Goal: Feedback & Contribution: Contribute content

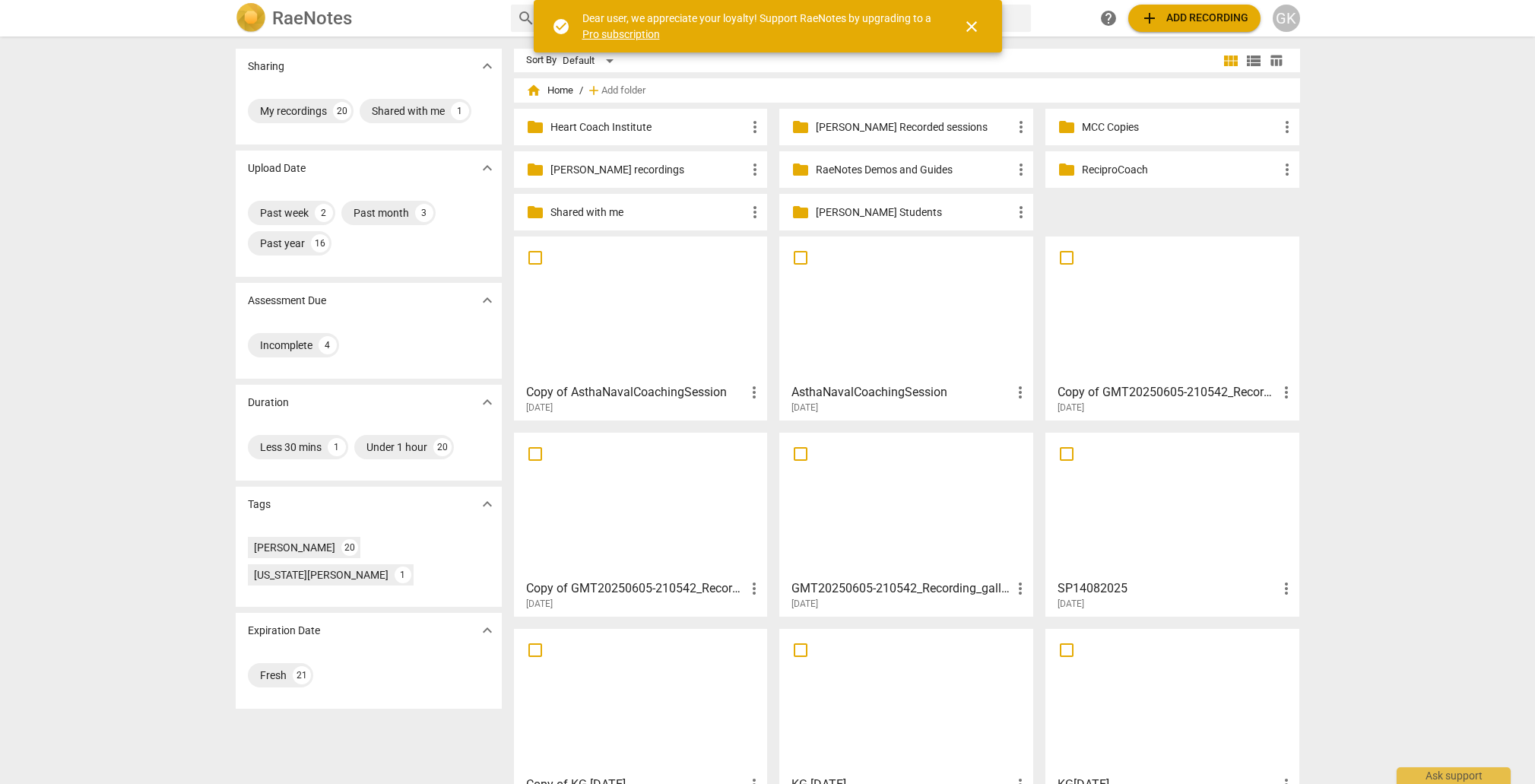
click at [865, 291] on div at bounding box center [907, 308] width 243 height 135
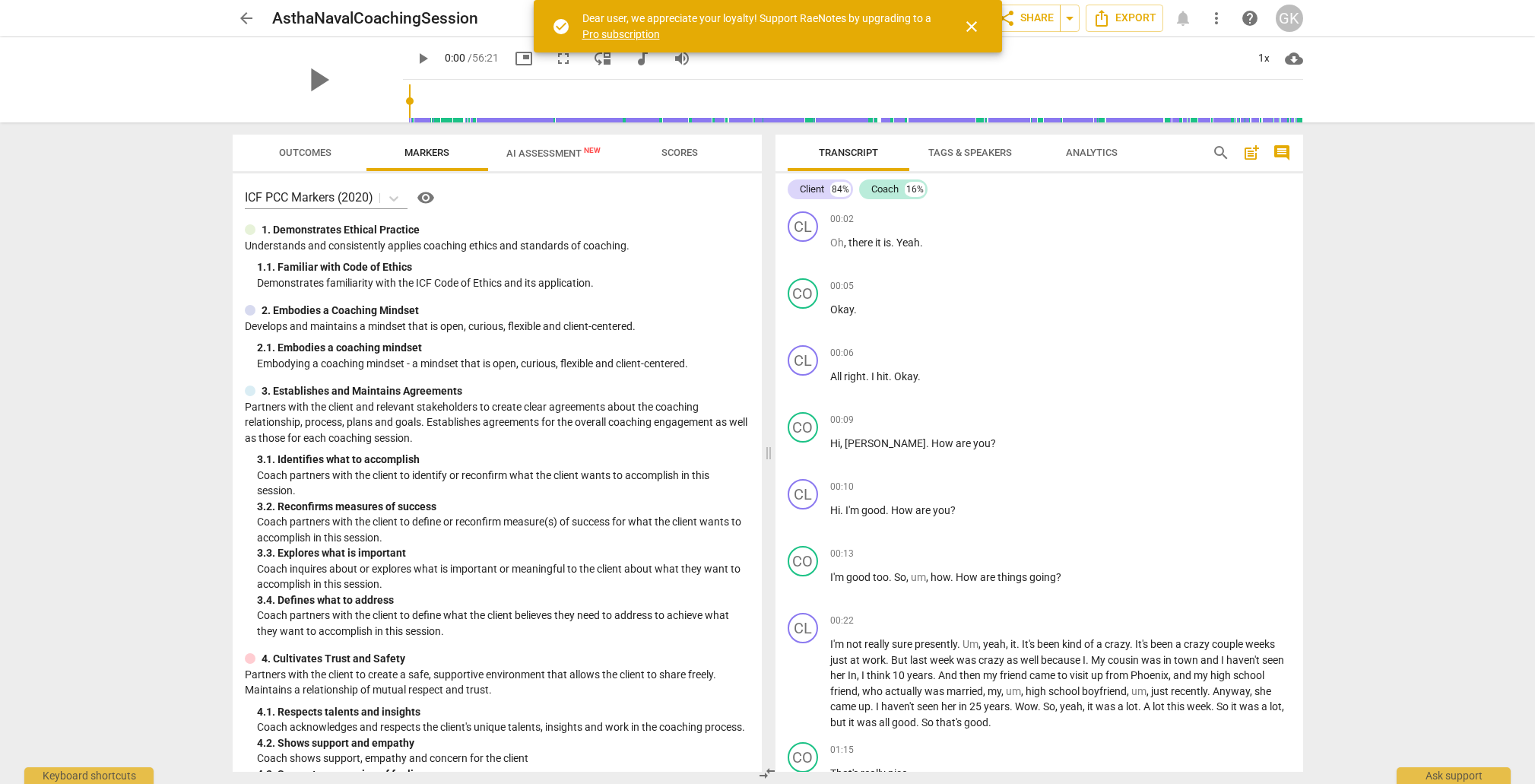
click at [968, 21] on span "close" at bounding box center [971, 26] width 18 height 18
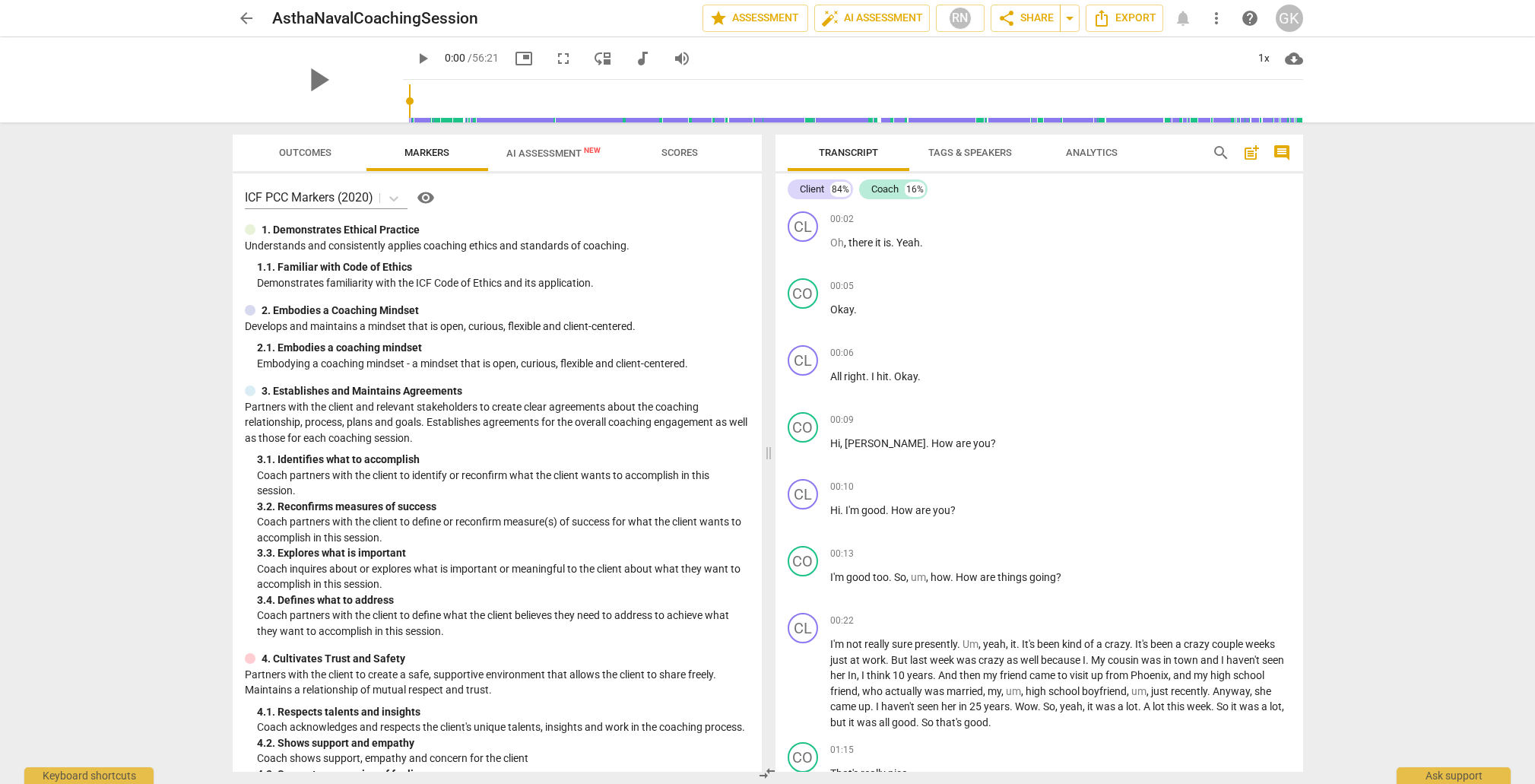
click at [317, 140] on button "Outcomes" at bounding box center [306, 153] width 122 height 37
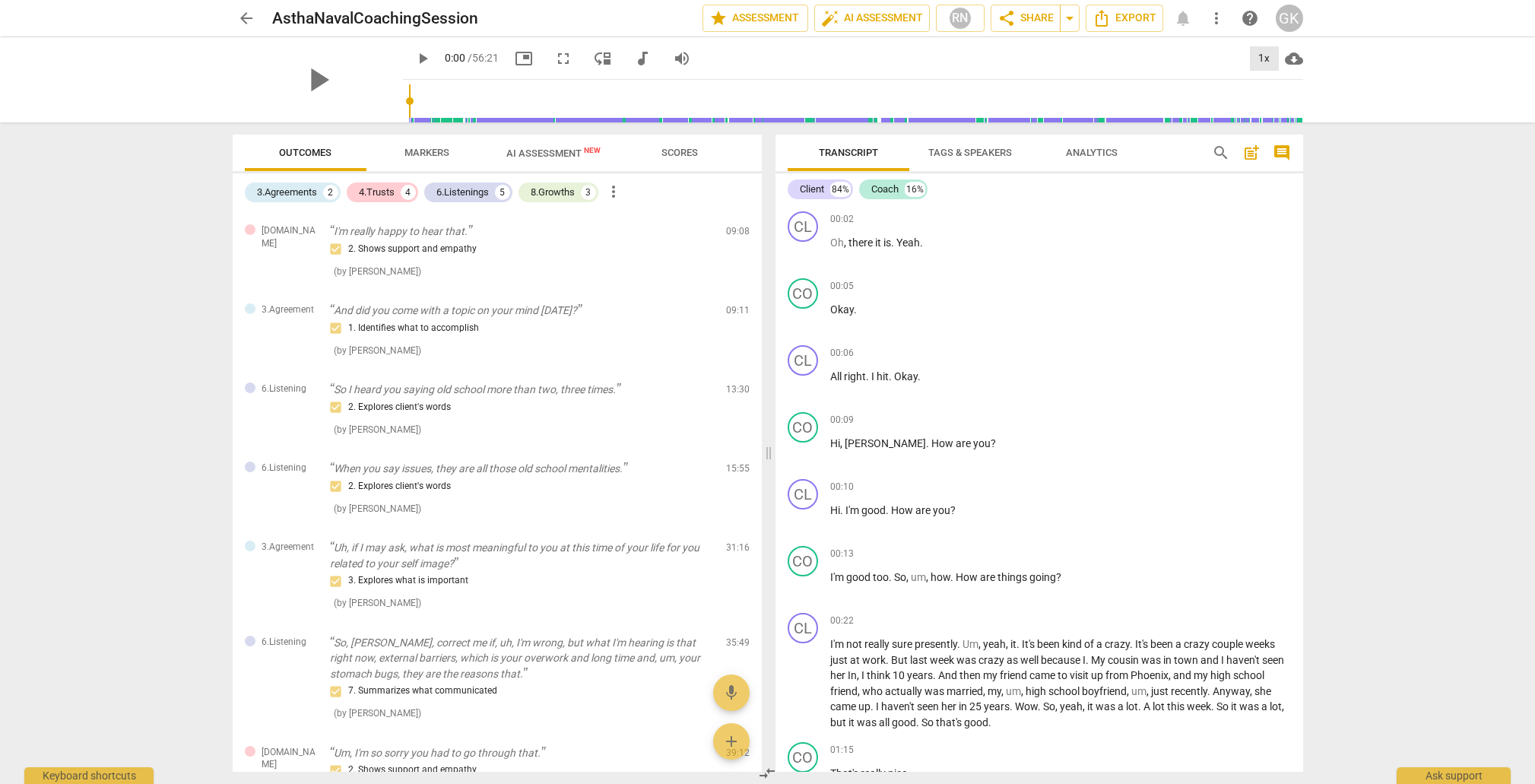
click at [1261, 58] on div "1x" at bounding box center [1265, 58] width 29 height 24
click at [1271, 145] on li "1.5x" at bounding box center [1275, 147] width 51 height 29
click at [305, 82] on span "play_arrow" at bounding box center [318, 80] width 39 height 39
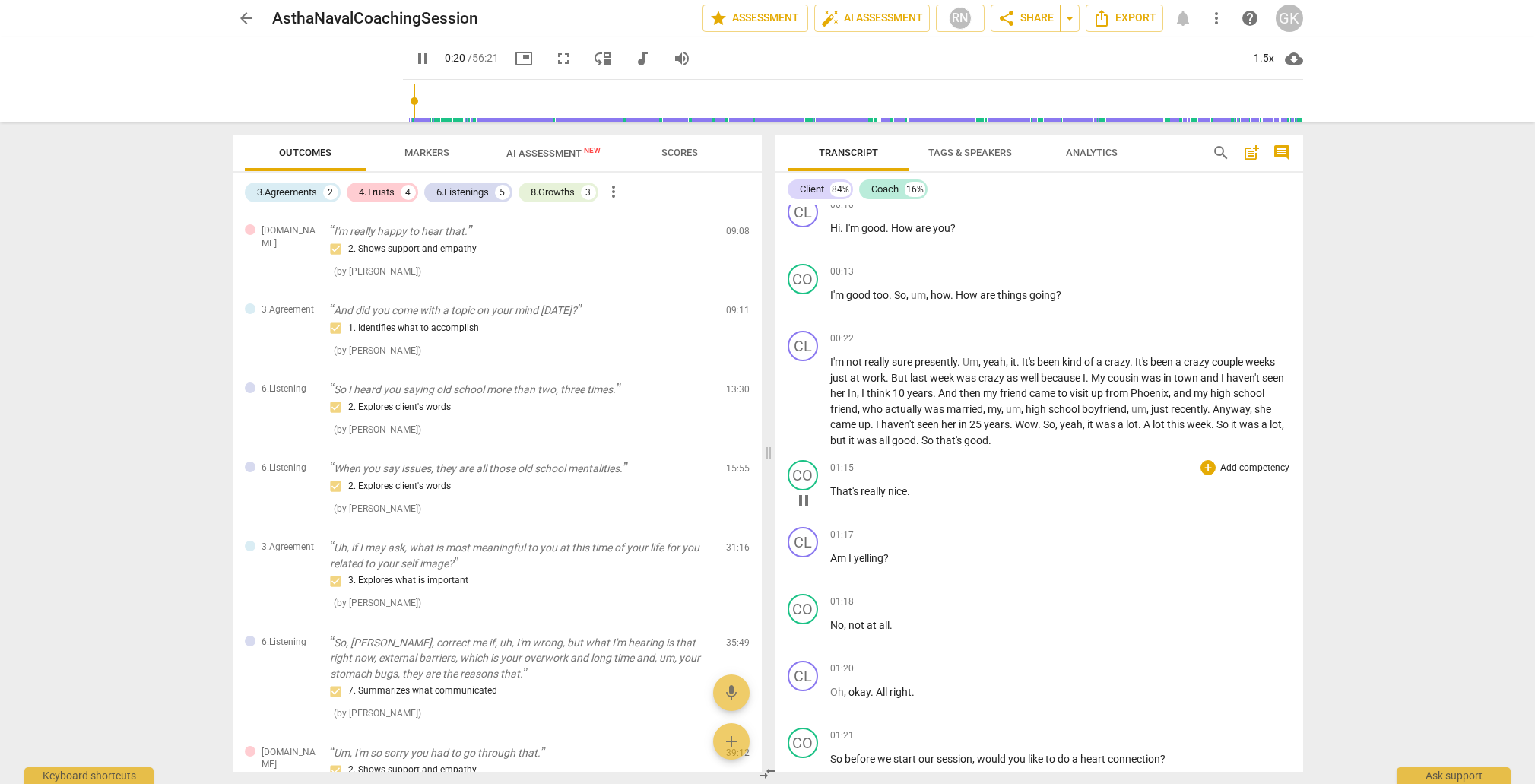
scroll to position [222, 0]
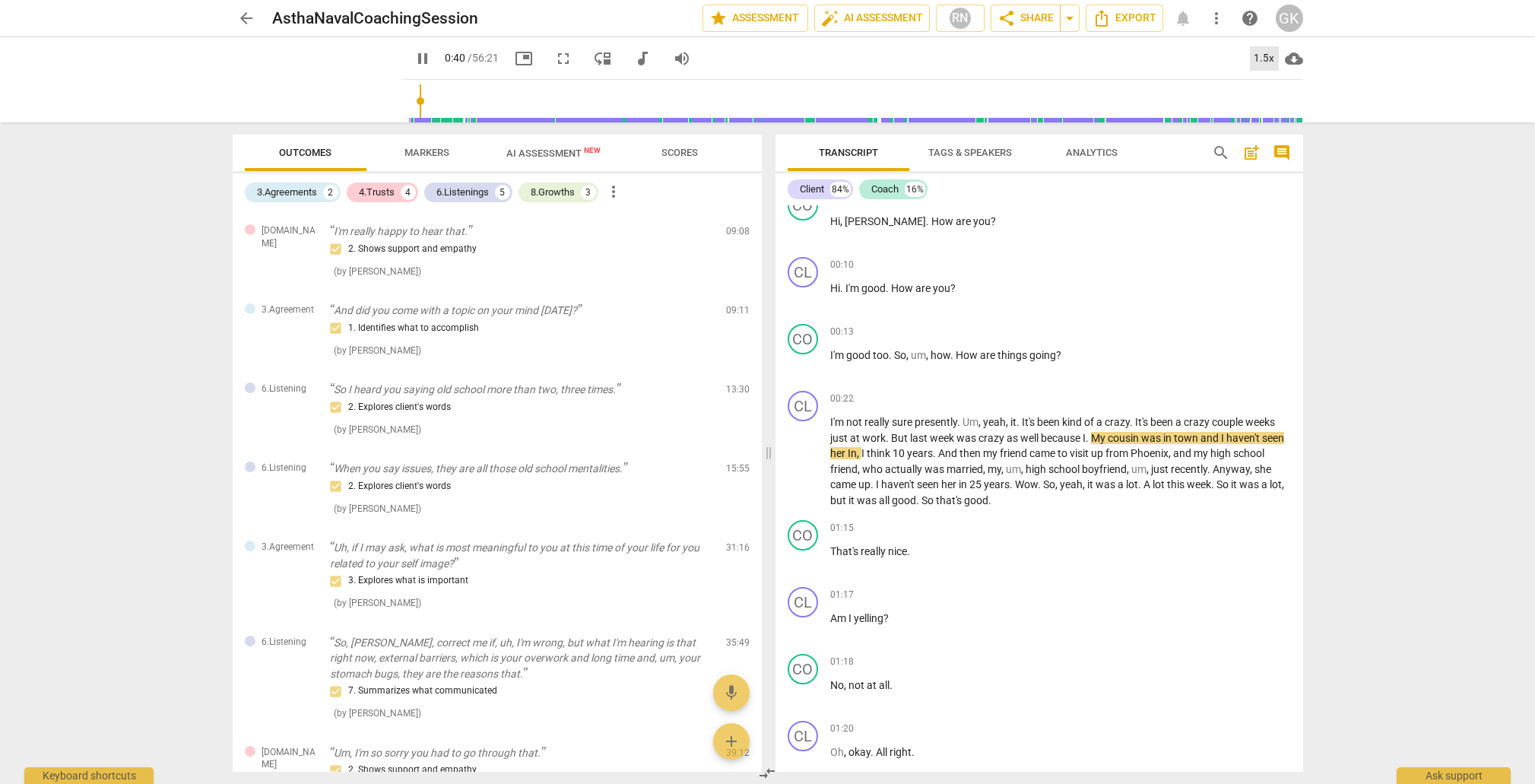
click at [1264, 56] on div "1.5x" at bounding box center [1265, 58] width 29 height 24
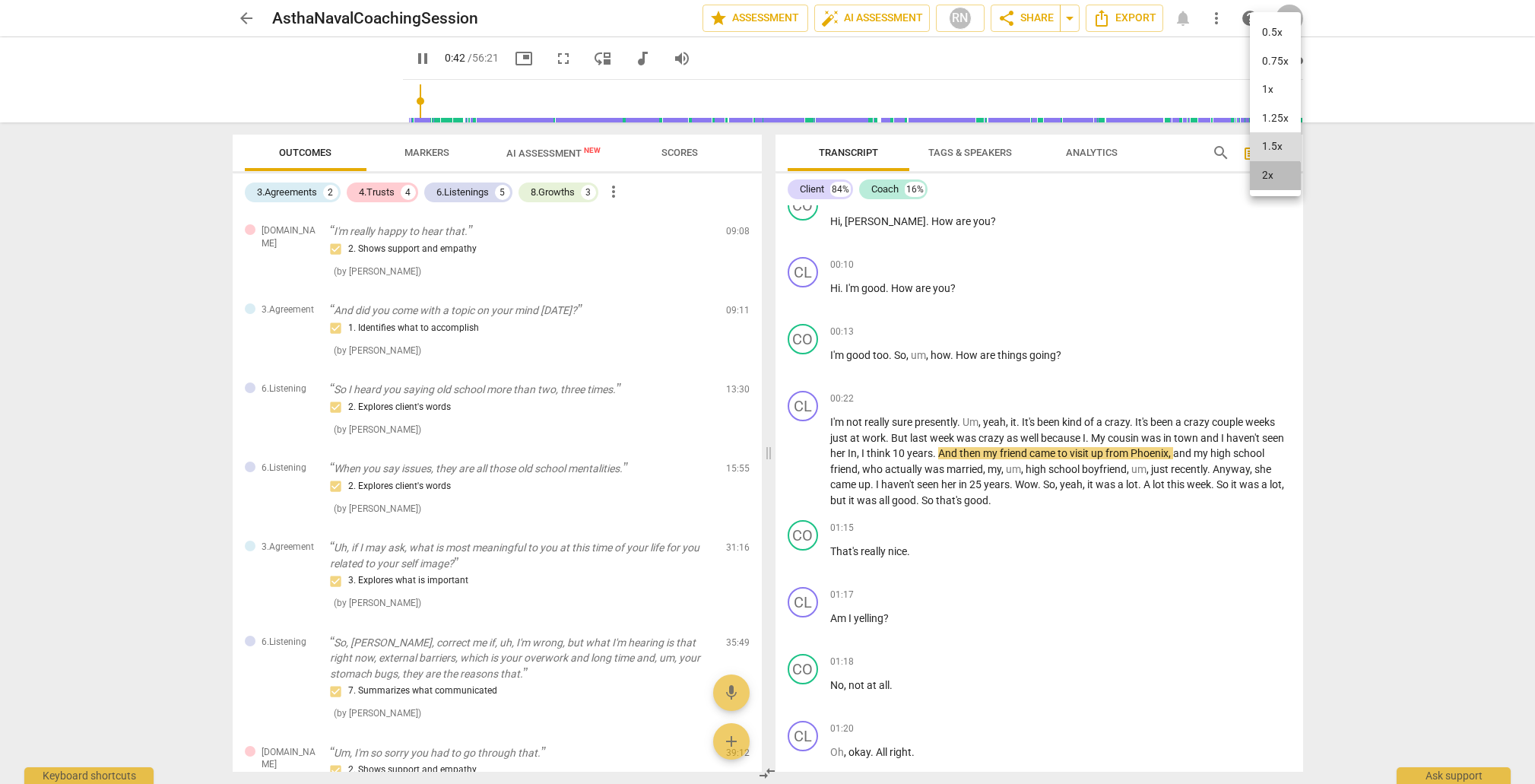
click at [1266, 179] on li "2x" at bounding box center [1275, 176] width 51 height 29
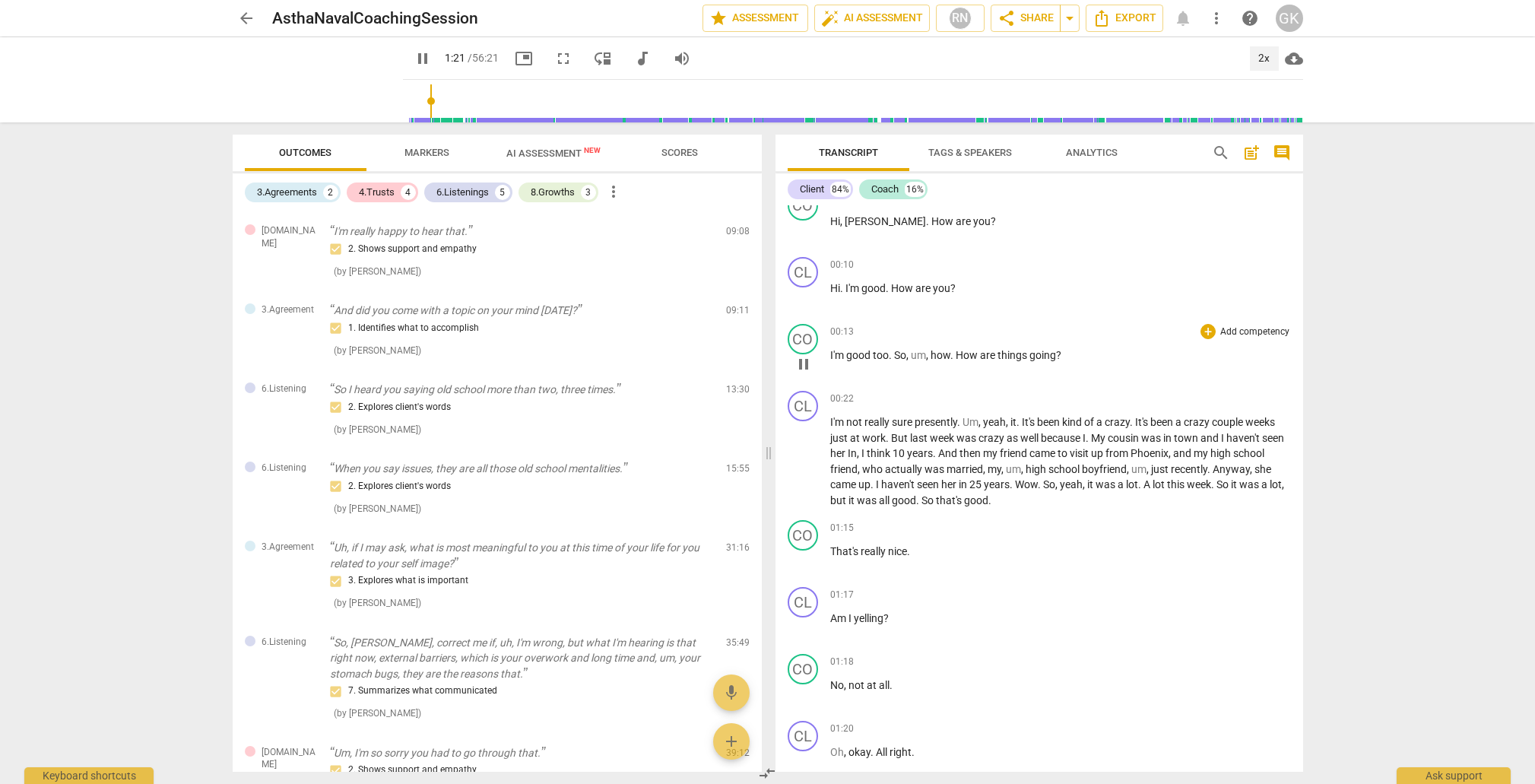
scroll to position [827, 0]
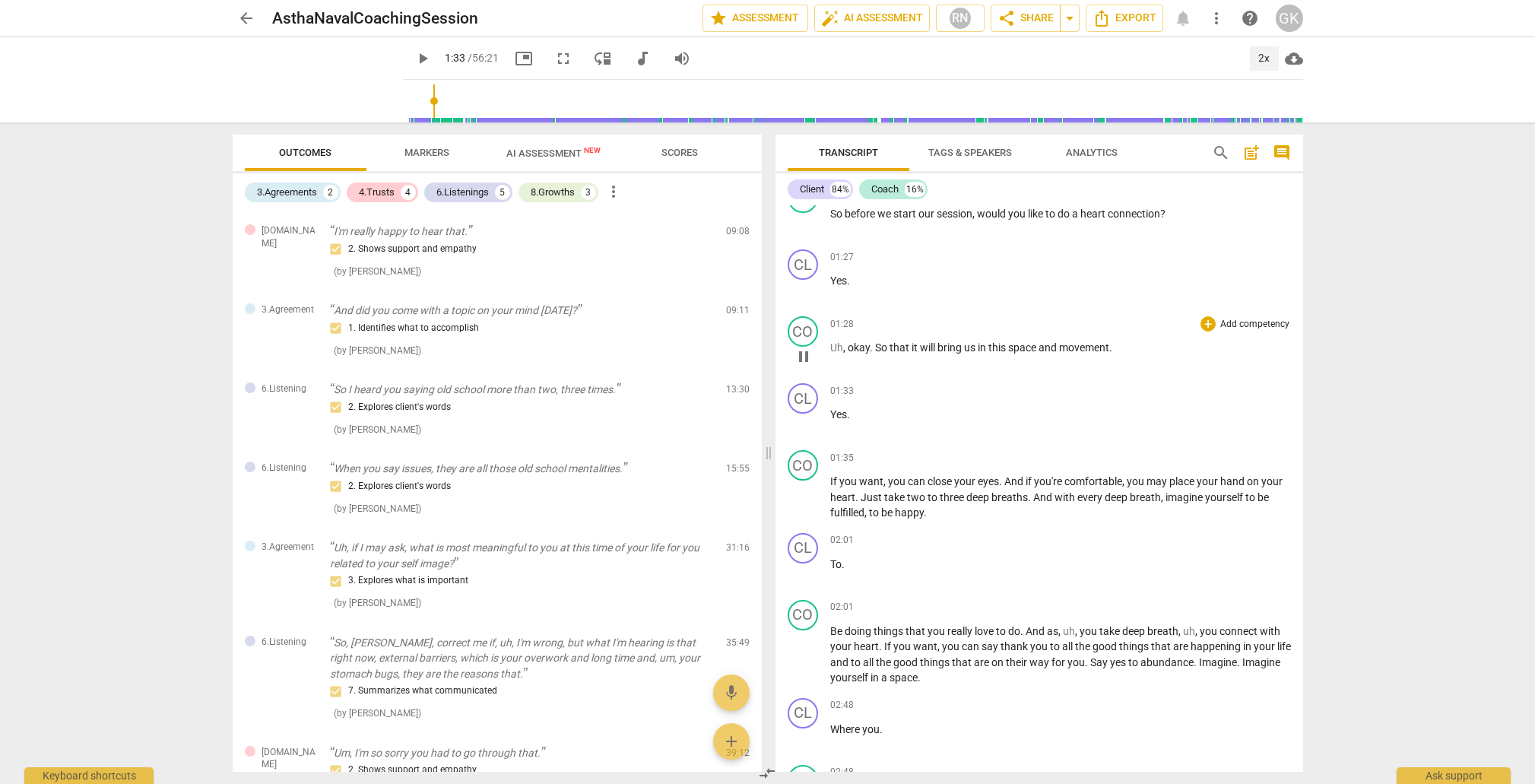
type input "94"
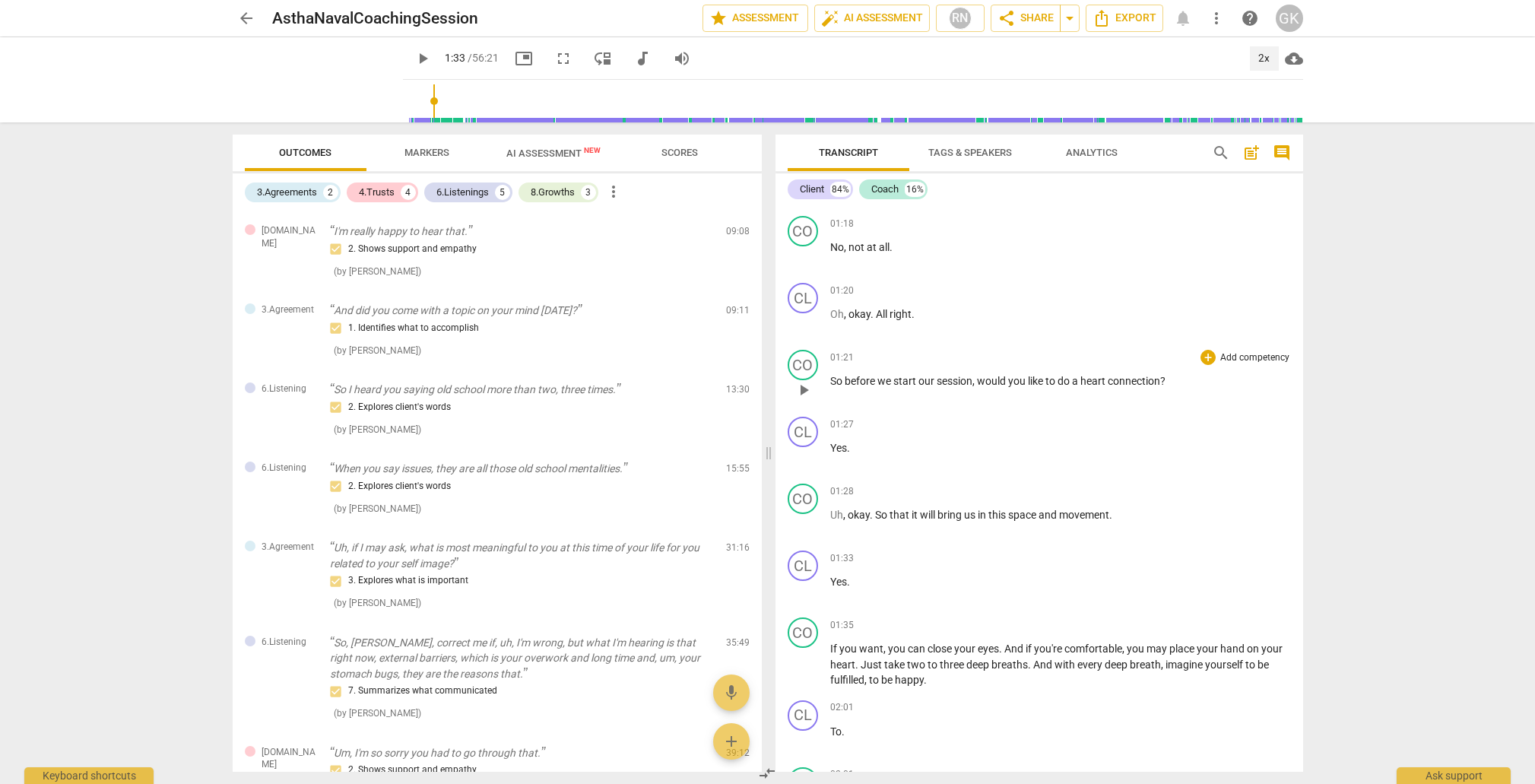
scroll to position [649, 0]
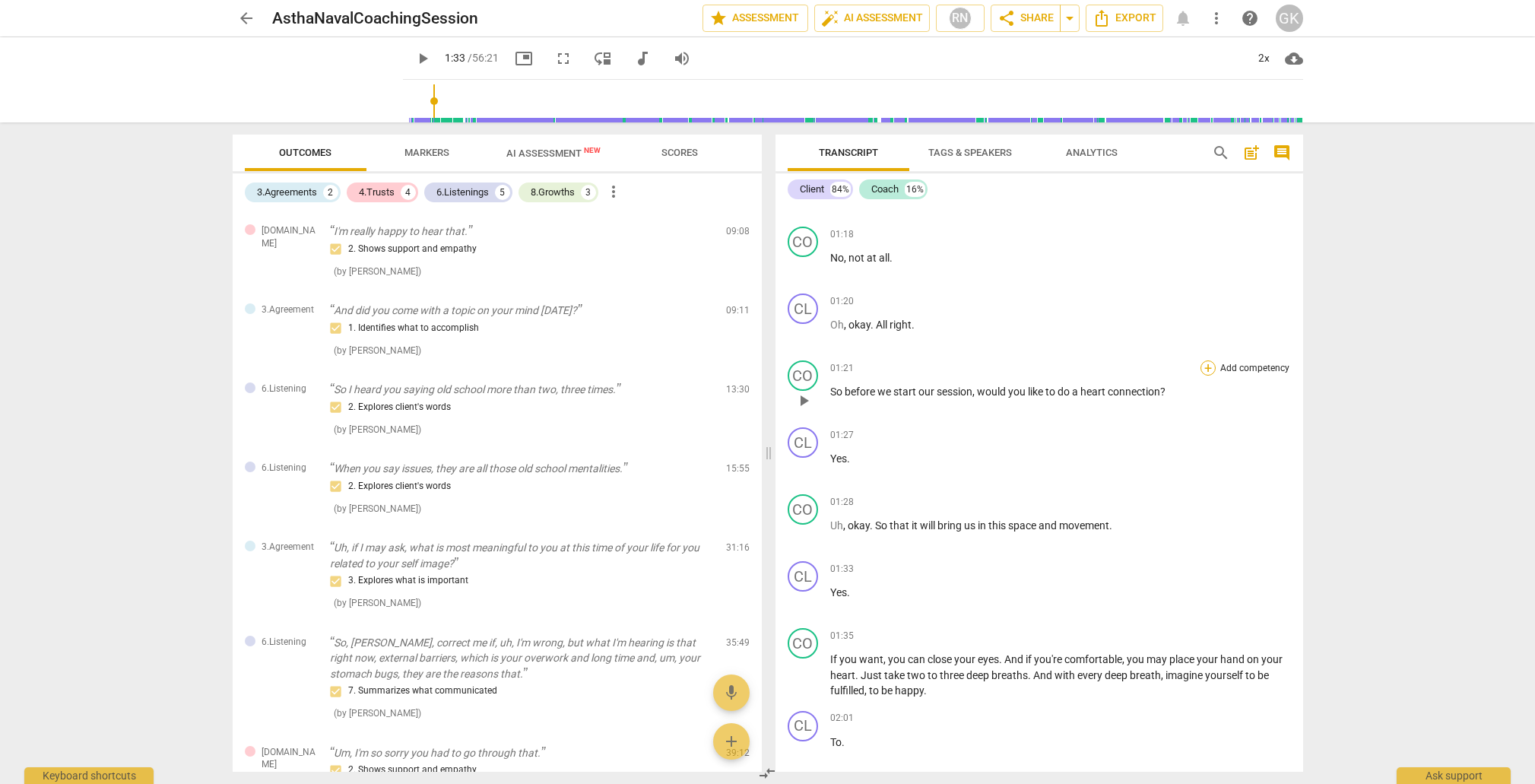
click at [1201, 363] on div "+" at bounding box center [1208, 368] width 15 height 15
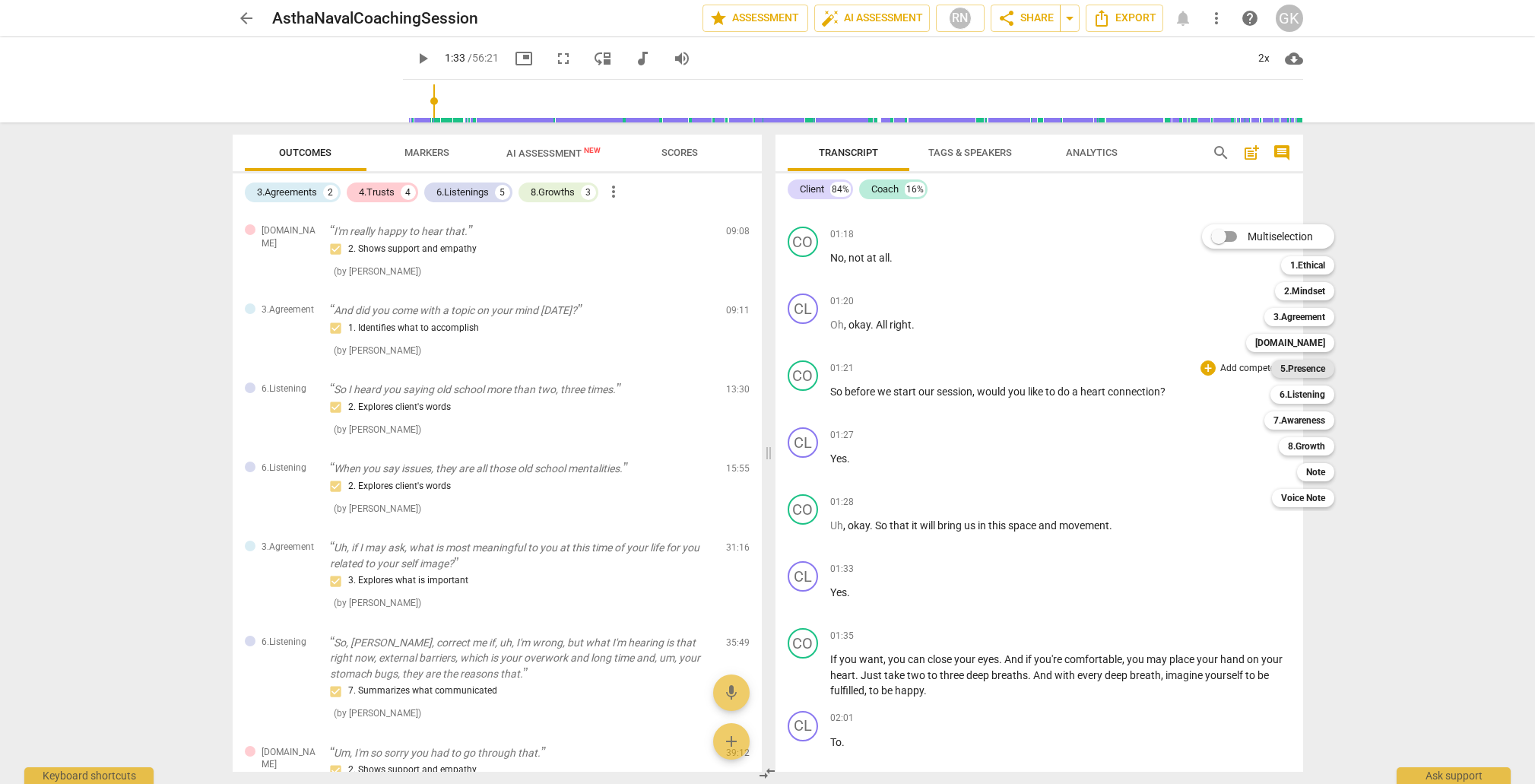
click at [1319, 373] on b "5.Presence" at bounding box center [1303, 368] width 45 height 18
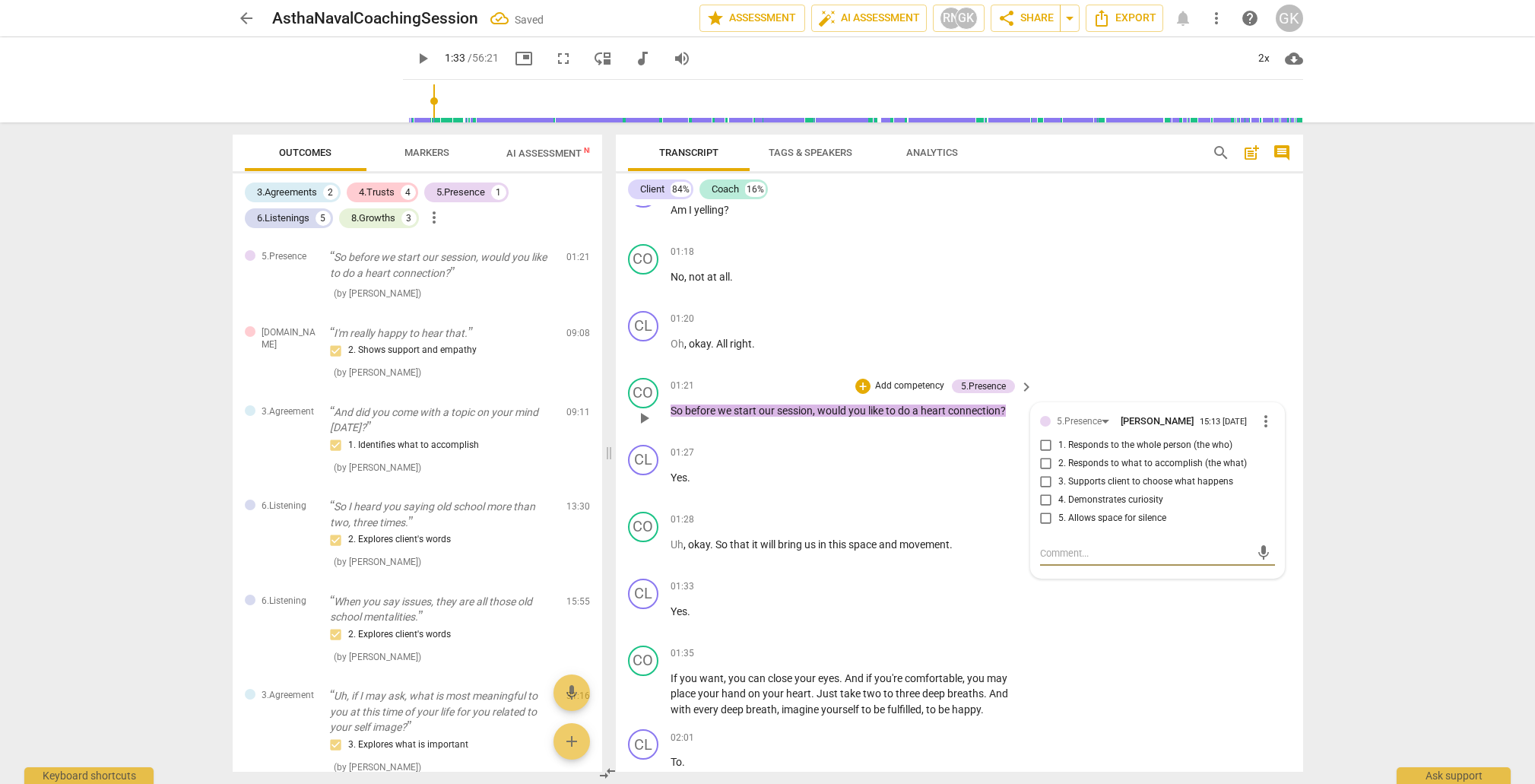
click at [1044, 491] on input "3. Supports client to choose what happens" at bounding box center [1046, 482] width 24 height 18
checkbox input "true"
click at [1047, 560] on textarea at bounding box center [1146, 553] width 211 height 15
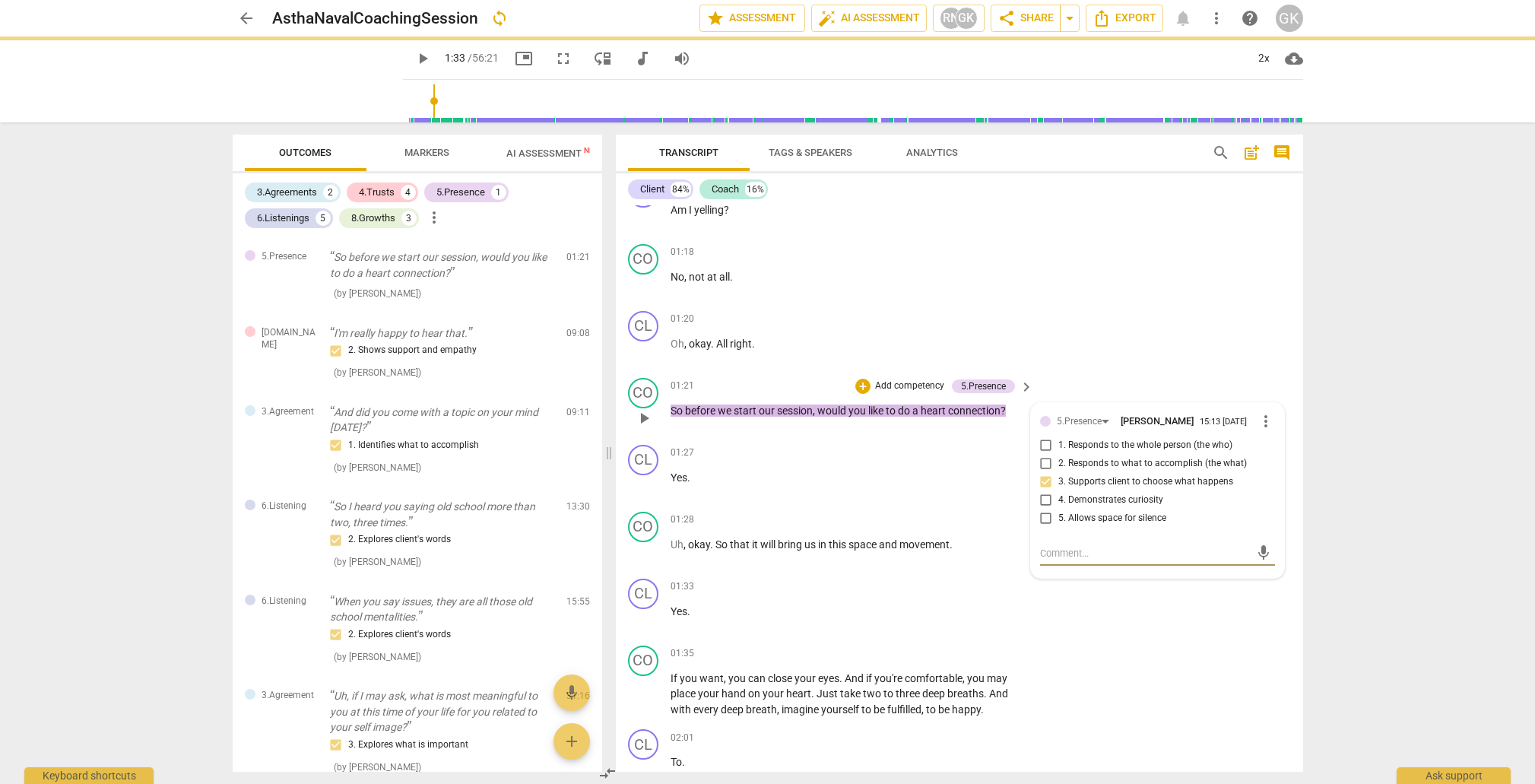
scroll to position [654, 0]
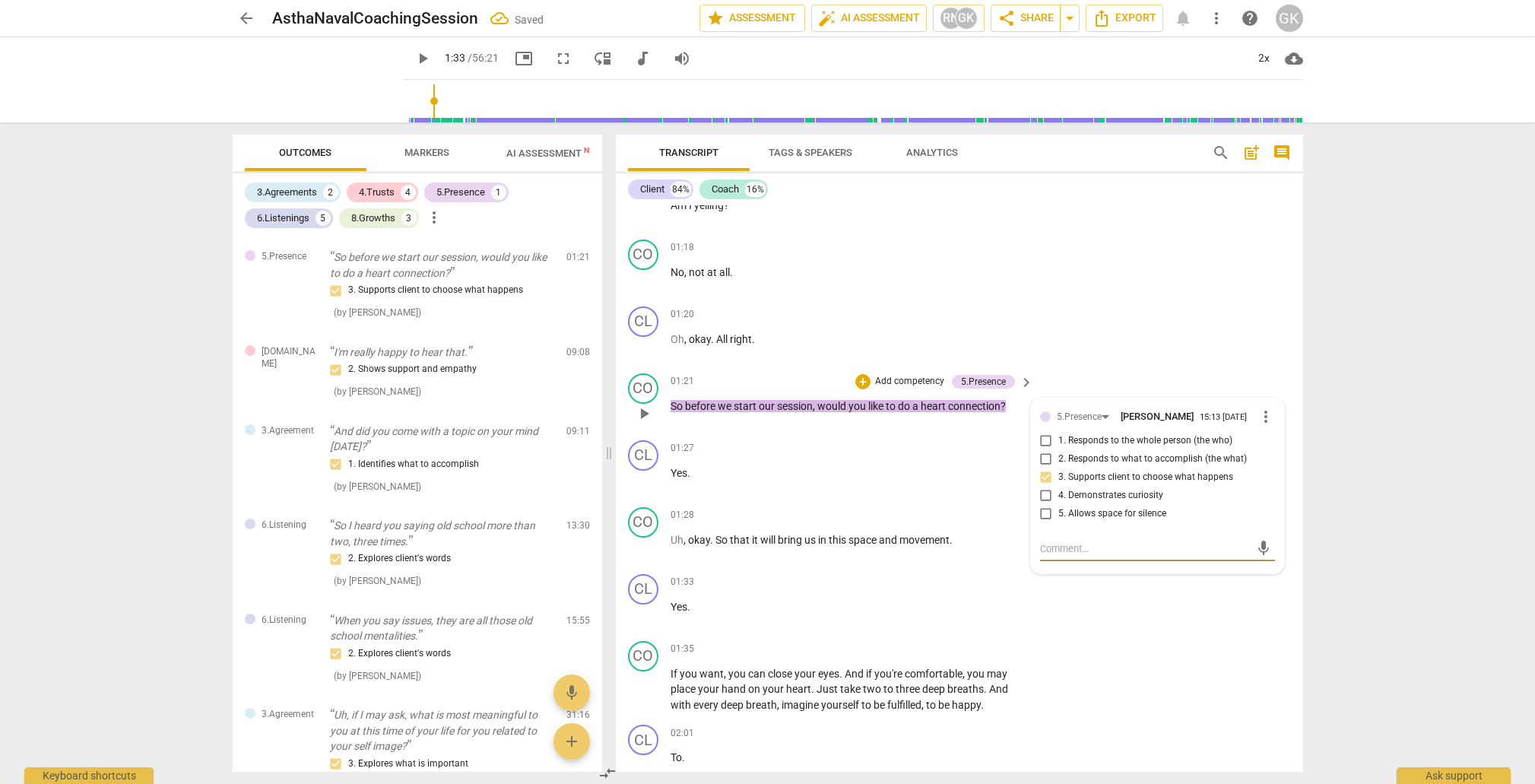
type textarea "c"
type textarea "co"
type textarea "coa"
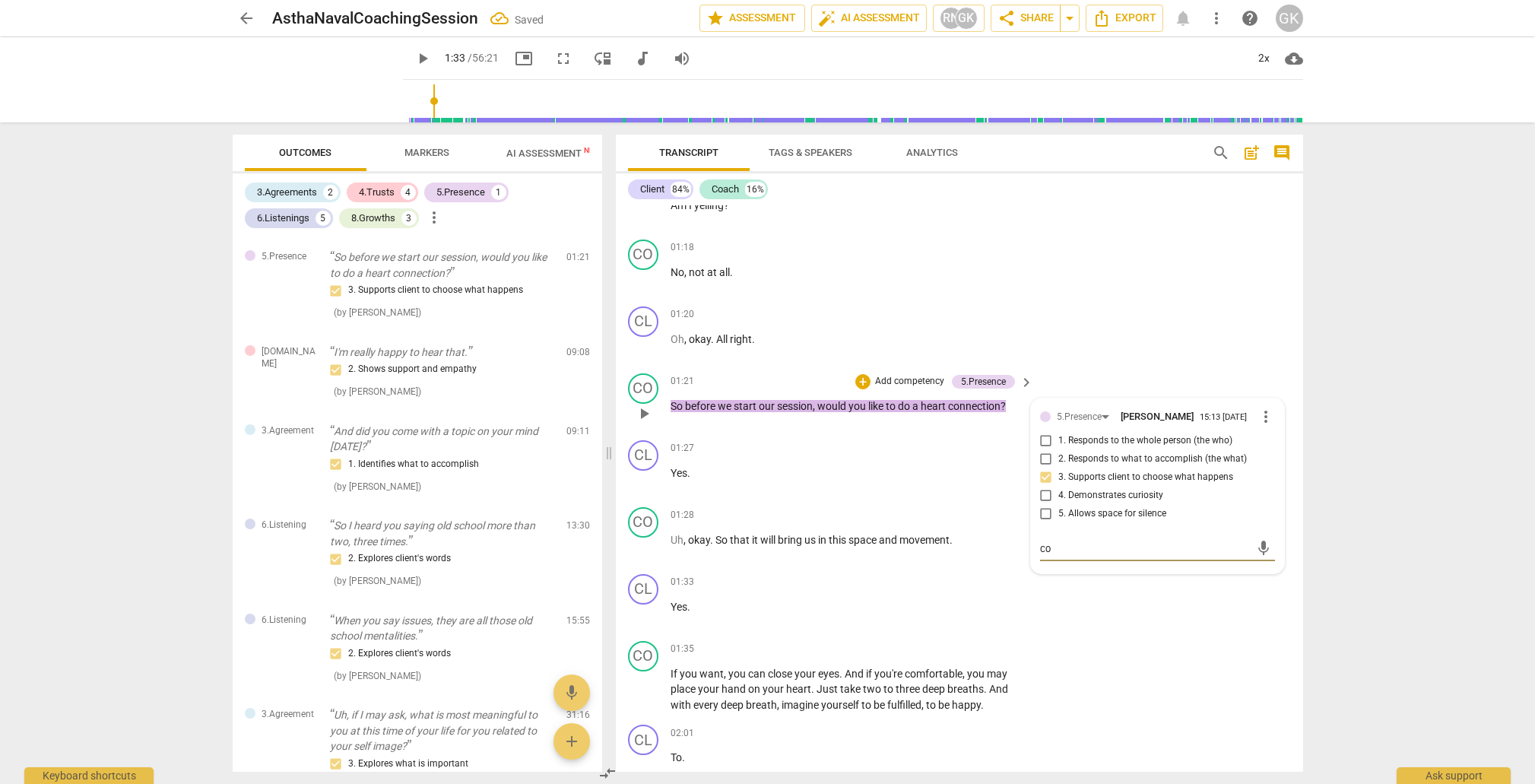
type textarea "coa"
type textarea "coac"
type textarea "coach"
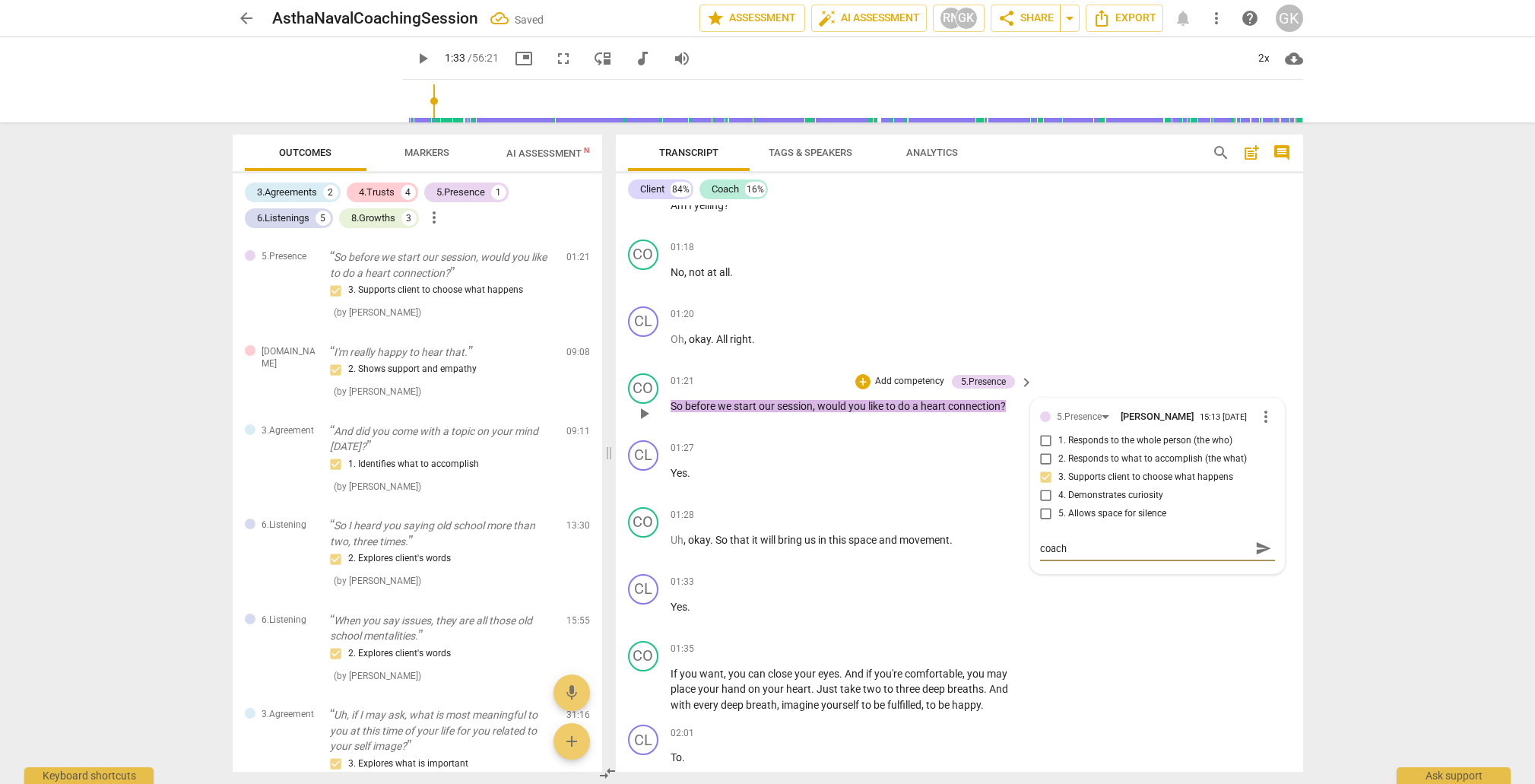
type textarea "coach"
type textarea "coac"
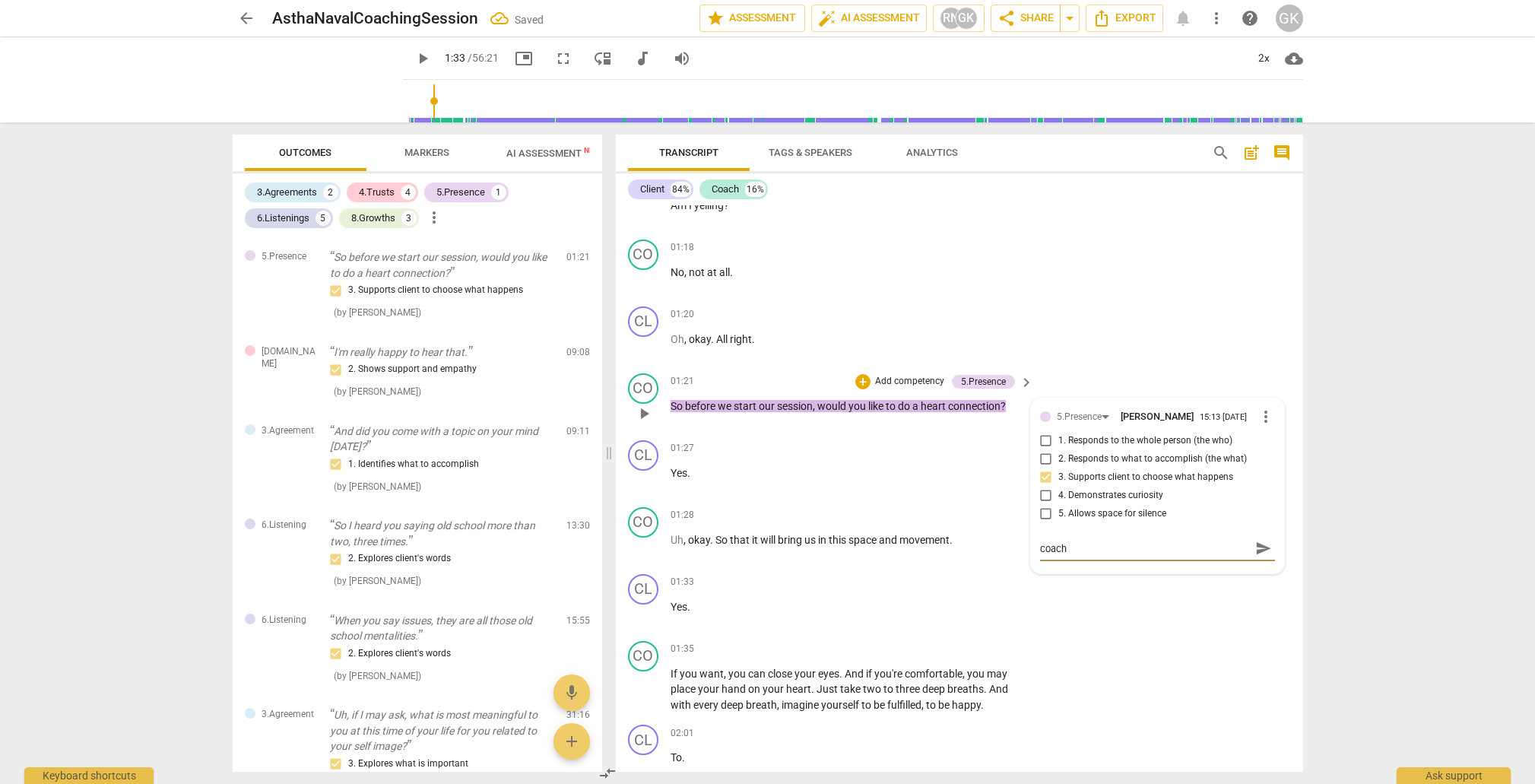
type textarea "coac"
type textarea "coa"
type textarea "co"
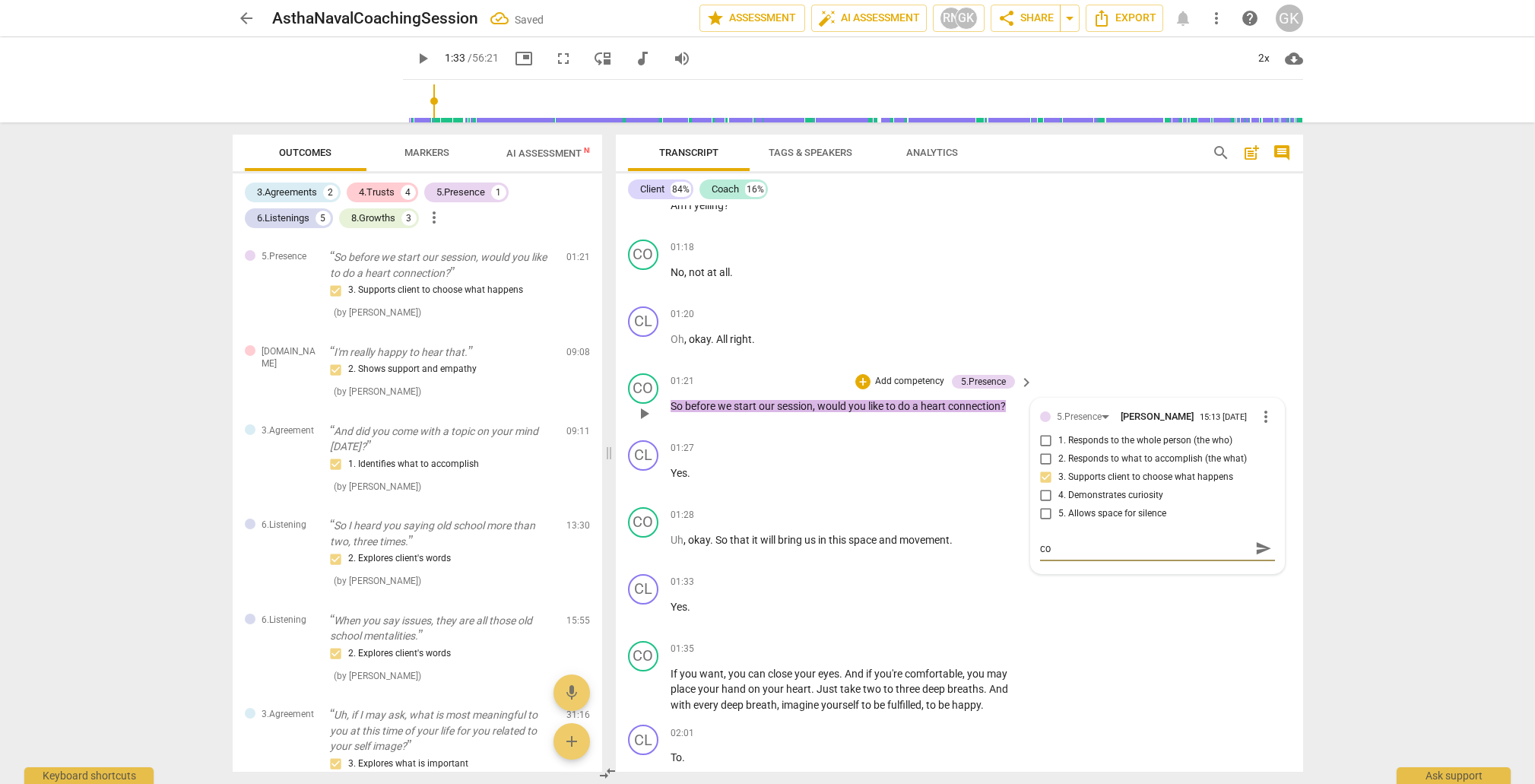
type textarea "c"
type textarea "C"
type textarea "Co"
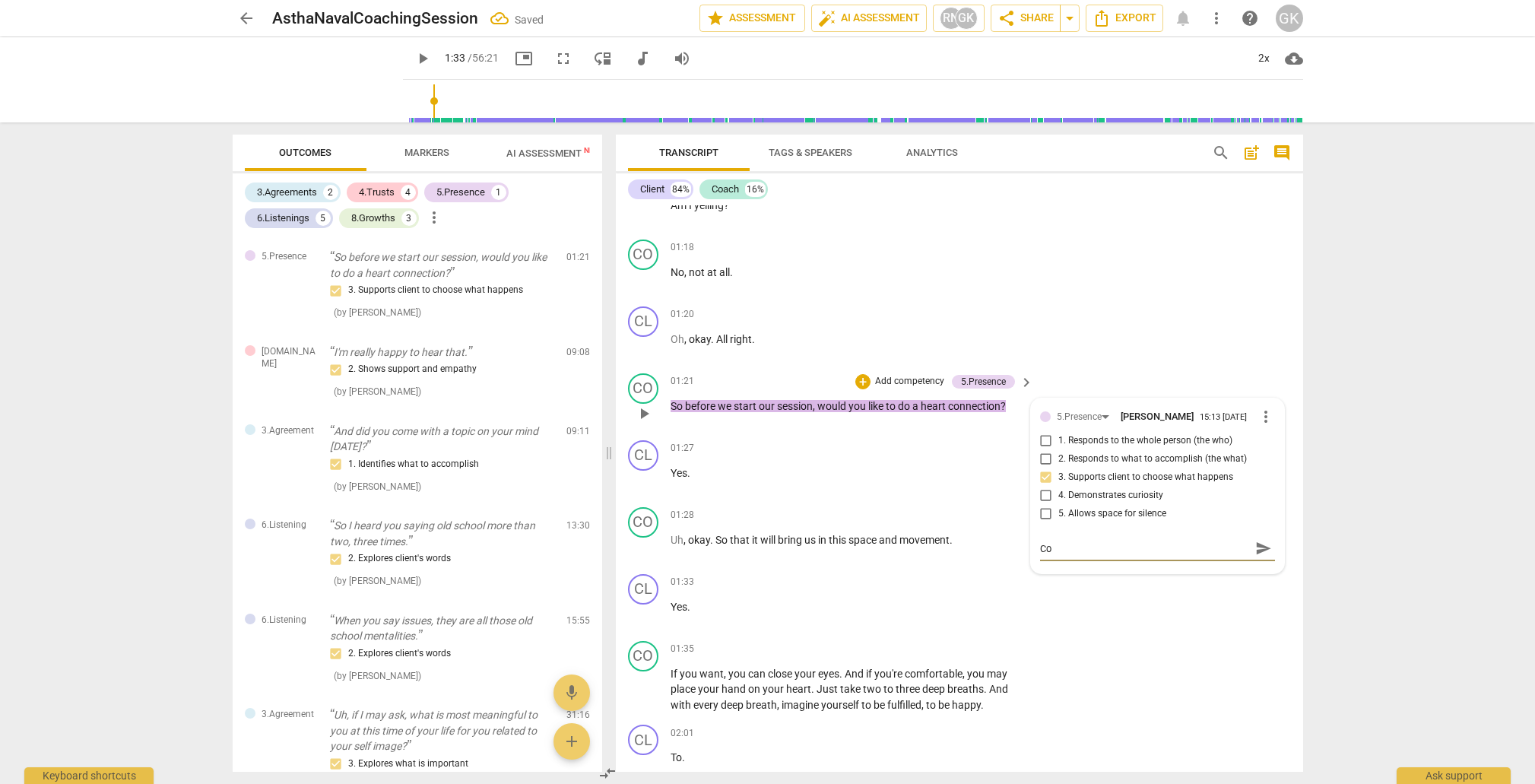
type textarea "Coc"
type textarea "Coch"
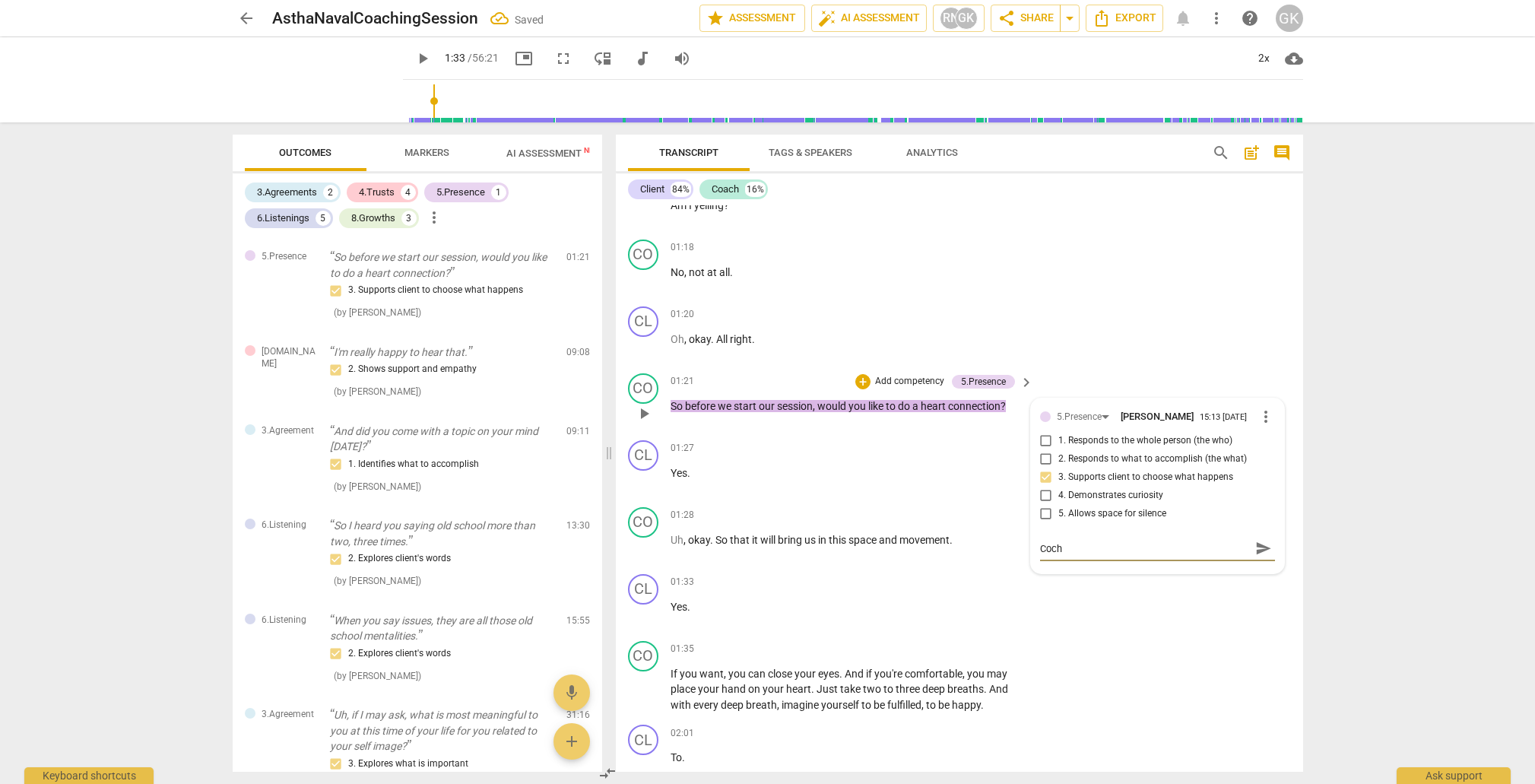
type textarea "Coch"
type textarea "Coc"
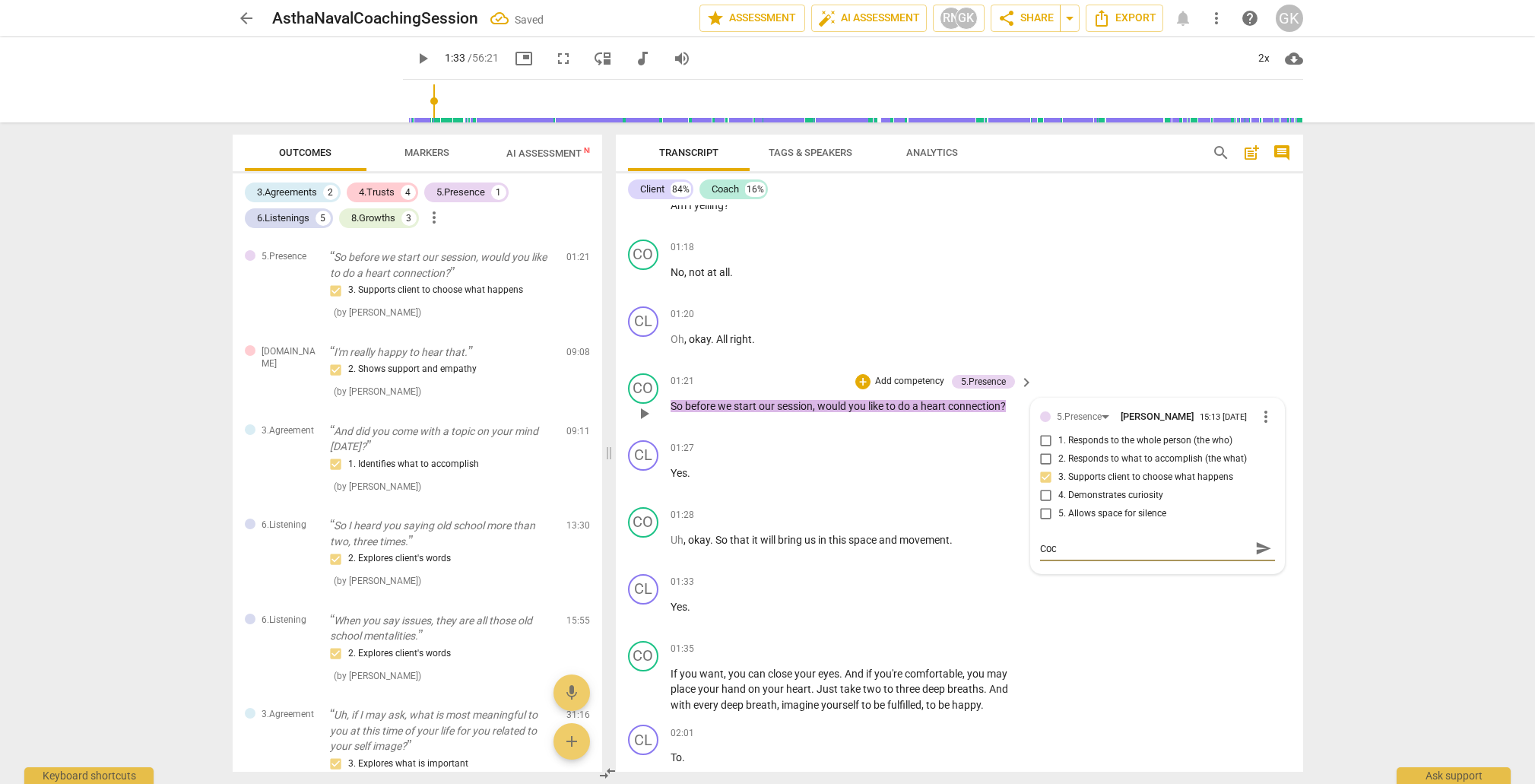
type textarea "Co"
type textarea "Coa"
type textarea "Coac"
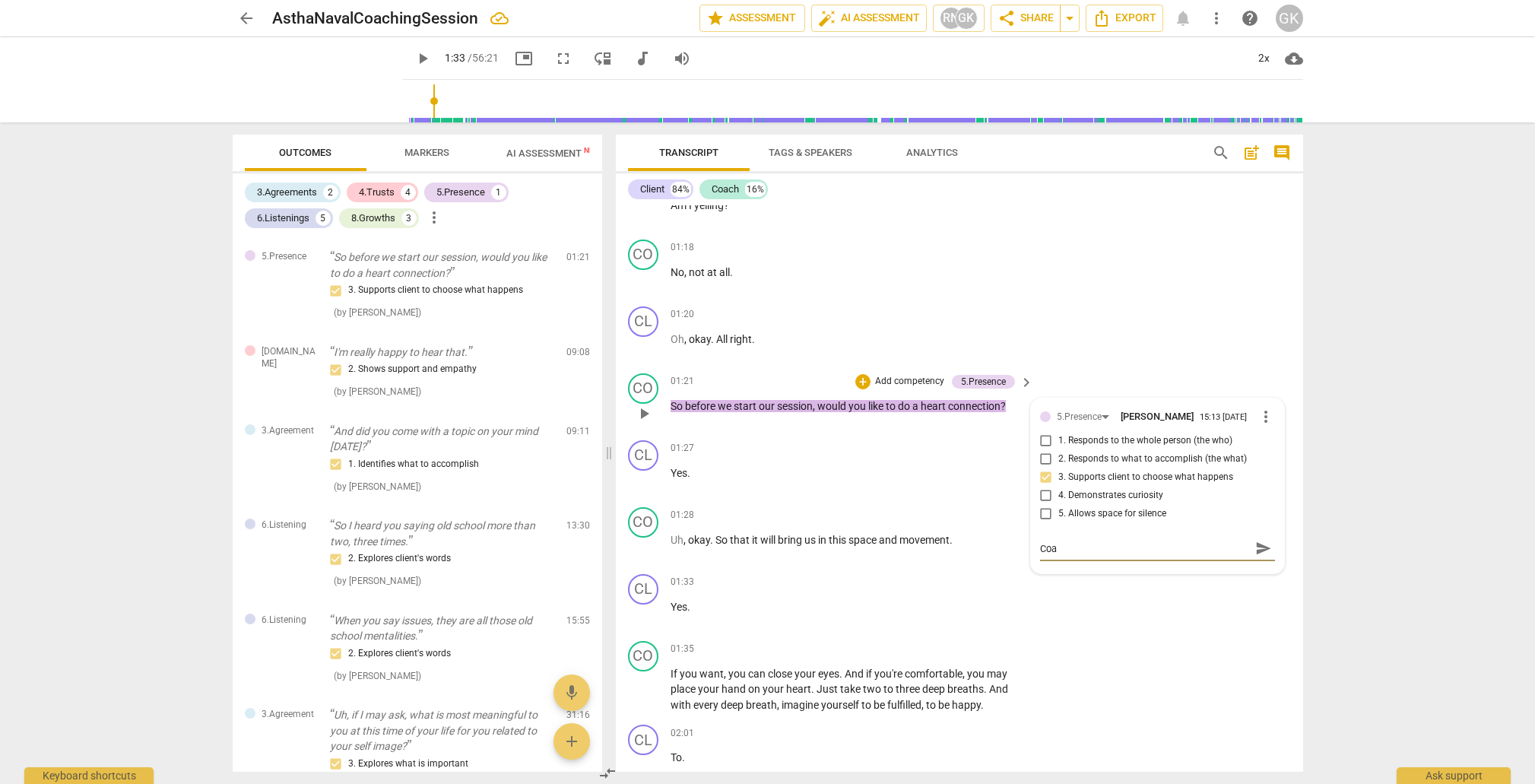
type textarea "Coac"
type textarea "Coach"
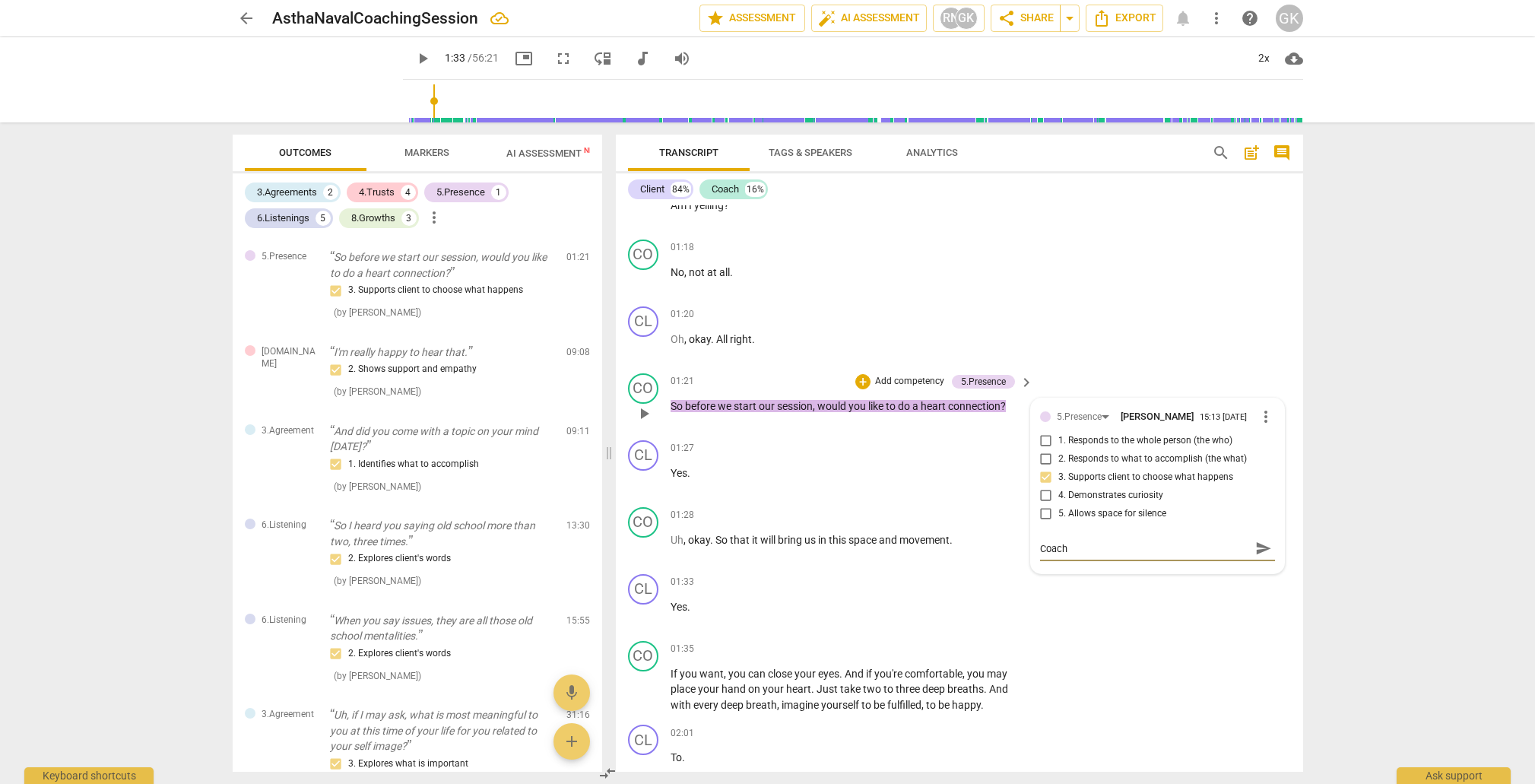
type textarea "Coach s"
type textarea "Coach se"
type textarea "Coach see"
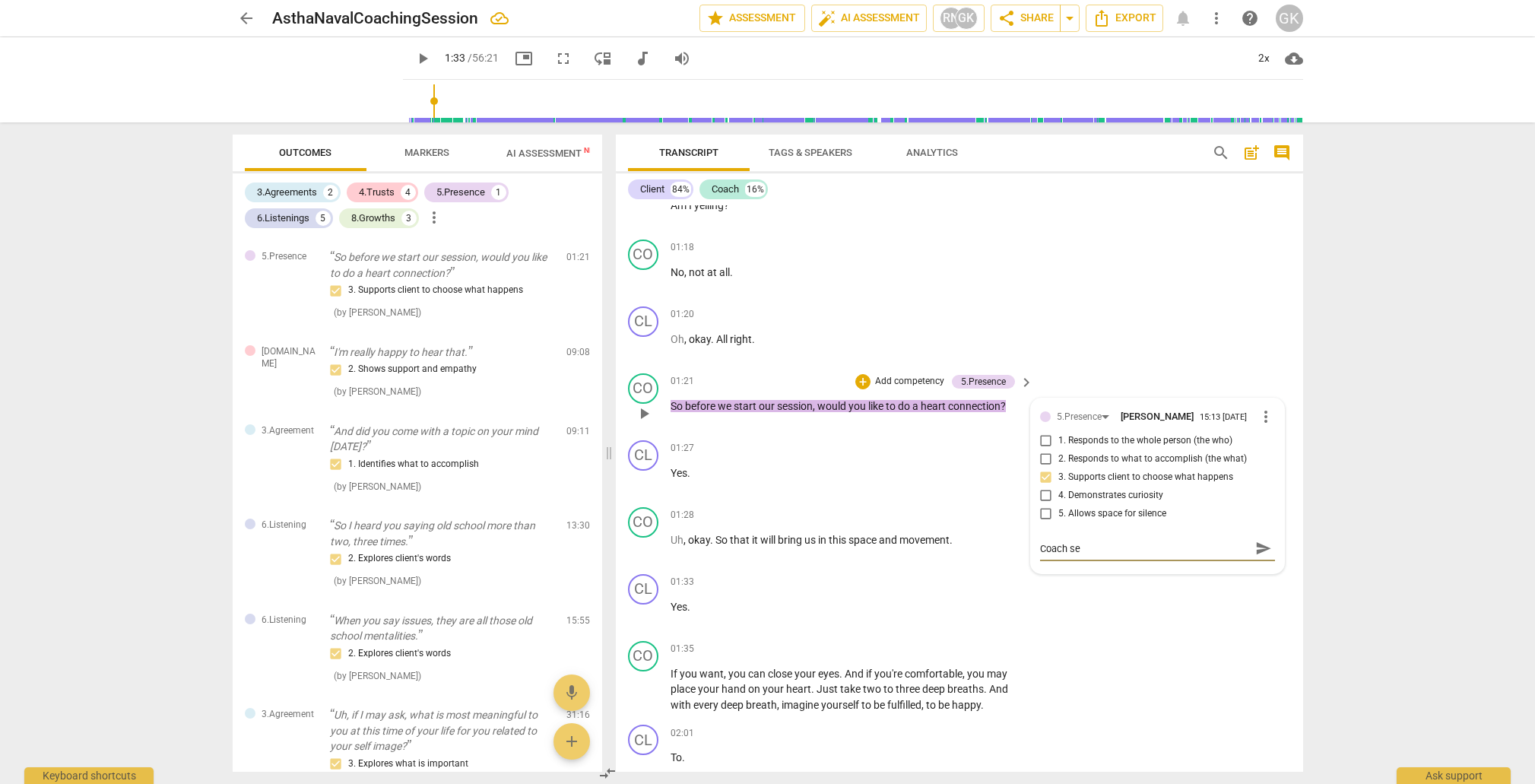
type textarea "Coach see"
type textarea "Coach seek"
type textarea "Coach seeks"
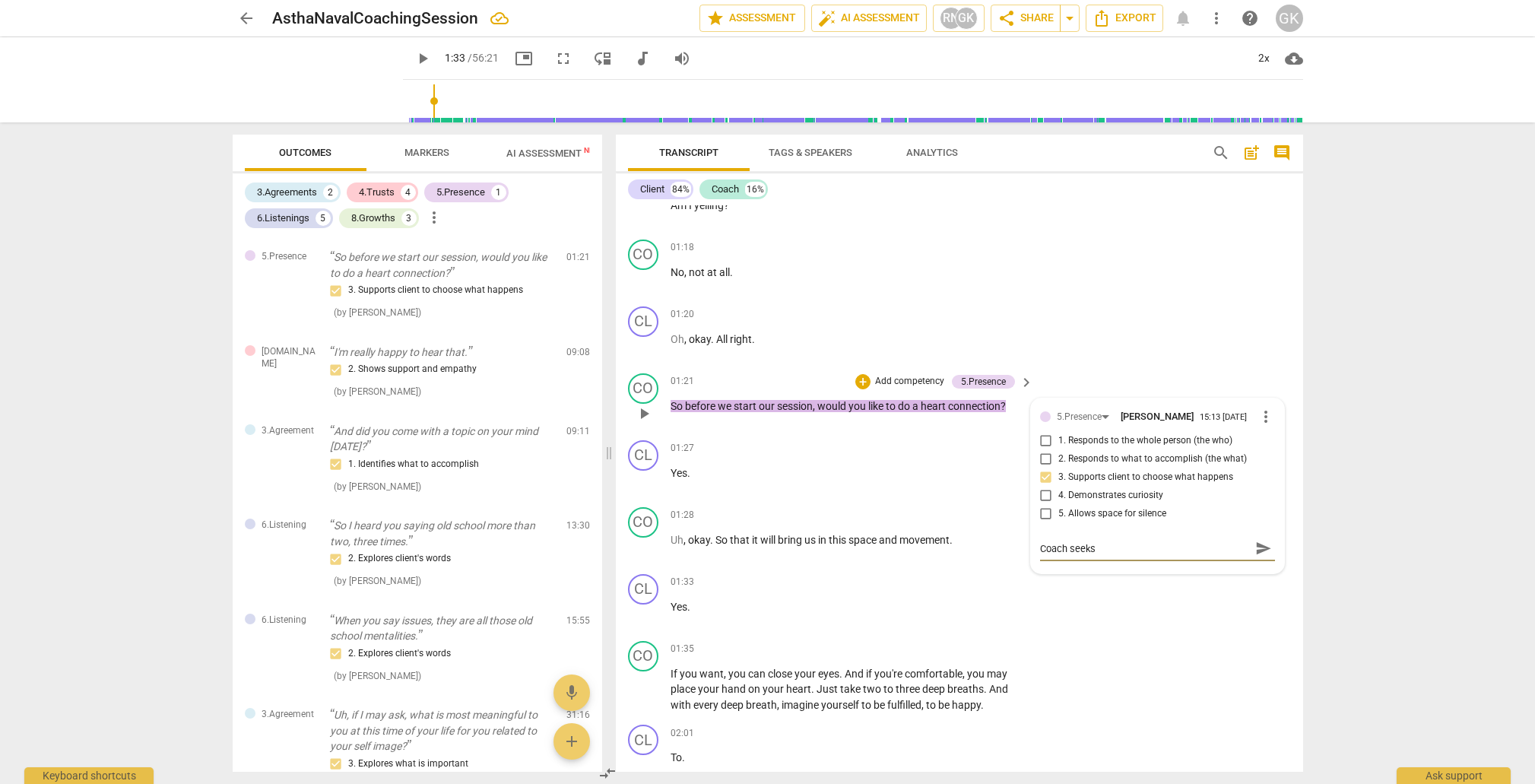
type textarea "Coach seeks"
type textarea "Coach seeks p"
type textarea "Coach seeks pe"
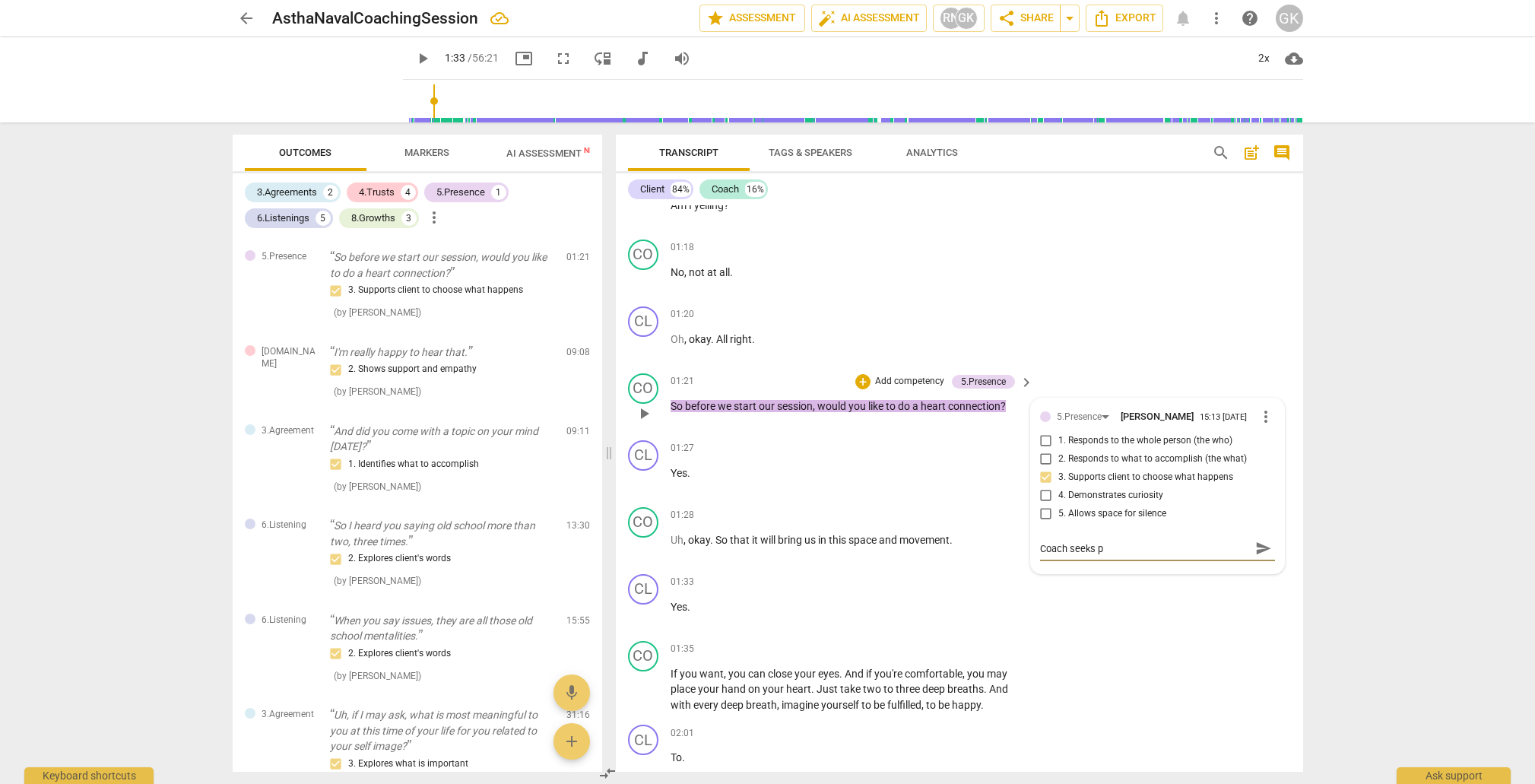
type textarea "Coach seeks pe"
type textarea "Coach seeks per"
type textarea "Coach seeks perm"
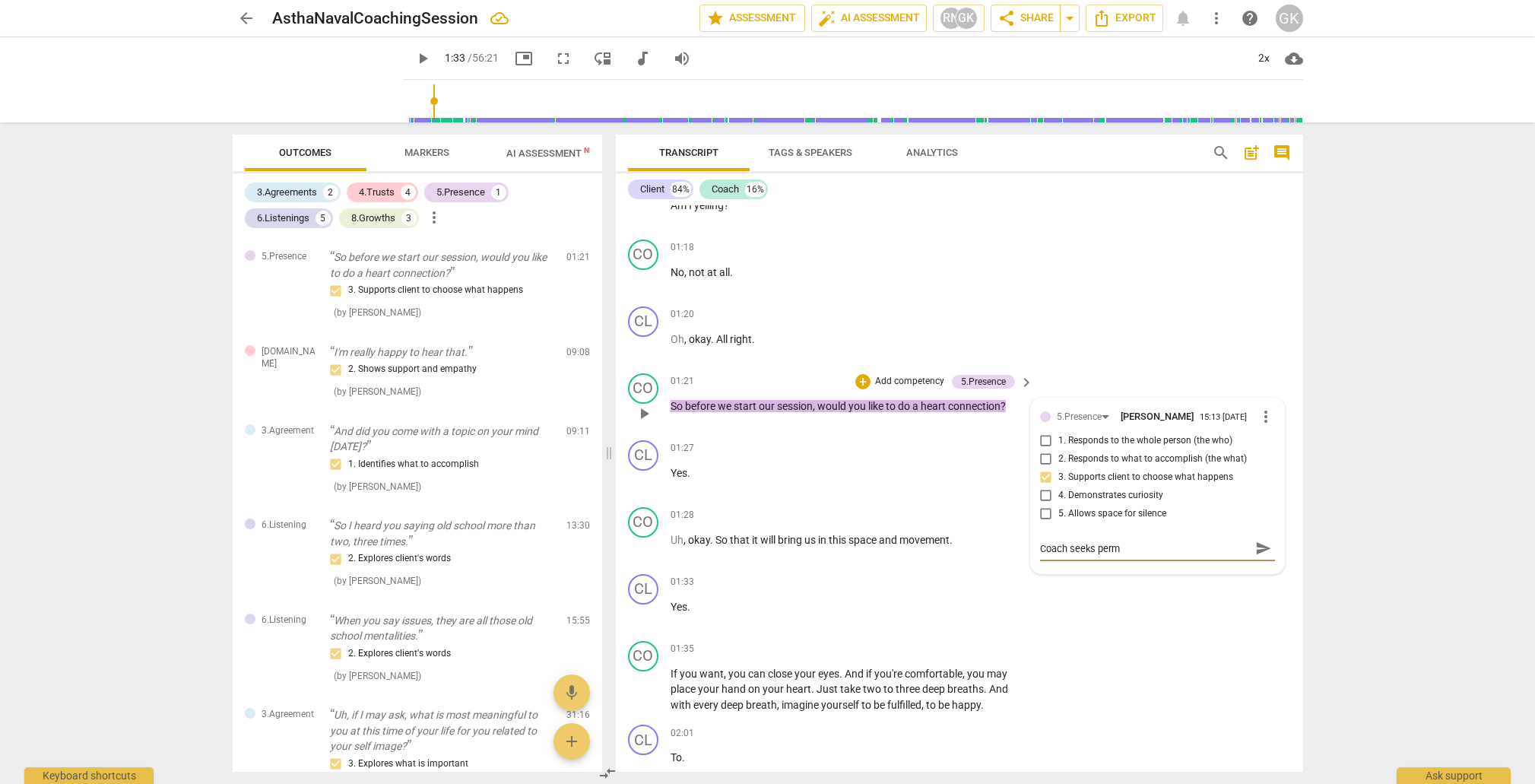
type textarea "Coach seeks permi"
type textarea "Coach seeks permis"
type textarea "Coach seeks permiss"
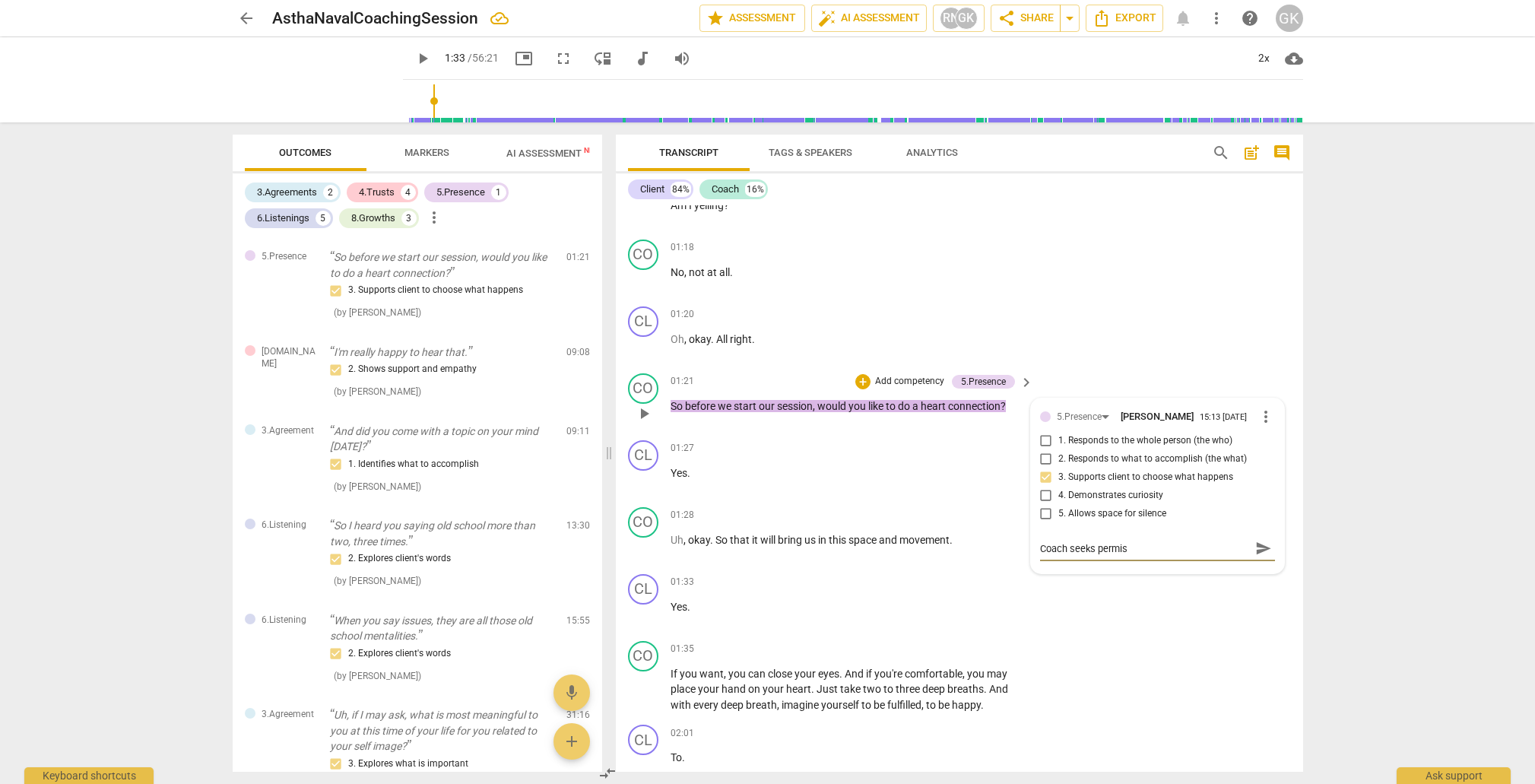
type textarea "Coach seeks permiss"
type textarea "Coach seeks permissi"
type textarea "Coach seeks permissio"
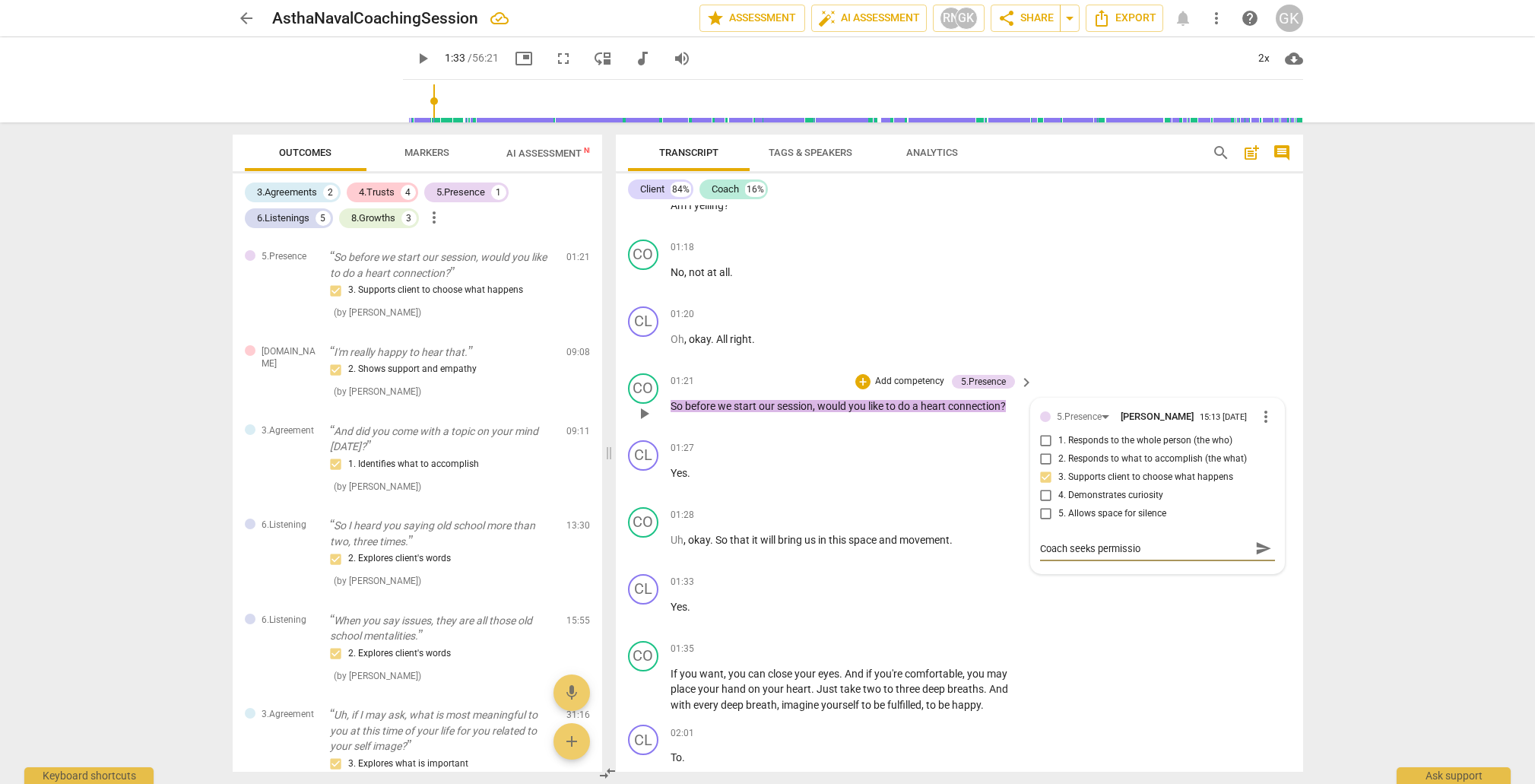
type textarea "Coach seeks permission"
type textarea "Coach seeks permission b"
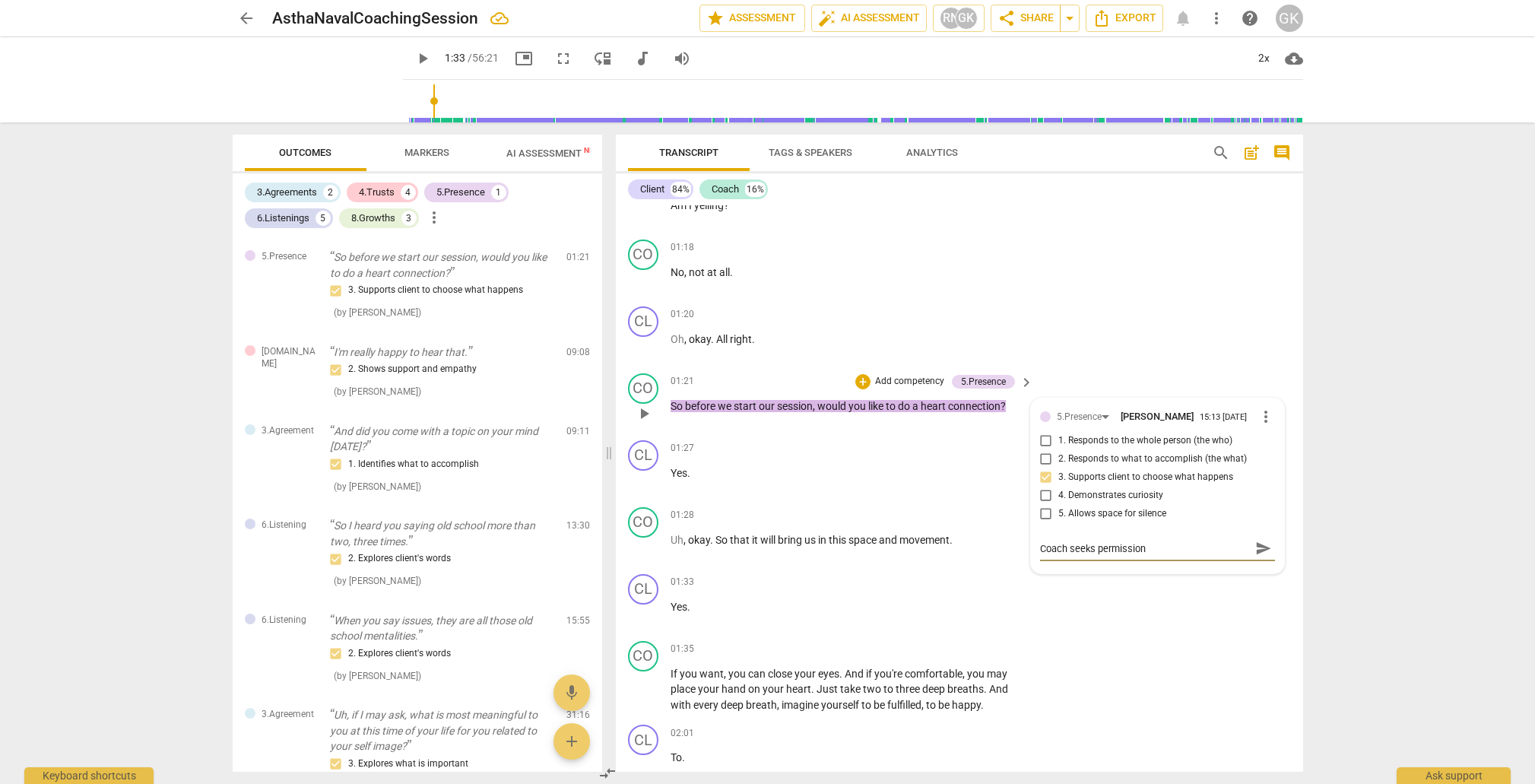
type textarea "Coach seeks permission b"
type textarea "Coach seeks permission be"
type textarea "Coach seeks permission bef"
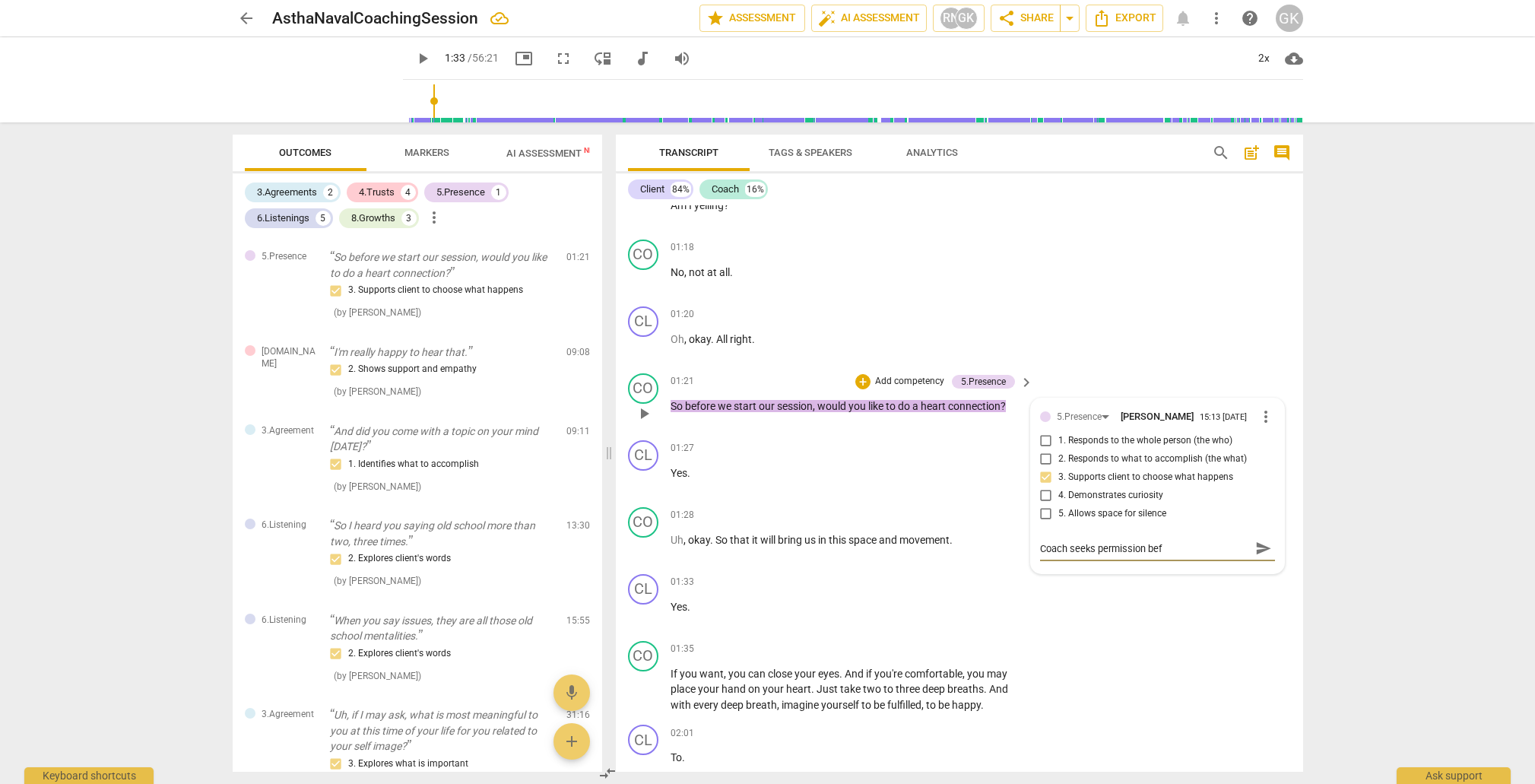
type textarea "Coach seeks permission befo"
type textarea "Coach seeks permission befor"
type textarea "Coach seeks permission before"
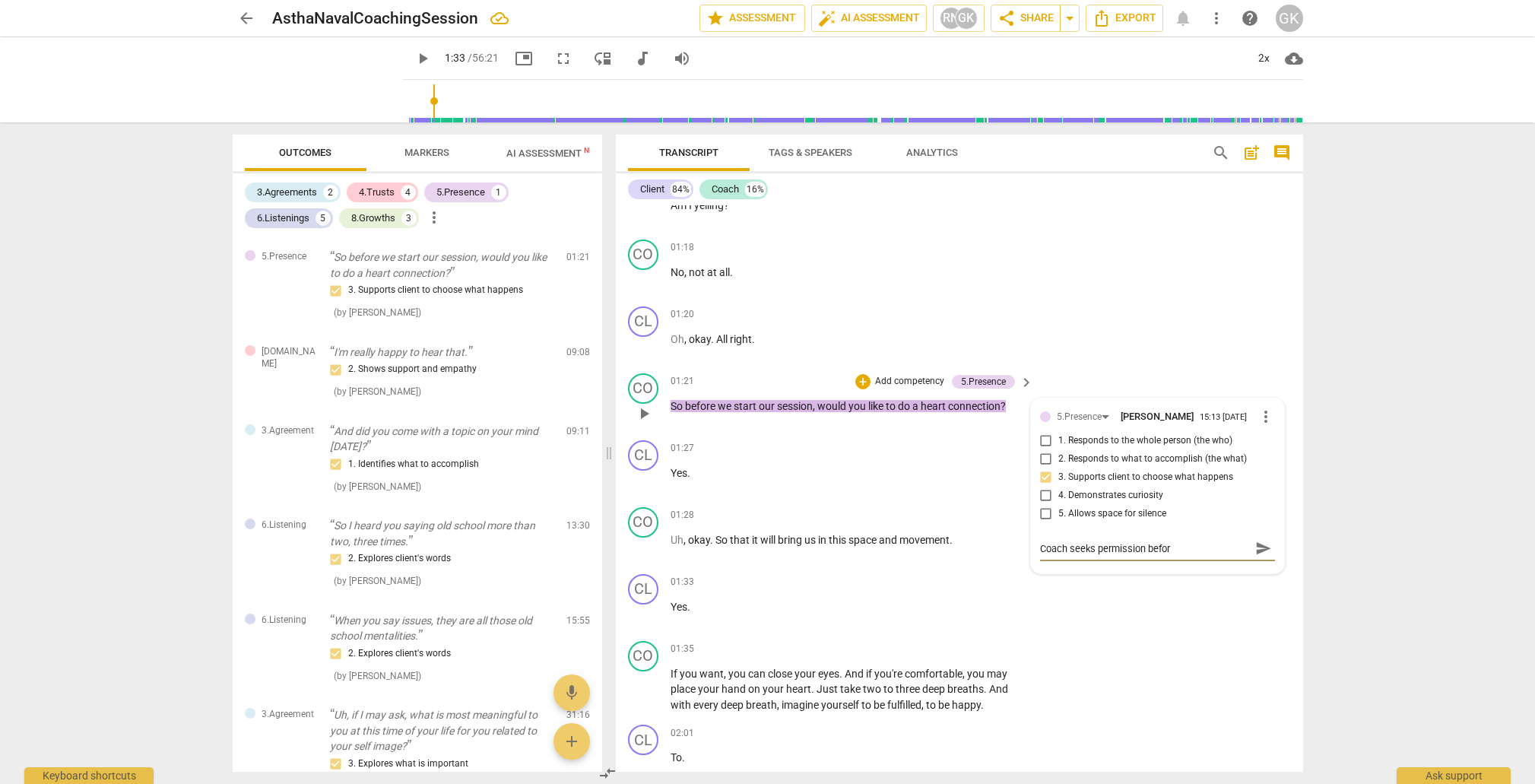
type textarea "Coach seeks permission before"
type textarea "Coach seeks permission before p"
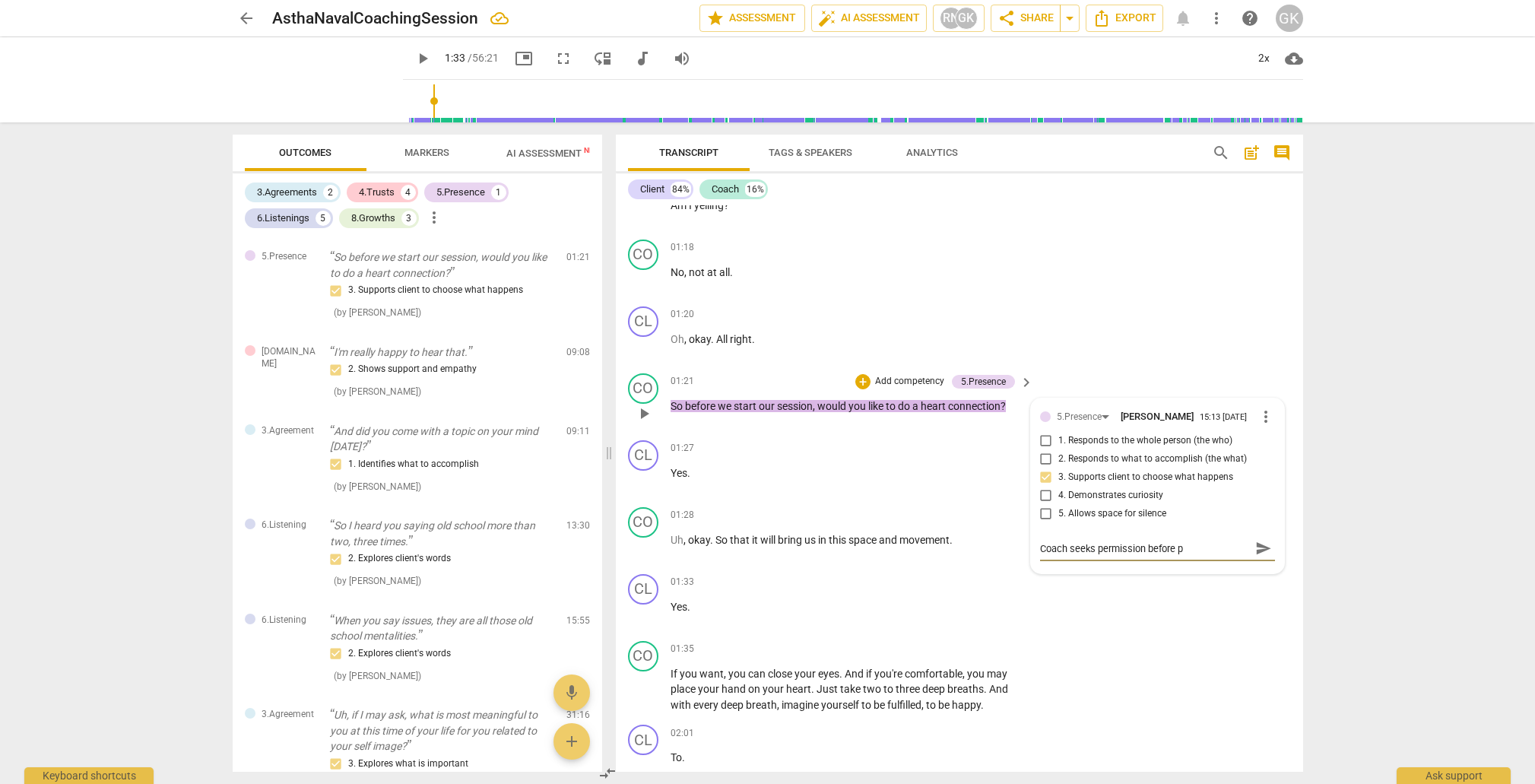
type textarea "Coach seeks permission before pr"
type textarea "Coach seeks permission before pro"
type textarea "Coach seeks permission before proc"
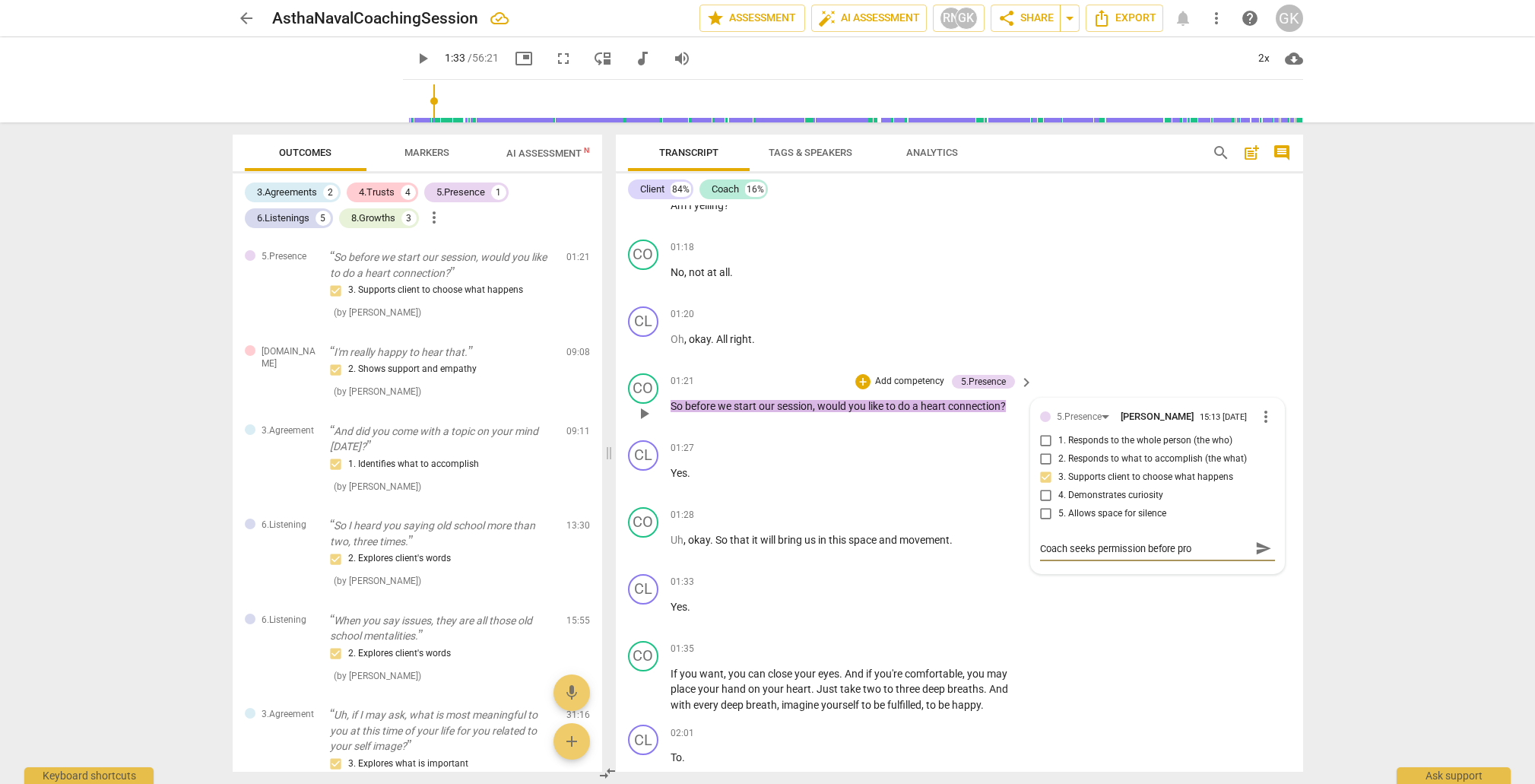
type textarea "Coach seeks permission before proc"
type textarea "Coach seeks permission before proce"
type textarea "Coach seeks permission before procee"
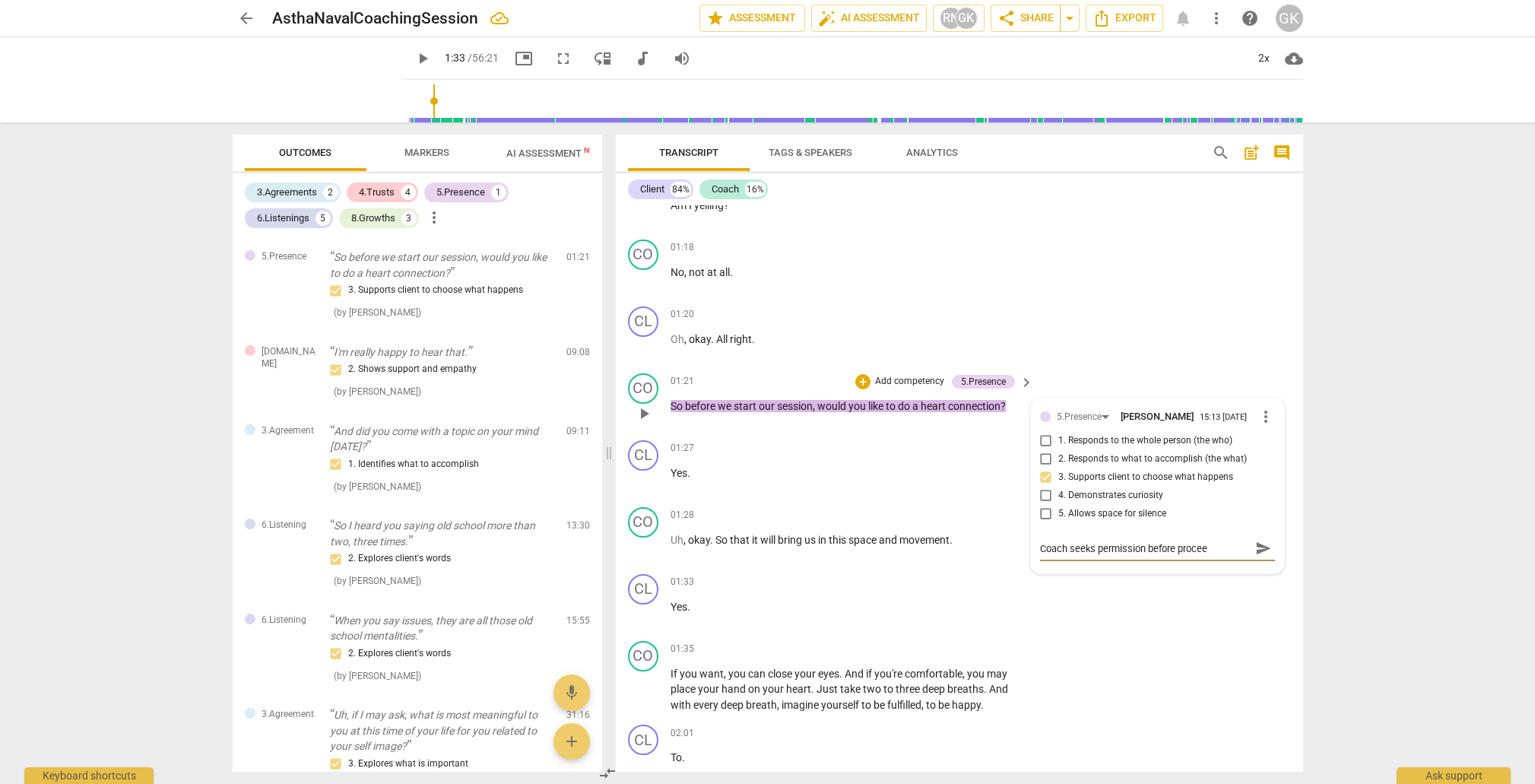
type textarea "Coach seeks permission before proceed"
type textarea "Coach seeks permission before proceedi"
type textarea "Coach seeks permission before proceedin"
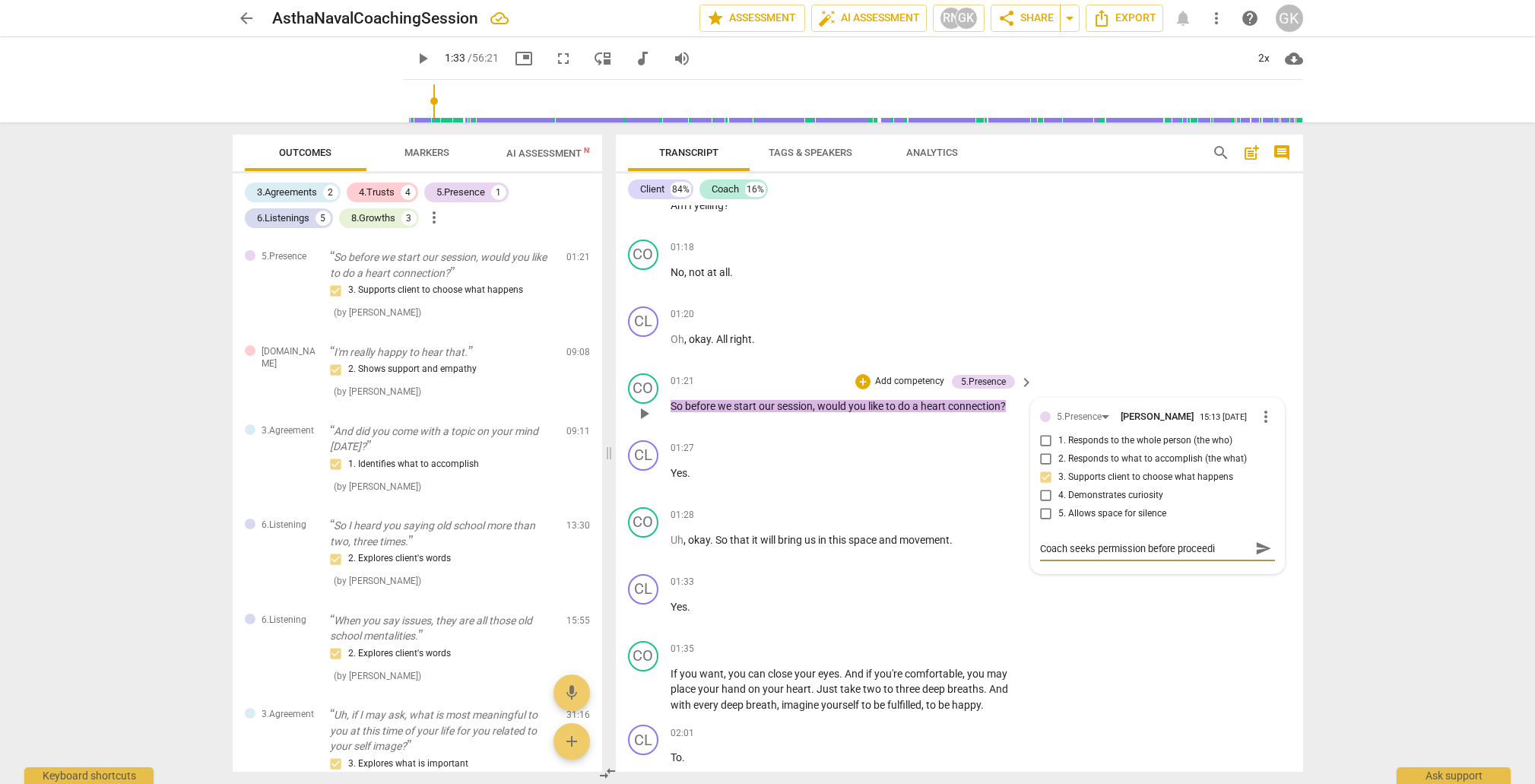
type textarea "Coach seeks permission before proceedin"
type textarea "Coach seeks permission before proceeding"
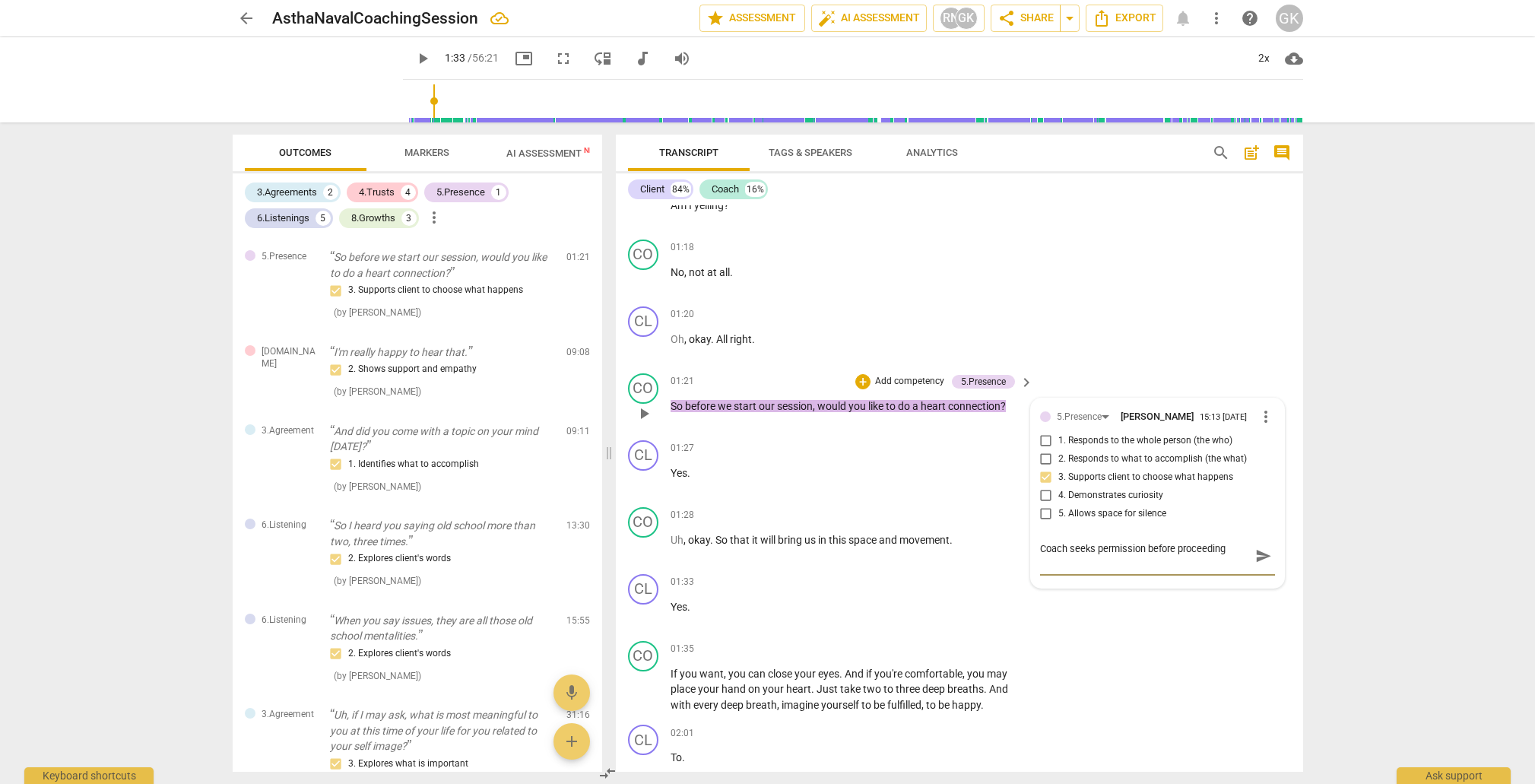
type textarea "Coach seeks permission before proceeding"
type textarea "Coach seeks permission before proceeding."
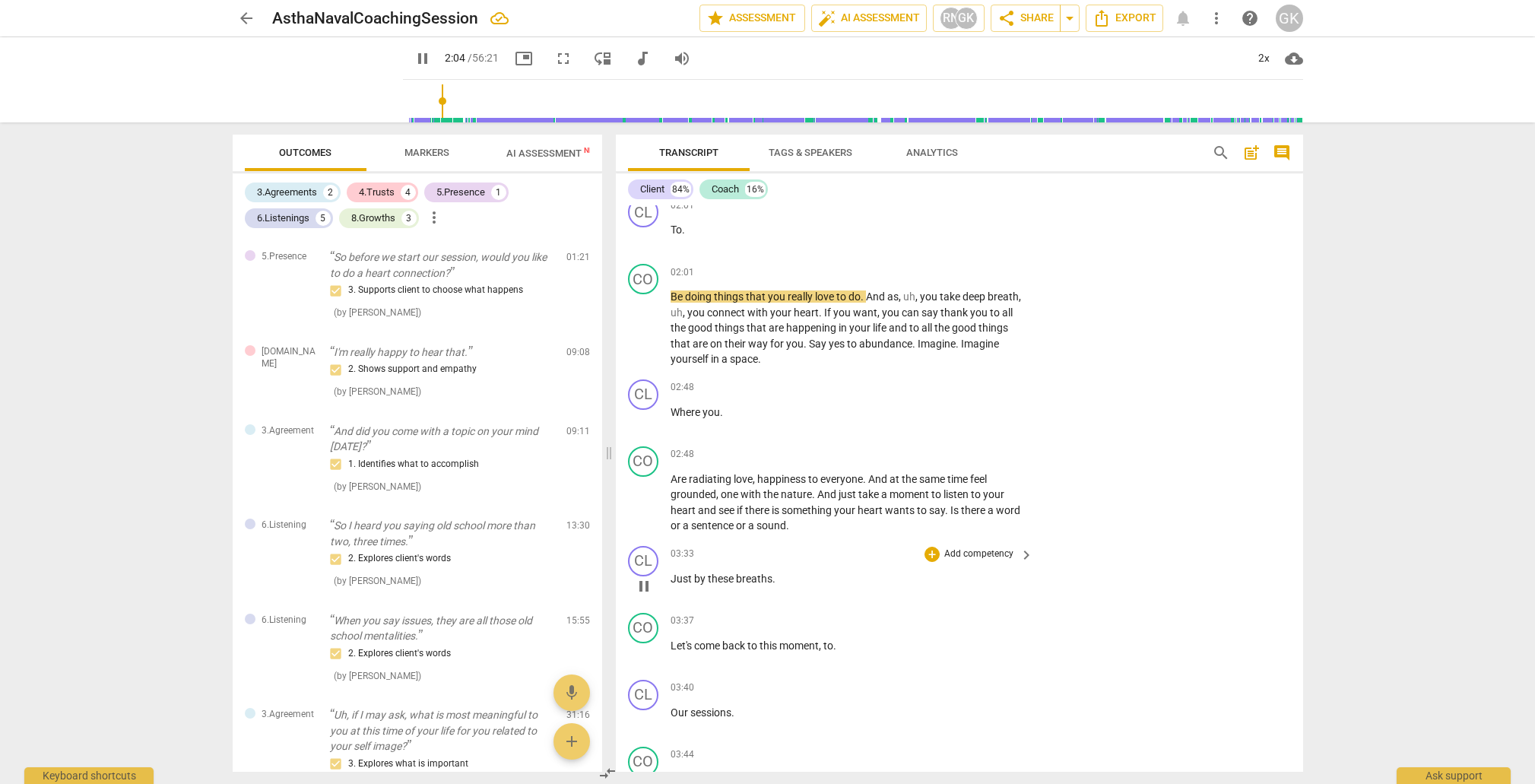
scroll to position [1161, 0]
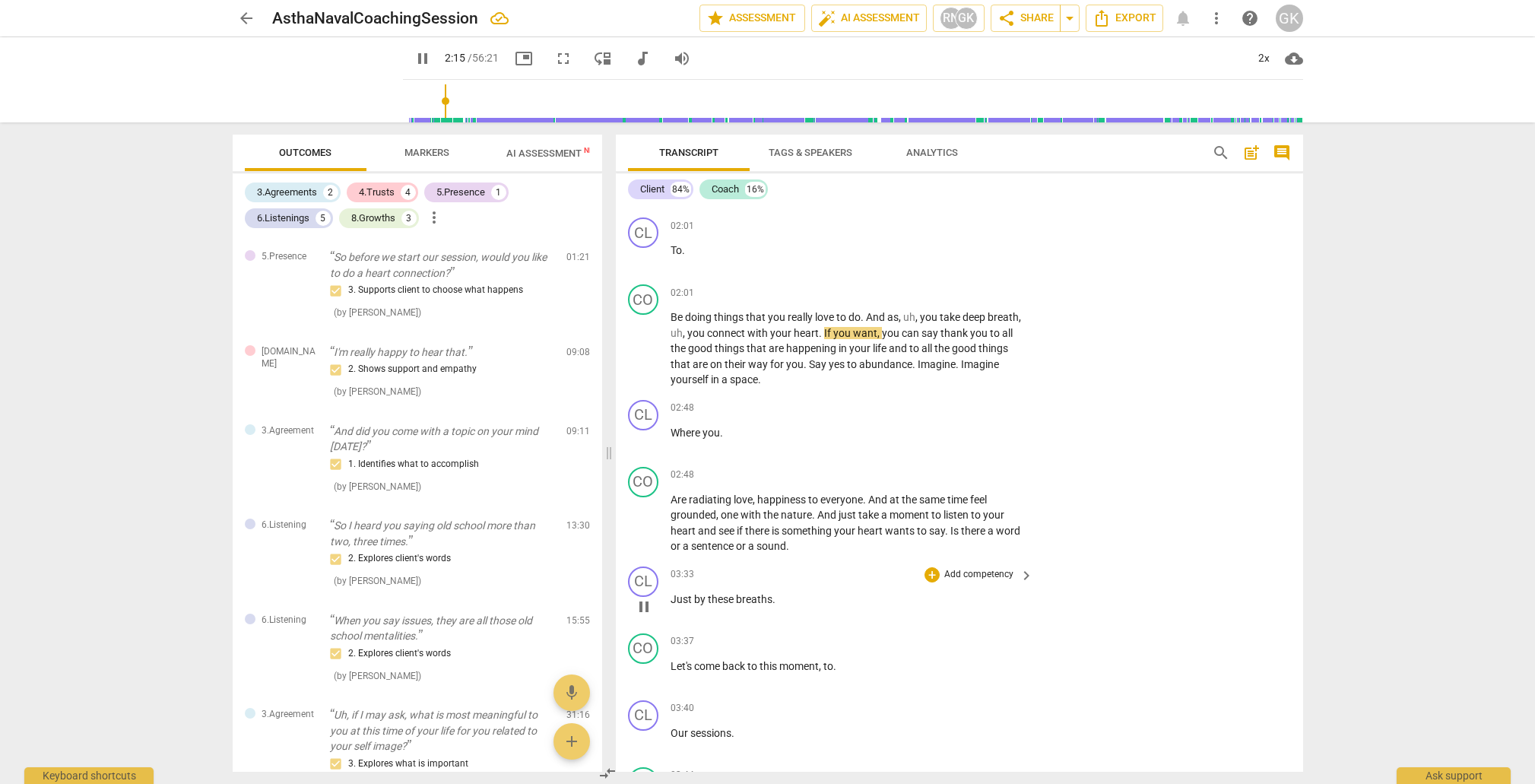
type input "136"
type textarea "Coach seeks permission before proceeding."
click at [756, 605] on span "breaths" at bounding box center [754, 599] width 37 height 12
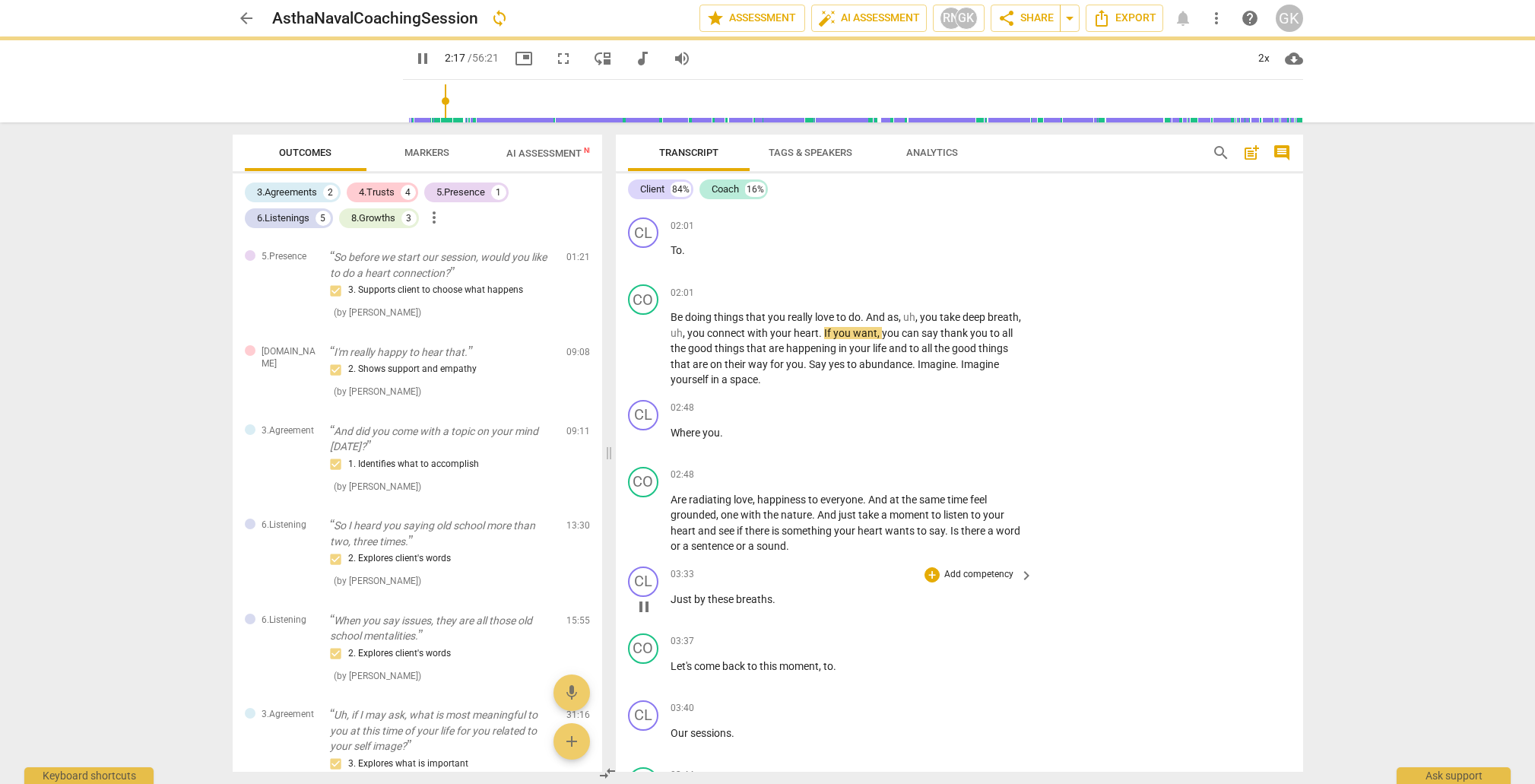
click at [755, 605] on span "breaths" at bounding box center [754, 599] width 37 height 12
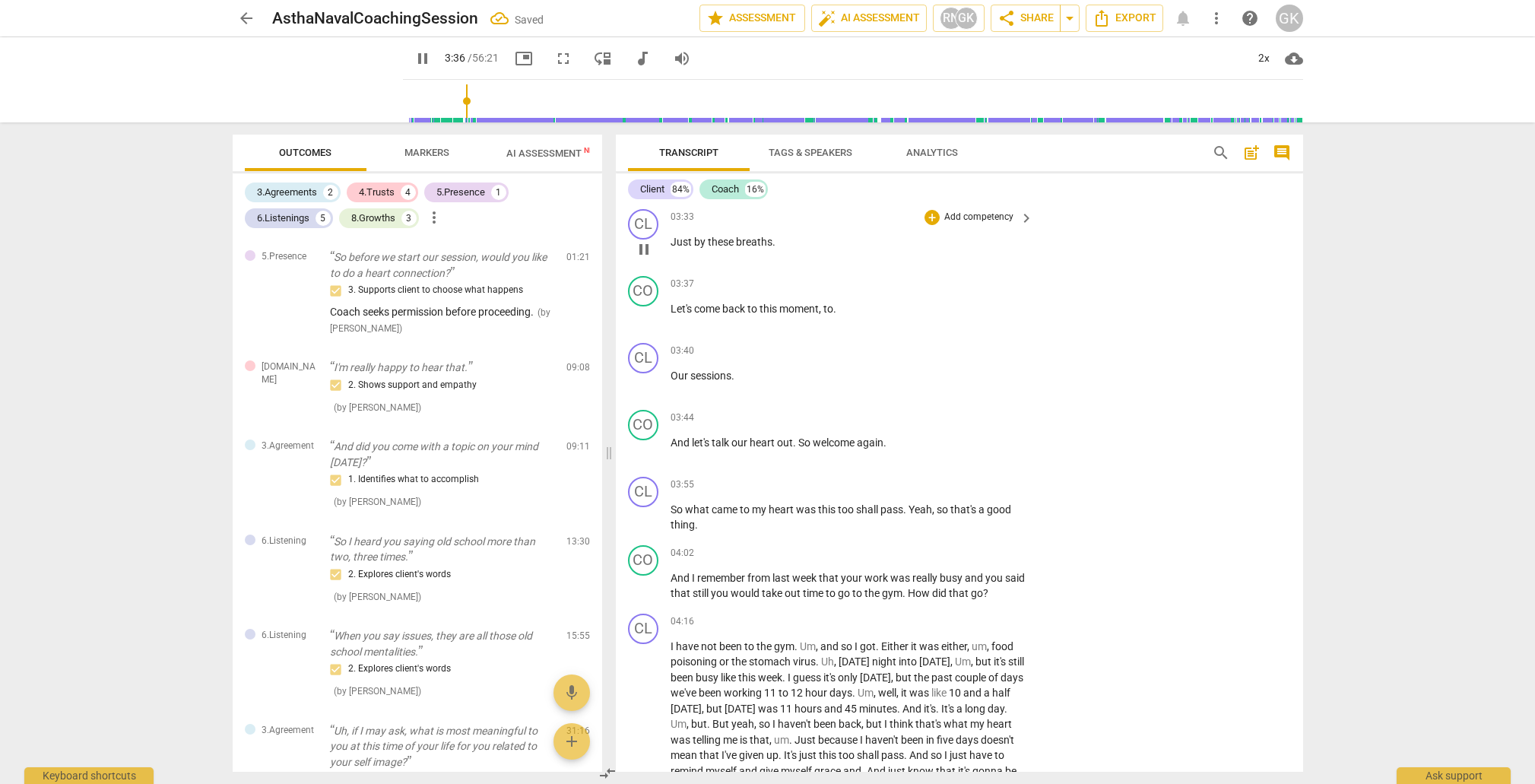
scroll to position [1522, 0]
type input "223"
drag, startPoint x: 672, startPoint y: 378, endPoint x: 718, endPoint y: 399, distance: 50.6
click at [672, 378] on span "Our" at bounding box center [681, 372] width 20 height 12
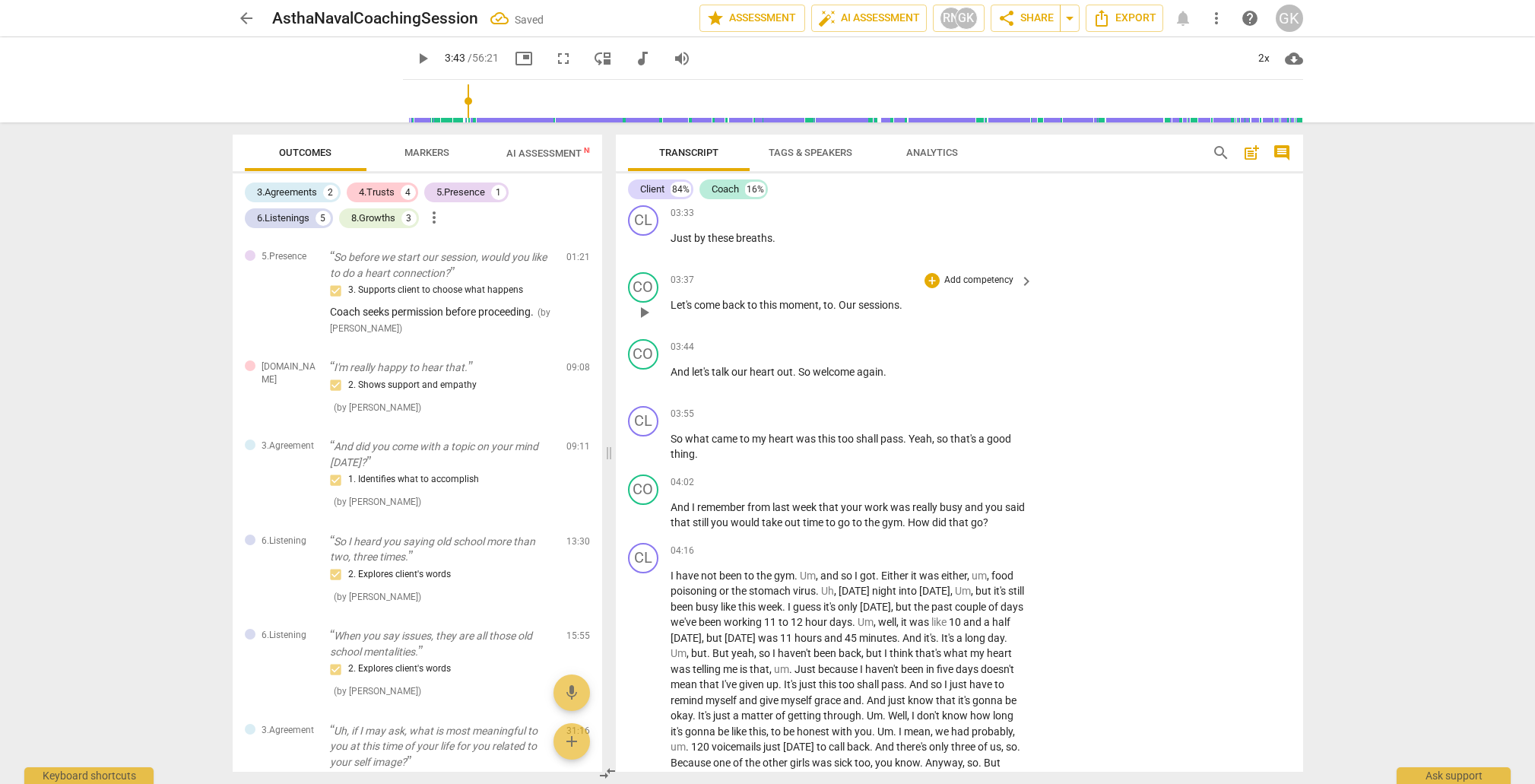
drag, startPoint x: 902, startPoint y: 311, endPoint x: 890, endPoint y: 320, distance: 15.0
click at [900, 311] on span "sessions" at bounding box center [879, 305] width 41 height 12
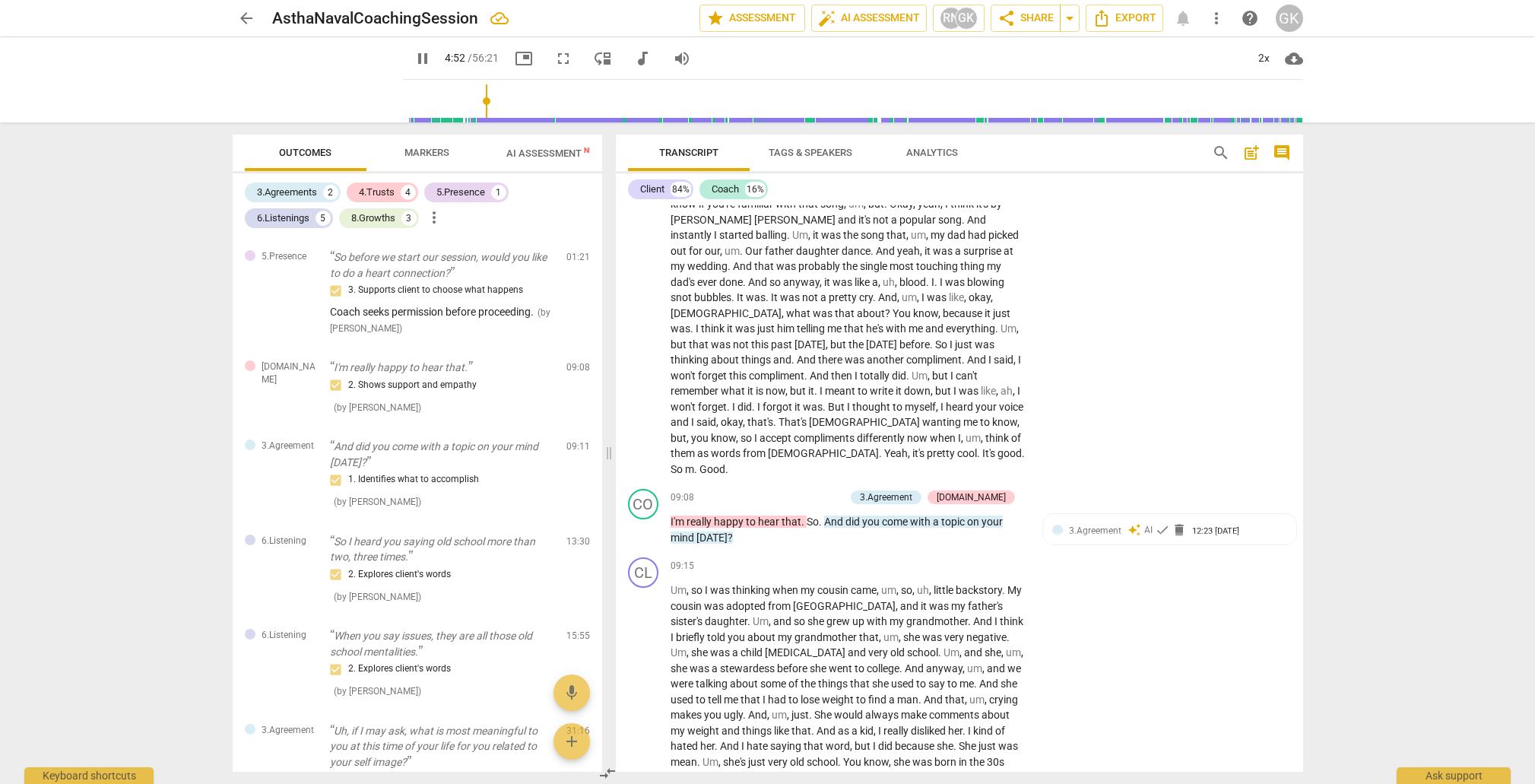
scroll to position [2288, 0]
click at [927, 442] on span "pretty" at bounding box center [942, 448] width 30 height 12
click at [913, 486] on div "3.Agreement" at bounding box center [885, 493] width 52 height 14
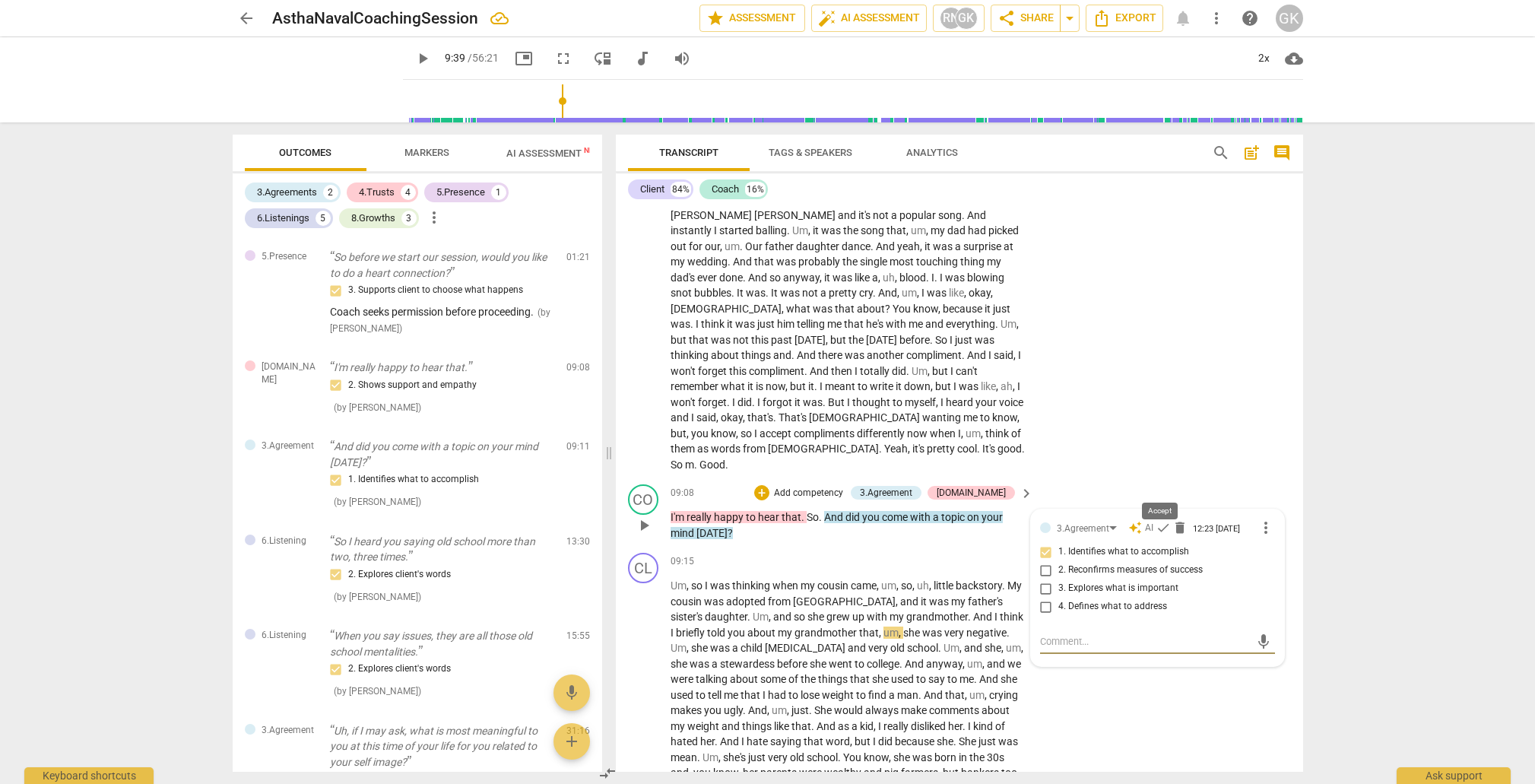
click at [1161, 520] on span "check" at bounding box center [1164, 528] width 15 height 15
click at [1000, 486] on div "[DOMAIN_NAME]" at bounding box center [971, 493] width 69 height 14
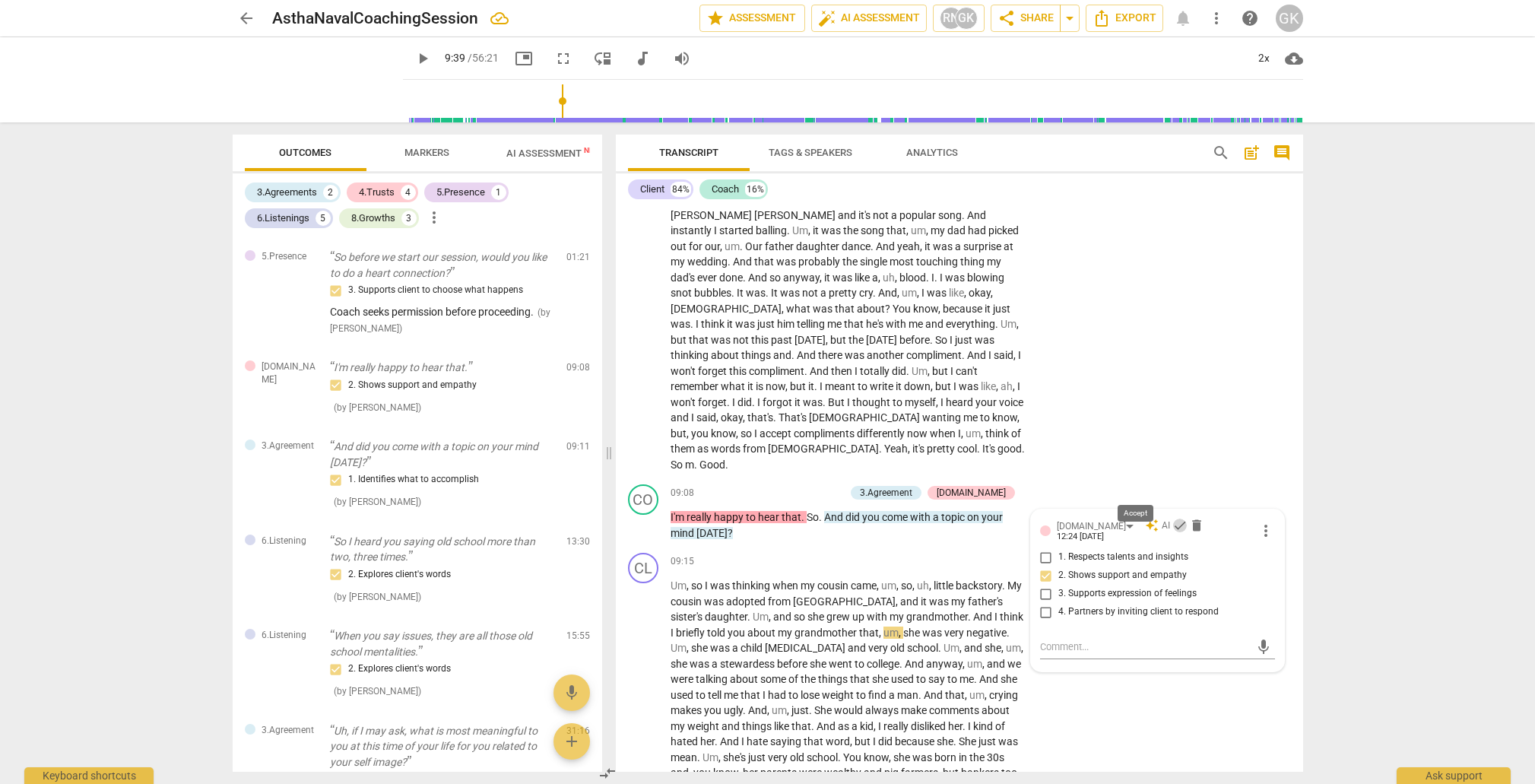
click at [1172, 518] on span "check" at bounding box center [1180, 525] width 15 height 15
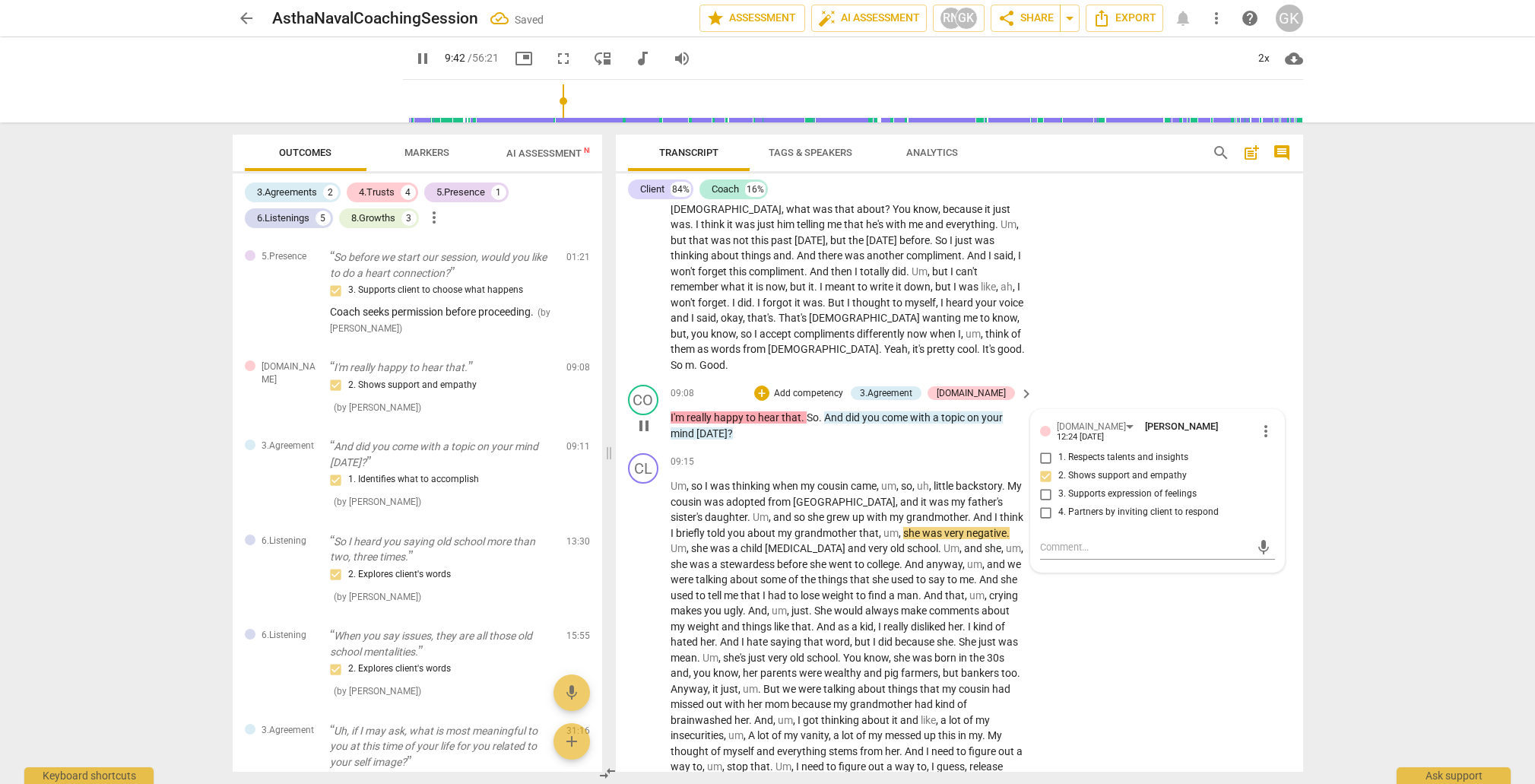
scroll to position [2457, 0]
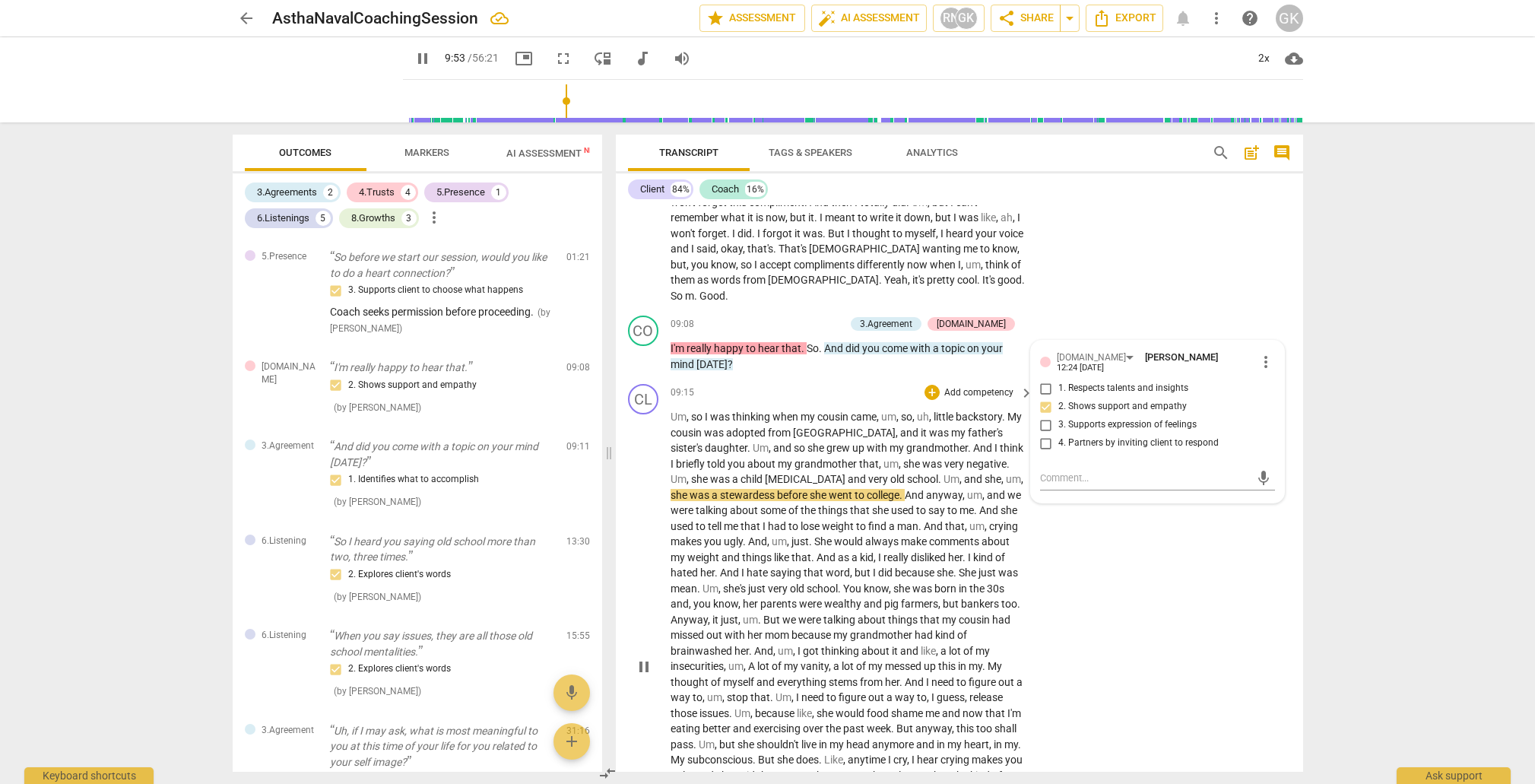
click at [746, 410] on span "thinking" at bounding box center [752, 416] width 40 height 12
click at [747, 410] on span "thinking" at bounding box center [752, 416] width 40 height 12
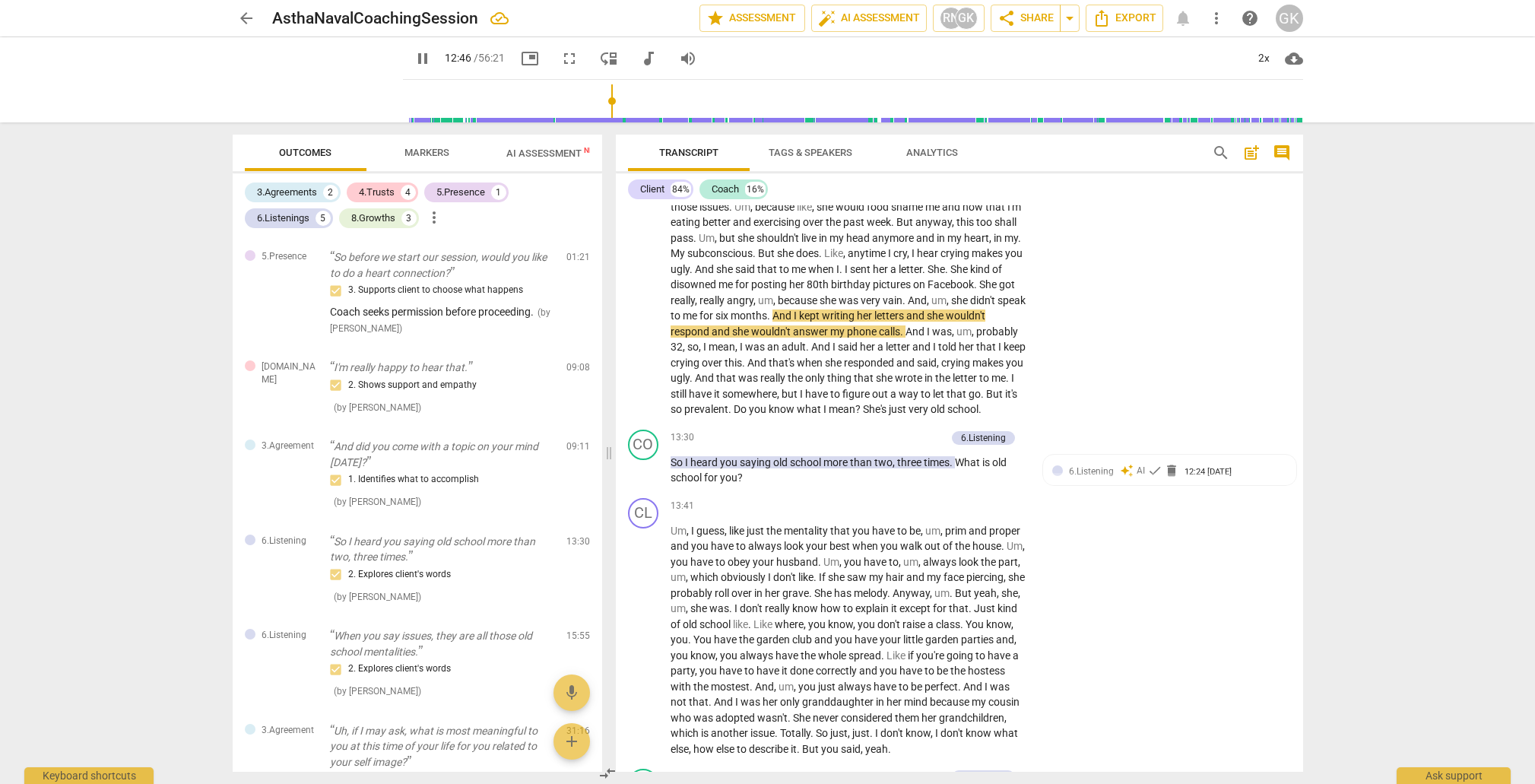
scroll to position [3010, 0]
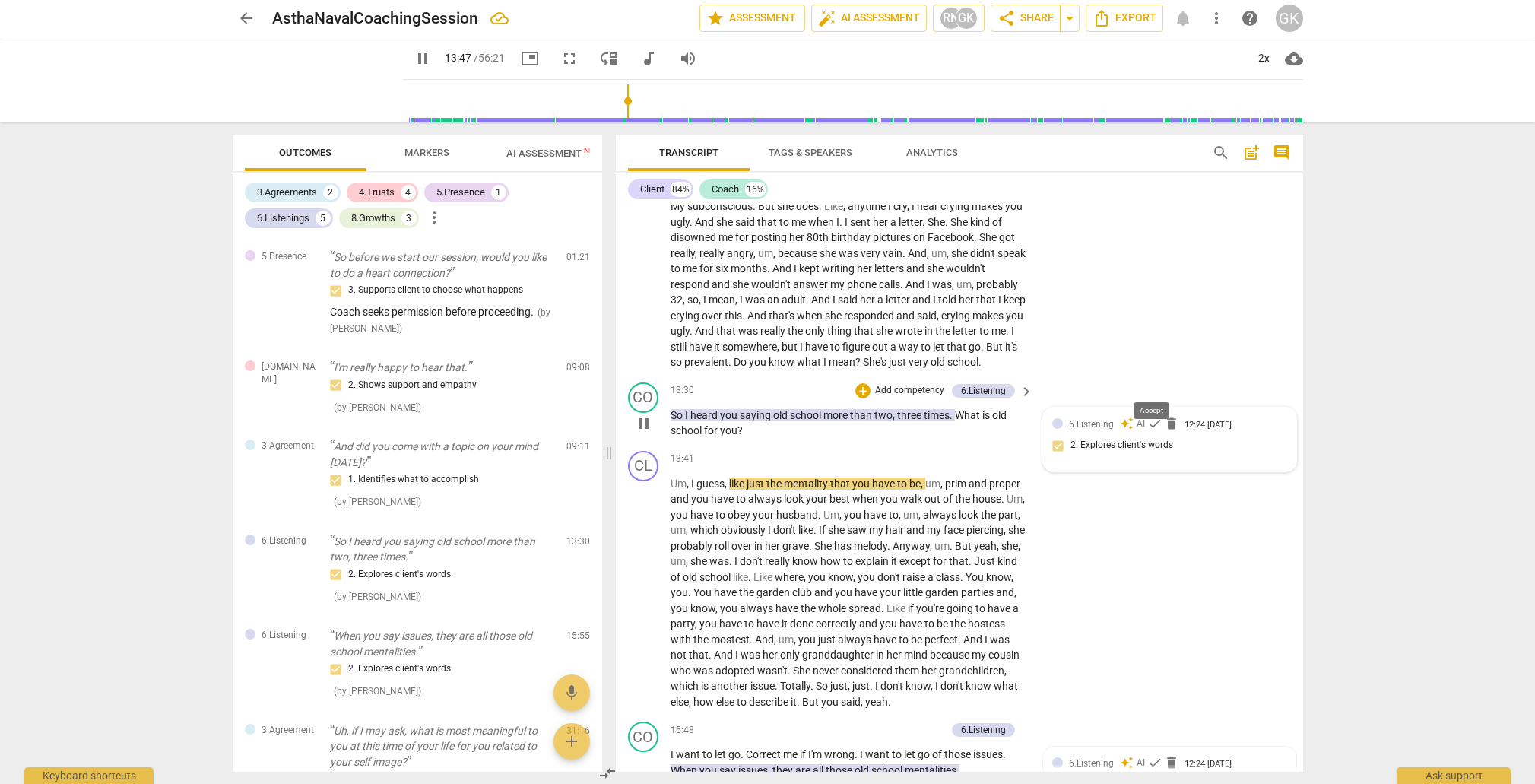
click at [1150, 416] on span "check" at bounding box center [1155, 423] width 15 height 15
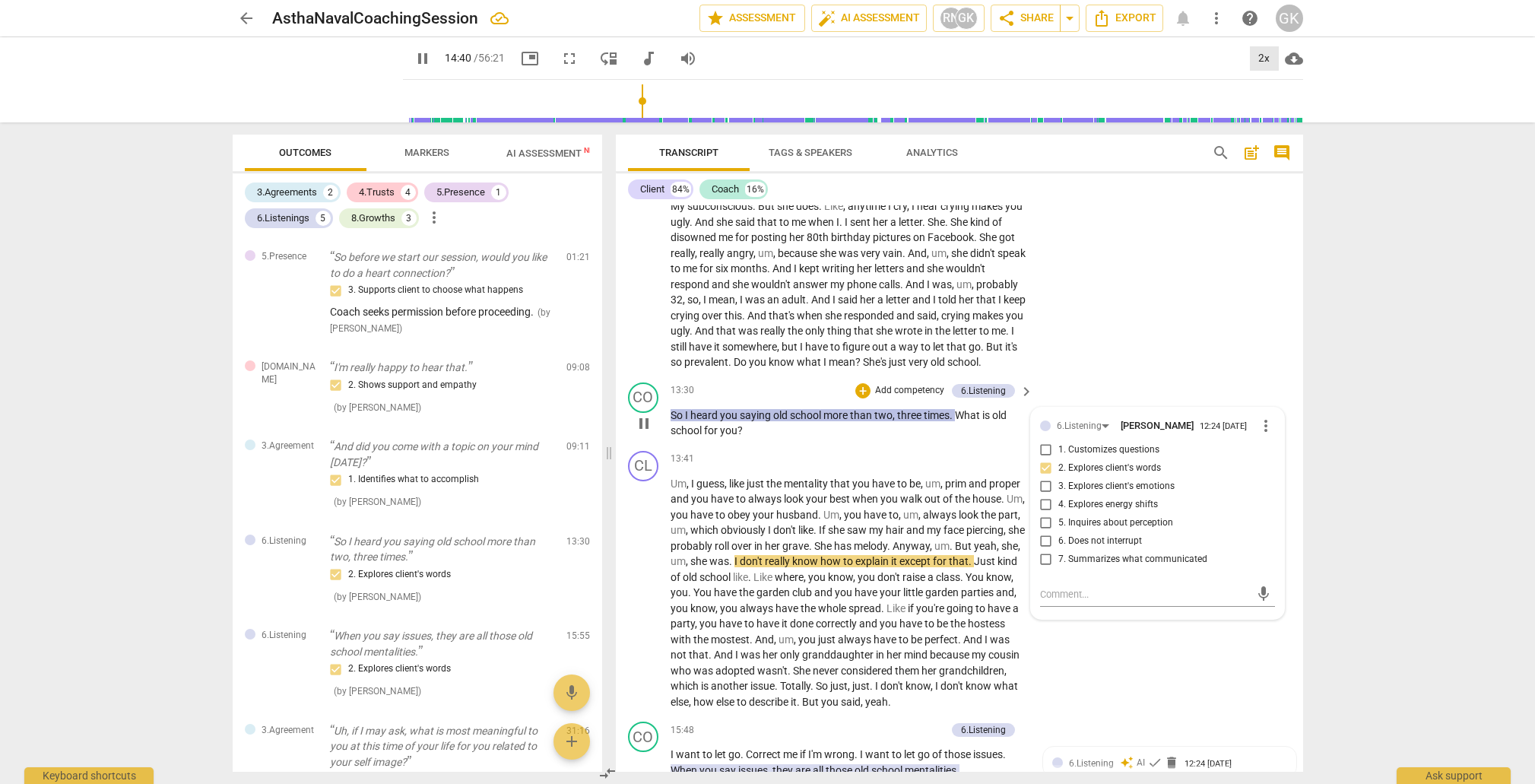
click at [1258, 54] on div "2x" at bounding box center [1265, 58] width 29 height 24
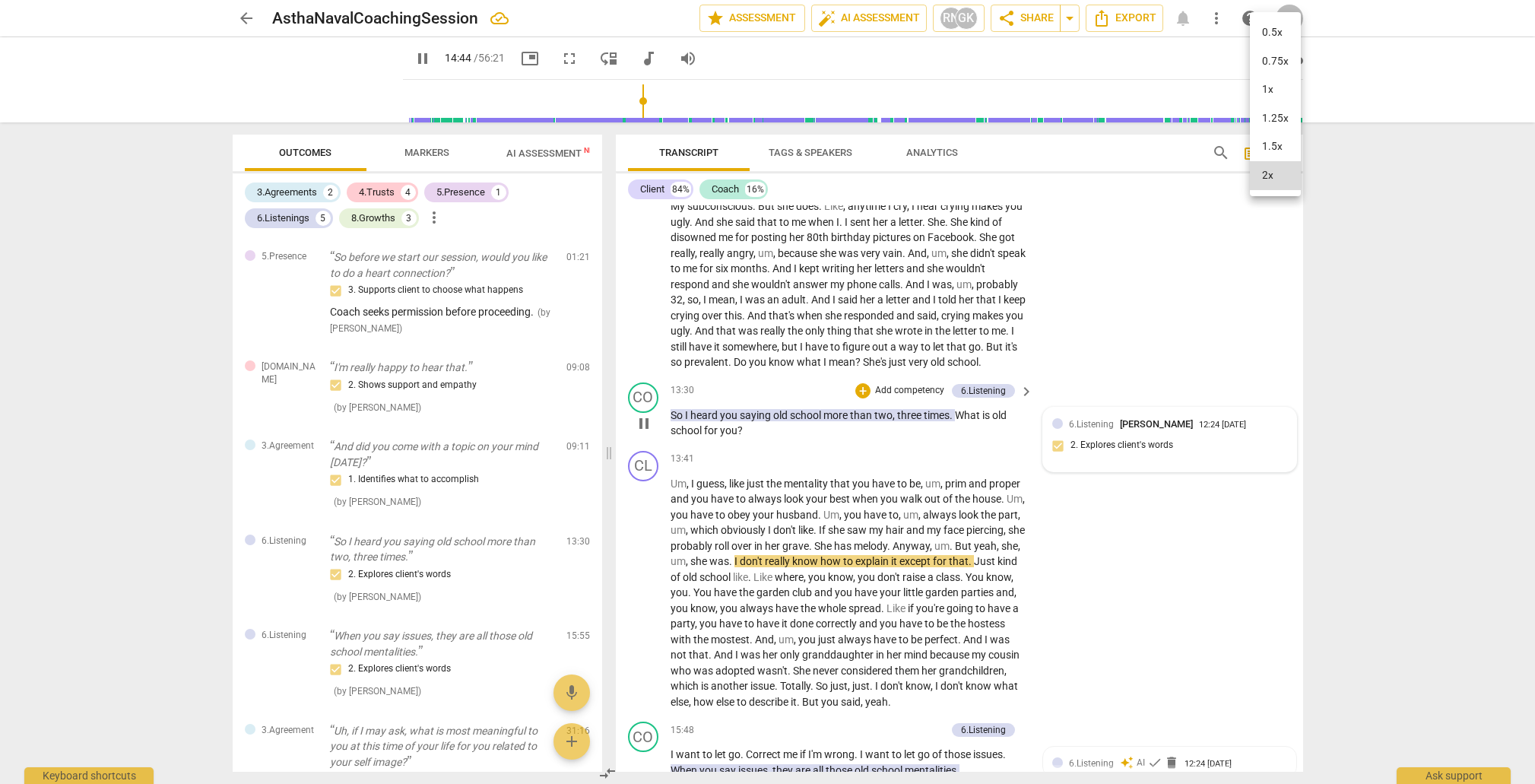
click at [1265, 87] on li "1x" at bounding box center [1275, 90] width 51 height 29
click at [1273, 55] on div "1x" at bounding box center [1265, 58] width 29 height 24
click at [1267, 169] on li "2x" at bounding box center [1275, 176] width 51 height 29
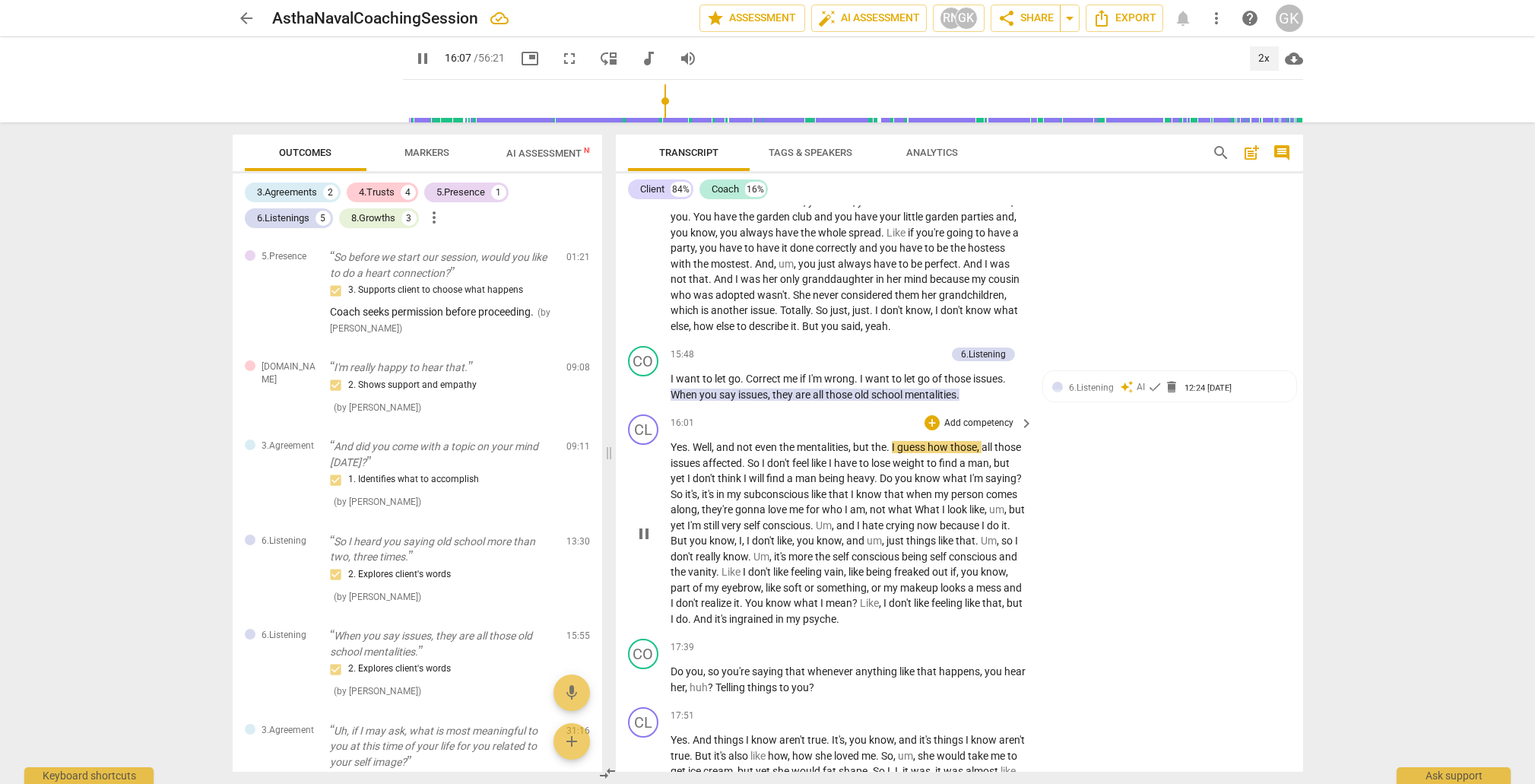
scroll to position [3395, 0]
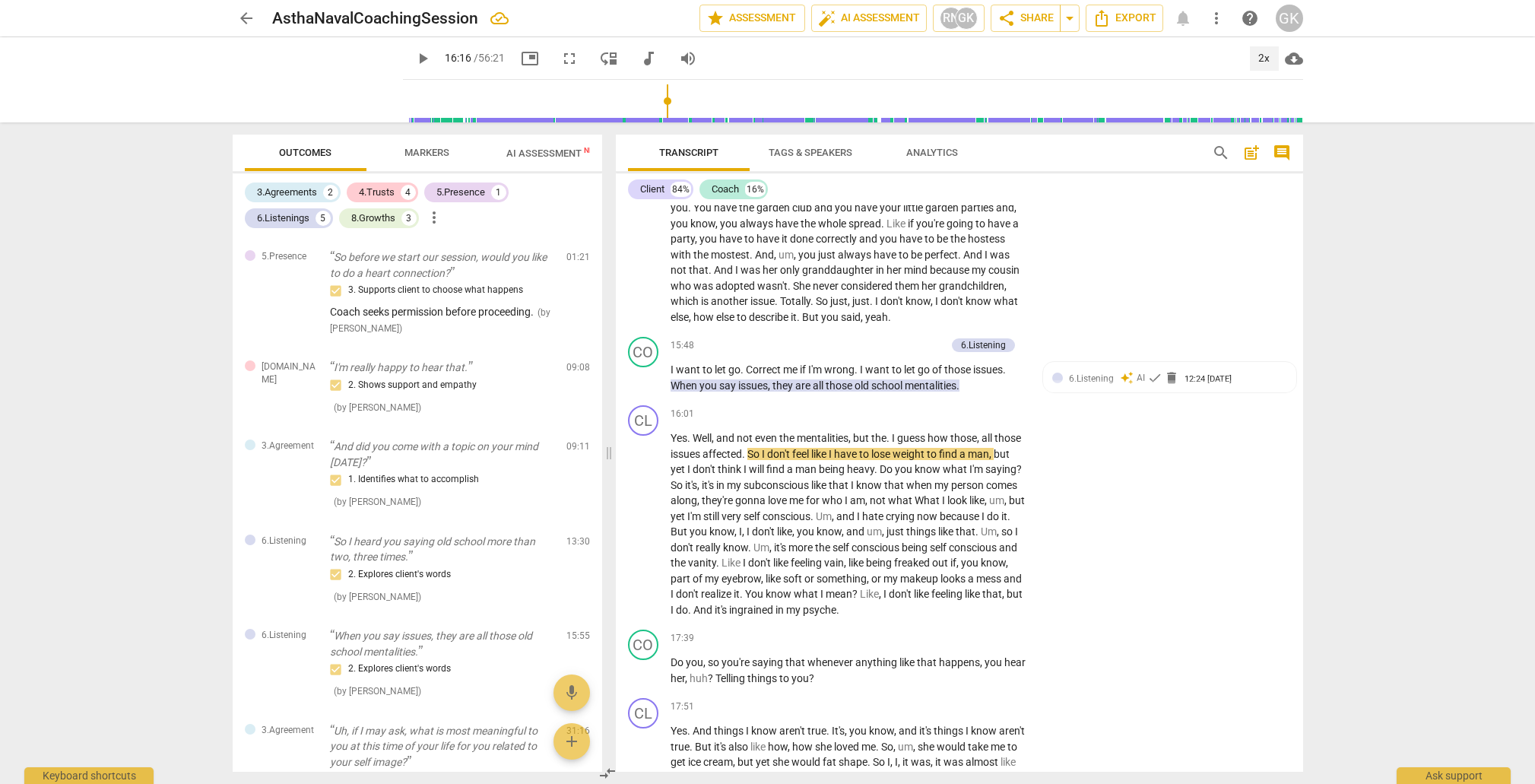
type input "977"
click at [989, 338] on div "6.Listening" at bounding box center [983, 345] width 45 height 14
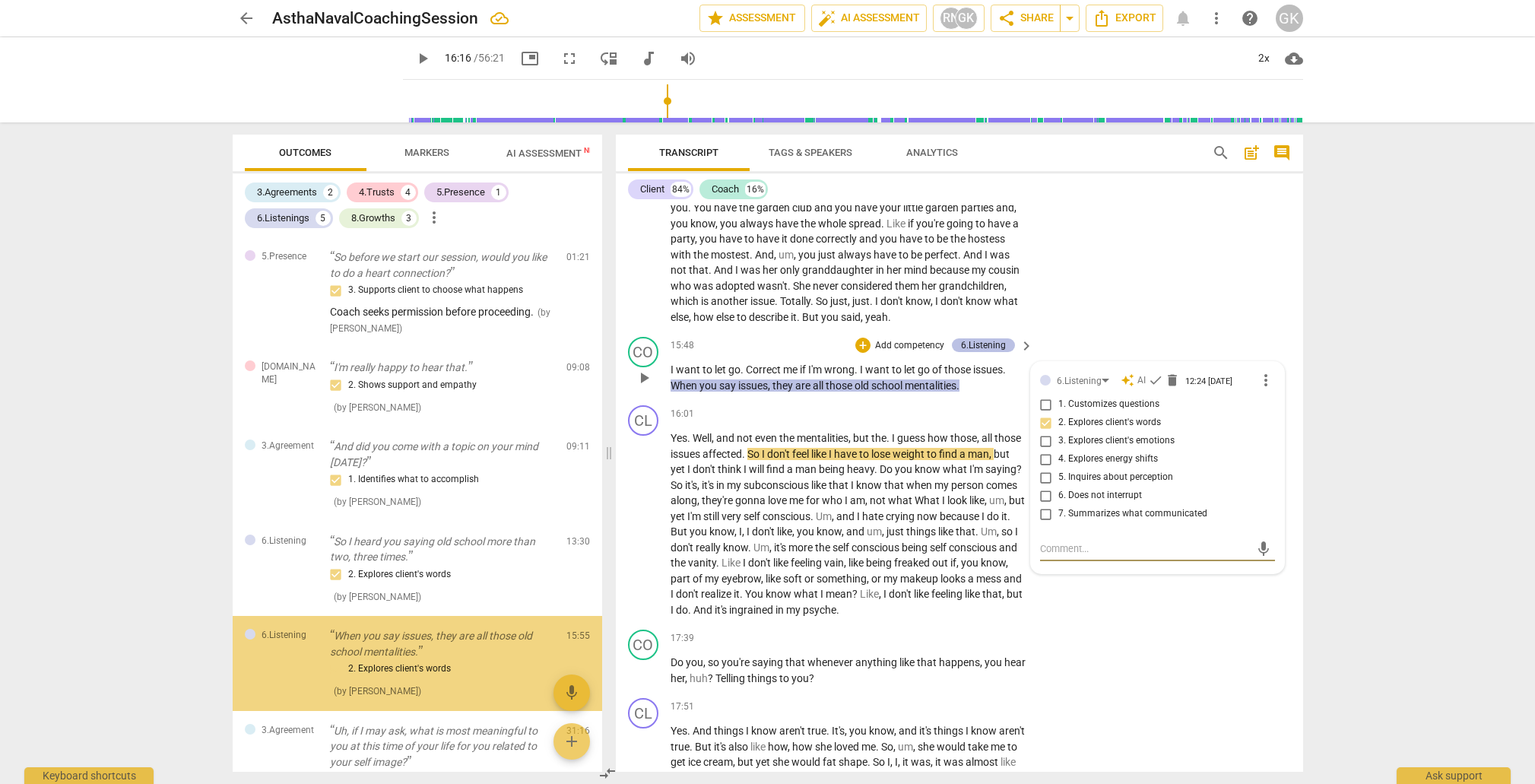
scroll to position [153, 0]
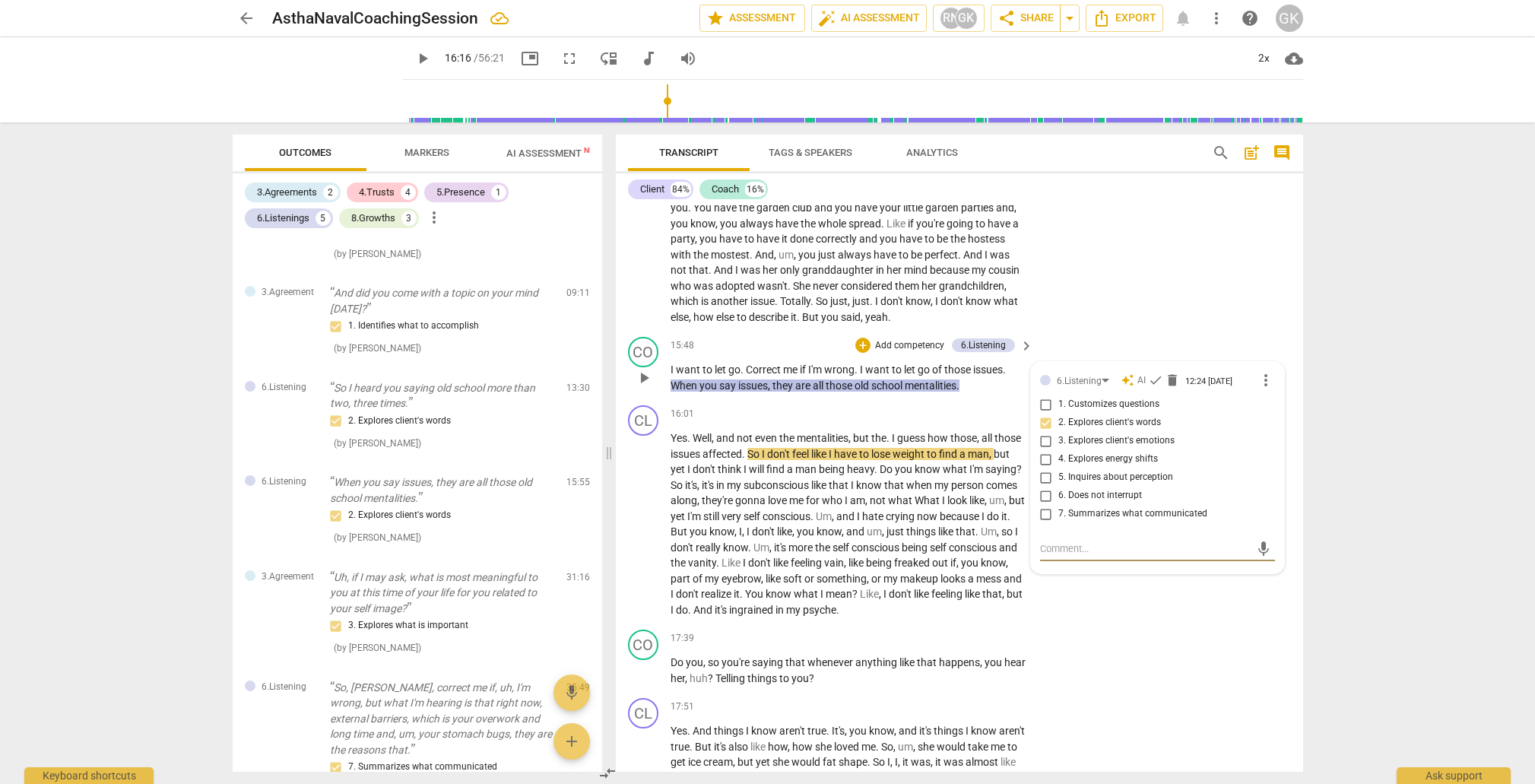
type textarea "M"
type textarea "Ma"
type textarea "May"
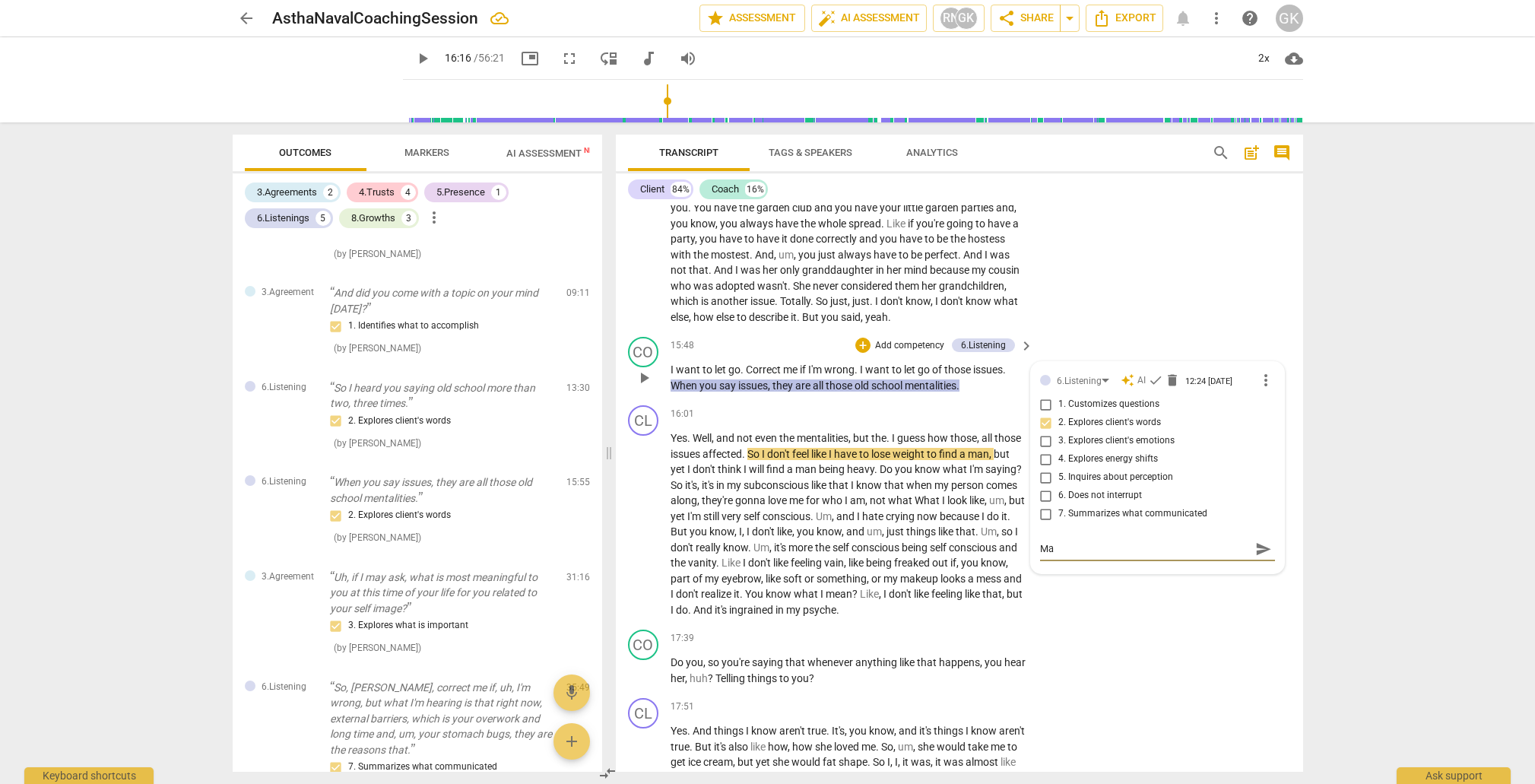
type textarea "May"
type textarea "May g"
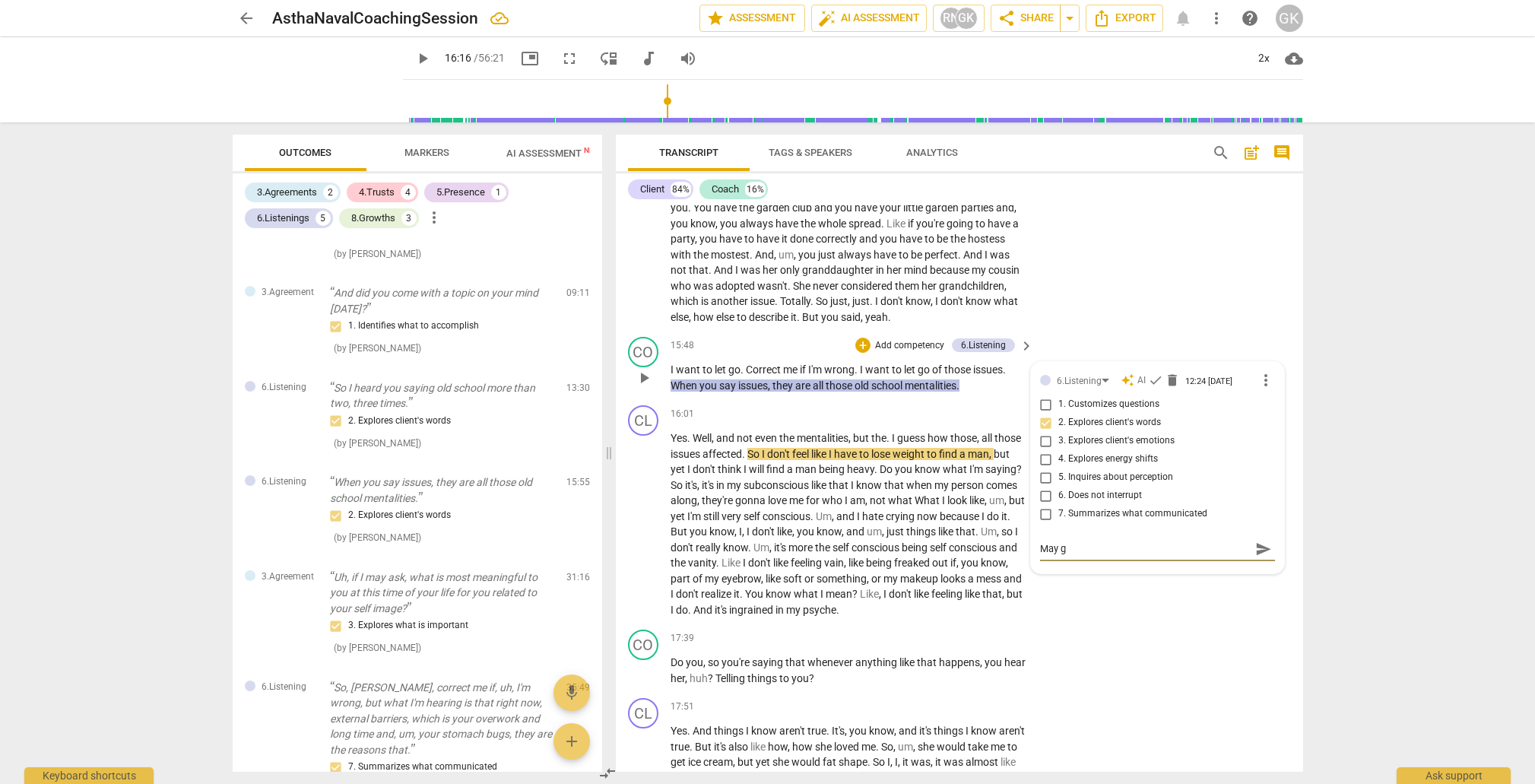
type textarea "May ga"
type textarea "May gav"
type textarea "May gave"
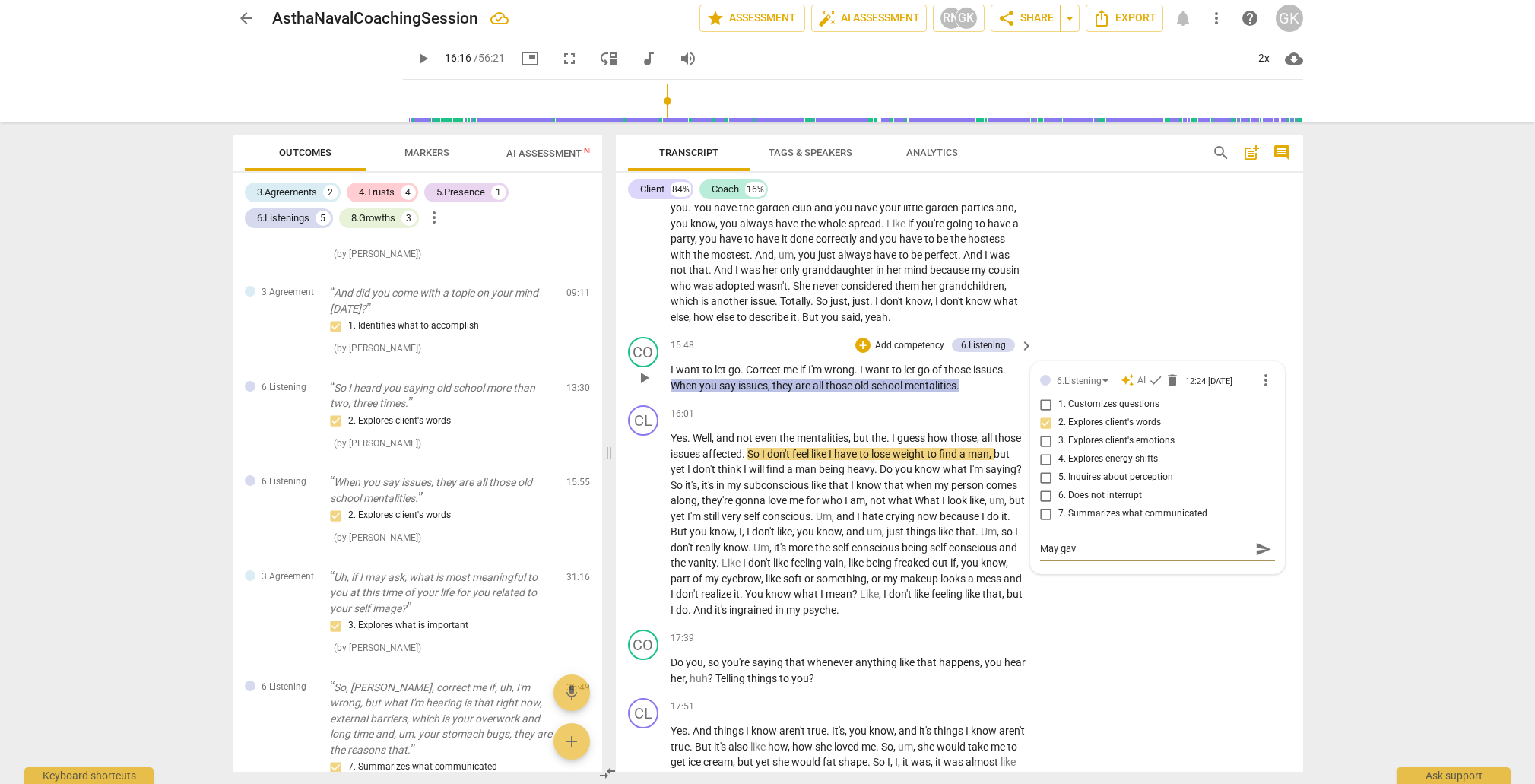
type textarea "May gave"
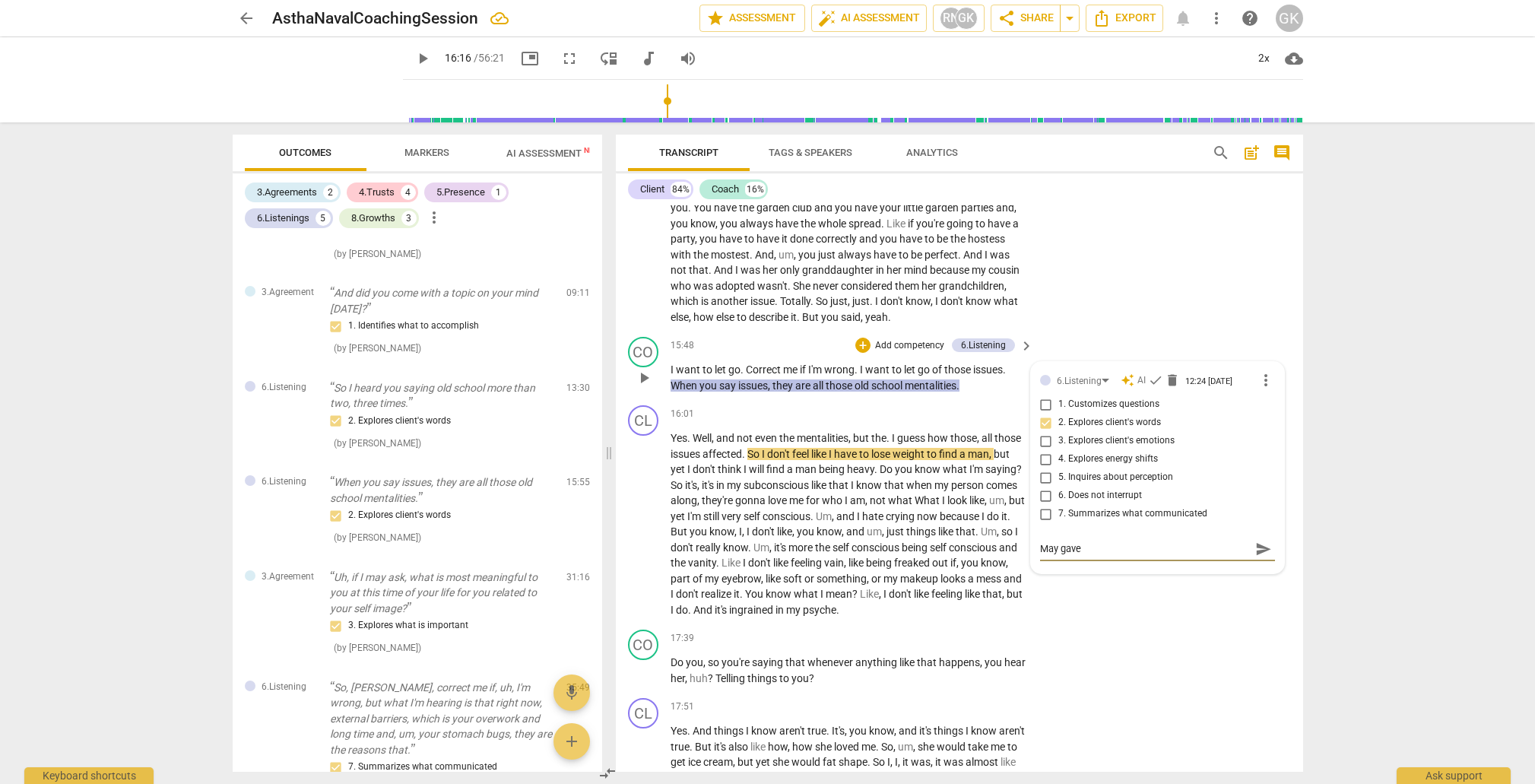
type textarea "May gav"
type textarea "May ga"
type textarea "May g"
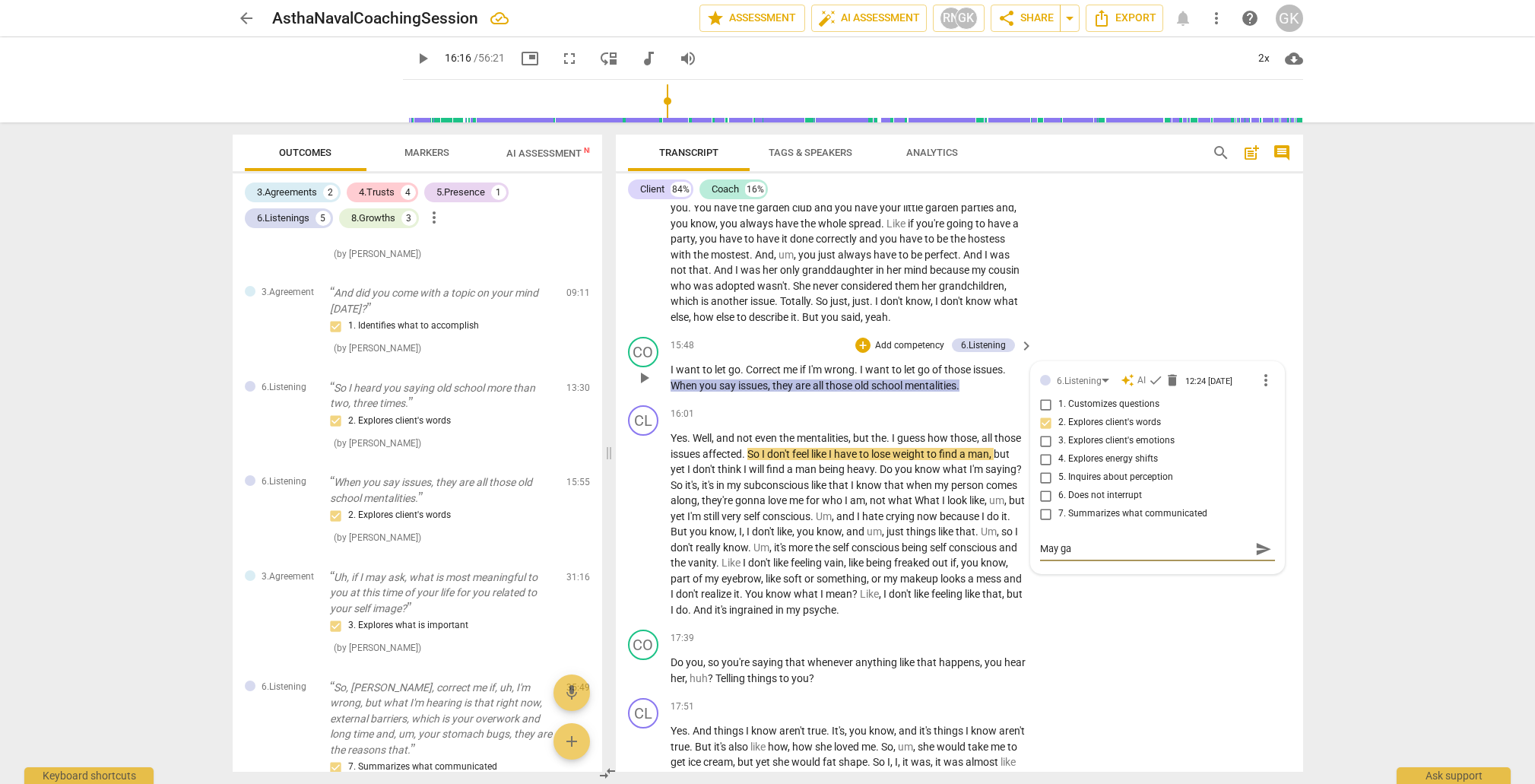
type textarea "May g"
type textarea "May"
type textarea "May h"
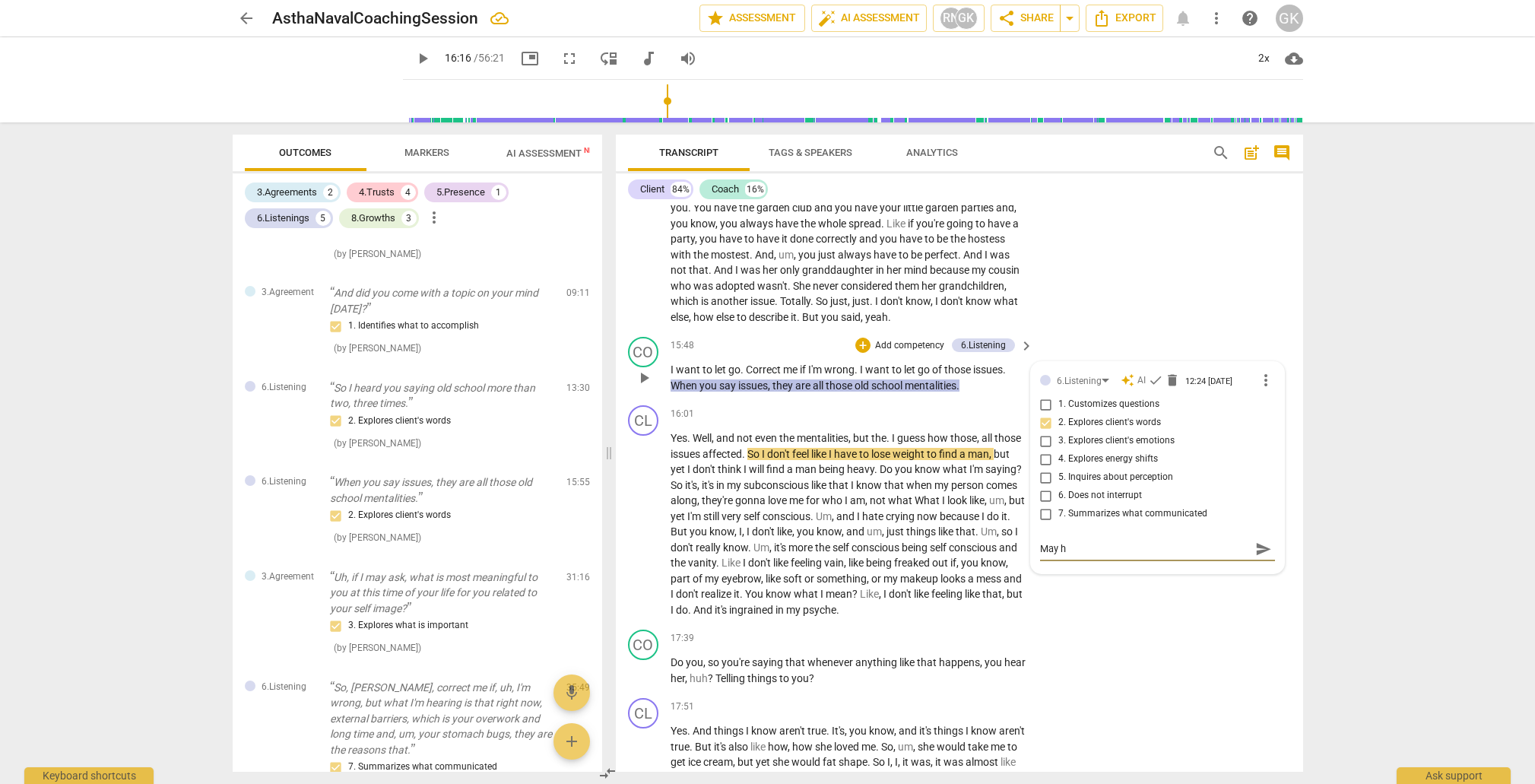
type textarea "May ha"
type textarea "May hav"
type textarea "May have"
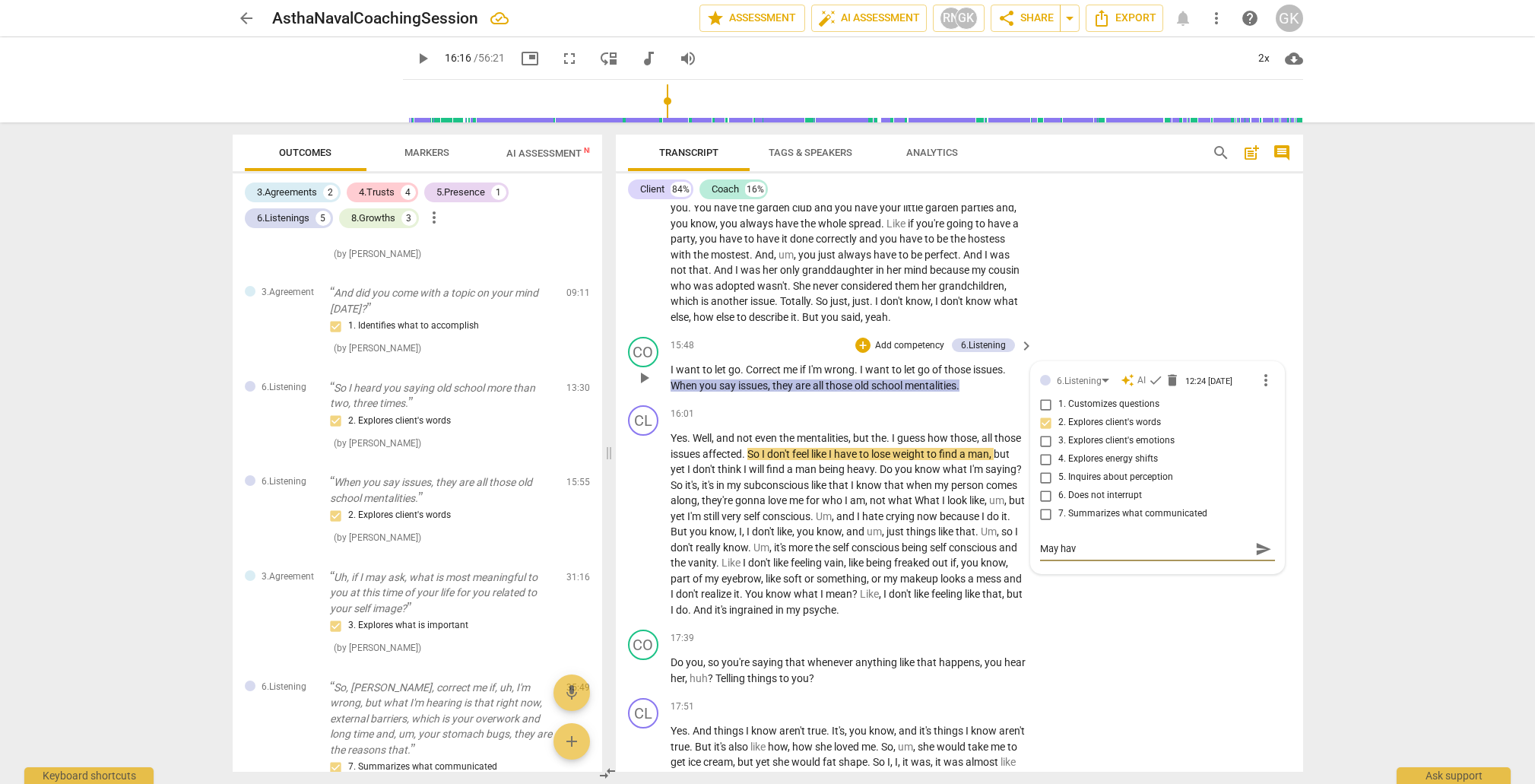
type textarea "May have"
type textarea "May hav"
type textarea "May ha"
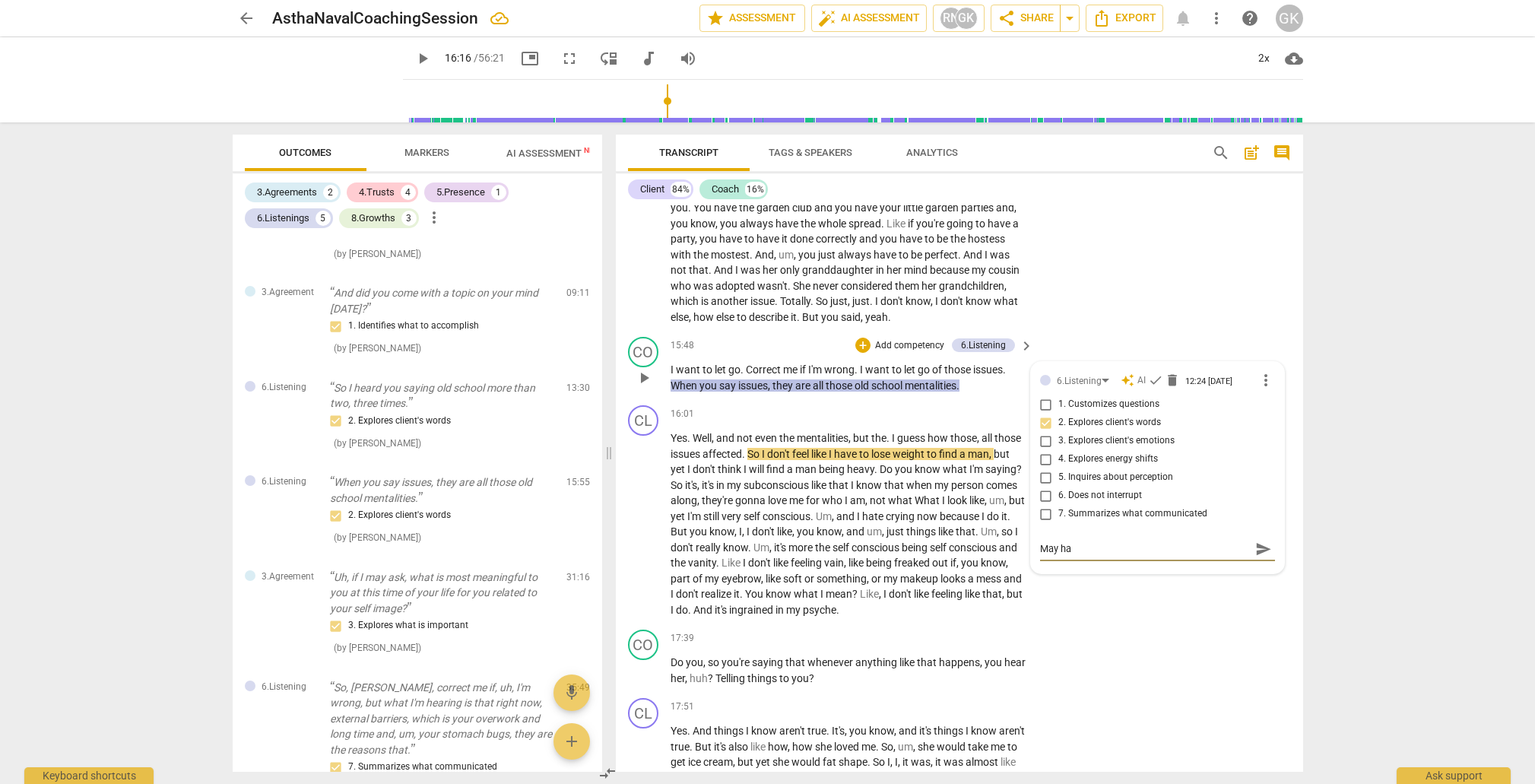
type textarea "May h"
type textarea "May"
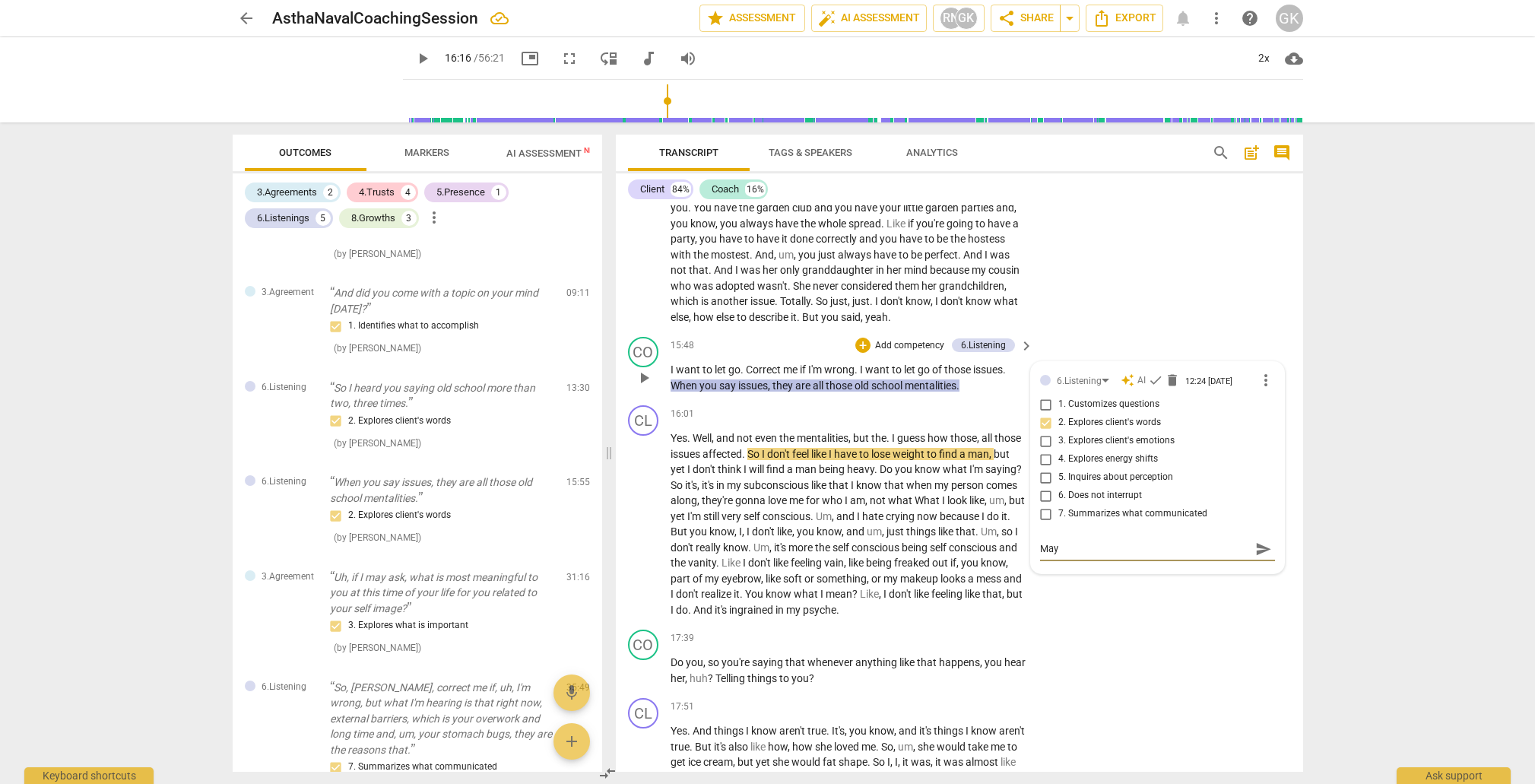
type textarea "May"
type textarea "Ma"
type textarea "M"
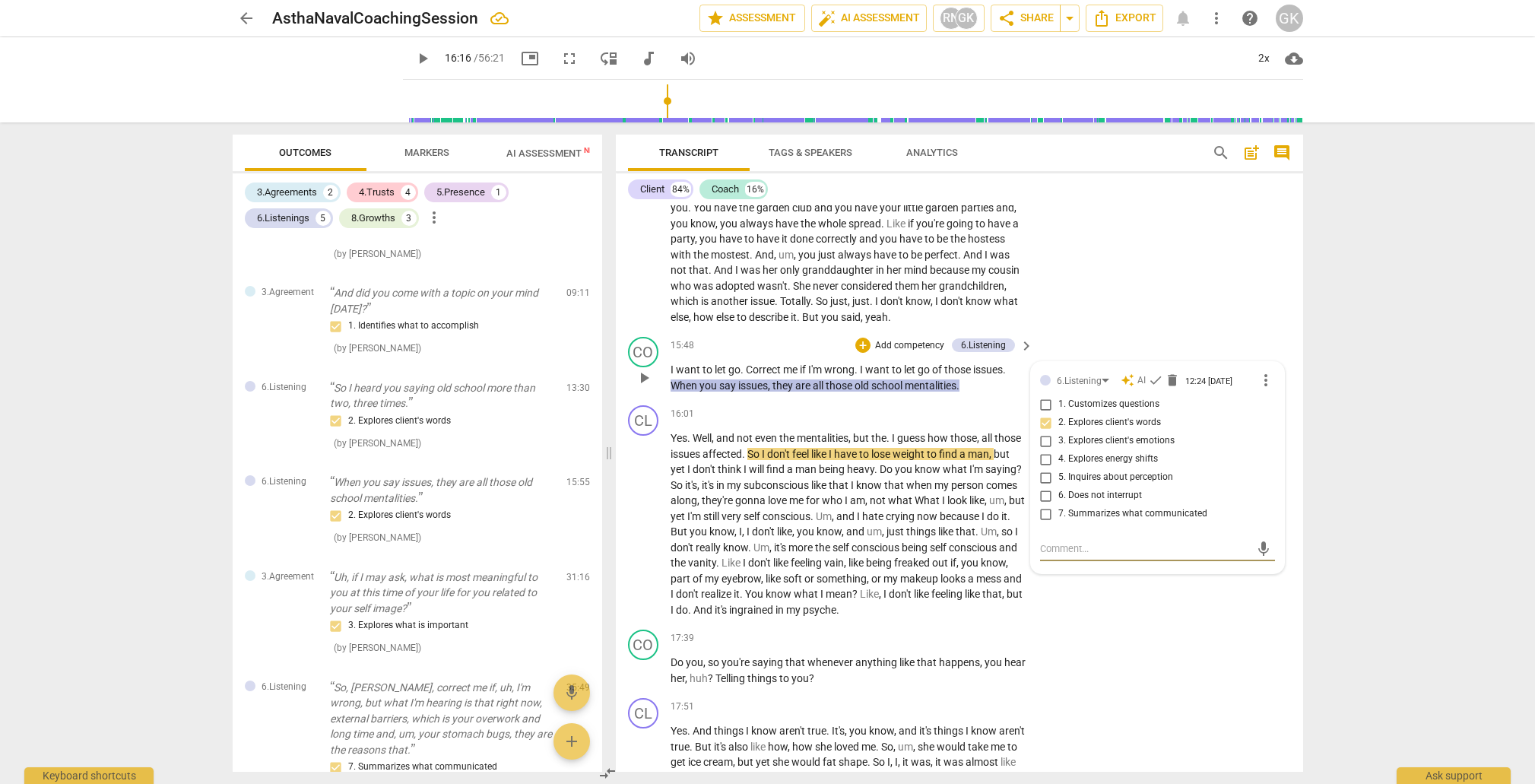
type textarea "C"
type textarea "Co"
type textarea "Coa"
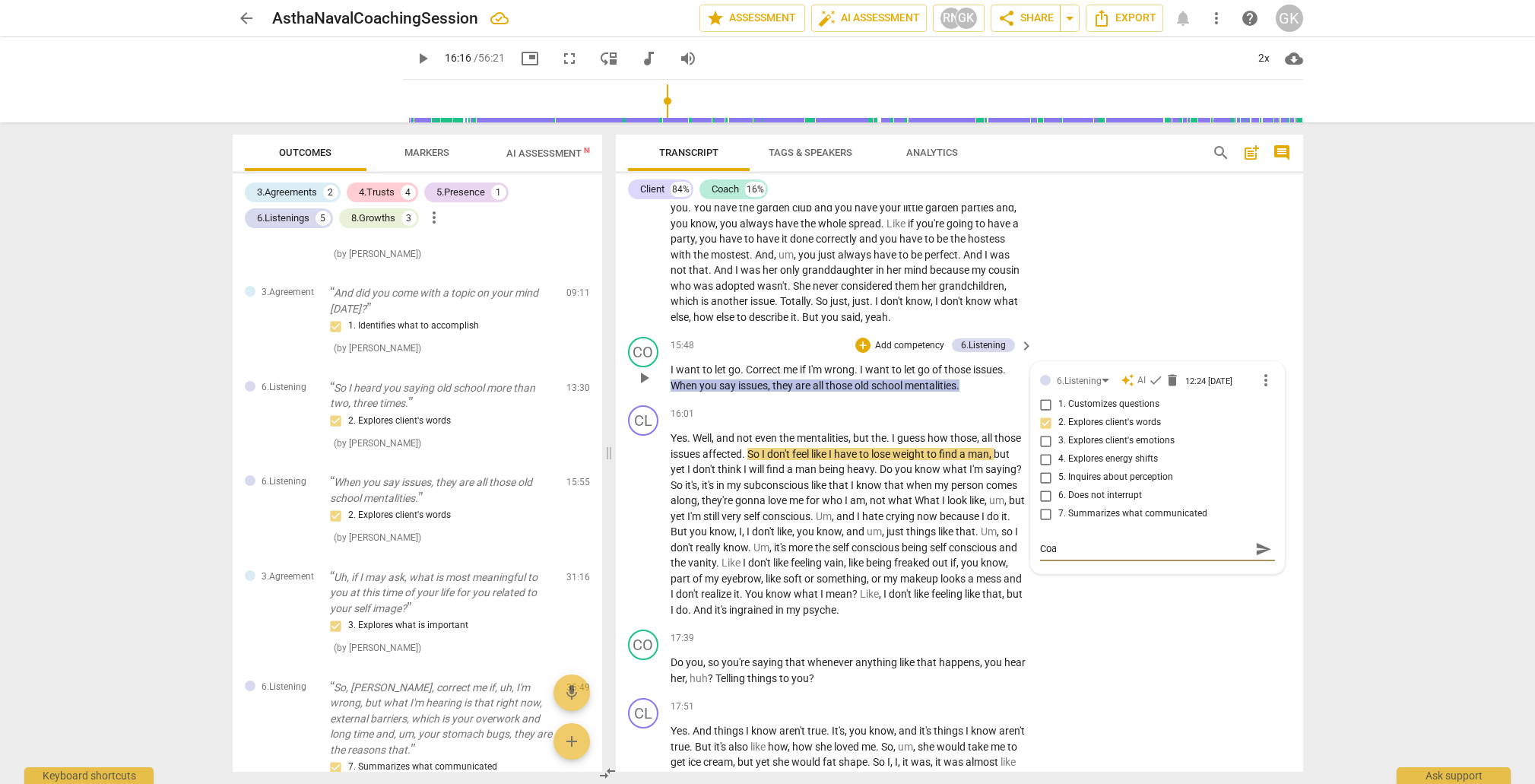
type textarea "Coac"
type textarea "Coach"
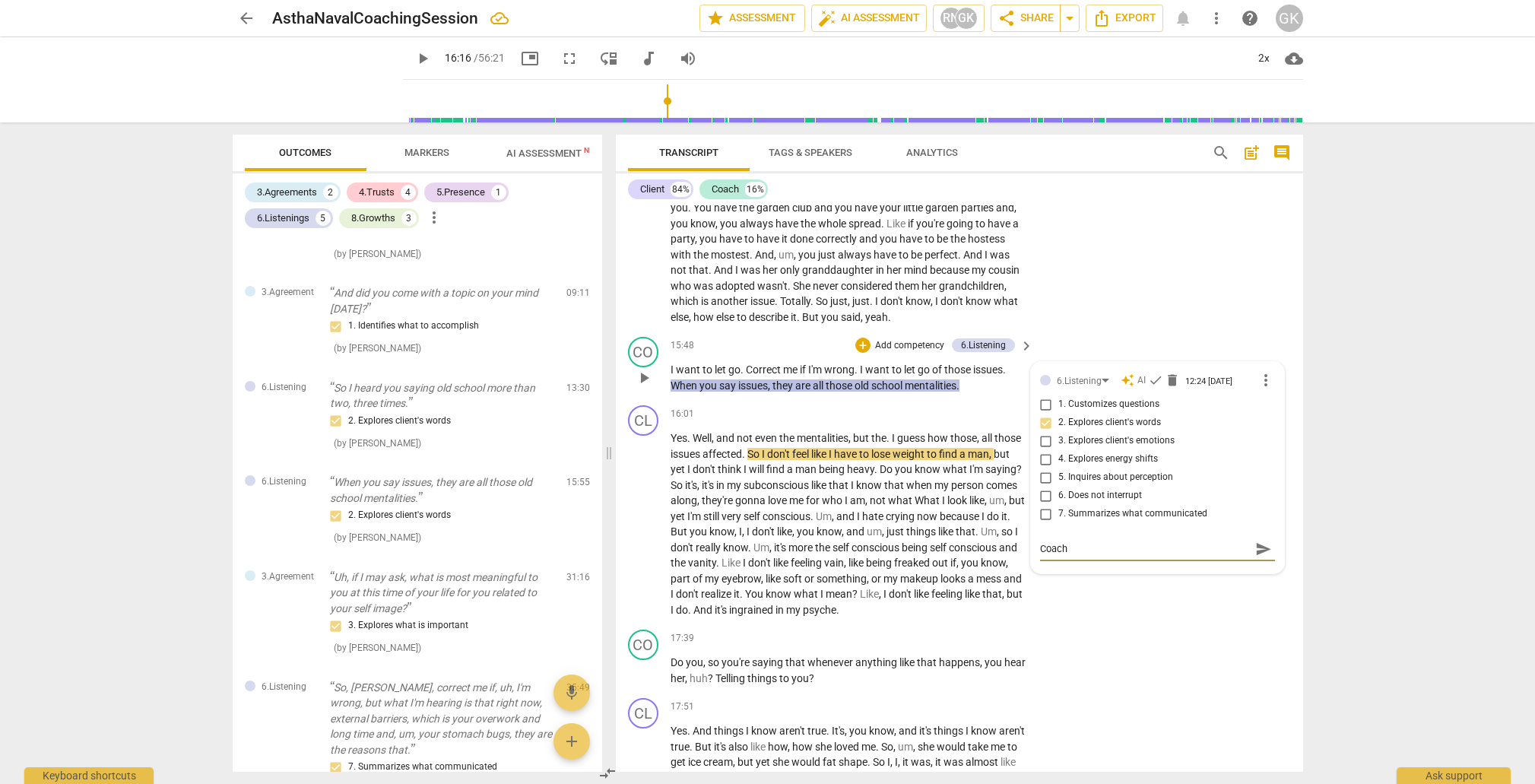
type textarea "Coach"
type textarea "Coach m"
type textarea "Coach ma"
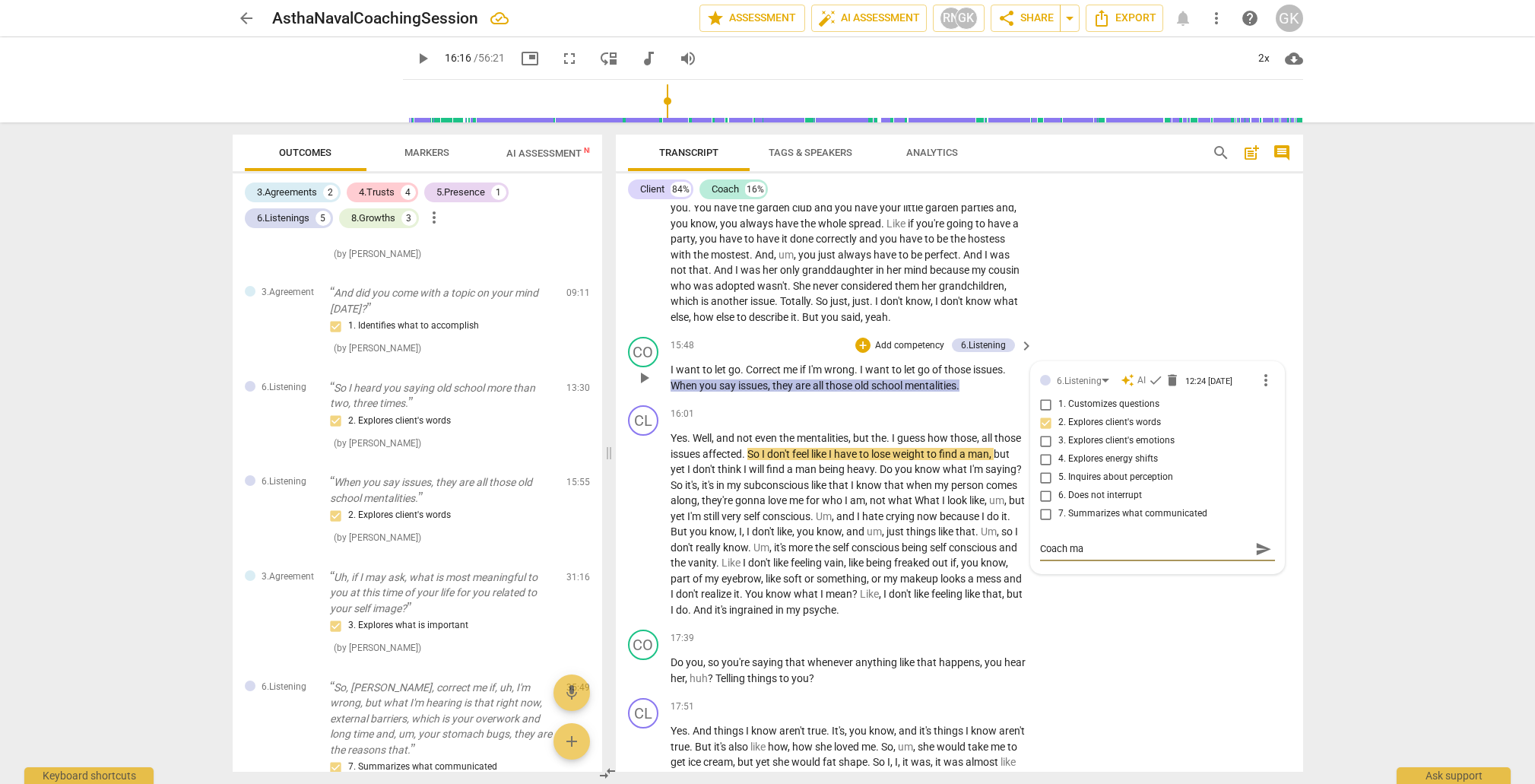
type textarea "Coach may"
type textarea "Coach [PERSON_NAME]"
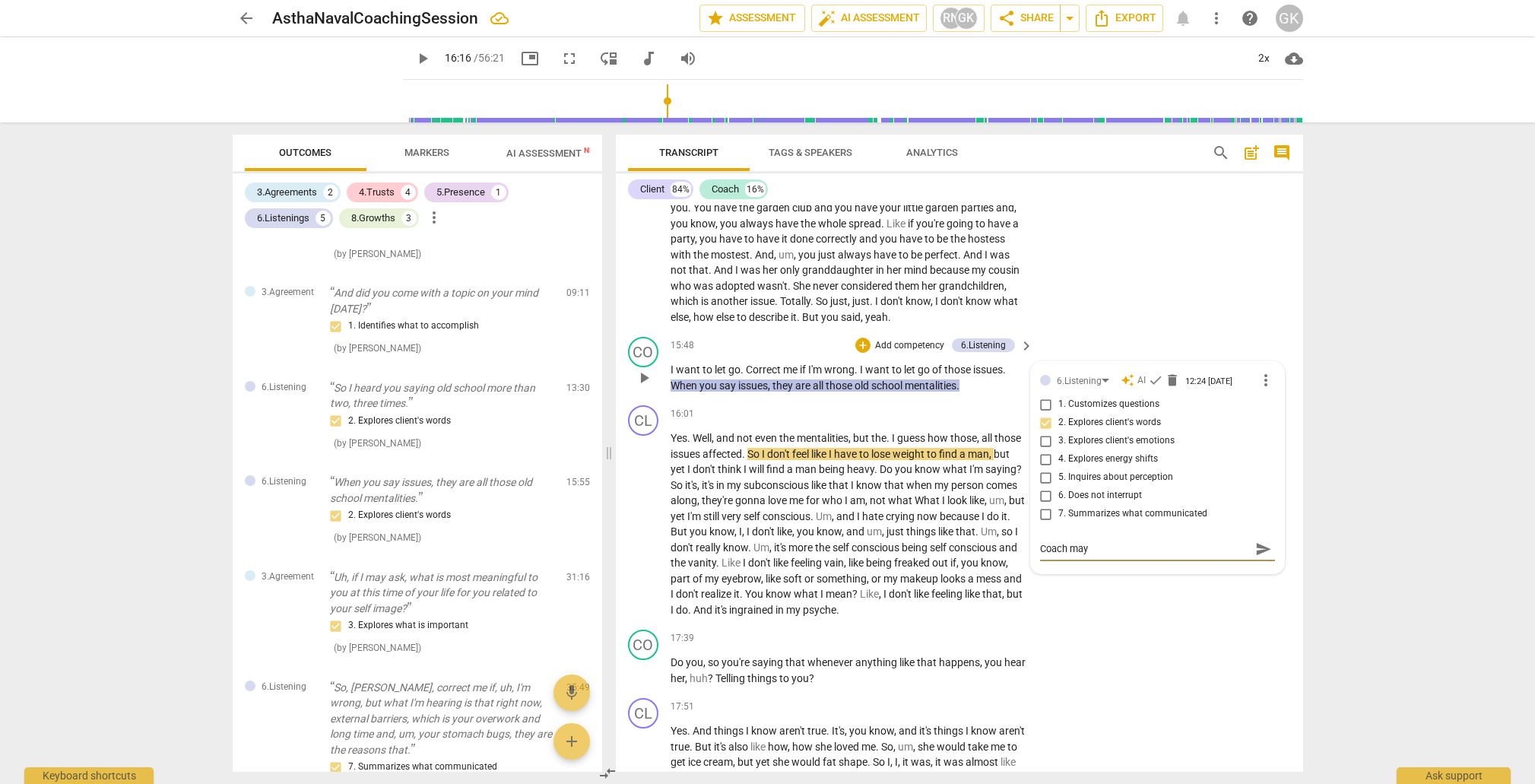
type textarea "Coach [PERSON_NAME]"
click at [1258, 555] on span "send" at bounding box center [1264, 564] width 17 height 17
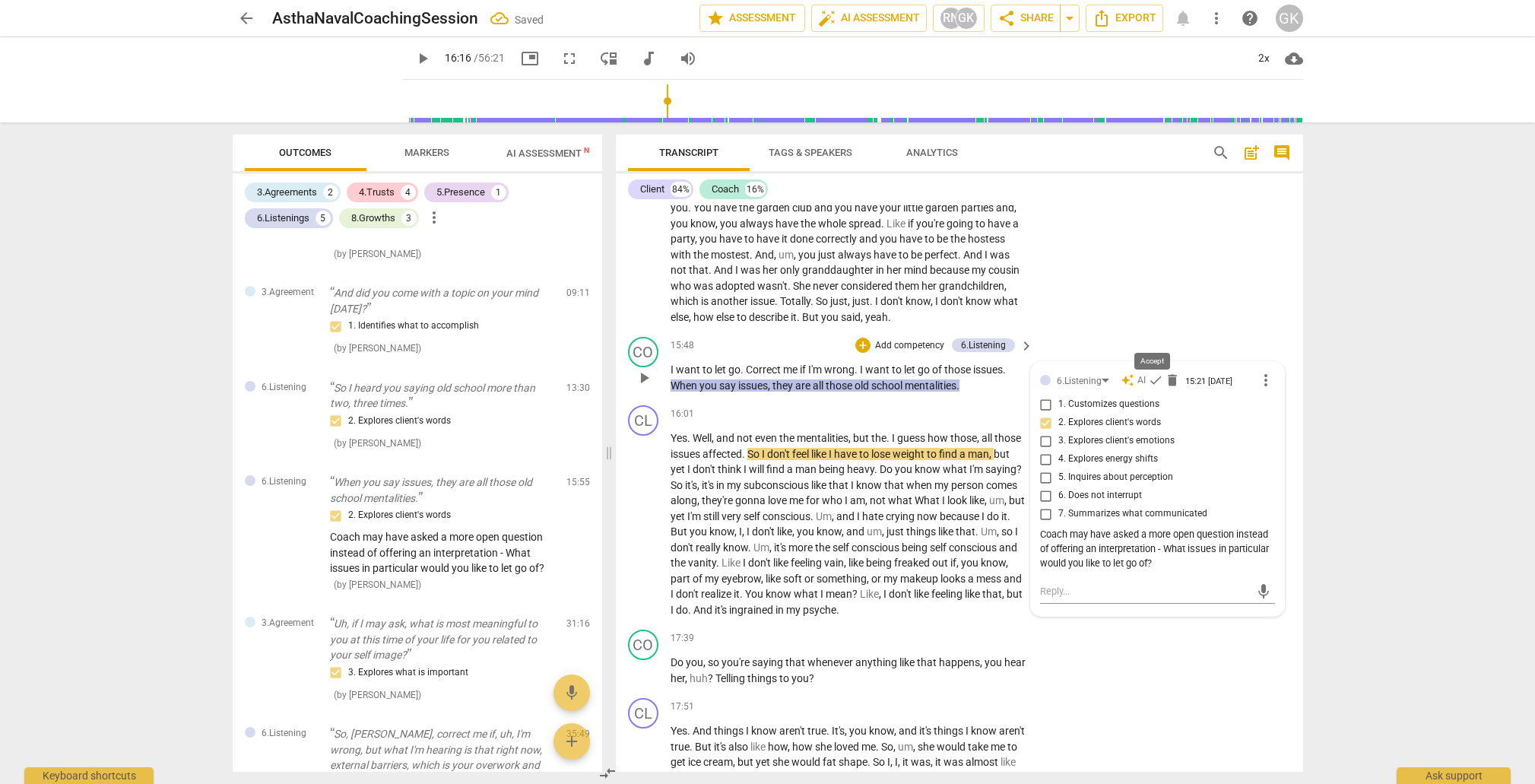
click at [1155, 373] on span "check" at bounding box center [1156, 380] width 15 height 15
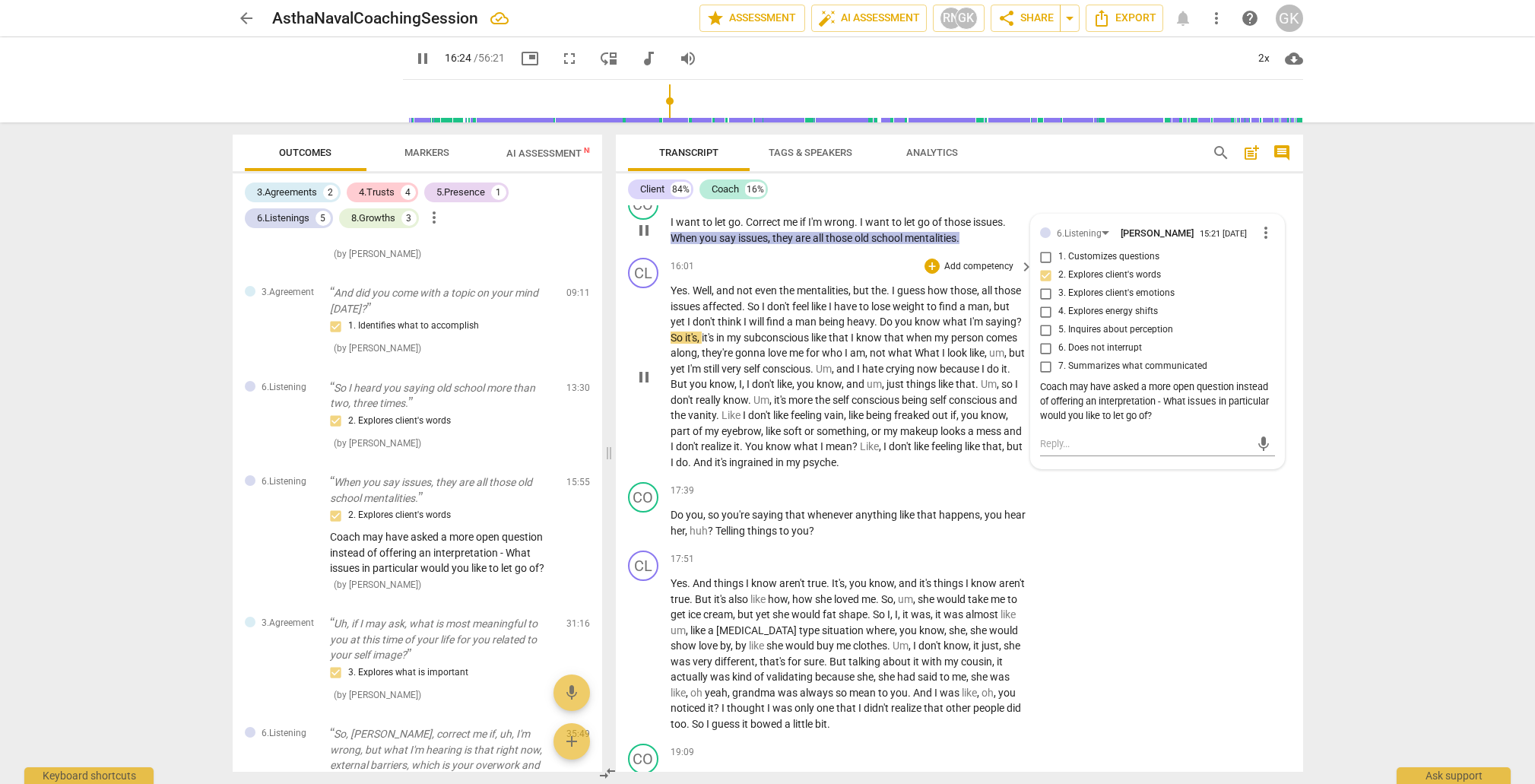
scroll to position [3543, 0]
click at [745, 524] on span "Telling" at bounding box center [731, 530] width 32 height 12
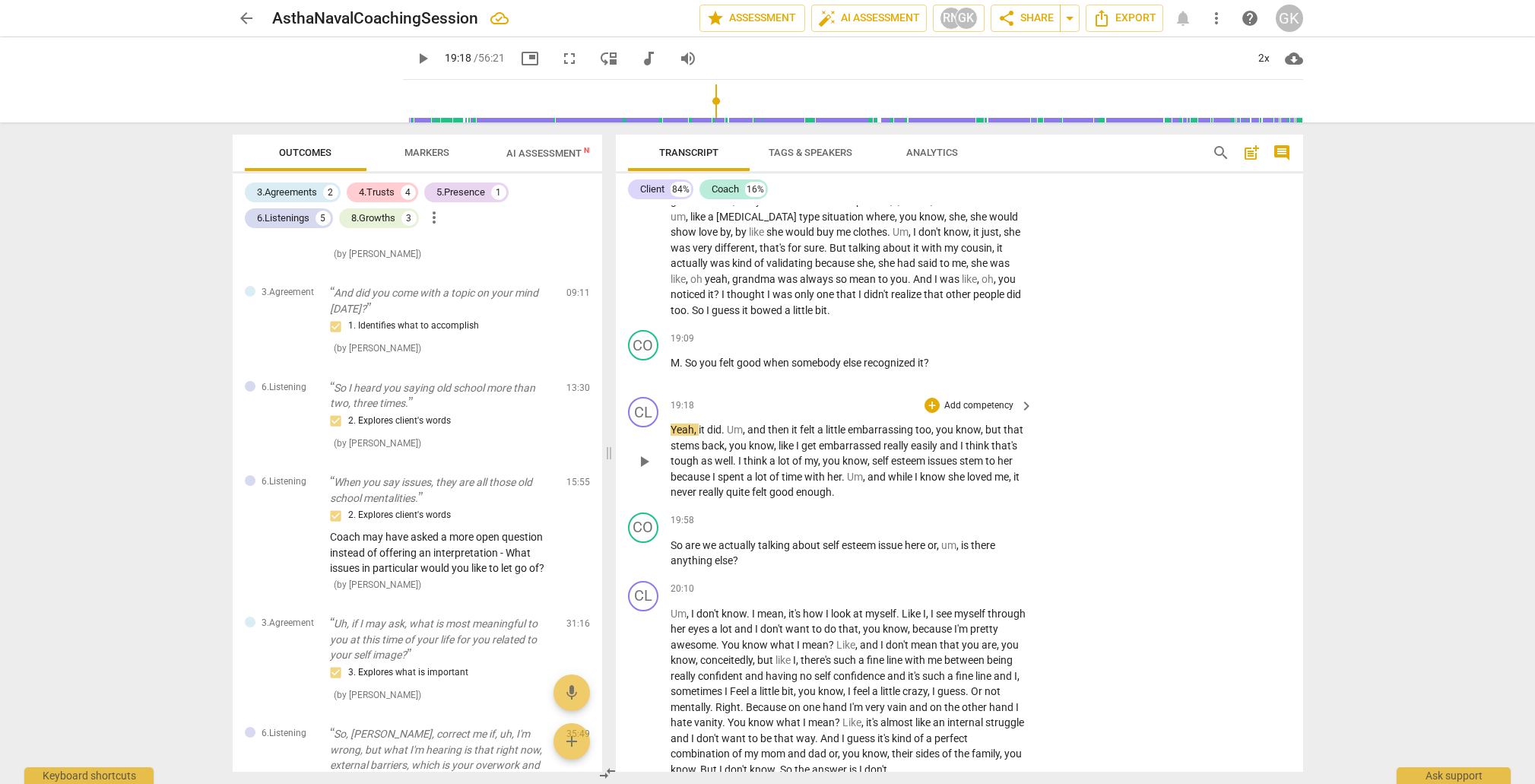
scroll to position [3947, 0]
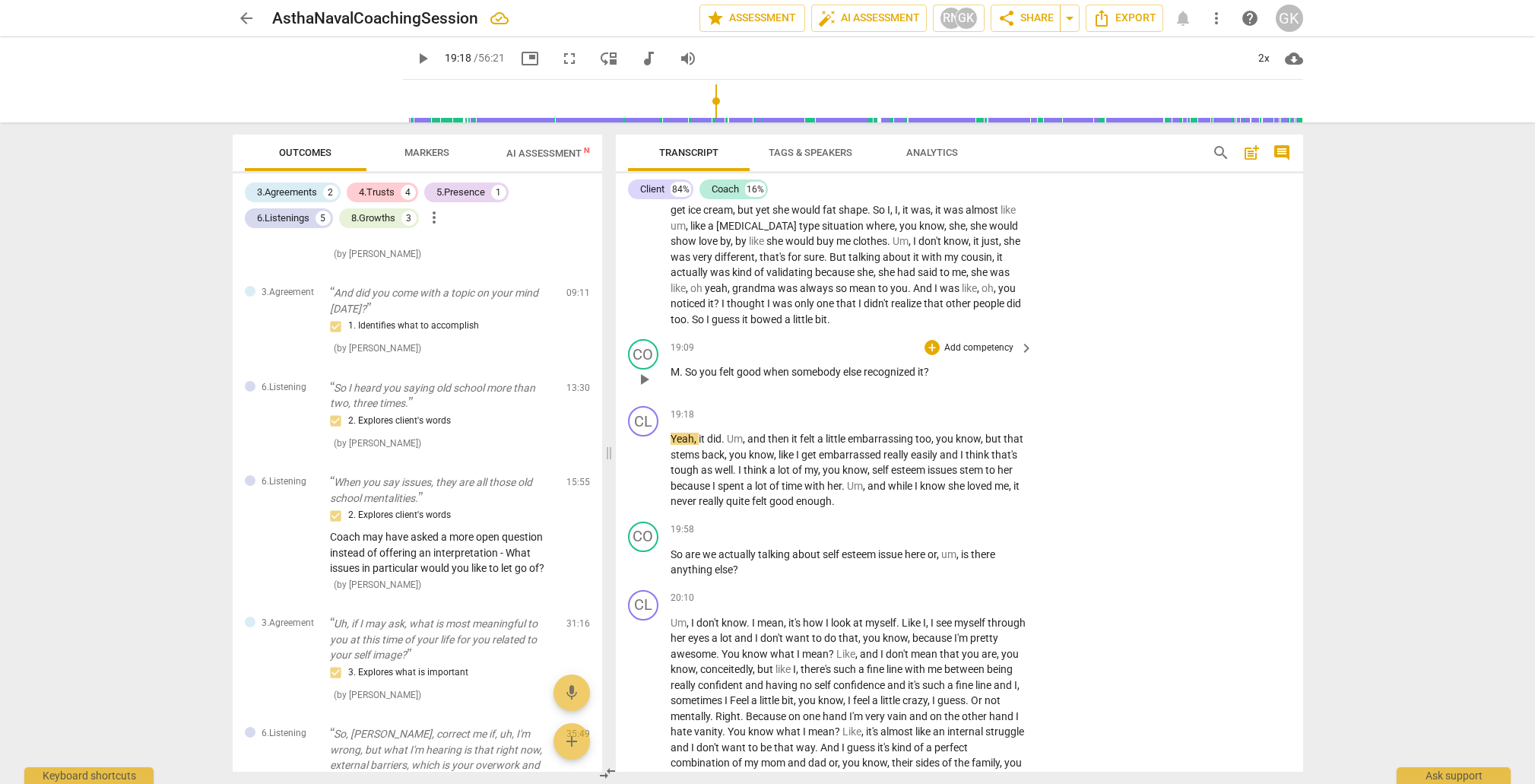
click at [686, 366] on span "So" at bounding box center [692, 372] width 15 height 12
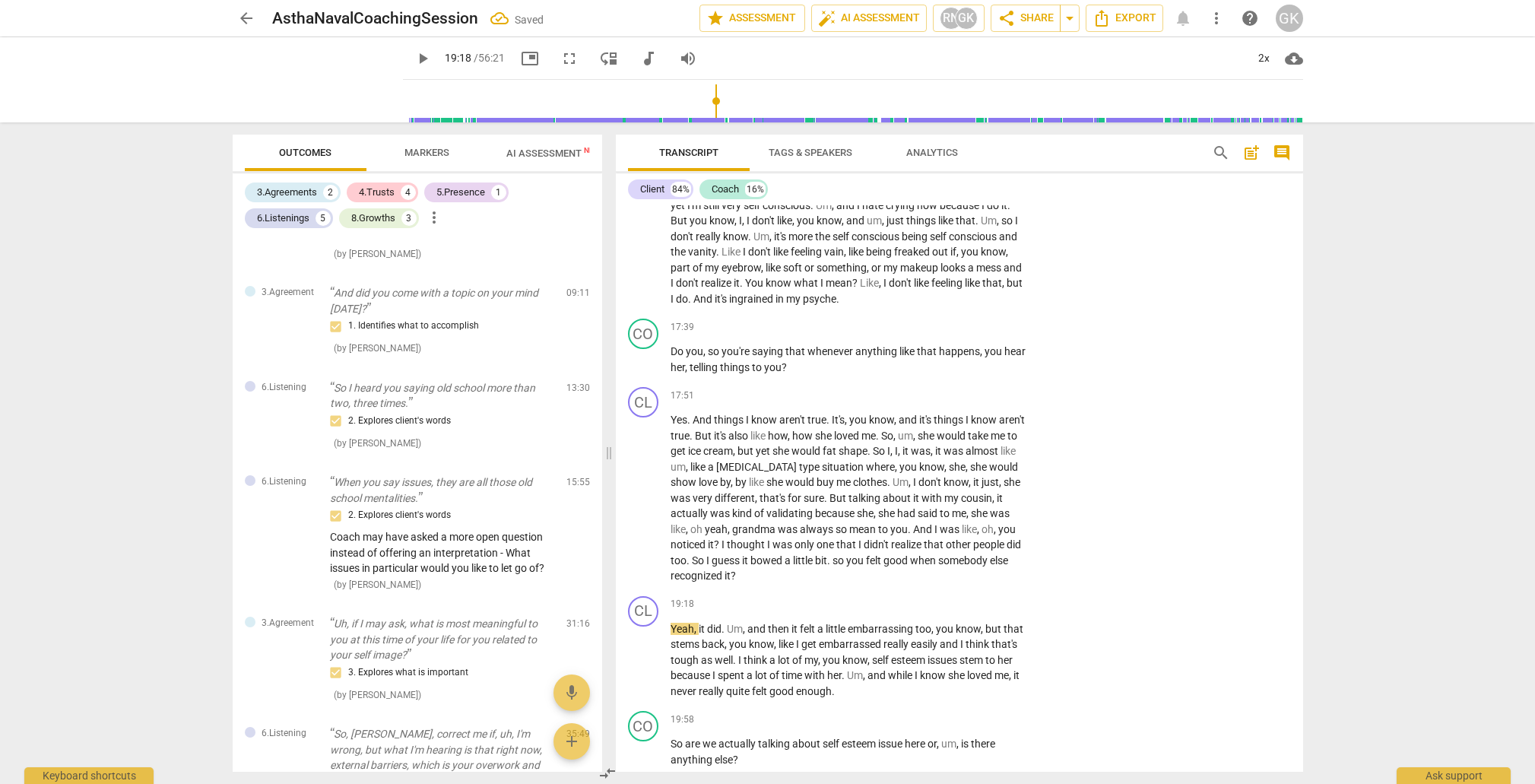
scroll to position [3626, 0]
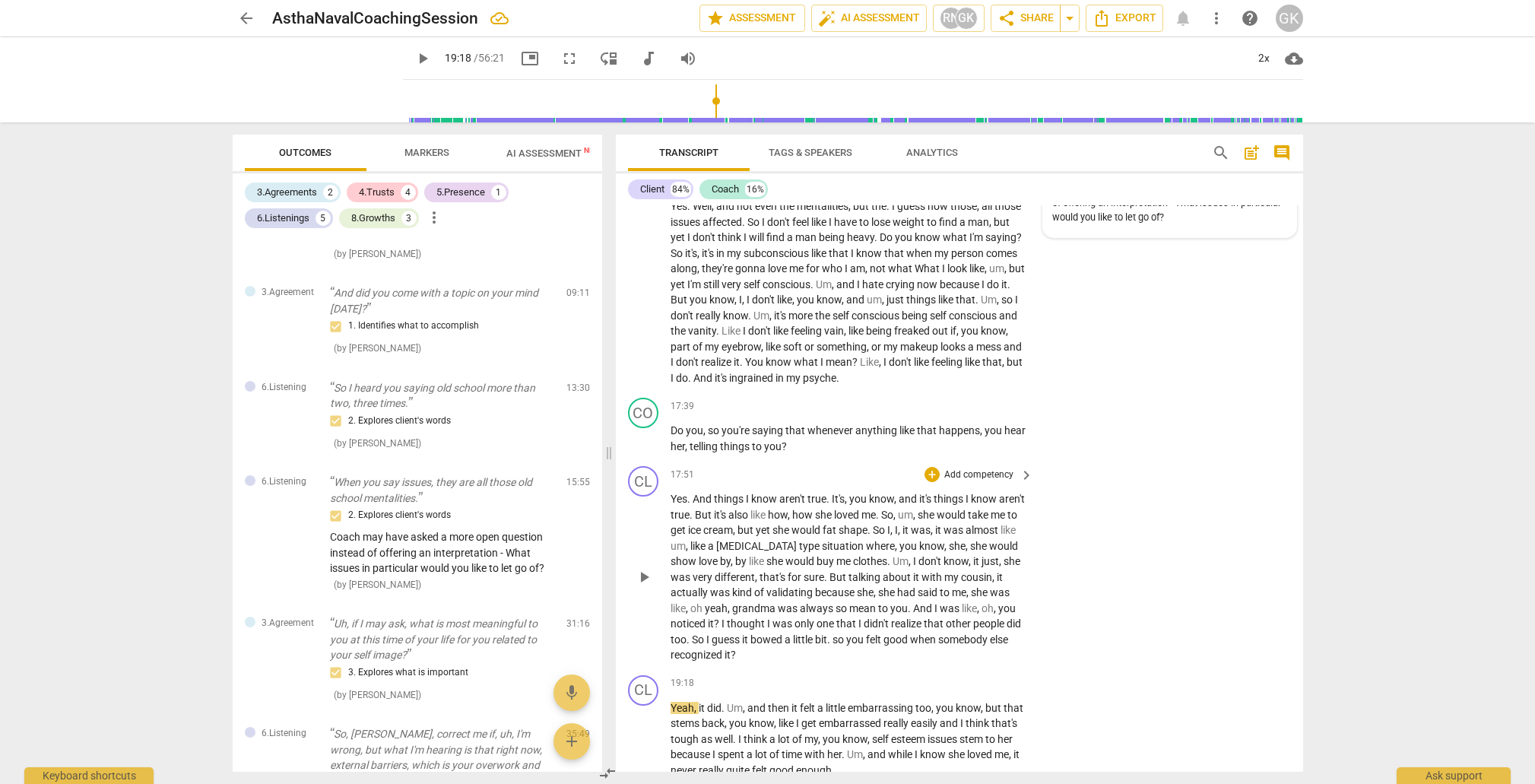
click at [833, 633] on span "." at bounding box center [830, 639] width 5 height 12
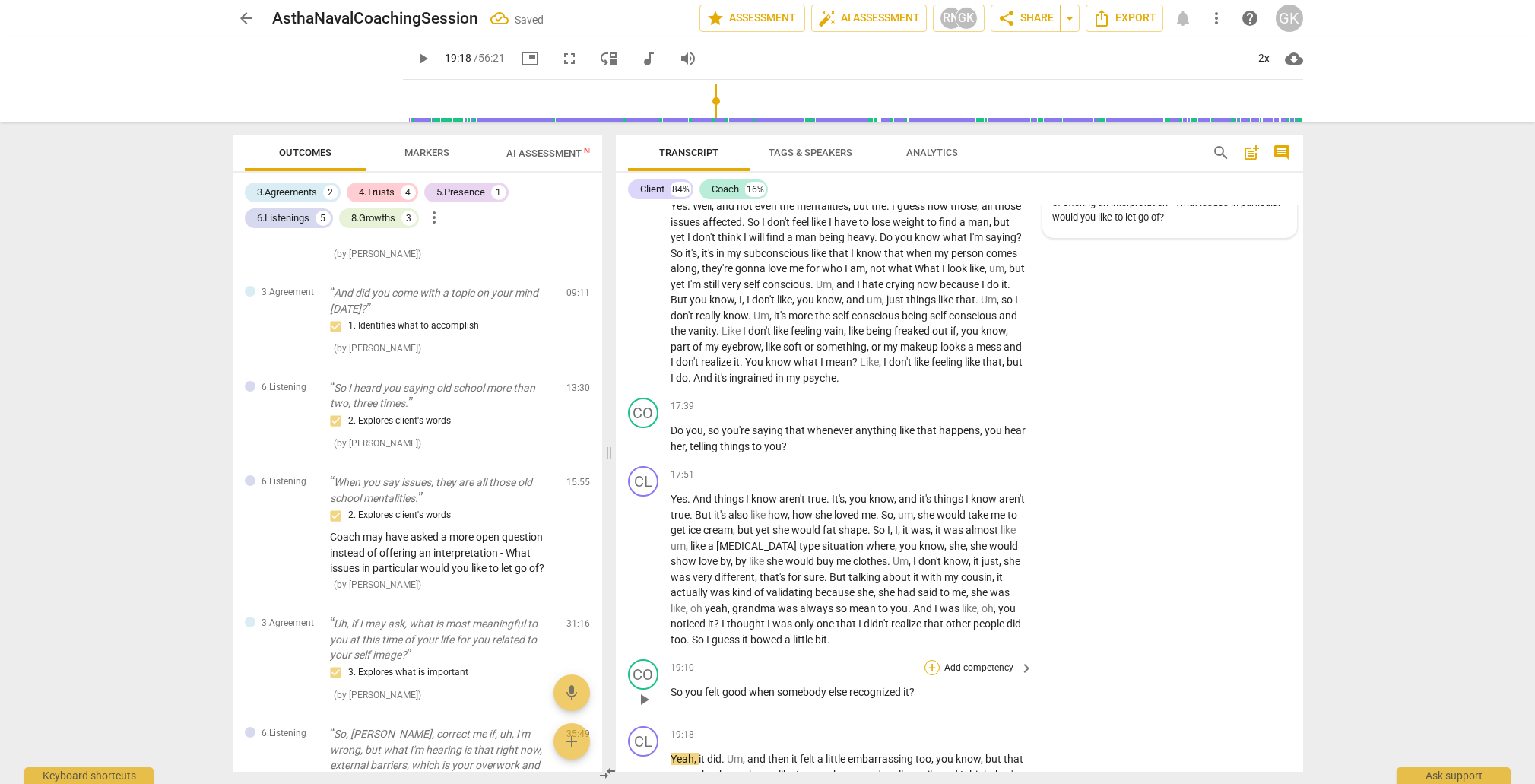
click at [931, 660] on div "+" at bounding box center [932, 667] width 15 height 15
click at [1030, 639] on b "6.Listening" at bounding box center [1028, 641] width 45 height 18
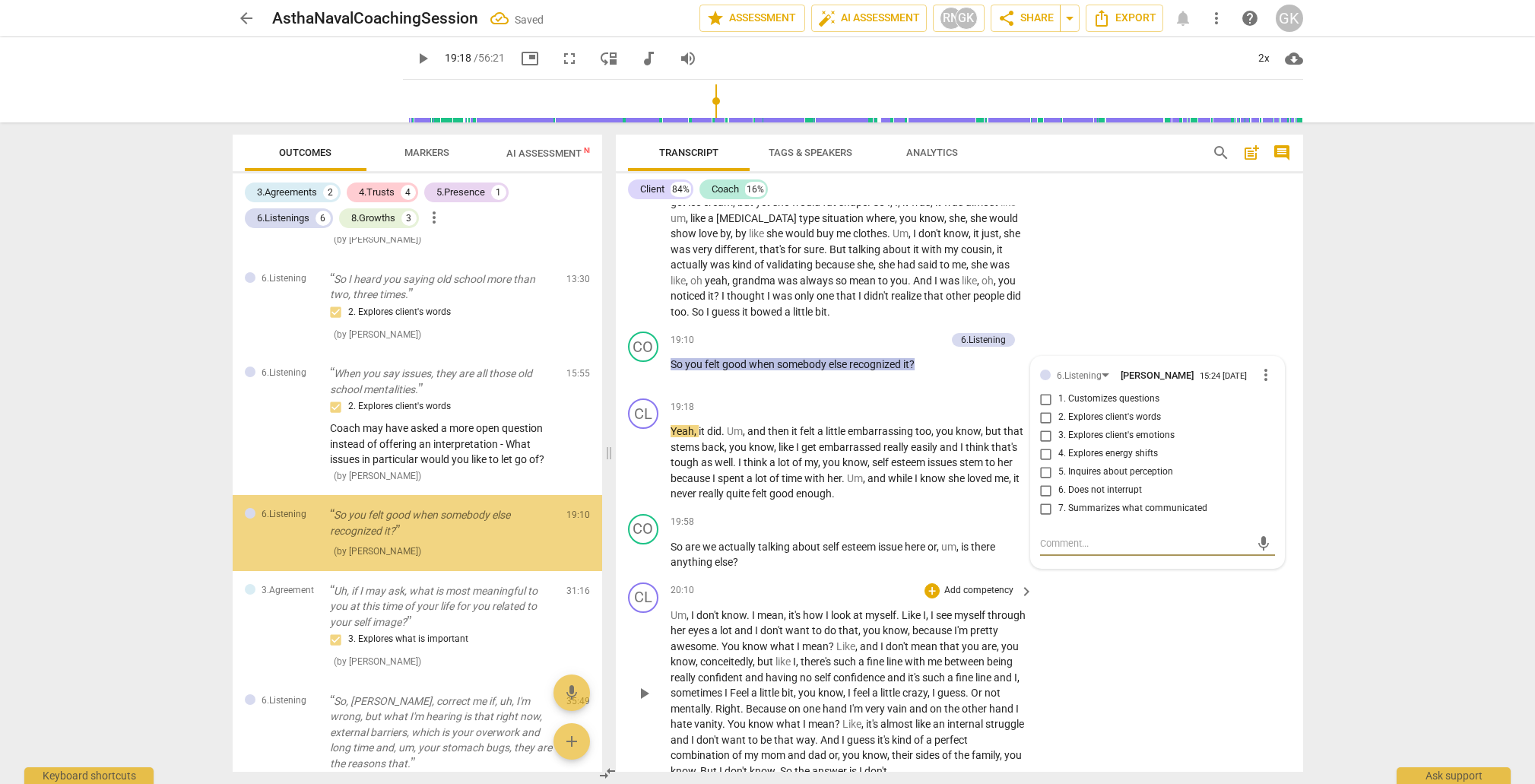
scroll to position [284, 0]
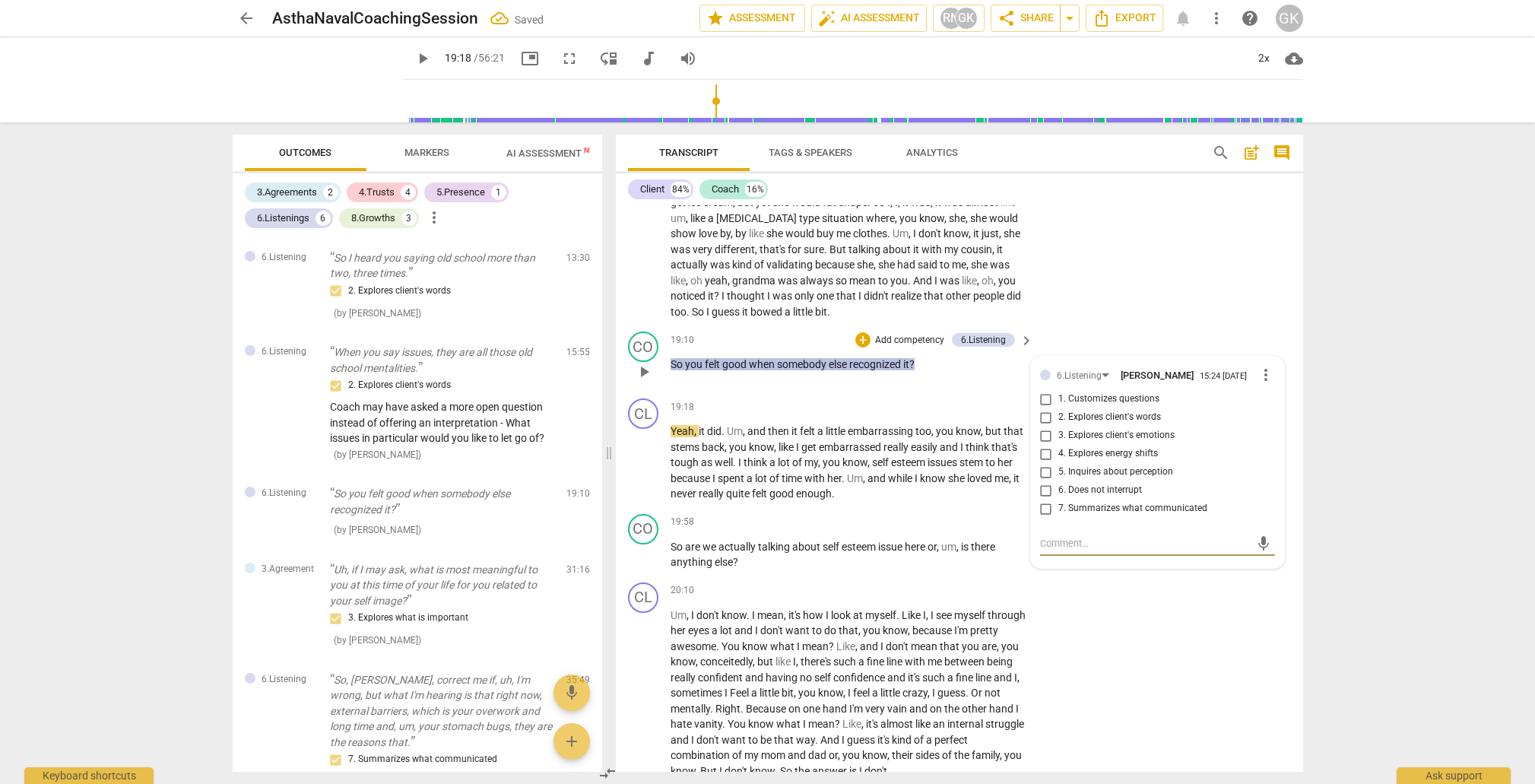
click at [1048, 427] on input "3. Explores client's emotions" at bounding box center [1046, 435] width 24 height 18
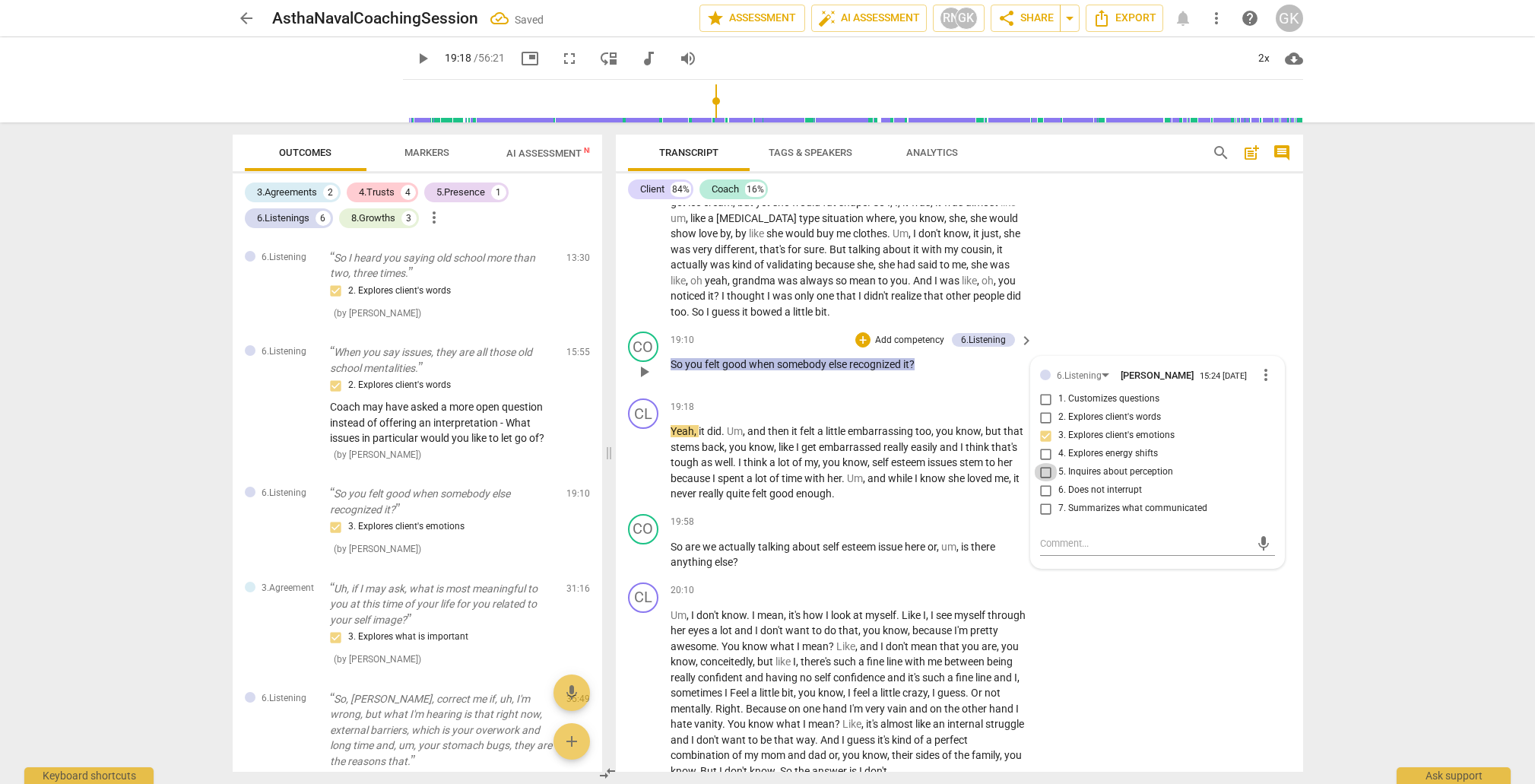
click at [1042, 463] on input "5. Inquires about perception" at bounding box center [1046, 471] width 24 height 18
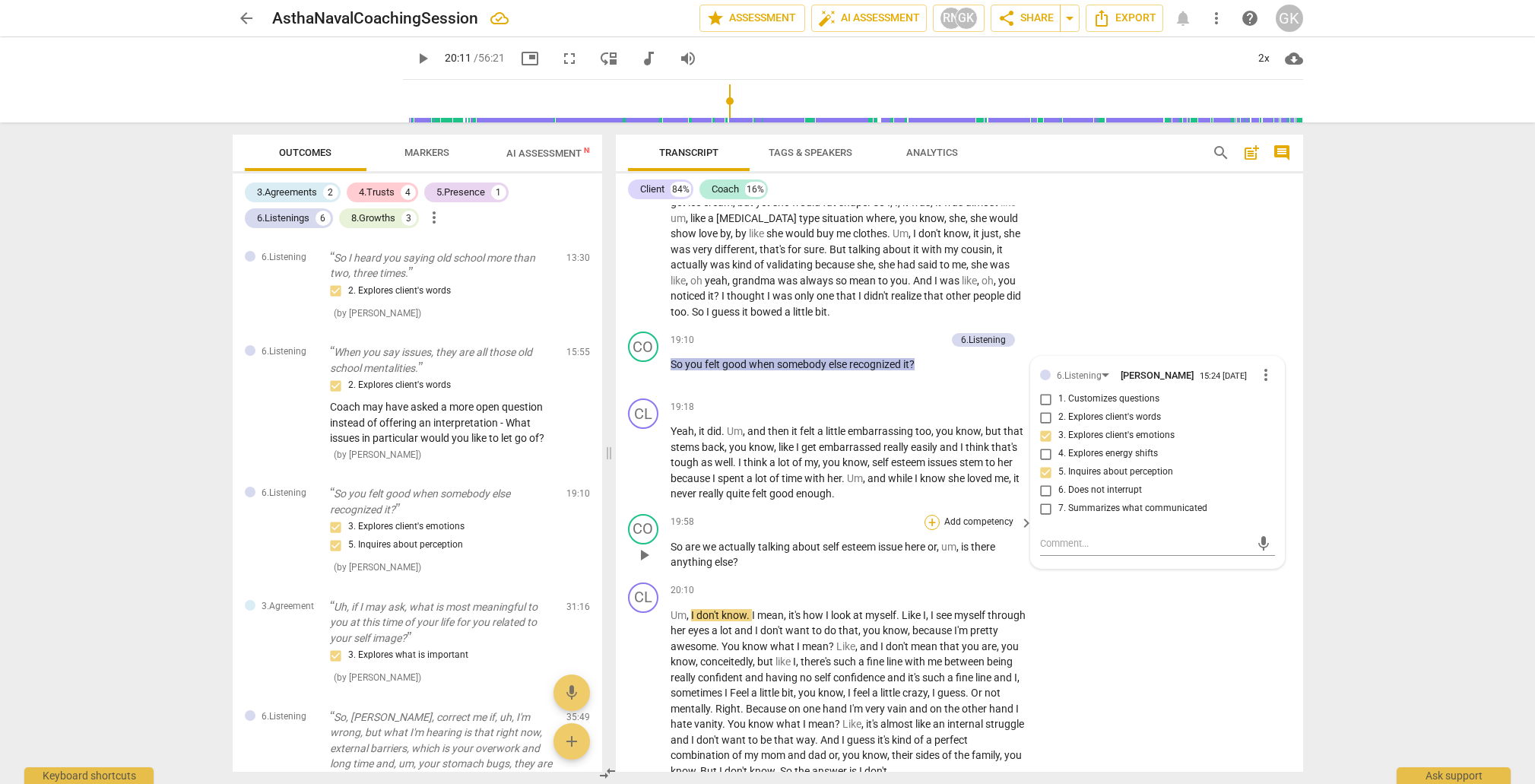
click at [928, 515] on div "+" at bounding box center [932, 523] width 15 height 15
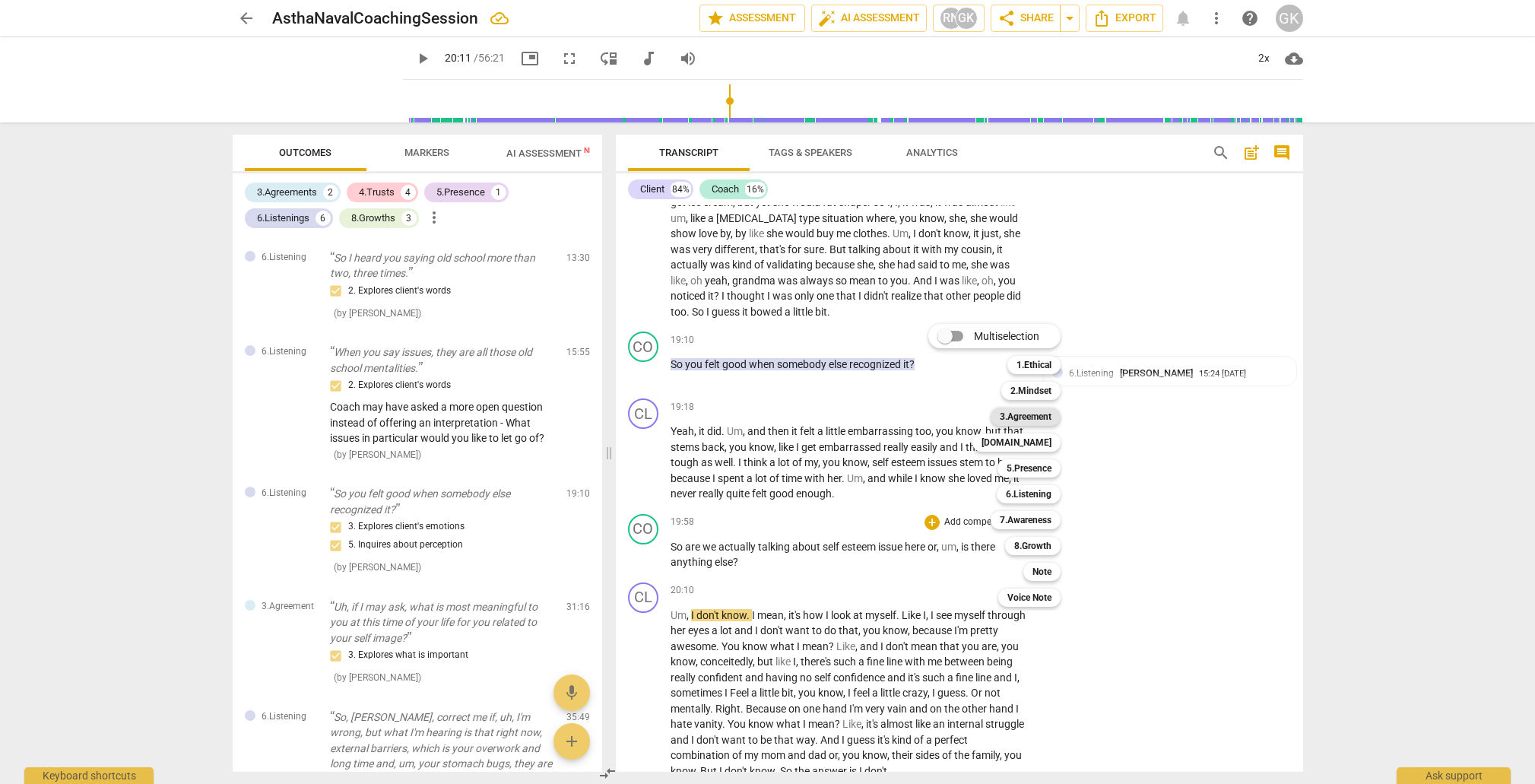
click at [1019, 414] on b "3.Agreement" at bounding box center [1026, 416] width 51 height 18
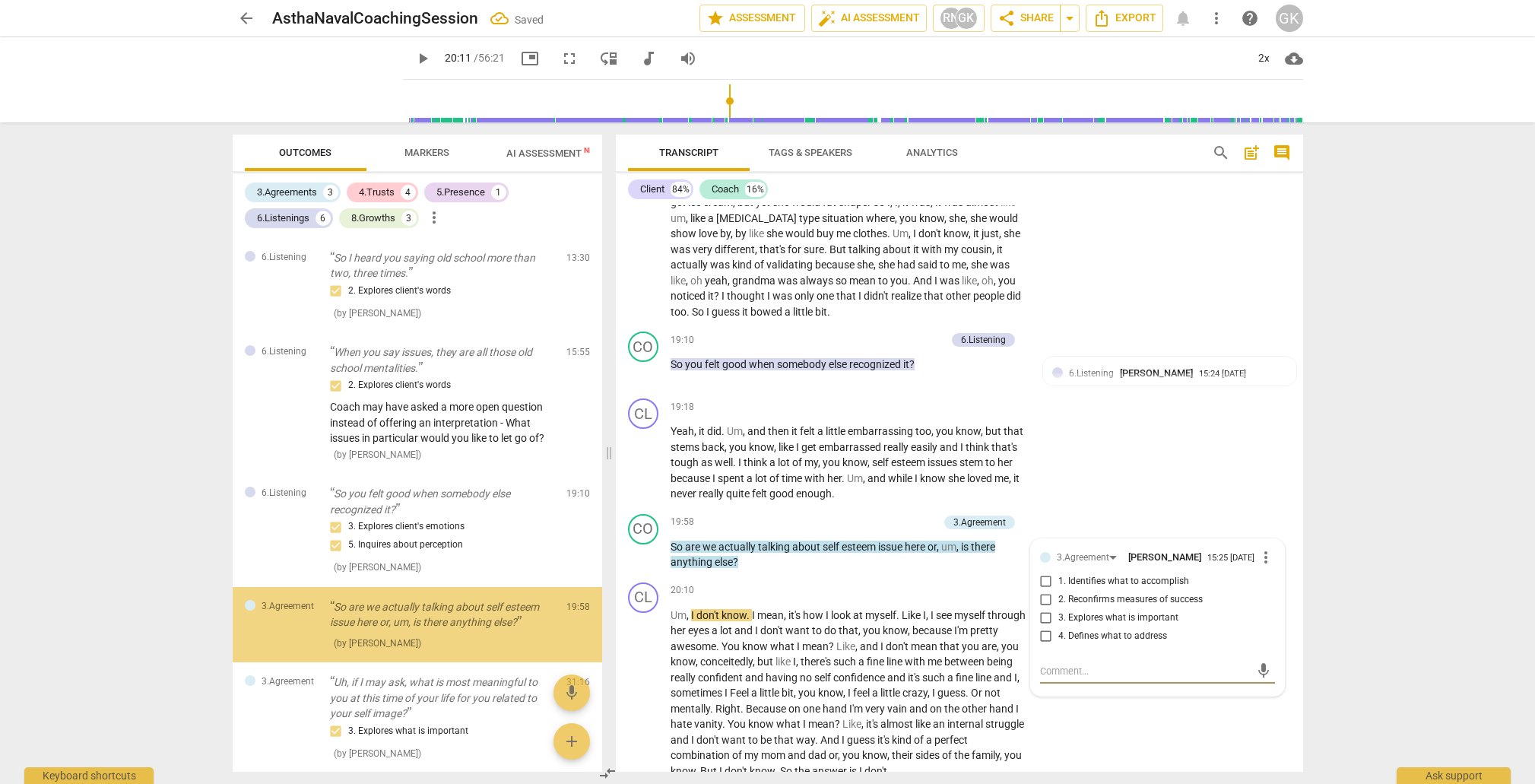
scroll to position [395, 0]
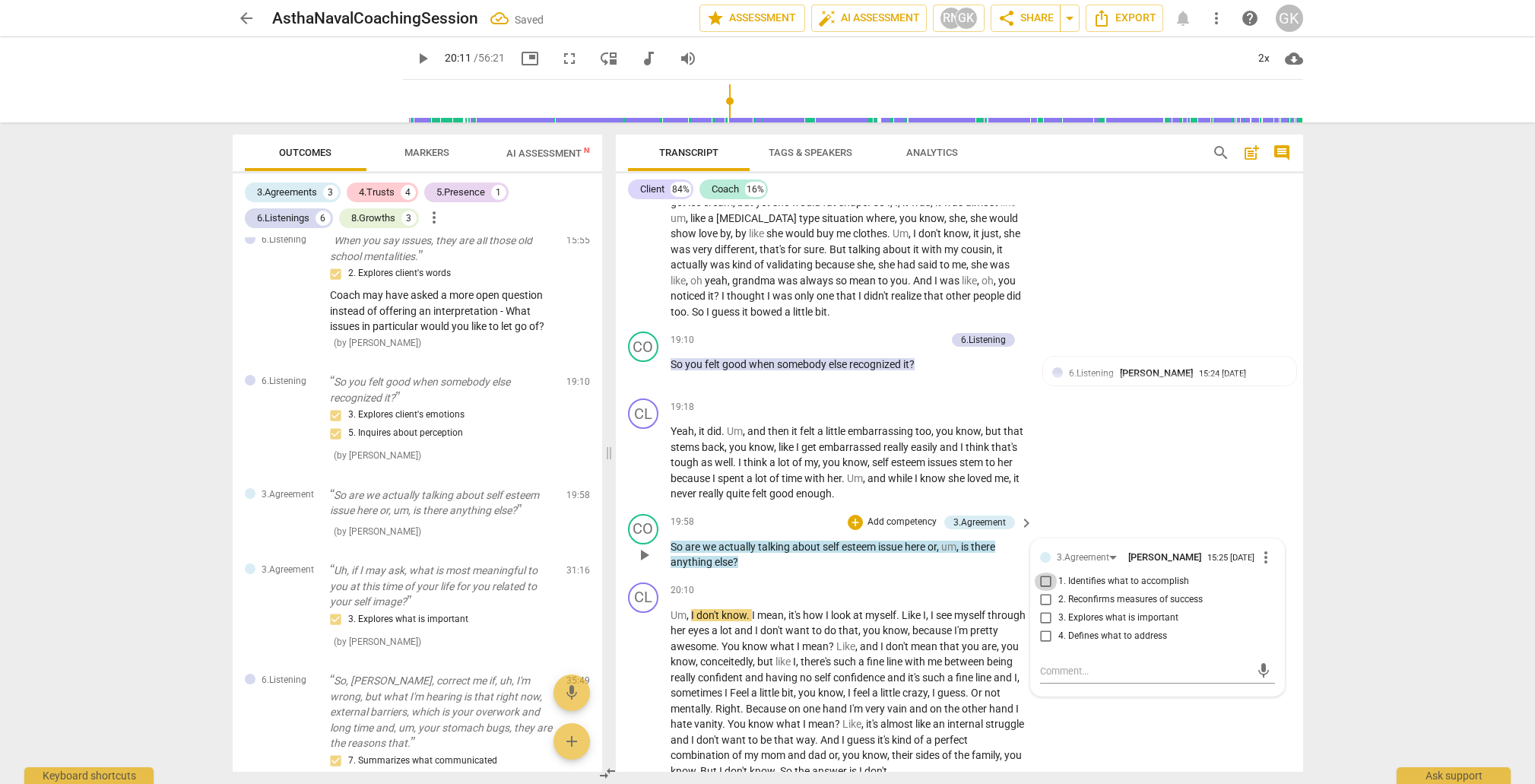
click at [1045, 572] on input "1. Identifies what to accomplish" at bounding box center [1046, 581] width 24 height 18
click at [1053, 659] on div "mic" at bounding box center [1158, 671] width 235 height 24
click at [1052, 664] on textarea at bounding box center [1146, 671] width 211 height 15
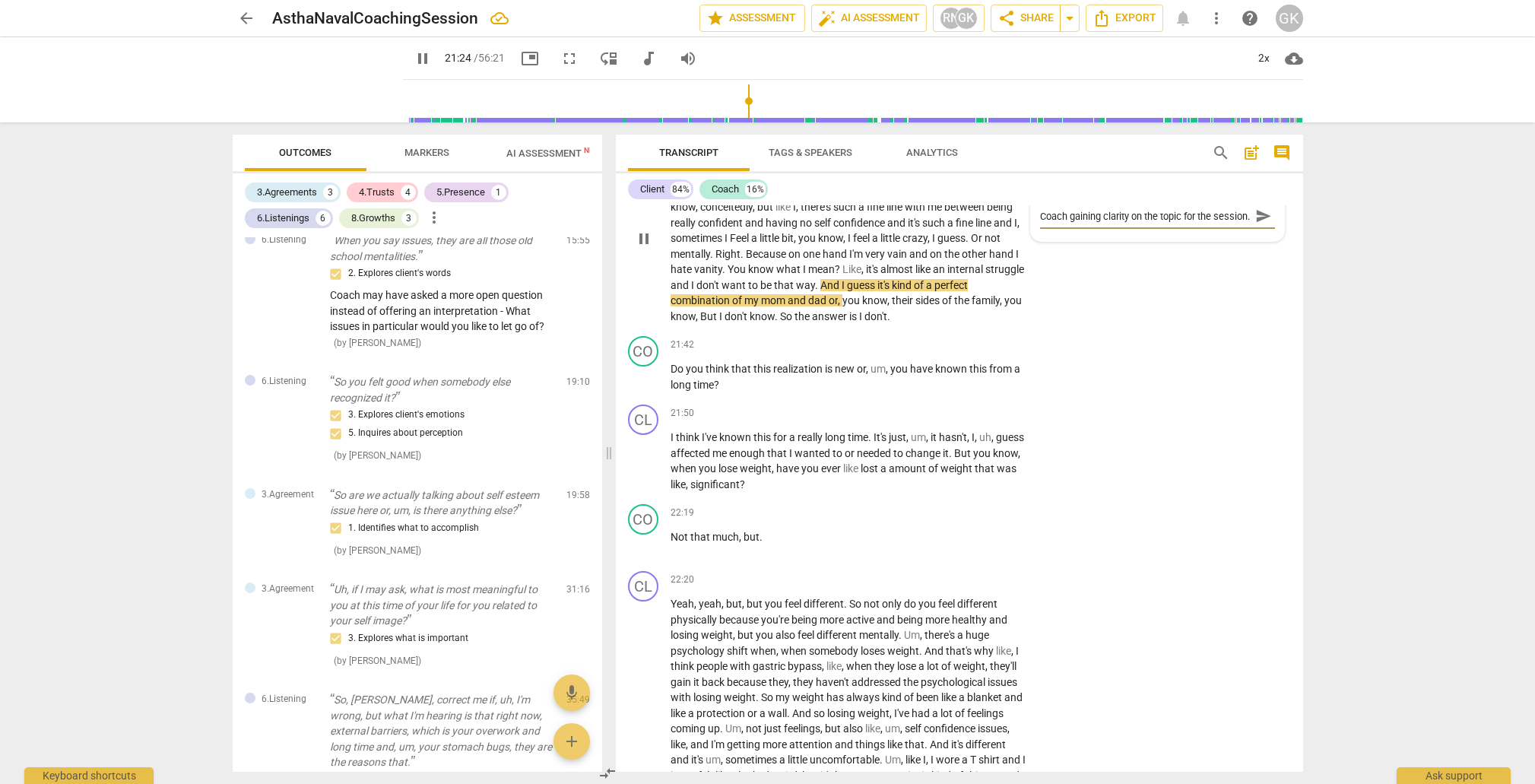
scroll to position [4411, 0]
click at [933, 334] on div "+" at bounding box center [932, 342] width 15 height 15
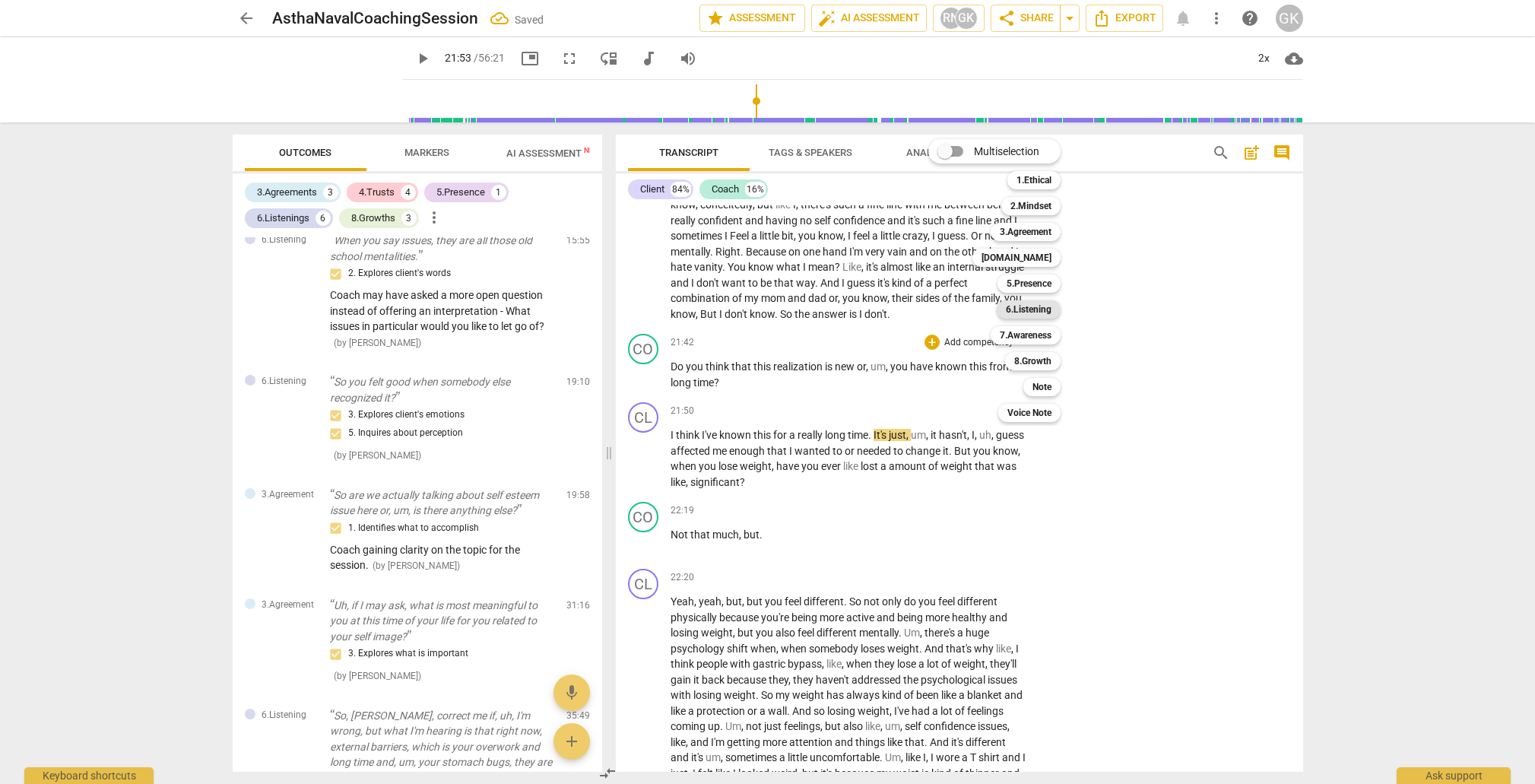
click at [1041, 311] on b "6.Listening" at bounding box center [1028, 308] width 45 height 18
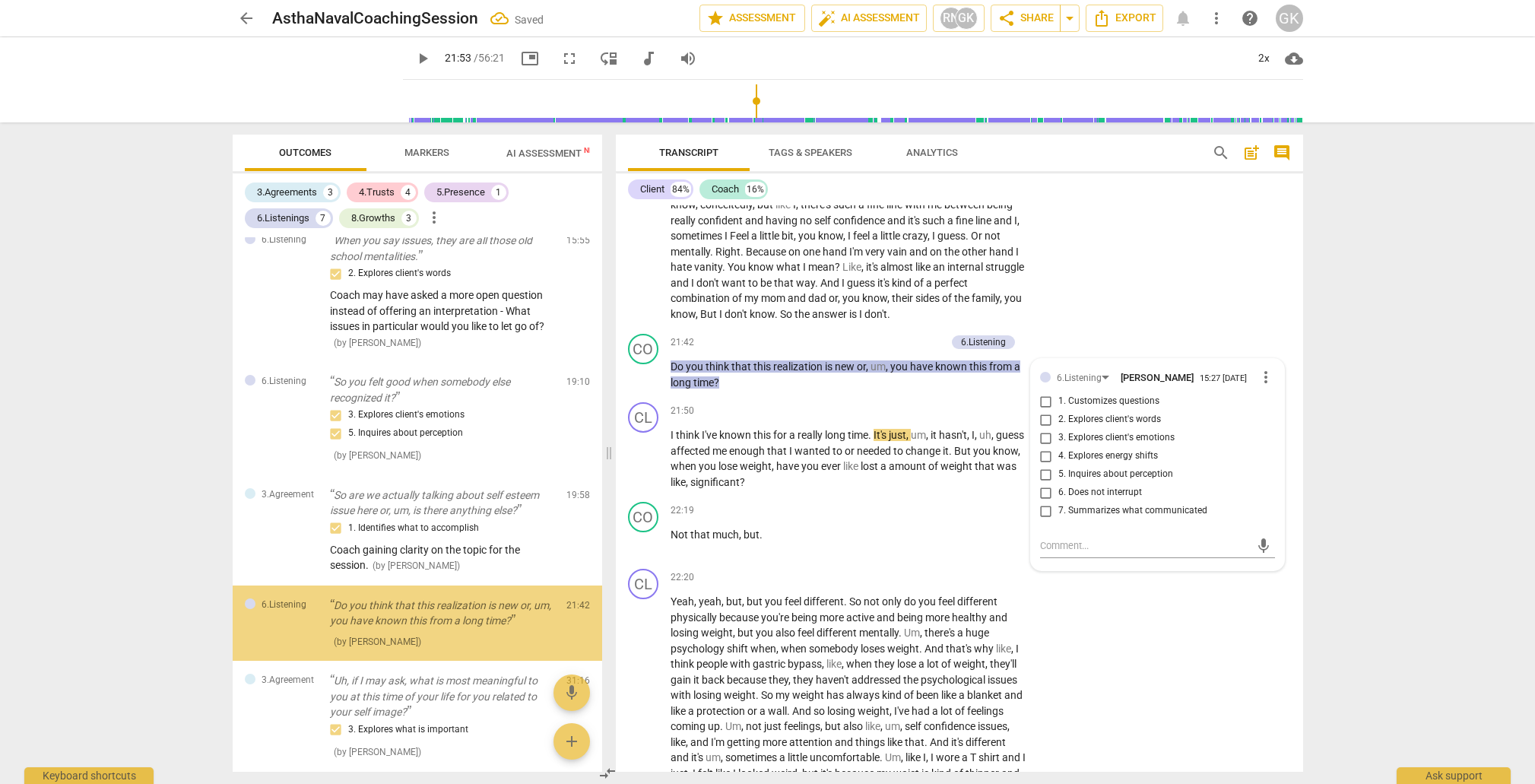
scroll to position [504, 0]
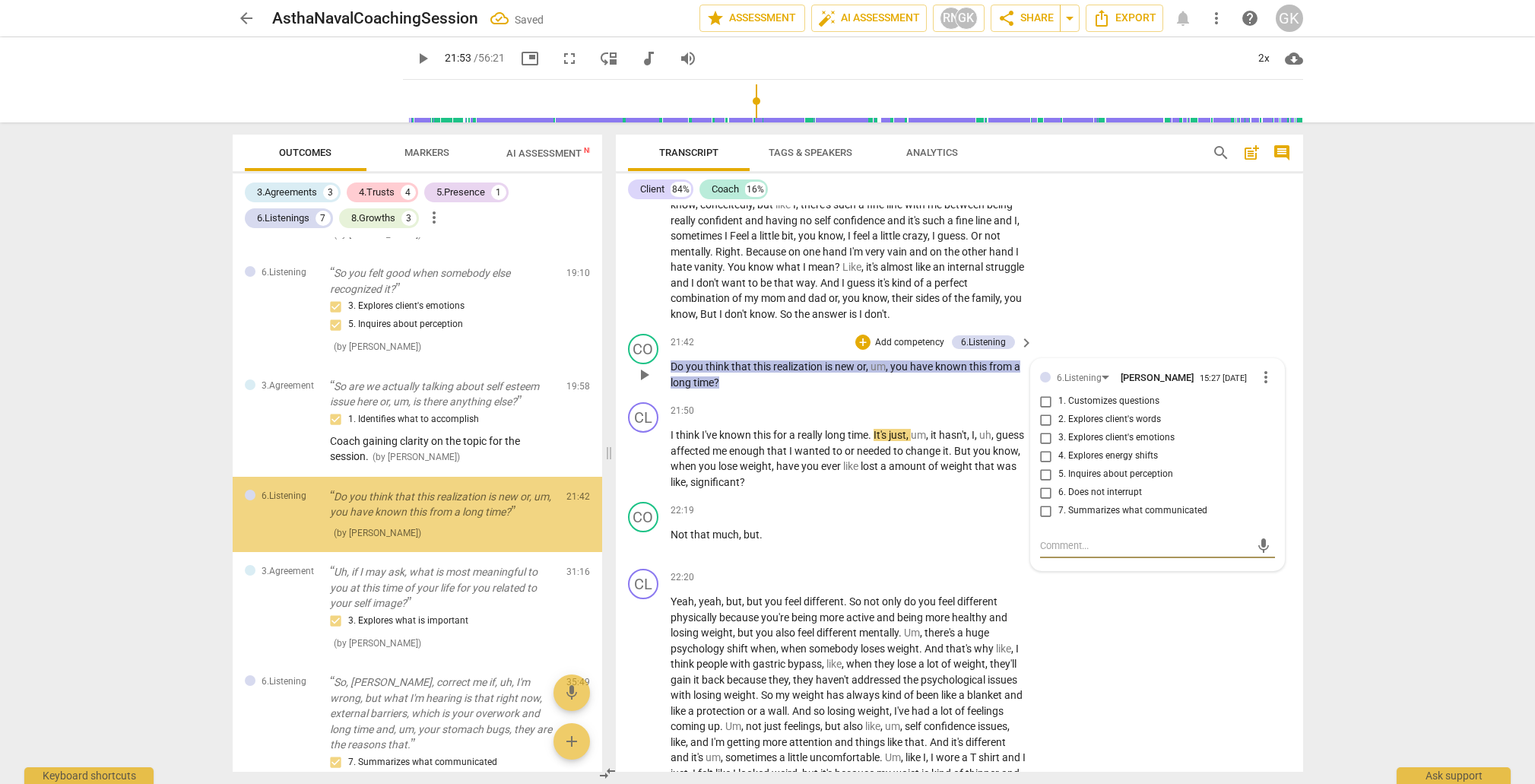
click at [1042, 392] on input "1. Customizes questions" at bounding box center [1046, 401] width 24 height 18
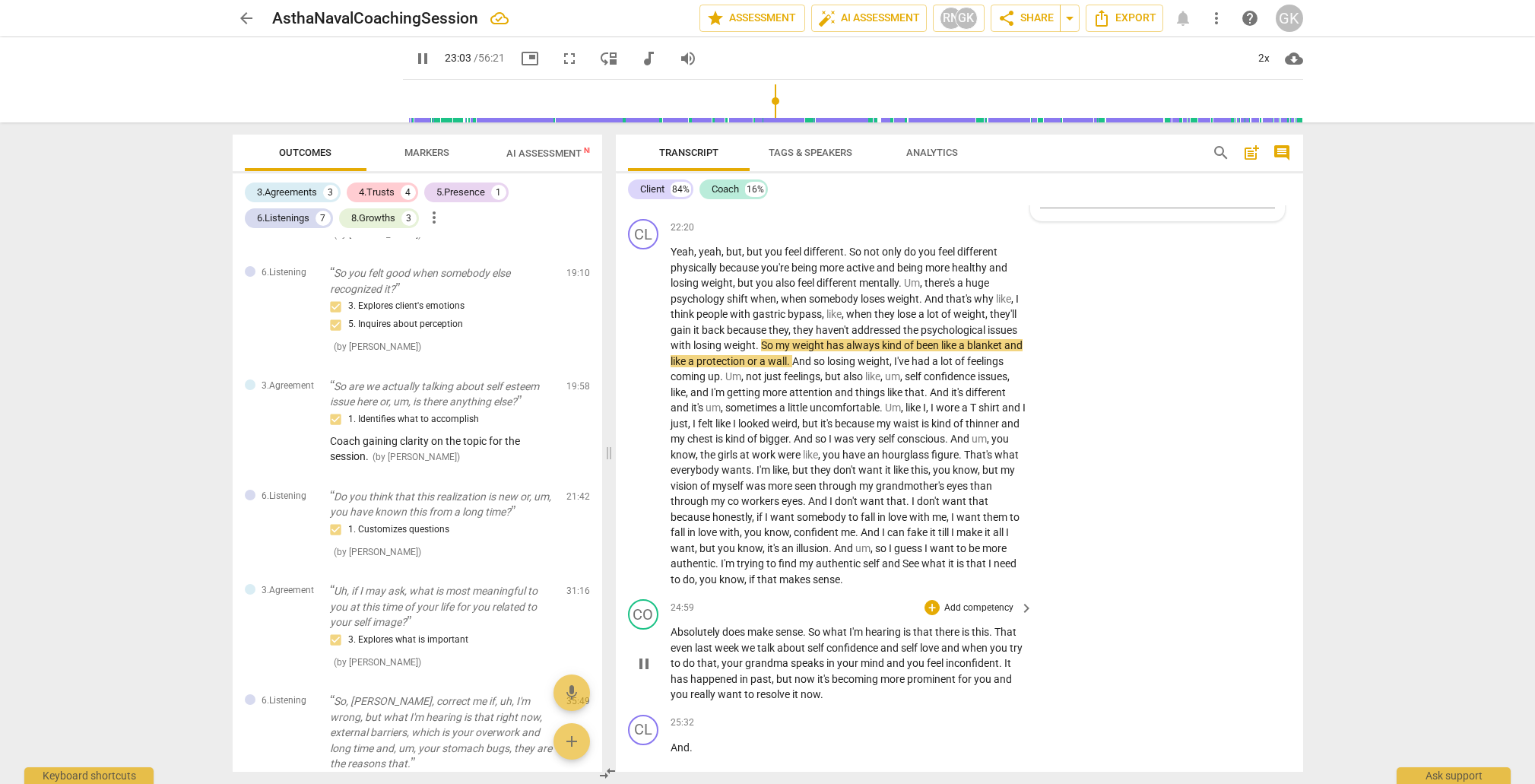
scroll to position [0, 0]
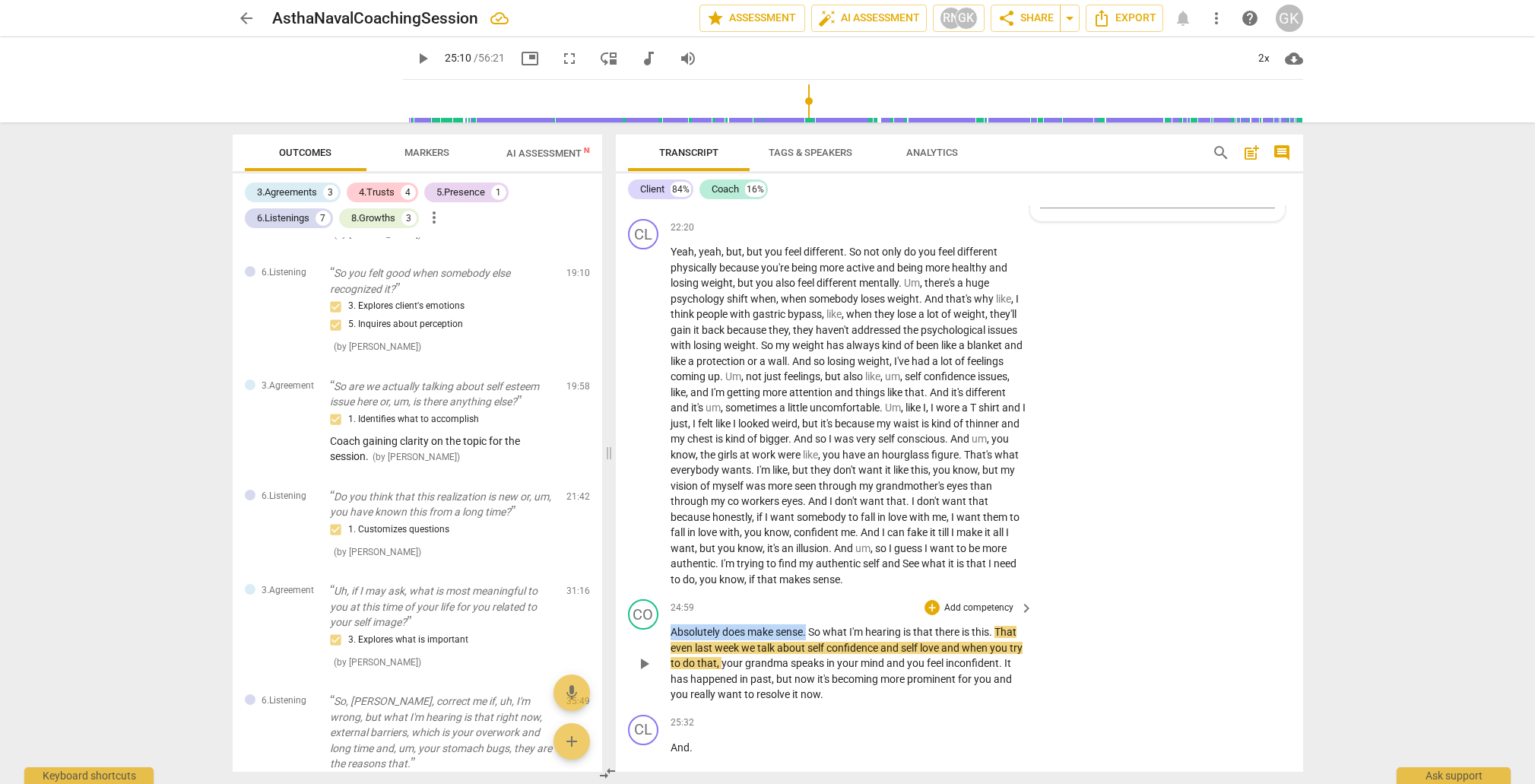
drag, startPoint x: 671, startPoint y: 560, endPoint x: 809, endPoint y: 560, distance: 138.0
click at [809, 624] on p "Absolutely does make sense . So what I'm hearing is that there is this . That e…" at bounding box center [848, 662] width 356 height 78
click at [824, 541] on div "+" at bounding box center [824, 540] width 15 height 15
click at [932, 522] on b "[DOMAIN_NAME]" at bounding box center [911, 517] width 70 height 18
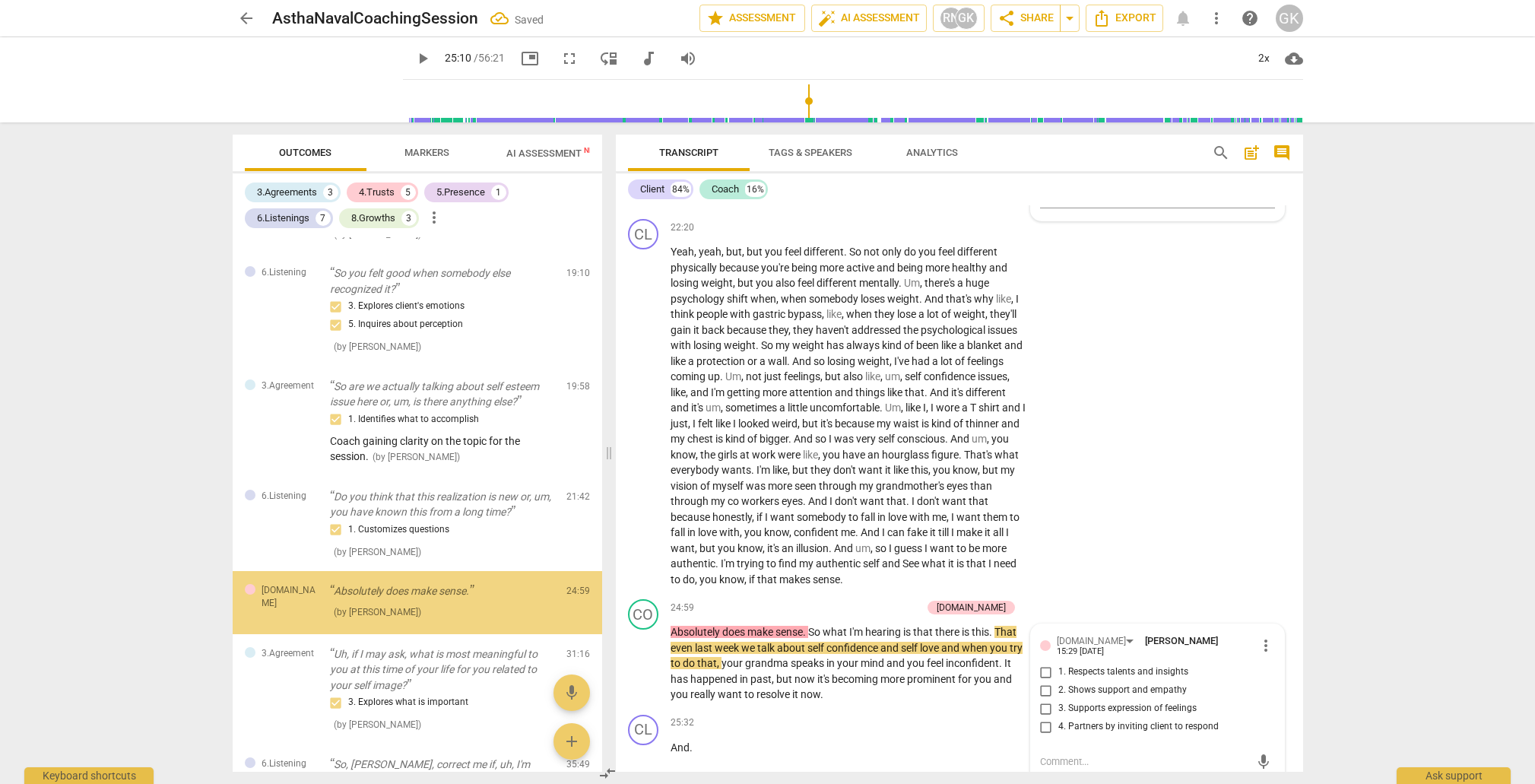
scroll to position [590, 0]
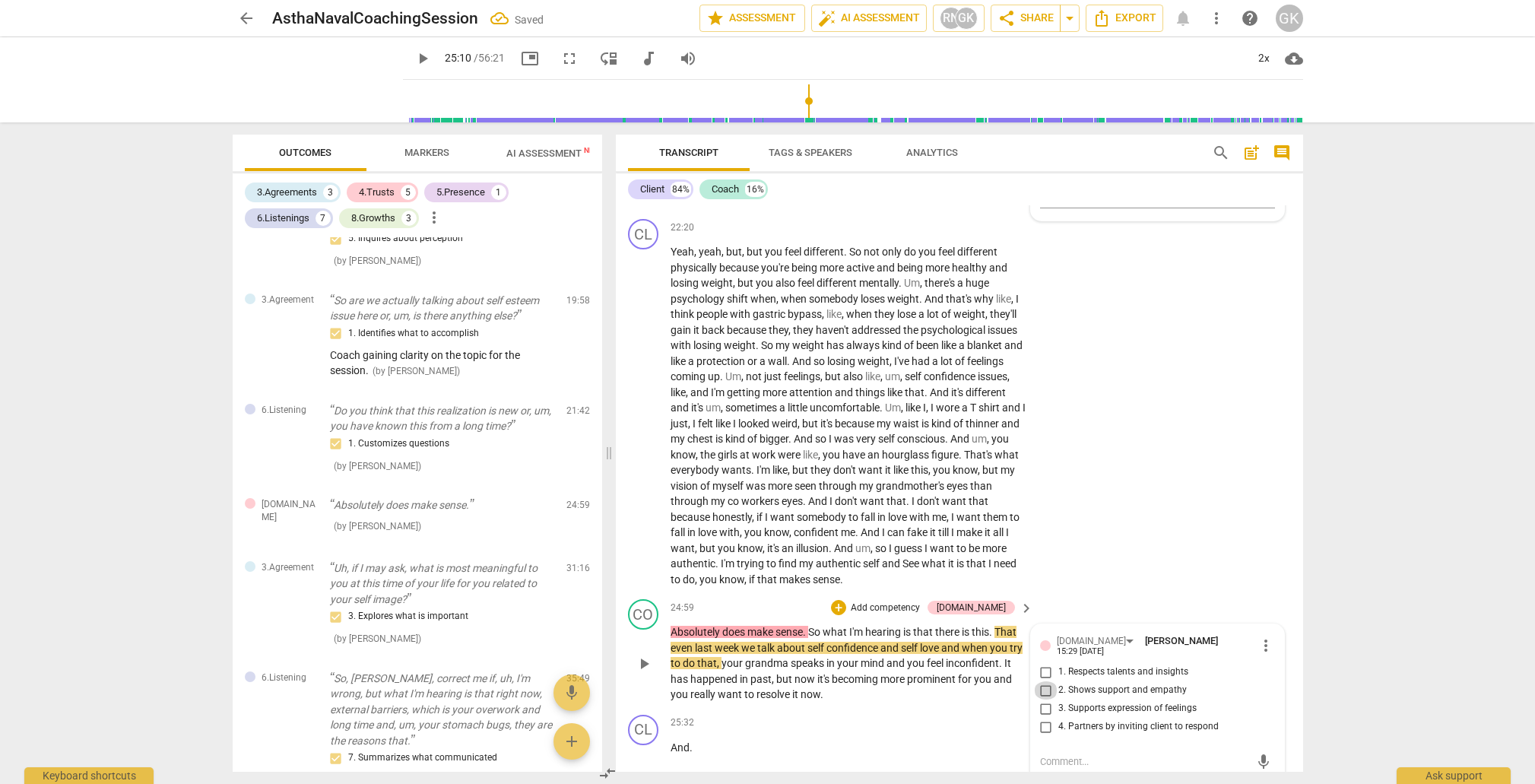
click at [1046, 681] on input "2. Shows support and empathy" at bounding box center [1046, 690] width 24 height 18
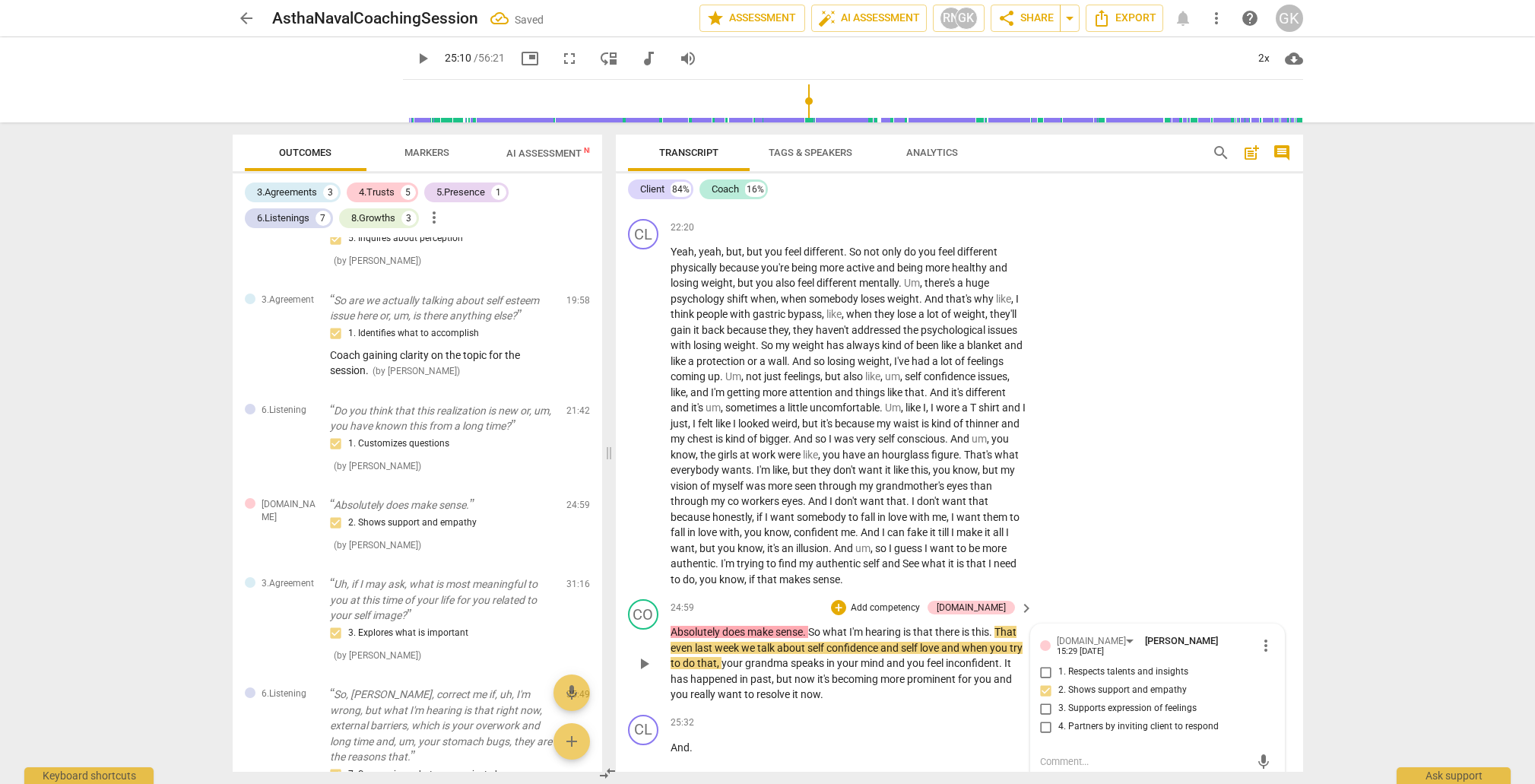
click at [1046, 699] on input "3. Supports expression of feelings" at bounding box center [1046, 708] width 24 height 18
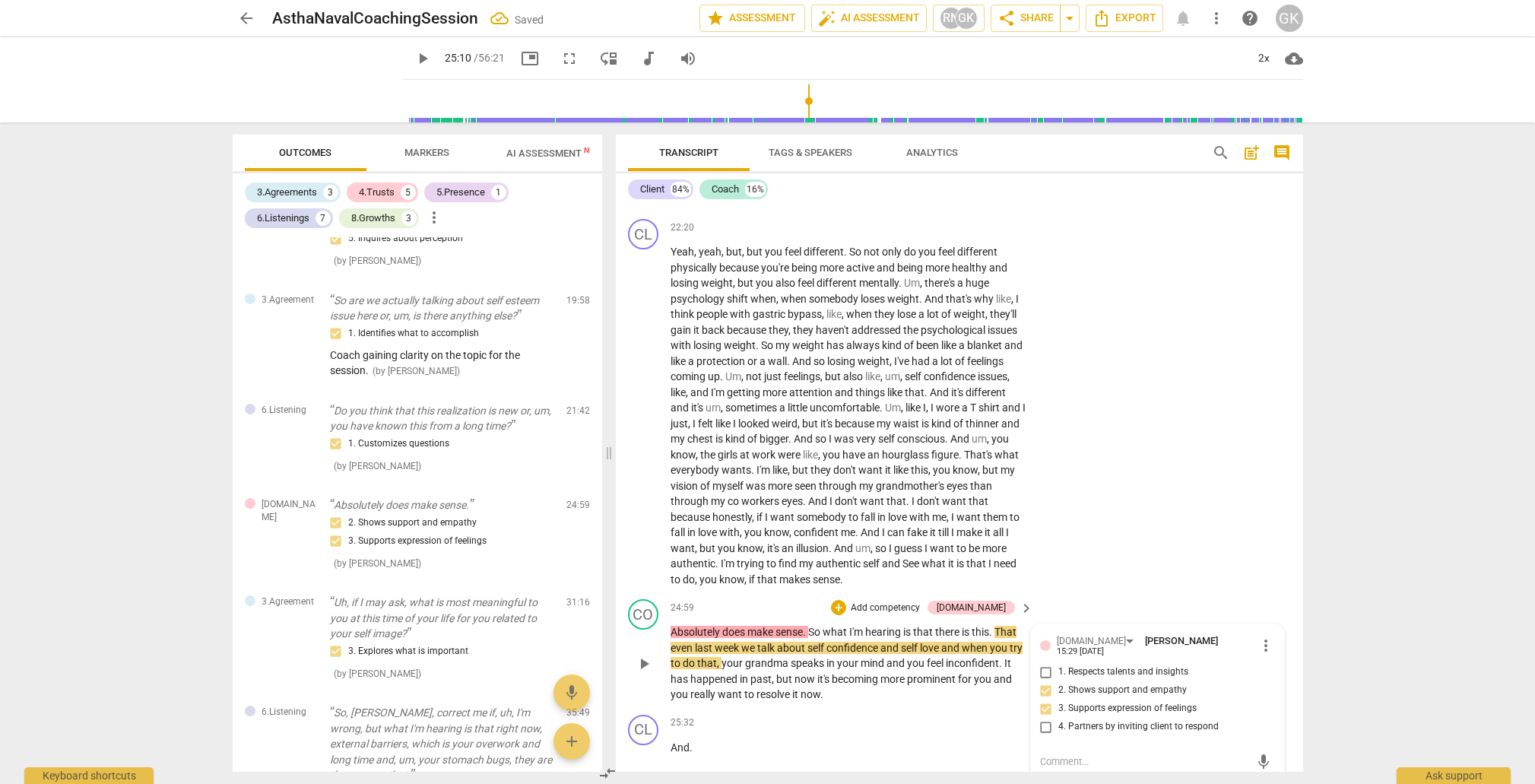
click at [884, 628] on div "CO play_arrow pause 24:59 + Add competency [DOMAIN_NAME] keyboard_arrow_right A…" at bounding box center [960, 650] width 687 height 116
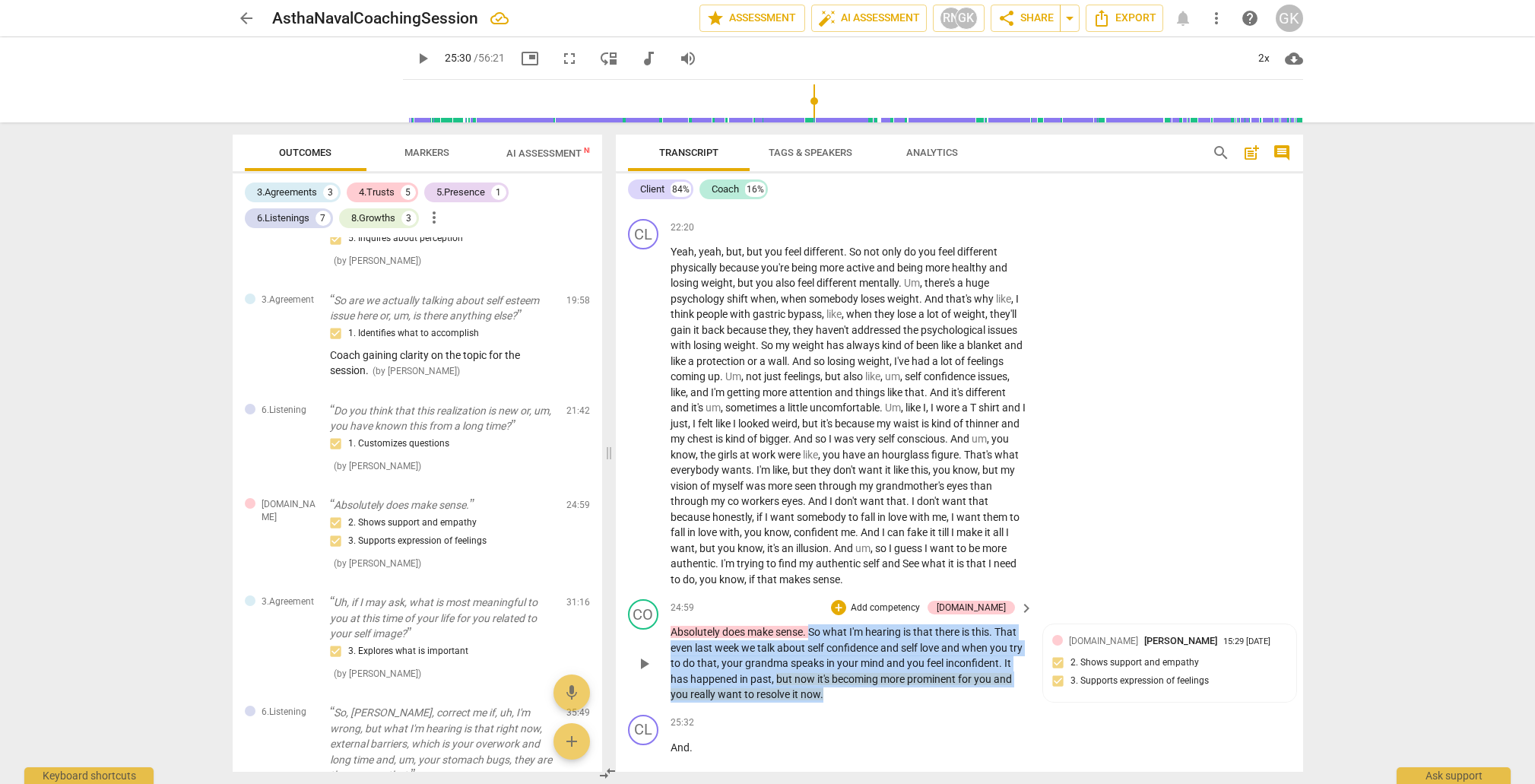
drag, startPoint x: 813, startPoint y: 560, endPoint x: 826, endPoint y: 623, distance: 64.3
click at [826, 624] on p "Absolutely does make sense . So what I'm hearing is that there is this . That e…" at bounding box center [848, 662] width 356 height 78
click at [841, 601] on div "+" at bounding box center [837, 601] width 15 height 15
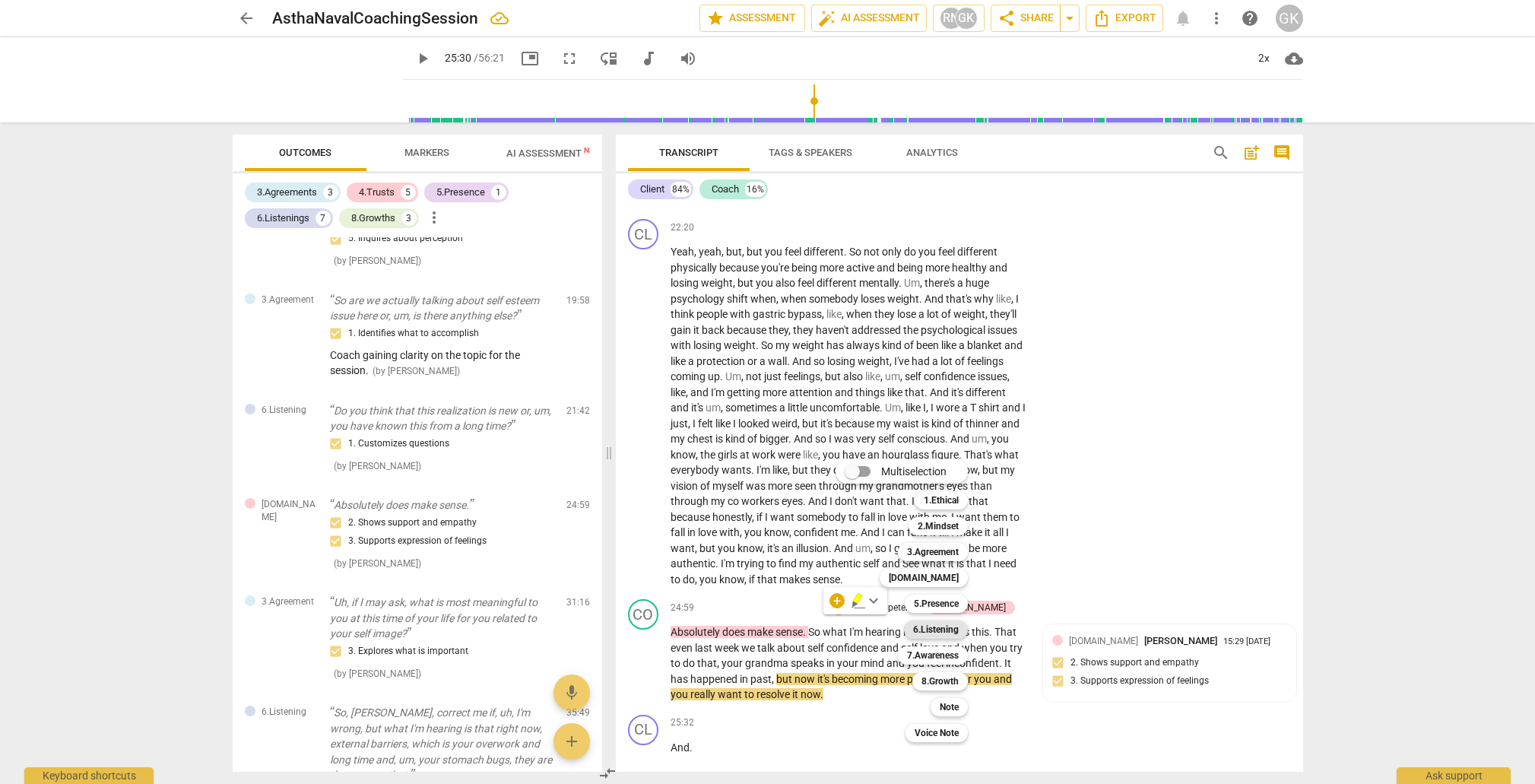
click at [939, 630] on b "6.Listening" at bounding box center [936, 629] width 45 height 18
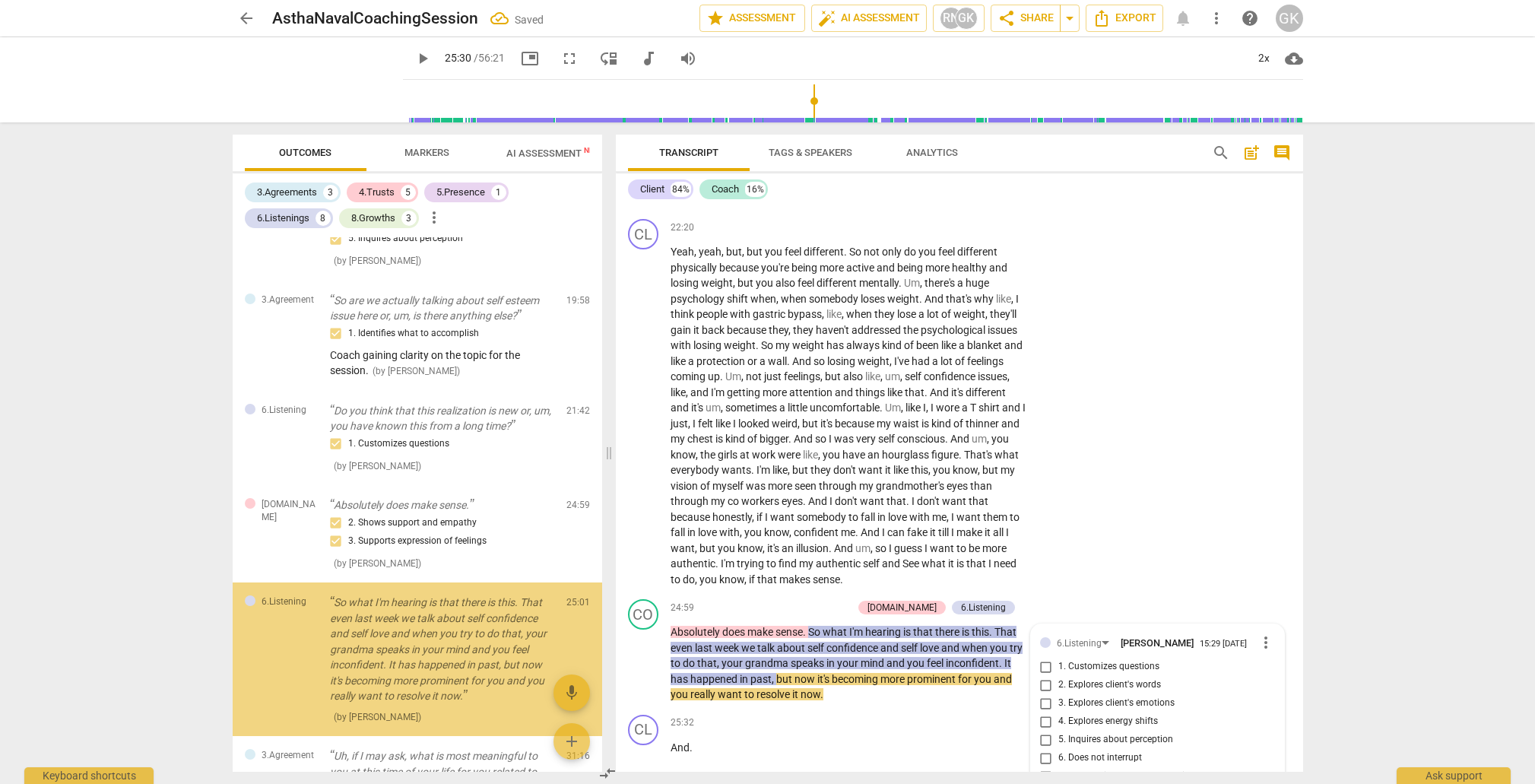
scroll to position [732, 0]
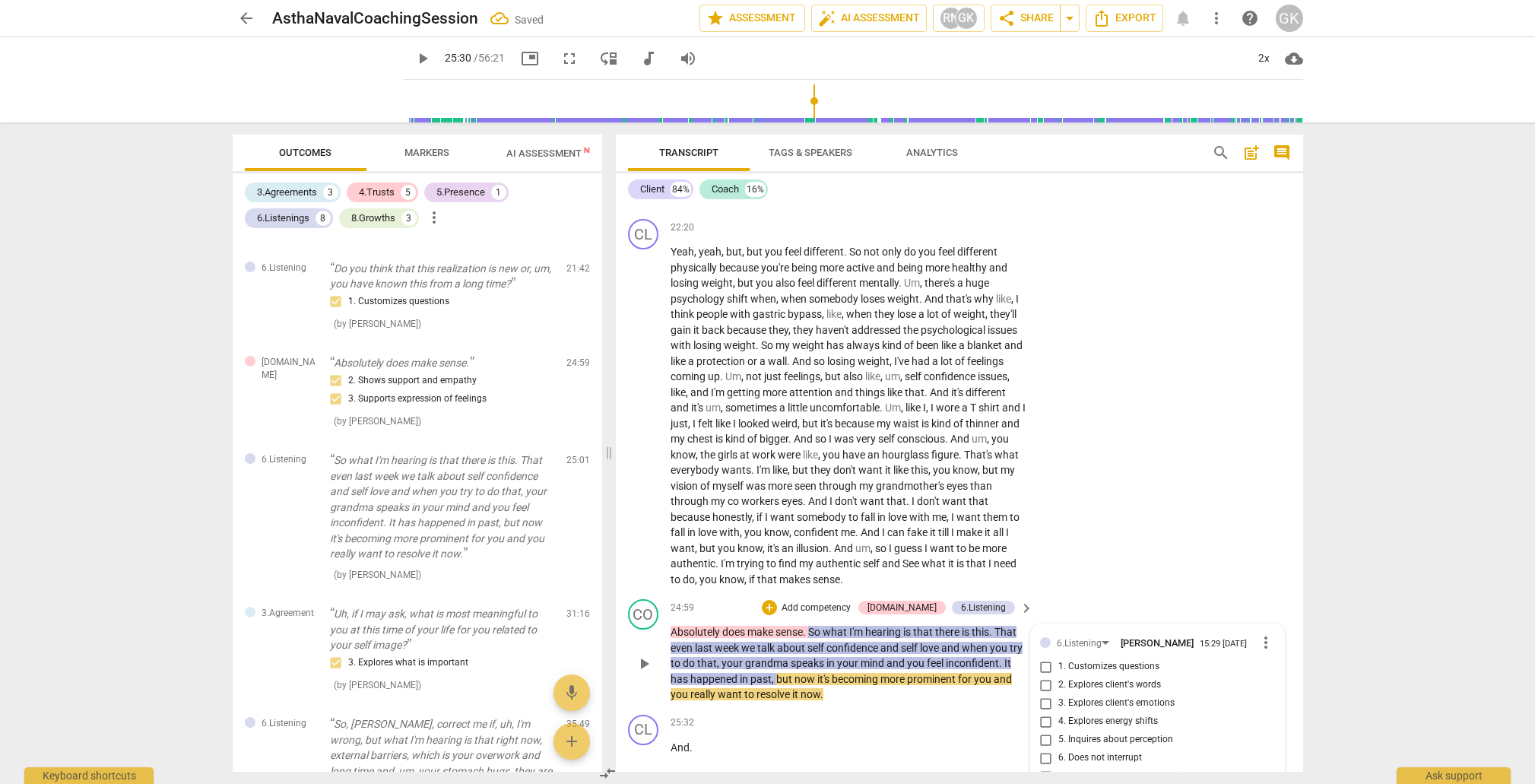
click at [1044, 767] on input "7. Summarizes what communicated" at bounding box center [1046, 775] width 24 height 18
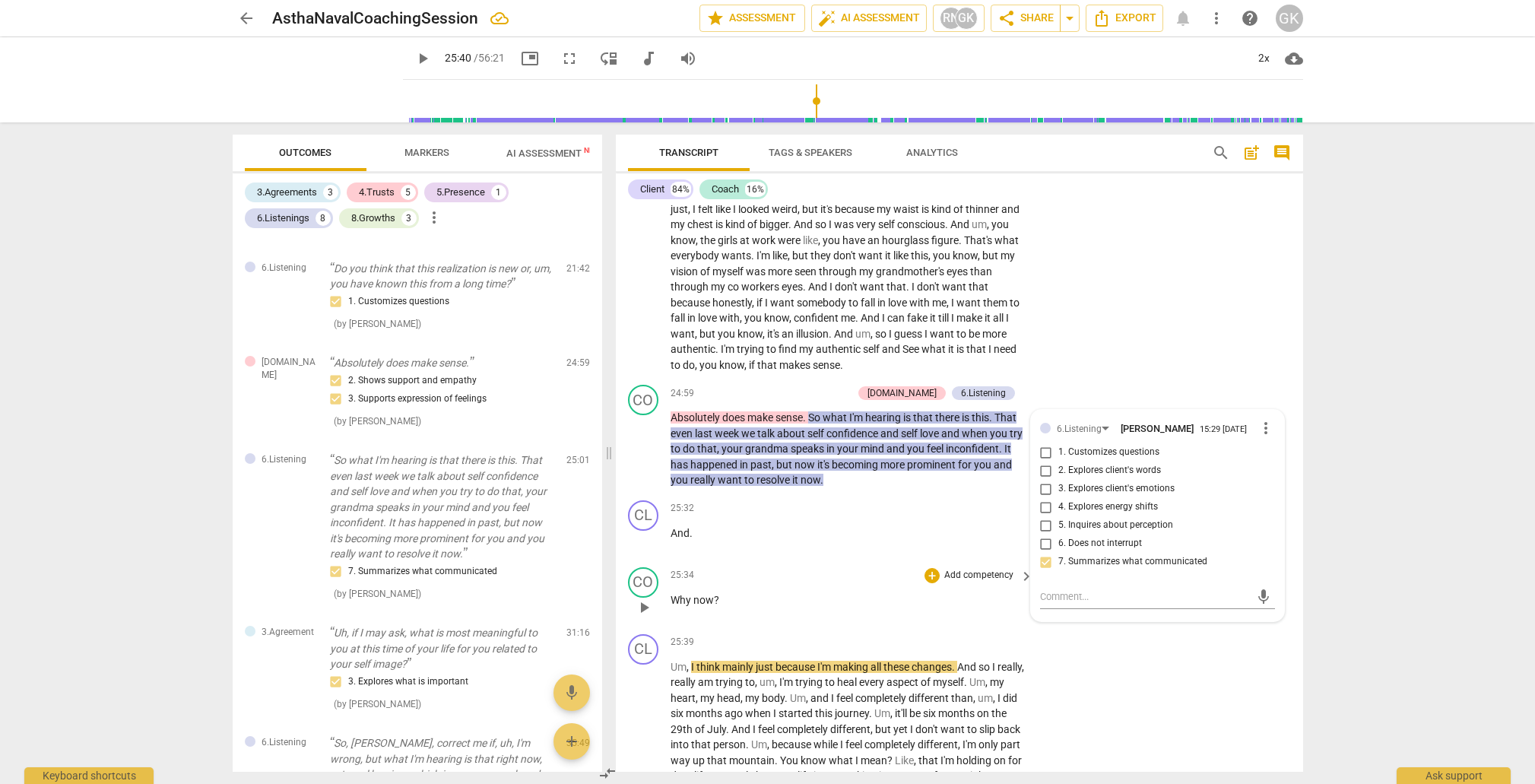
scroll to position [4973, 0]
drag, startPoint x: 673, startPoint y: 527, endPoint x: 737, endPoint y: 530, distance: 64.1
click at [737, 594] on p "Why now ?" at bounding box center [848, 601] width 356 height 16
click at [728, 507] on div "+" at bounding box center [733, 507] width 15 height 15
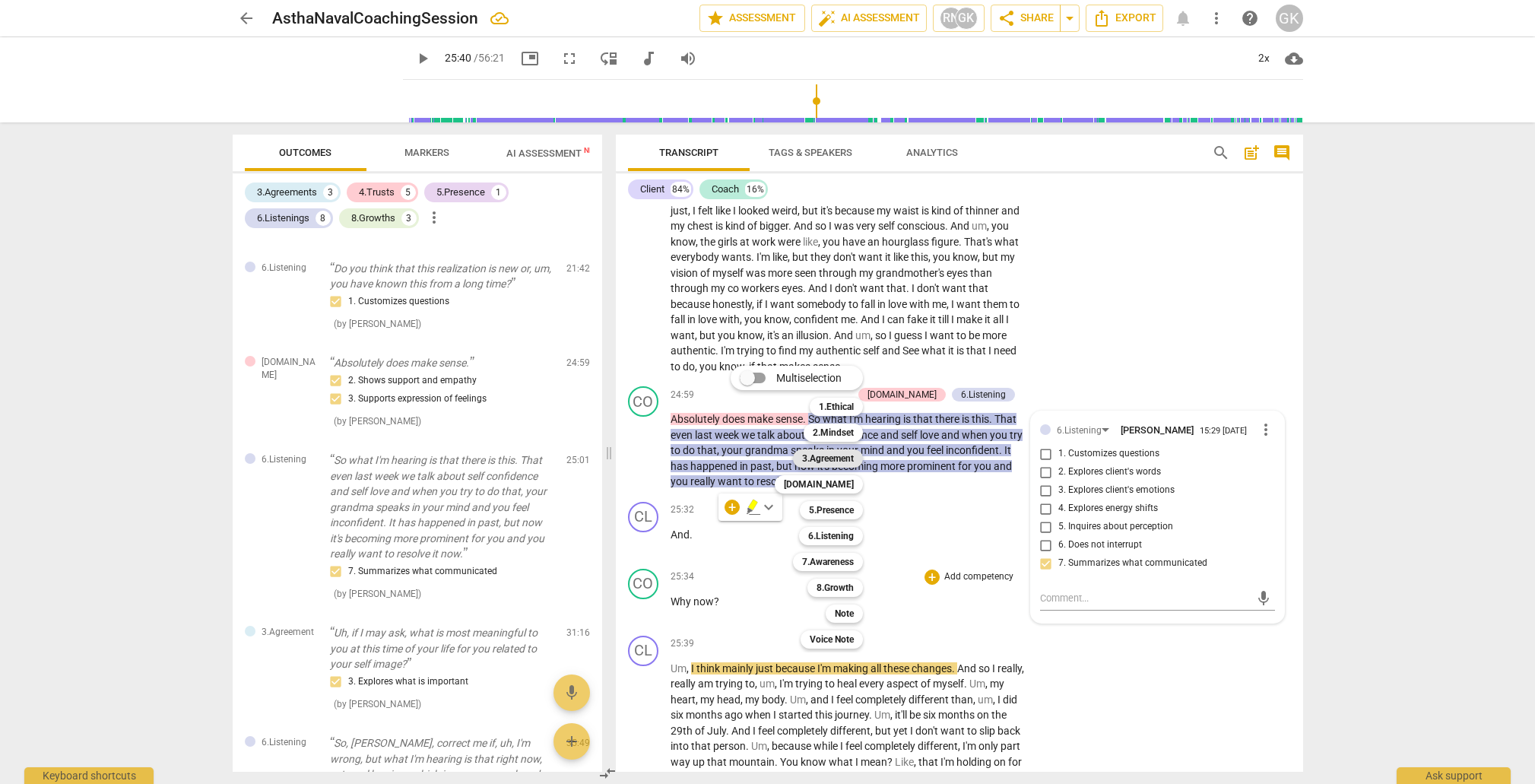
click at [836, 456] on b "3.Agreement" at bounding box center [828, 458] width 51 height 18
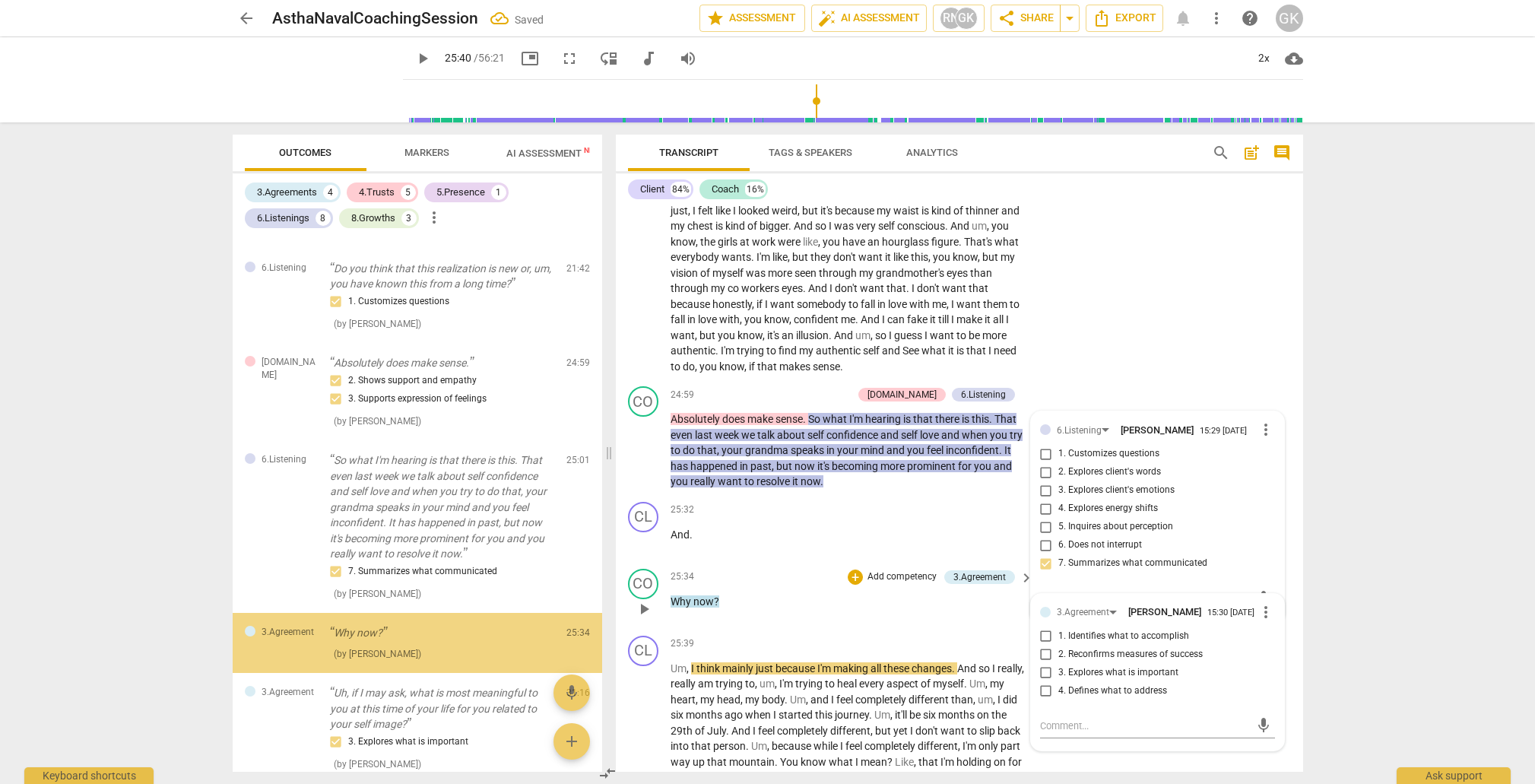
scroll to position [856, 0]
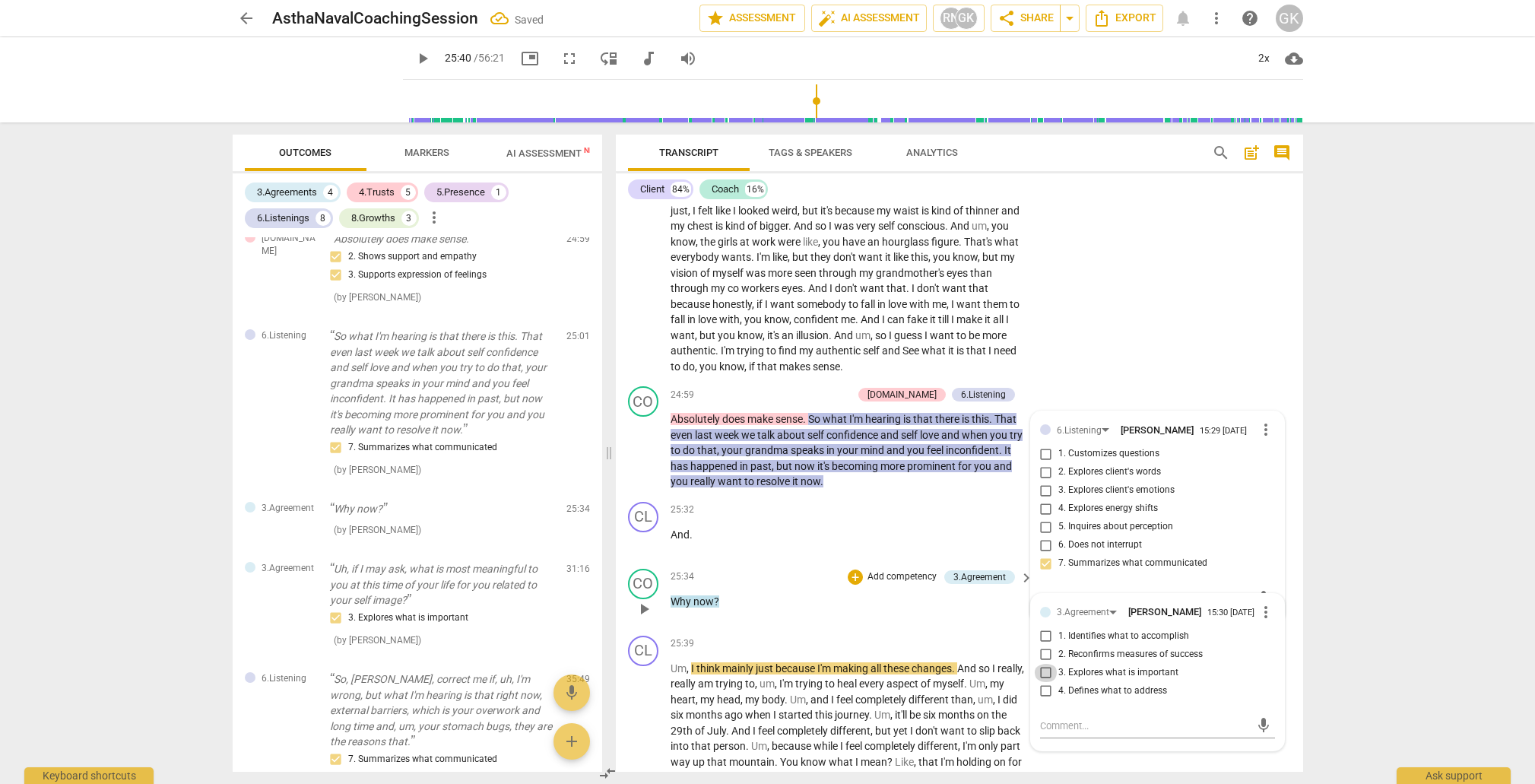
click at [1045, 664] on input "3. Explores what is important" at bounding box center [1046, 673] width 24 height 18
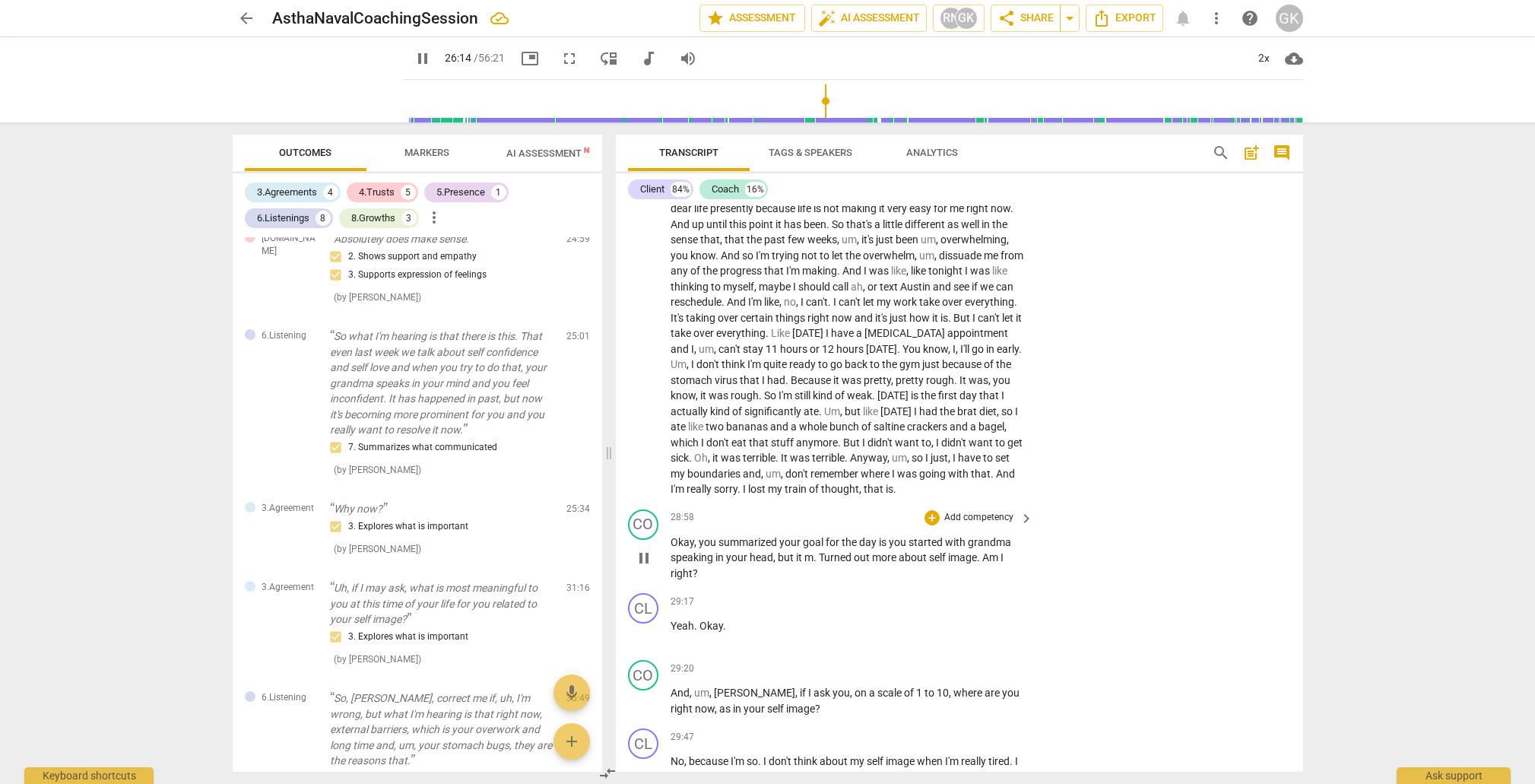
scroll to position [5548, 0]
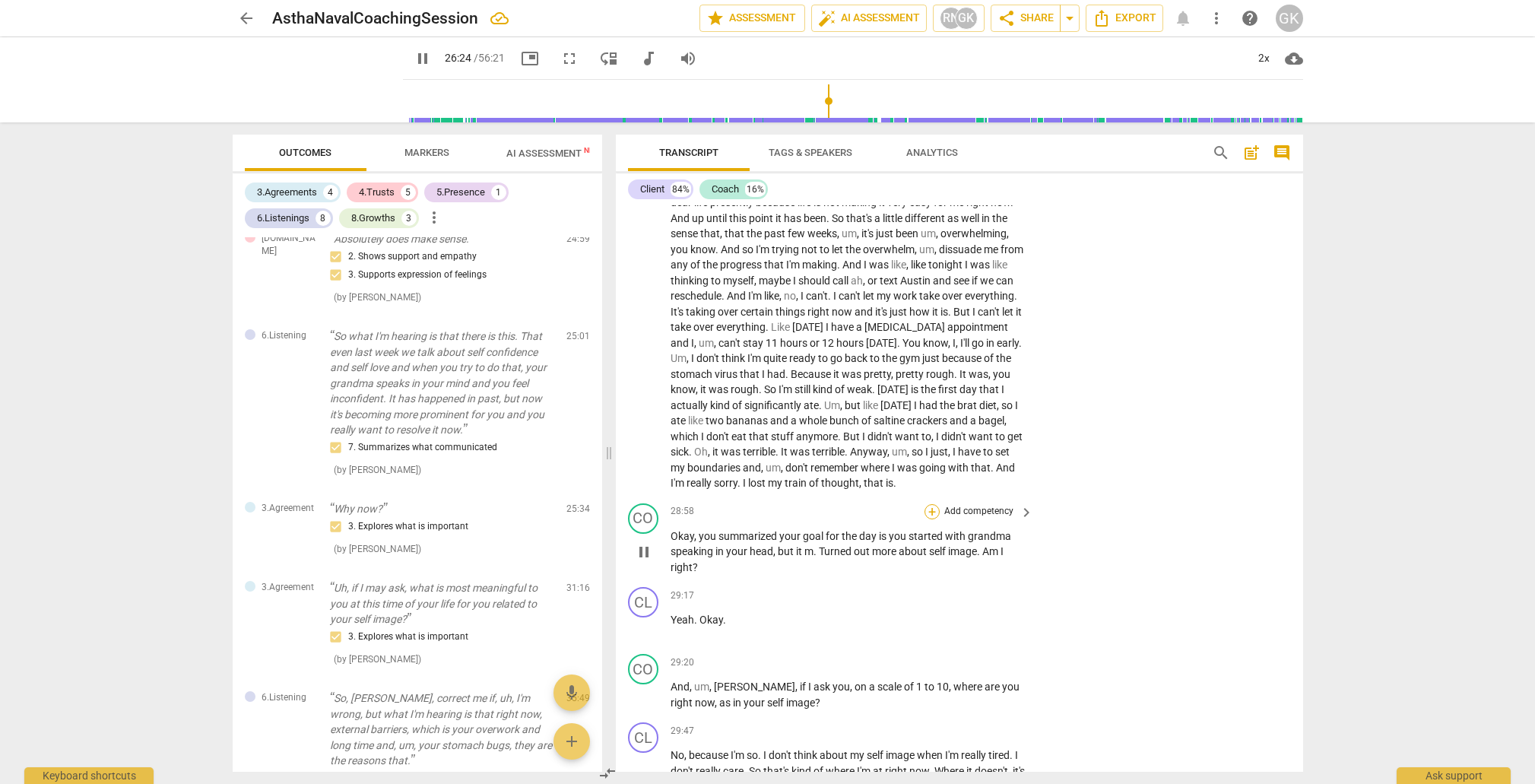
click at [932, 504] on div "+" at bounding box center [932, 512] width 15 height 15
click at [1035, 393] on b "3.Agreement" at bounding box center [1026, 393] width 51 height 18
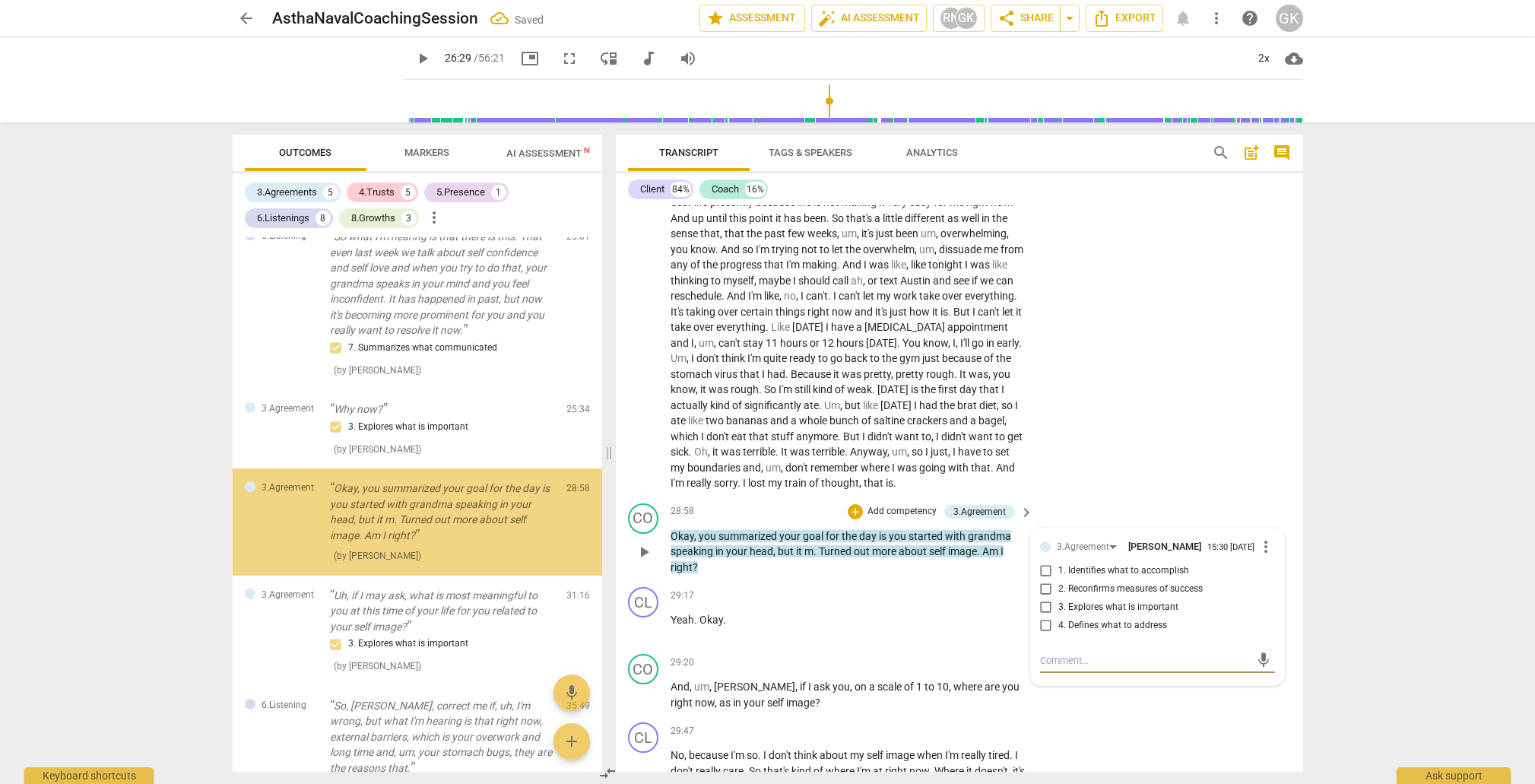
scroll to position [957, 0]
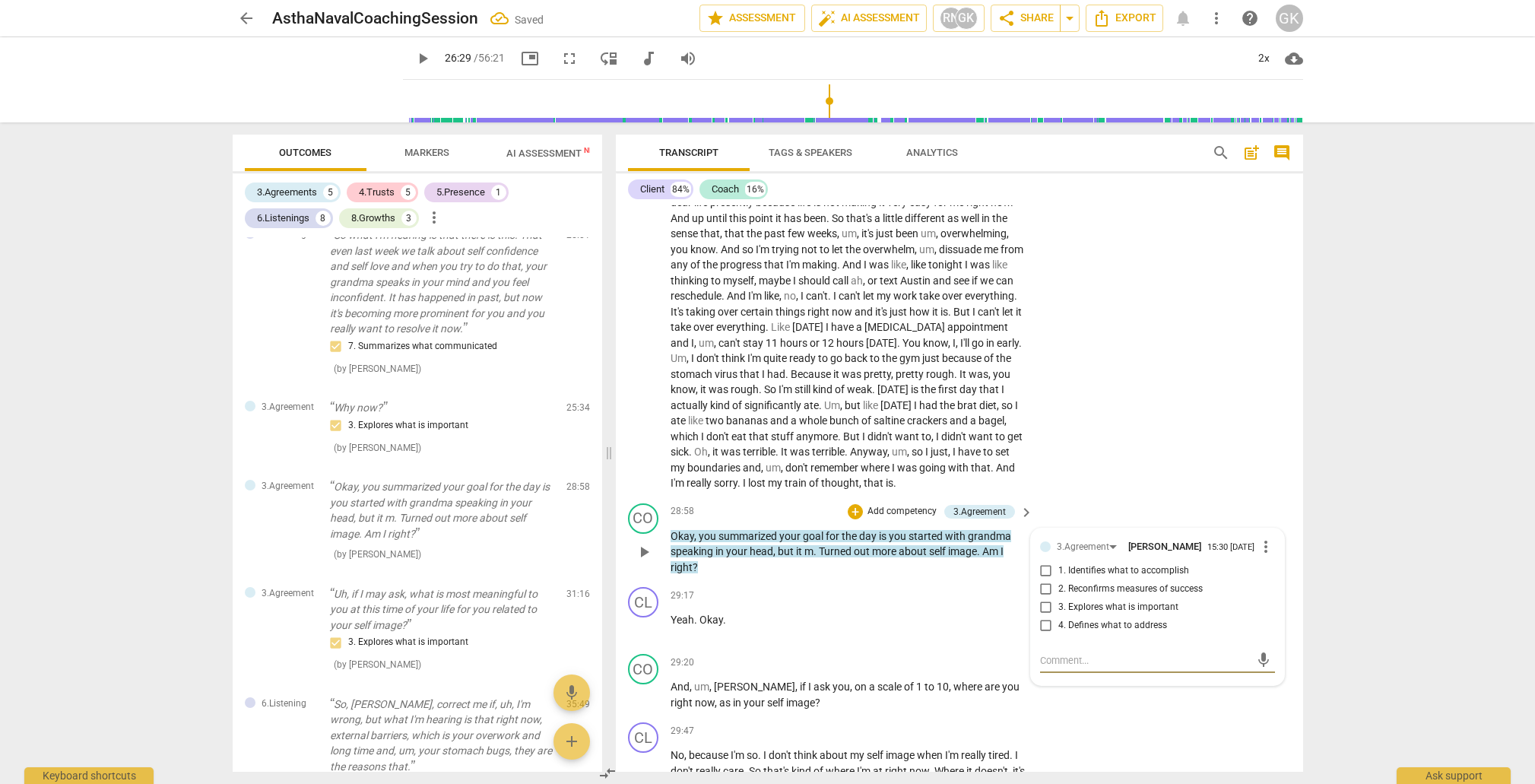
click at [1043, 562] on input "1. Identifies what to accomplish" at bounding box center [1046, 571] width 24 height 18
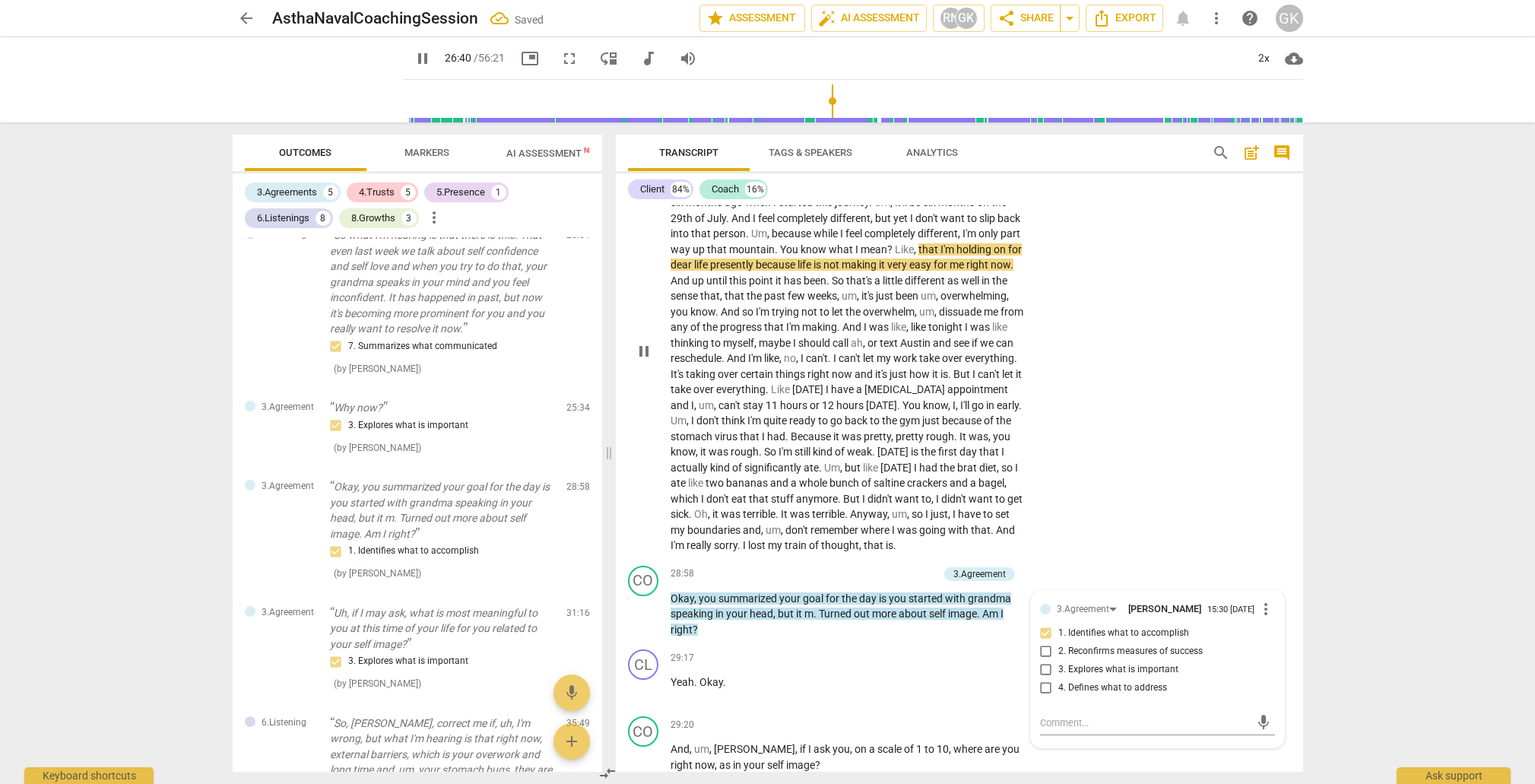
scroll to position [5491, 0]
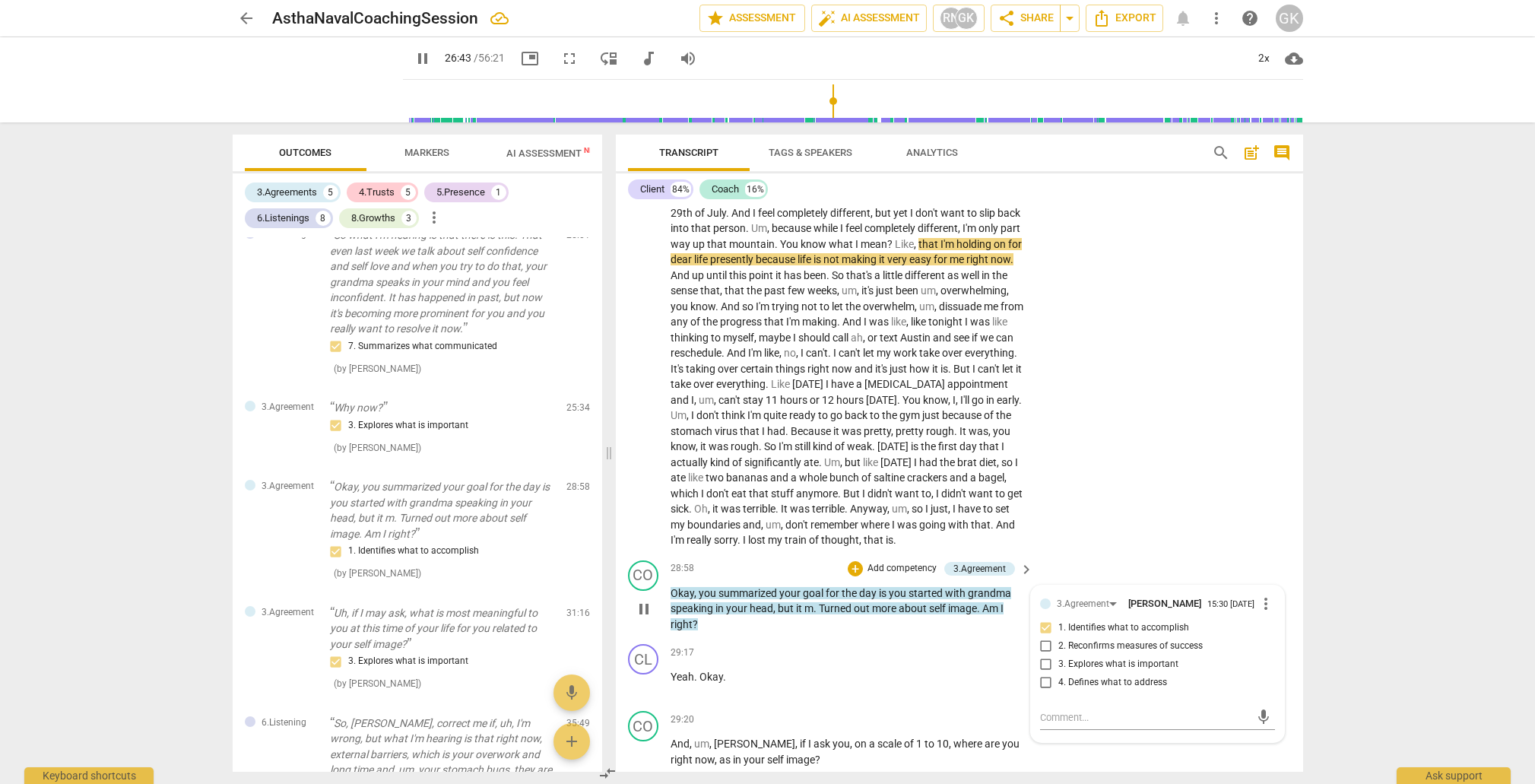
click at [736, 587] on span "summarized" at bounding box center [748, 593] width 61 height 12
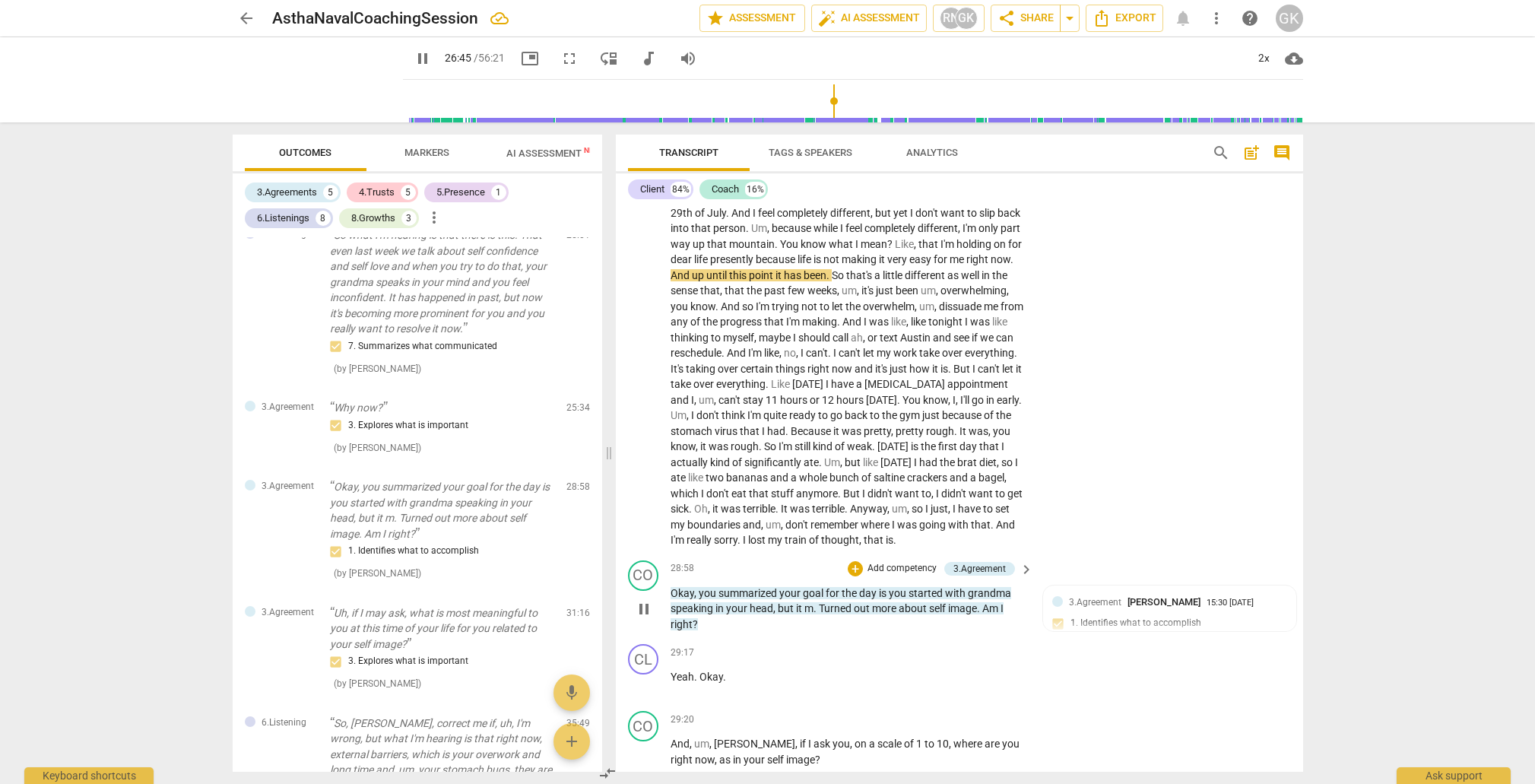
click at [736, 587] on span "summarized" at bounding box center [748, 593] width 61 height 12
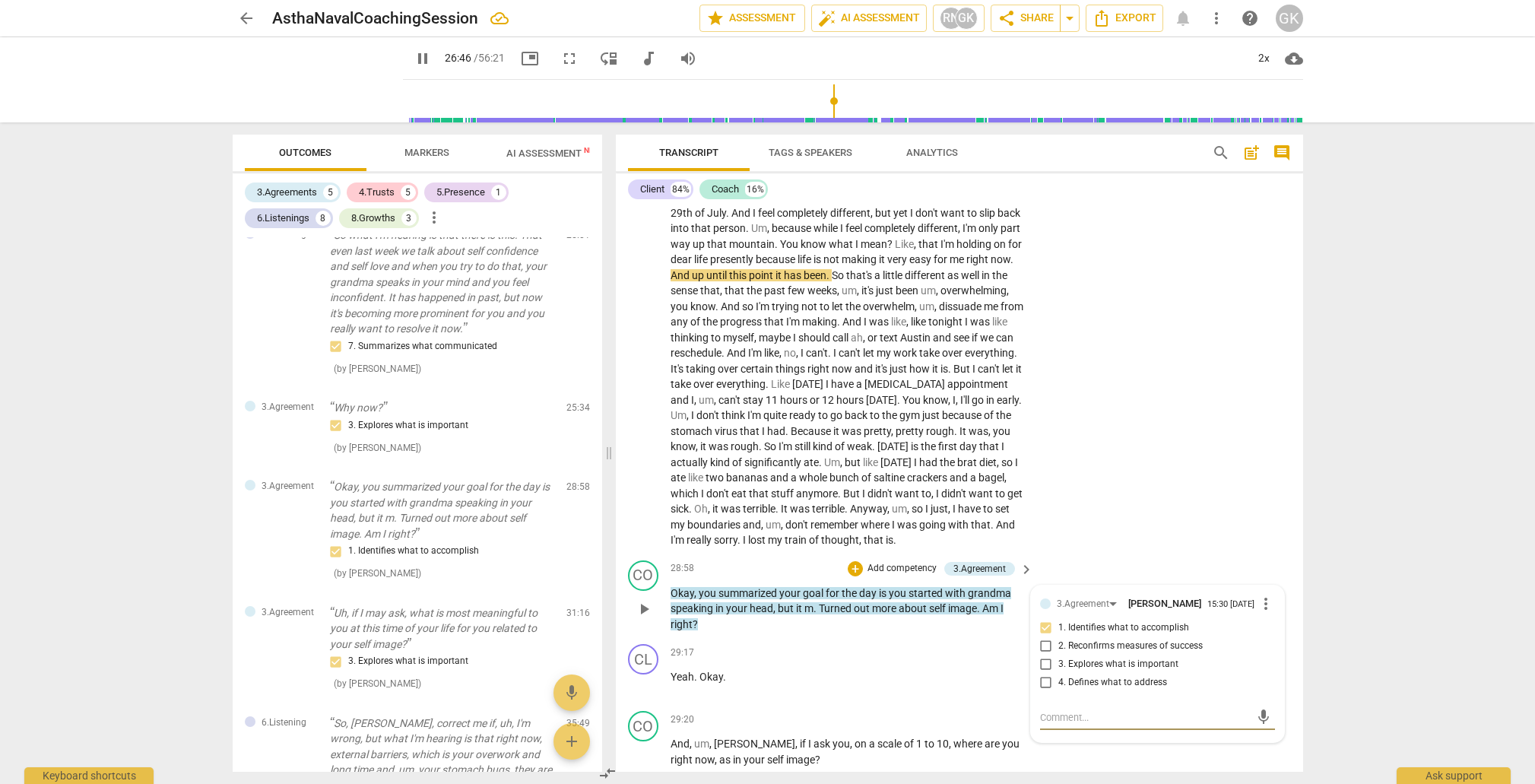
click at [736, 587] on span "summarized" at bounding box center [748, 593] width 61 height 12
click at [839, 602] on span "Turned" at bounding box center [836, 608] width 35 height 12
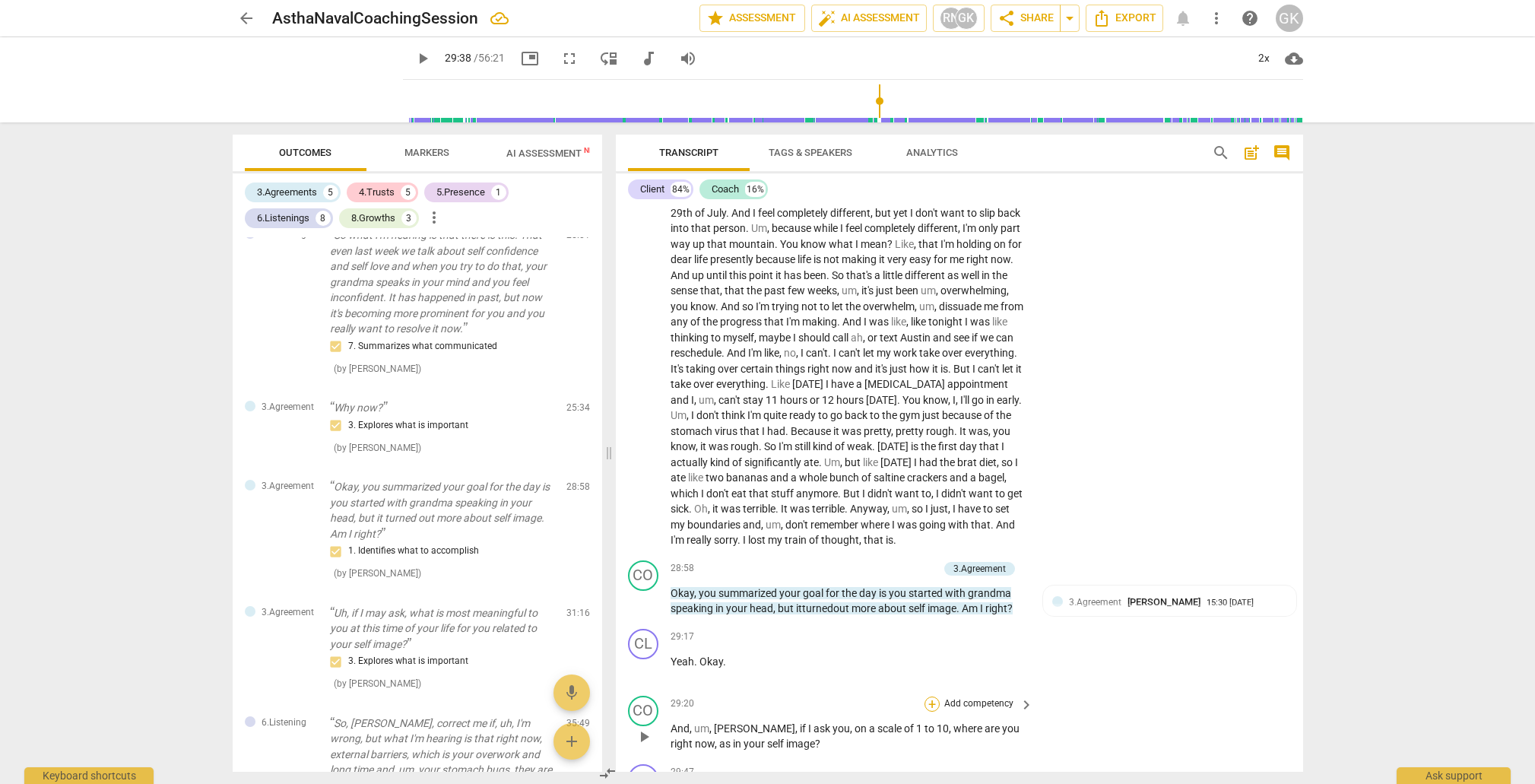
click at [933, 697] on div "+" at bounding box center [932, 704] width 15 height 15
click at [1040, 554] on b "2.Mindset" at bounding box center [1031, 551] width 41 height 18
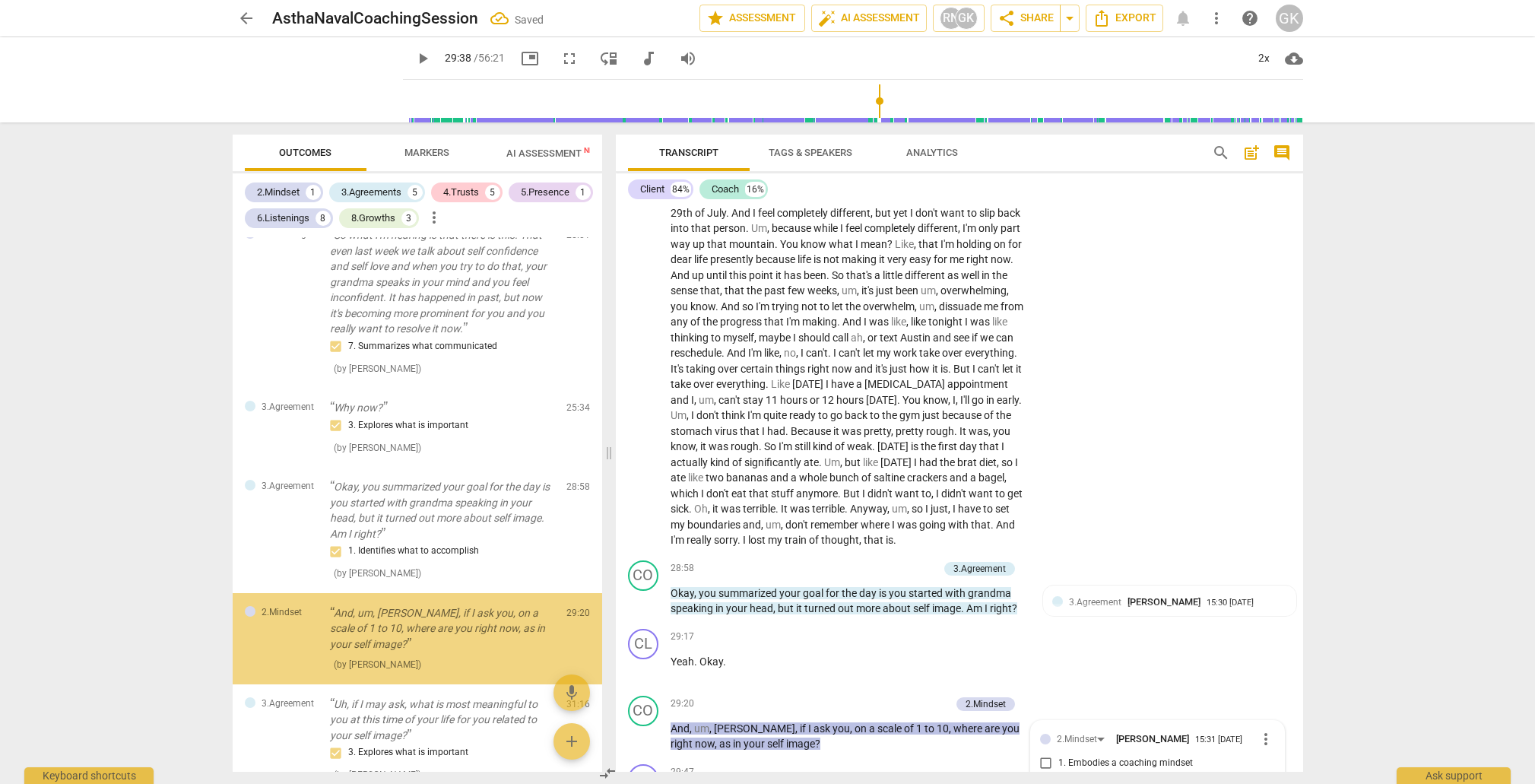
scroll to position [1074, 0]
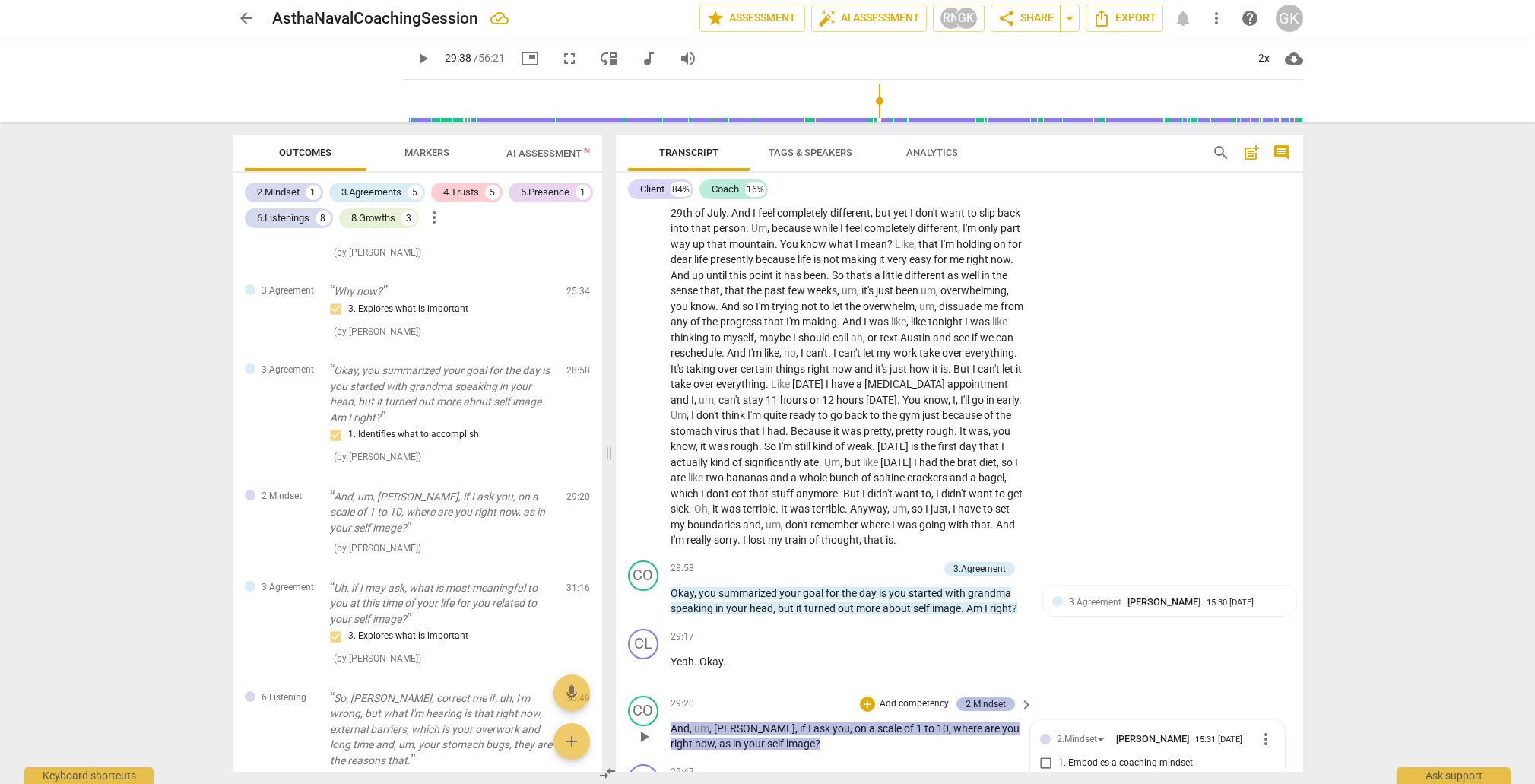
click at [978, 697] on div "2.Mindset" at bounding box center [986, 704] width 40 height 14
click at [1196, 733] on div "15:31 [DATE]" at bounding box center [1218, 739] width 47 height 10
click at [1261, 730] on span "more_vert" at bounding box center [1266, 739] width 18 height 18
click at [1274, 703] on li "Delete" at bounding box center [1277, 698] width 52 height 29
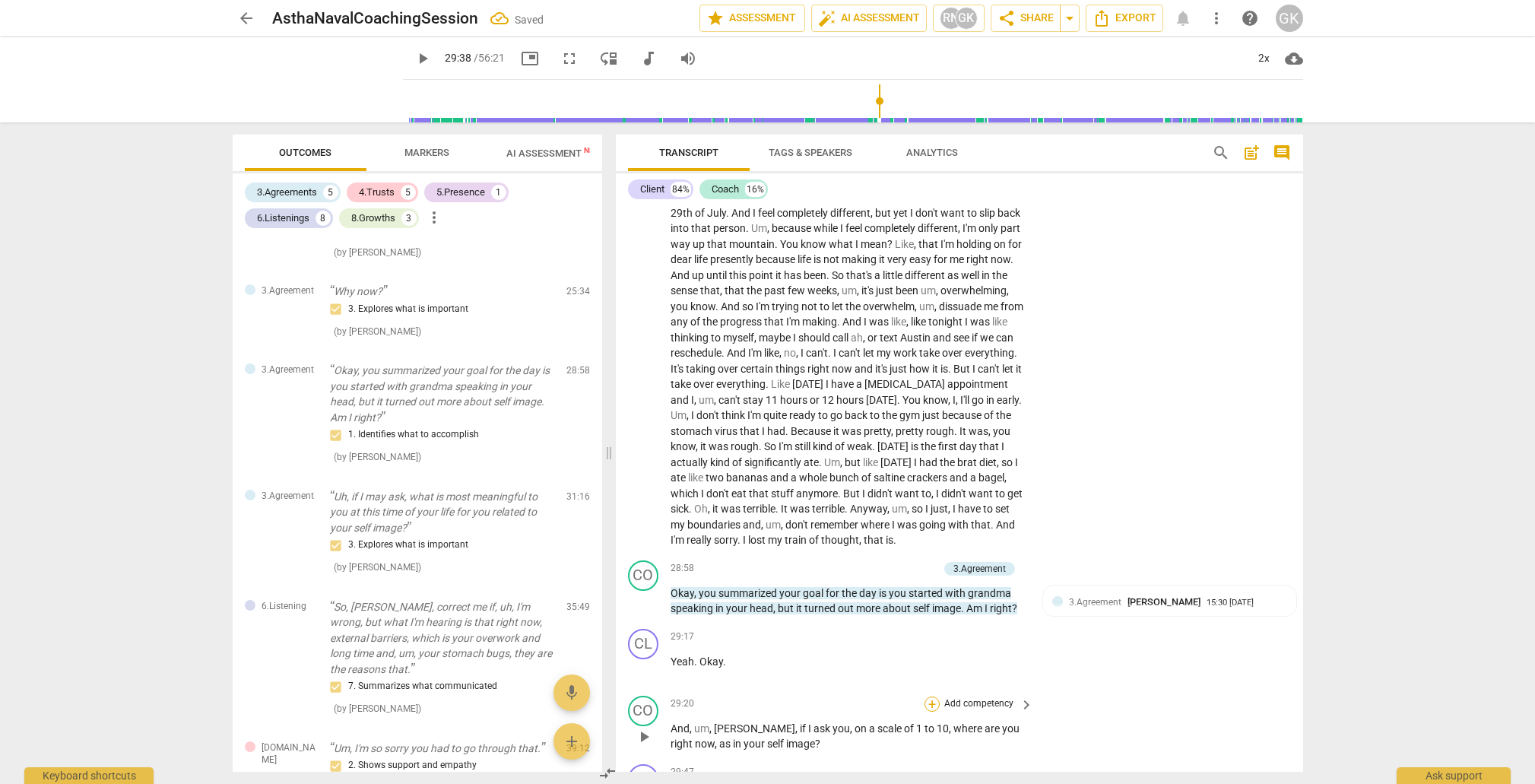
click at [928, 697] on div "+" at bounding box center [932, 704] width 15 height 15
click at [1036, 574] on b "3.Agreement" at bounding box center [1026, 578] width 51 height 18
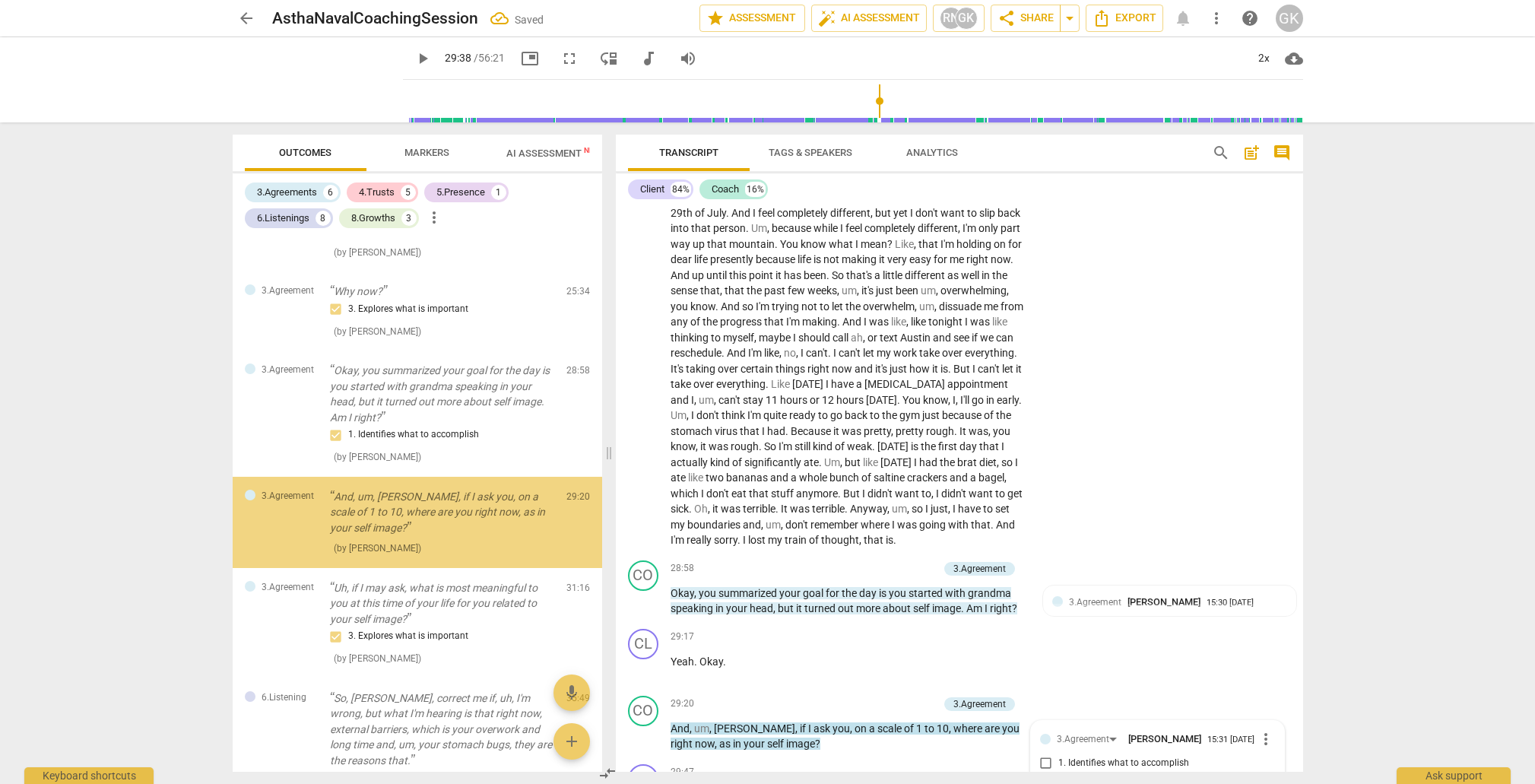
scroll to position [5790, 0]
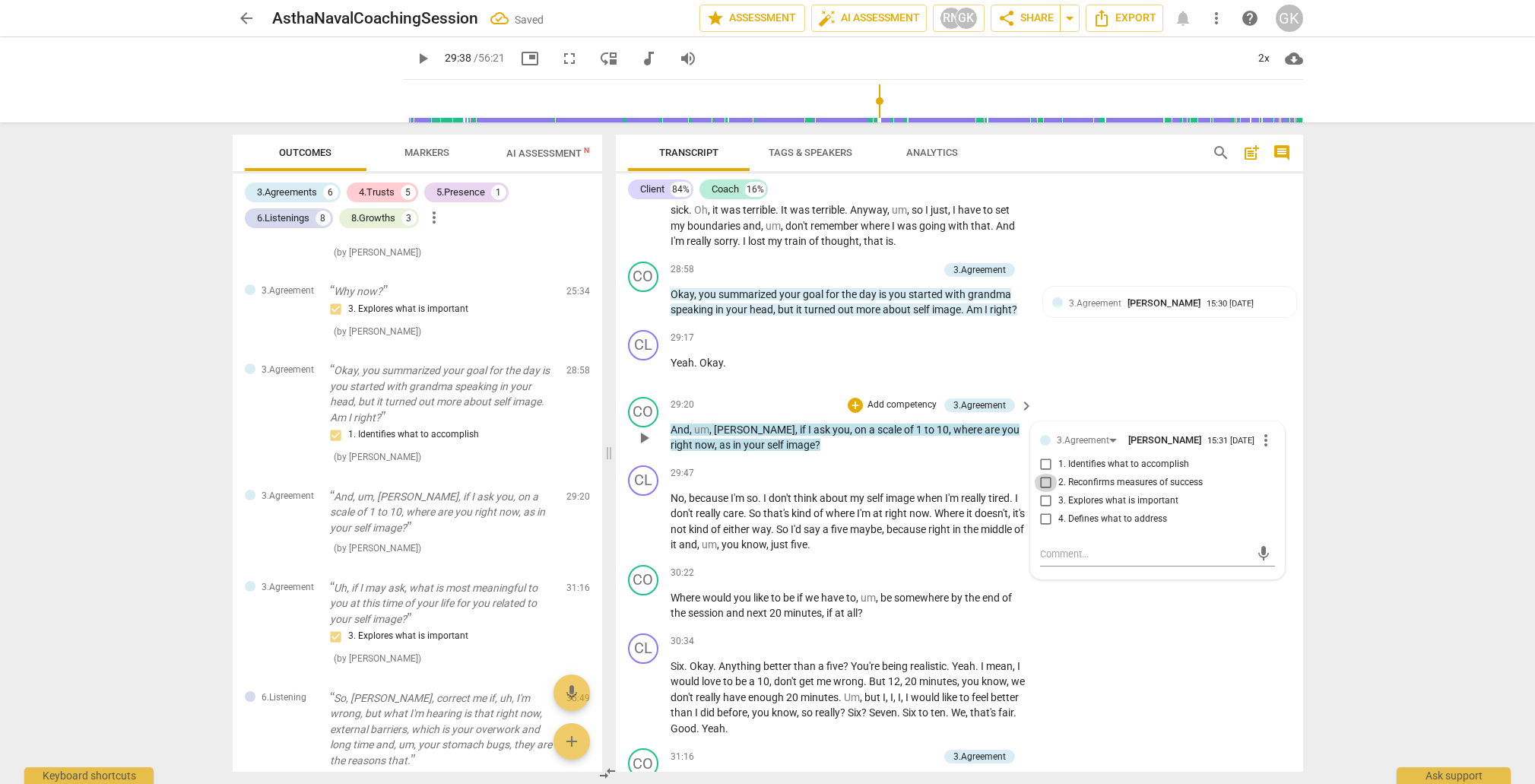
click at [1045, 474] on input "2. Reconfirms measures of success" at bounding box center [1046, 482] width 24 height 18
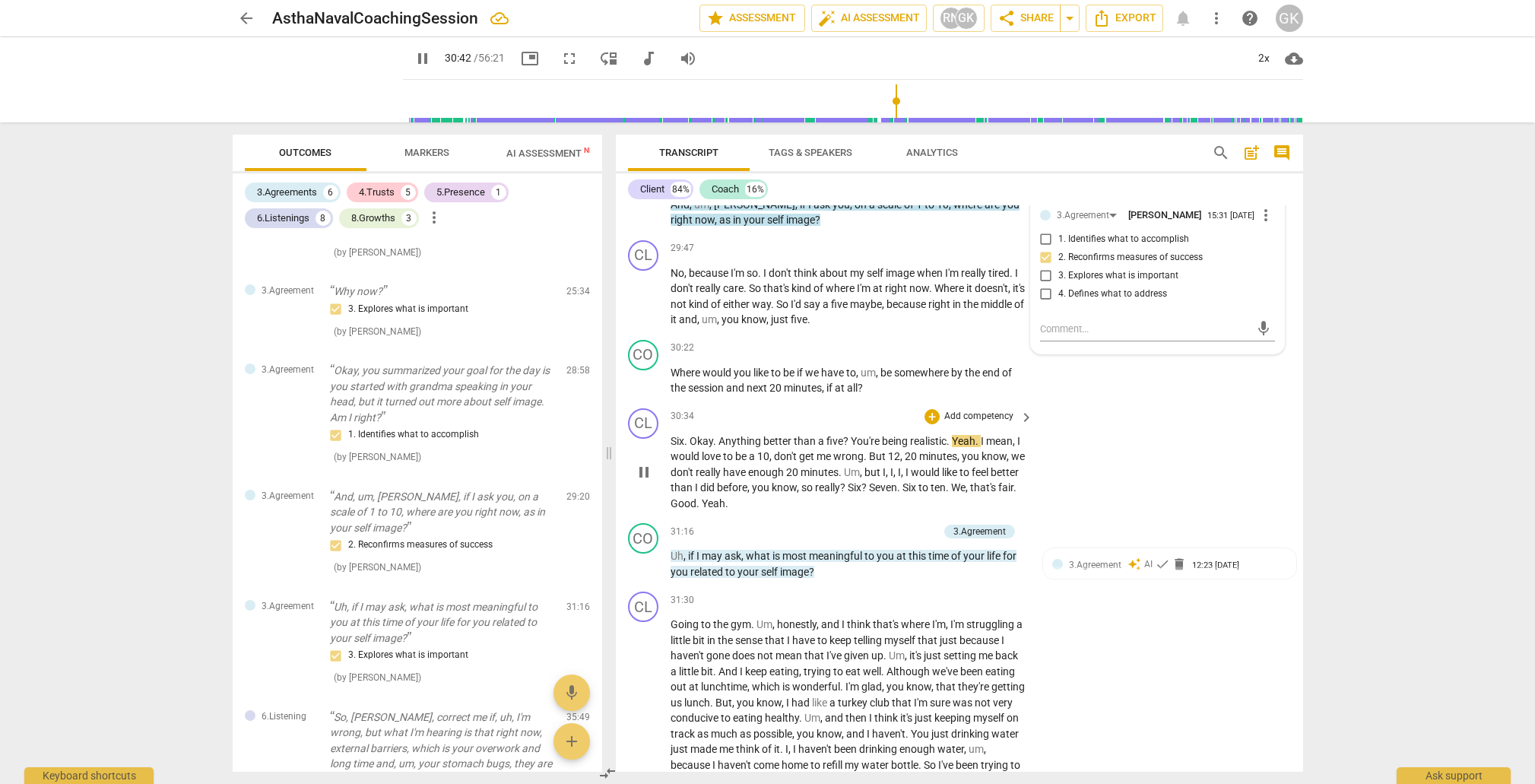
scroll to position [6024, 0]
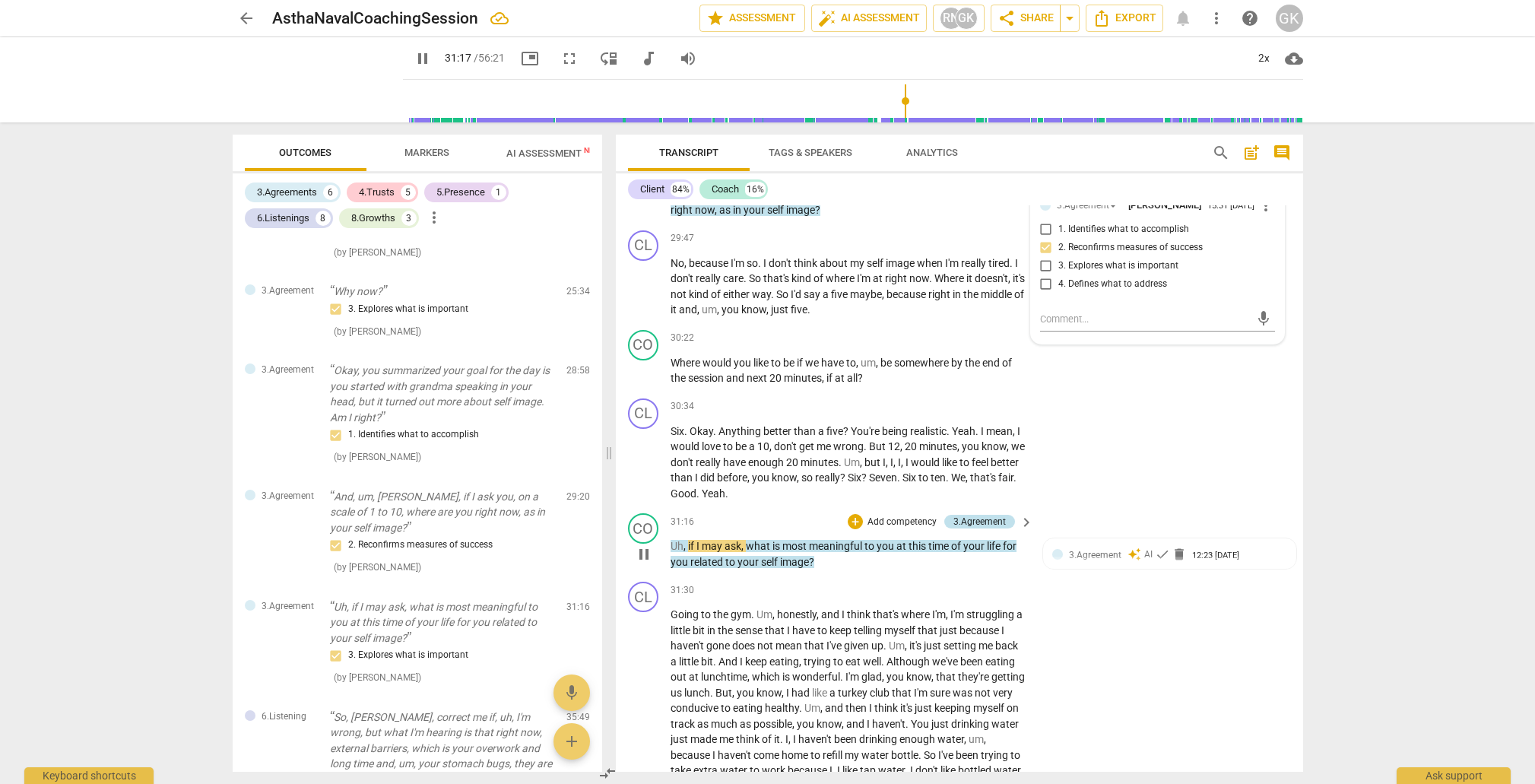
click at [974, 515] on div "3.Agreement" at bounding box center [980, 522] width 52 height 14
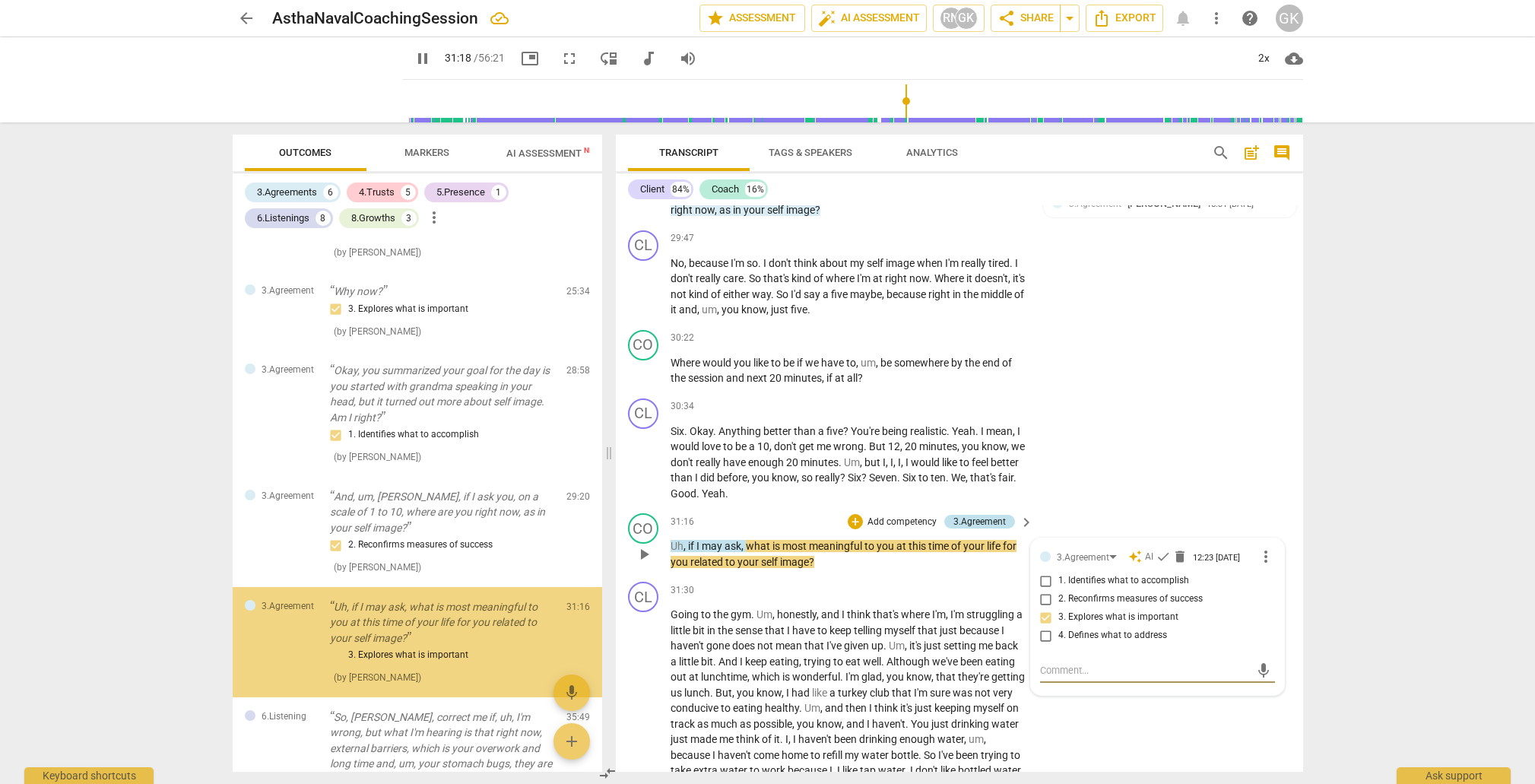
scroll to position [1191, 0]
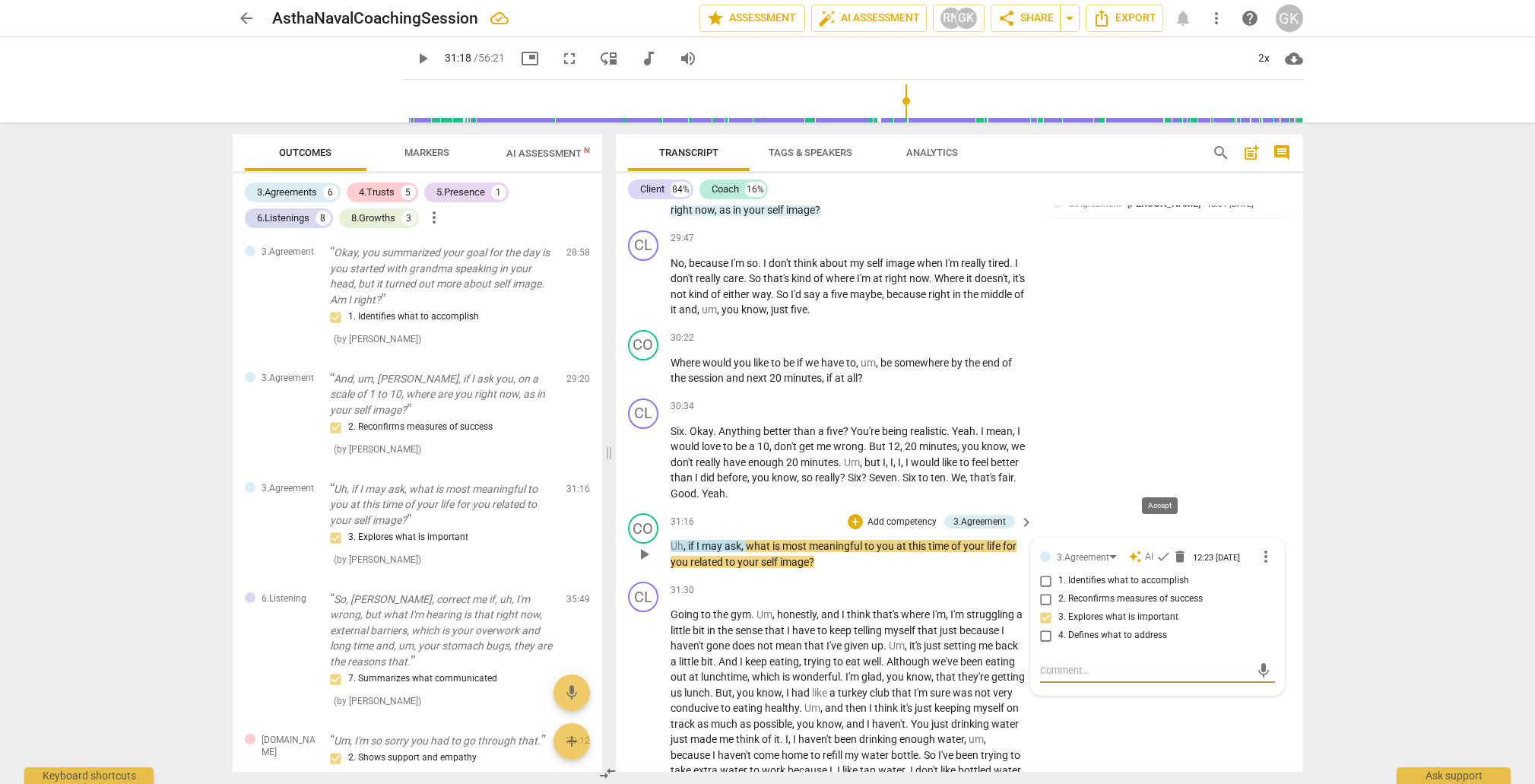
click at [1157, 549] on span "check" at bounding box center [1164, 557] width 15 height 15
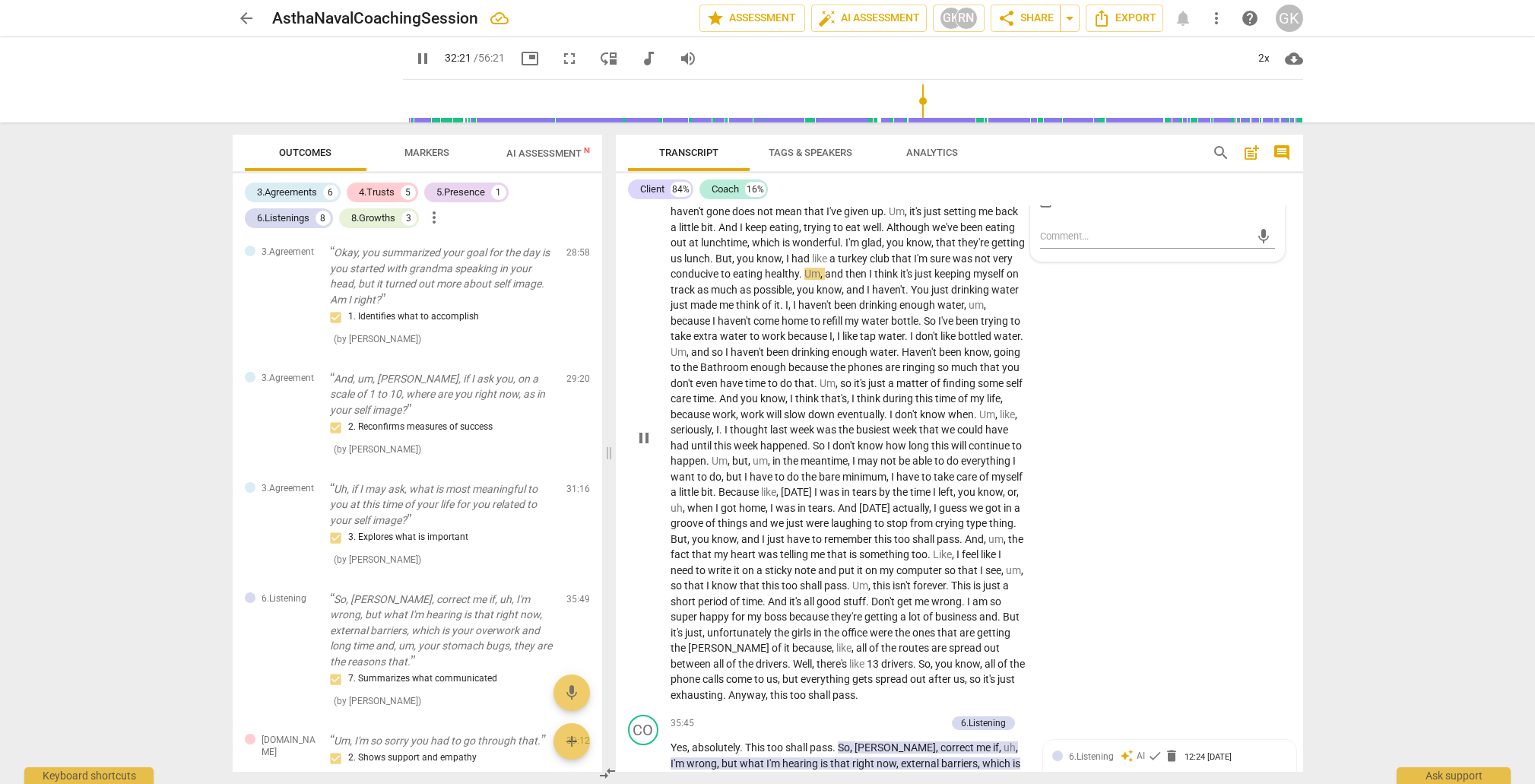
scroll to position [6456, 0]
click at [872, 597] on span "Don't" at bounding box center [884, 603] width 26 height 12
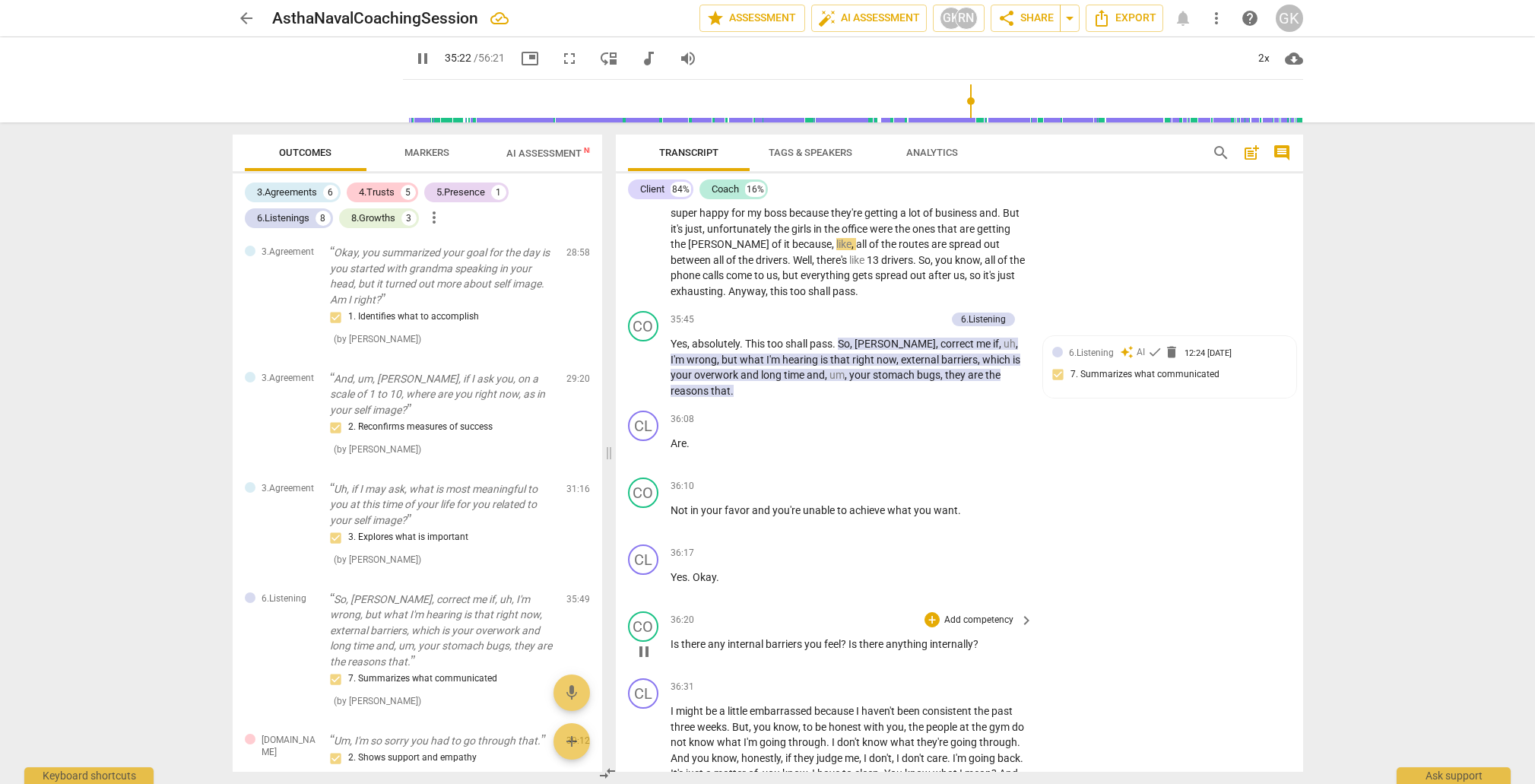
scroll to position [6727, 0]
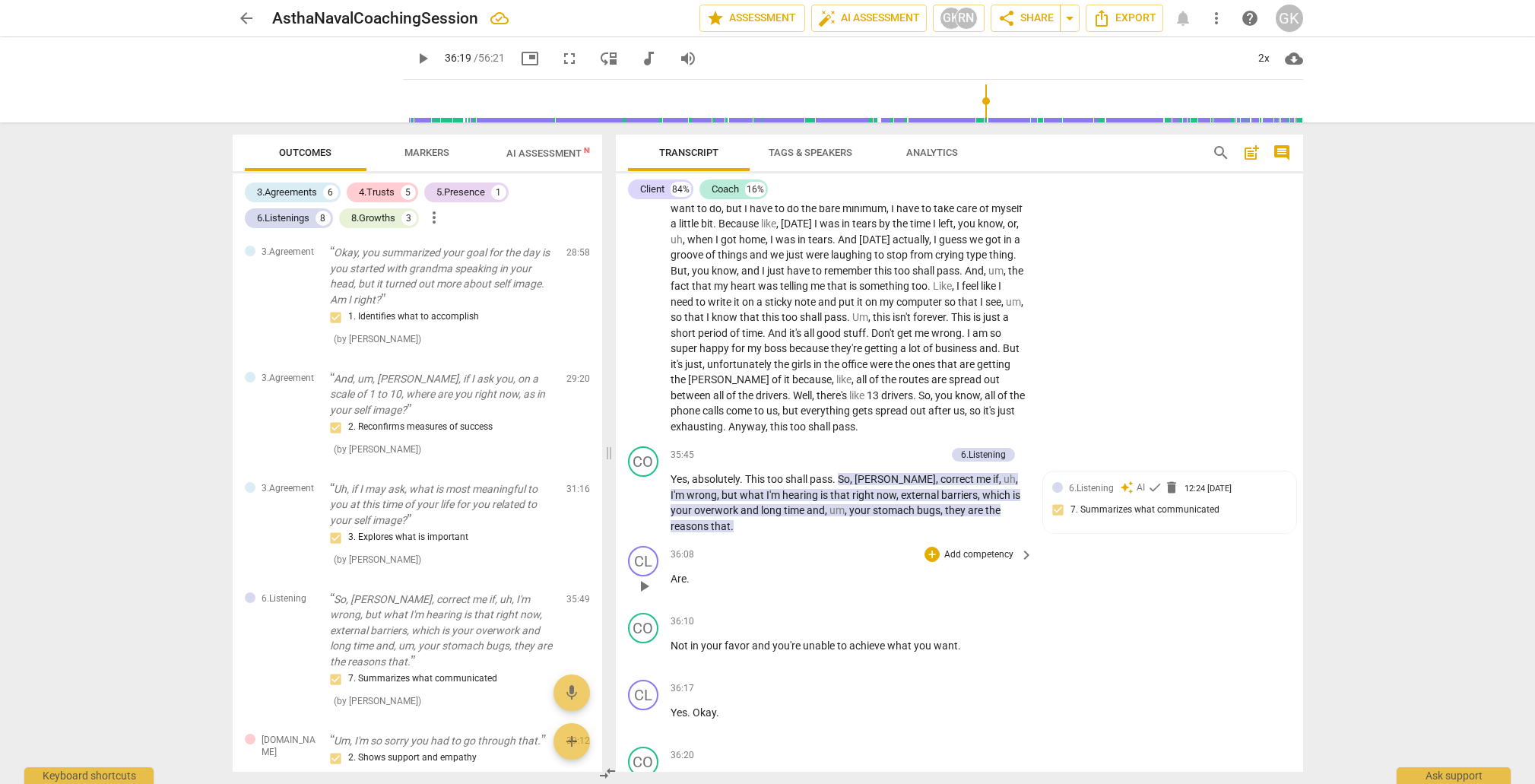
click at [673, 572] on span "Are" at bounding box center [679, 578] width 16 height 12
click at [673, 572] on span "Not" at bounding box center [681, 578] width 20 height 12
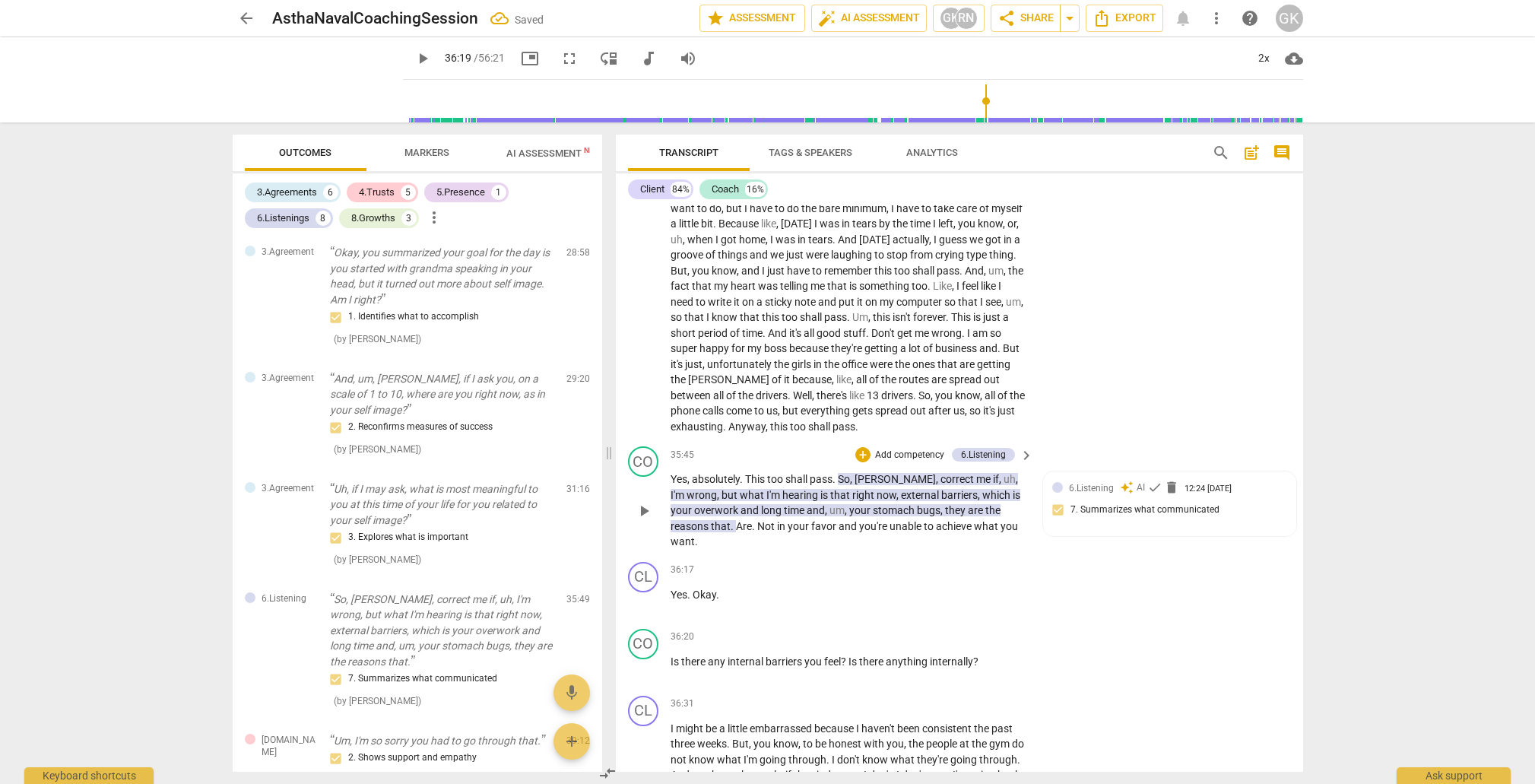
click at [742, 520] on span "Are" at bounding box center [744, 526] width 16 height 12
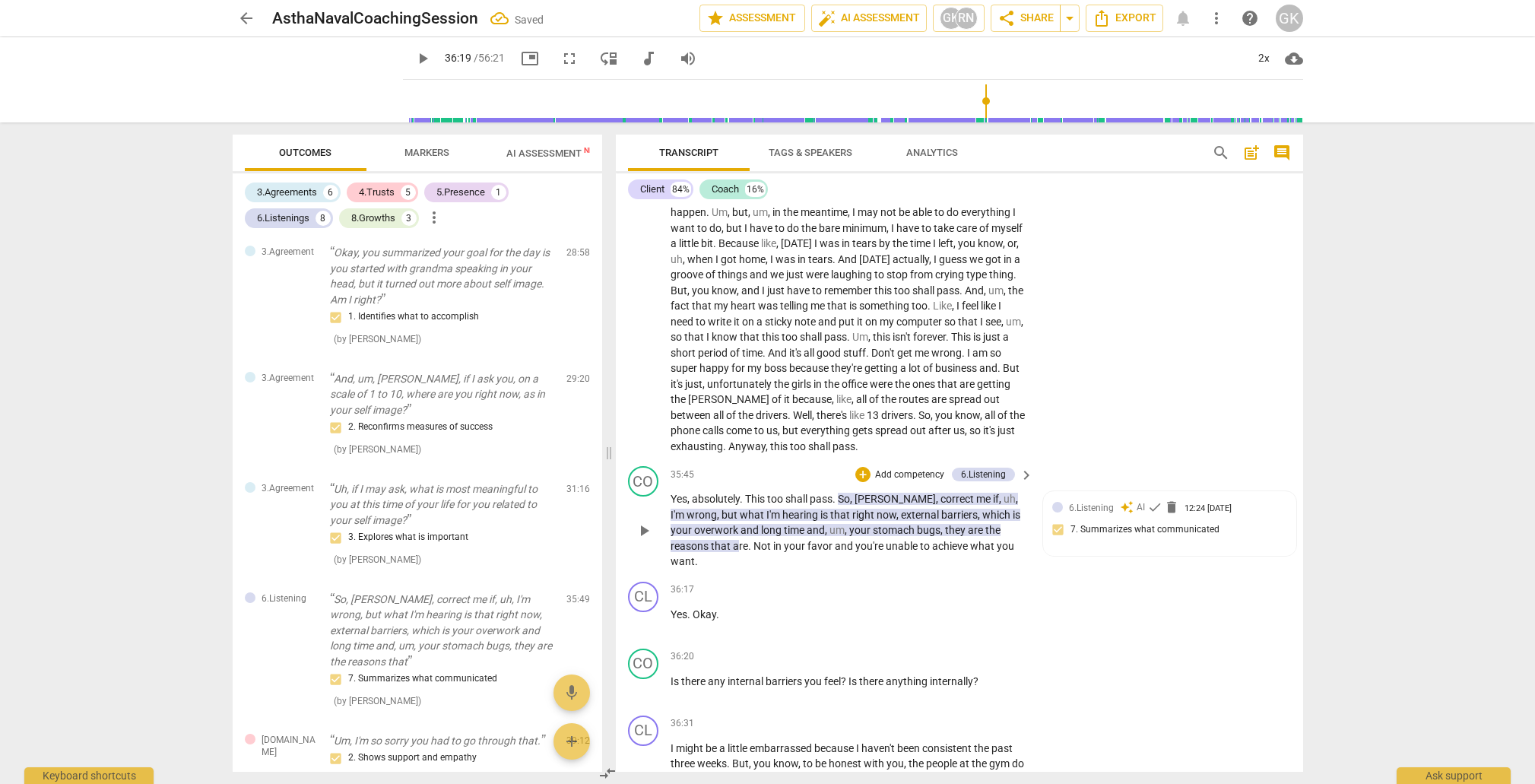
scroll to position [0, 1]
drag, startPoint x: 760, startPoint y: 472, endPoint x: 720, endPoint y: 488, distance: 43.1
click at [759, 541] on span "Not" at bounding box center [763, 547] width 20 height 12
click at [696, 554] on span "." at bounding box center [697, 560] width 3 height 12
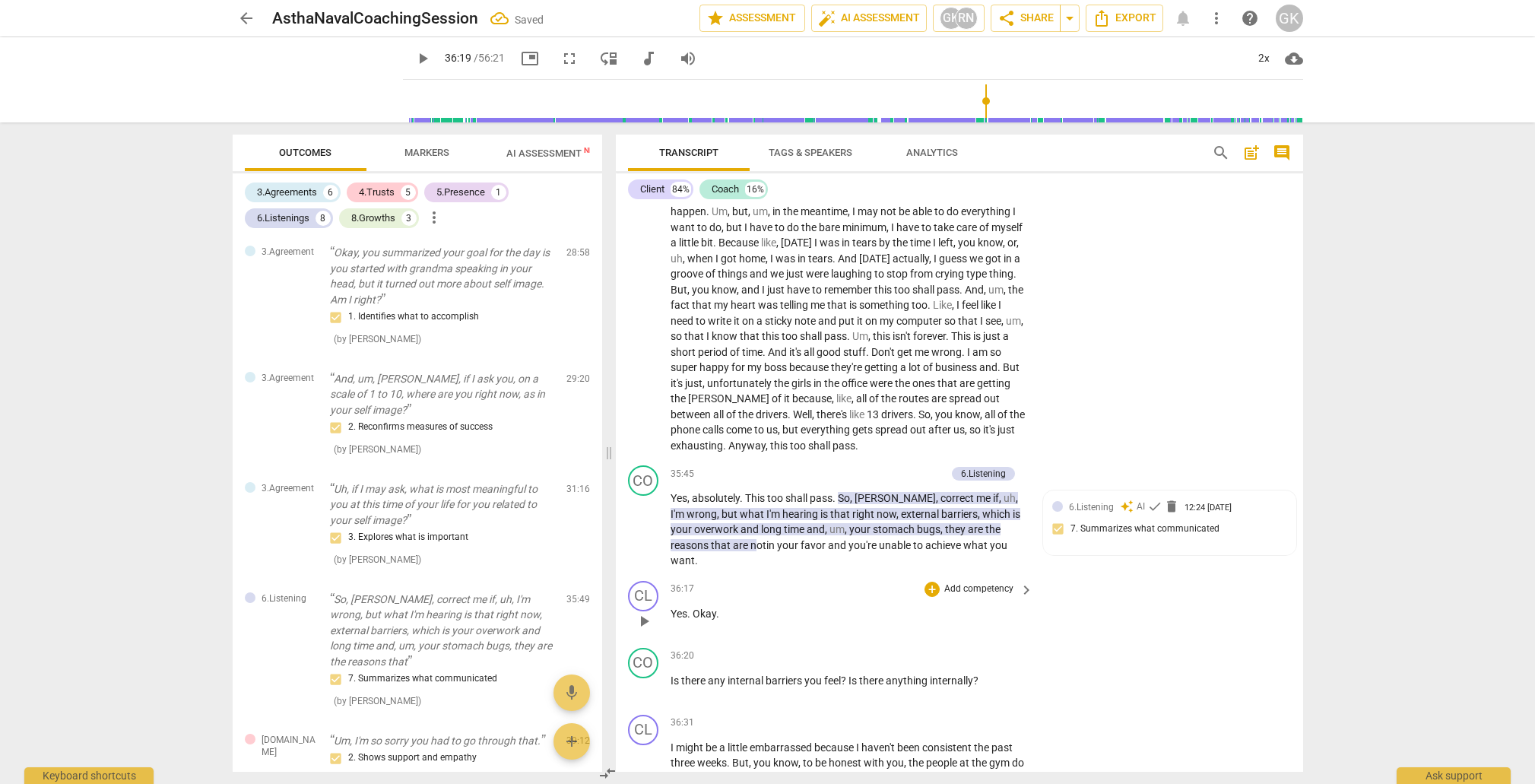
scroll to position [0, 0]
click at [1151, 497] on span "check" at bounding box center [1155, 505] width 15 height 15
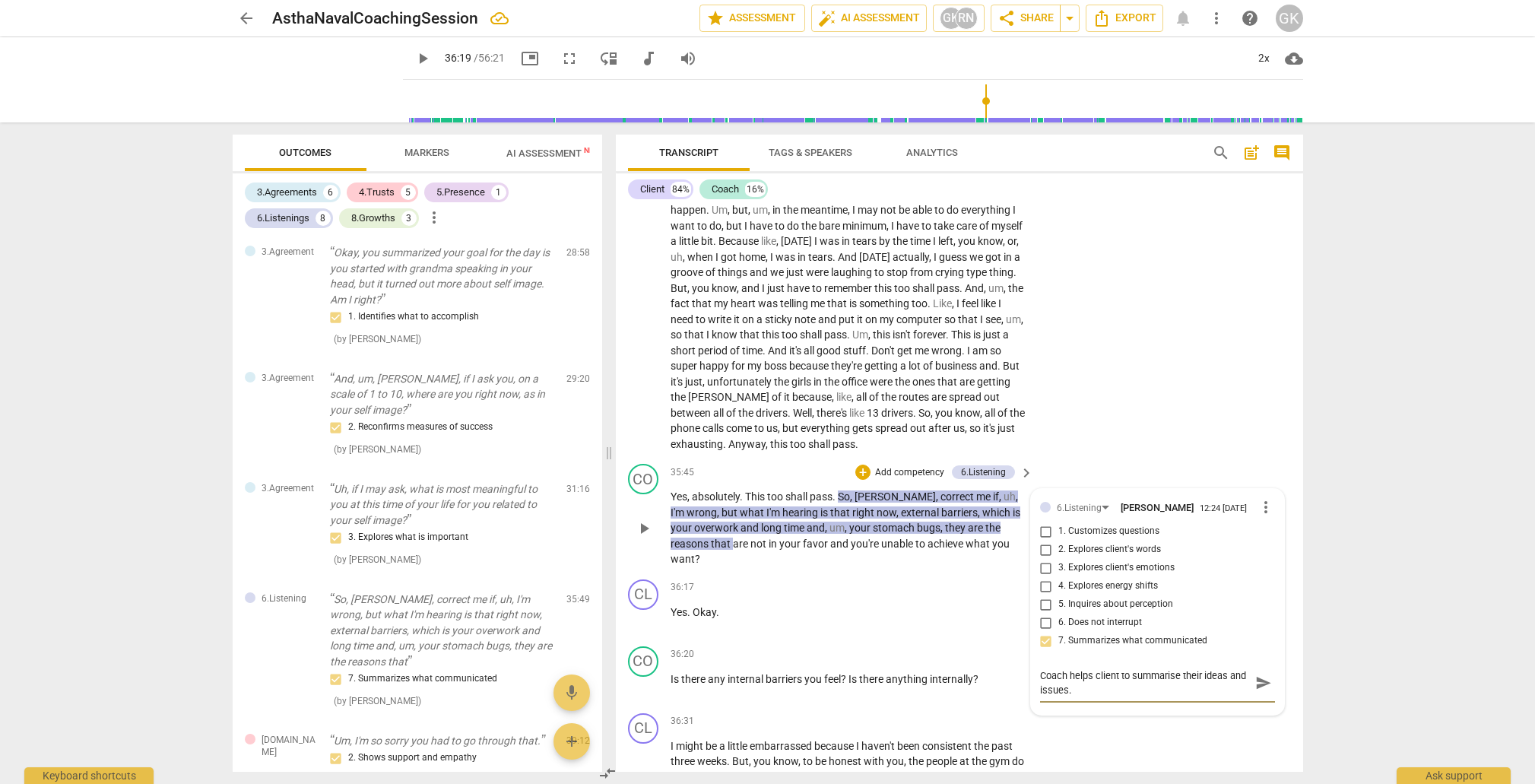
drag, startPoint x: 1130, startPoint y: 603, endPoint x: 1125, endPoint y: 630, distance: 27.5
click at [1130, 668] on textarea "Coach helps client to summarise their ideas and issues." at bounding box center [1146, 683] width 211 height 29
click at [932, 647] on div "+" at bounding box center [932, 655] width 15 height 15
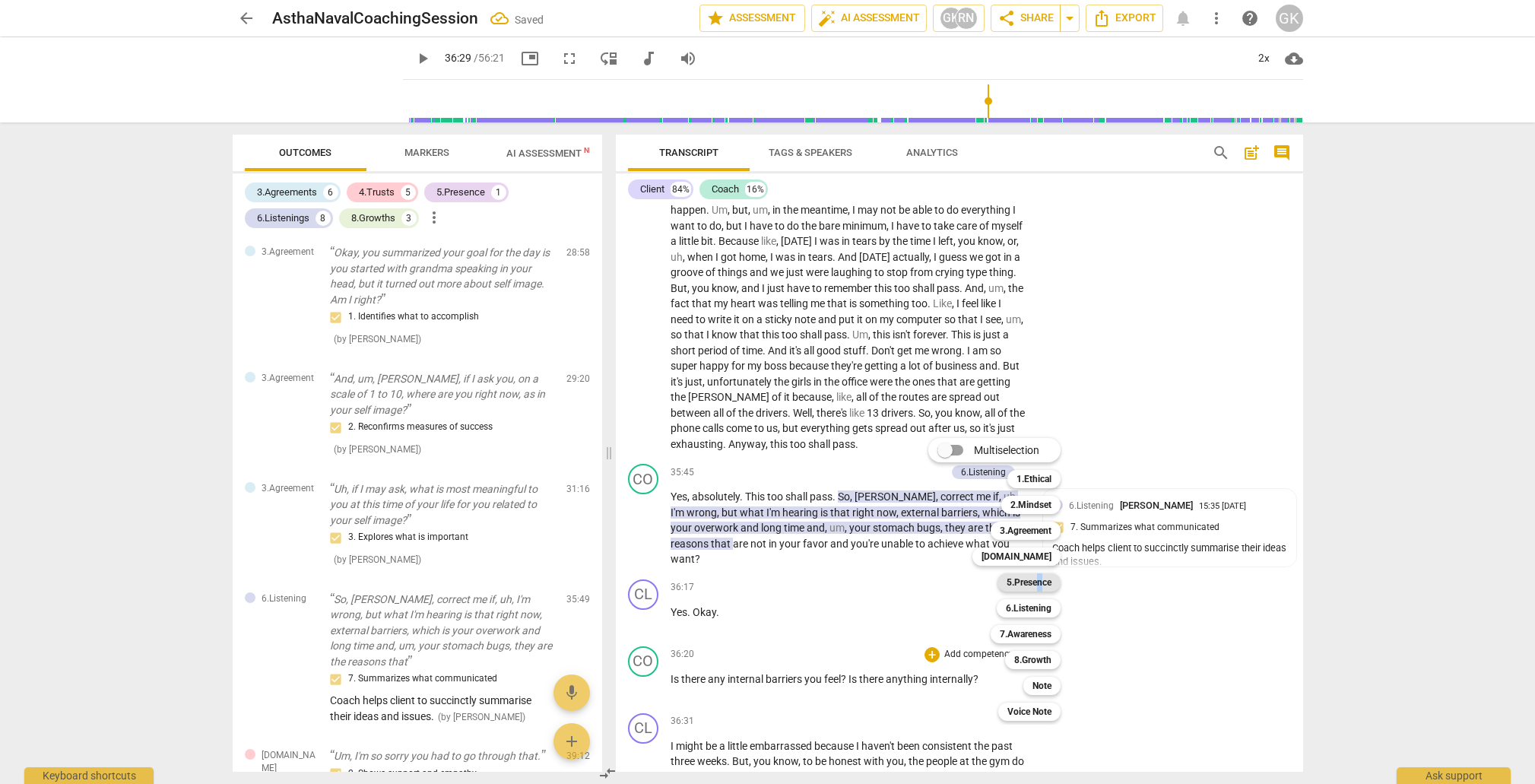
click at [1041, 584] on b "5.Presence" at bounding box center [1029, 582] width 45 height 18
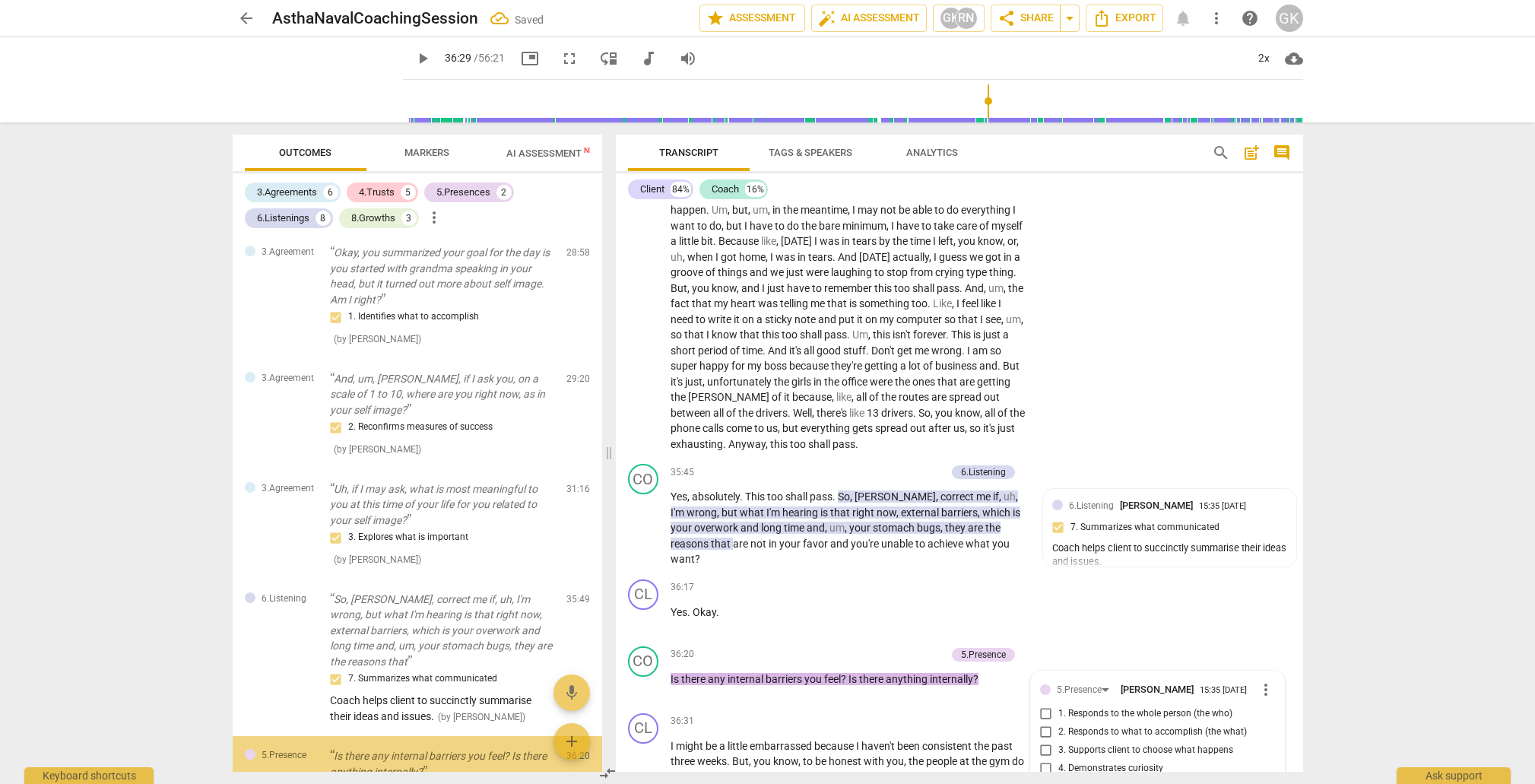
scroll to position [1438, 0]
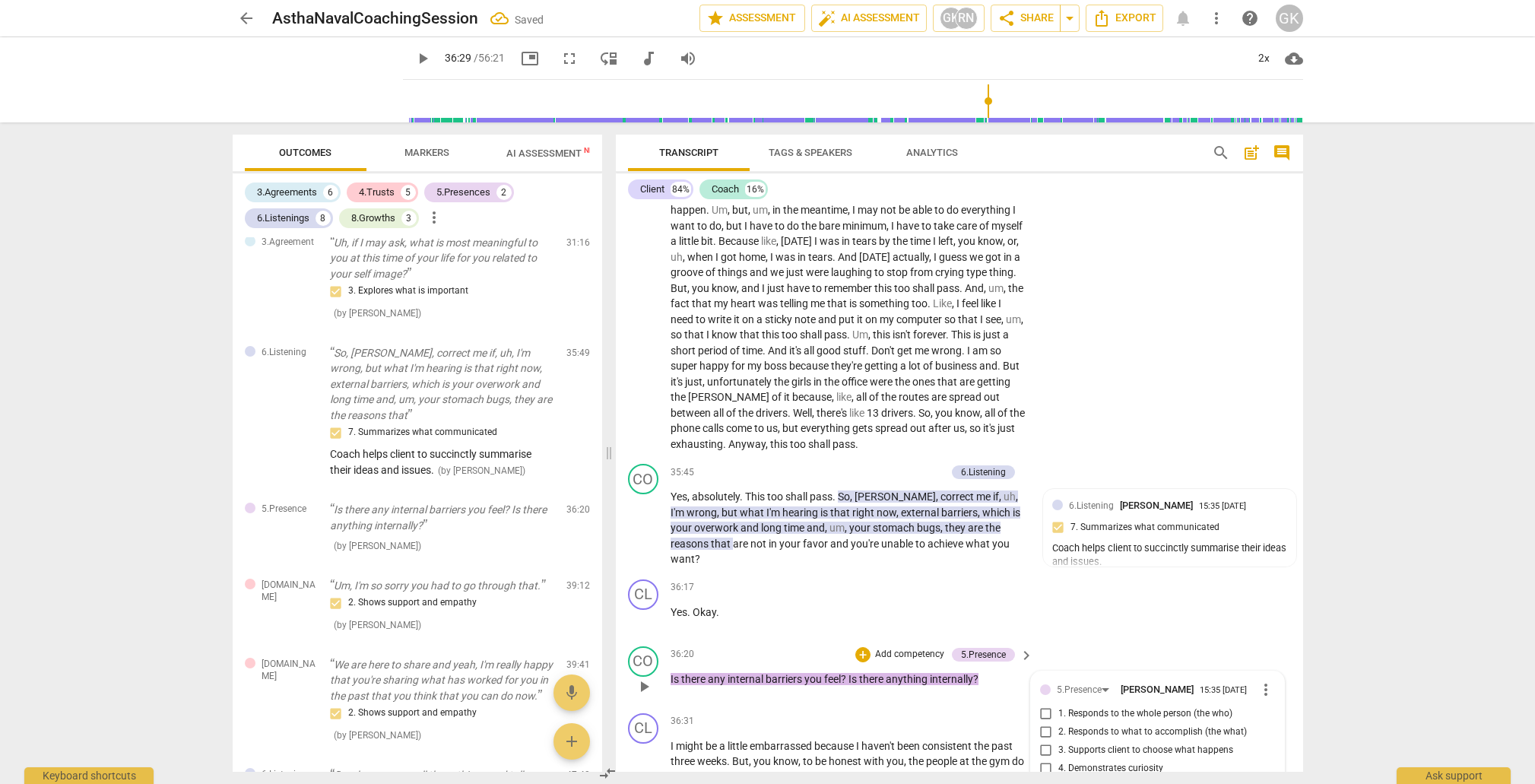
click at [1046, 704] on input "1. Responds to the whole person (the who)" at bounding box center [1046, 713] width 24 height 18
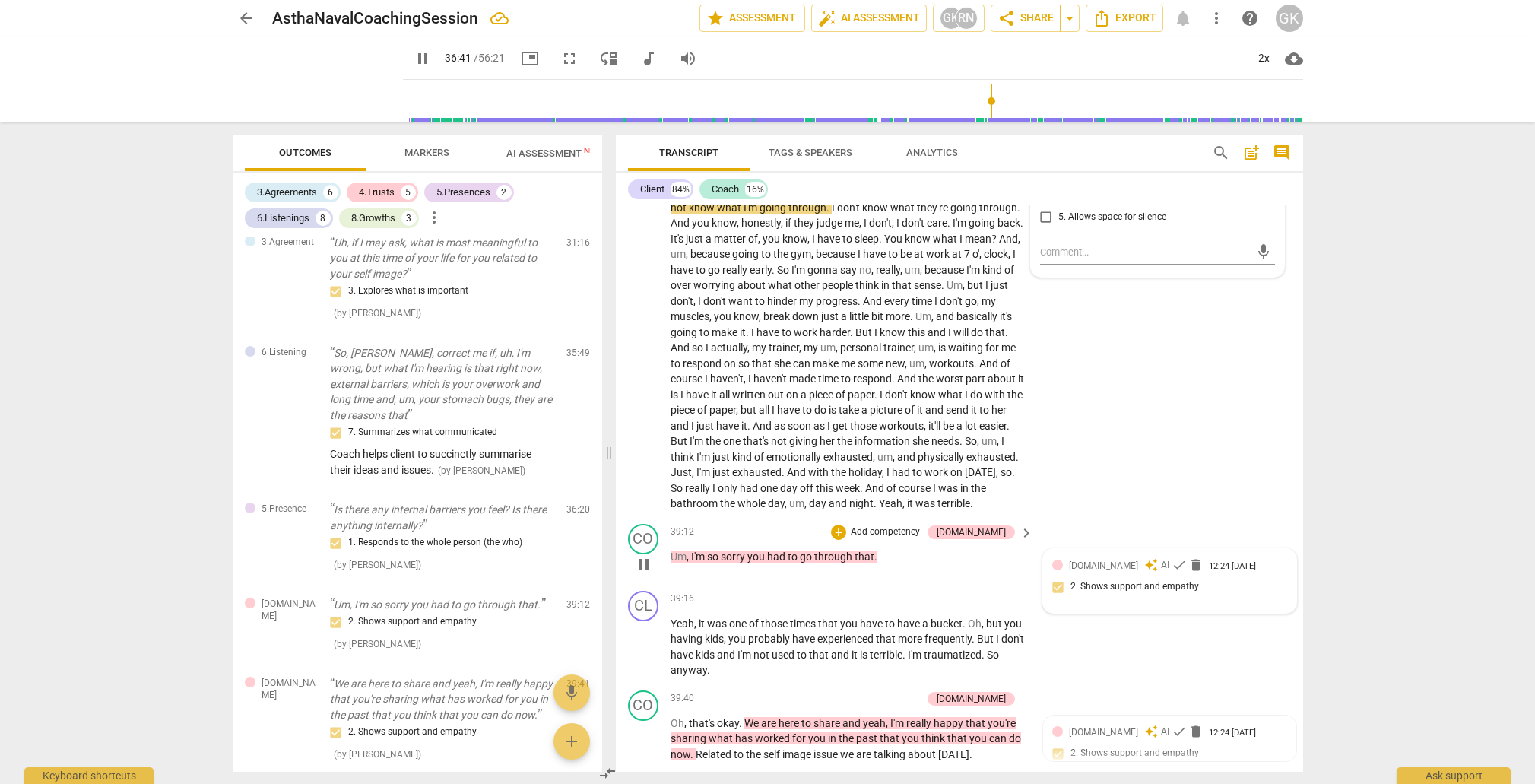
scroll to position [0, 0]
click at [1172, 557] on span "check" at bounding box center [1179, 565] width 15 height 15
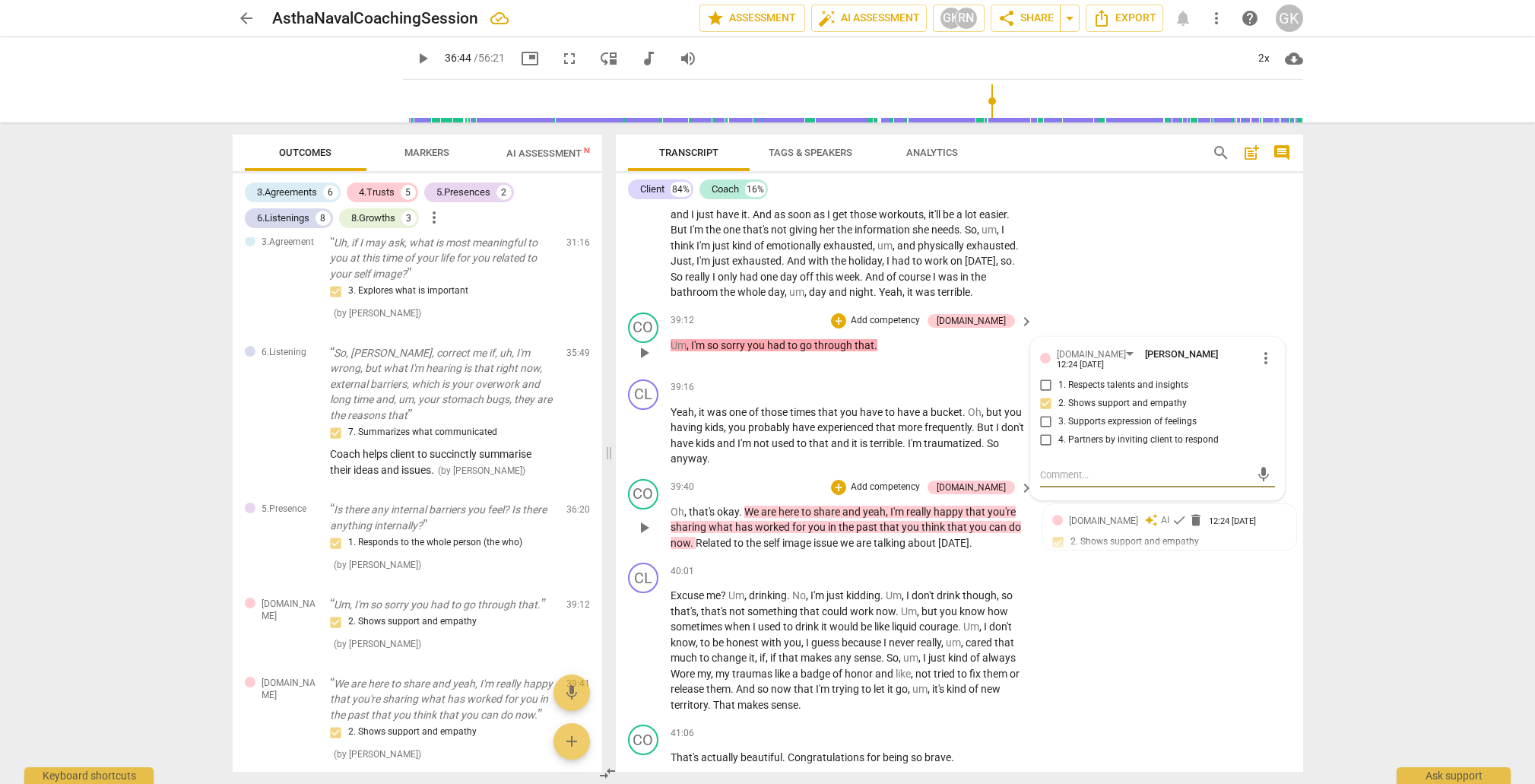
scroll to position [7491, 0]
click at [1172, 512] on span "check" at bounding box center [1179, 519] width 15 height 15
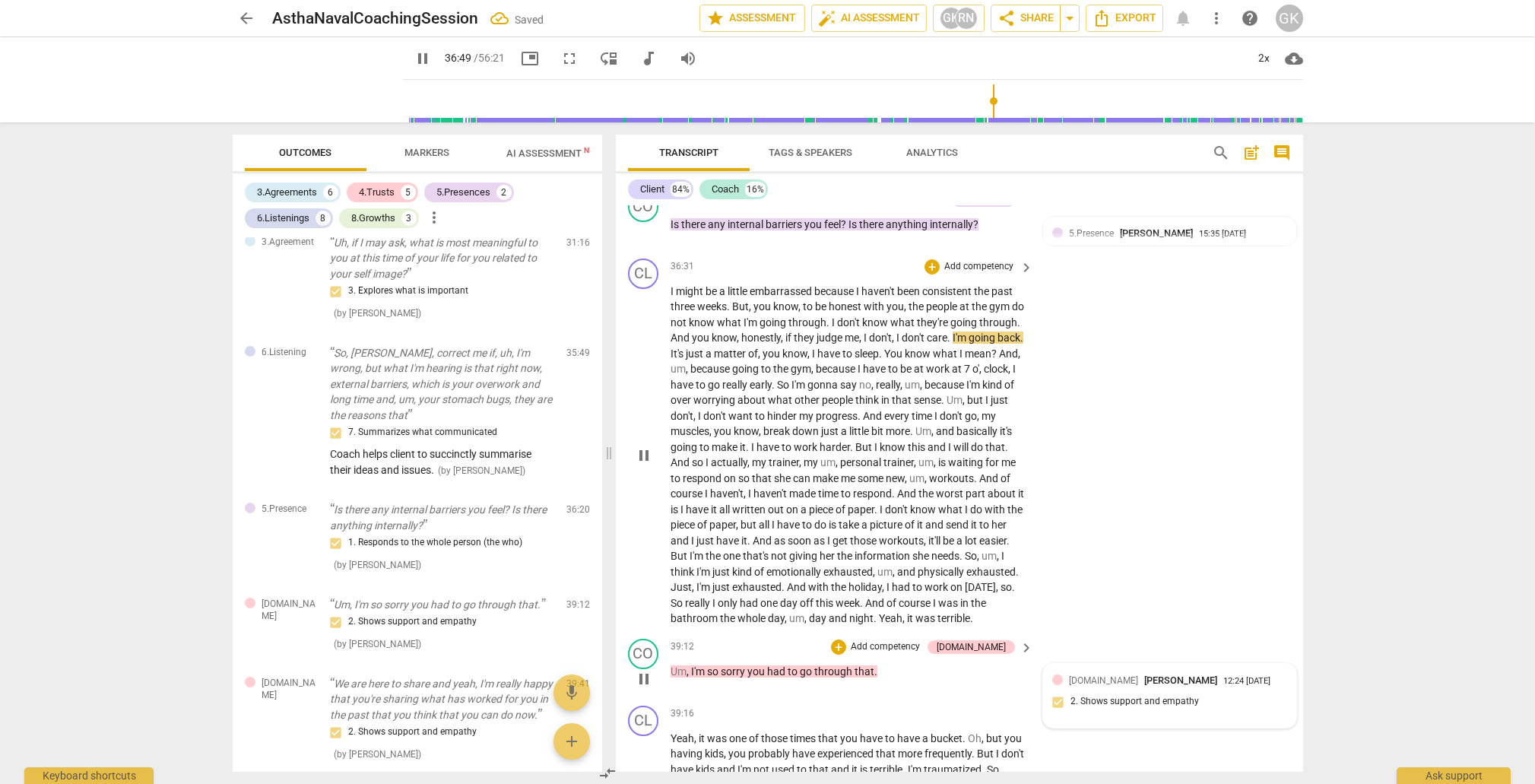
scroll to position [7083, 0]
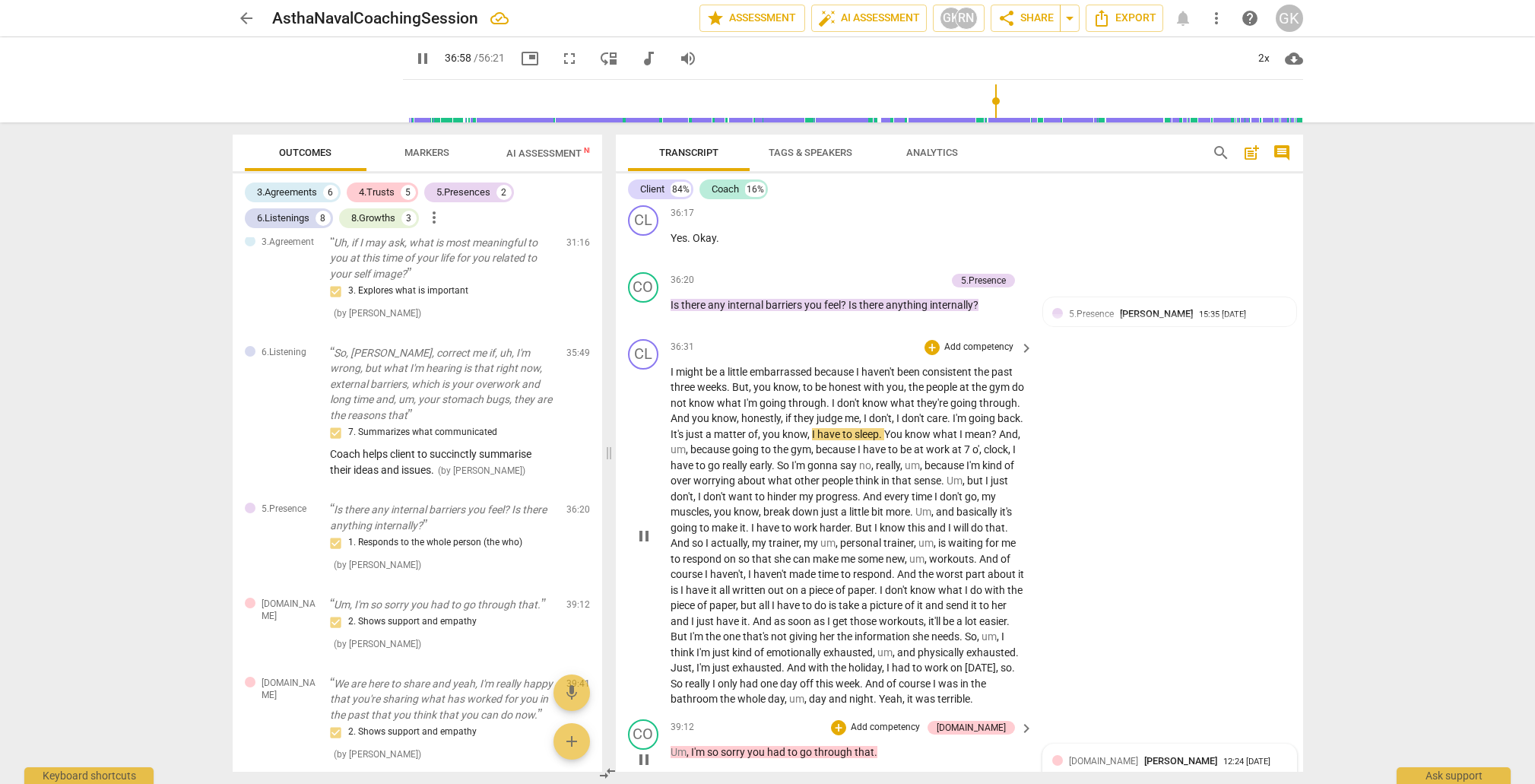
click at [938, 692] on span "terrible" at bounding box center [954, 698] width 33 height 12
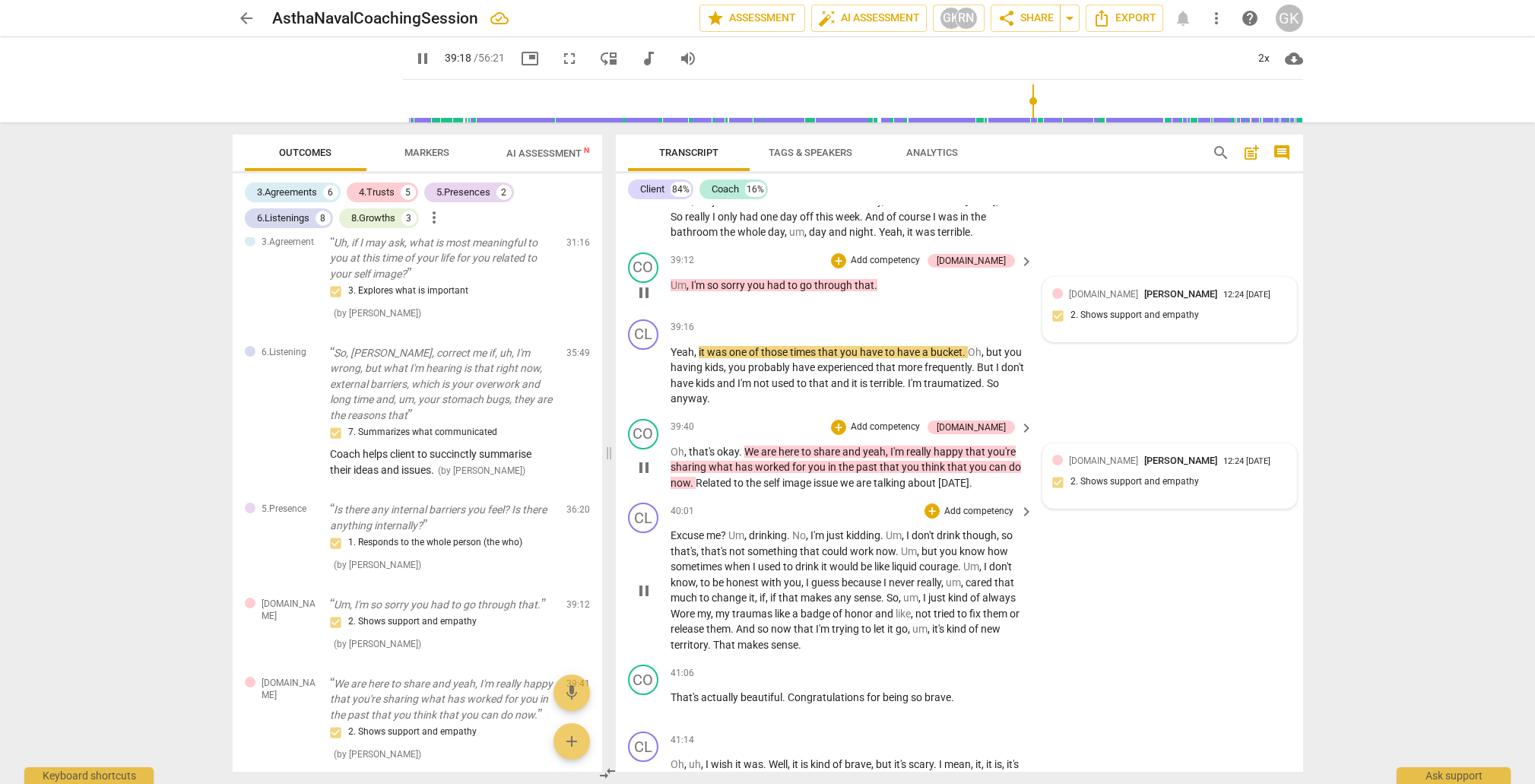
scroll to position [7552, 0]
click at [1273, 452] on div "[DOMAIN_NAME] [PERSON_NAME] 12:24 [DATE]" at bounding box center [1178, 458] width 219 height 15
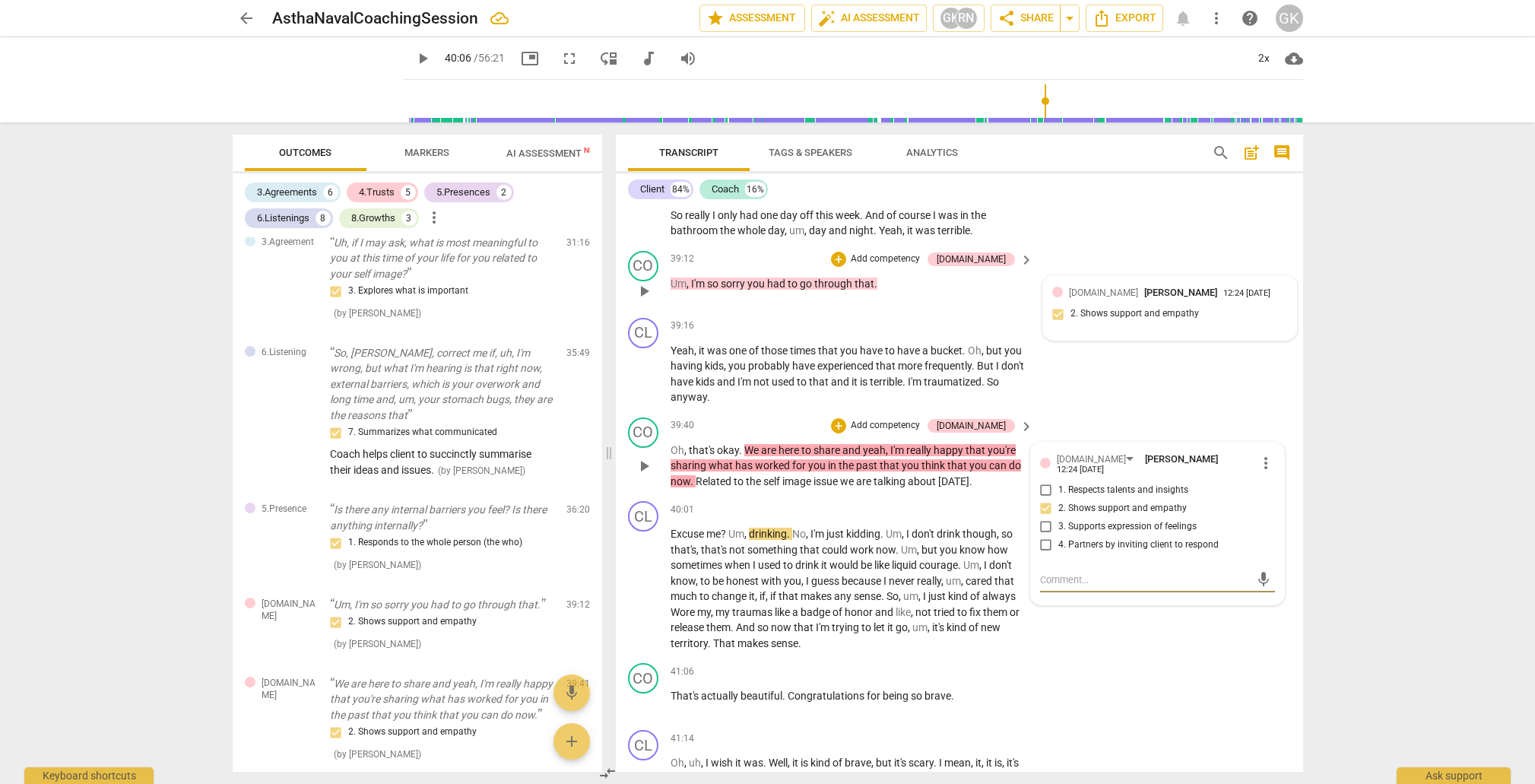
click at [1261, 454] on span "more_vert" at bounding box center [1266, 463] width 18 height 18
click at [1269, 419] on li "Delete" at bounding box center [1277, 420] width 52 height 29
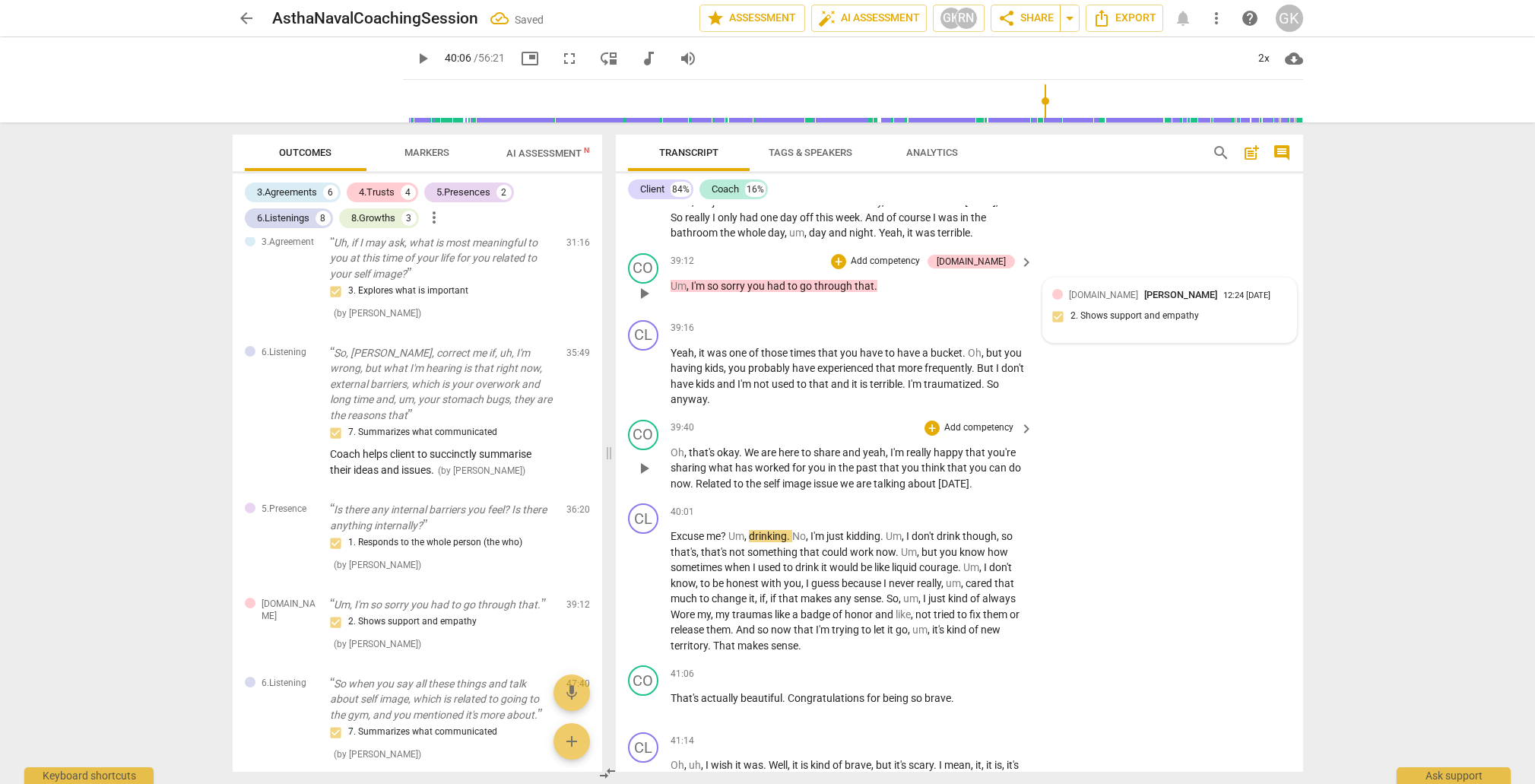
scroll to position [7546, 0]
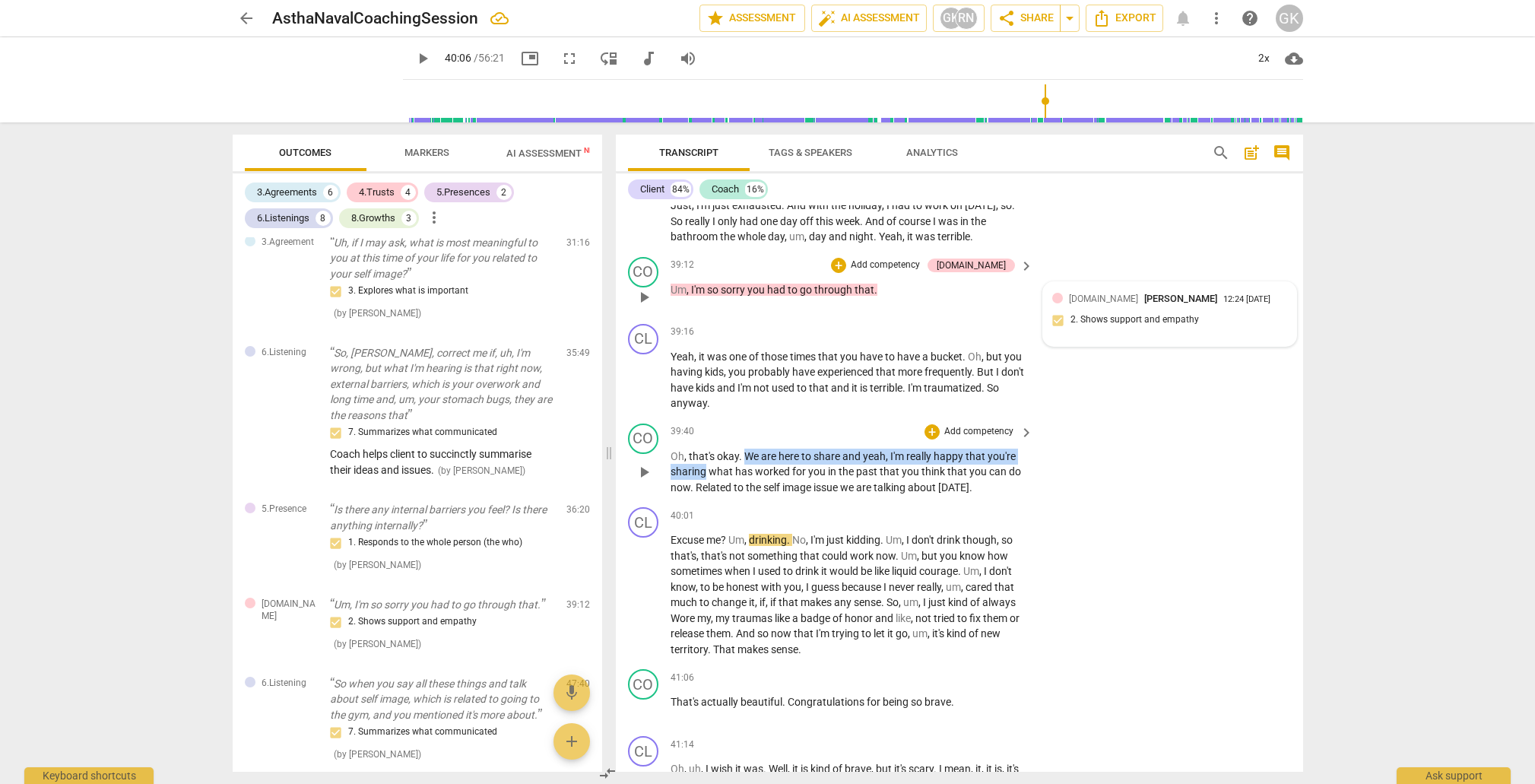
drag, startPoint x: 743, startPoint y: 380, endPoint x: 705, endPoint y: 398, distance: 42.0
click at [705, 448] on p "Oh , that's okay . We are here to share and yeah , I'm really happy that you're…" at bounding box center [848, 471] width 356 height 47
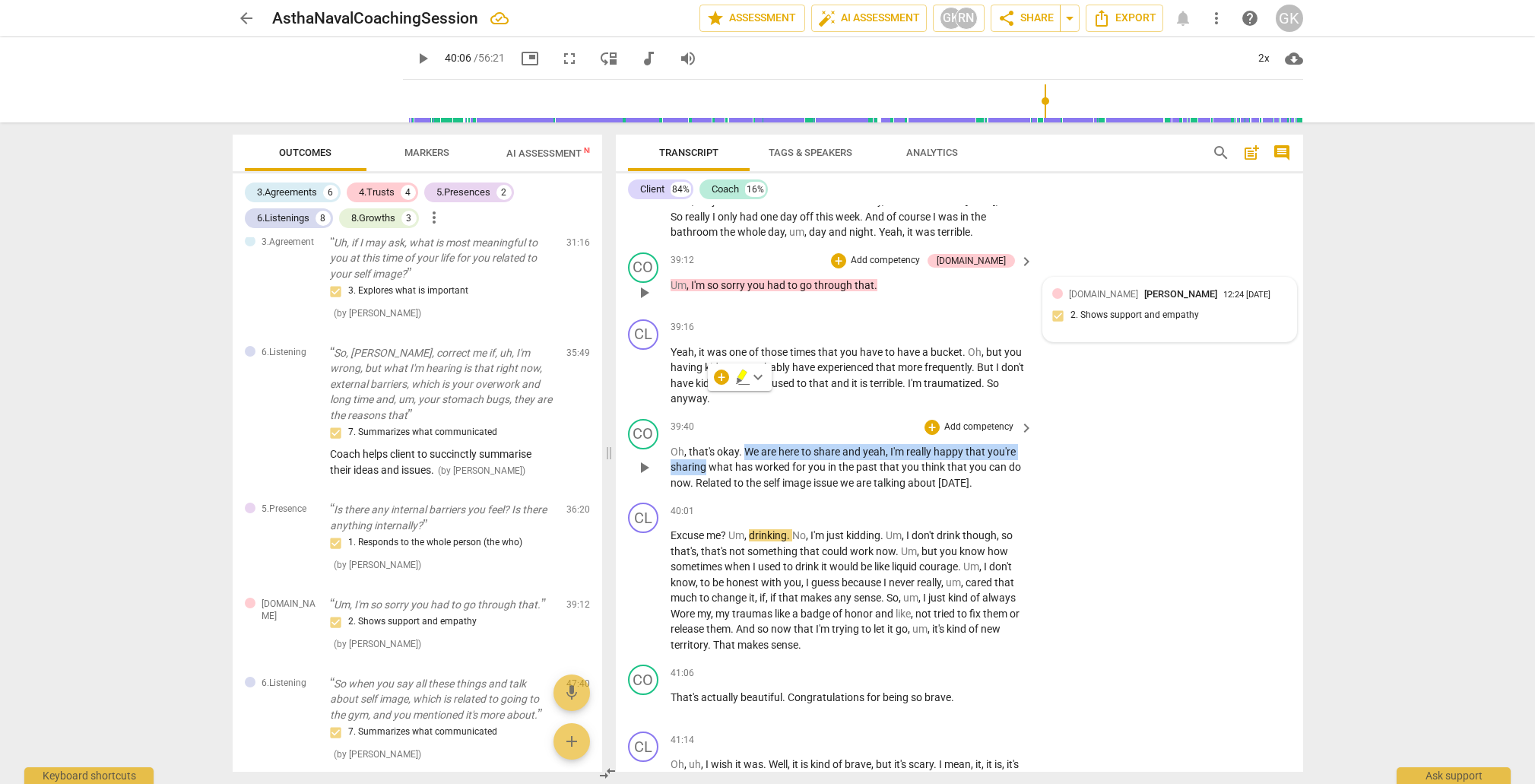
click at [743, 378] on icon "button" at bounding box center [742, 374] width 9 height 10
drag, startPoint x: 743, startPoint y: 381, endPoint x: 704, endPoint y: 394, distance: 41.1
click at [705, 444] on p "Oh , that's okay . We are here to share and yeah , I'm really happy that you're…" at bounding box center [848, 467] width 356 height 47
click at [755, 379] on span "keyboard_arrow_down" at bounding box center [758, 376] width 18 height 18
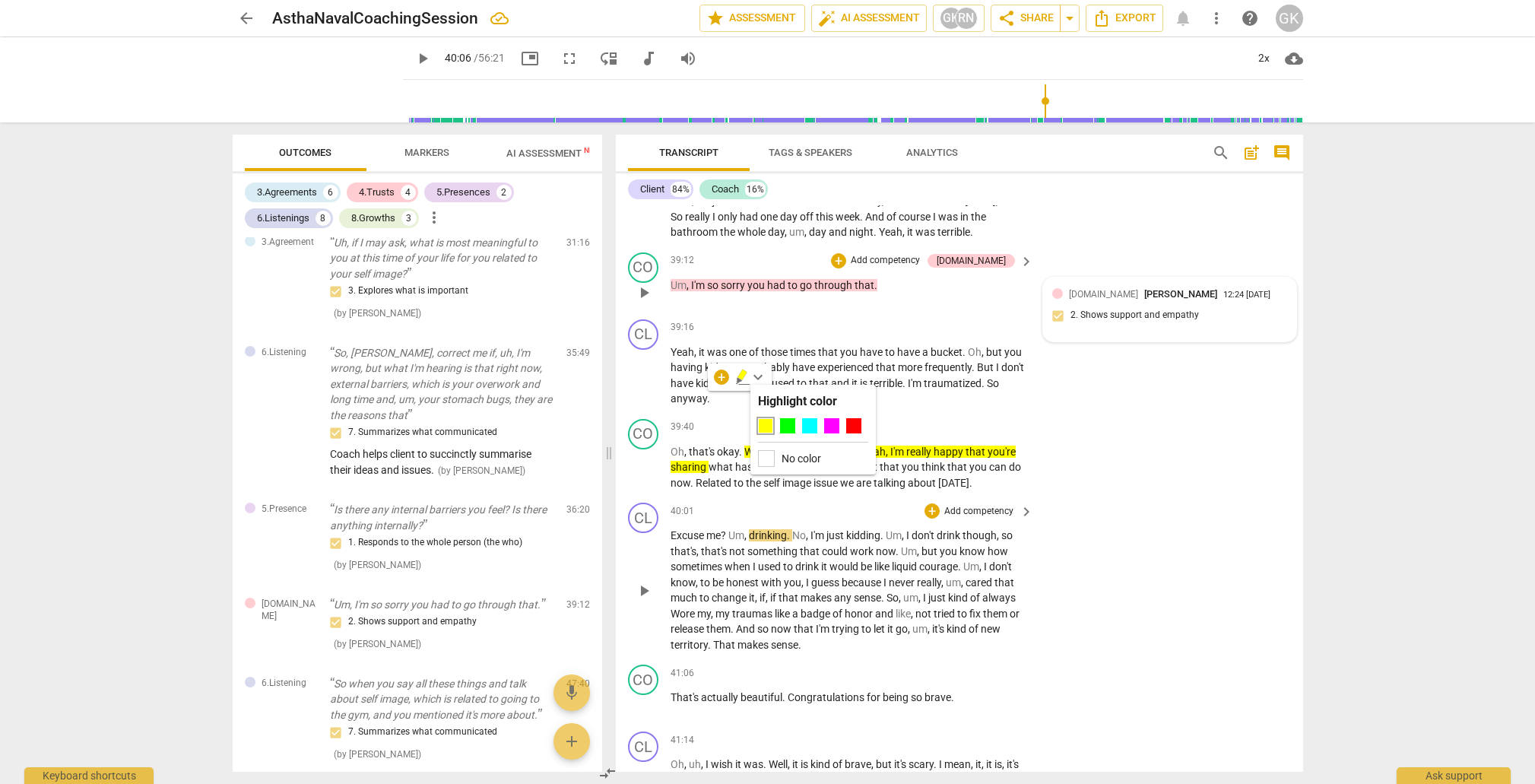
click at [765, 454] on div at bounding box center [767, 458] width 17 height 17
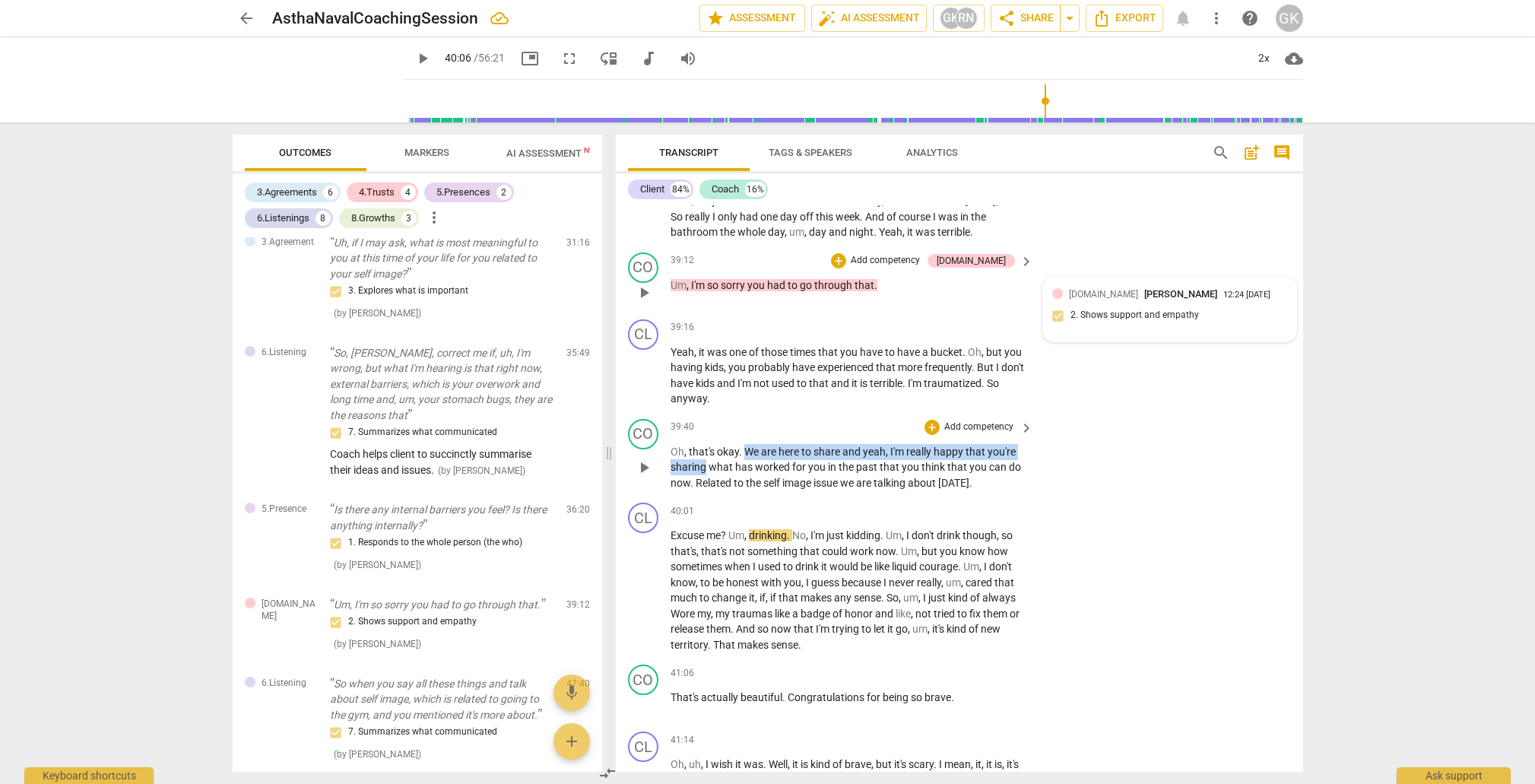
drag, startPoint x: 746, startPoint y: 381, endPoint x: 705, endPoint y: 398, distance: 44.4
click at [705, 444] on p "Oh , that's okay . We are here to share and yeah , I'm really happy that you're…" at bounding box center [848, 467] width 356 height 47
click at [722, 376] on div "+" at bounding box center [722, 377] width 15 height 15
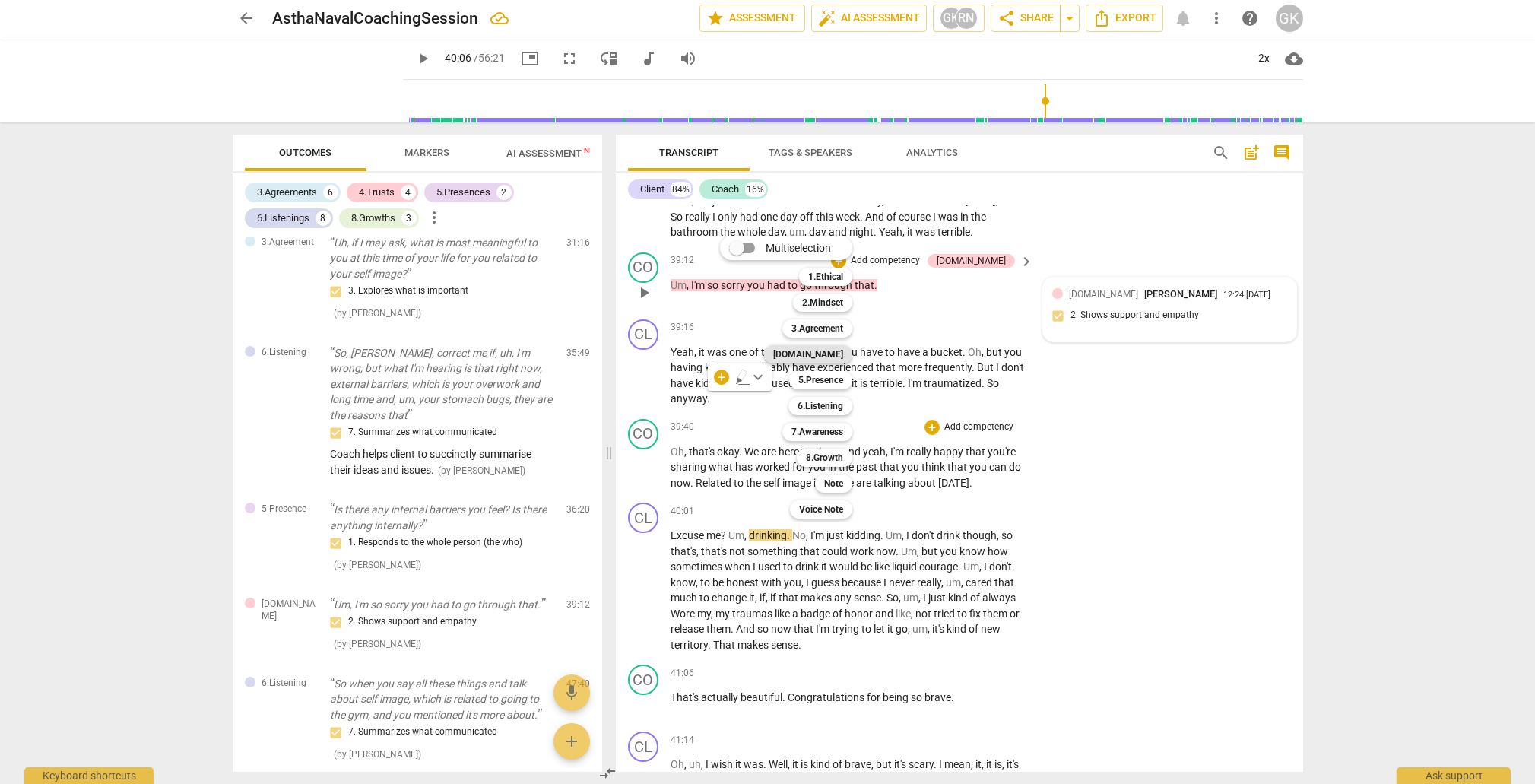
click at [815, 350] on b "[DOMAIN_NAME]" at bounding box center [808, 354] width 70 height 18
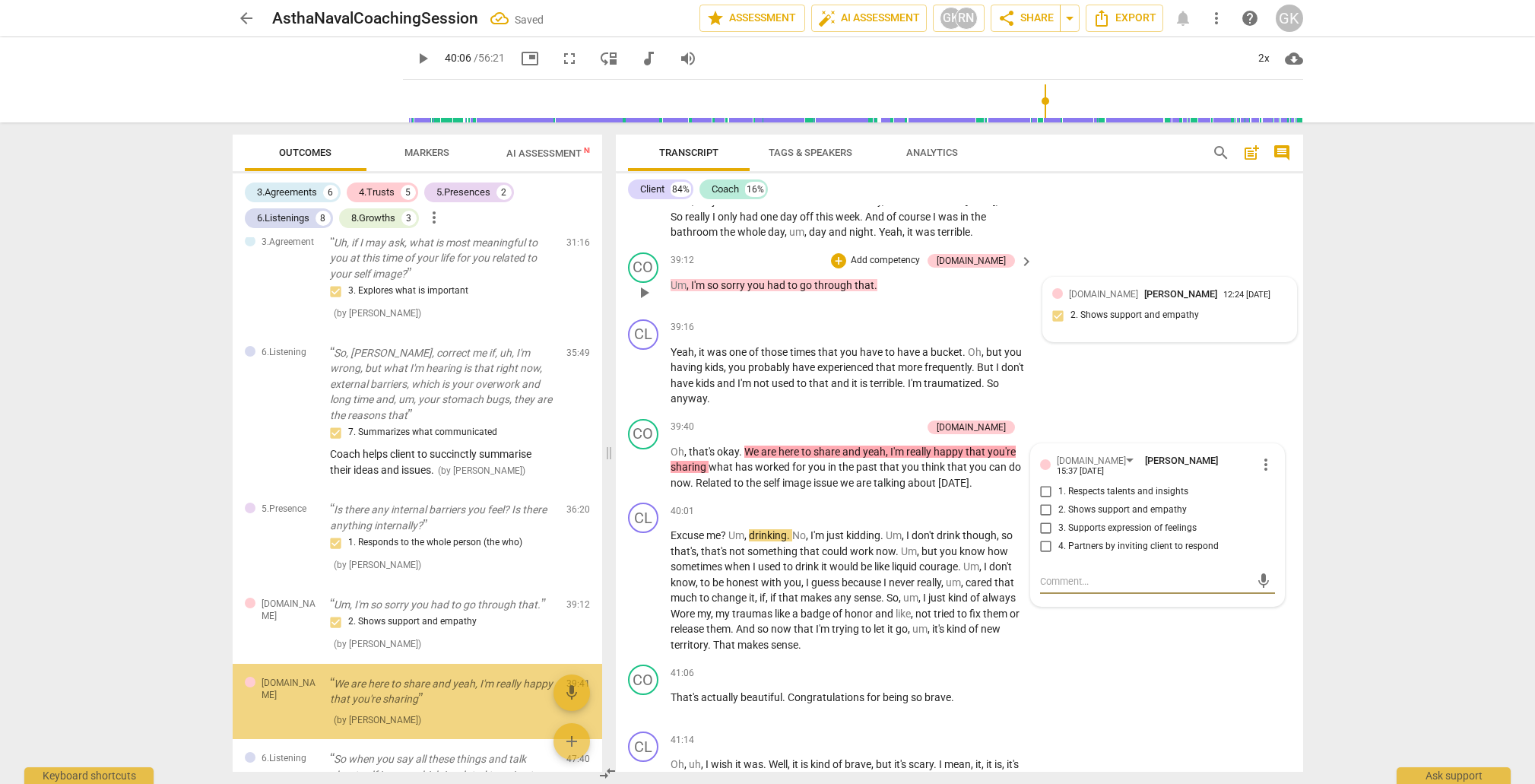
scroll to position [1609, 0]
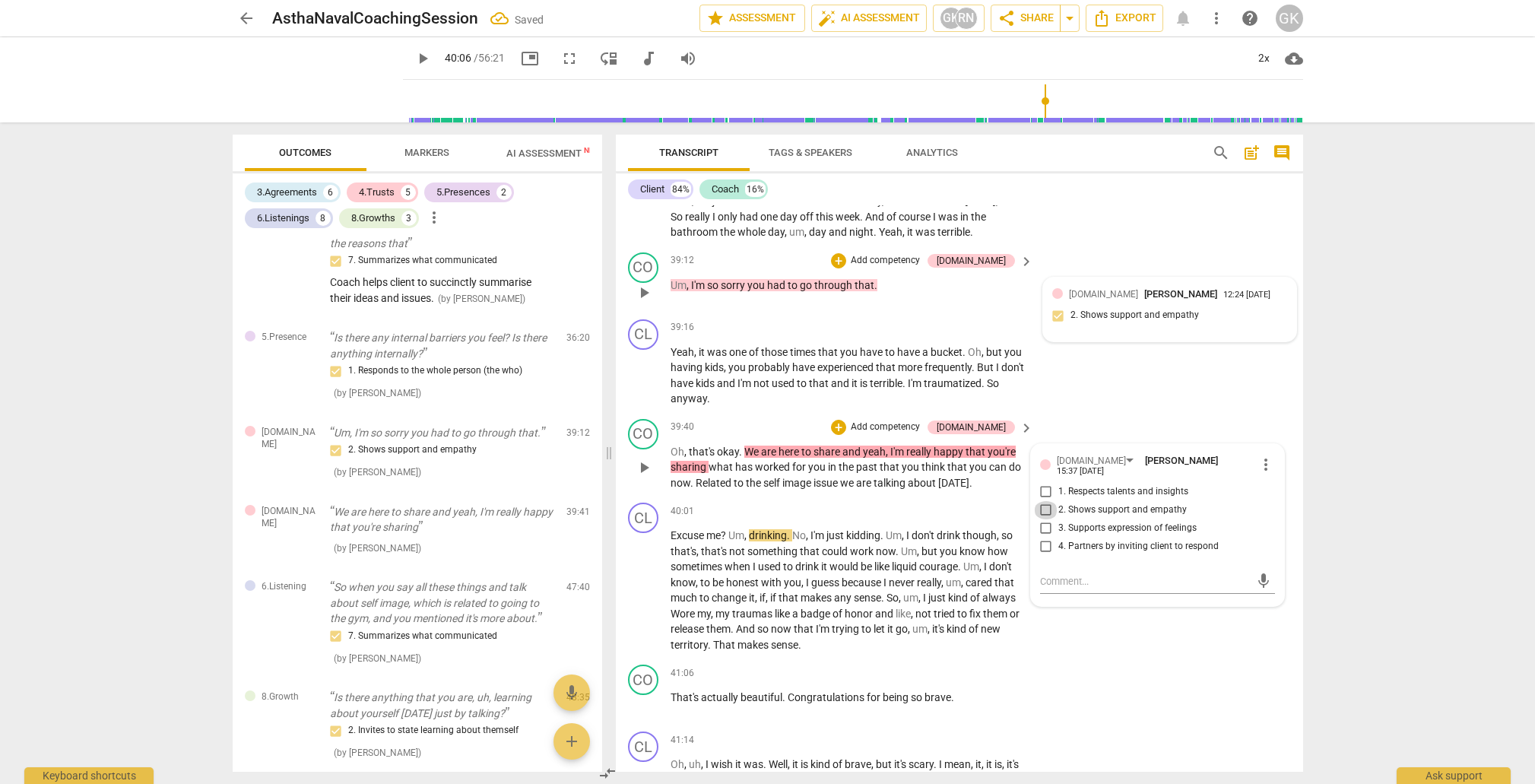
click at [1044, 501] on input "2. Shows support and empathy" at bounding box center [1046, 510] width 24 height 18
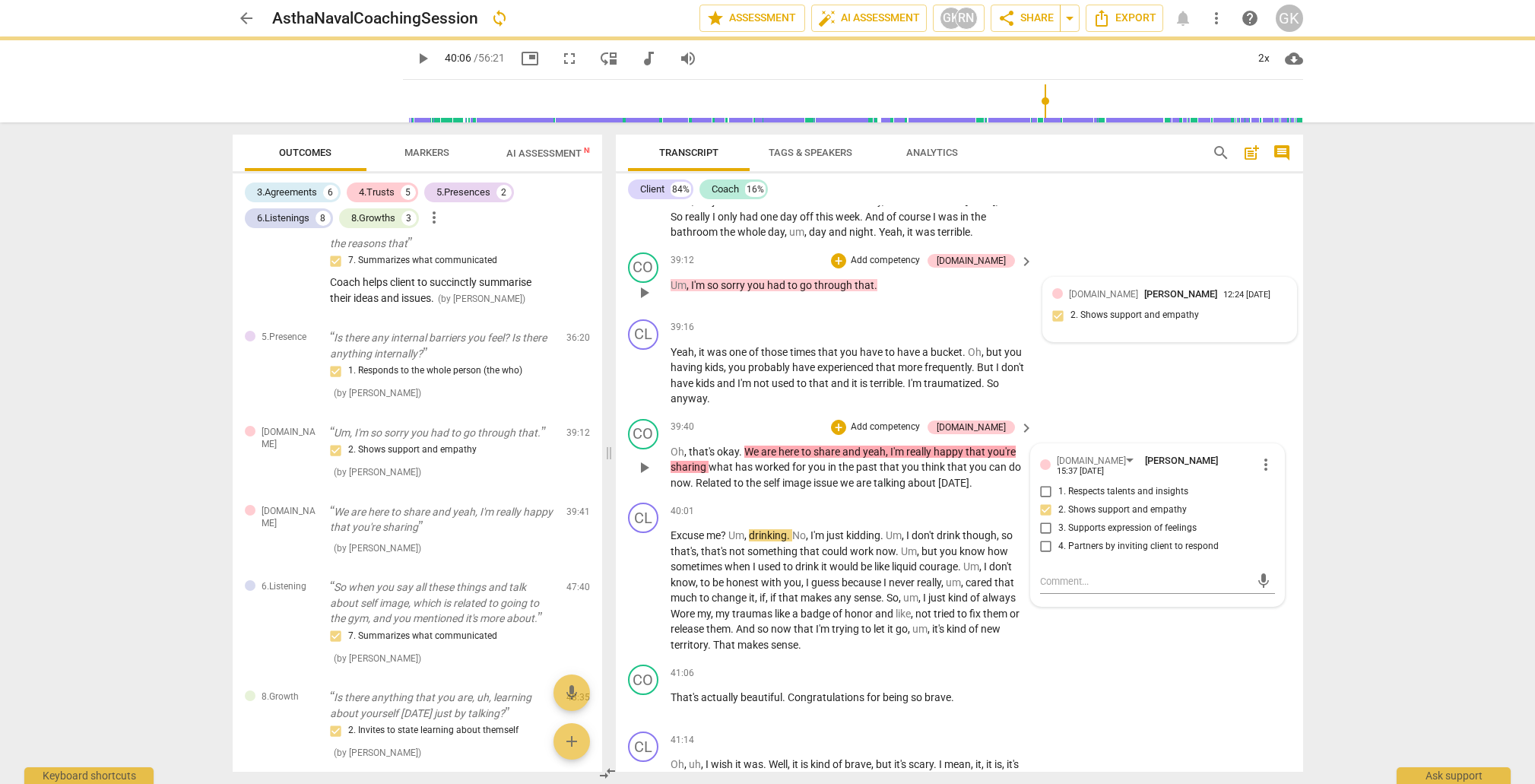
drag, startPoint x: 714, startPoint y: 396, endPoint x: 723, endPoint y: 410, distance: 16.6
click at [713, 461] on span "what" at bounding box center [722, 467] width 27 height 12
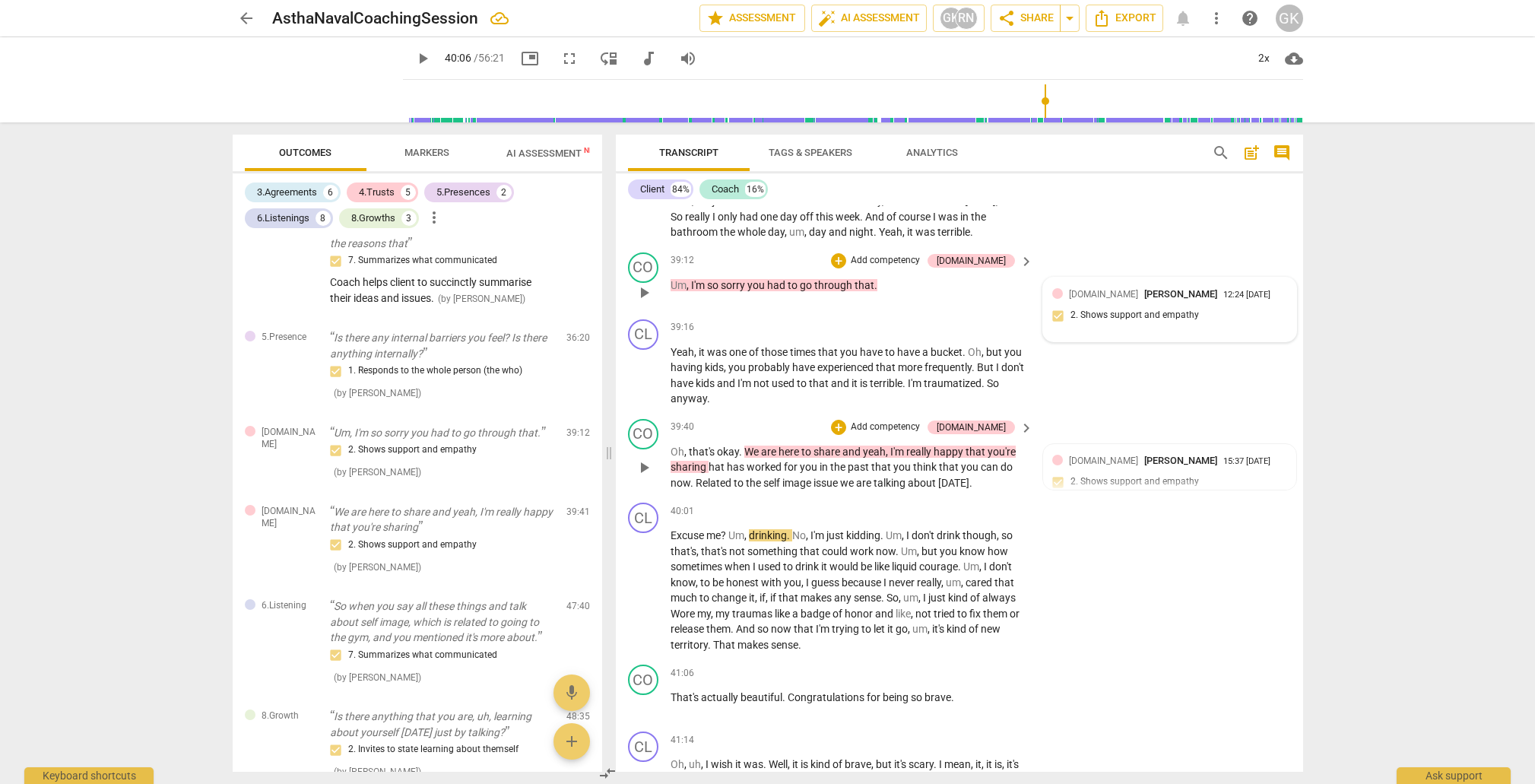
click at [714, 461] on span "hat" at bounding box center [717, 467] width 18 height 12
click at [711, 461] on span "hWhat" at bounding box center [725, 467] width 33 height 12
click at [717, 461] on span "w What" at bounding box center [729, 467] width 36 height 12
drag, startPoint x: 717, startPoint y: 412, endPoint x: 695, endPoint y: 454, distance: 47.4
click at [717, 476] on span "Related" at bounding box center [715, 482] width 38 height 12
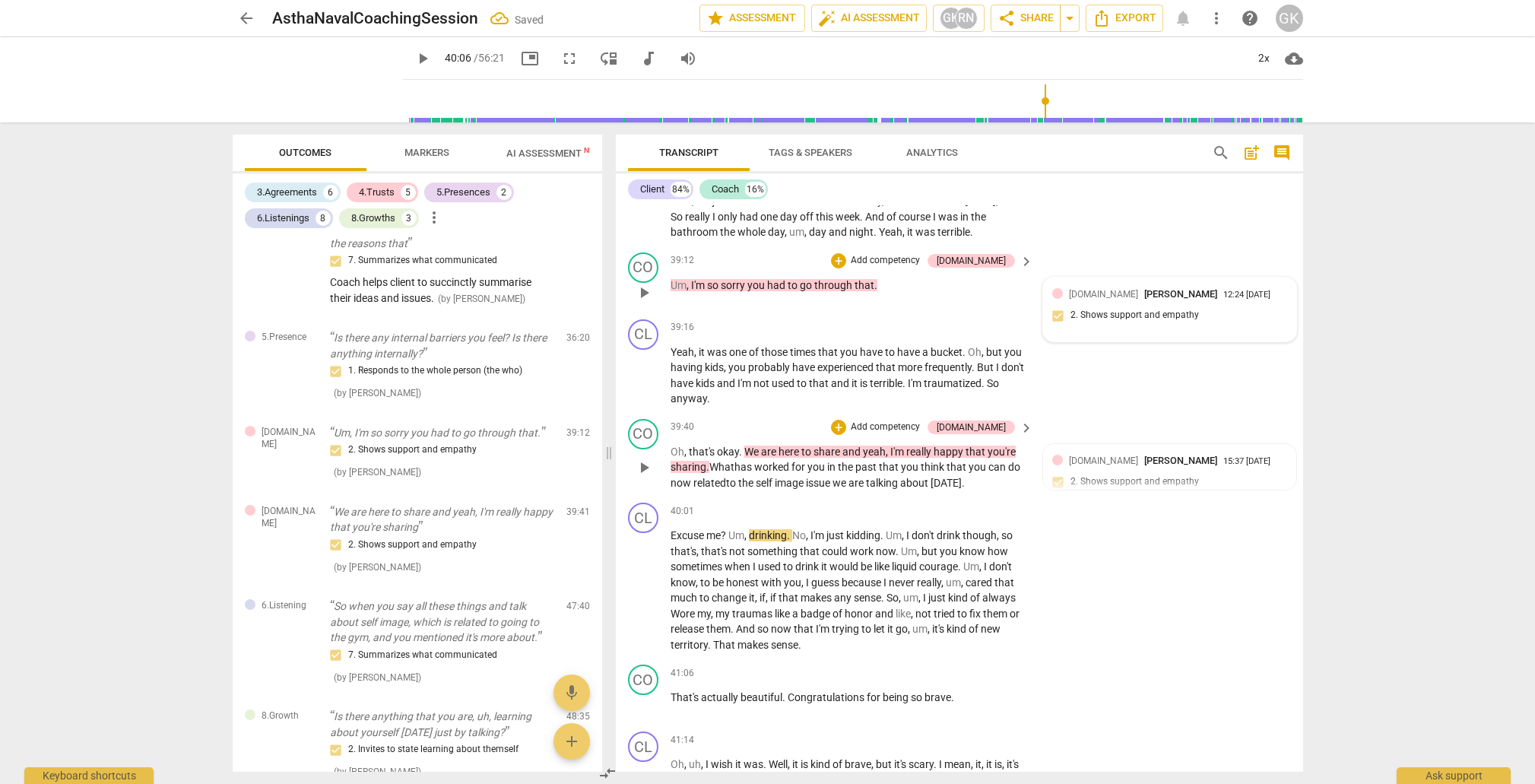
click at [965, 476] on span "." at bounding box center [963, 482] width 3 height 12
drag, startPoint x: 719, startPoint y: 394, endPoint x: 1008, endPoint y: 414, distance: 289.7
click at [1008, 444] on p "Oh , that's okay . We are here to share and yeah , I'm really happy that you're…" at bounding box center [848, 467] width 356 height 47
click at [993, 393] on div "+" at bounding box center [996, 392] width 15 height 15
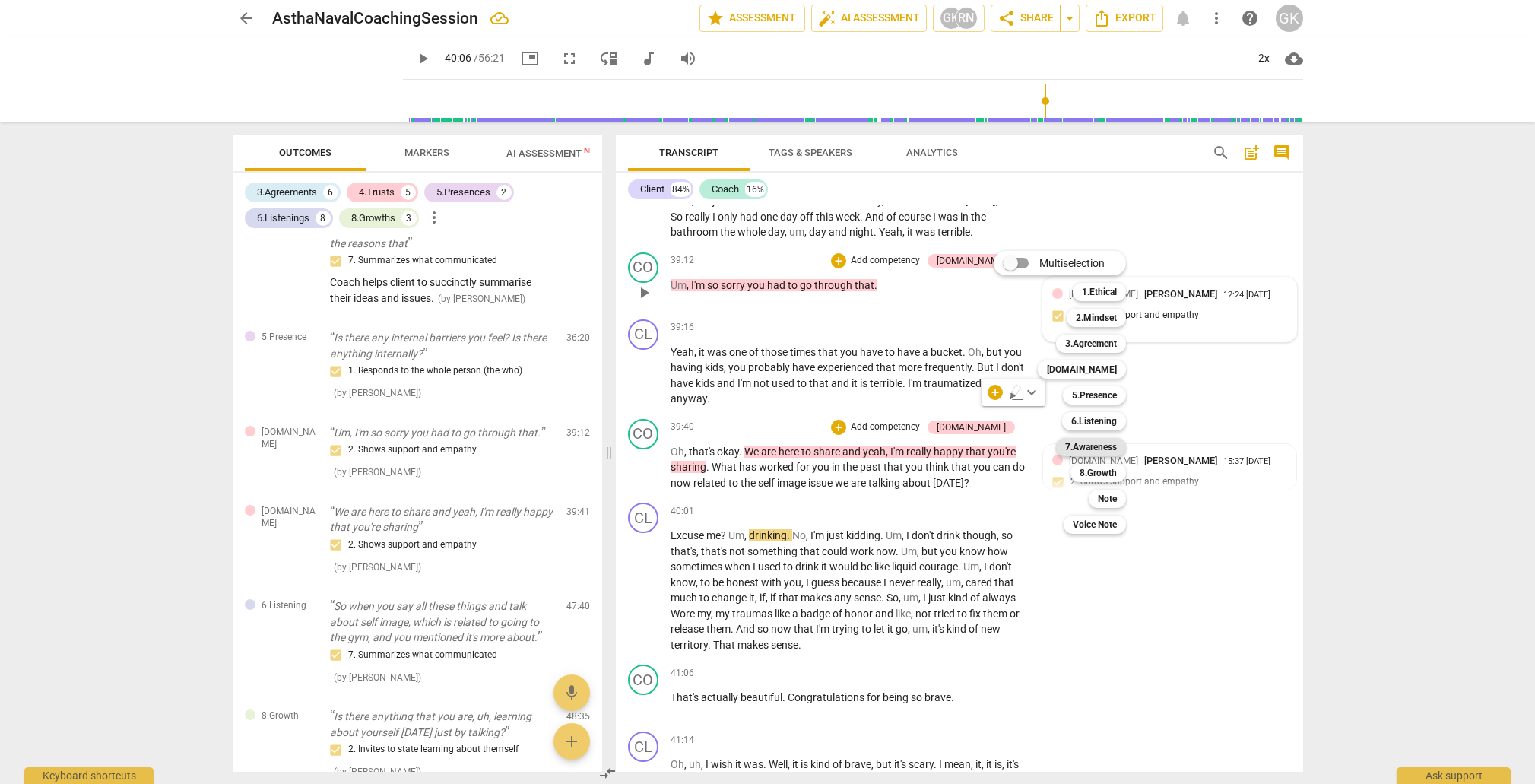
click at [1103, 448] on b "7.Awareness" at bounding box center [1091, 446] width 51 height 18
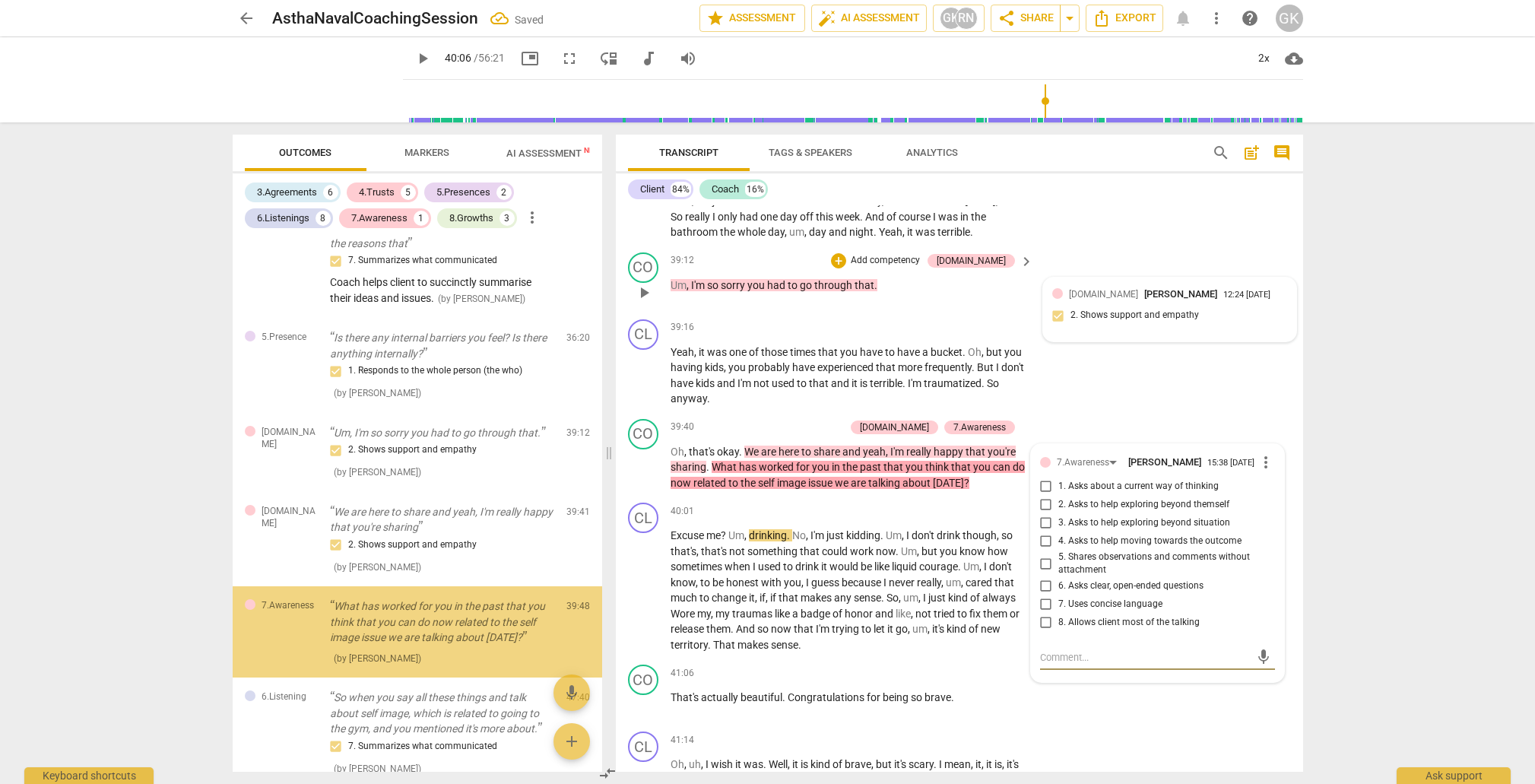
scroll to position [1710, 0]
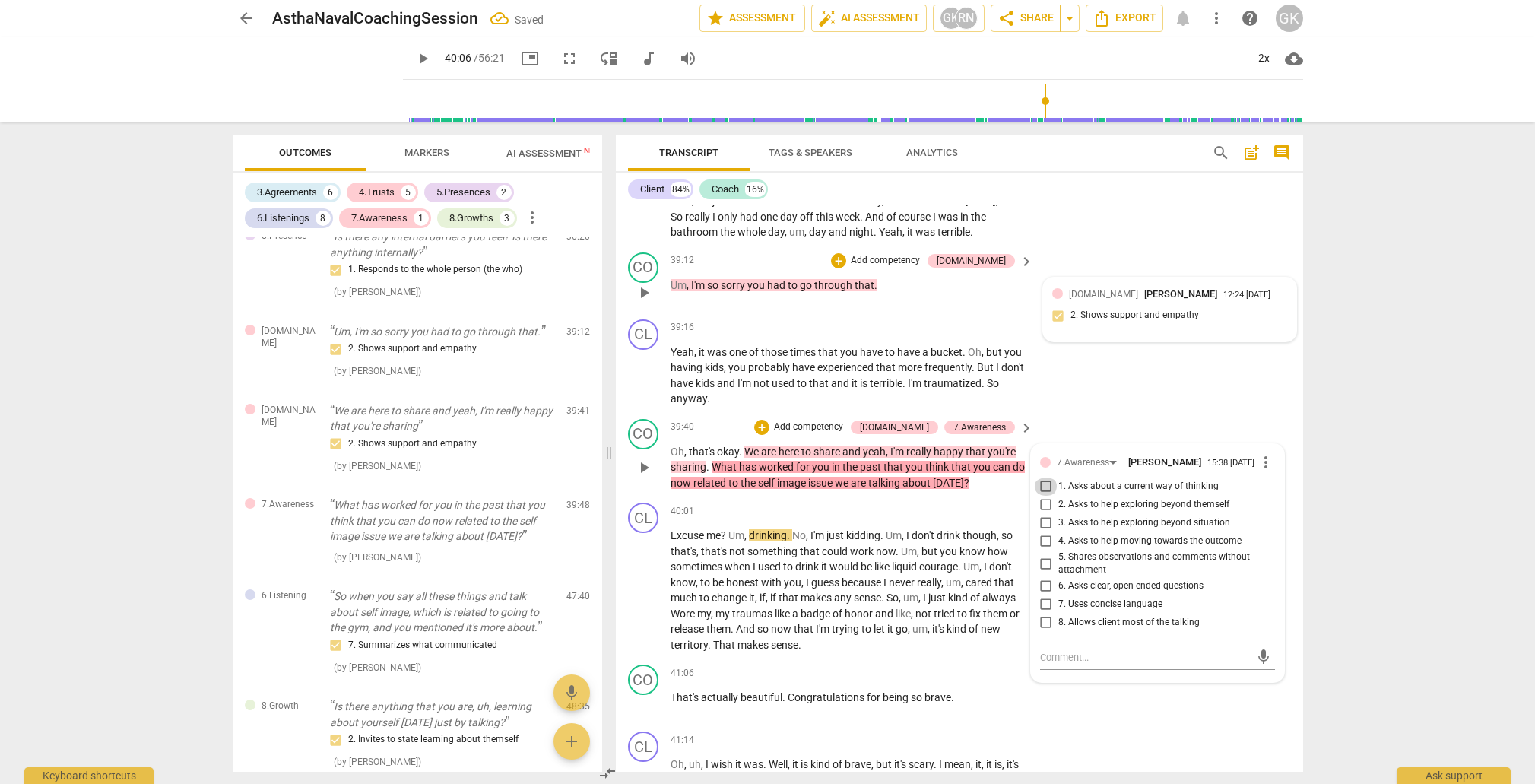
click at [1038, 477] on input "1. Asks about a current way of thinking" at bounding box center [1046, 486] width 24 height 18
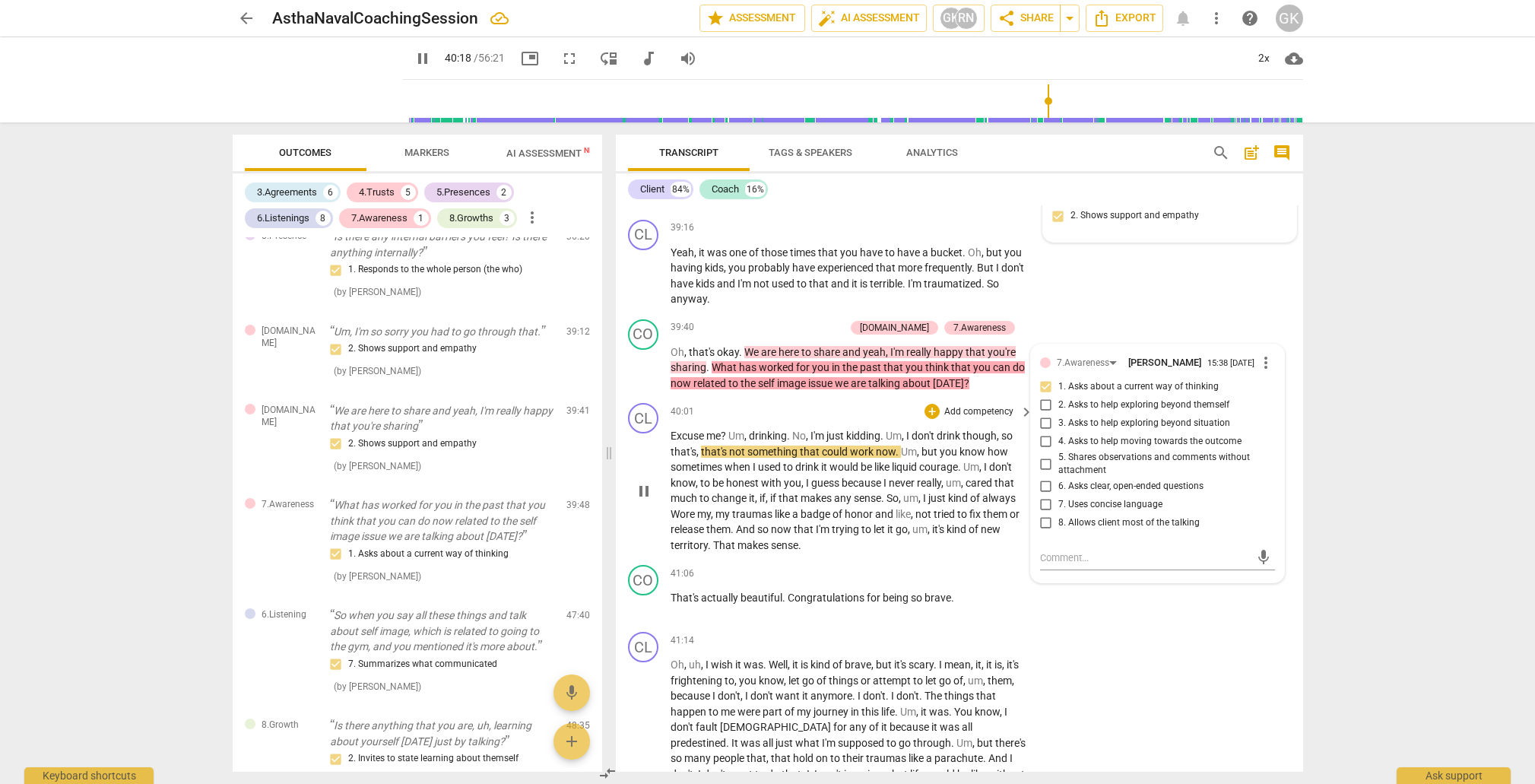
scroll to position [7674, 0]
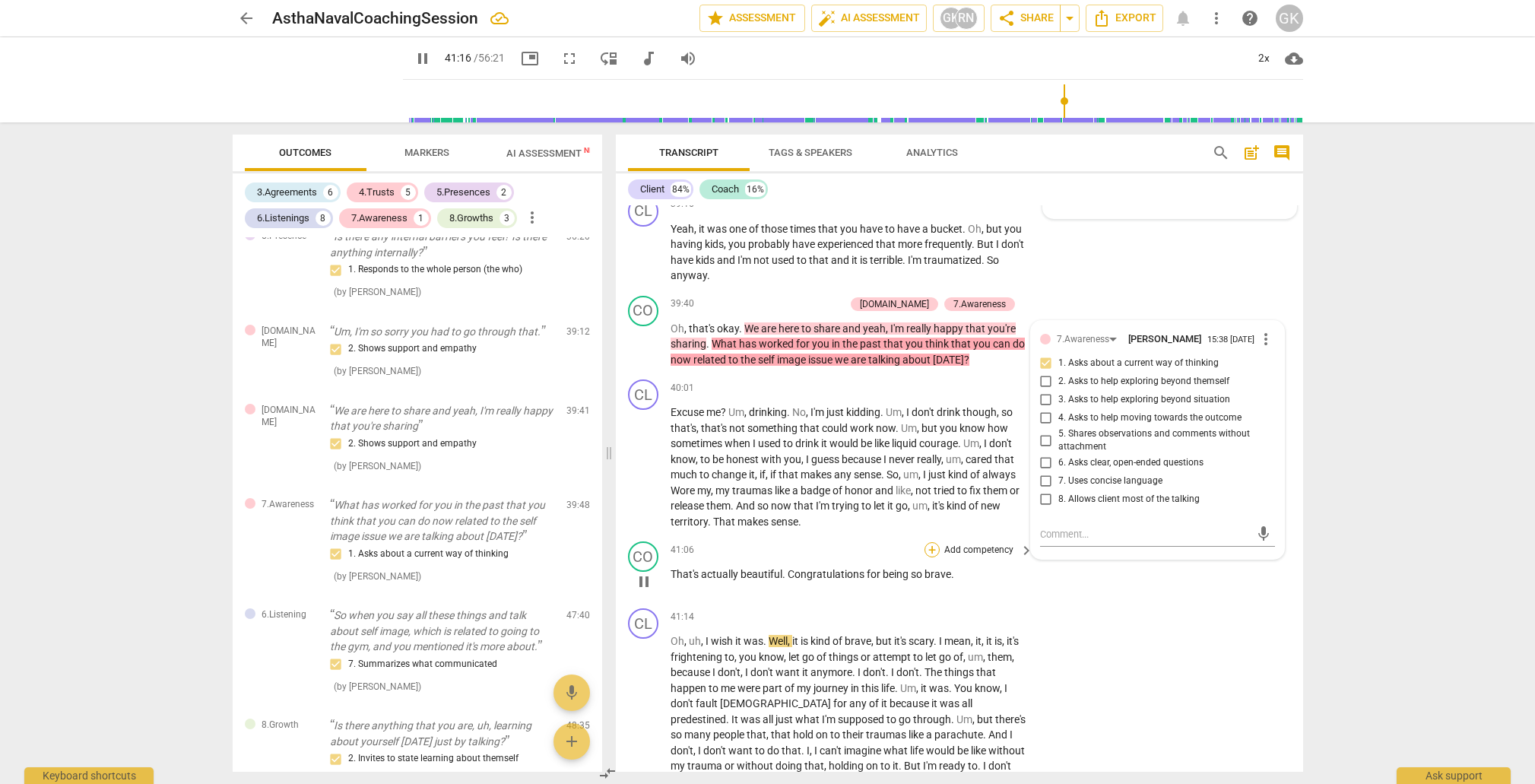
click at [929, 542] on div "+" at bounding box center [932, 550] width 15 height 15
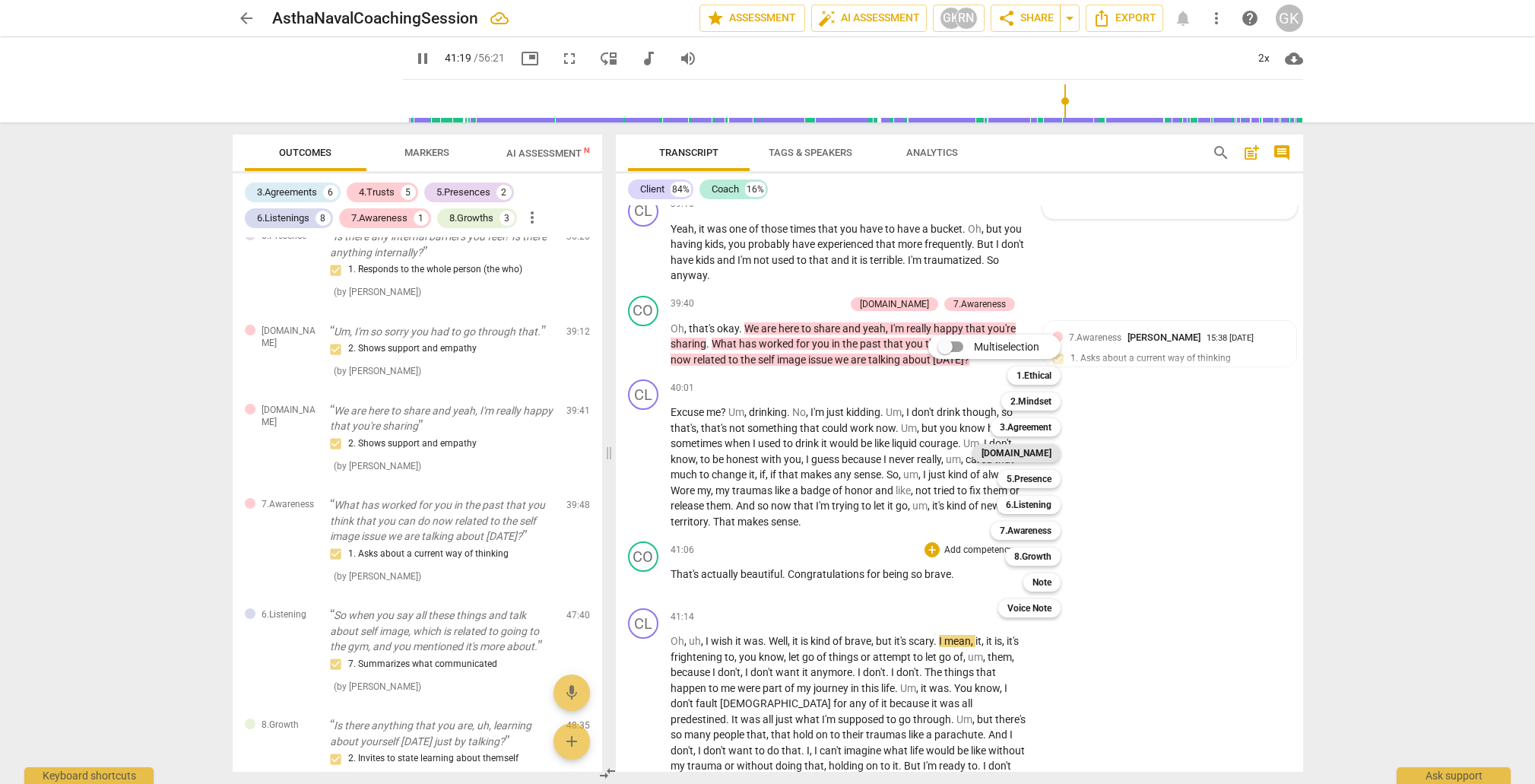
click at [1027, 452] on b "[DOMAIN_NAME]" at bounding box center [1016, 452] width 70 height 18
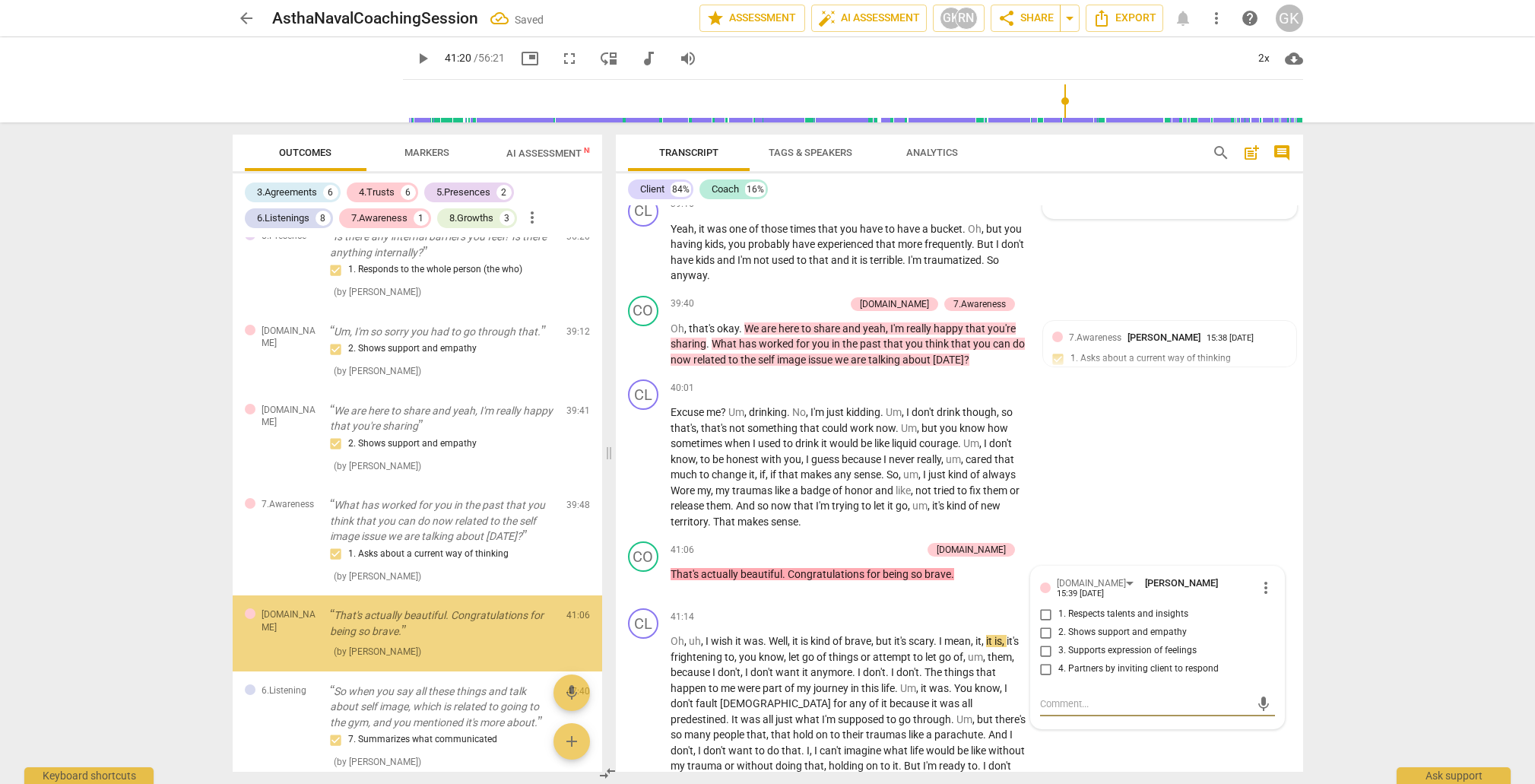
scroll to position [1811, 0]
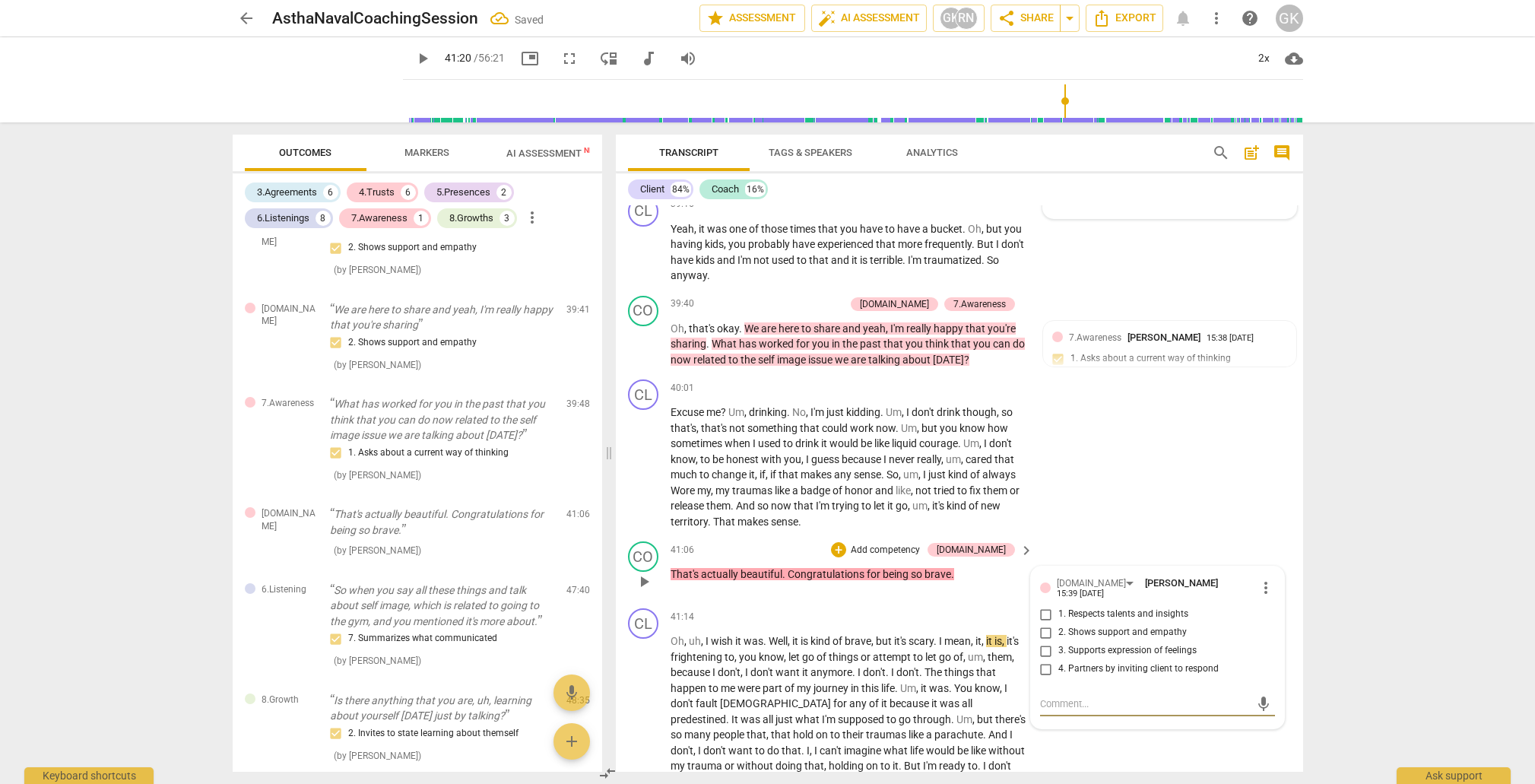
click at [1045, 605] on input "1. Respects talents and insights" at bounding box center [1046, 613] width 24 height 18
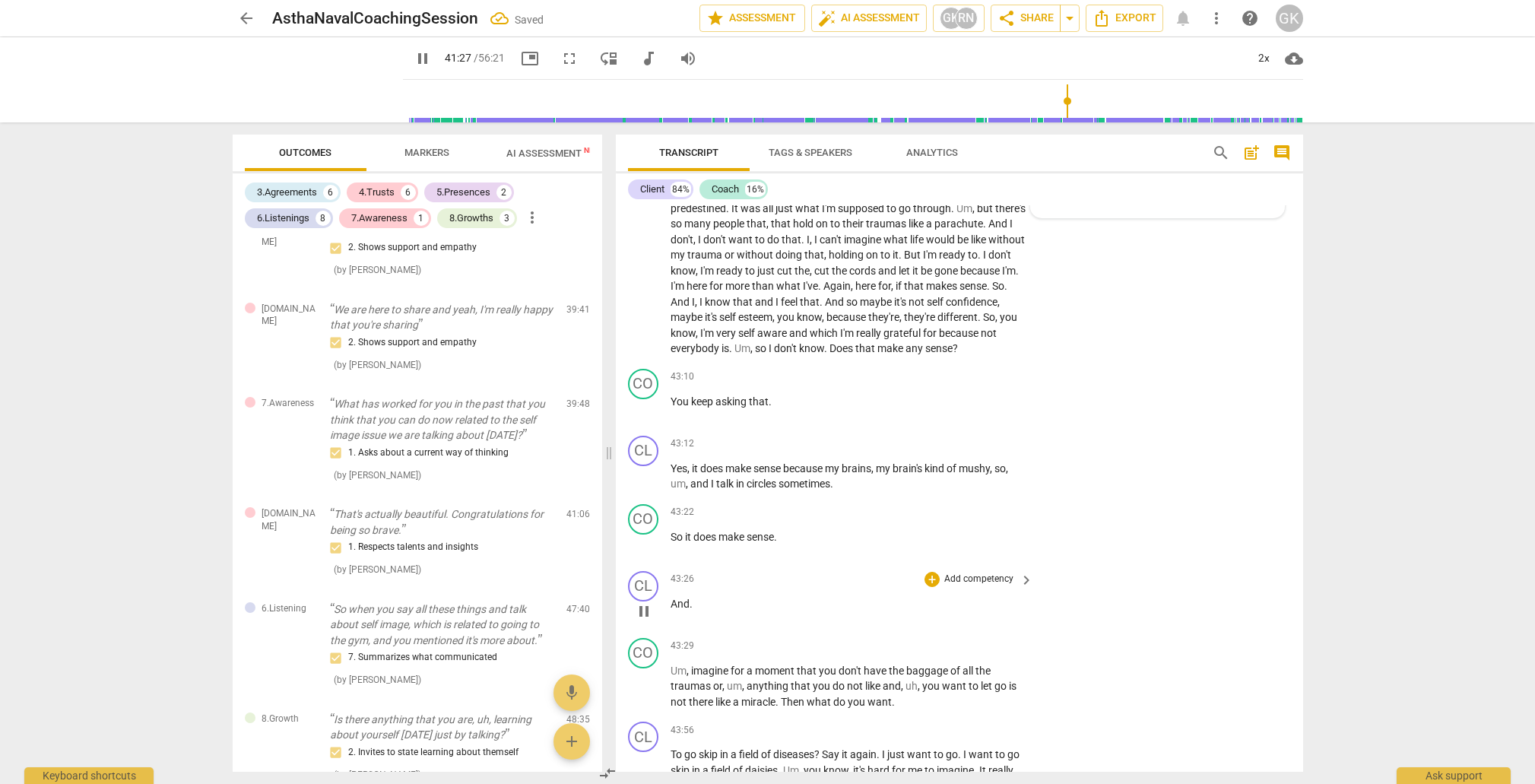
scroll to position [8025, 0]
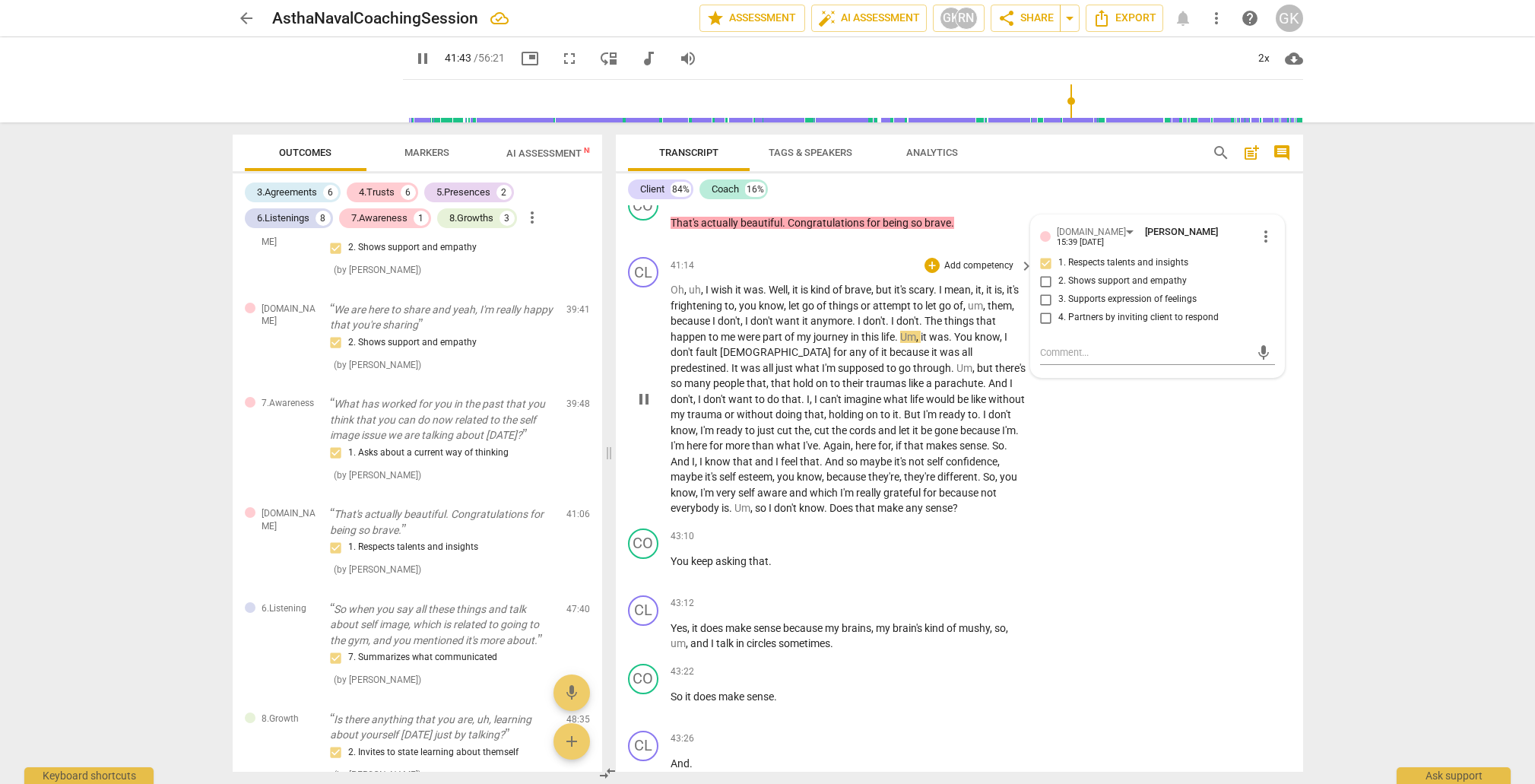
click at [927, 455] on span "self" at bounding box center [937, 461] width 19 height 12
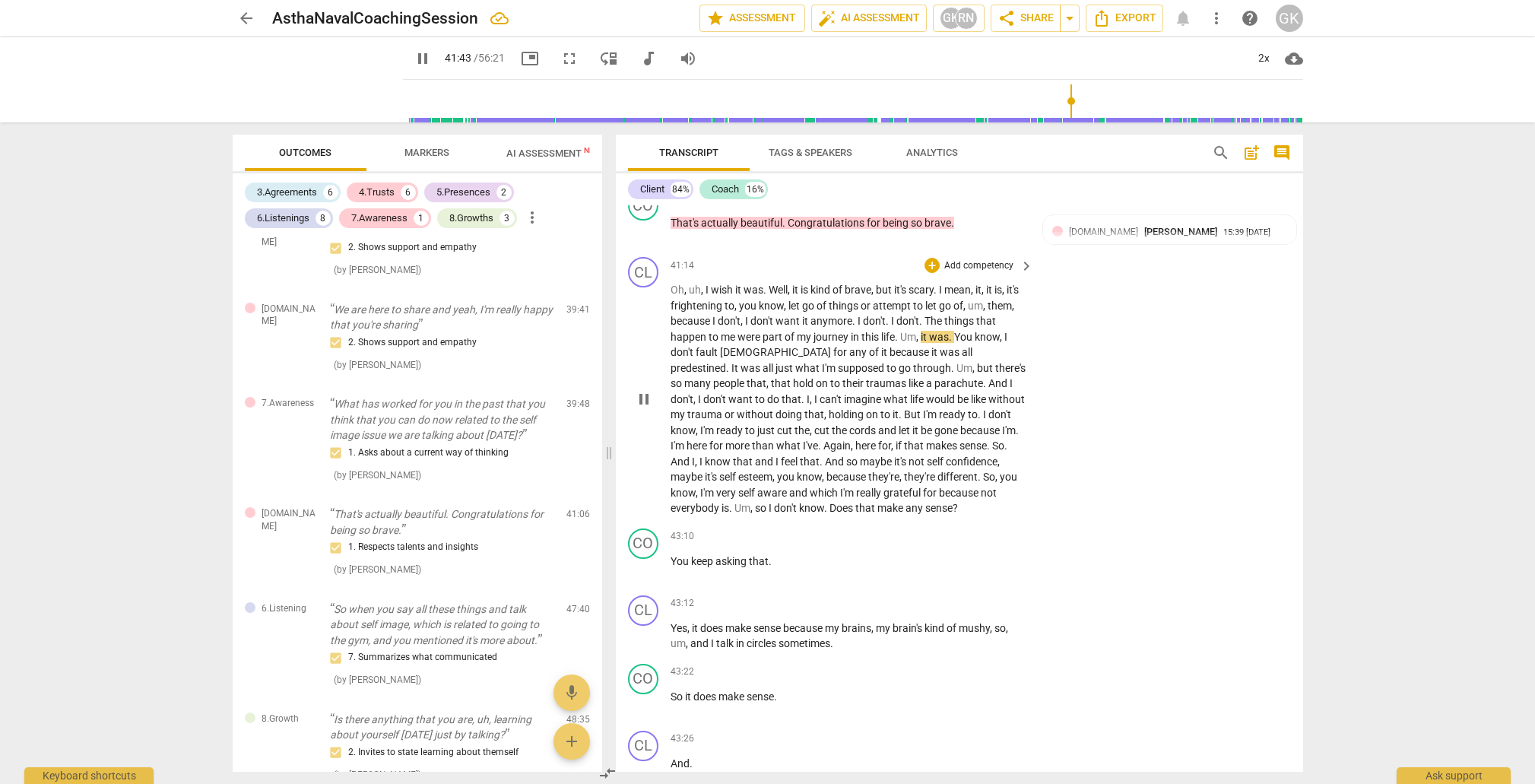
click at [927, 455] on span "self" at bounding box center [937, 461] width 19 height 12
click at [934, 530] on div "+" at bounding box center [932, 537] width 15 height 15
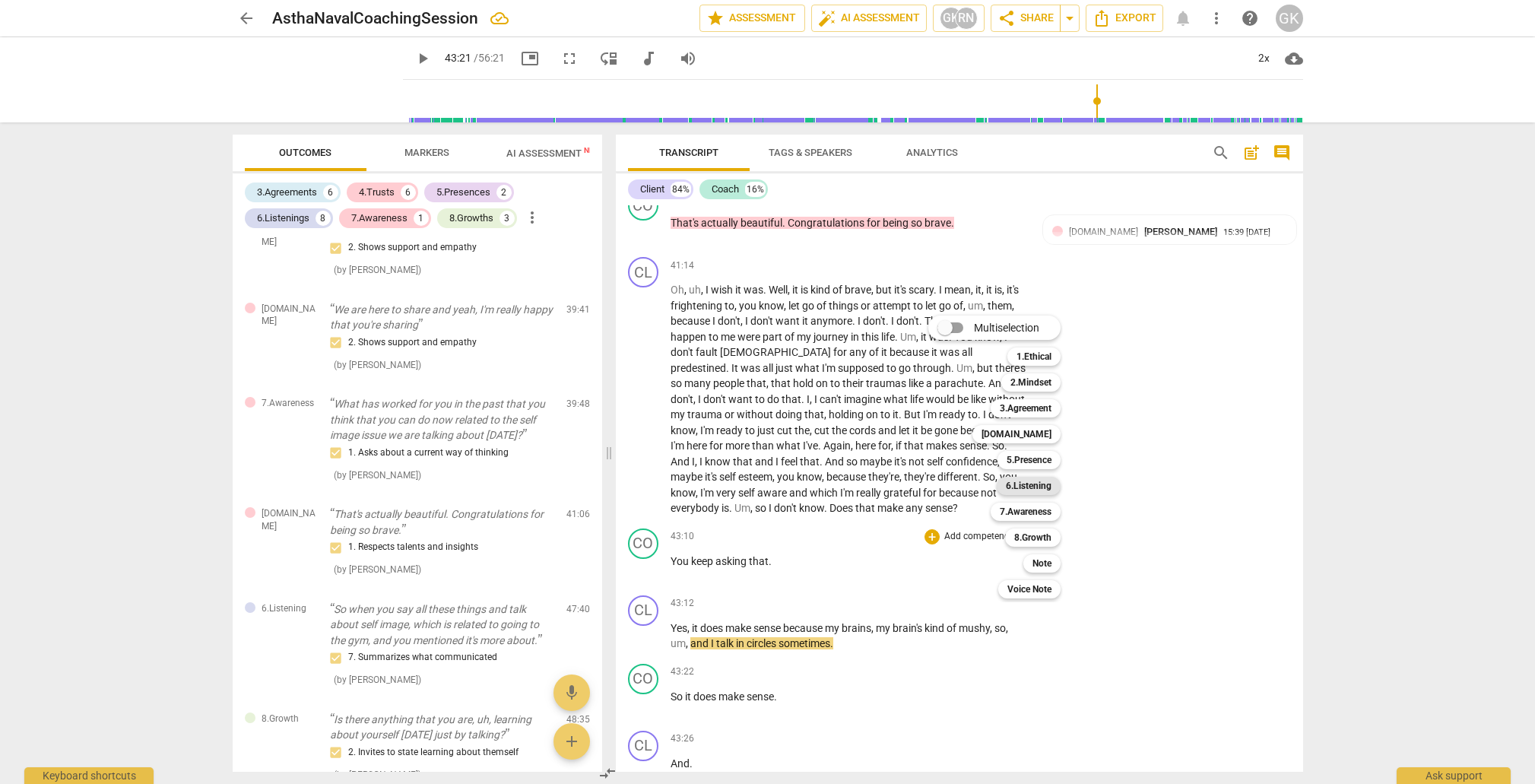
click at [1027, 487] on b "6.Listening" at bounding box center [1028, 485] width 45 height 18
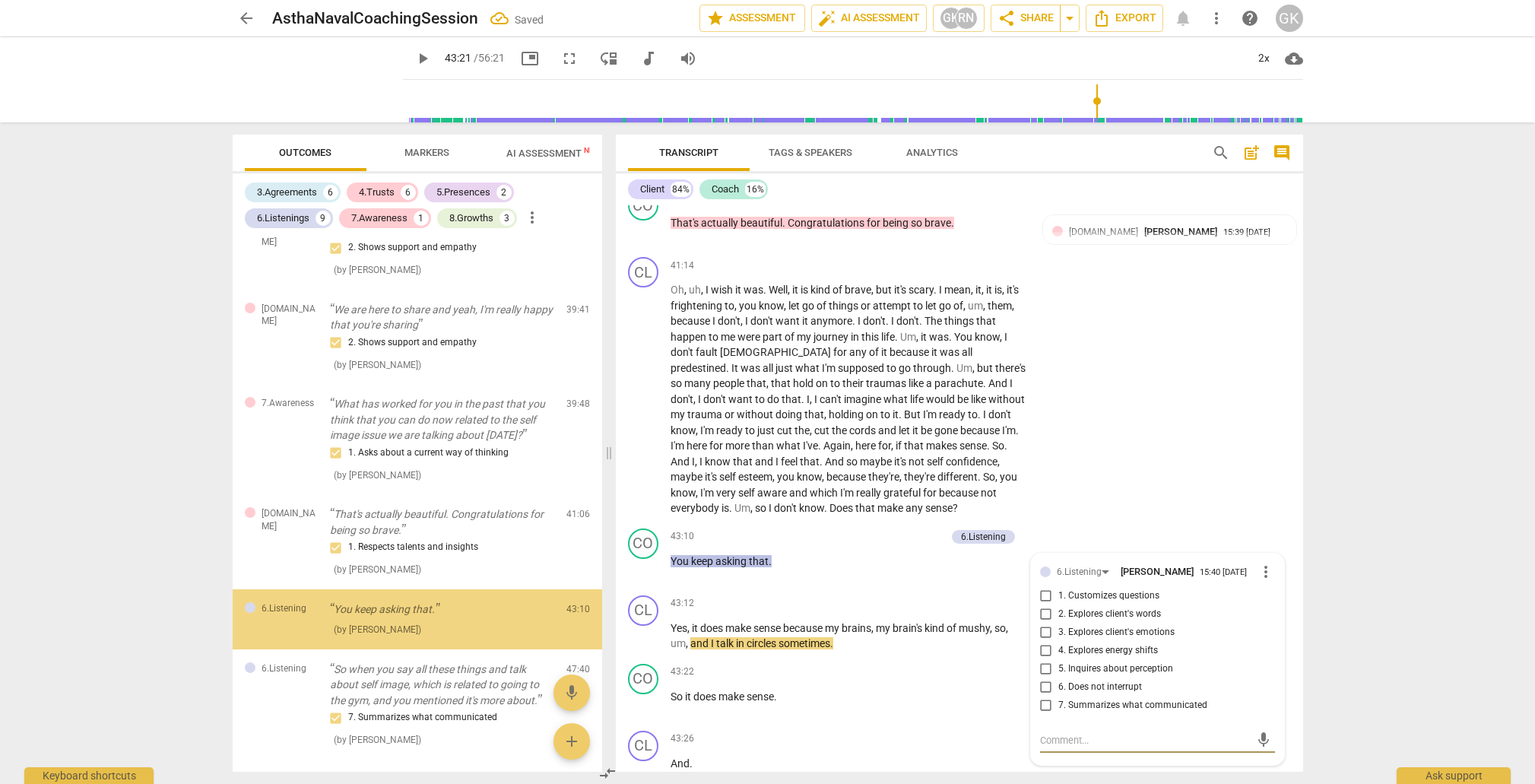
scroll to position [1898, 0]
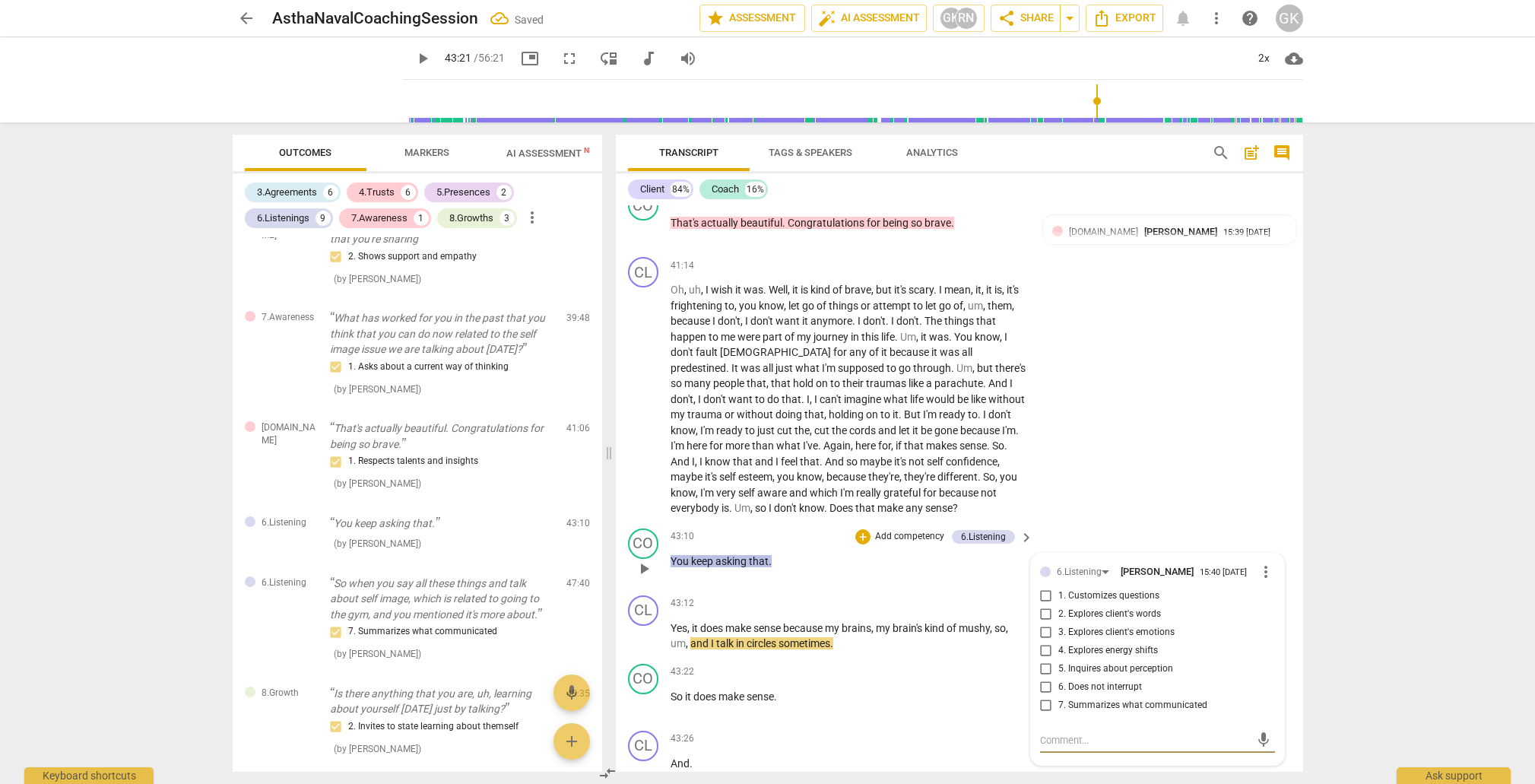
click at [1040, 605] on input "2. Explores client's words" at bounding box center [1046, 613] width 24 height 18
click at [1058, 733] on textarea at bounding box center [1146, 739] width 211 height 15
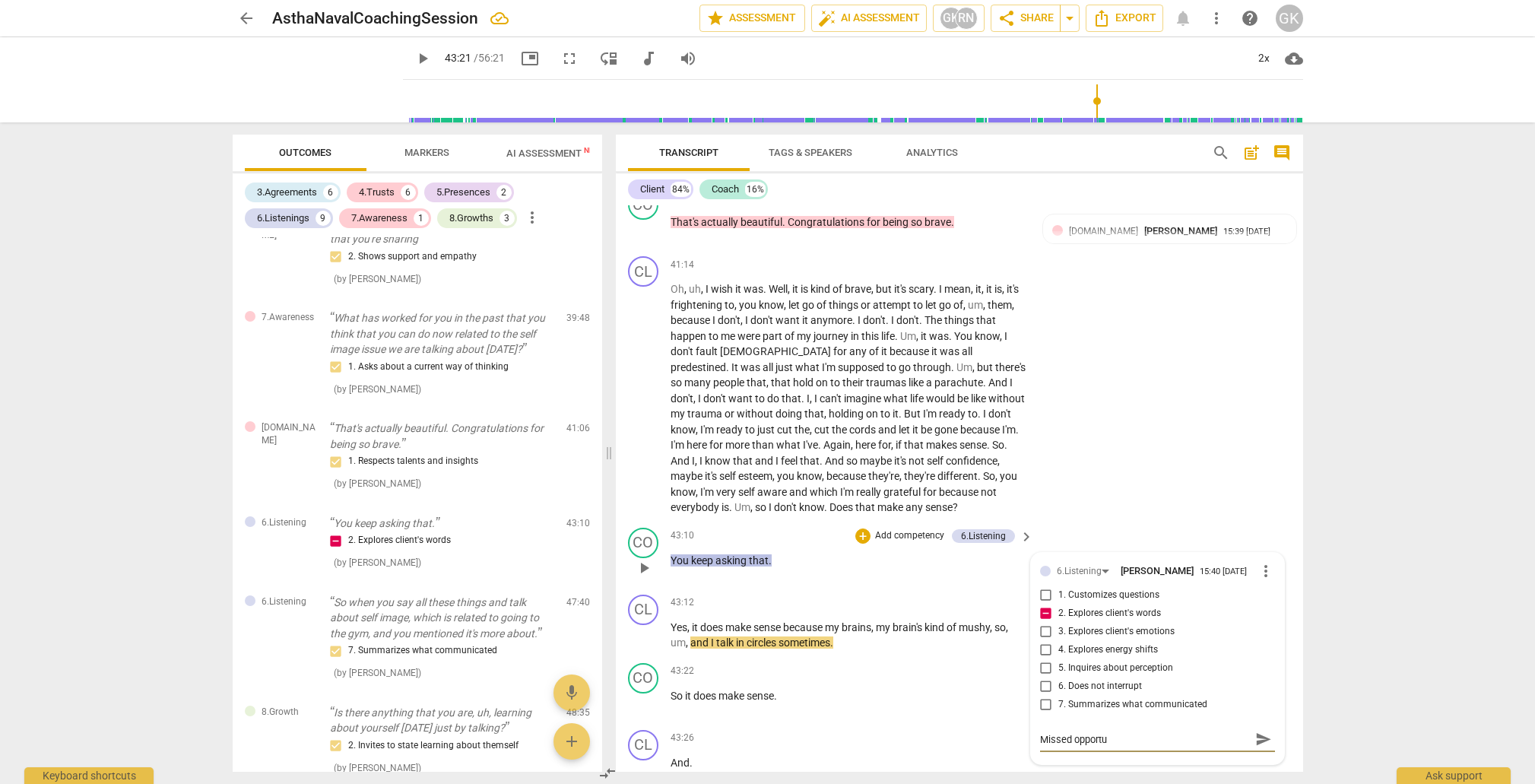
scroll to position [8027, 0]
click at [1040, 732] on textarea "Missed opportu" at bounding box center [1146, 739] width 211 height 15
drag, startPoint x: 1038, startPoint y: 657, endPoint x: 1147, endPoint y: 652, distance: 109.1
click at [1147, 732] on textarea "Missed opportu" at bounding box center [1146, 739] width 211 height 15
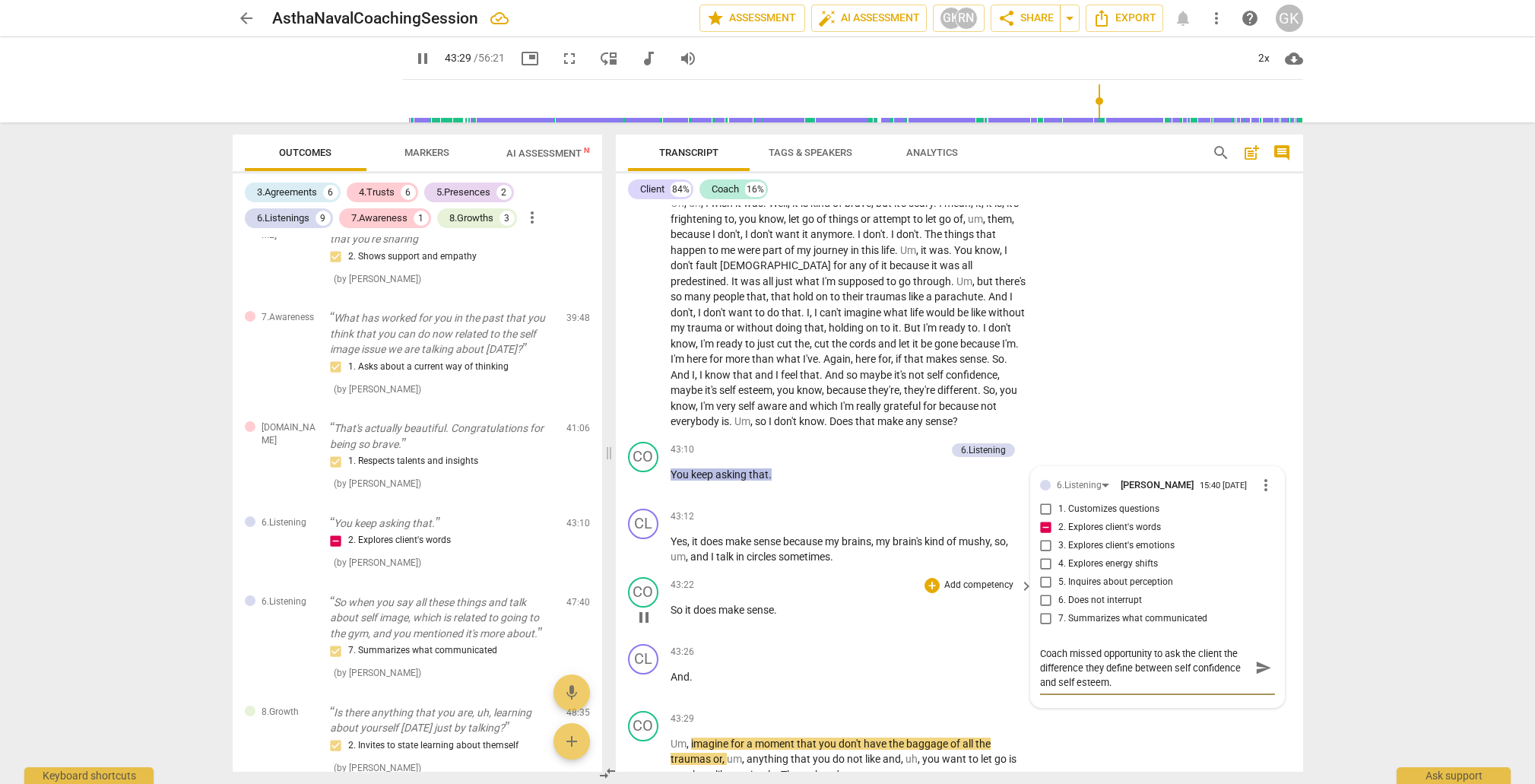
scroll to position [8117, 0]
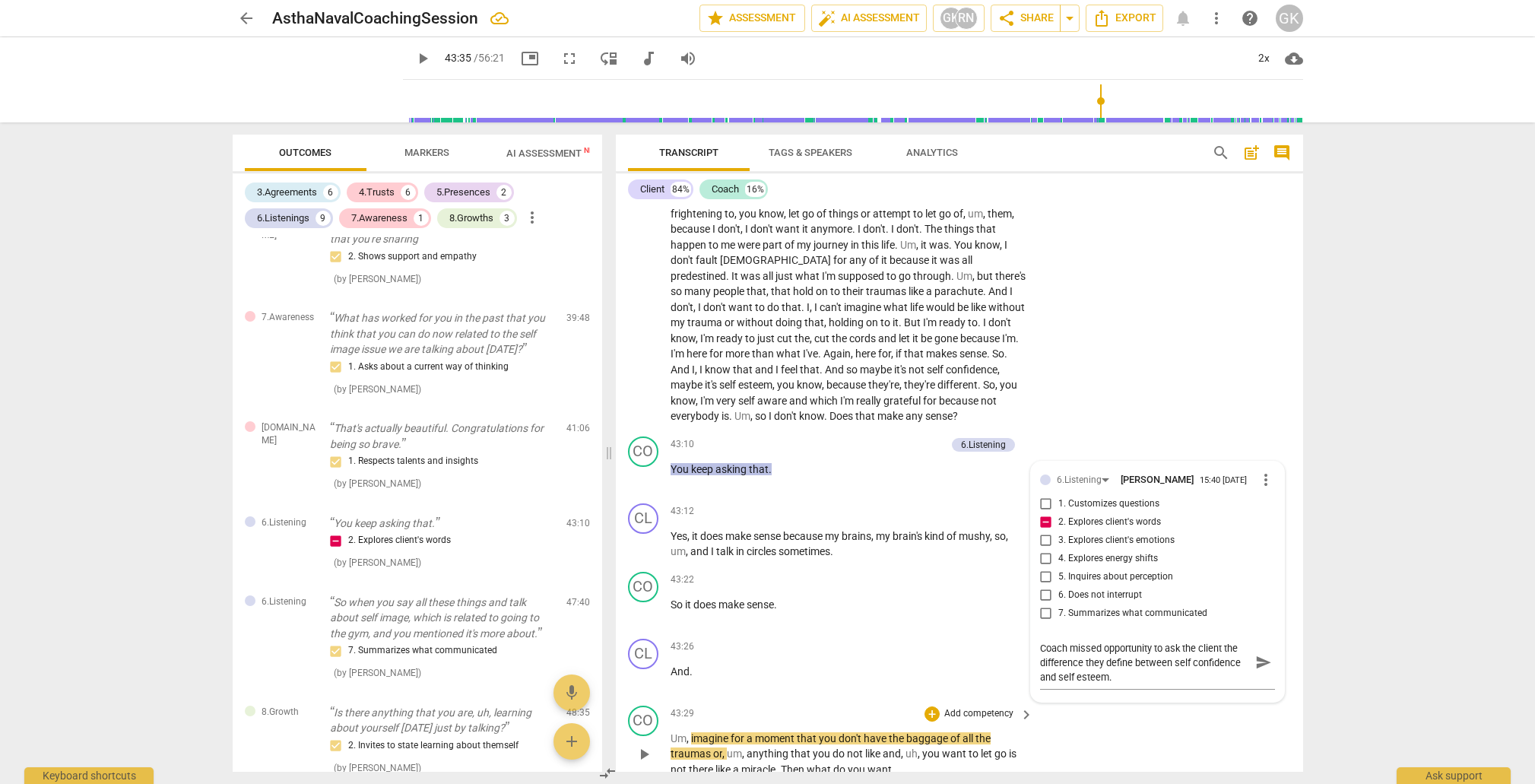
click at [693, 732] on span "imagine" at bounding box center [711, 738] width 39 height 12
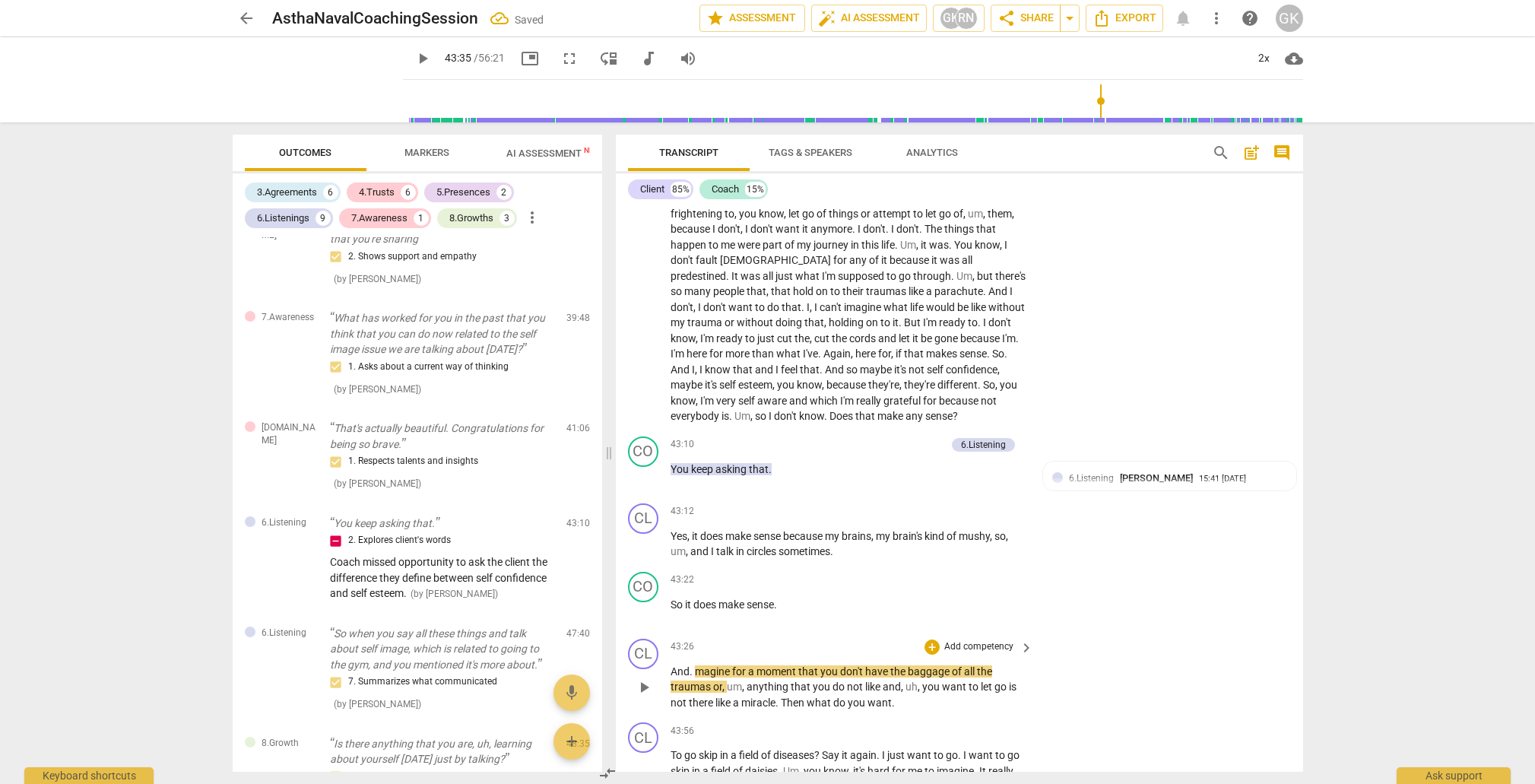
click at [695, 665] on span "magine" at bounding box center [713, 671] width 37 height 12
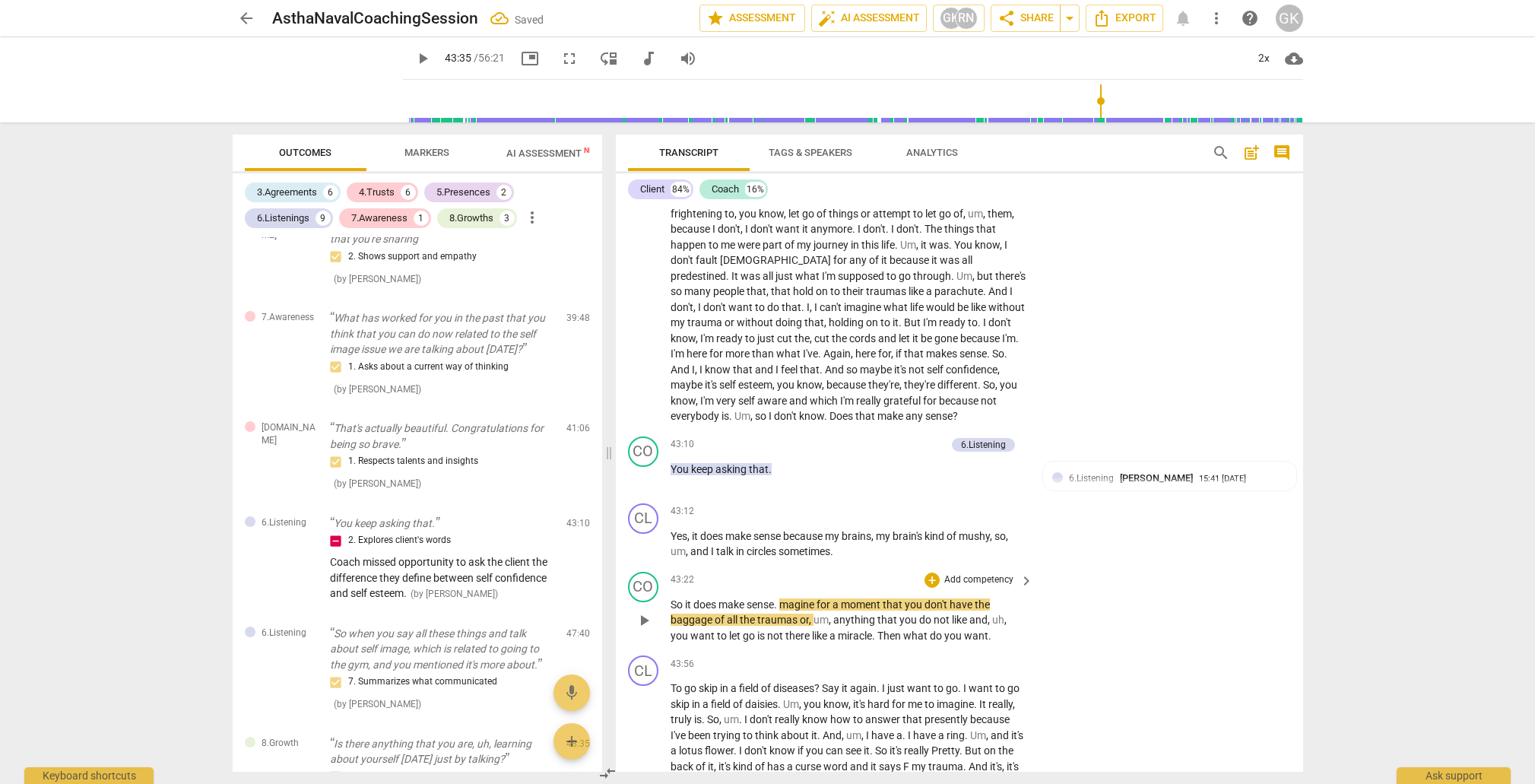
click at [785, 598] on span "magine" at bounding box center [797, 604] width 37 height 12
click at [847, 613] on span "anything" at bounding box center [854, 619] width 44 height 12
click at [934, 572] on div "+" at bounding box center [932, 580] width 15 height 15
click at [1017, 556] on b "7.Awareness" at bounding box center [1026, 554] width 51 height 18
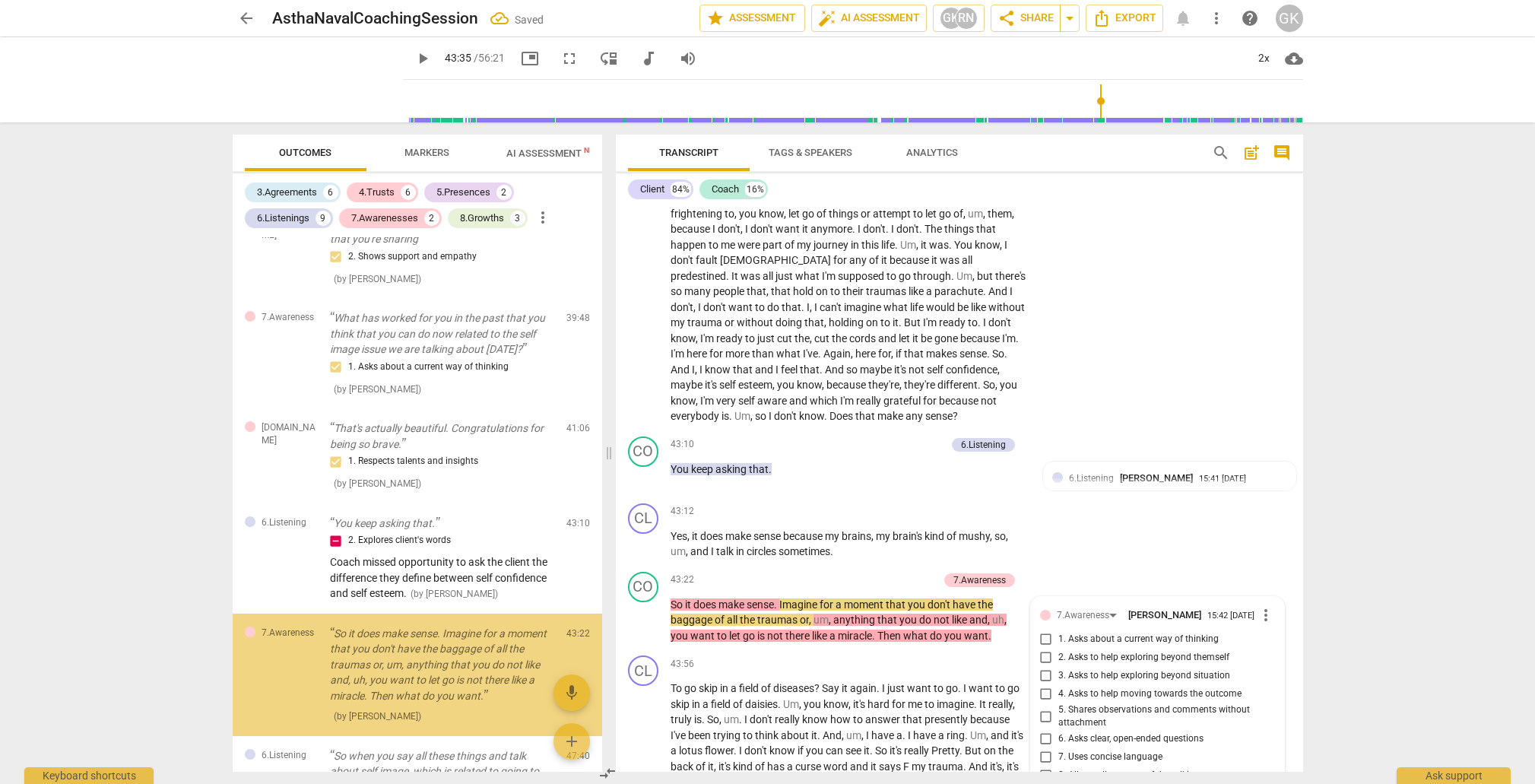
scroll to position [2037, 0]
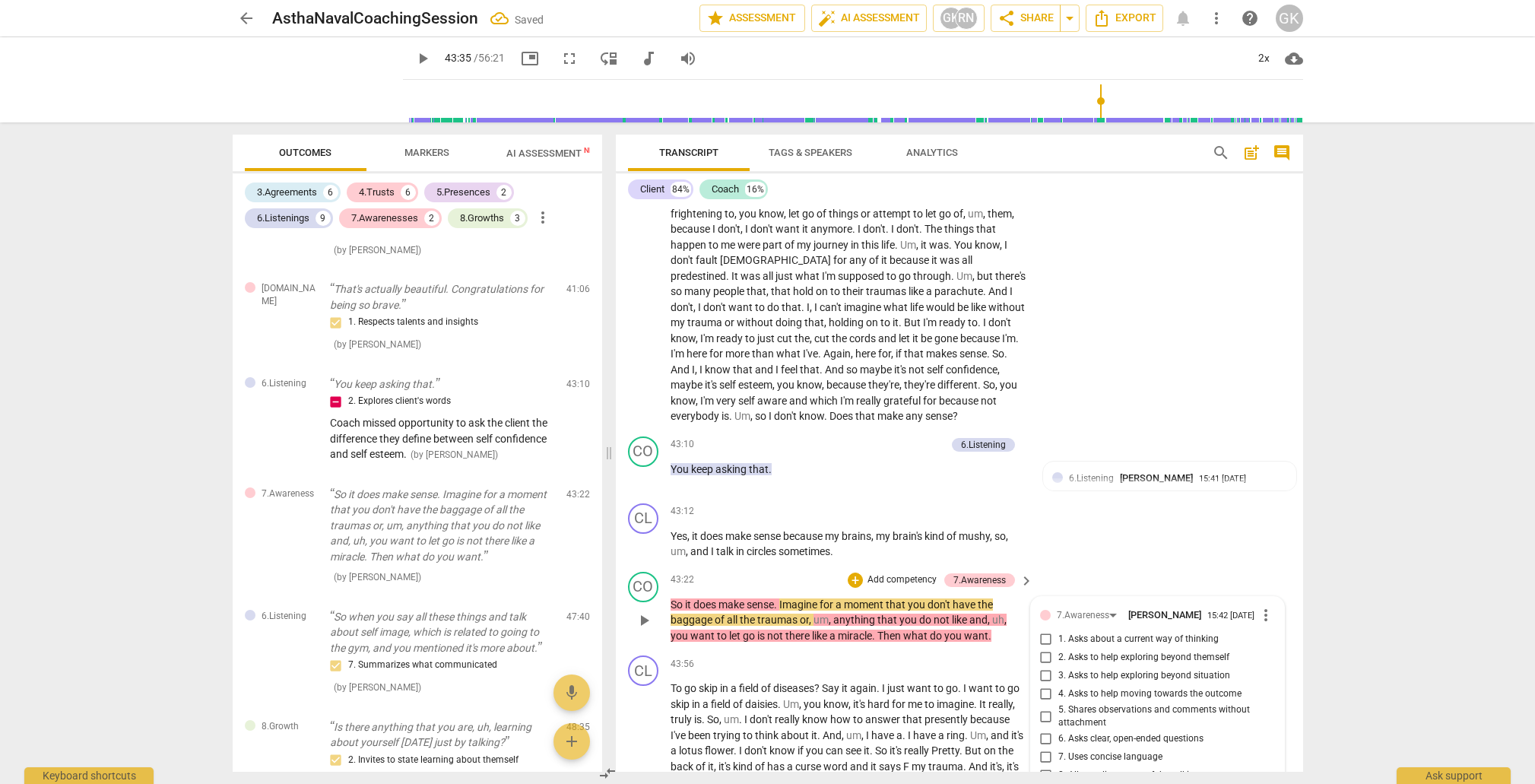
click at [1051, 649] on input "2. Asks to help exploring beyond themself" at bounding box center [1046, 657] width 24 height 18
click at [1046, 667] on input "3. Asks to help exploring beyond situation" at bounding box center [1046, 675] width 24 height 18
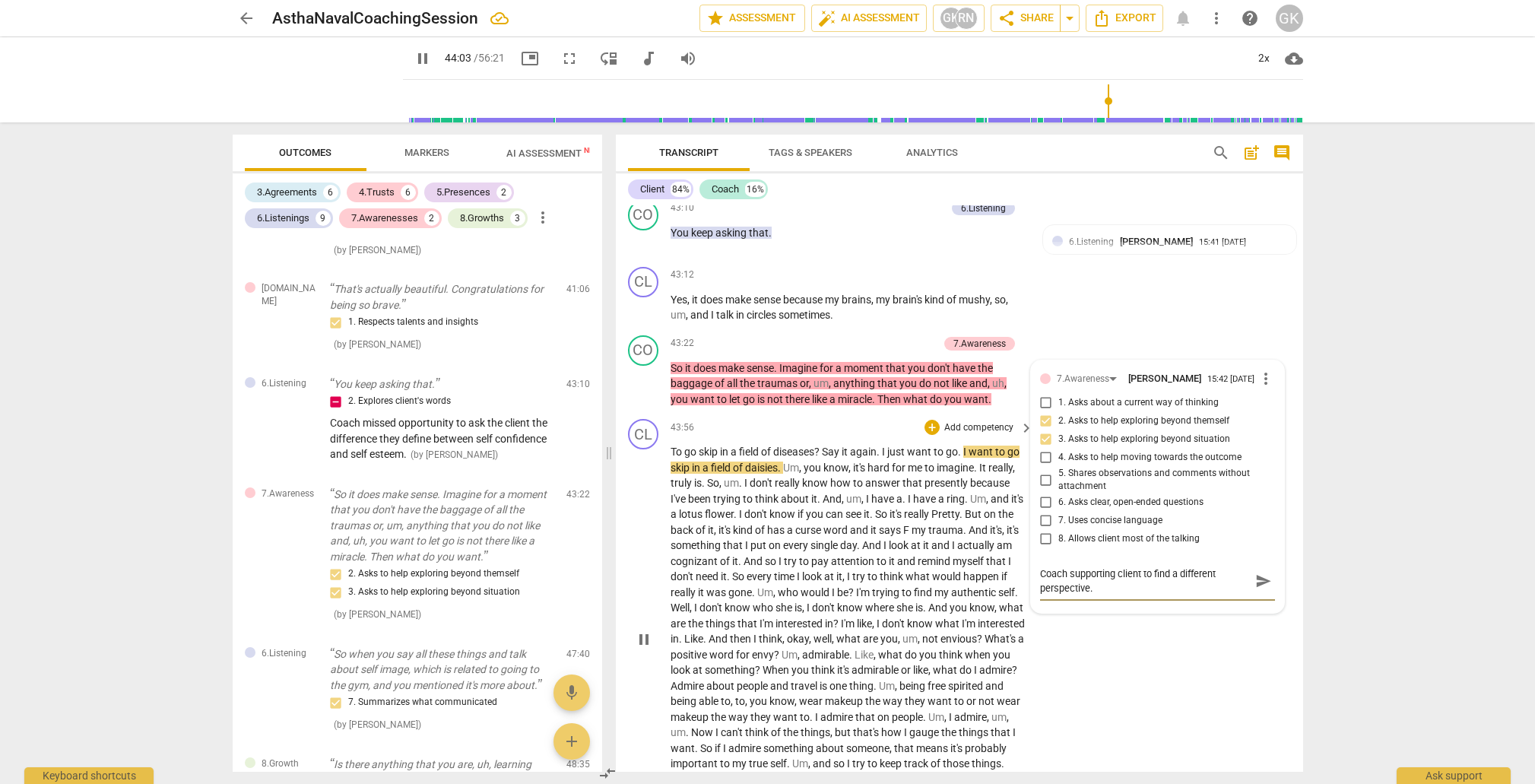
scroll to position [8402, 0]
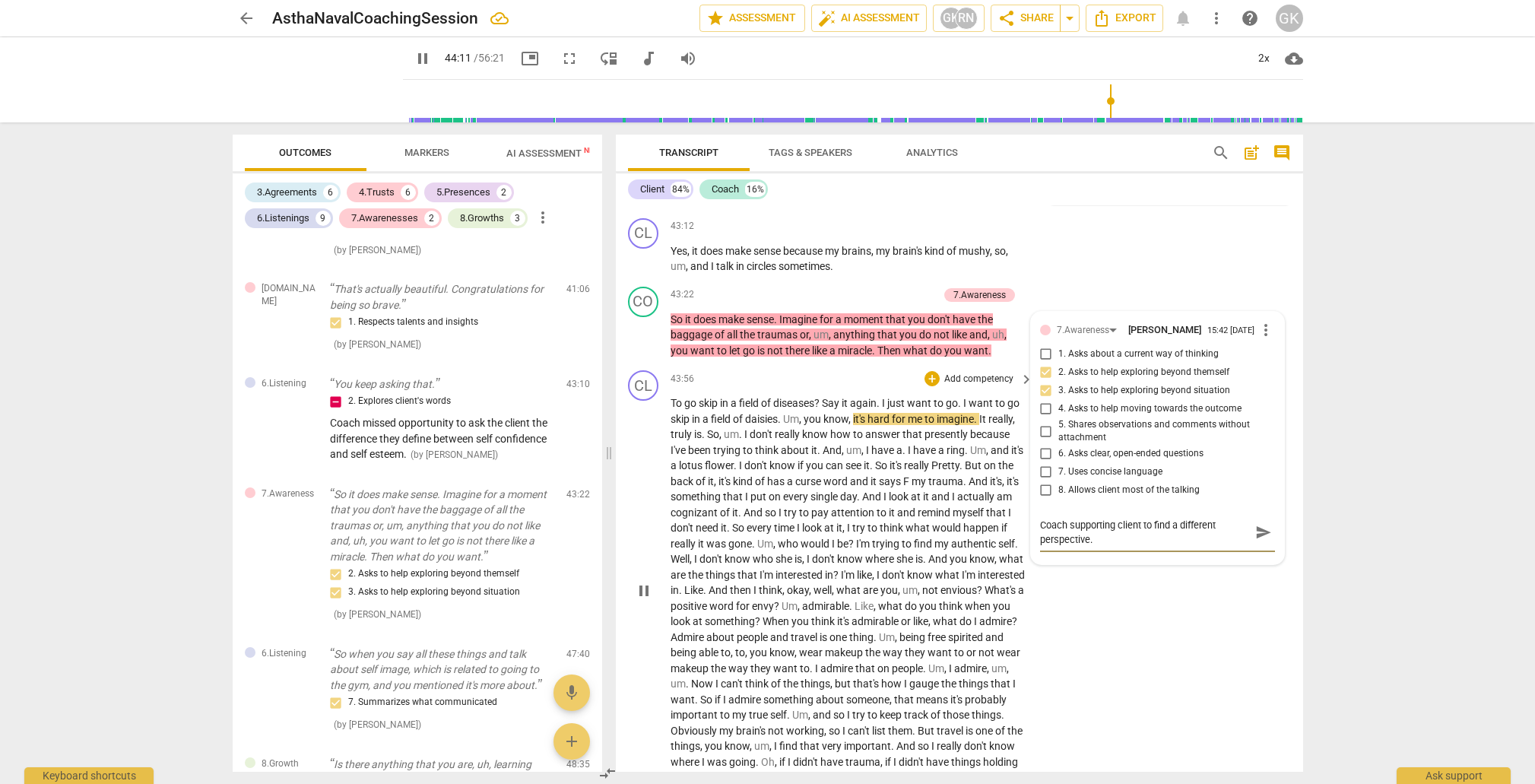
click at [754, 413] on span "daisies" at bounding box center [762, 419] width 33 height 12
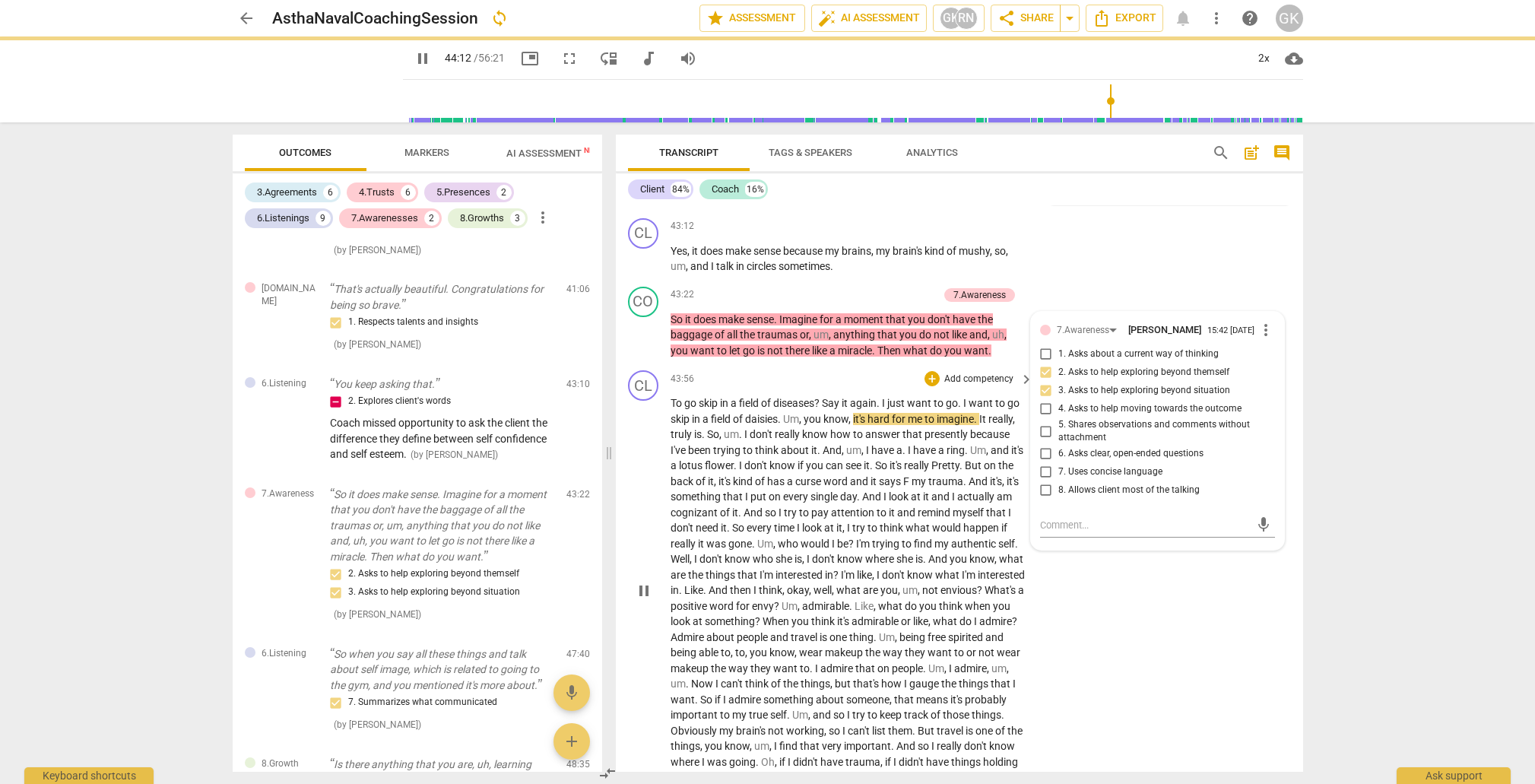
click at [755, 413] on span "daisies" at bounding box center [762, 419] width 33 height 12
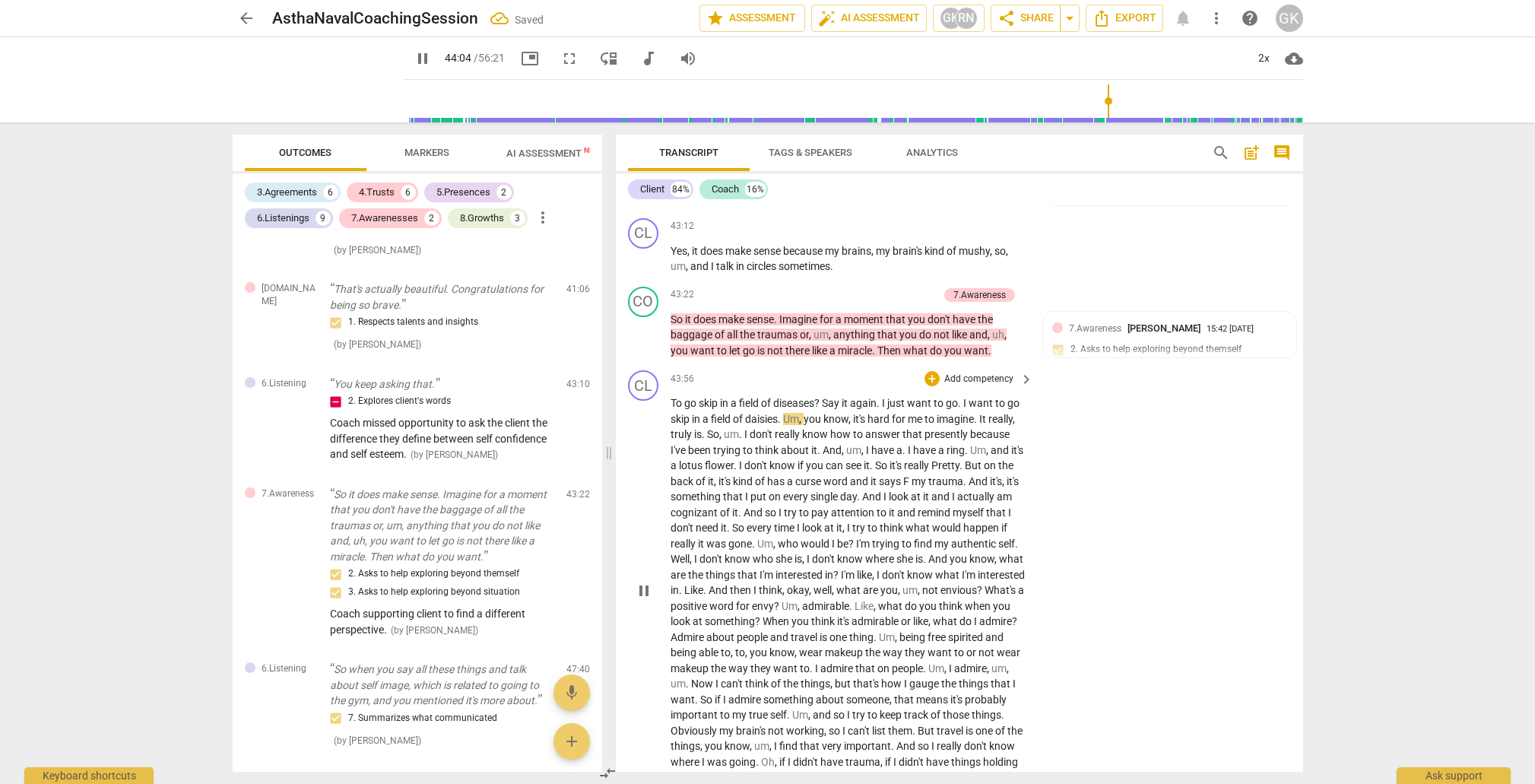
click at [755, 413] on span "daisies" at bounding box center [762, 419] width 33 height 12
click at [759, 413] on span "daisies" at bounding box center [762, 419] width 33 height 12
drag, startPoint x: 750, startPoint y: 337, endPoint x: 778, endPoint y: 338, distance: 28.0
click at [778, 413] on span "daisies" at bounding box center [762, 419] width 33 height 12
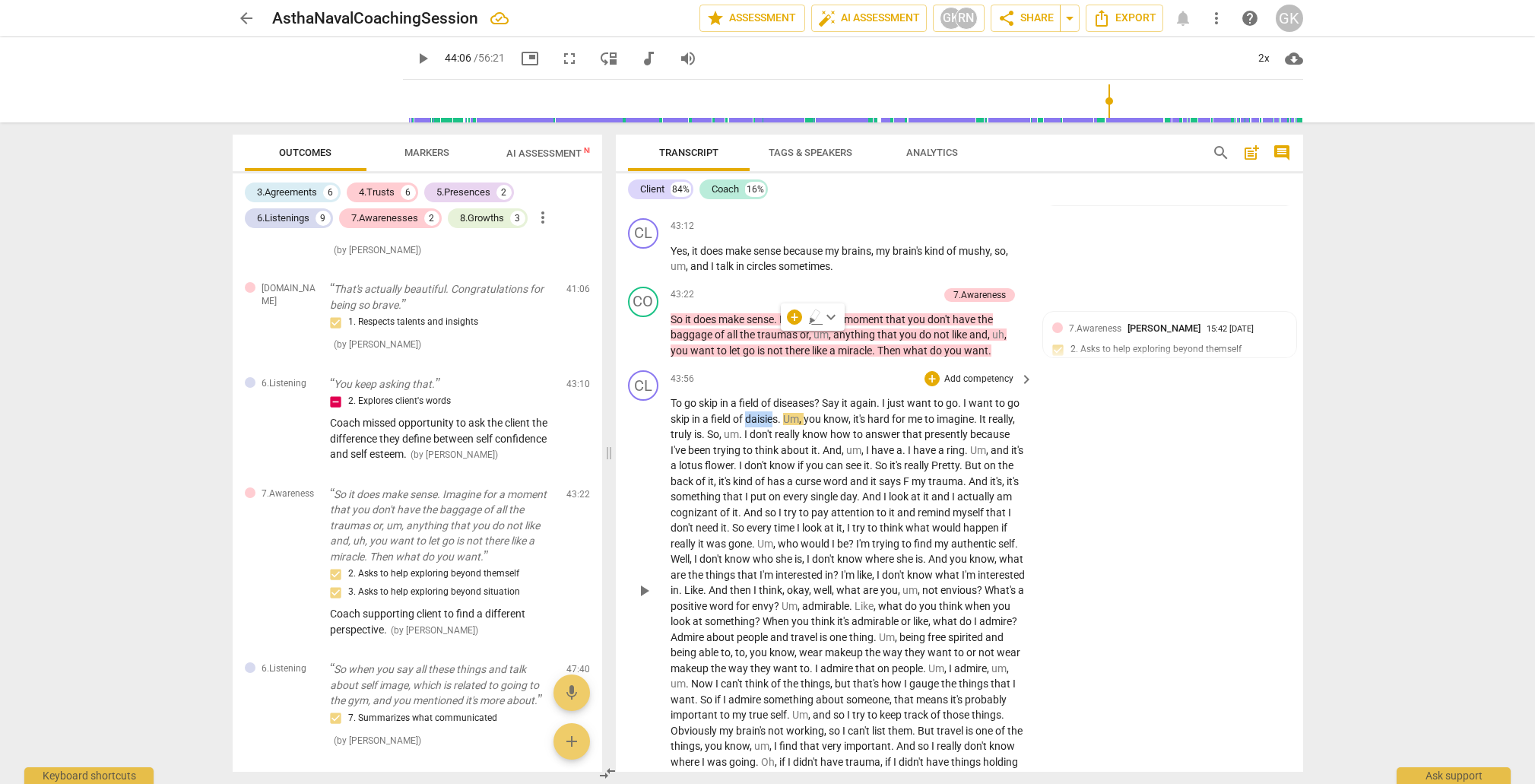
copy p "[PERSON_NAME]"
click at [866, 397] on span "again" at bounding box center [863, 403] width 27 height 12
click at [794, 397] on span "diseases" at bounding box center [794, 403] width 41 height 12
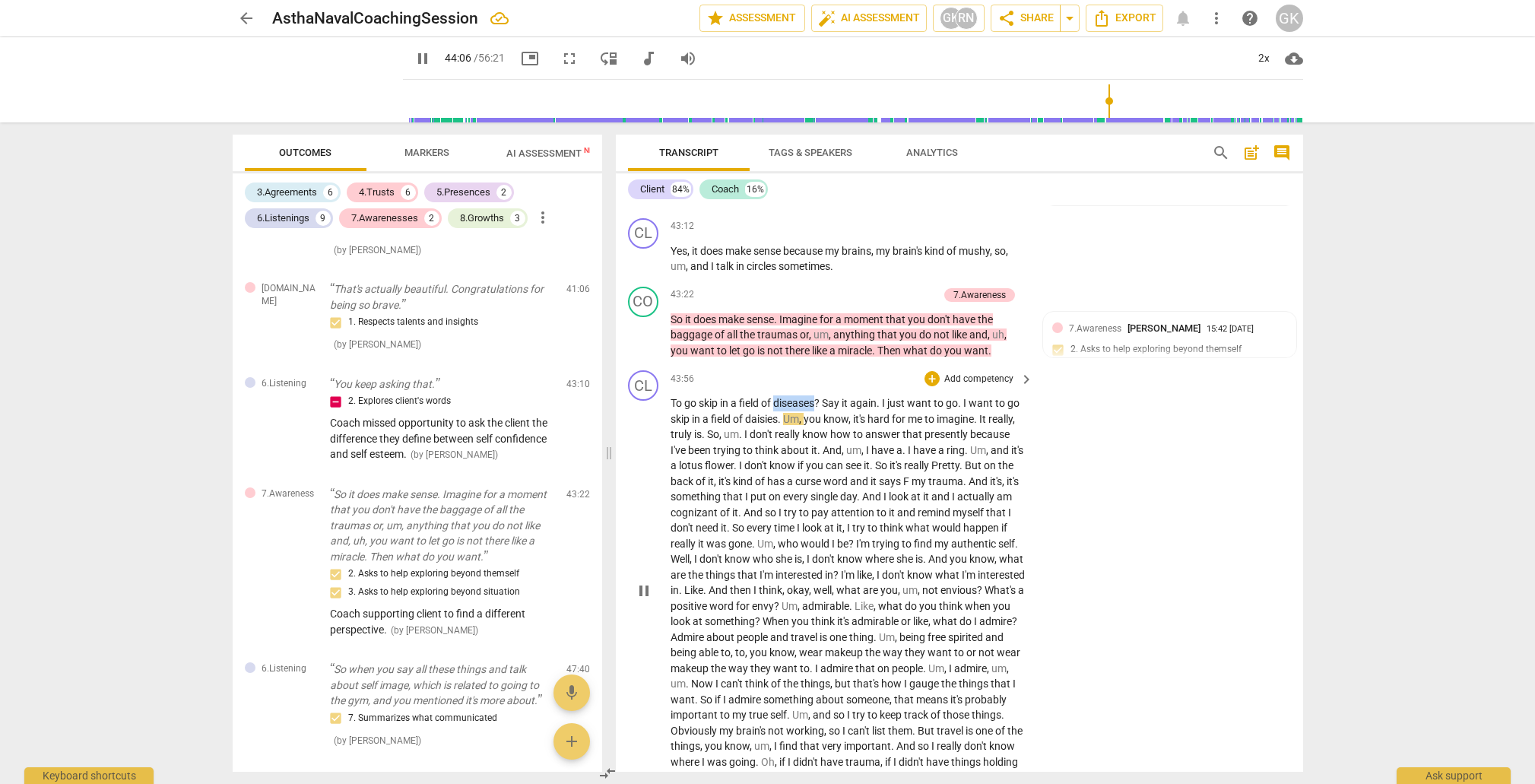
drag, startPoint x: 778, startPoint y: 322, endPoint x: 817, endPoint y: 321, distance: 39.0
click at [814, 397] on span "diseases" at bounding box center [794, 403] width 41 height 12
paste p
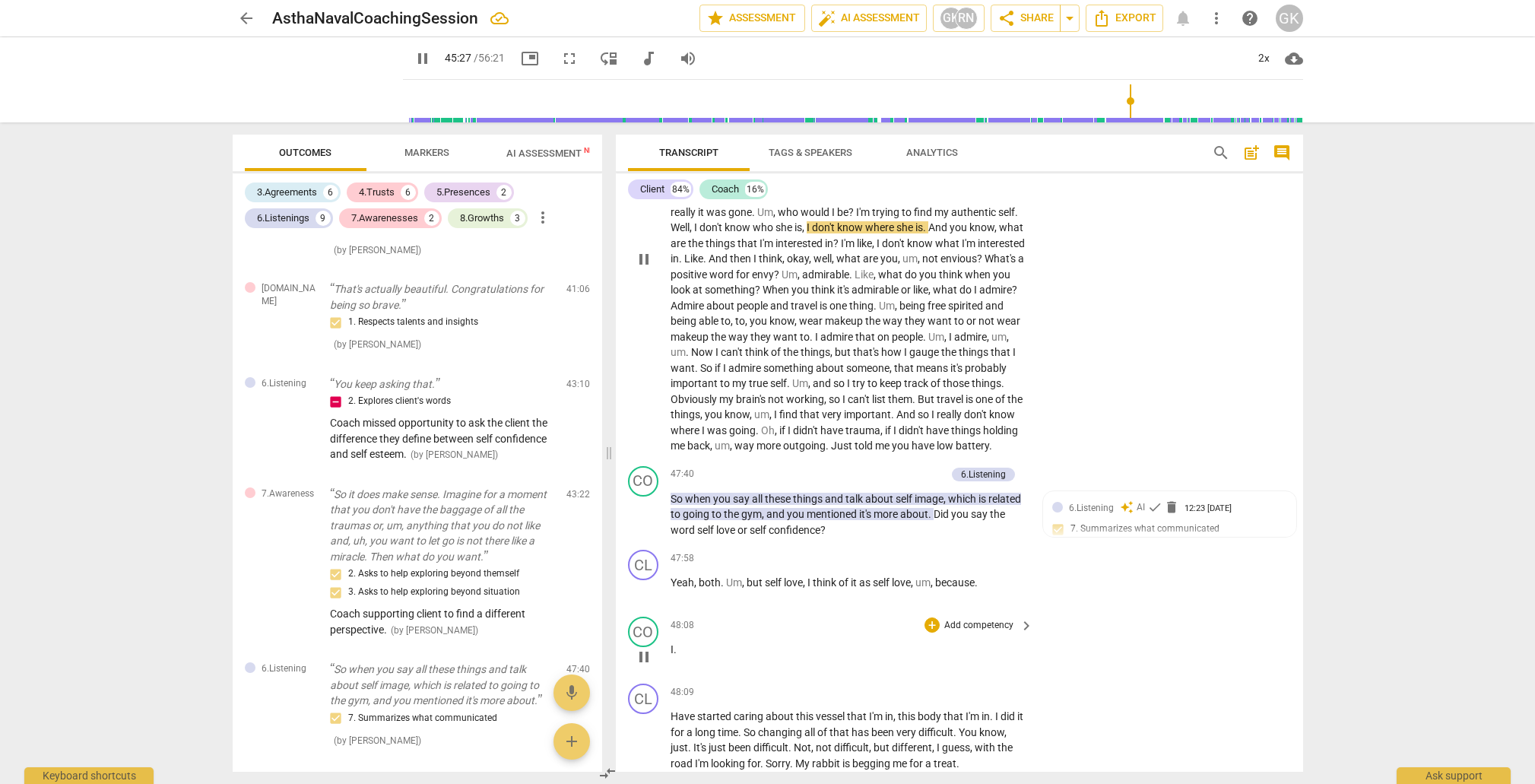
scroll to position [8633, 0]
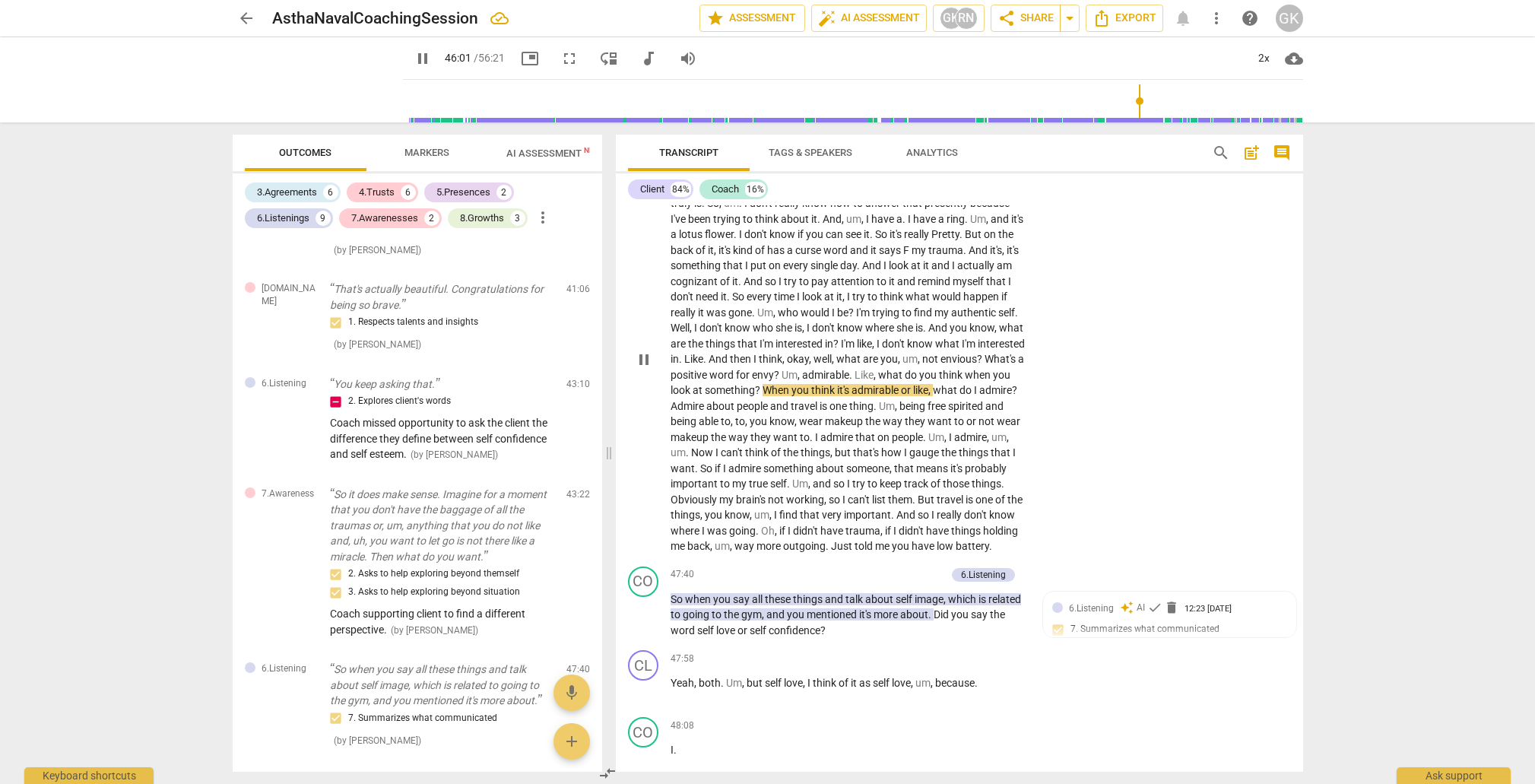
click at [826, 540] on span "outgoing" at bounding box center [805, 546] width 43 height 12
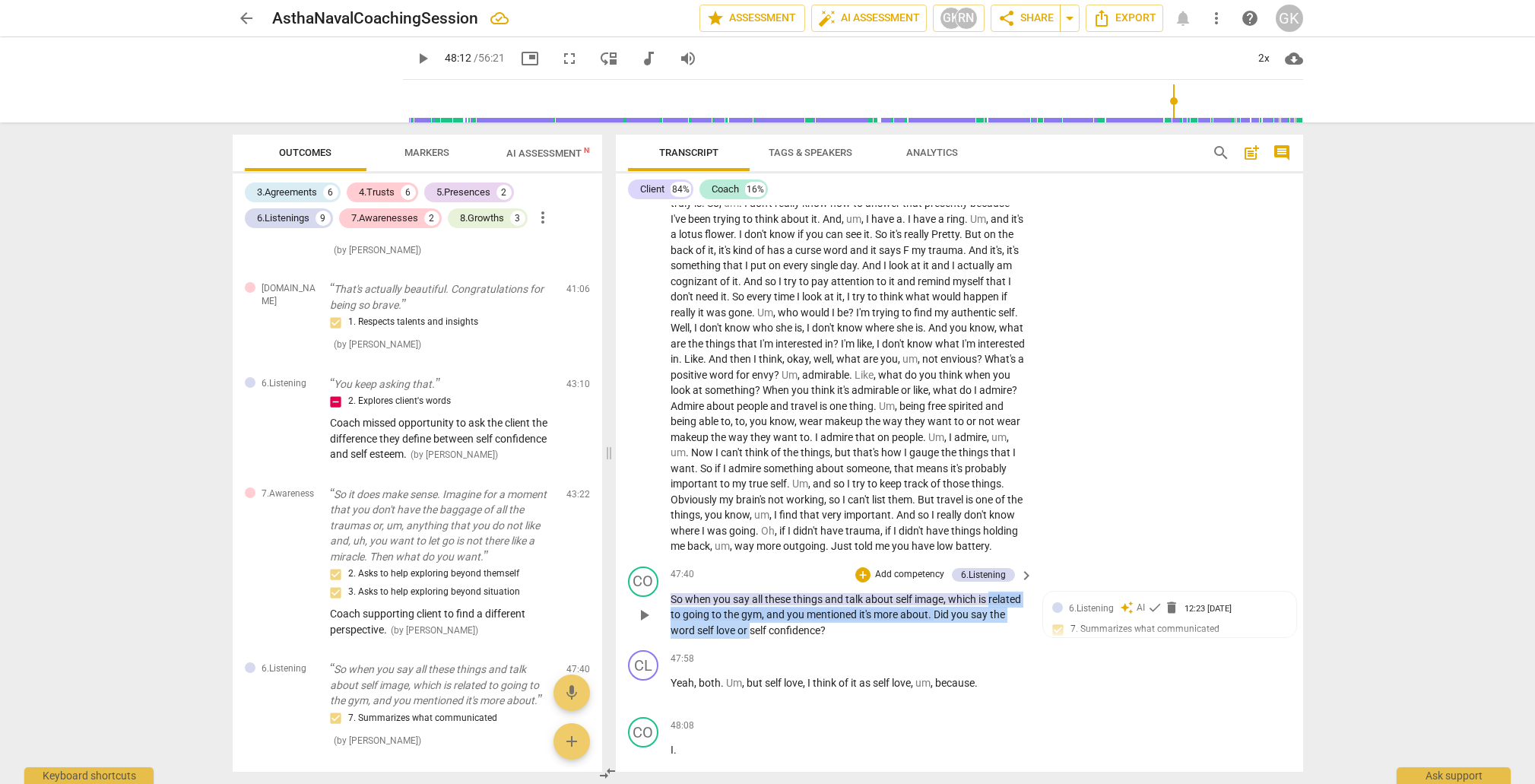
drag, startPoint x: 669, startPoint y: 528, endPoint x: 791, endPoint y: 546, distance: 123.3
click at [791, 560] on div "CO play_arrow pause 47:40 + Add competency 6.Listening keyboard_arrow_right So …" at bounding box center [960, 602] width 687 height 84
click at [667, 566] on div "CO play_arrow pause" at bounding box center [650, 602] width 43 height 72
drag, startPoint x: 670, startPoint y: 543, endPoint x: 930, endPoint y: 556, distance: 260.3
click at [930, 560] on div "CO play_arrow pause 47:40 + Add competency 6.Listening keyboard_arrow_right So …" at bounding box center [960, 602] width 687 height 84
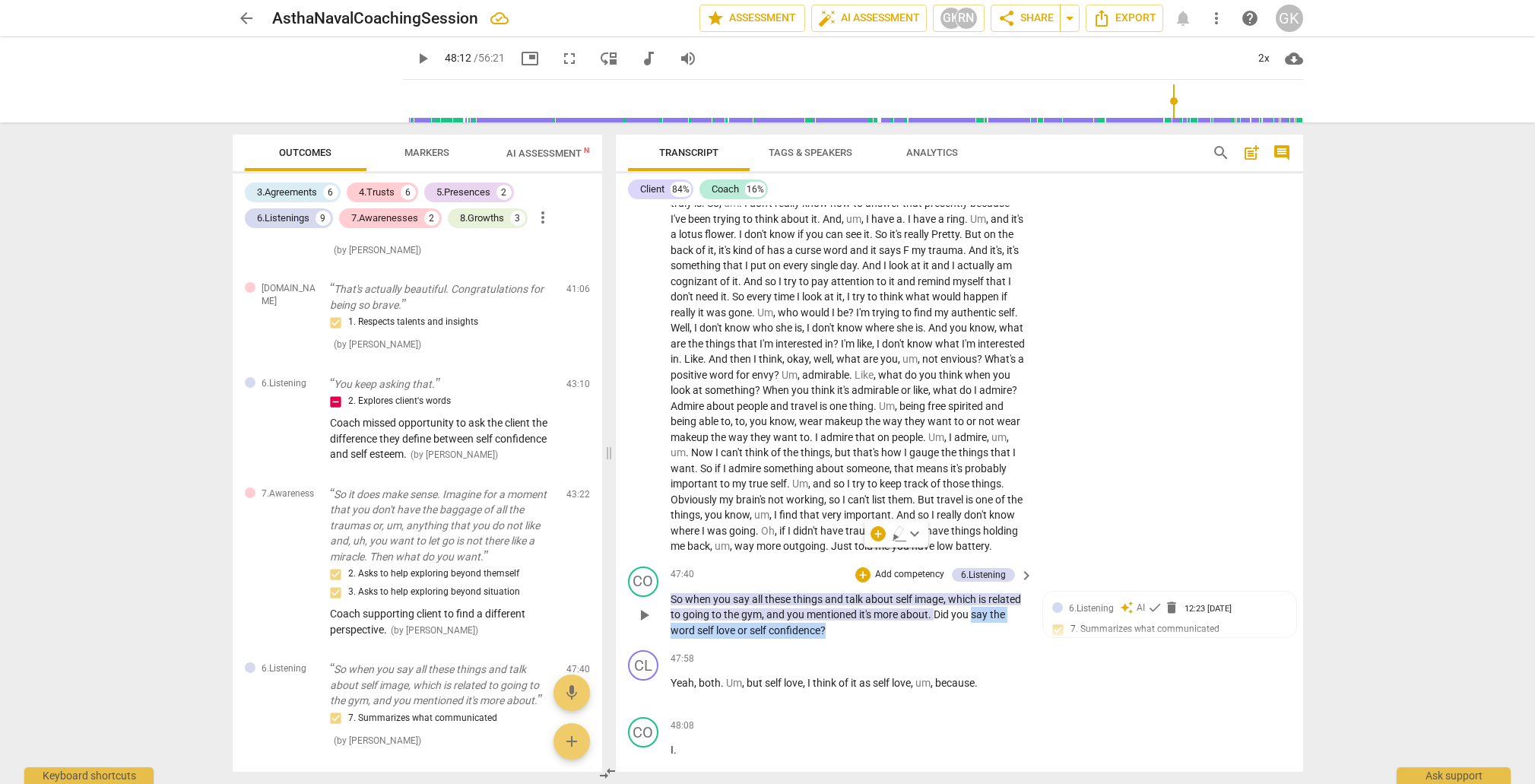
click at [875, 591] on p "So when you say all these things and talk about self image , which is related t…" at bounding box center [848, 614] width 356 height 47
drag, startPoint x: 873, startPoint y: 553, endPoint x: 640, endPoint y: 516, distance: 235.9
click at [640, 560] on div "CO play_arrow pause 47:40 + Add competency 6.Listening keyboard_arrow_right So …" at bounding box center [960, 602] width 687 height 84
click at [864, 567] on div "+" at bounding box center [863, 575] width 15 height 15
click at [893, 554] on div "Multiselection m 1.Ethical 1 2.Mindset 2 3.Agreement 3 [DOMAIN_NAME] 4 5.Presen…" at bounding box center [937, 499] width 167 height 290
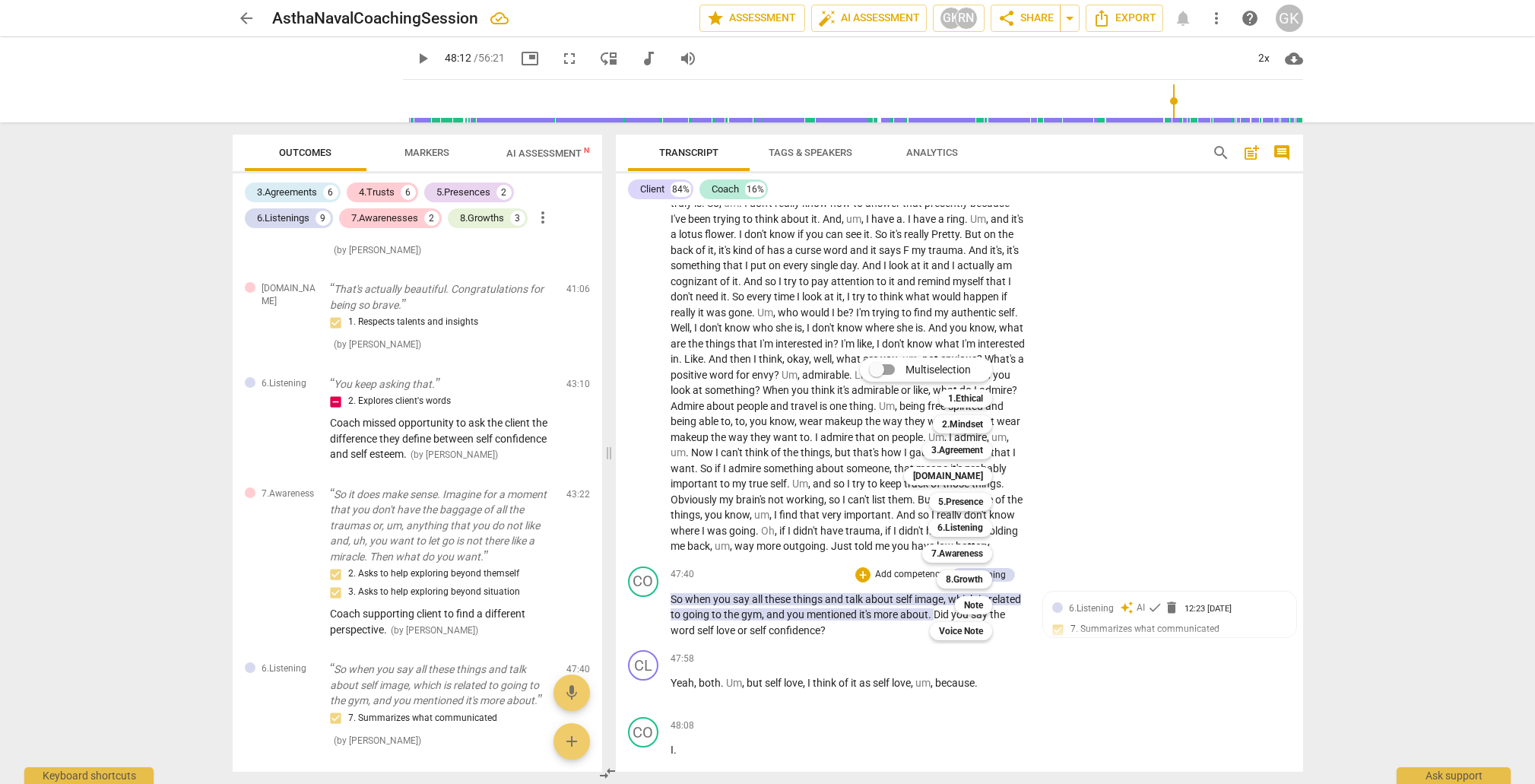
click at [890, 554] on div "Multiselection m 1.Ethical 1 2.Mindset 2 3.Agreement 3 [DOMAIN_NAME] 4 5.Presen…" at bounding box center [937, 499] width 167 height 290
click at [783, 527] on div at bounding box center [767, 392] width 1535 height 784
click at [1275, 601] on div "6.Listening auto_awesome AI check delete 12:23 [DATE]" at bounding box center [1178, 607] width 219 height 15
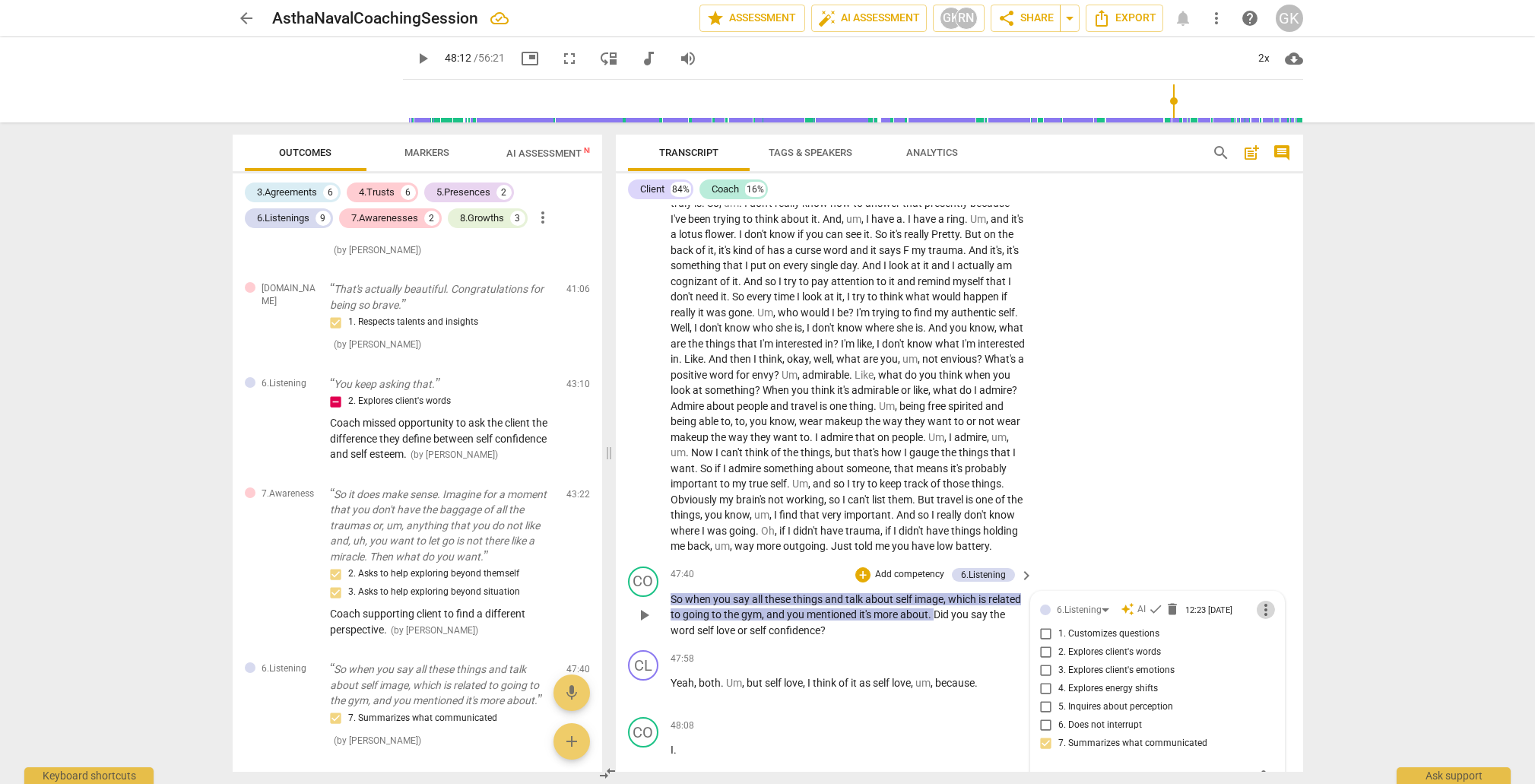
click at [1261, 601] on span "more_vert" at bounding box center [1266, 609] width 18 height 18
click at [1264, 563] on li "Delete" at bounding box center [1277, 563] width 52 height 29
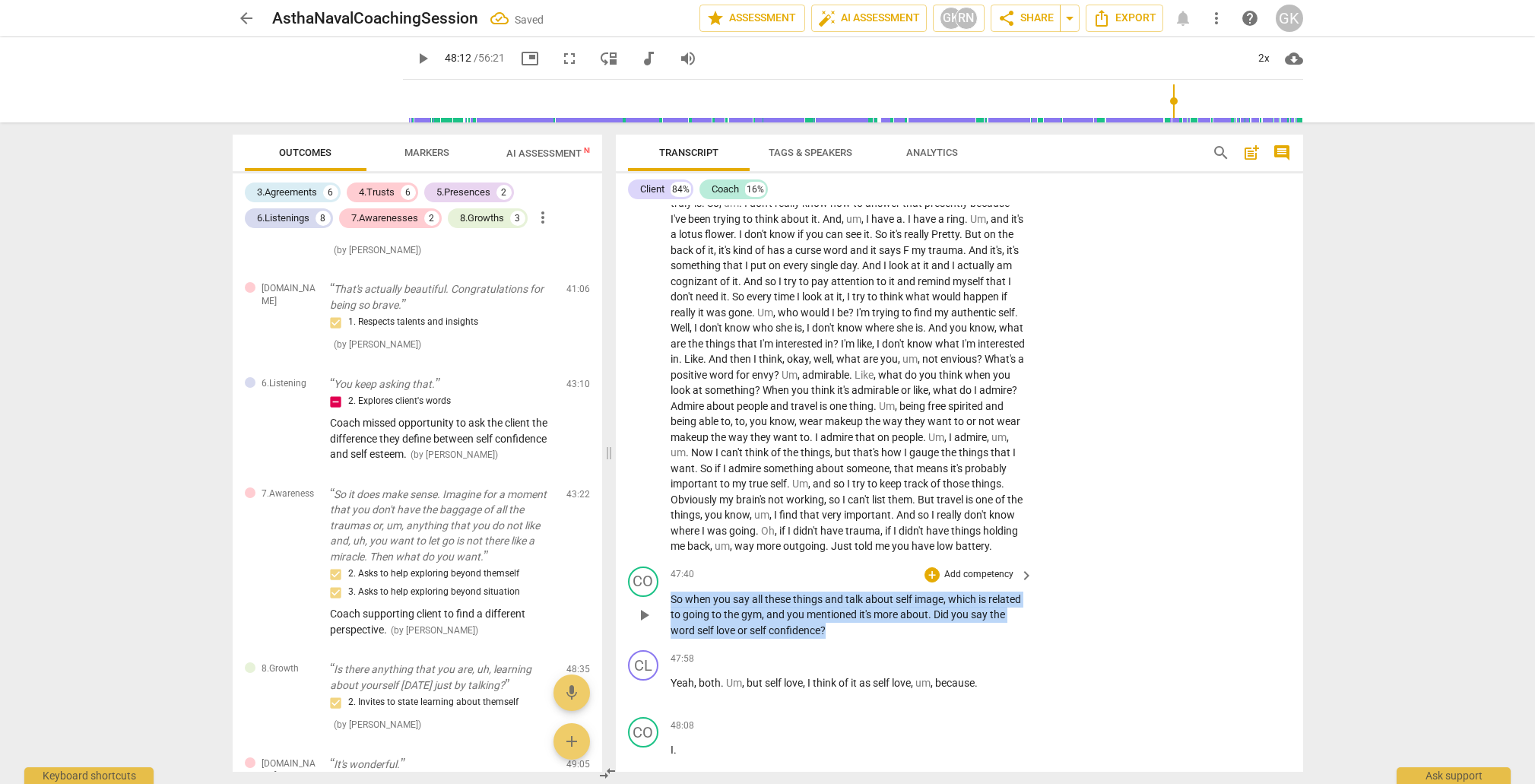
drag, startPoint x: 671, startPoint y: 523, endPoint x: 881, endPoint y: 552, distance: 212.0
click at [874, 591] on p "So when you say all these things and talk about self image , which is related t…" at bounding box center [848, 614] width 356 height 47
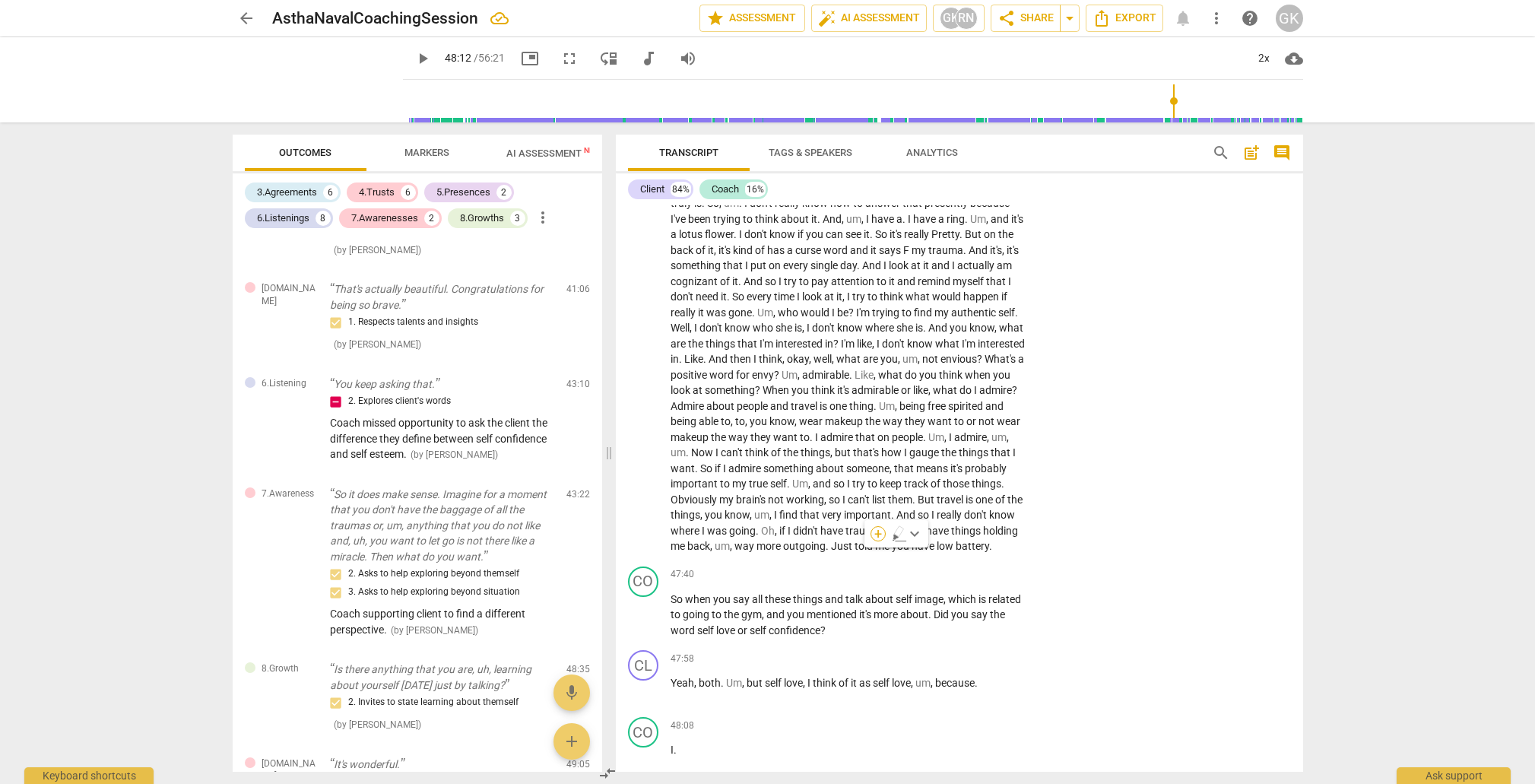
click at [878, 536] on div "+" at bounding box center [878, 534] width 15 height 15
click at [985, 541] on b "5.Presence" at bounding box center [977, 536] width 45 height 18
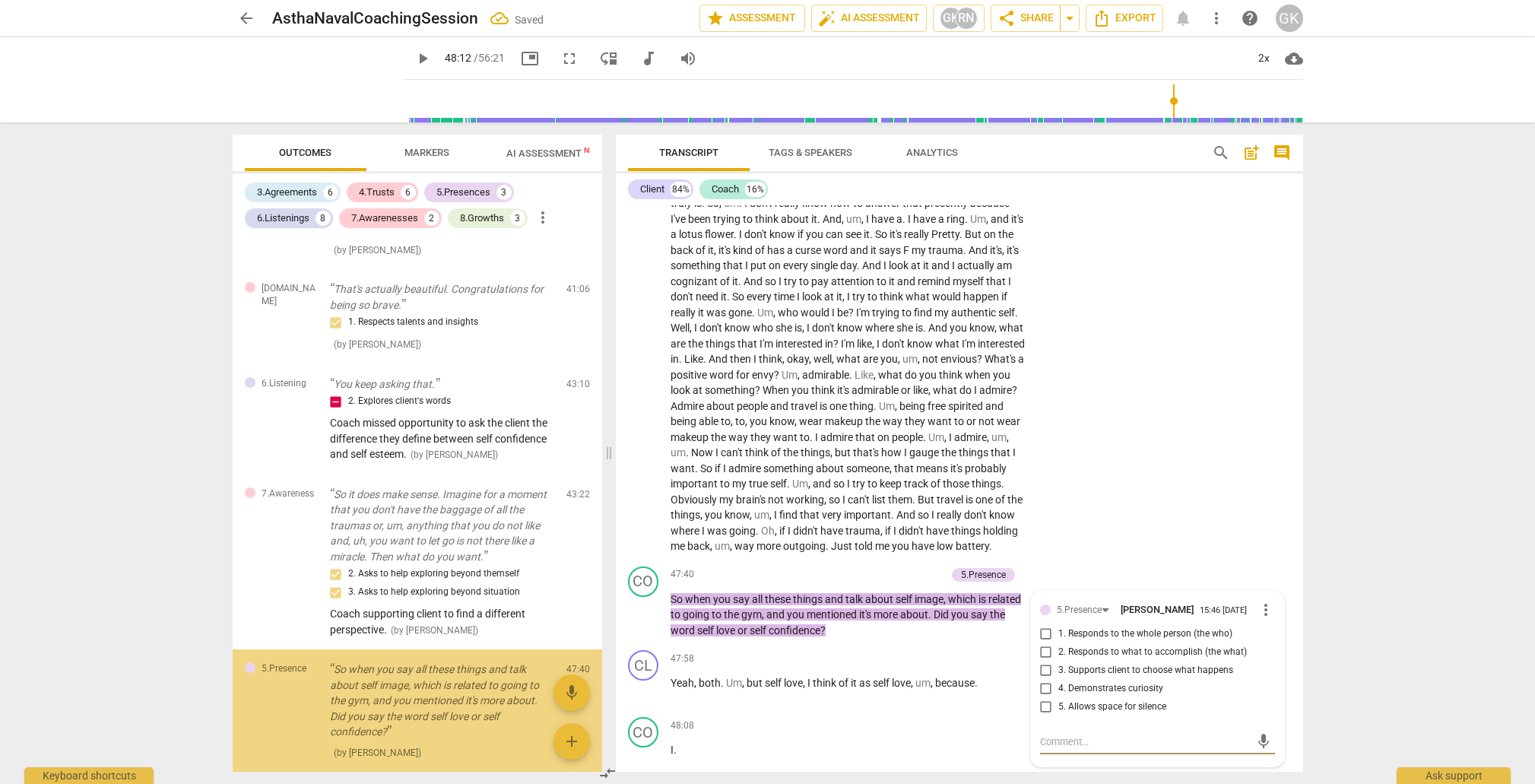
scroll to position [2209, 0]
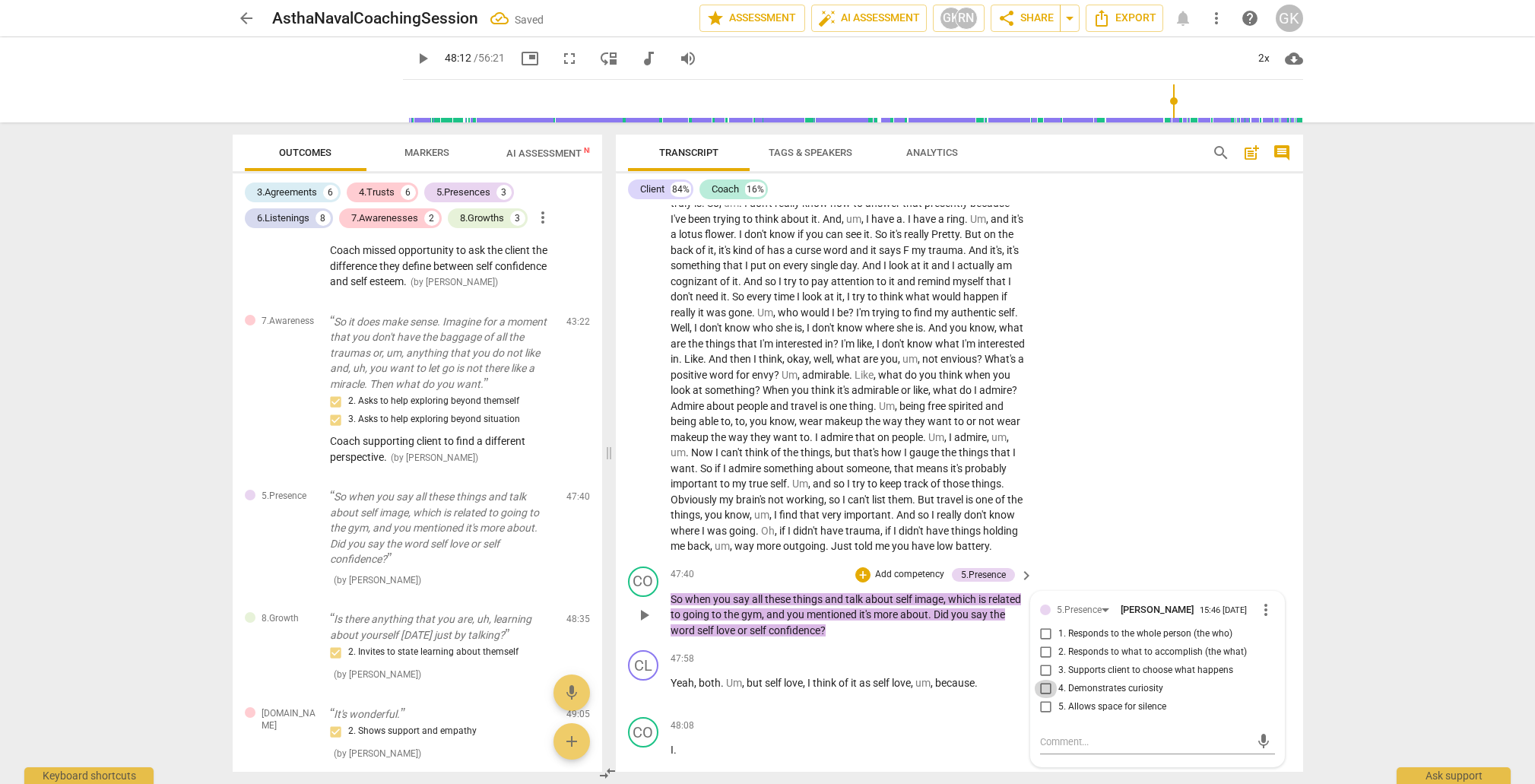
click at [1040, 679] on input "4. Demonstrates curiosity" at bounding box center [1046, 688] width 24 height 18
click at [1049, 734] on textarea at bounding box center [1146, 741] width 211 height 15
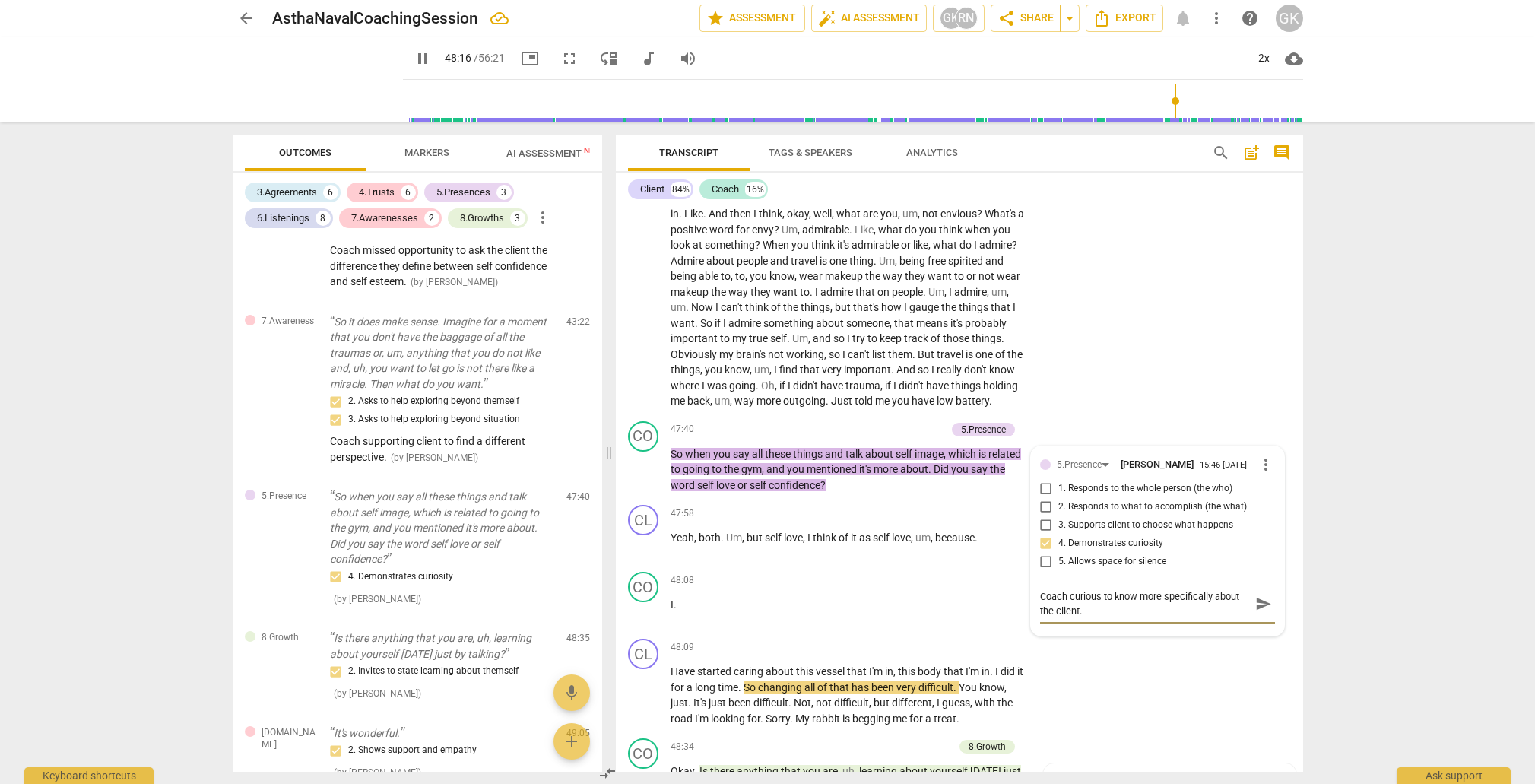
scroll to position [8899, 0]
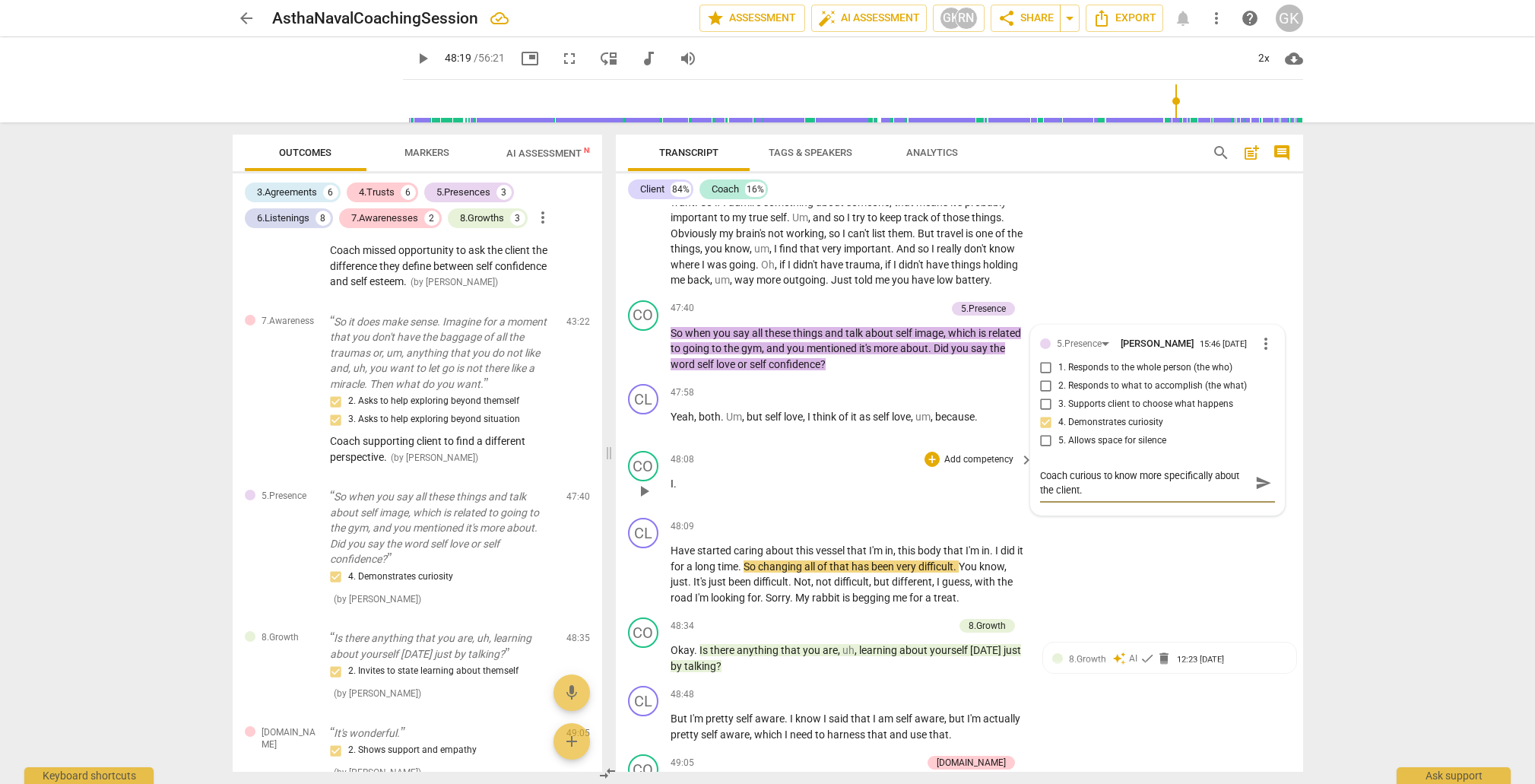
click at [685, 476] on p "I ." at bounding box center [848, 483] width 356 height 16
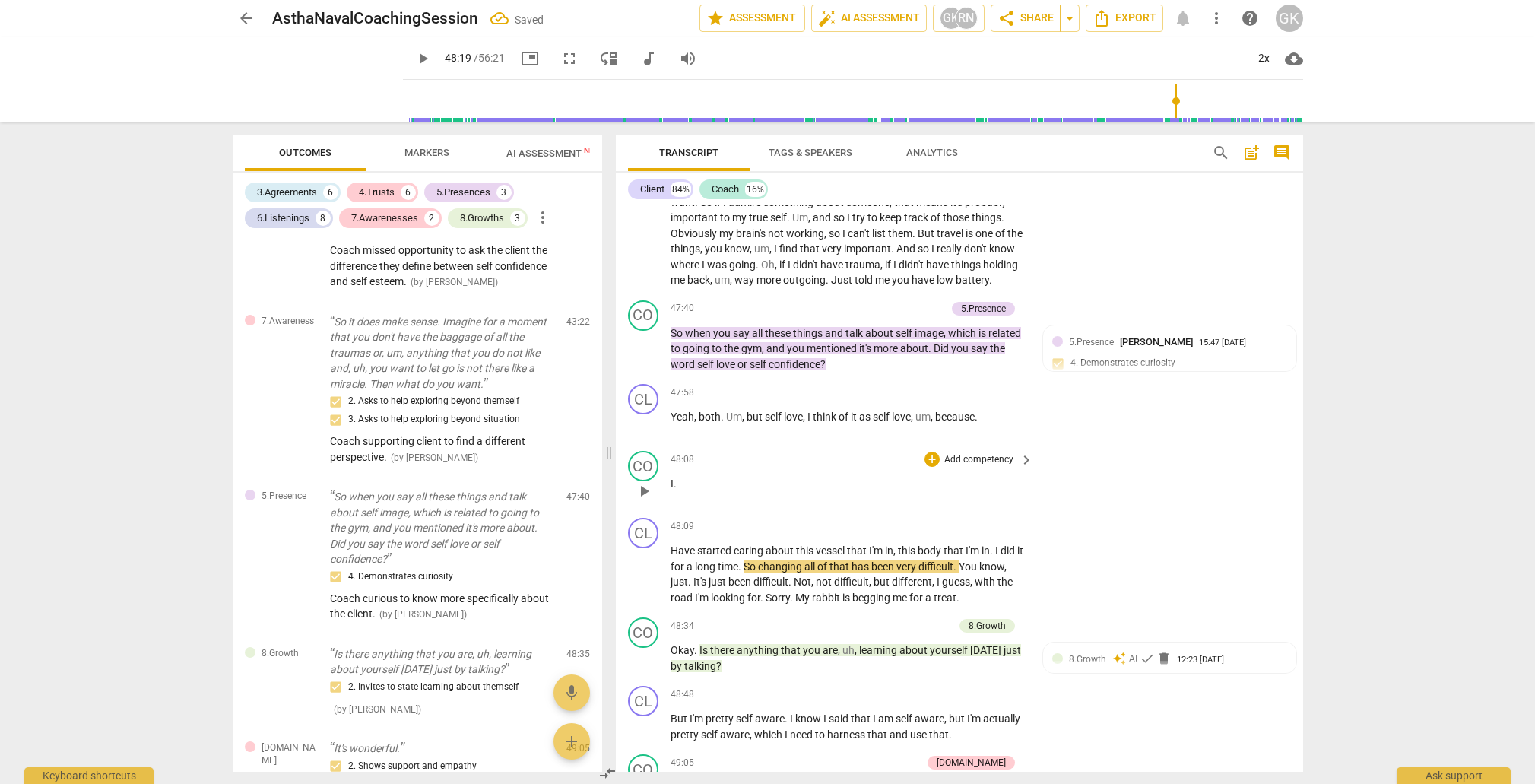
scroll to position [8908, 0]
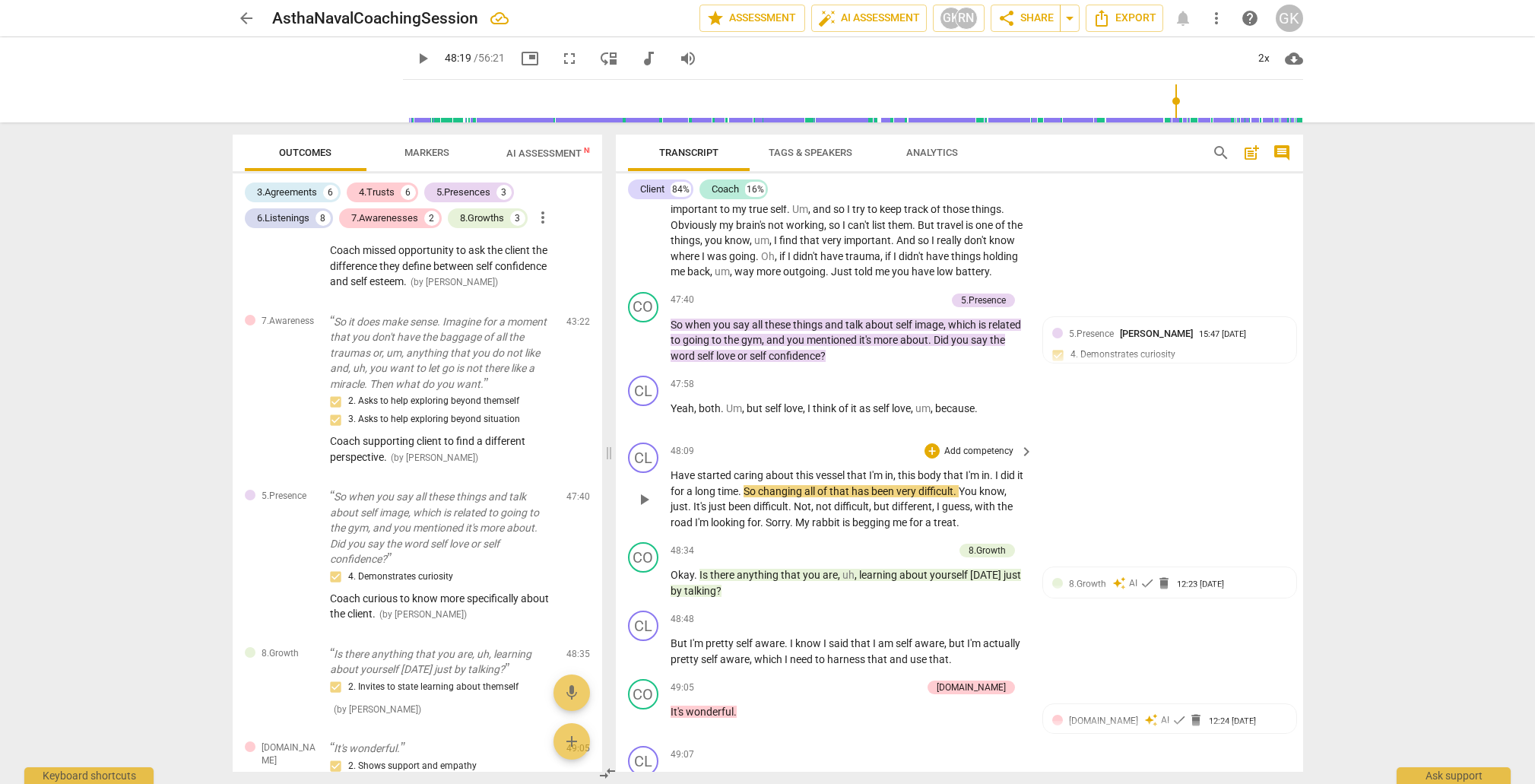
drag, startPoint x: 671, startPoint y: 394, endPoint x: 677, endPoint y: 401, distance: 9.2
click at [671, 469] on span "Have" at bounding box center [684, 475] width 27 height 12
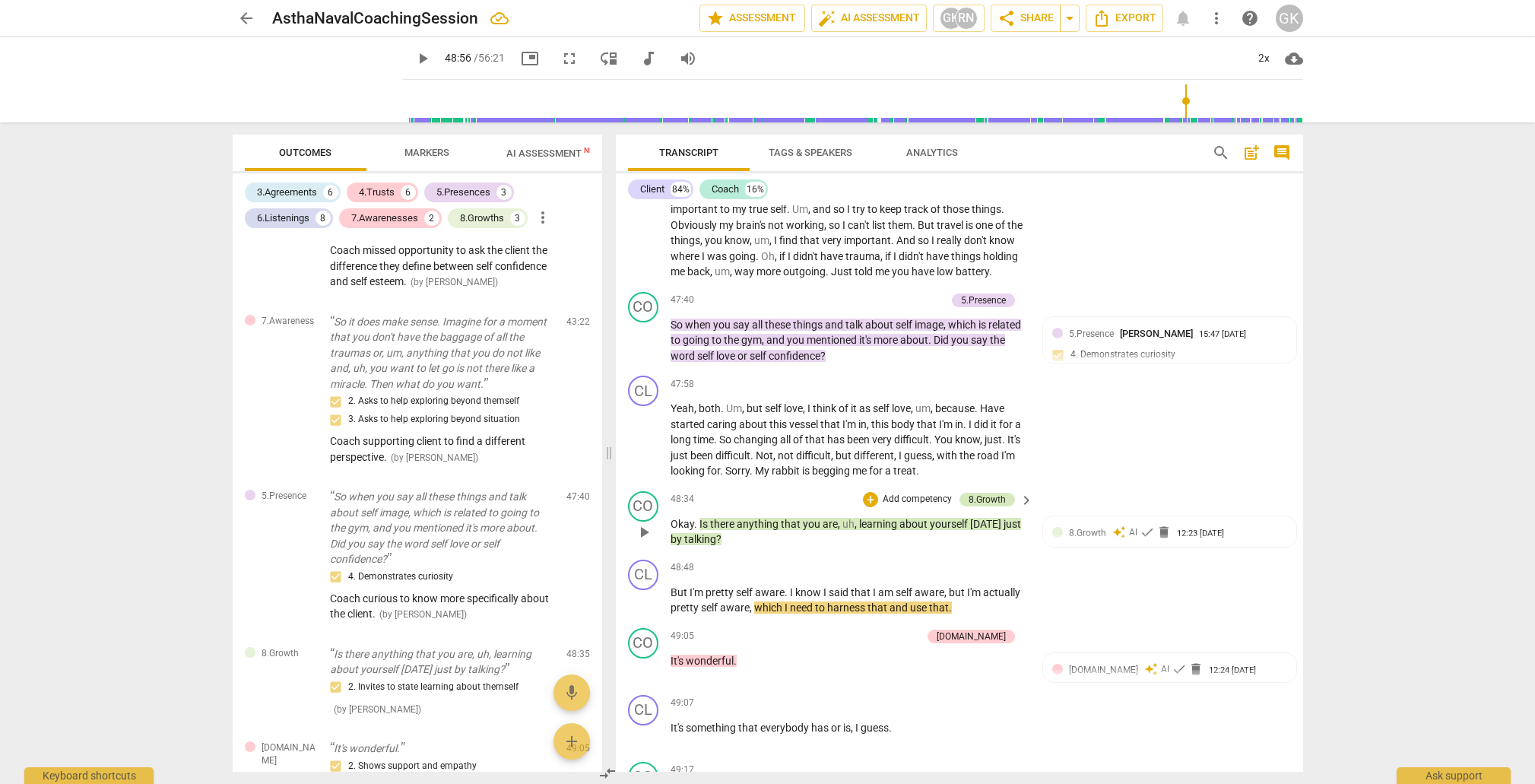
click at [984, 493] on div "8.Growth" at bounding box center [986, 500] width 37 height 14
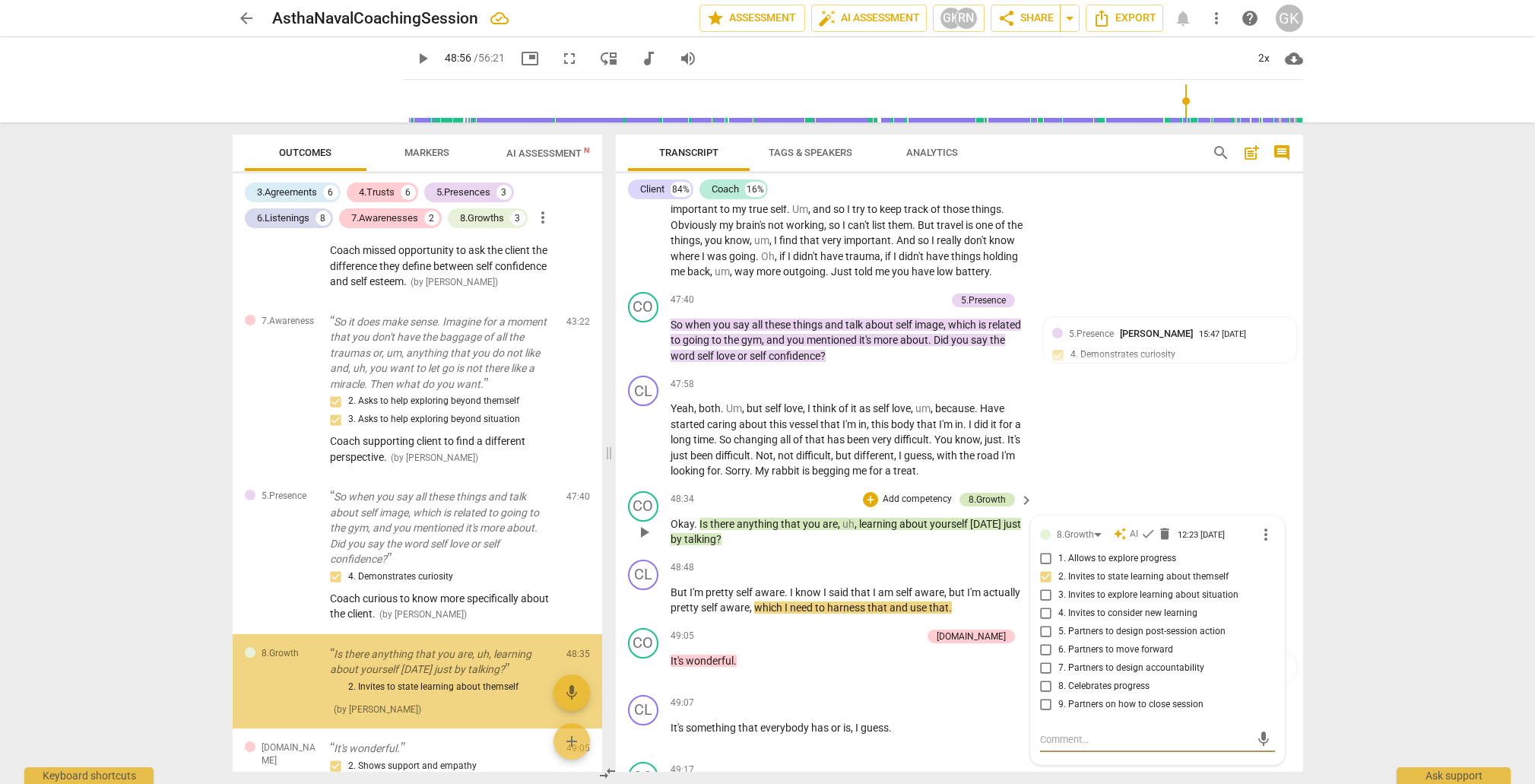
scroll to position [2349, 0]
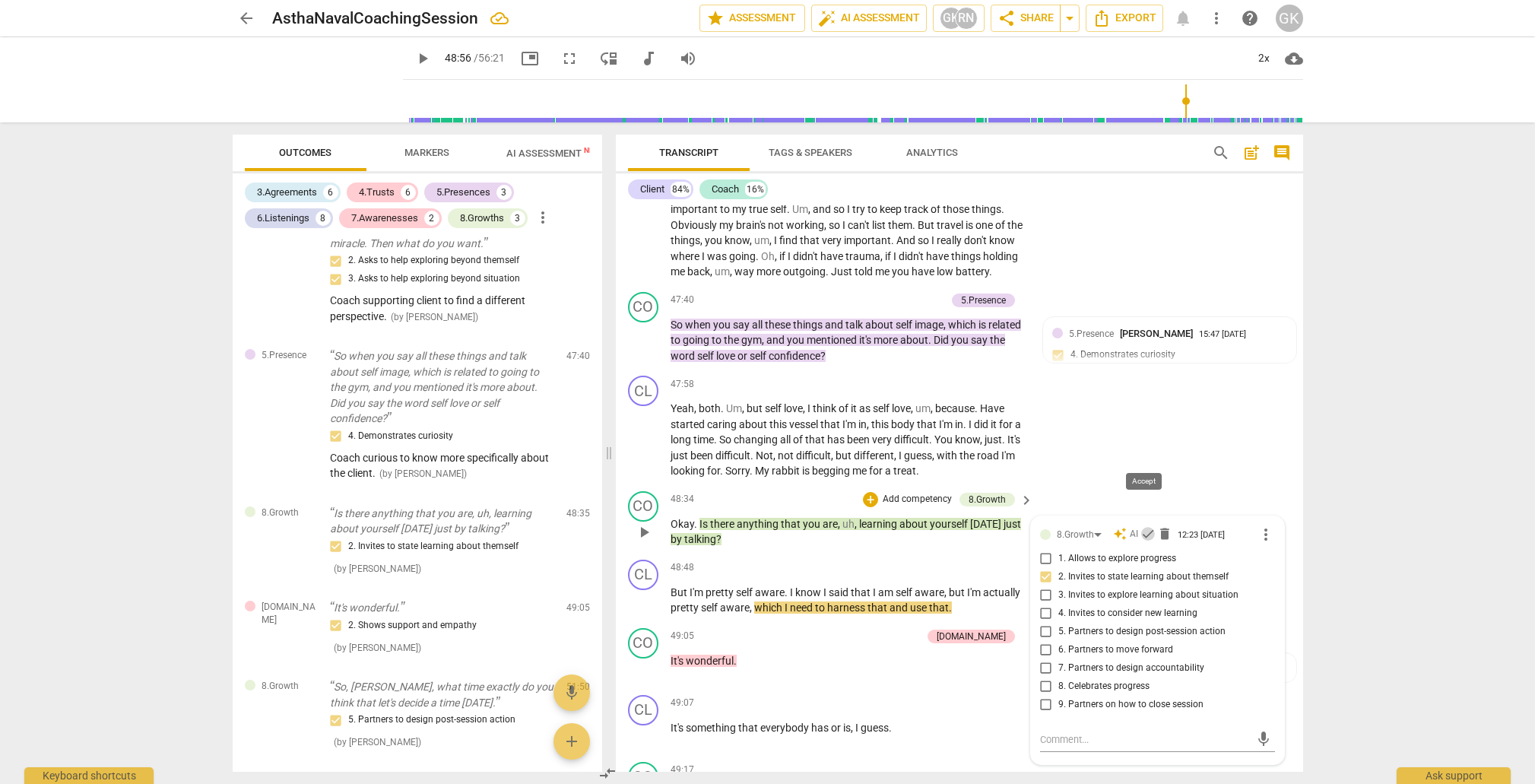
click at [1148, 526] on span "check" at bounding box center [1148, 534] width 15 height 15
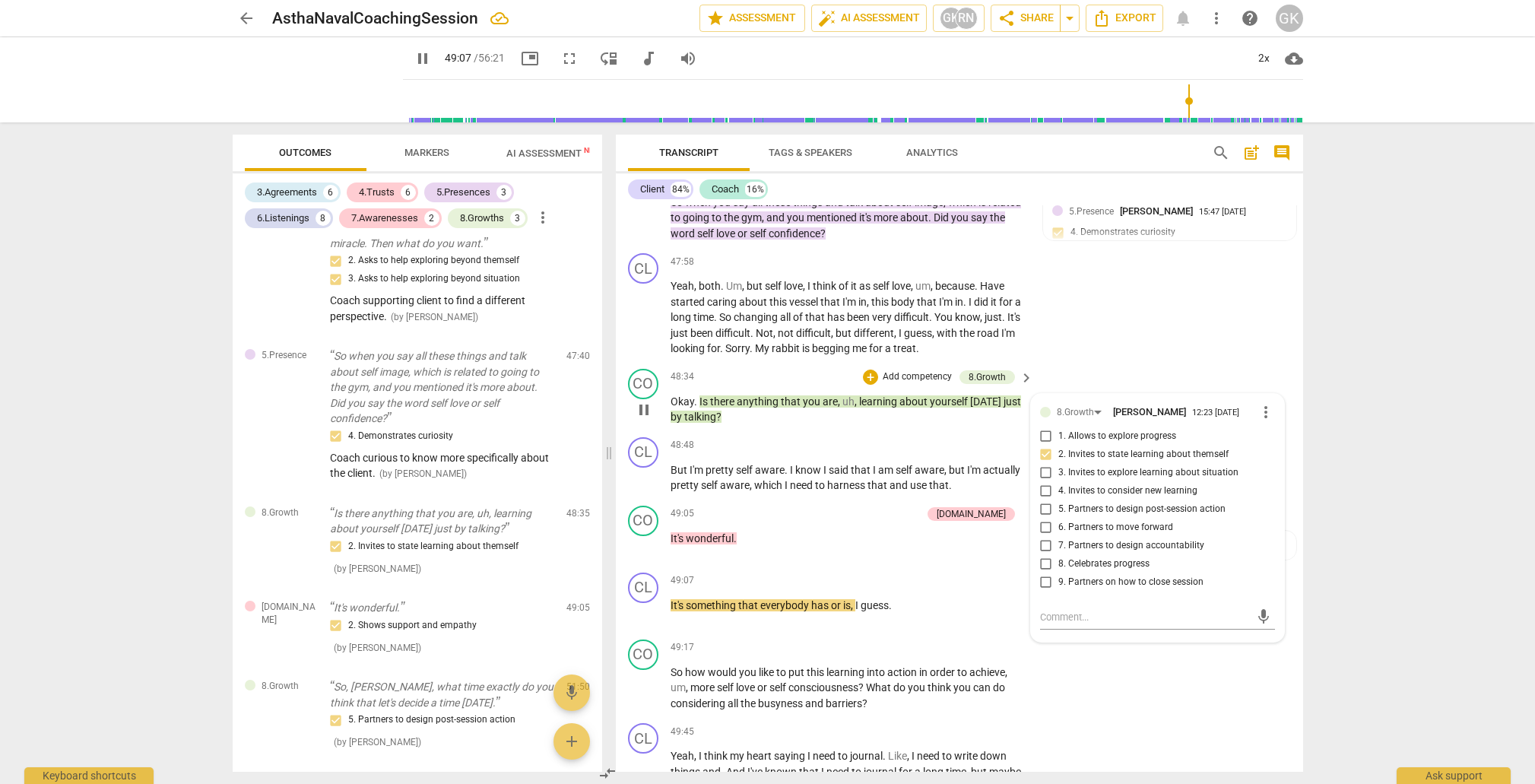
scroll to position [9065, 0]
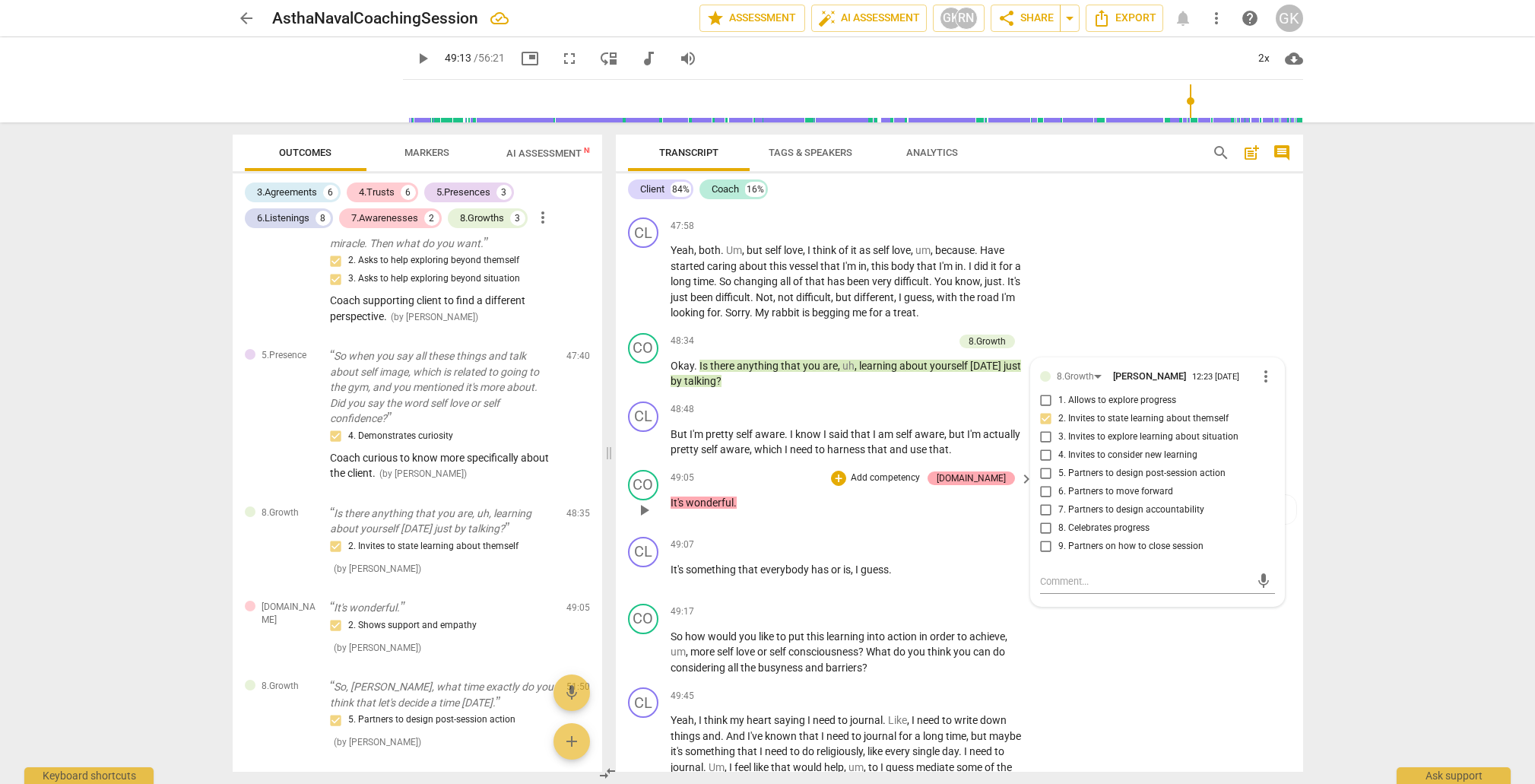
click at [992, 471] on div "[DOMAIN_NAME]" at bounding box center [971, 478] width 69 height 14
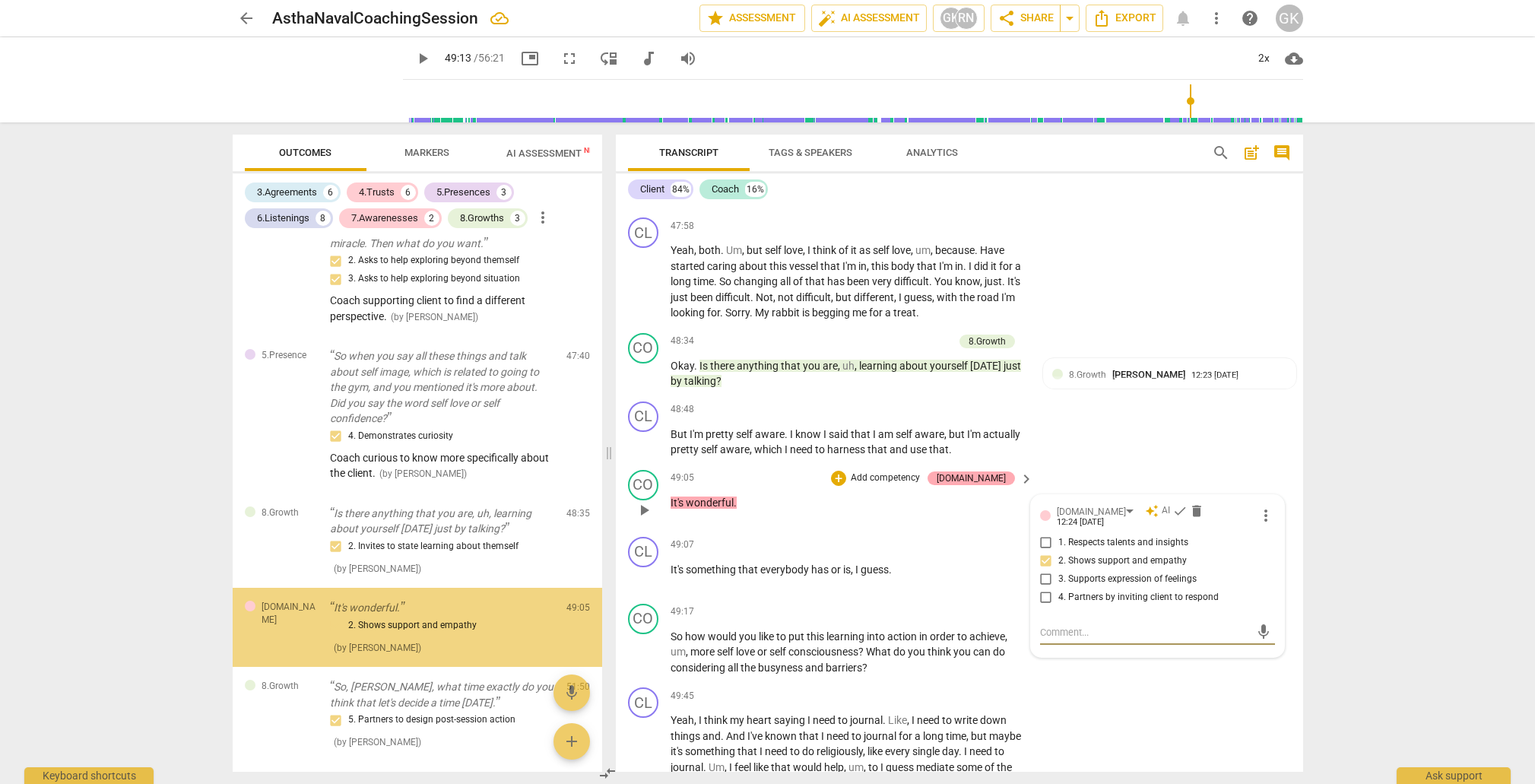
scroll to position [9070, 0]
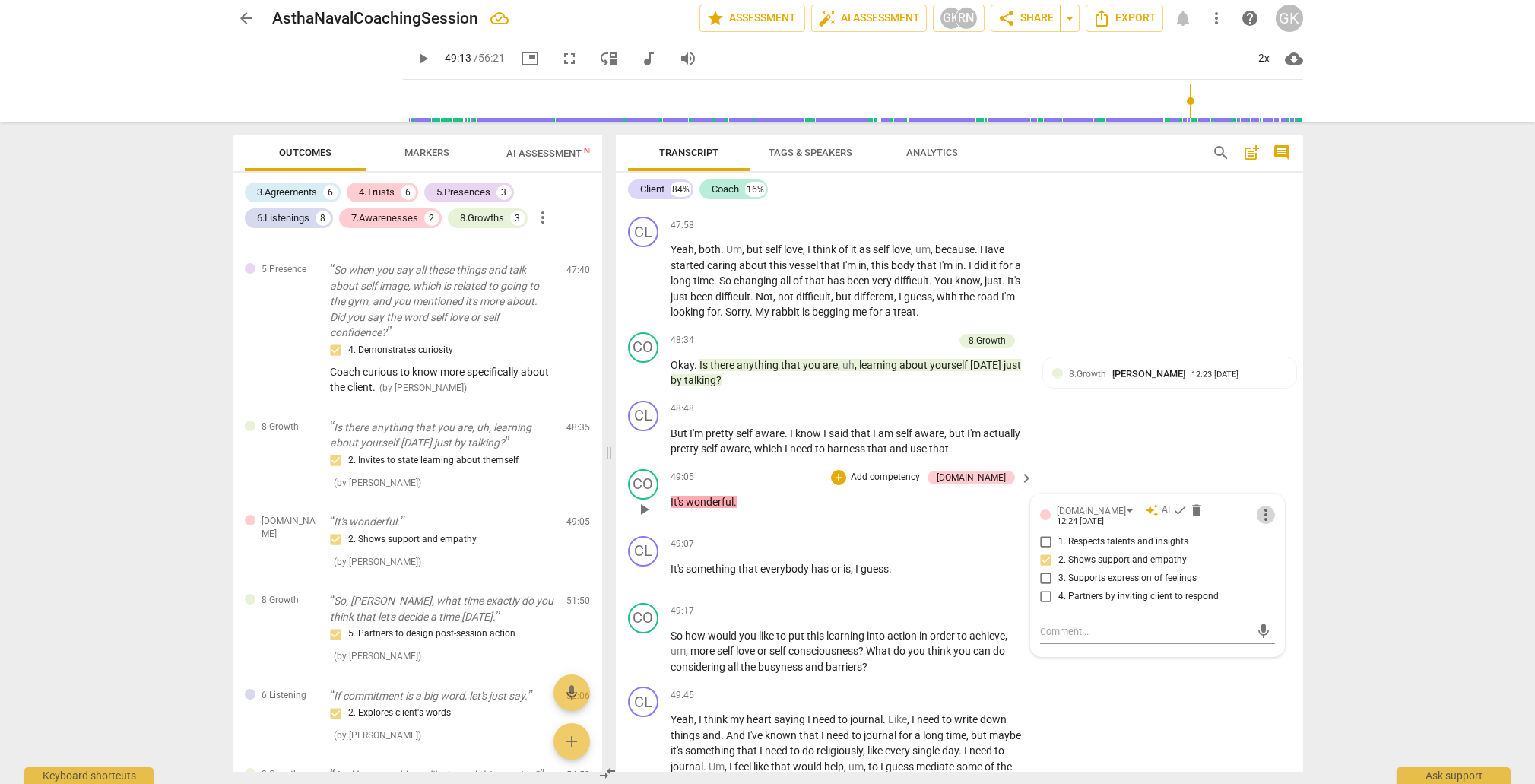
click at [1262, 506] on span "more_vert" at bounding box center [1266, 514] width 18 height 18
click at [1274, 459] on li "Delete" at bounding box center [1277, 462] width 52 height 29
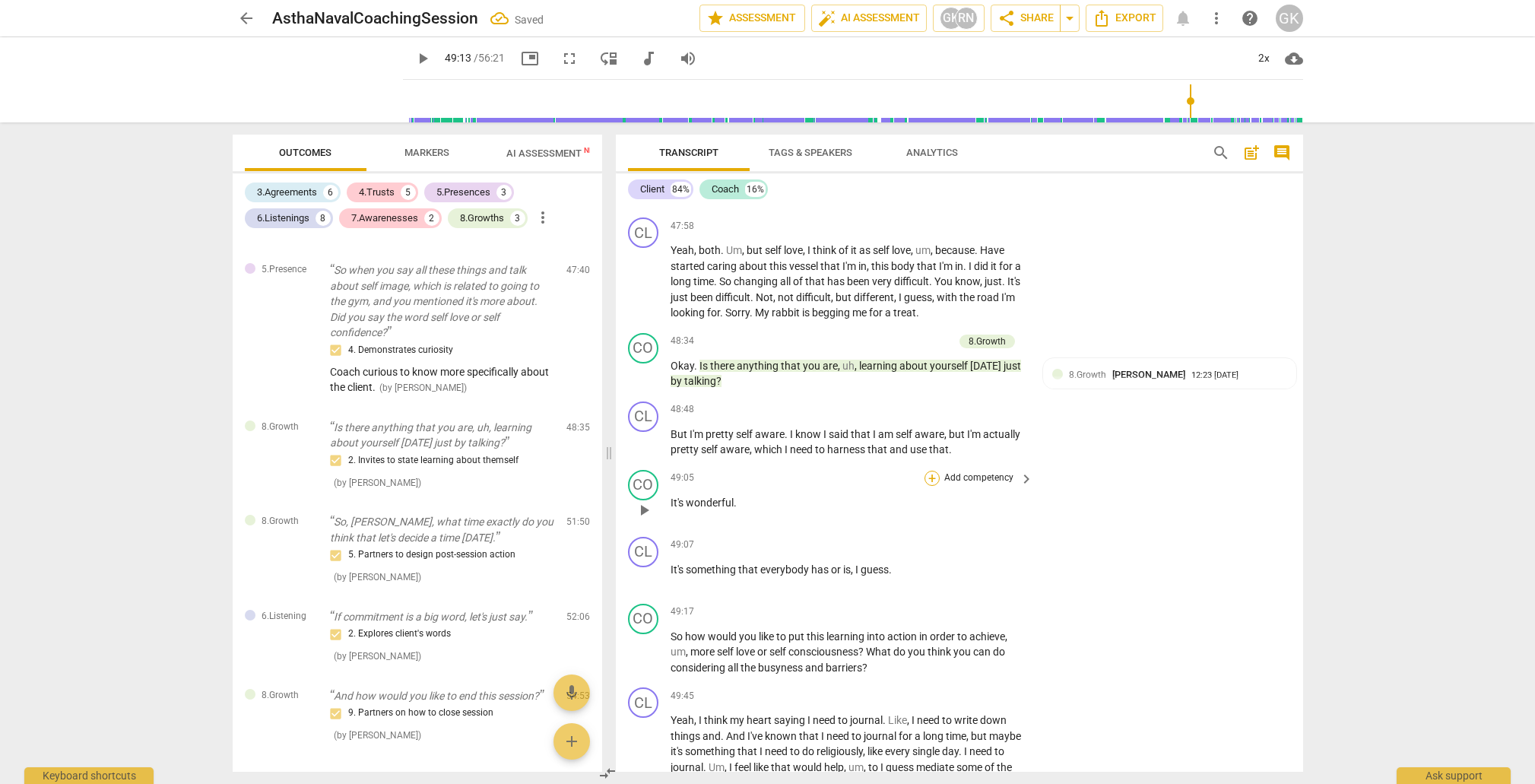
click at [933, 470] on div "+" at bounding box center [932, 478] width 15 height 15
click at [1038, 480] on b "8.Growth" at bounding box center [1033, 477] width 37 height 18
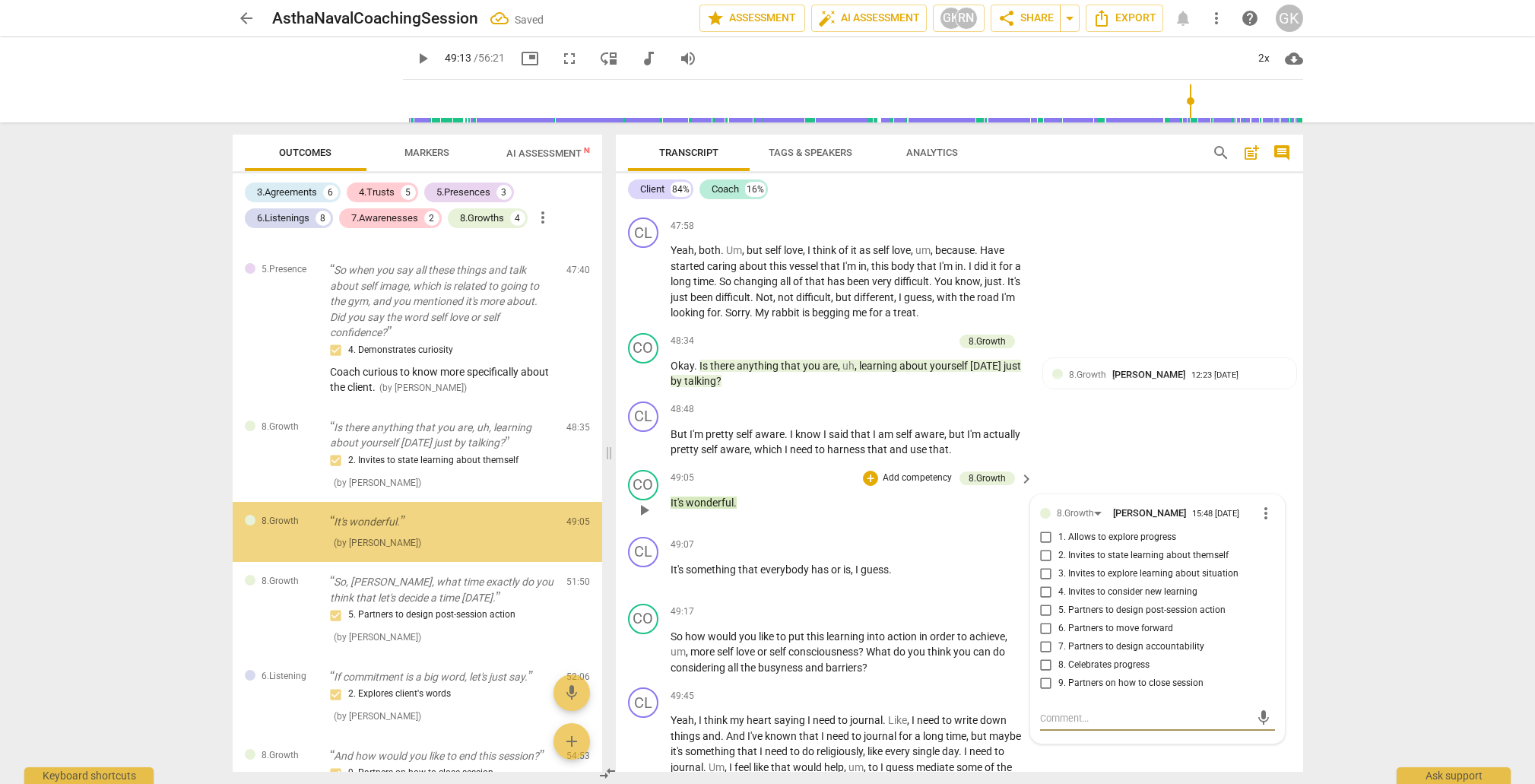
scroll to position [2427, 0]
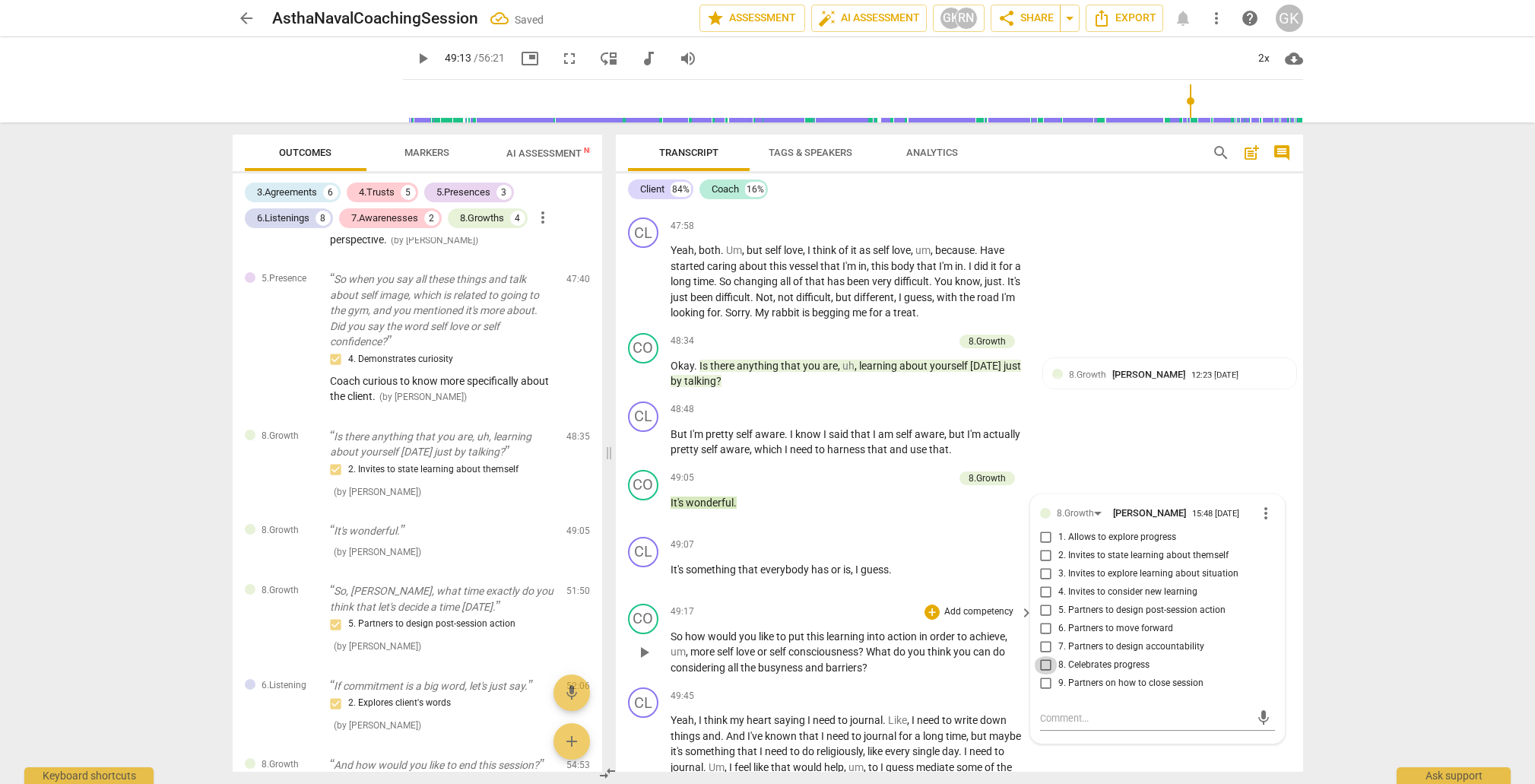
drag, startPoint x: 1046, startPoint y: 584, endPoint x: 1004, endPoint y: 536, distance: 63.8
click at [1046, 656] on input "8. Celebrates progress" at bounding box center [1046, 665] width 24 height 18
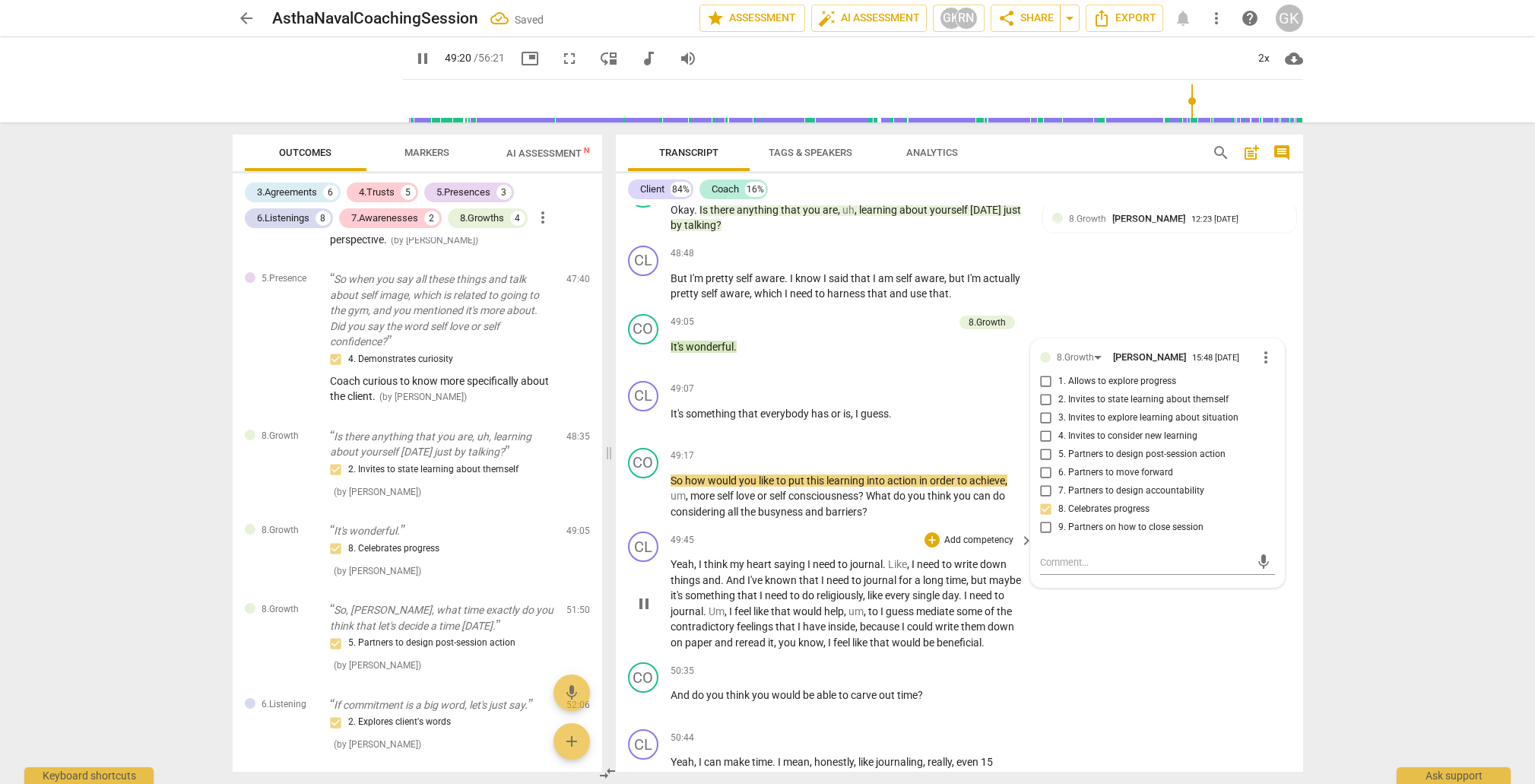
scroll to position [9221, 0]
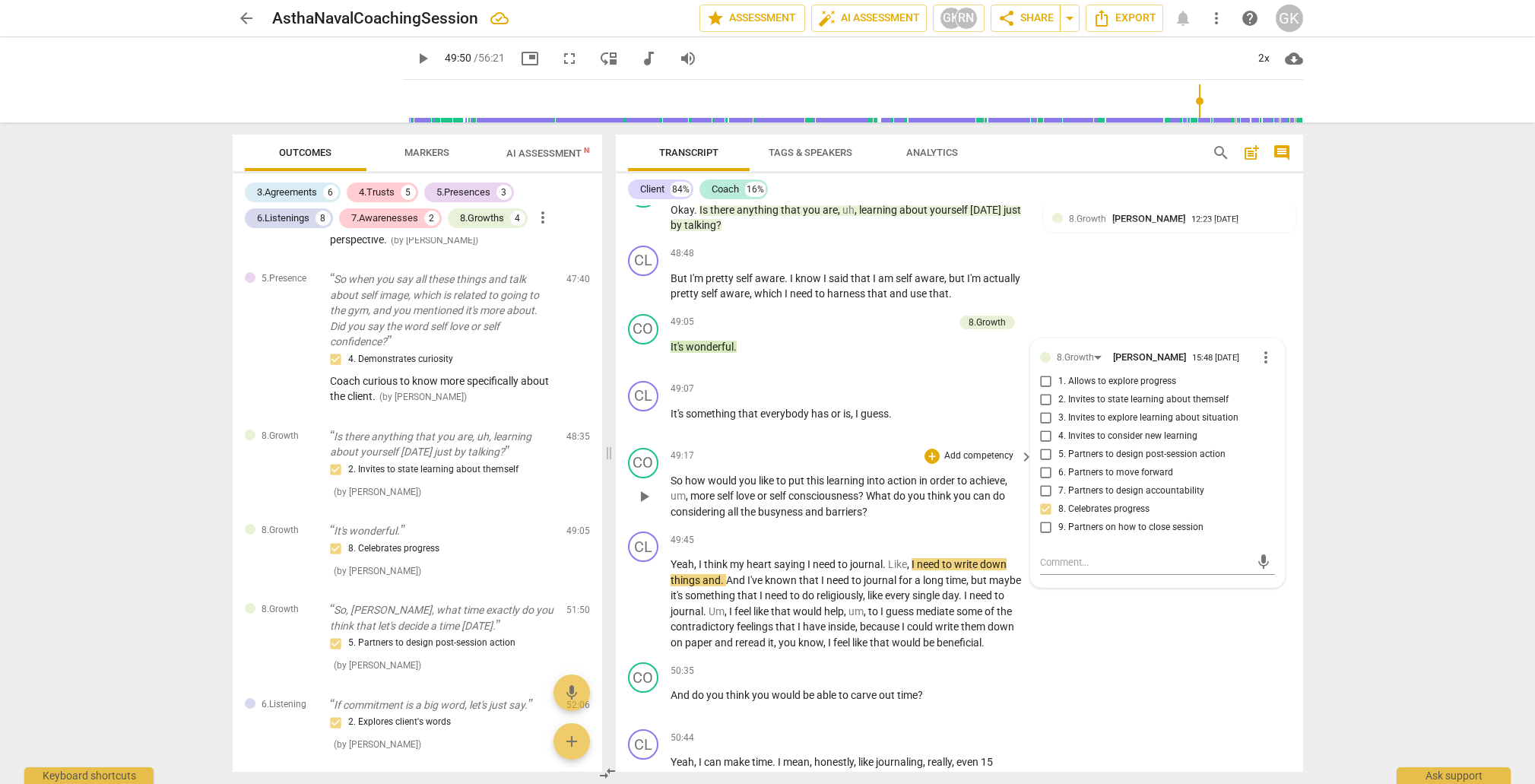
click at [881, 489] on span "What" at bounding box center [880, 495] width 27 height 12
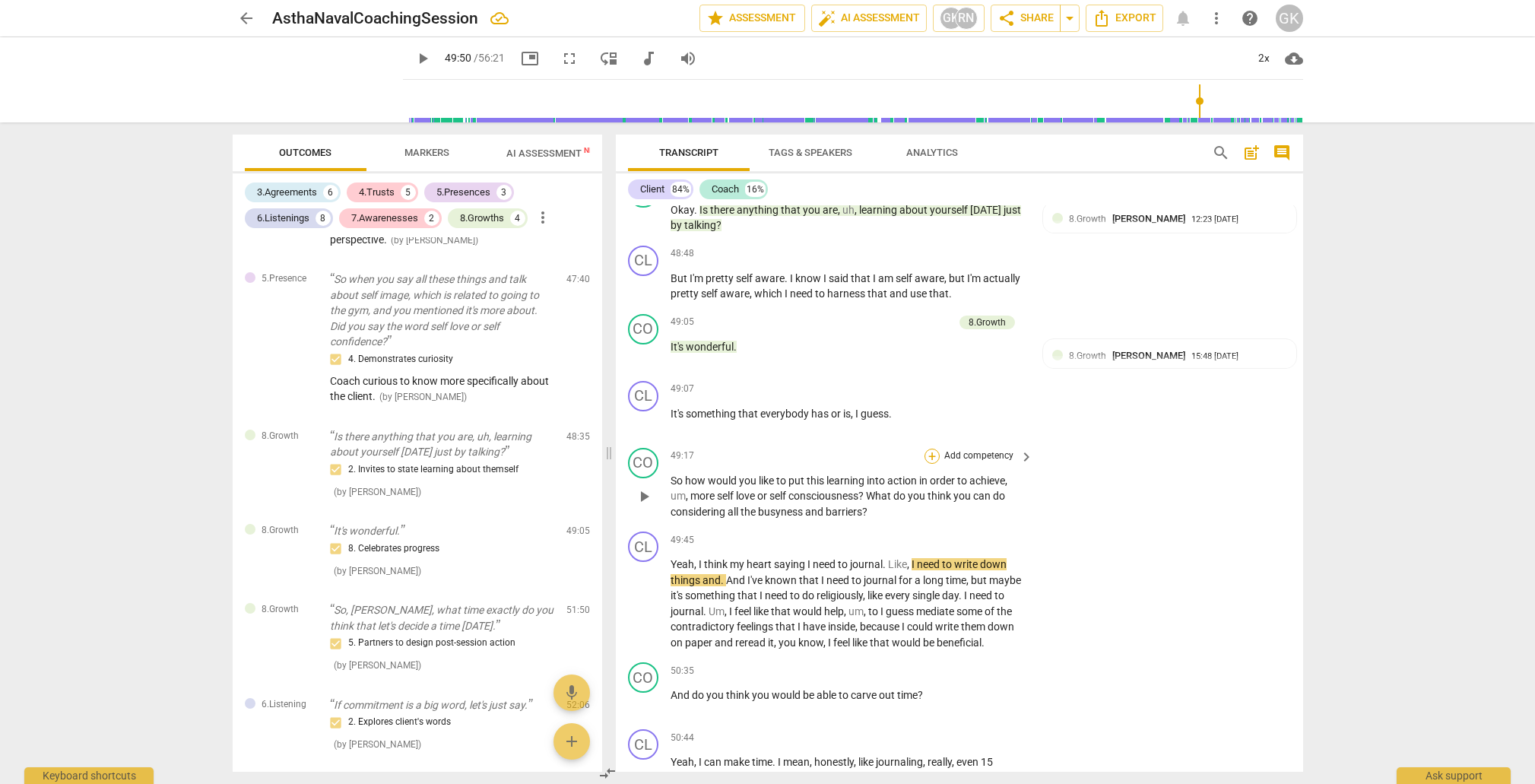
click at [930, 448] on div "+" at bounding box center [932, 456] width 15 height 15
click at [1039, 454] on b "8.Growth" at bounding box center [1033, 456] width 37 height 18
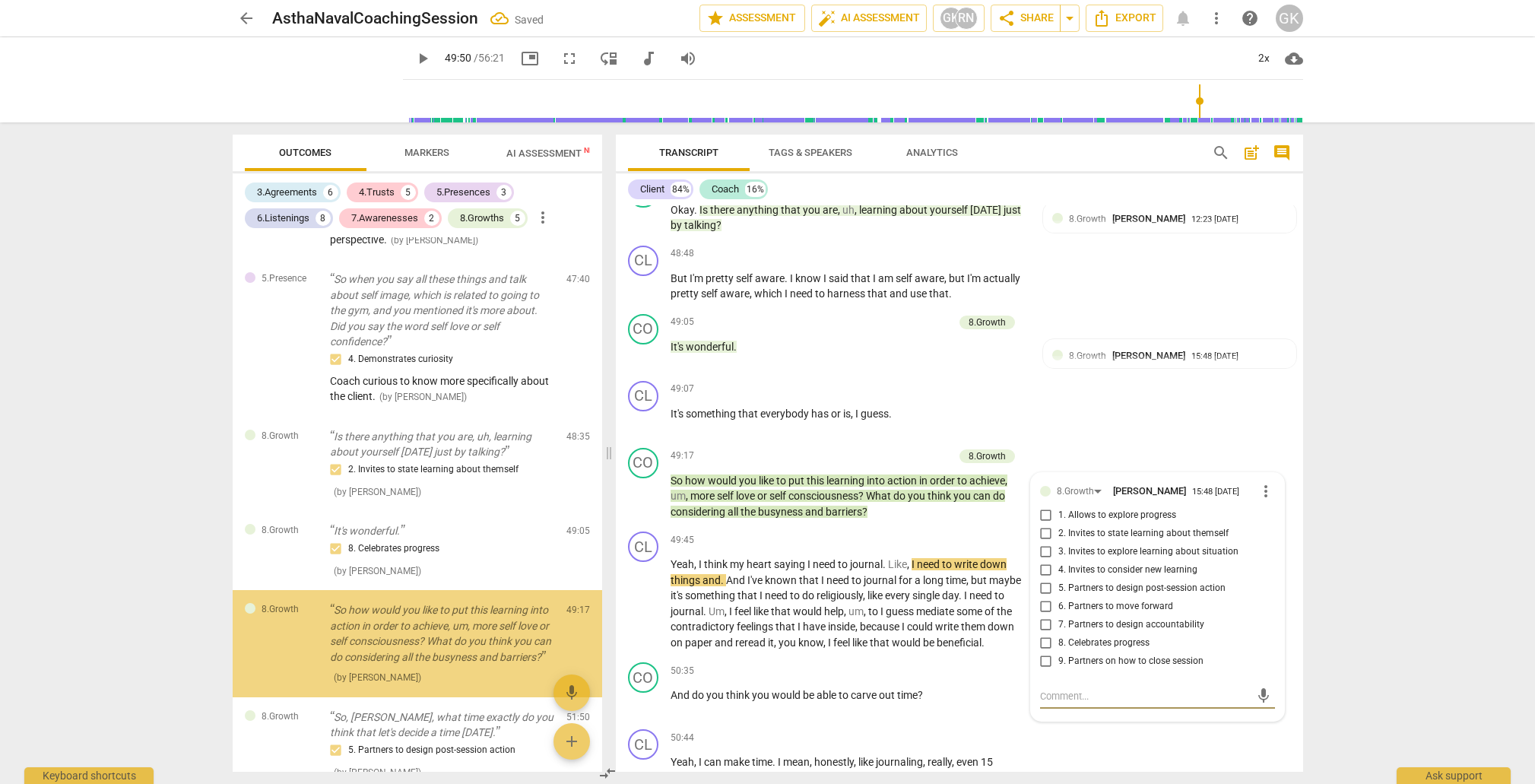
scroll to position [2535, 0]
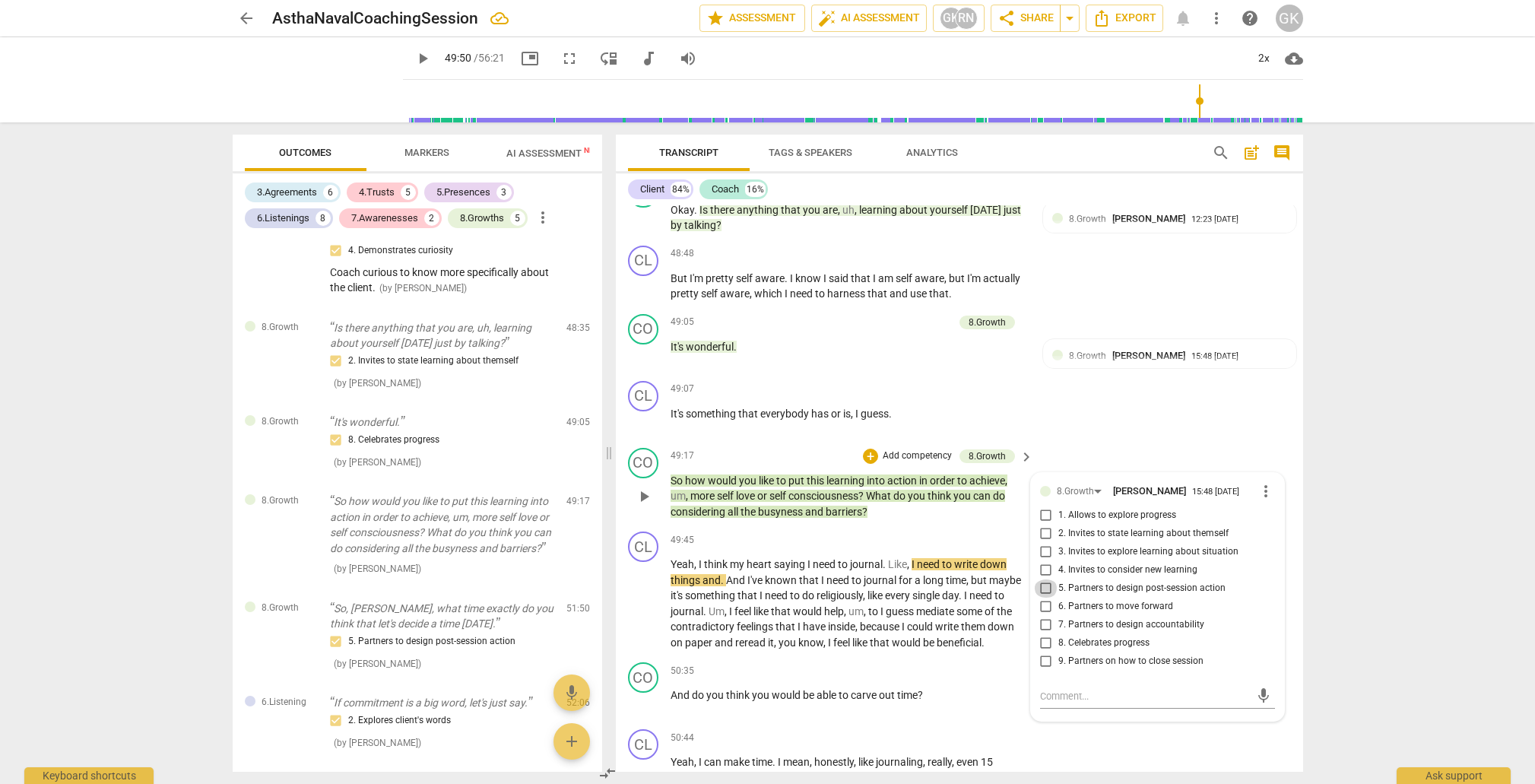
click at [1046, 579] on input "5. Partners to design post-session action" at bounding box center [1046, 588] width 24 height 18
click at [1046, 561] on input "4. Invites to consider new learning" at bounding box center [1046, 570] width 24 height 18
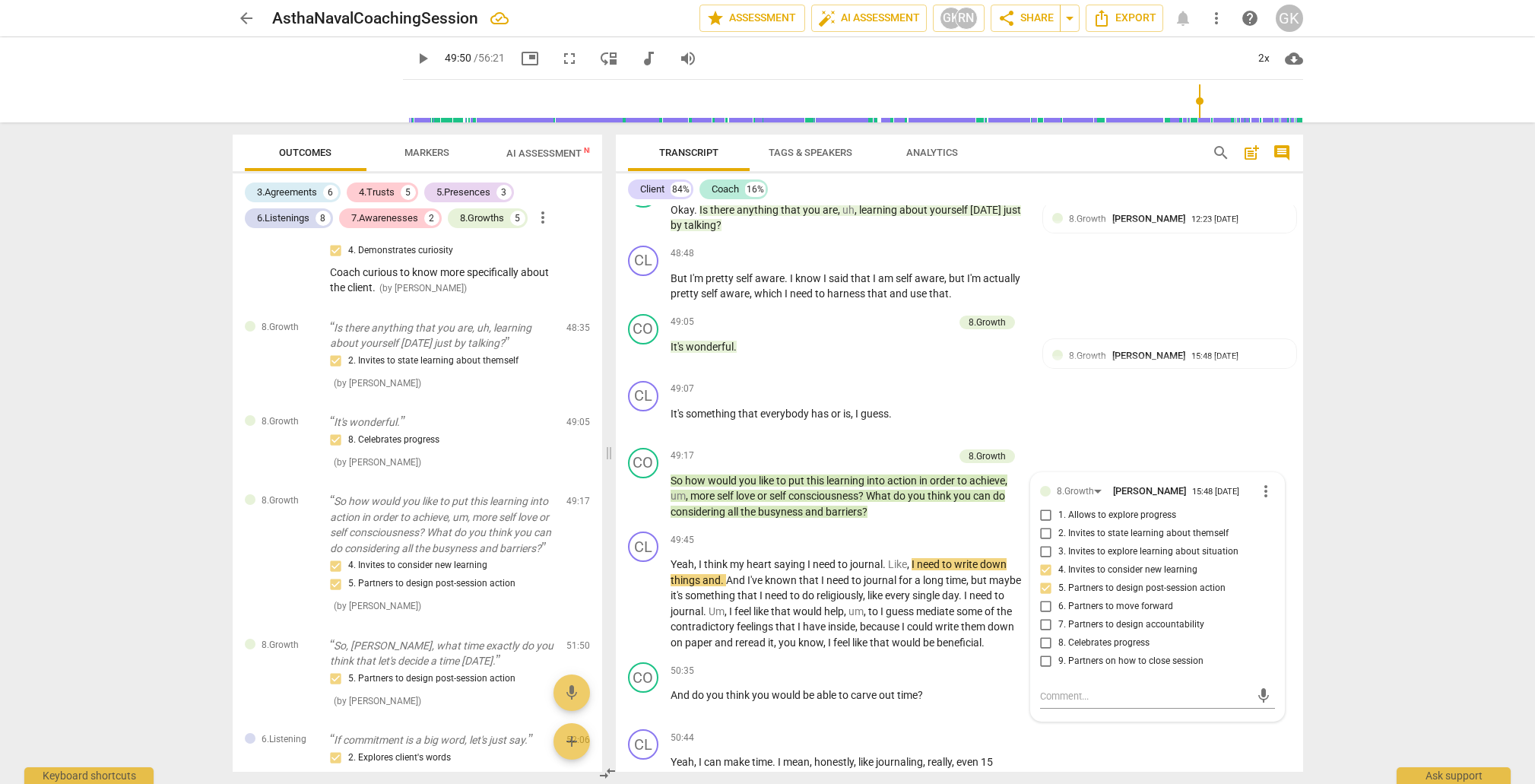
click at [1024, 448] on span "keyboard_arrow_right" at bounding box center [1026, 457] width 18 height 18
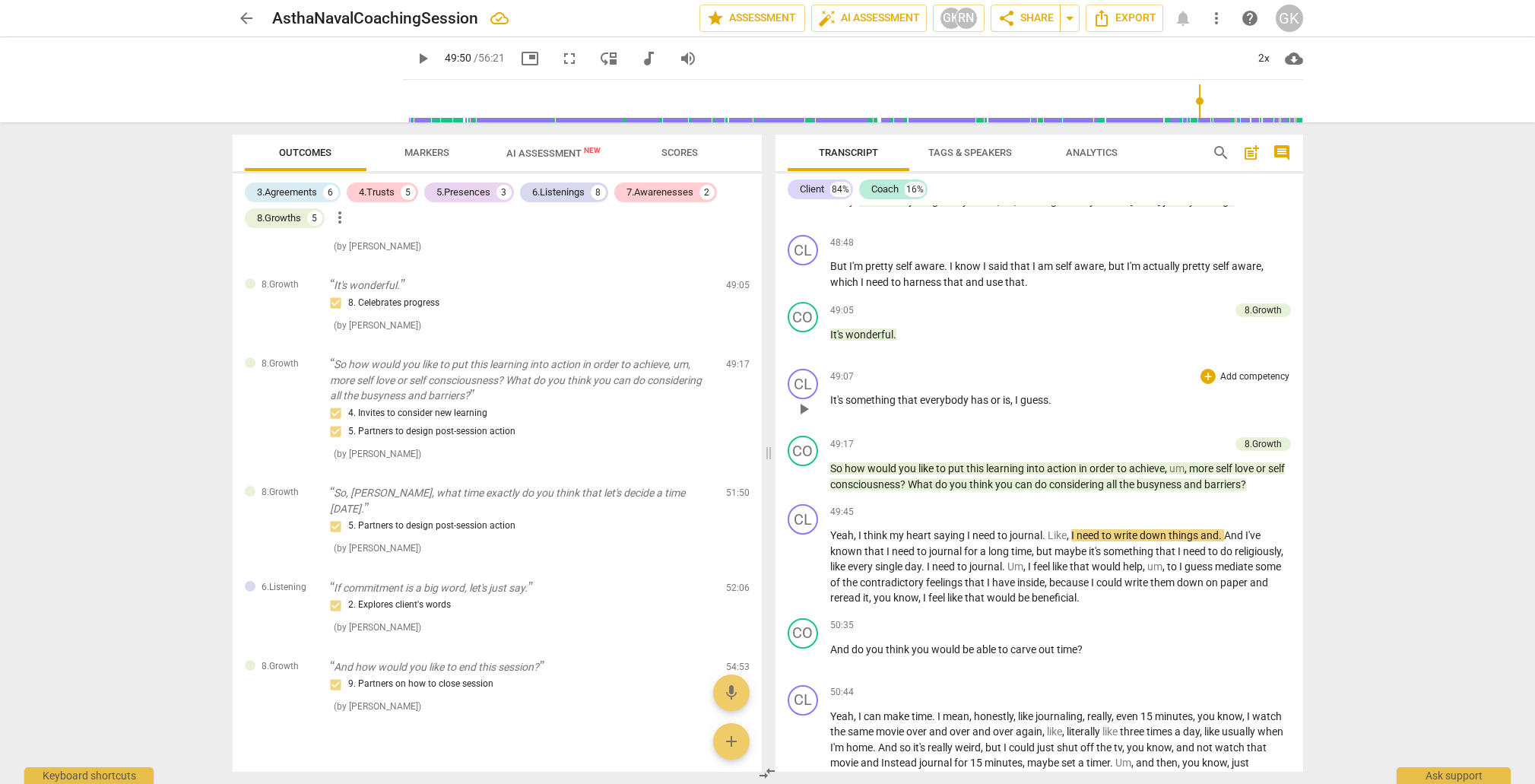
scroll to position [7585, 0]
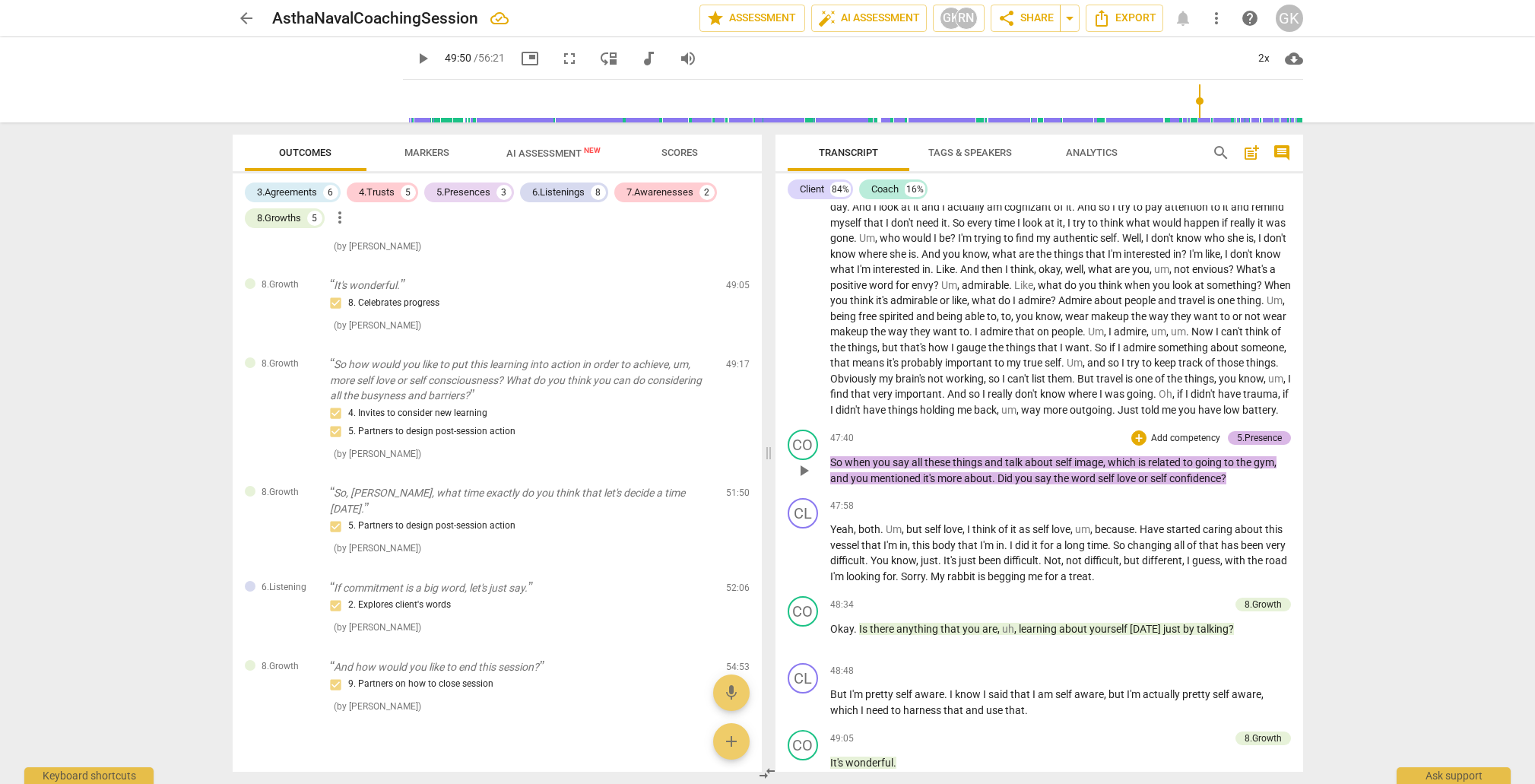
click at [1267, 431] on div "5.Presence" at bounding box center [1260, 438] width 45 height 14
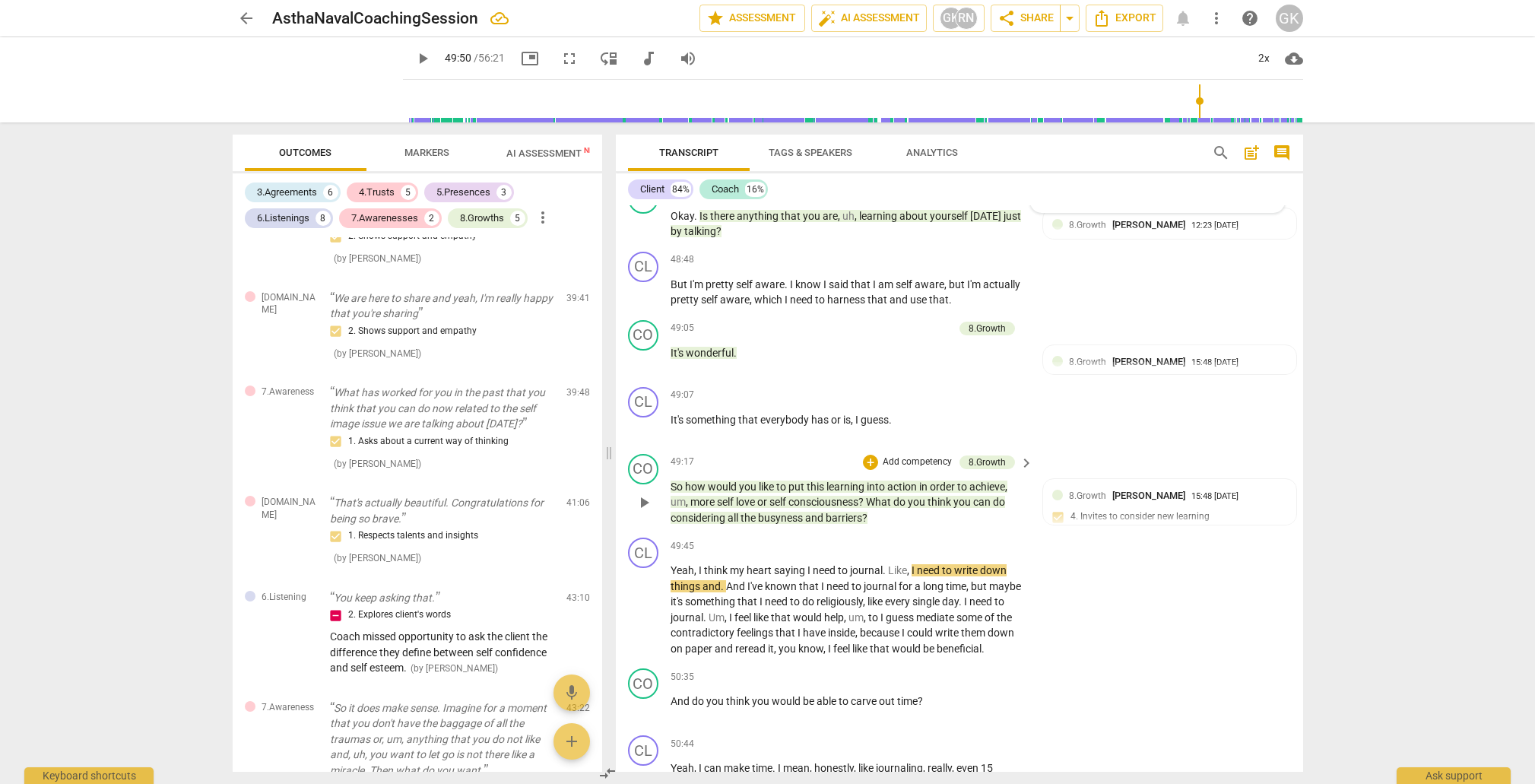
scroll to position [9216, 0]
click at [872, 454] on div "+" at bounding box center [871, 462] width 15 height 15
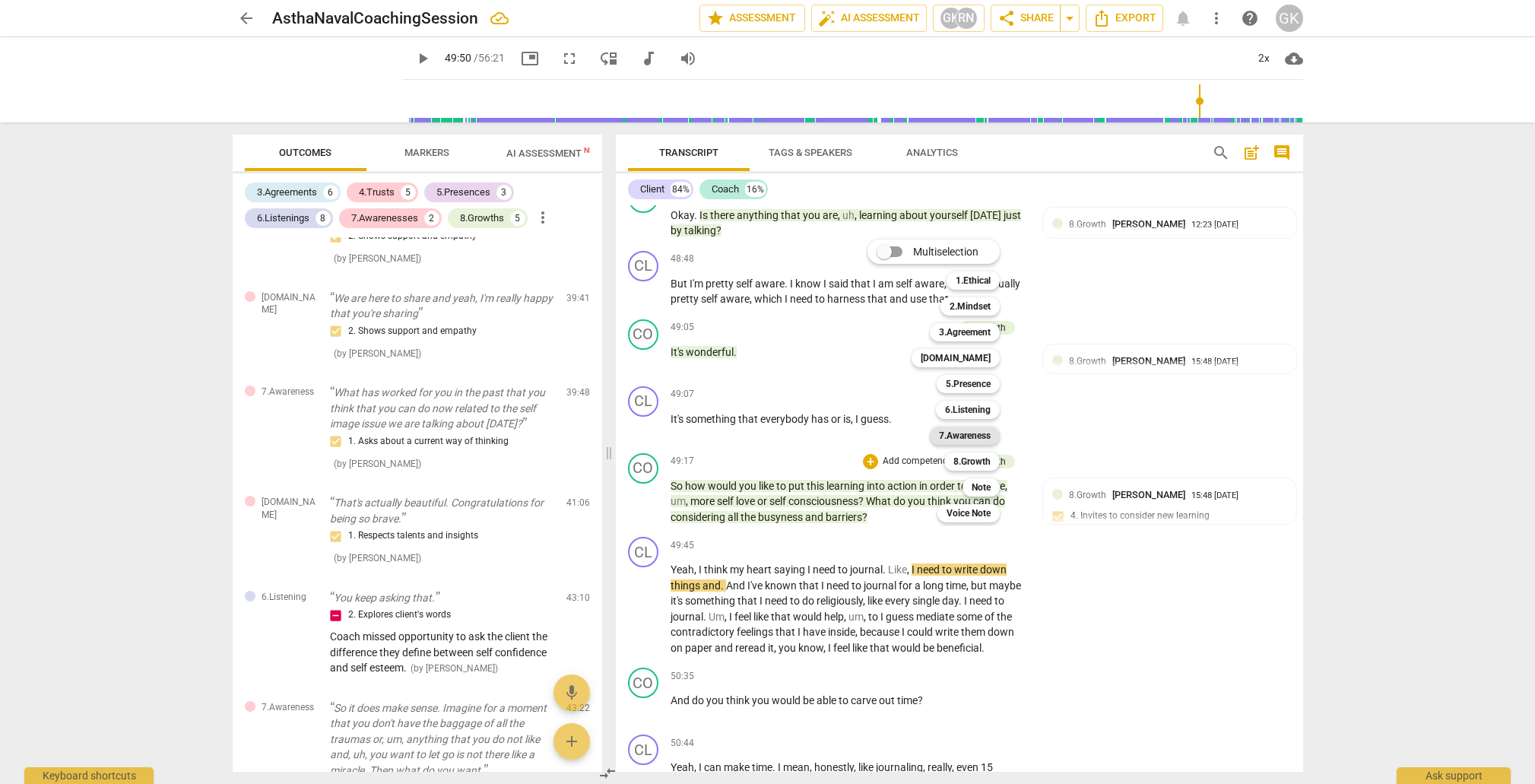
click at [979, 436] on b "7.Awareness" at bounding box center [965, 435] width 51 height 18
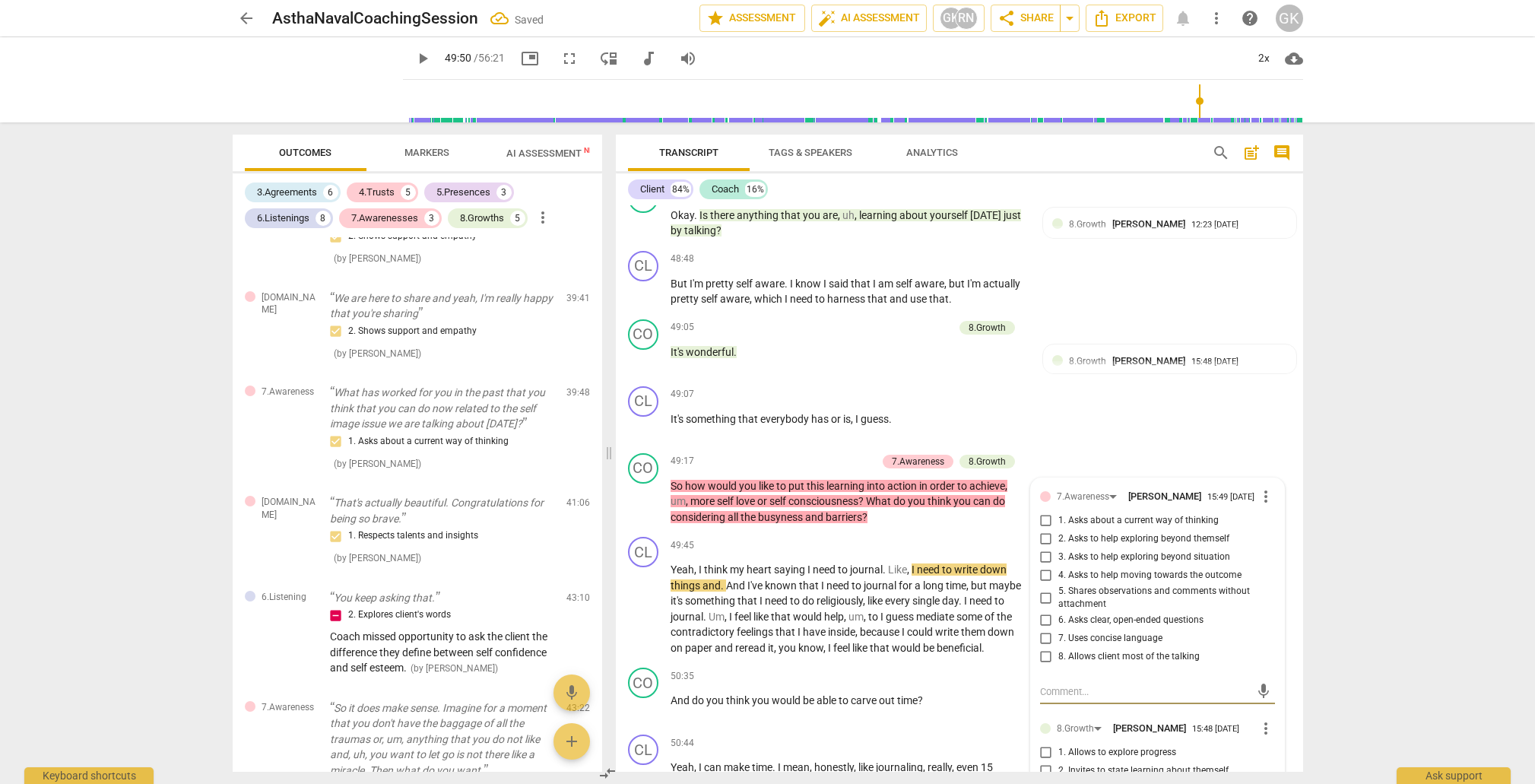
scroll to position [2693, 0]
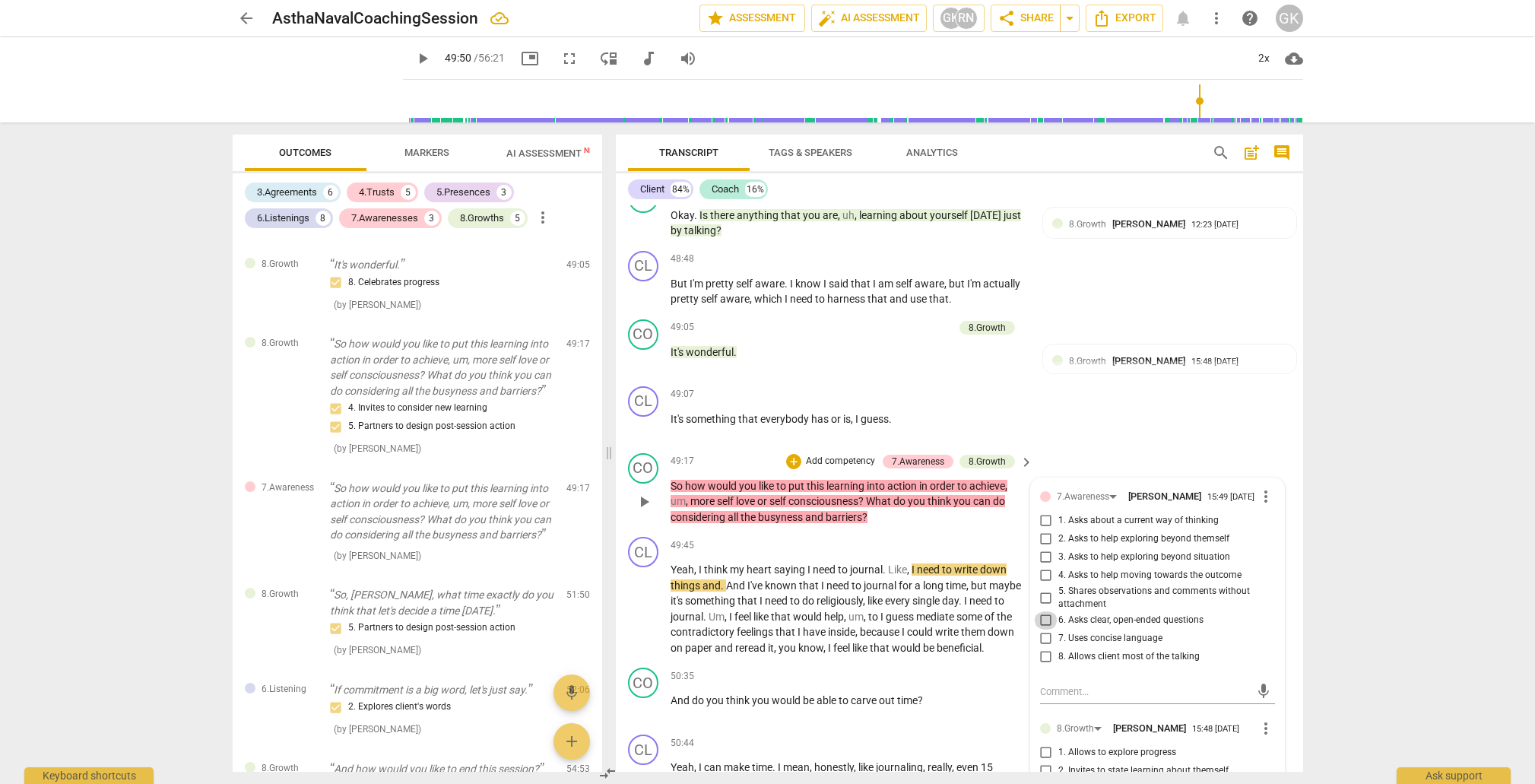
click at [1047, 611] on input "6. Asks clear, open-ended questions" at bounding box center [1046, 619] width 24 height 18
click at [1064, 685] on textarea at bounding box center [1146, 691] width 211 height 15
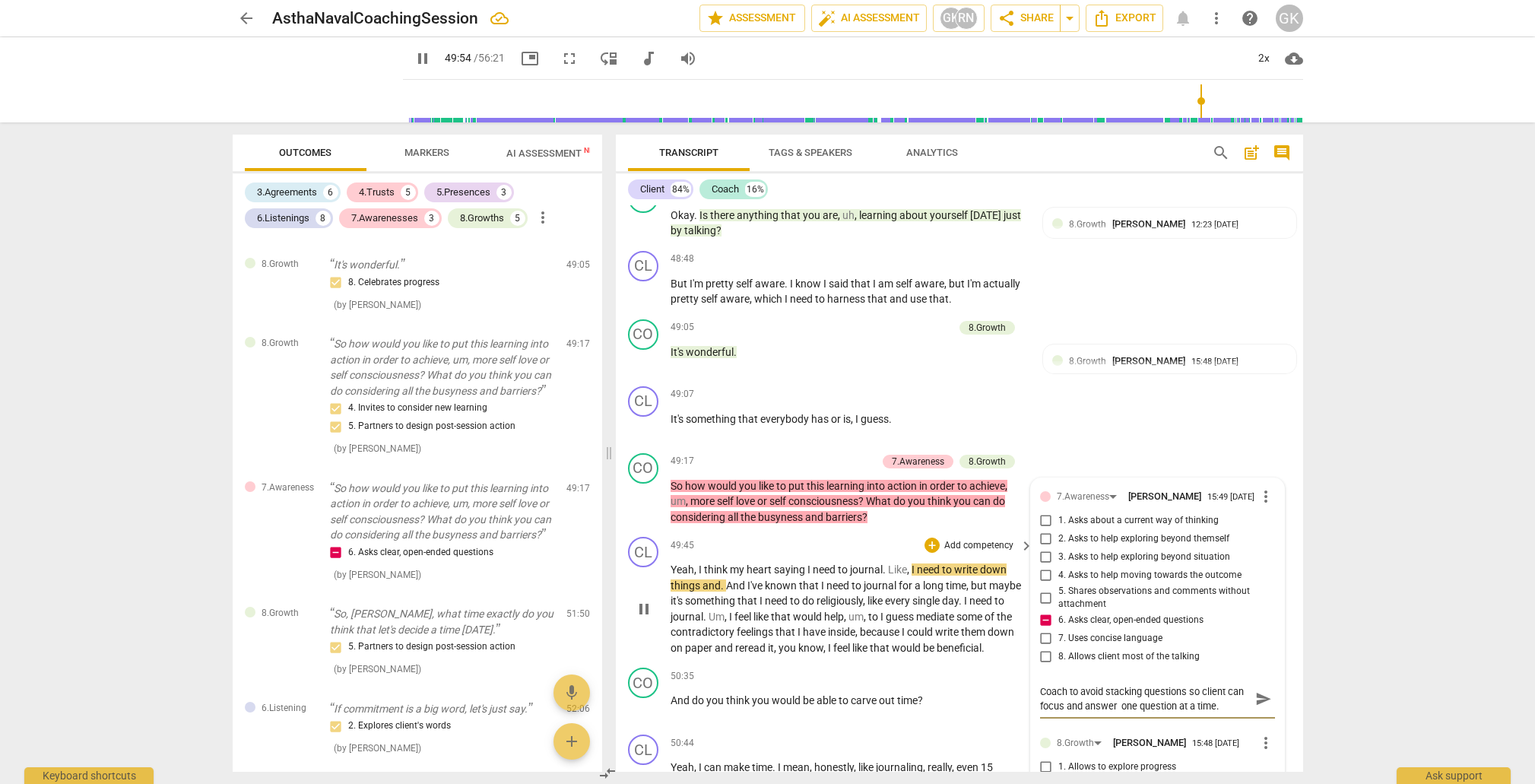
scroll to position [0, 0]
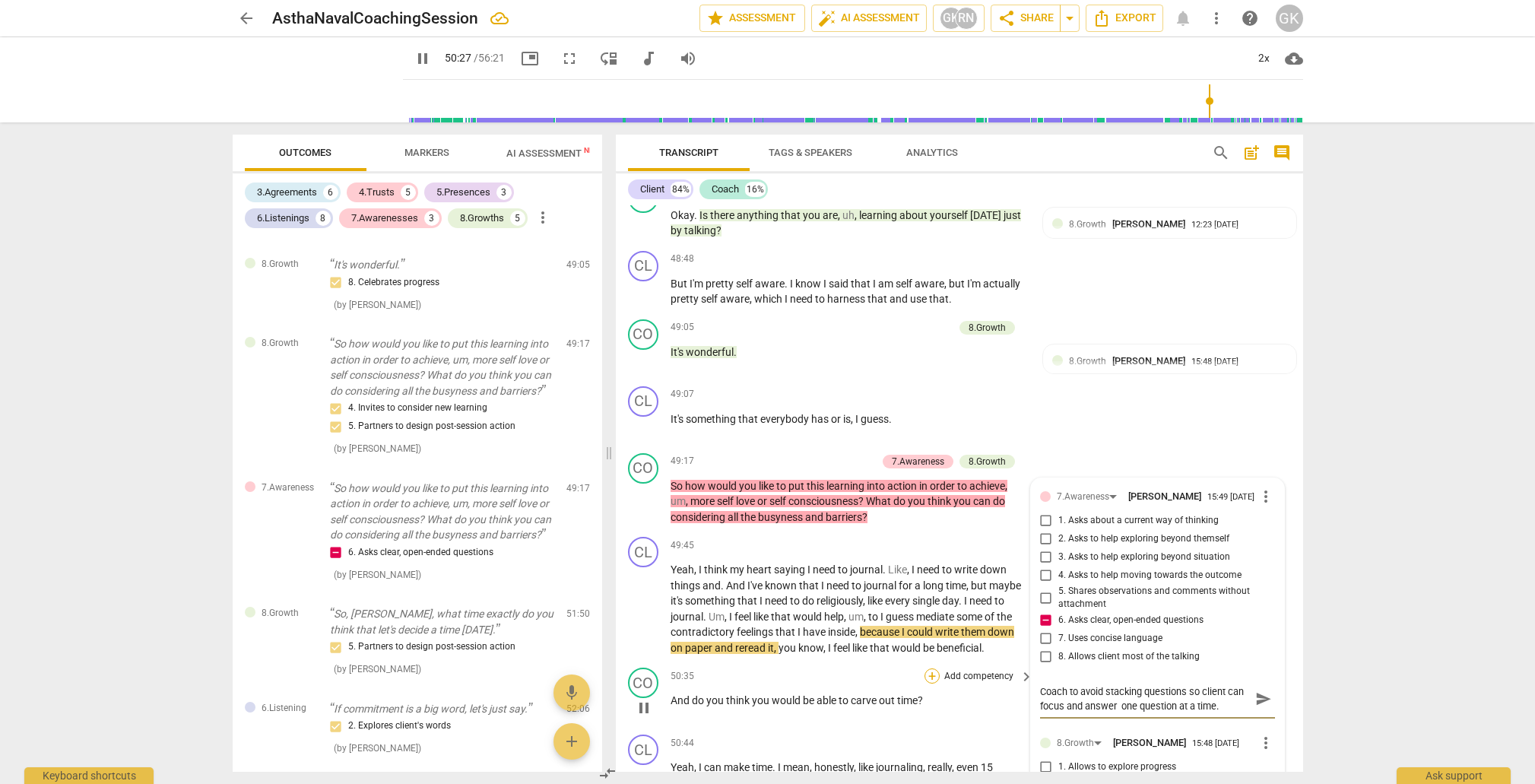
click at [927, 668] on div "+" at bounding box center [932, 676] width 15 height 15
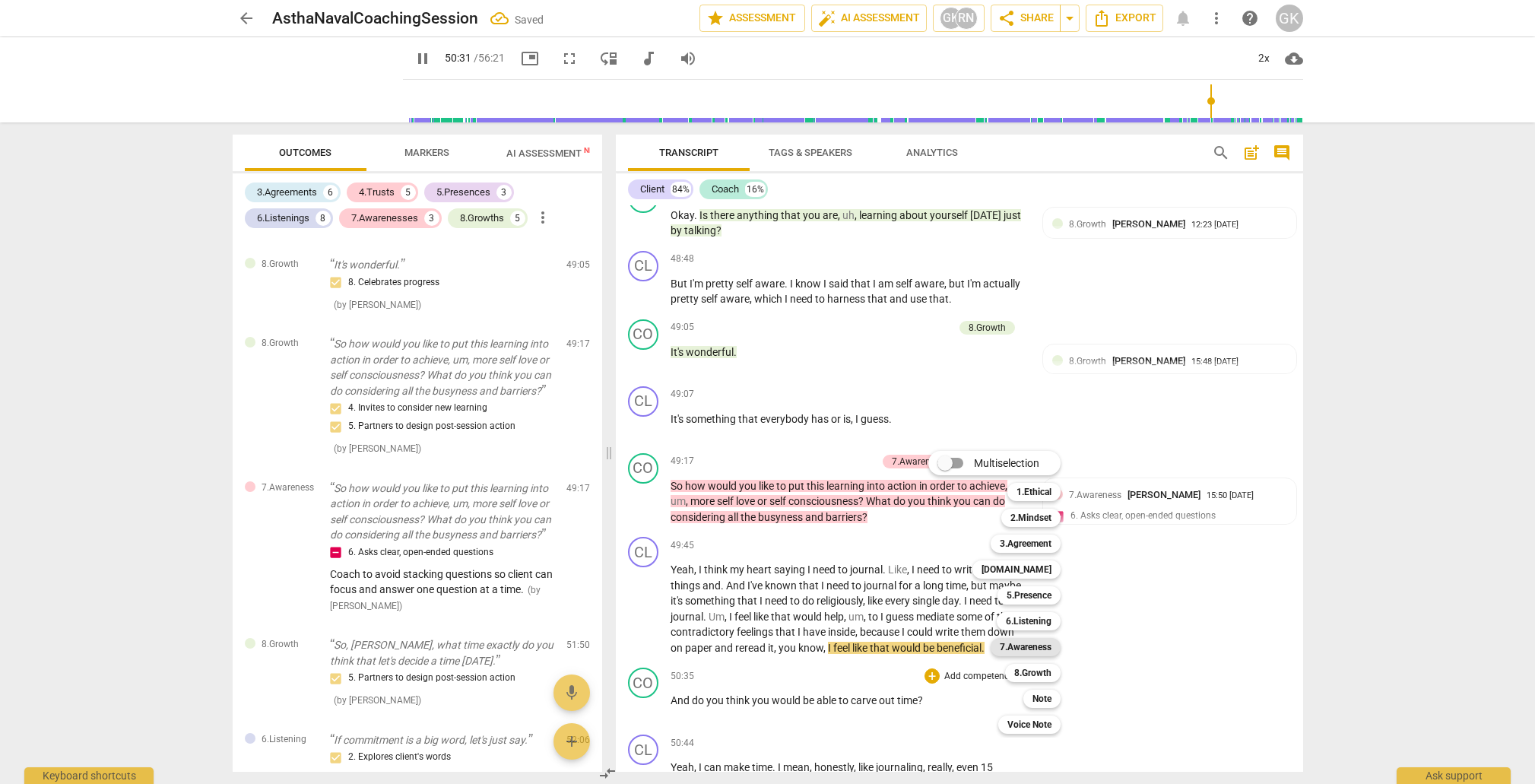
click at [1029, 649] on b "7.Awareness" at bounding box center [1026, 646] width 51 height 18
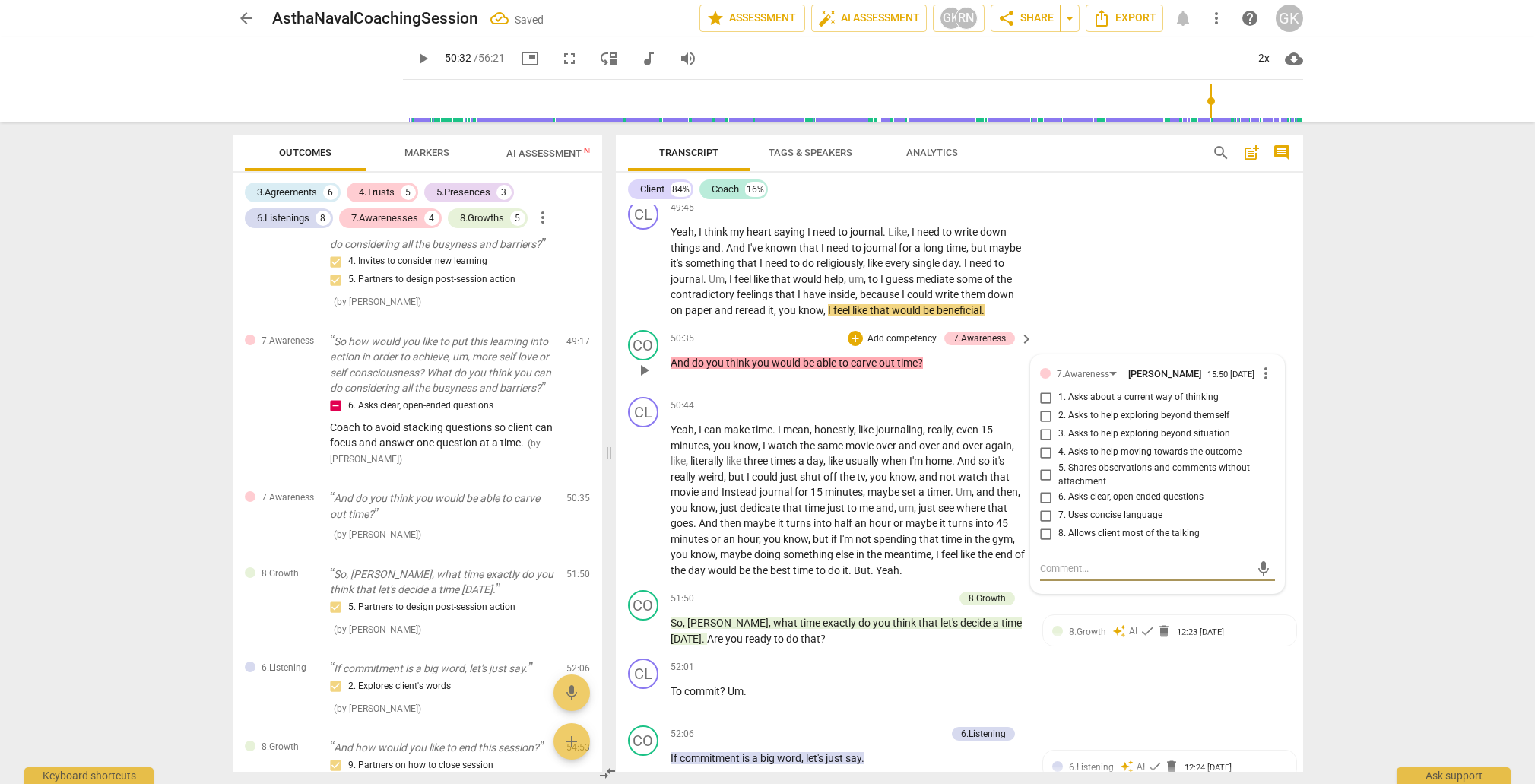
scroll to position [9555, 0]
click at [1044, 488] on input "6. Asks clear, open-ended questions" at bounding box center [1046, 496] width 24 height 18
click at [1051, 560] on textarea at bounding box center [1146, 566] width 211 height 15
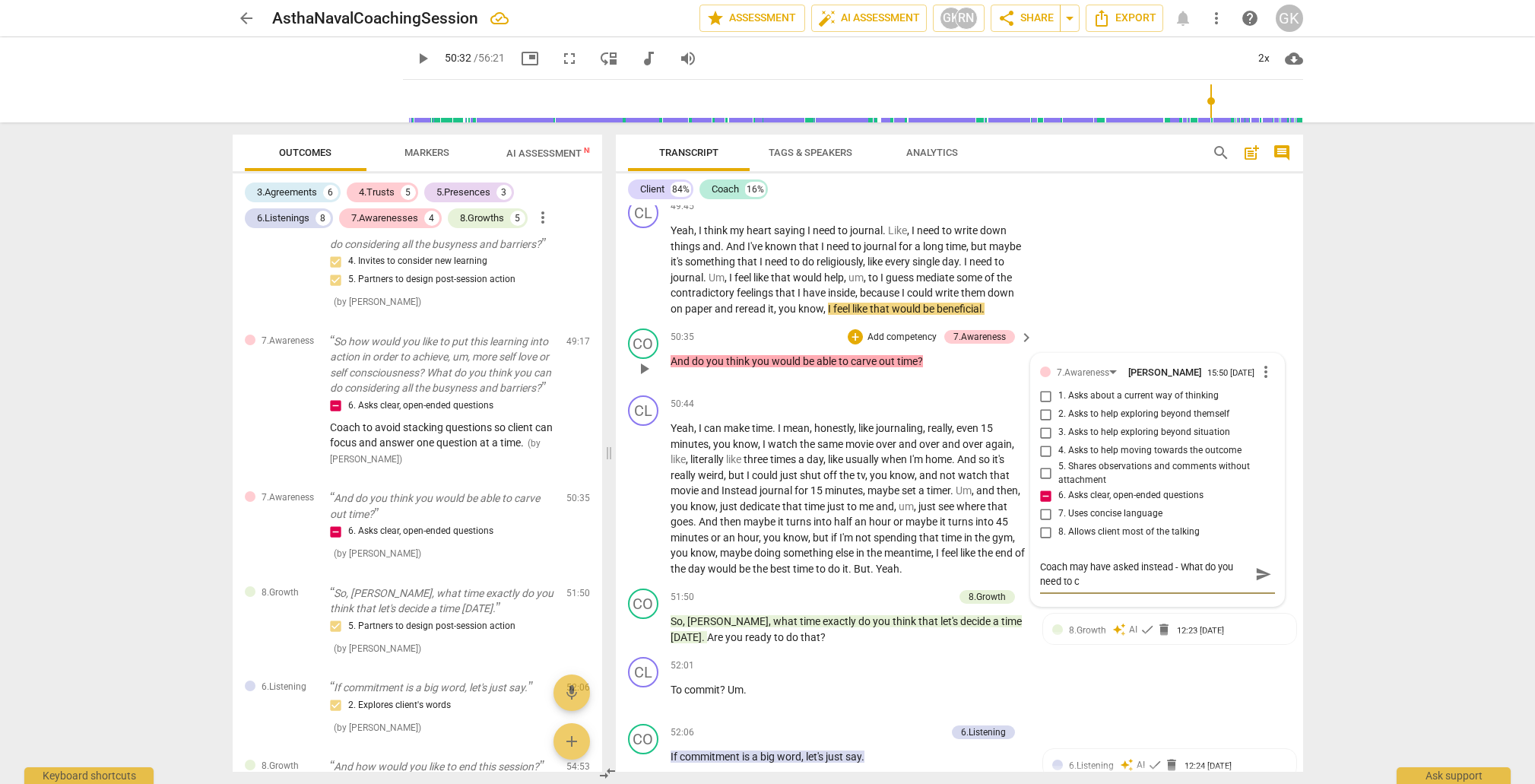
scroll to position [0, 0]
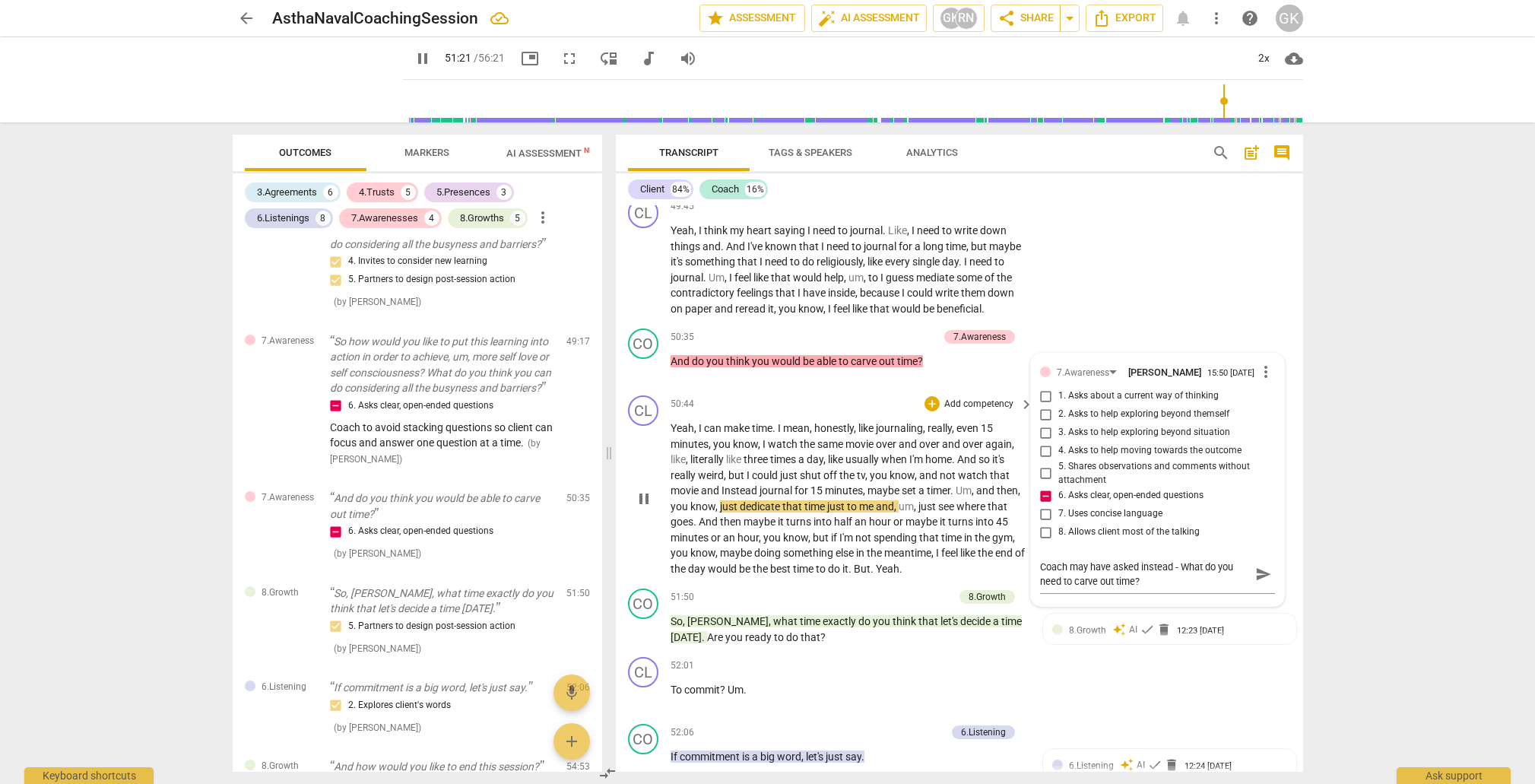
click at [804, 547] on span "something" at bounding box center [809, 553] width 52 height 12
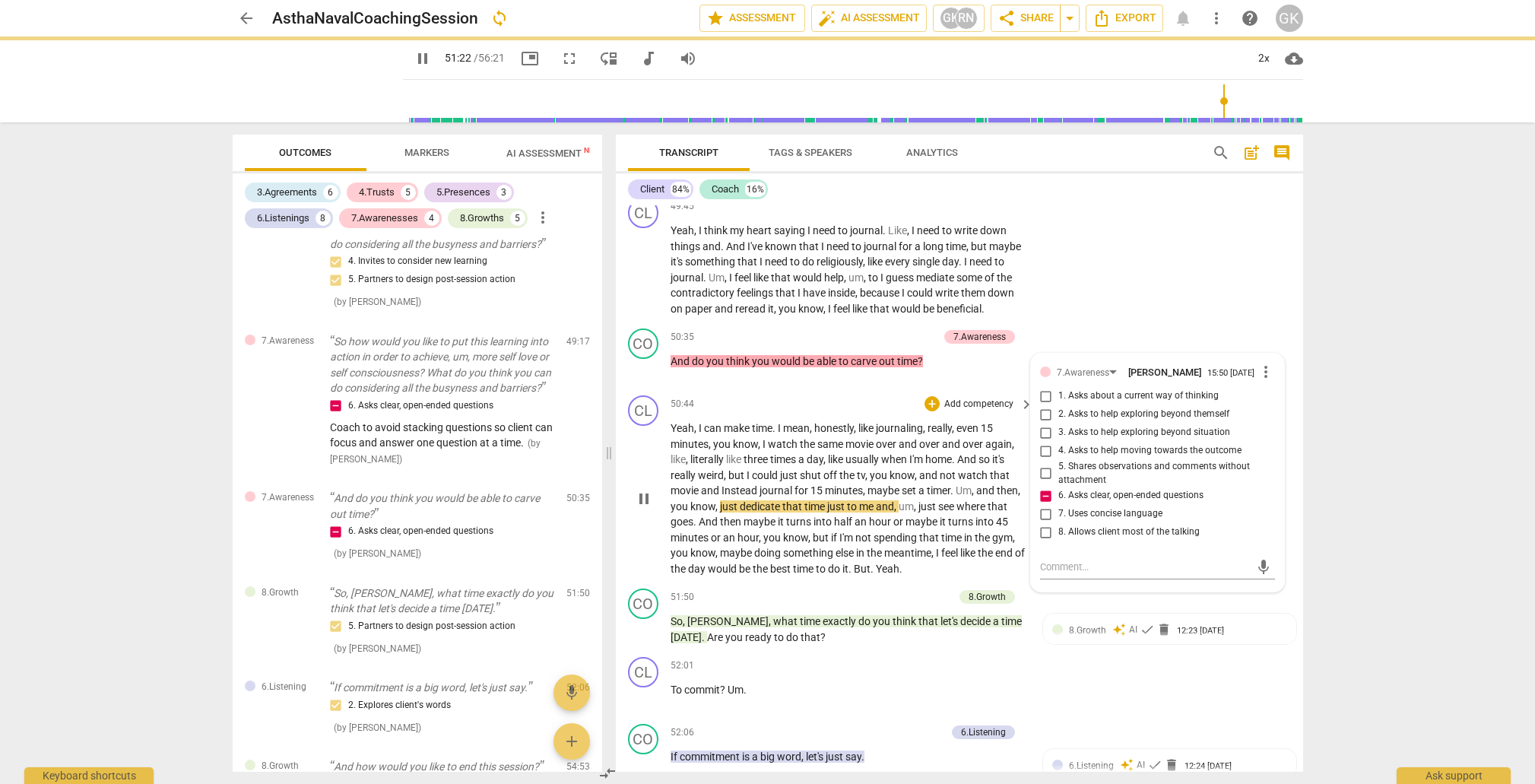
click at [804, 547] on span "something" at bounding box center [809, 553] width 52 height 12
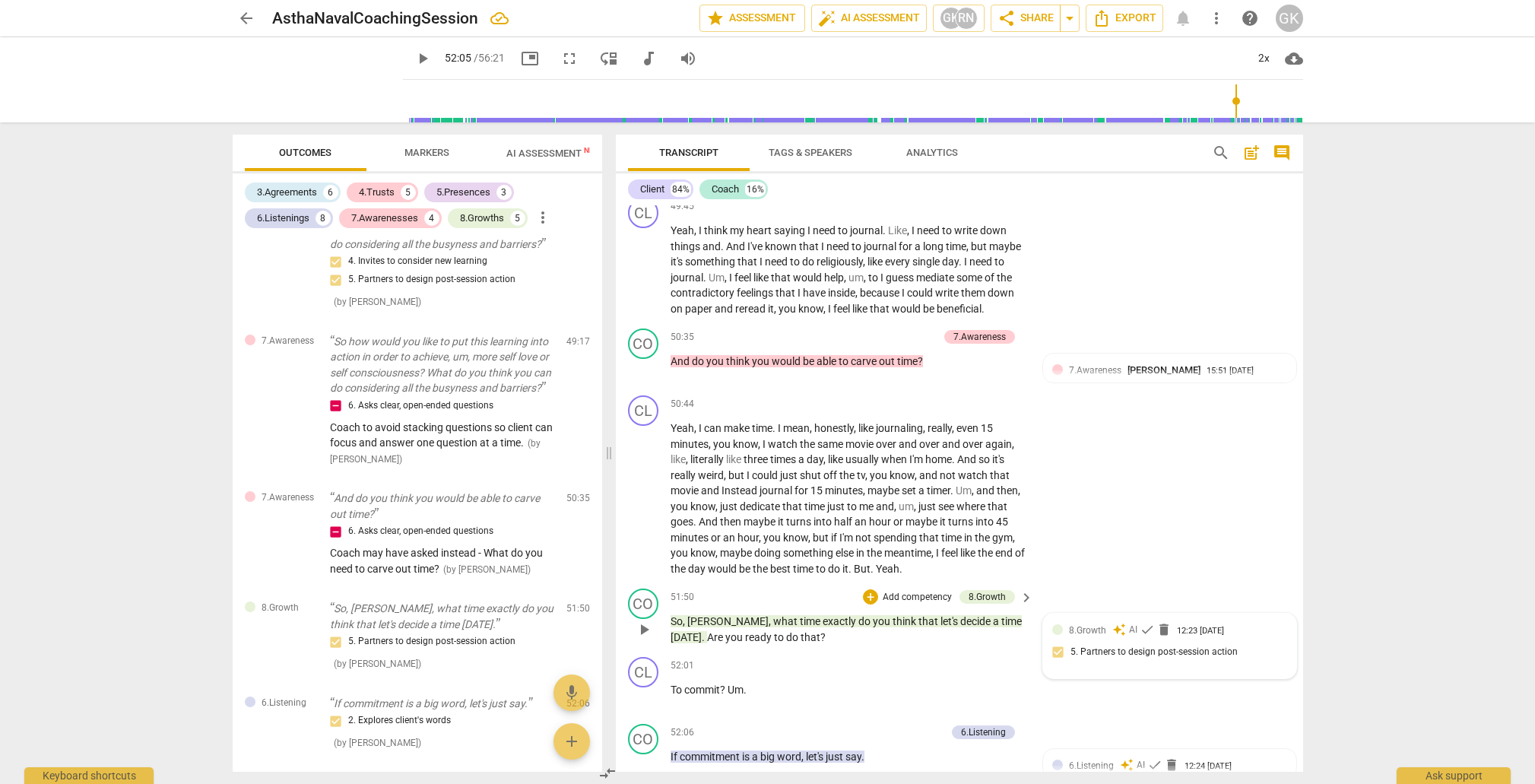
click at [1267, 623] on div "8.Growth auto_awesome AI check delete 12:23 [DATE]" at bounding box center [1178, 630] width 219 height 15
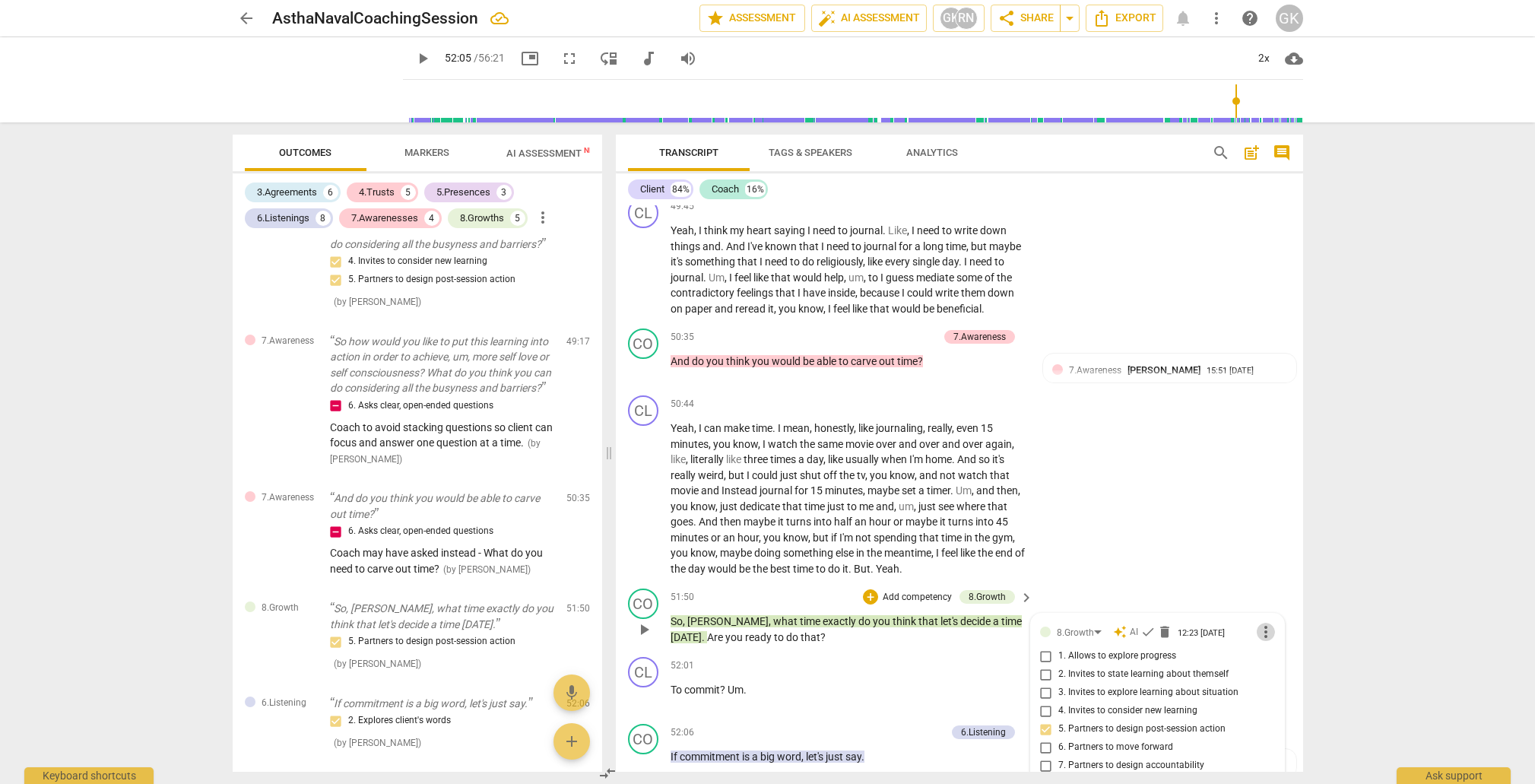
click at [1262, 623] on span "more_vert" at bounding box center [1266, 631] width 18 height 18
click at [1275, 577] on li "Delete" at bounding box center [1277, 573] width 52 height 29
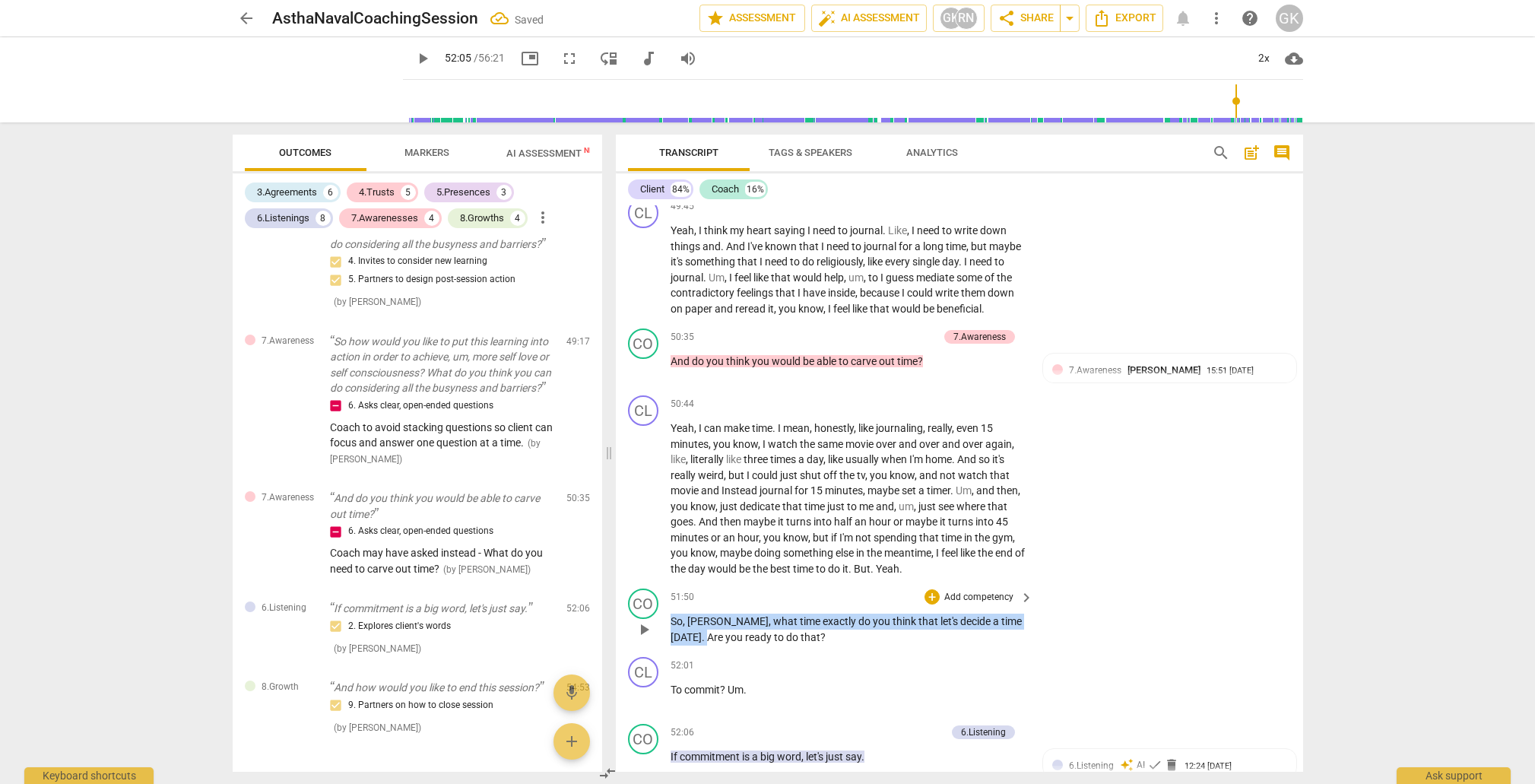
drag, startPoint x: 693, startPoint y: 534, endPoint x: 1016, endPoint y: 536, distance: 323.0
click at [1016, 613] on p "So , [PERSON_NAME] , what time exactly do you think that let's decide a time [D…" at bounding box center [848, 629] width 356 height 31
click at [1029, 512] on div "+" at bounding box center [1029, 514] width 15 height 15
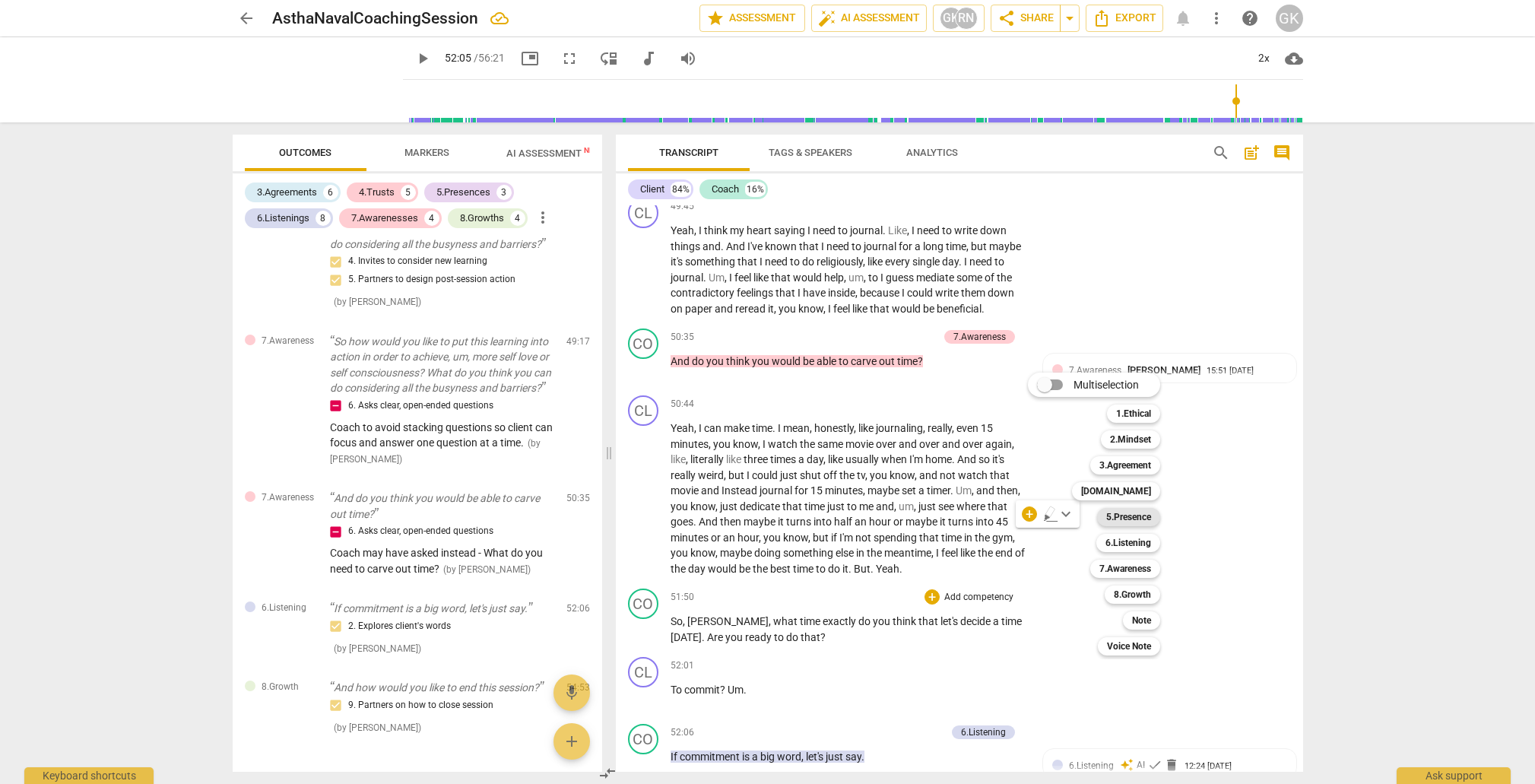
click at [1115, 513] on b "5.Presence" at bounding box center [1129, 517] width 45 height 18
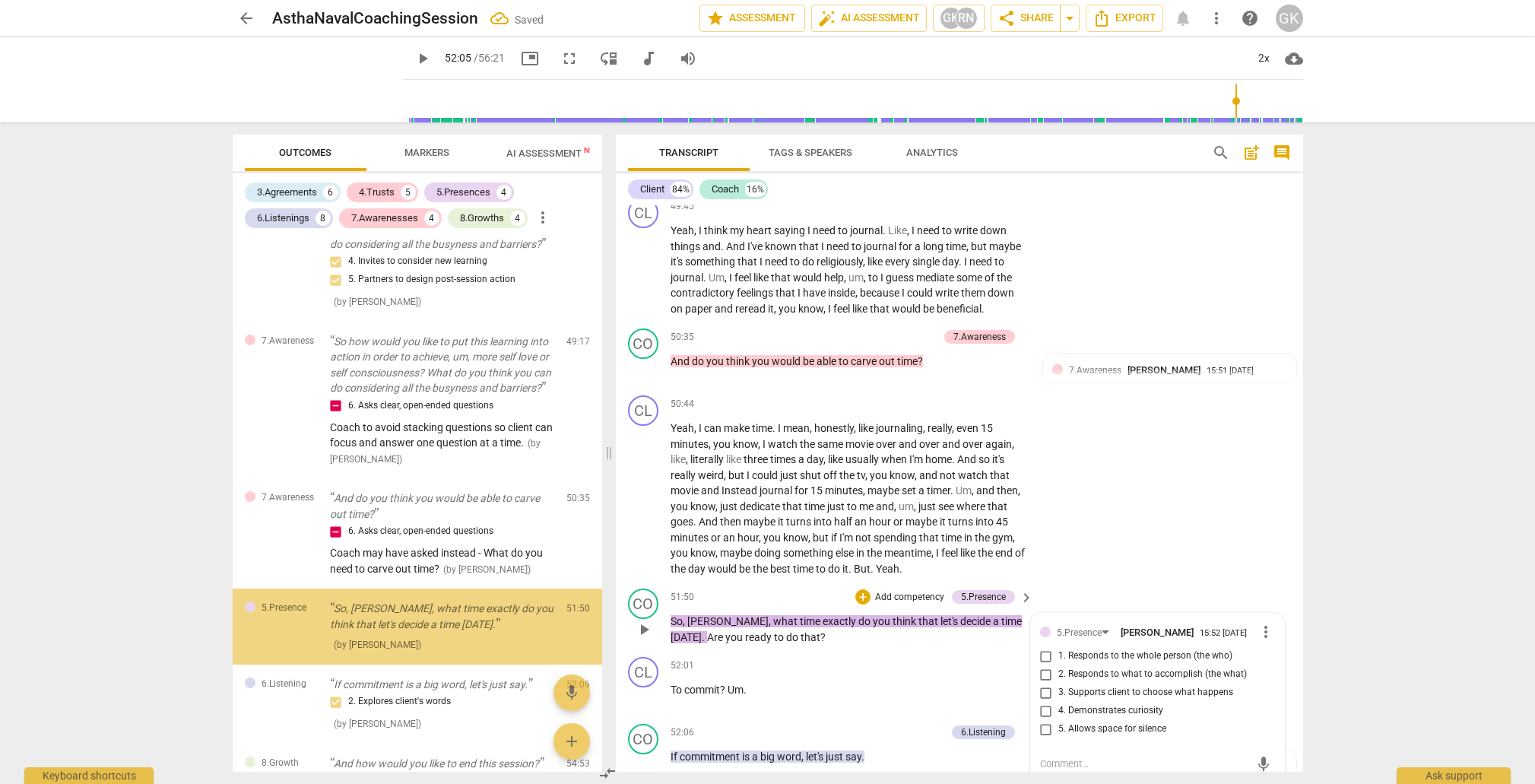
scroll to position [2948, 0]
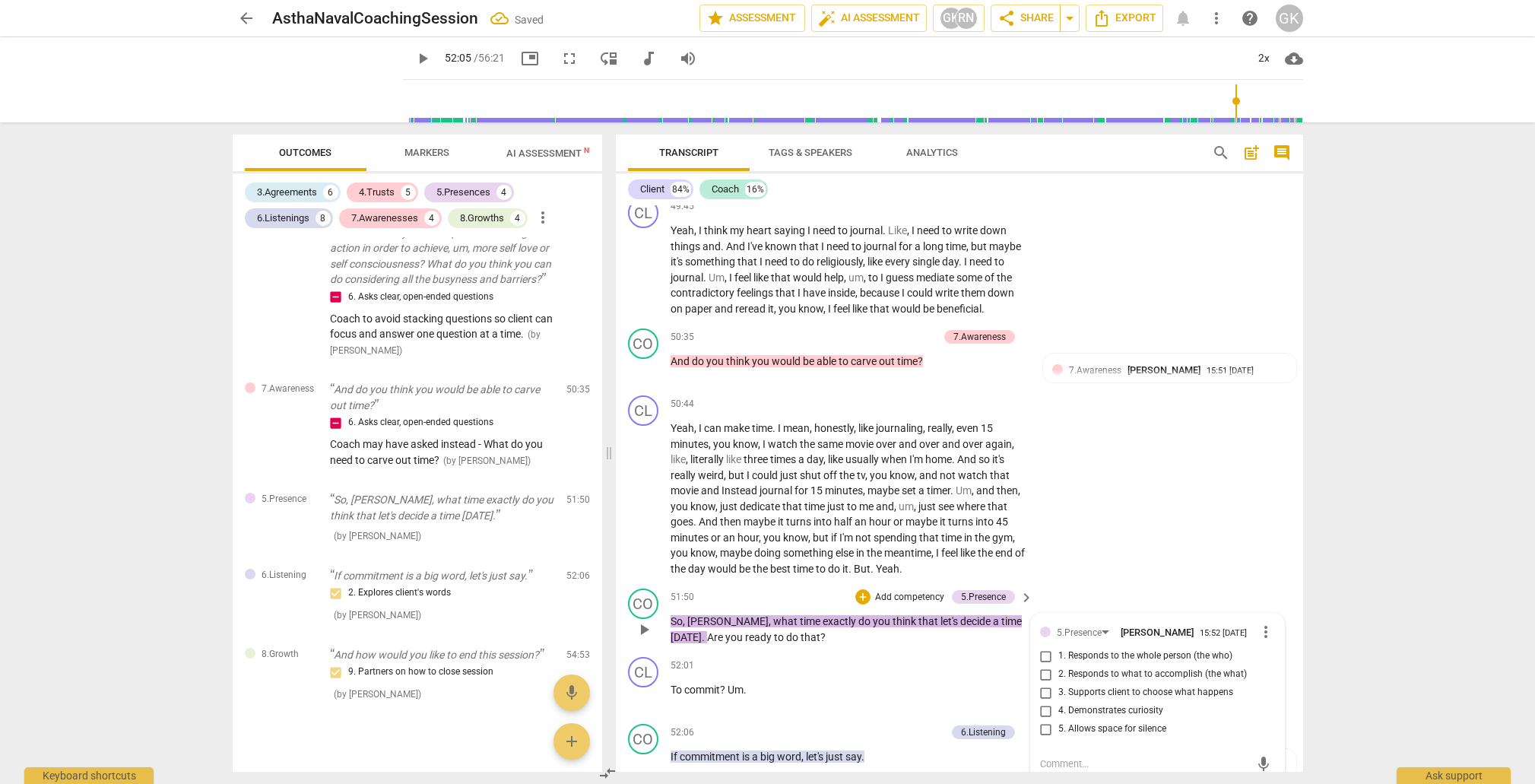
click at [1043, 684] on input "3. Supports client to choose what happens" at bounding box center [1046, 692] width 24 height 18
click at [1051, 757] on textarea at bounding box center [1146, 763] width 211 height 15
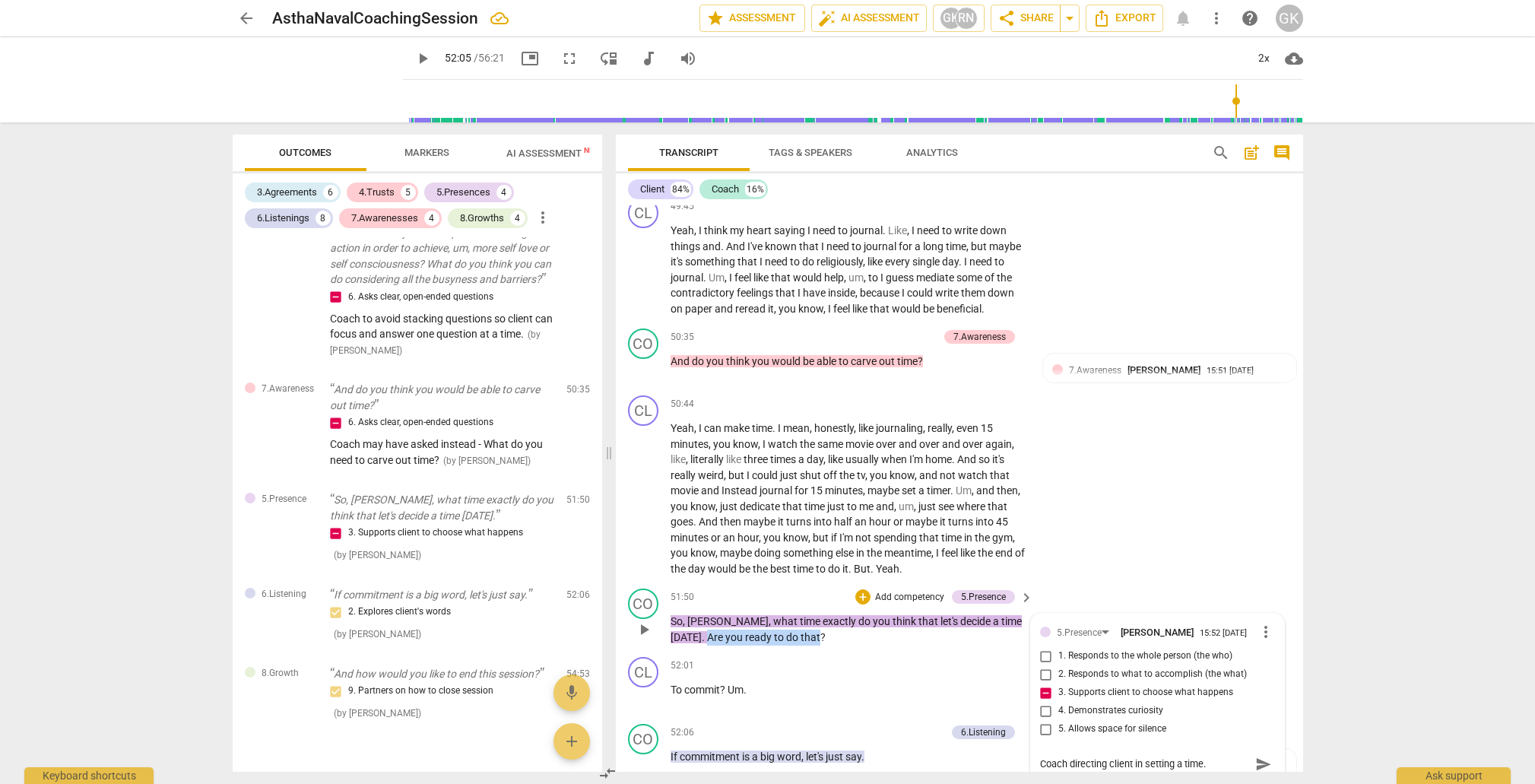
drag, startPoint x: 671, startPoint y: 548, endPoint x: 781, endPoint y: 548, distance: 110.0
click at [781, 613] on p "So , [PERSON_NAME] , what time exactly do you think that let's decide a time [D…" at bounding box center [848, 629] width 356 height 31
drag, startPoint x: 694, startPoint y: 536, endPoint x: 675, endPoint y: 542, distance: 19.9
click at [694, 615] on span "[PERSON_NAME]" at bounding box center [728, 621] width 81 height 12
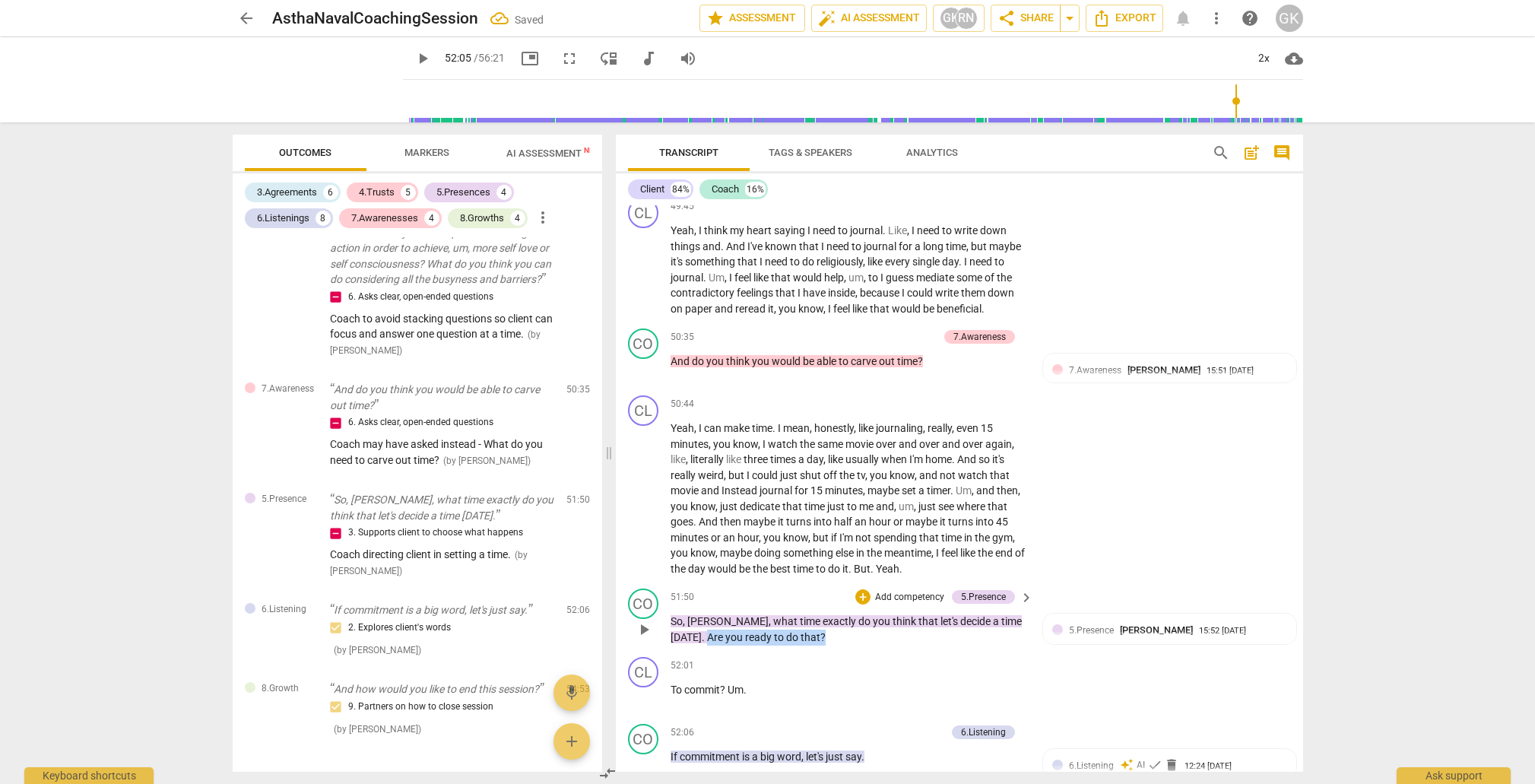
drag, startPoint x: 671, startPoint y: 548, endPoint x: 803, endPoint y: 554, distance: 132.1
click at [803, 613] on p "So , [PERSON_NAME] , what time exactly do you think that let's decide a time [D…" at bounding box center [848, 629] width 356 height 31
click at [796, 530] on div "+" at bounding box center [801, 530] width 15 height 15
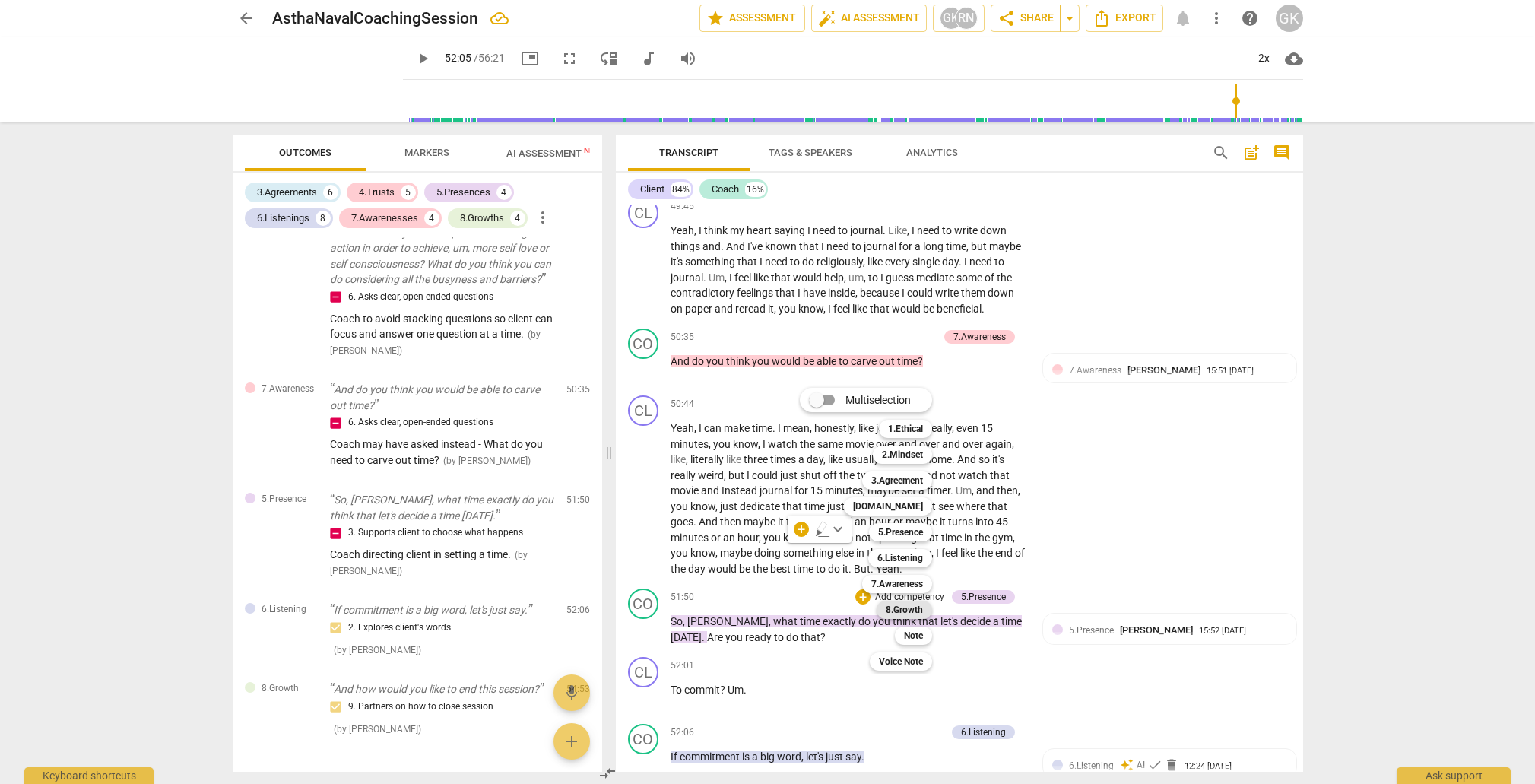
click at [908, 612] on b "8.Growth" at bounding box center [904, 609] width 37 height 18
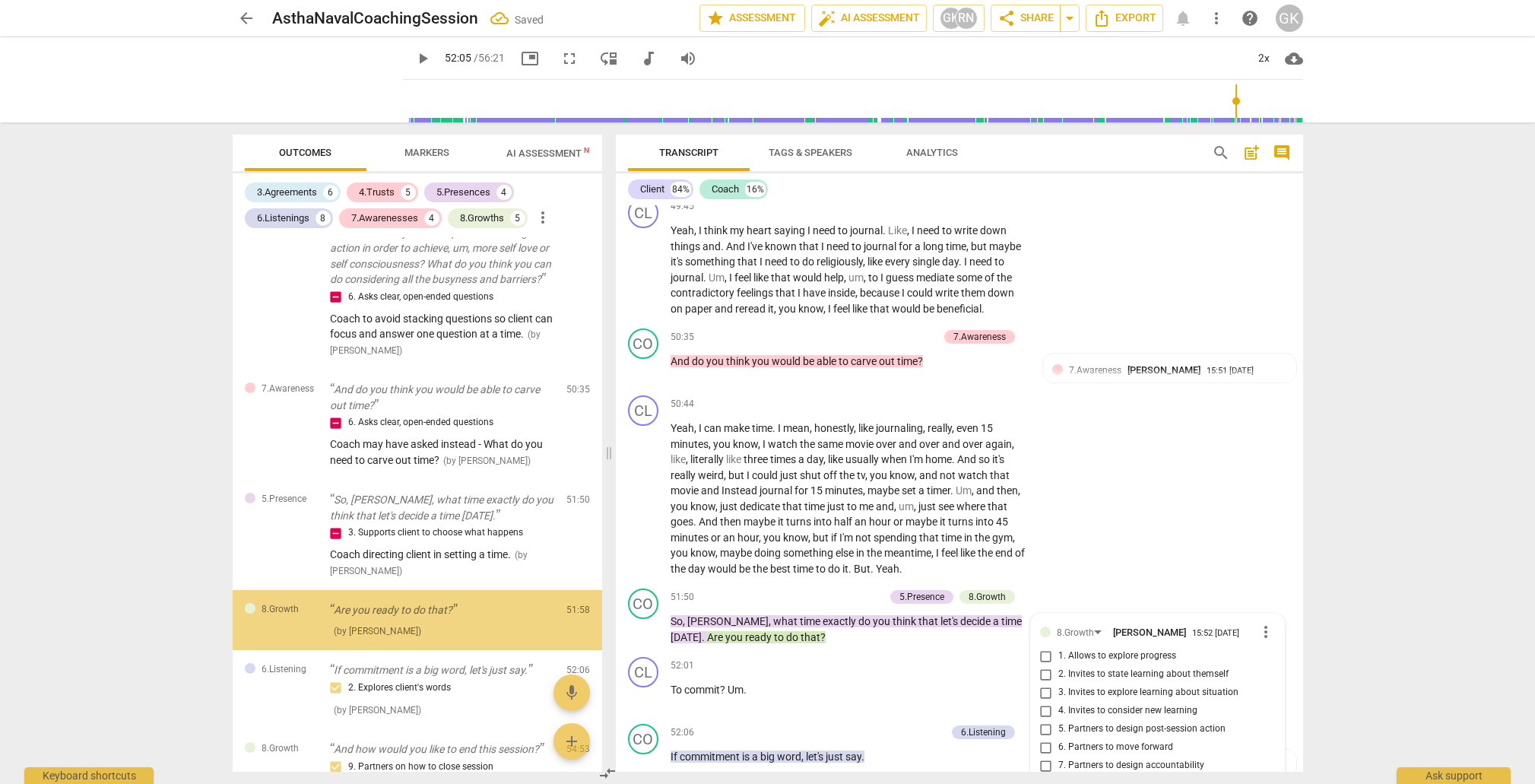
scroll to position [3044, 0]
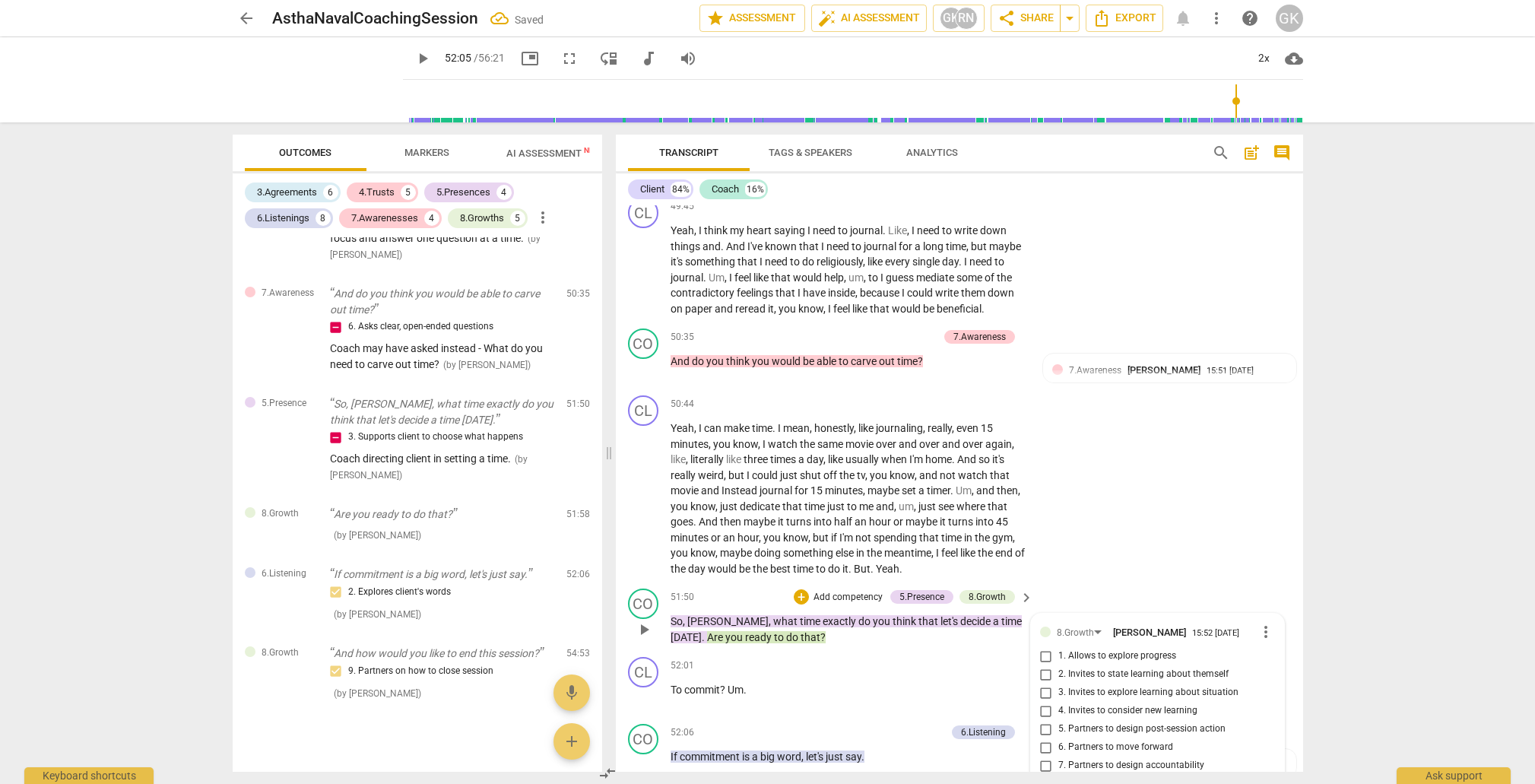
click at [1044, 739] on input "6. Partners to move forward" at bounding box center [1046, 747] width 24 height 18
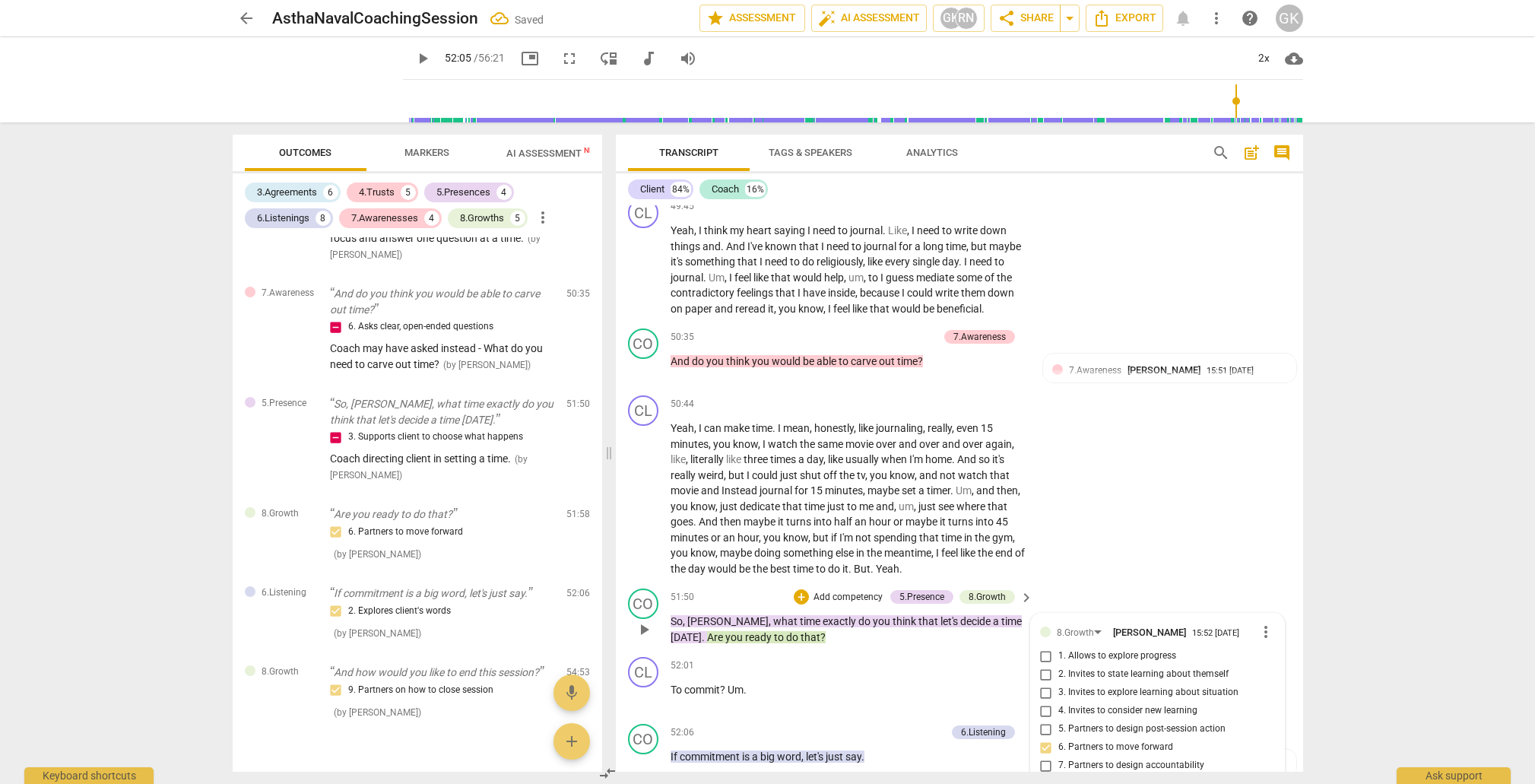
click at [1046, 720] on input "5. Partners to design post-session action" at bounding box center [1046, 728] width 24 height 18
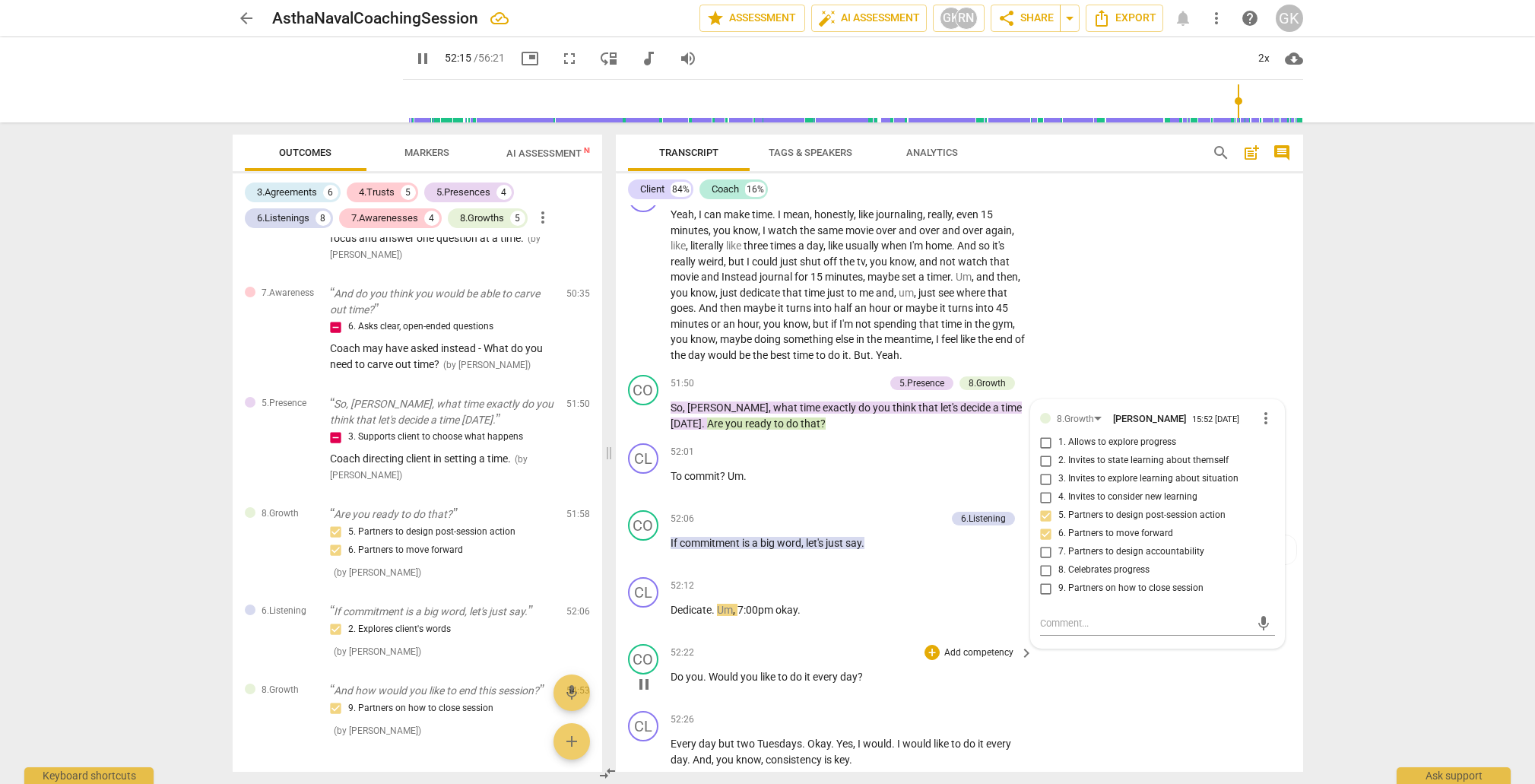
scroll to position [9783, 0]
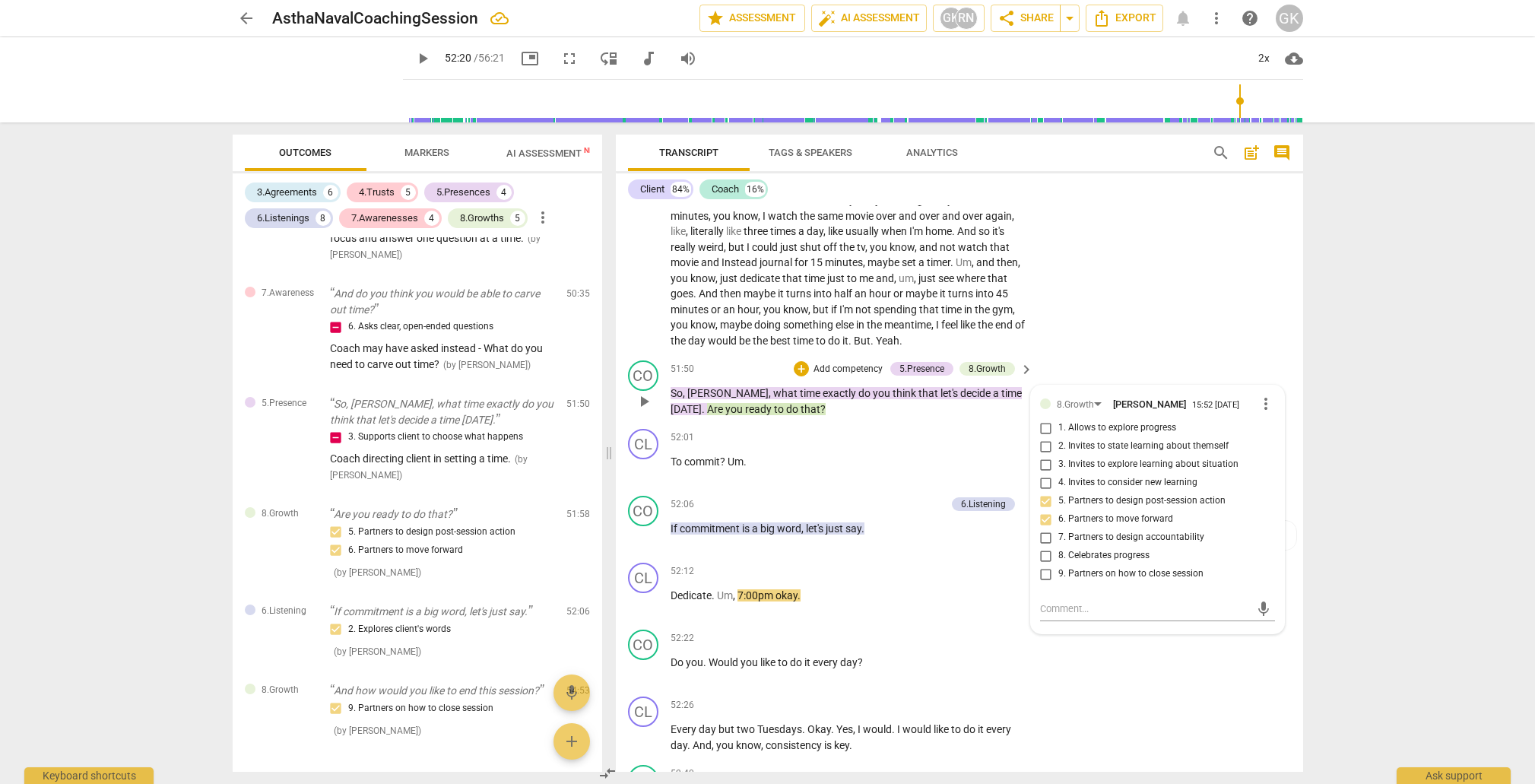
click at [746, 403] on span "ready" at bounding box center [760, 409] width 29 height 12
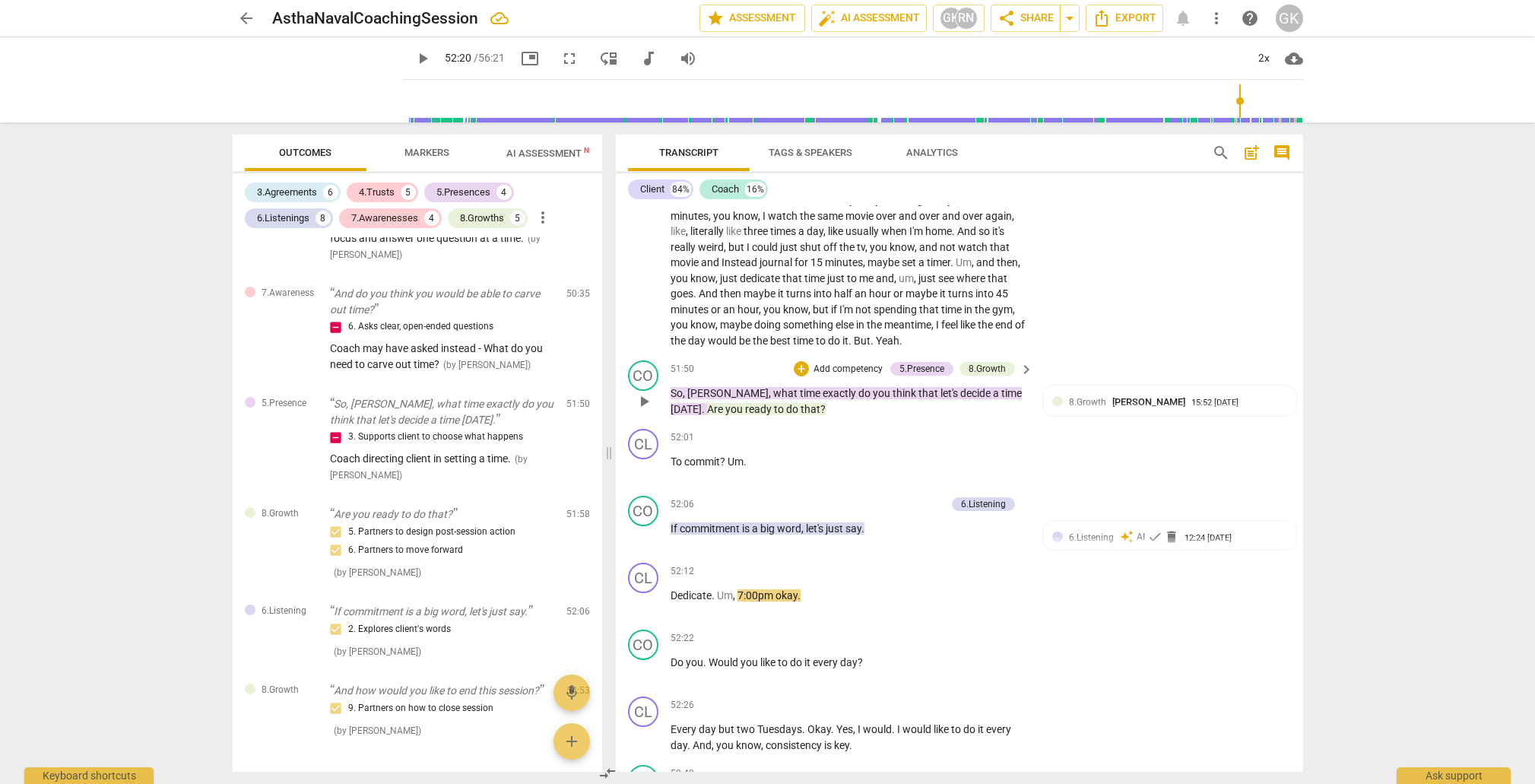
click at [746, 403] on span "ready" at bounding box center [760, 409] width 29 height 12
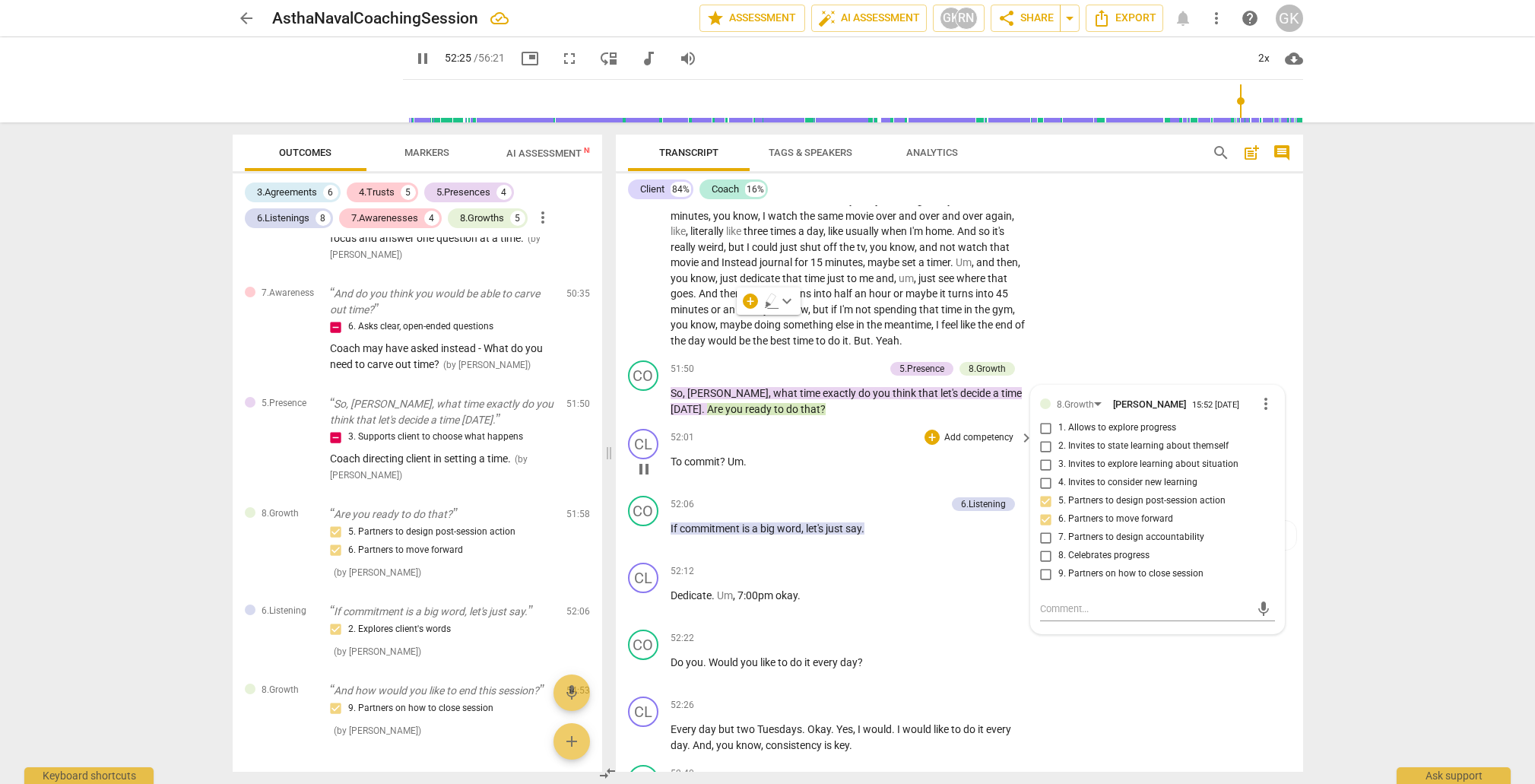
drag, startPoint x: 697, startPoint y: 318, endPoint x: 694, endPoint y: 386, distance: 68.1
click at [725, 403] on span "you" at bounding box center [735, 409] width 20 height 12
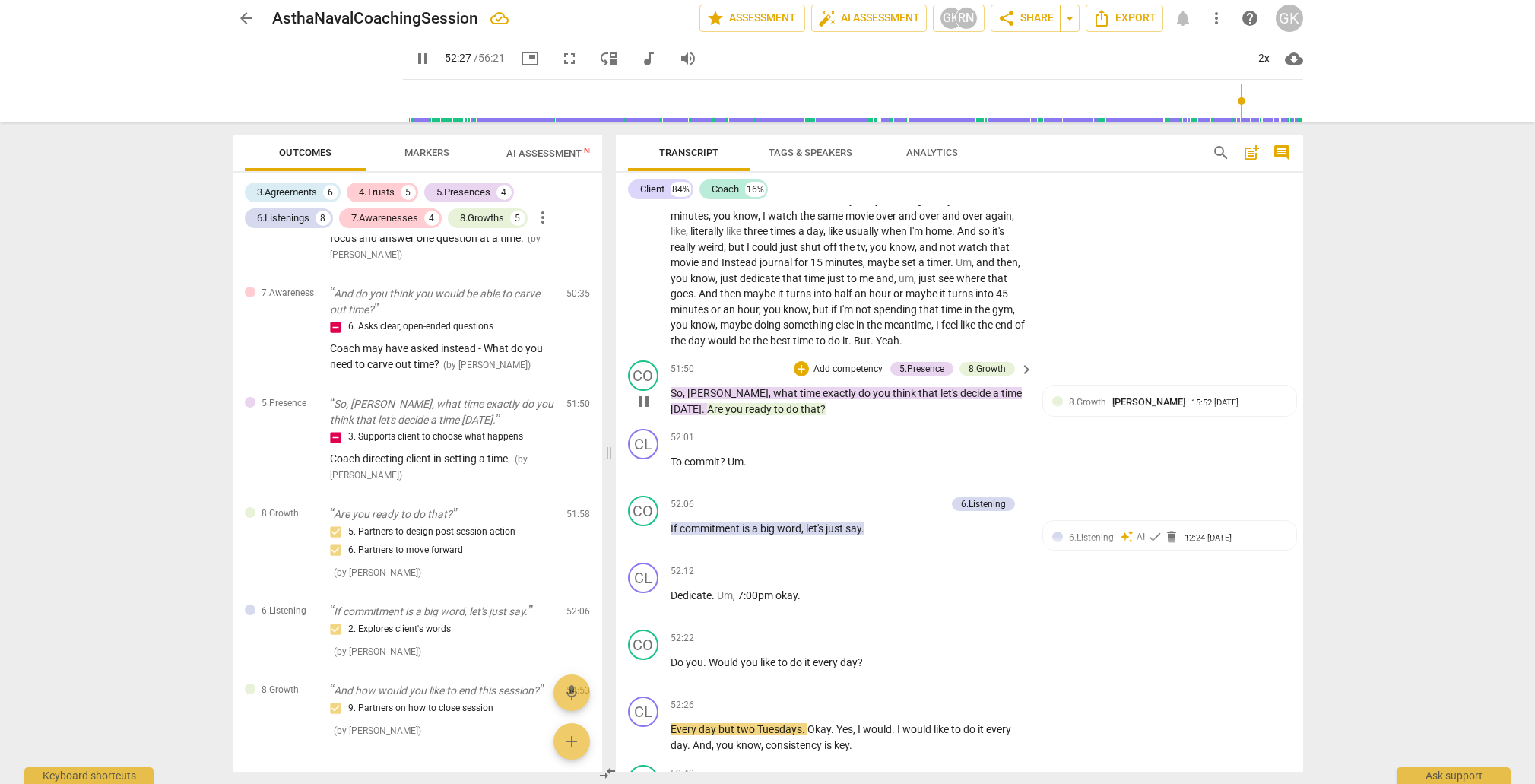
scroll to position [9794, 0]
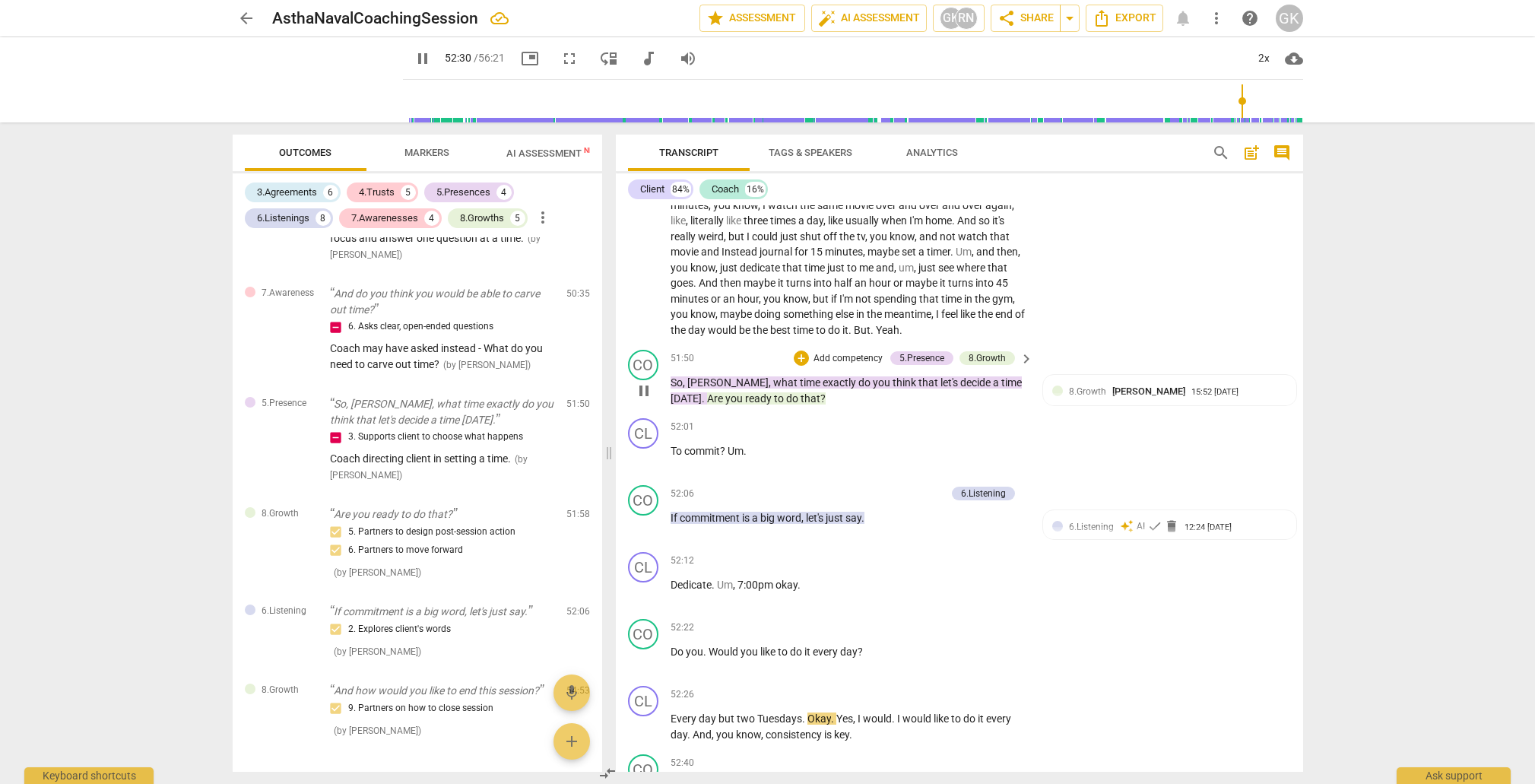
click at [701, 376] on span "[PERSON_NAME]" at bounding box center [728, 382] width 81 height 12
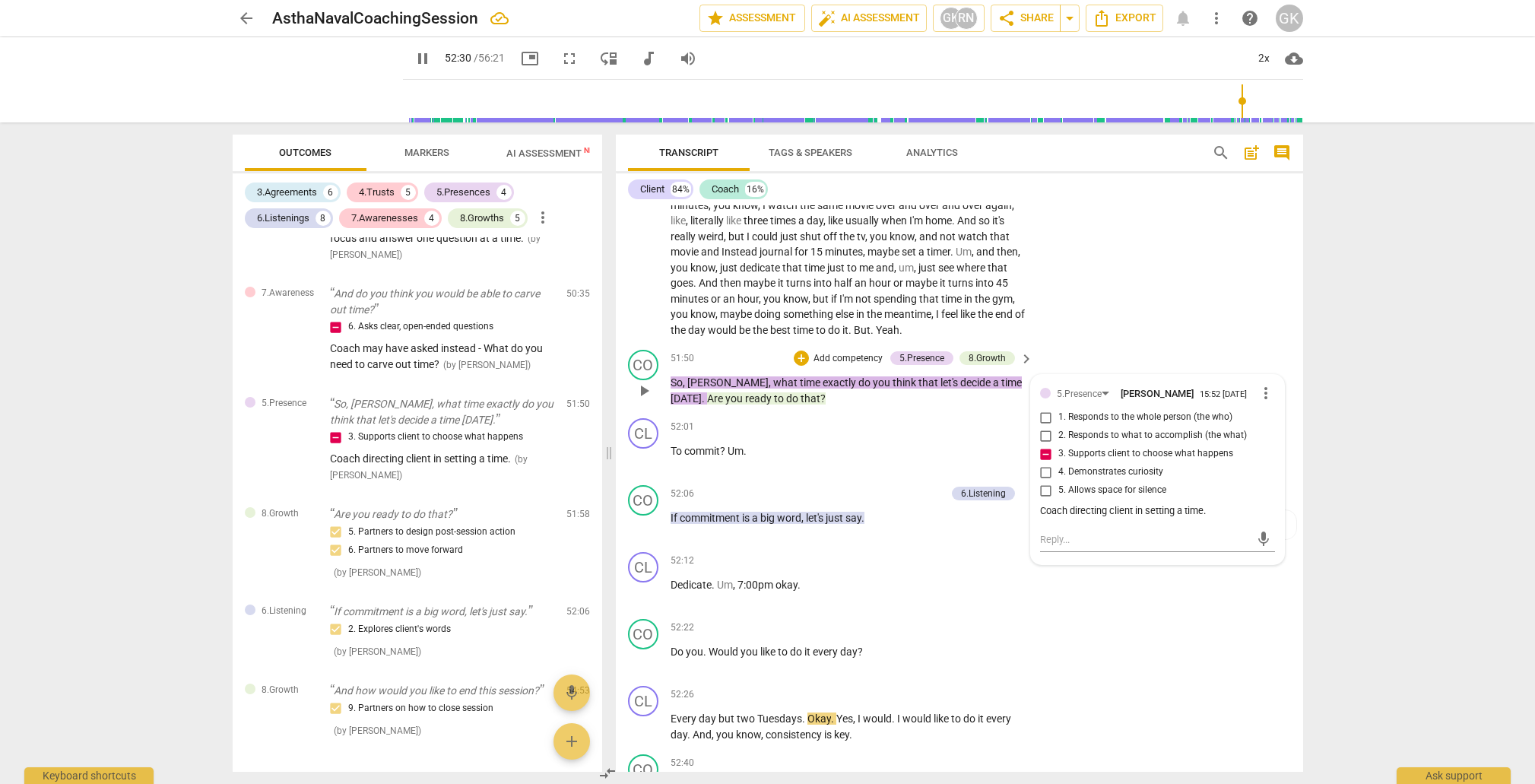
click at [701, 376] on span "[PERSON_NAME]" at bounding box center [728, 382] width 81 height 12
click at [704, 376] on span "[PERSON_NAME]" at bounding box center [728, 382] width 81 height 12
drag, startPoint x: 673, startPoint y: 495, endPoint x: 703, endPoint y: 501, distance: 30.6
click at [673, 578] on span "Dedicate" at bounding box center [692, 584] width 41 height 12
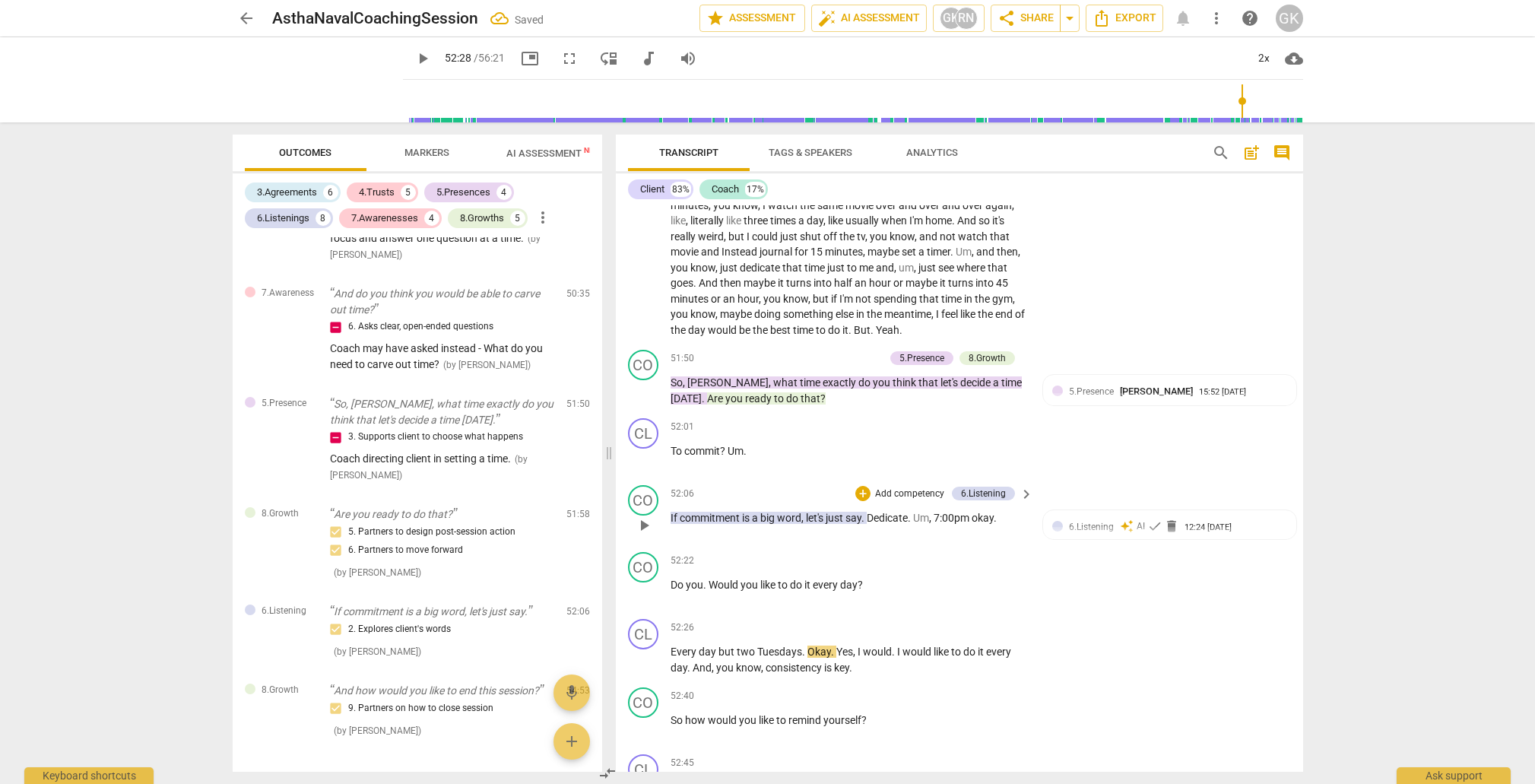
click at [938, 510] on p "If commitment is a big word , let's just say . Dedicate . Um , 7:00pm okay ." at bounding box center [848, 518] width 356 height 16
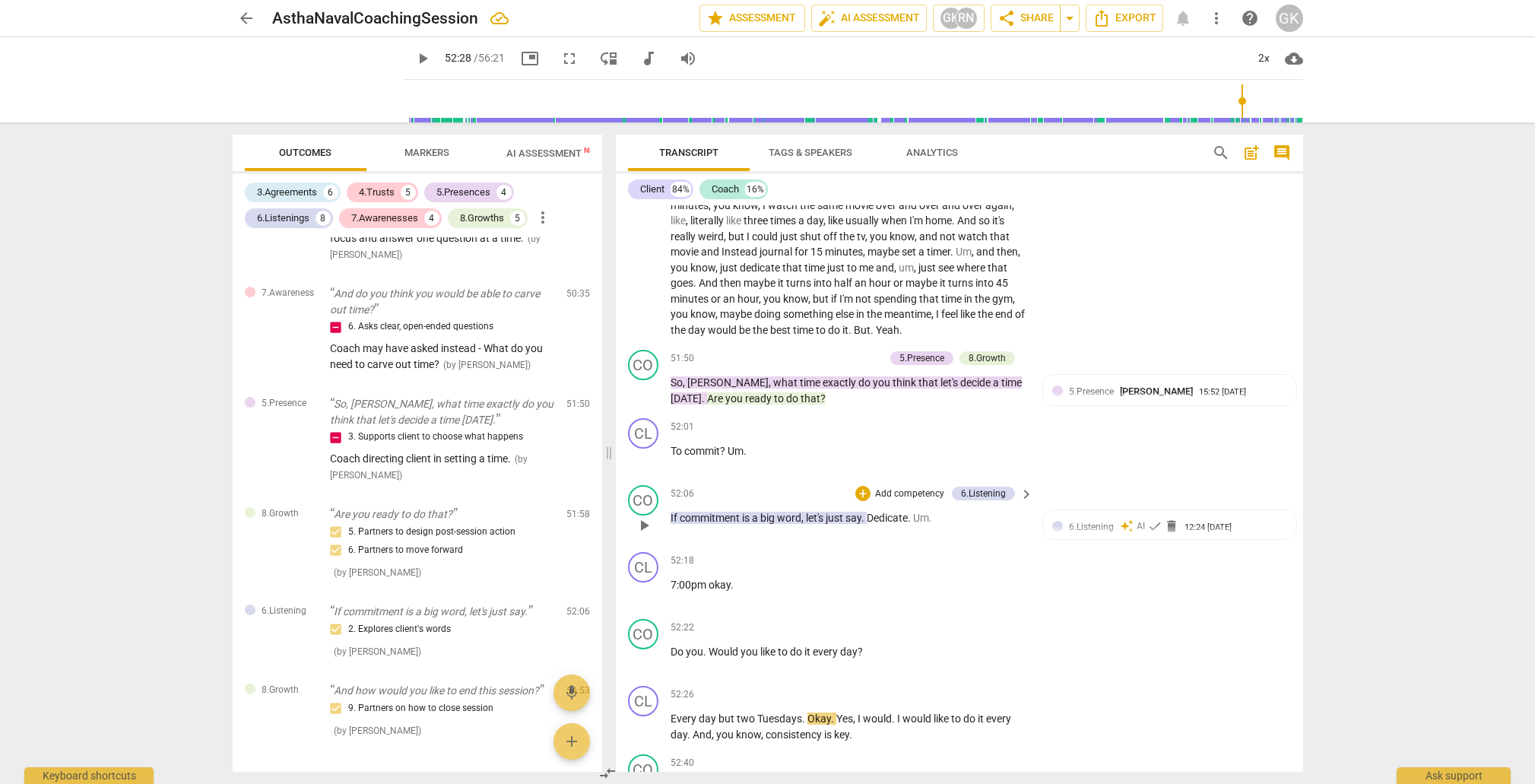
click at [877, 512] on span "Dedicate" at bounding box center [887, 518] width 41 height 12
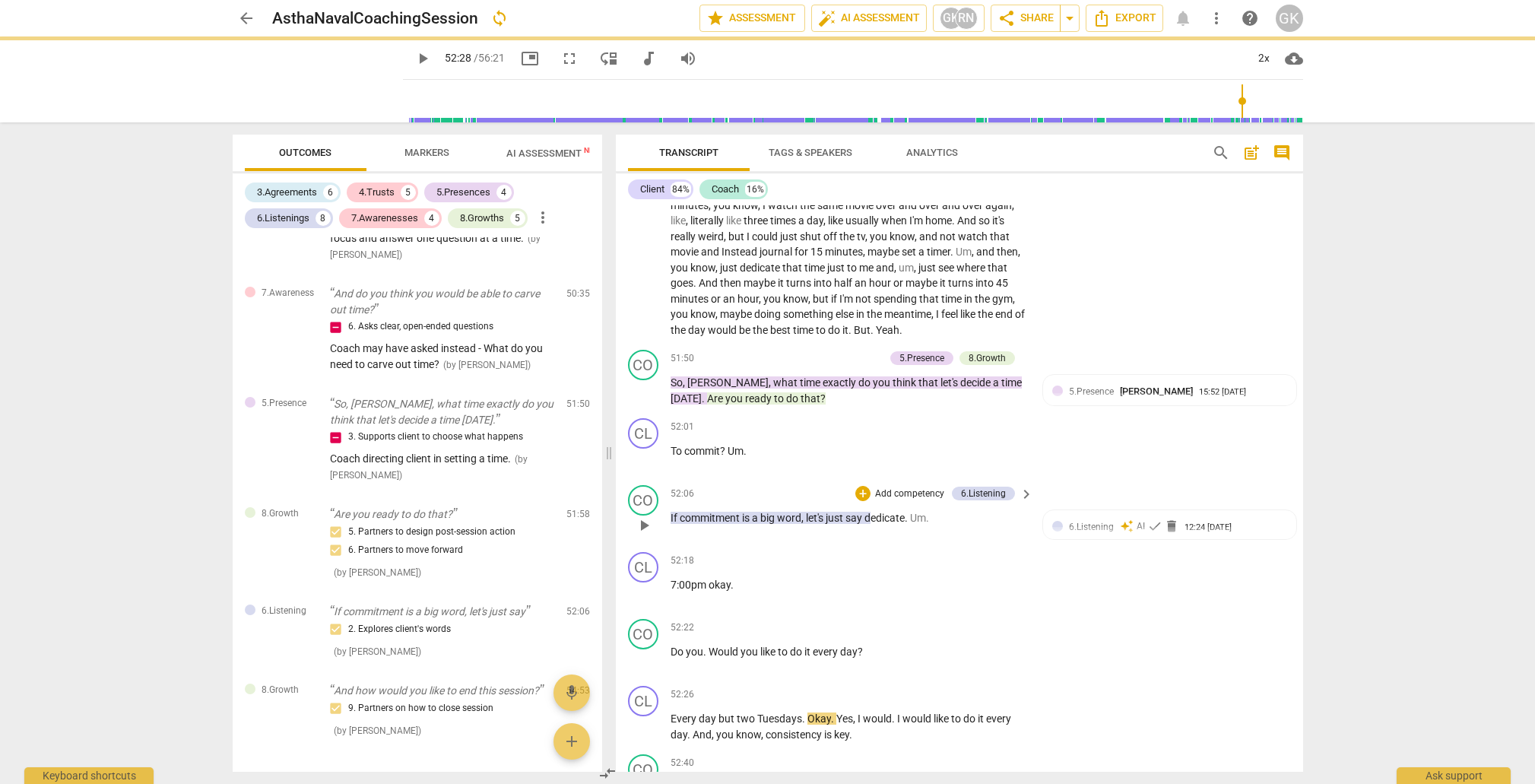
click at [929, 512] on span "." at bounding box center [928, 518] width 3 height 12
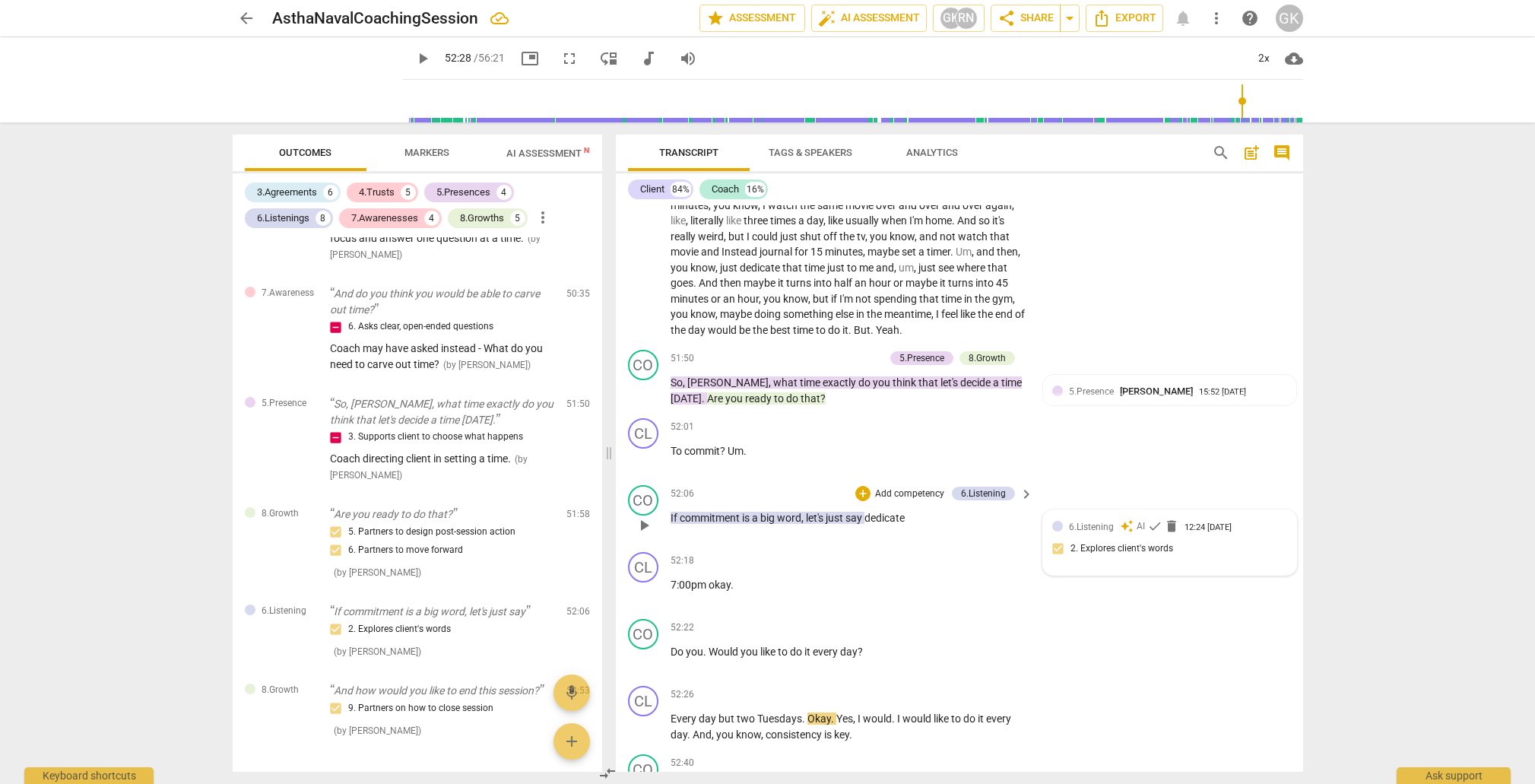
click at [1232, 523] on div "12:24 [DATE]" at bounding box center [1208, 528] width 47 height 10
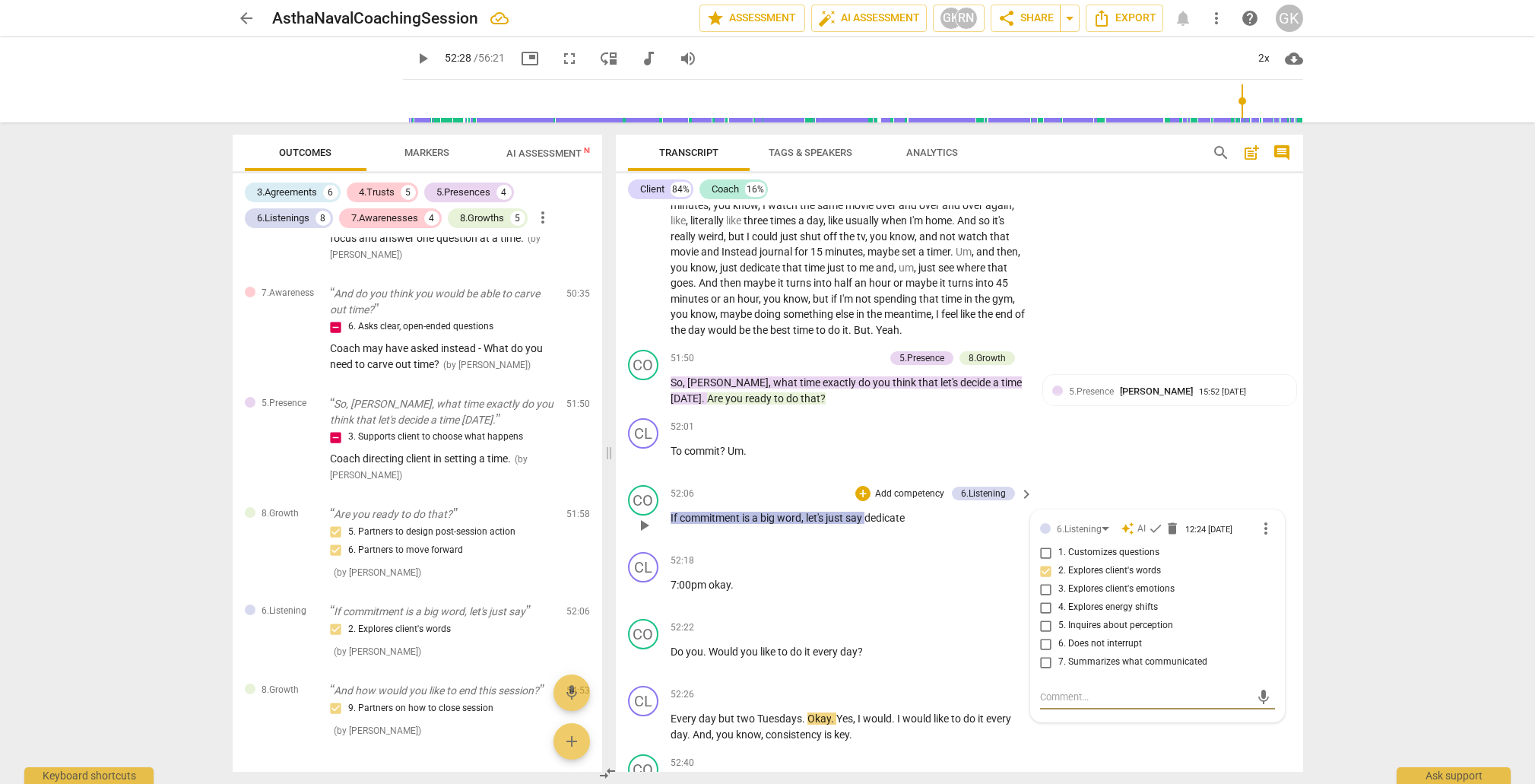
click at [1260, 519] on span "more_vert" at bounding box center [1266, 528] width 18 height 18
click at [1268, 474] on li "Delete" at bounding box center [1277, 470] width 52 height 29
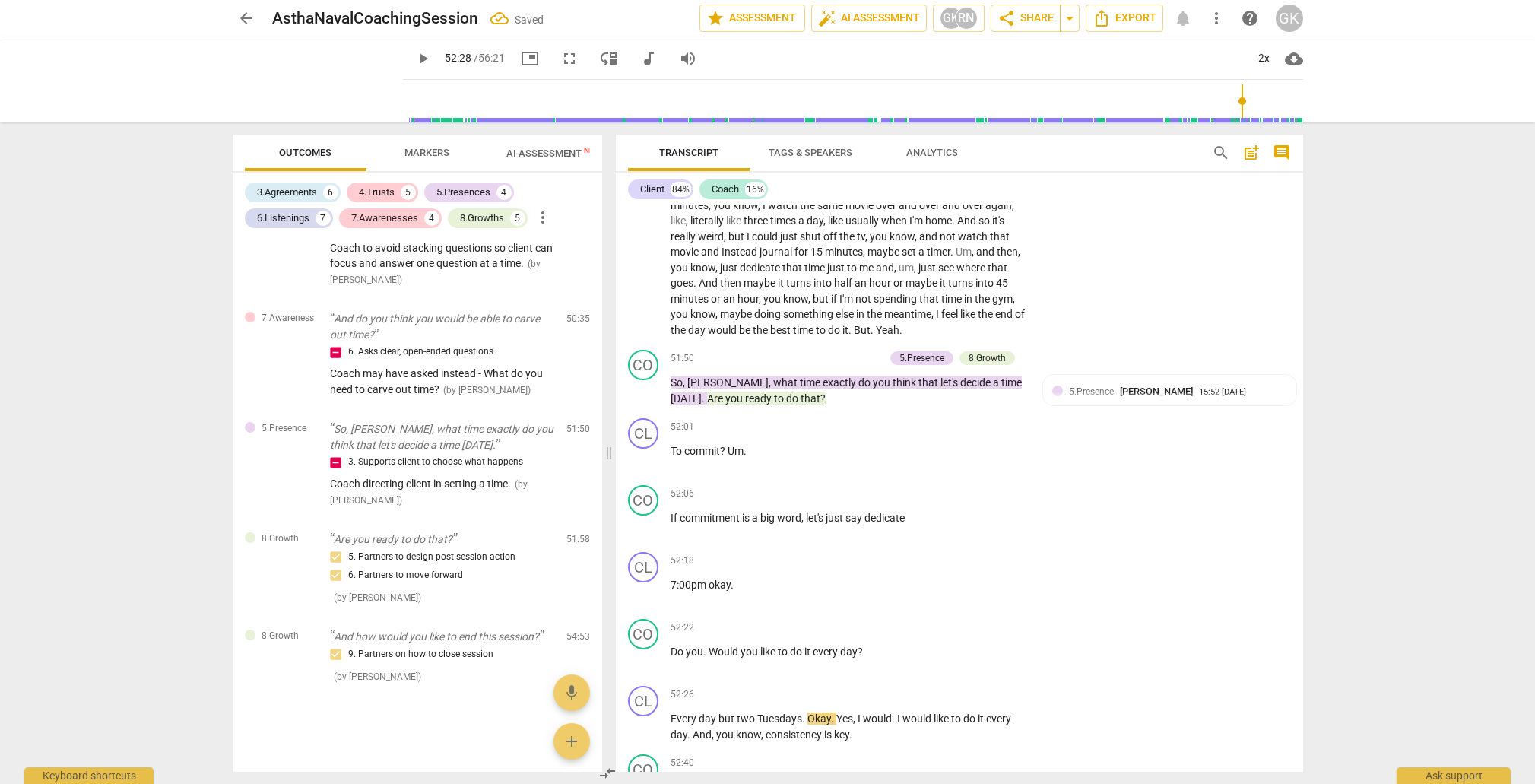
scroll to position [3003, 0]
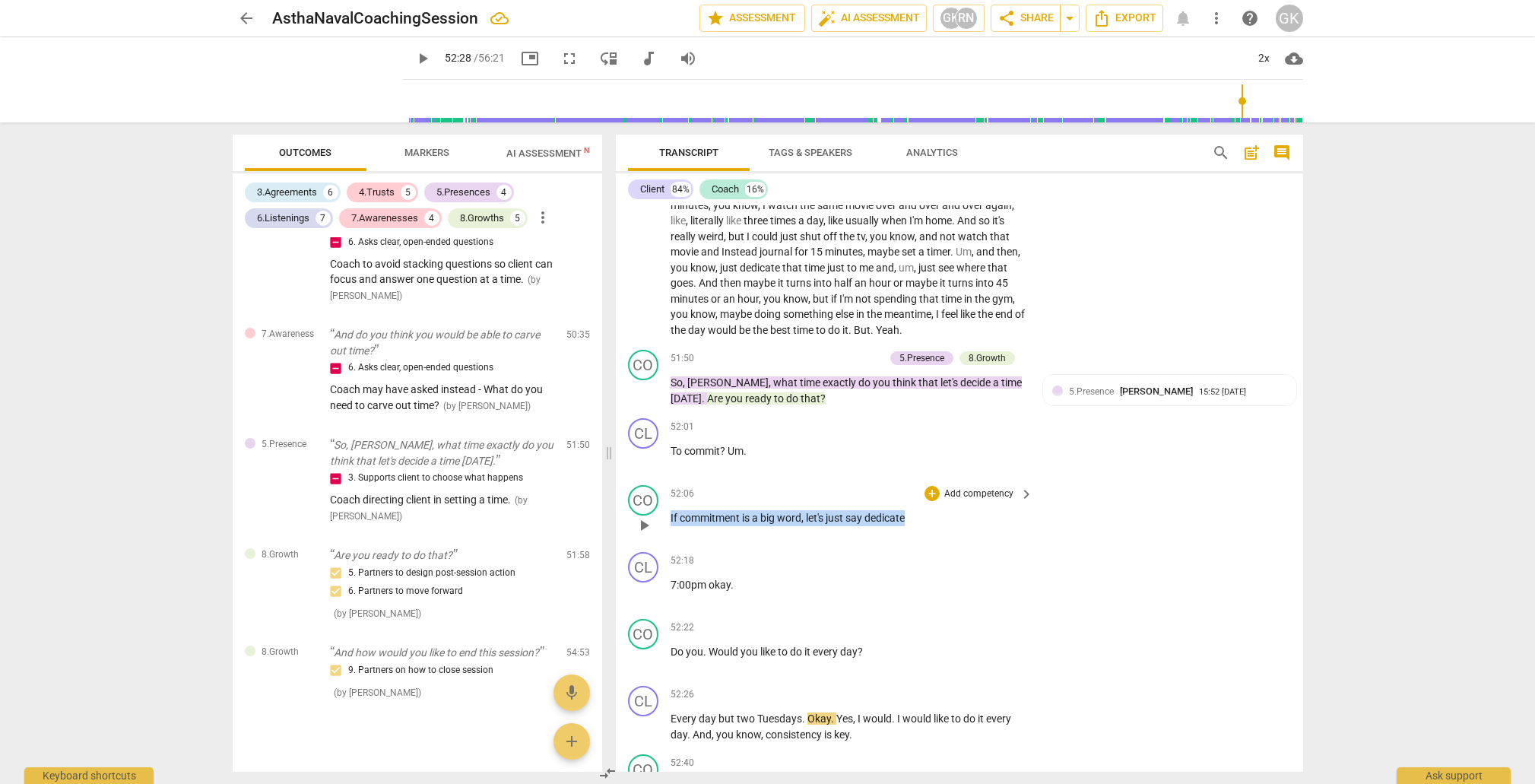
drag, startPoint x: 678, startPoint y: 428, endPoint x: 913, endPoint y: 430, distance: 235.0
click at [913, 510] on p "If commitment is a big word , let's just say dedicate" at bounding box center [848, 518] width 356 height 16
click at [920, 414] on div "+" at bounding box center [922, 410] width 15 height 15
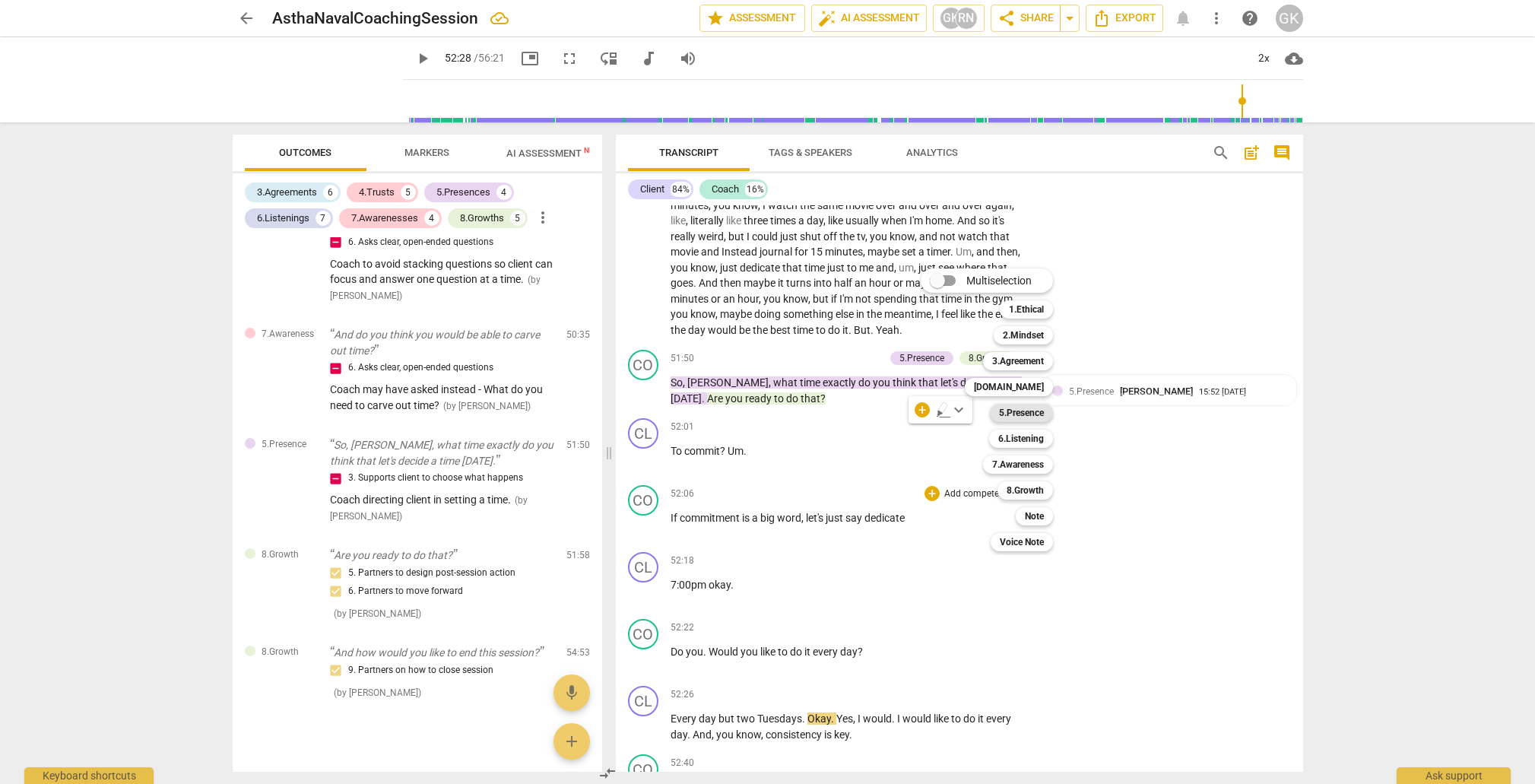
click at [1028, 419] on b "5.Presence" at bounding box center [1022, 412] width 45 height 18
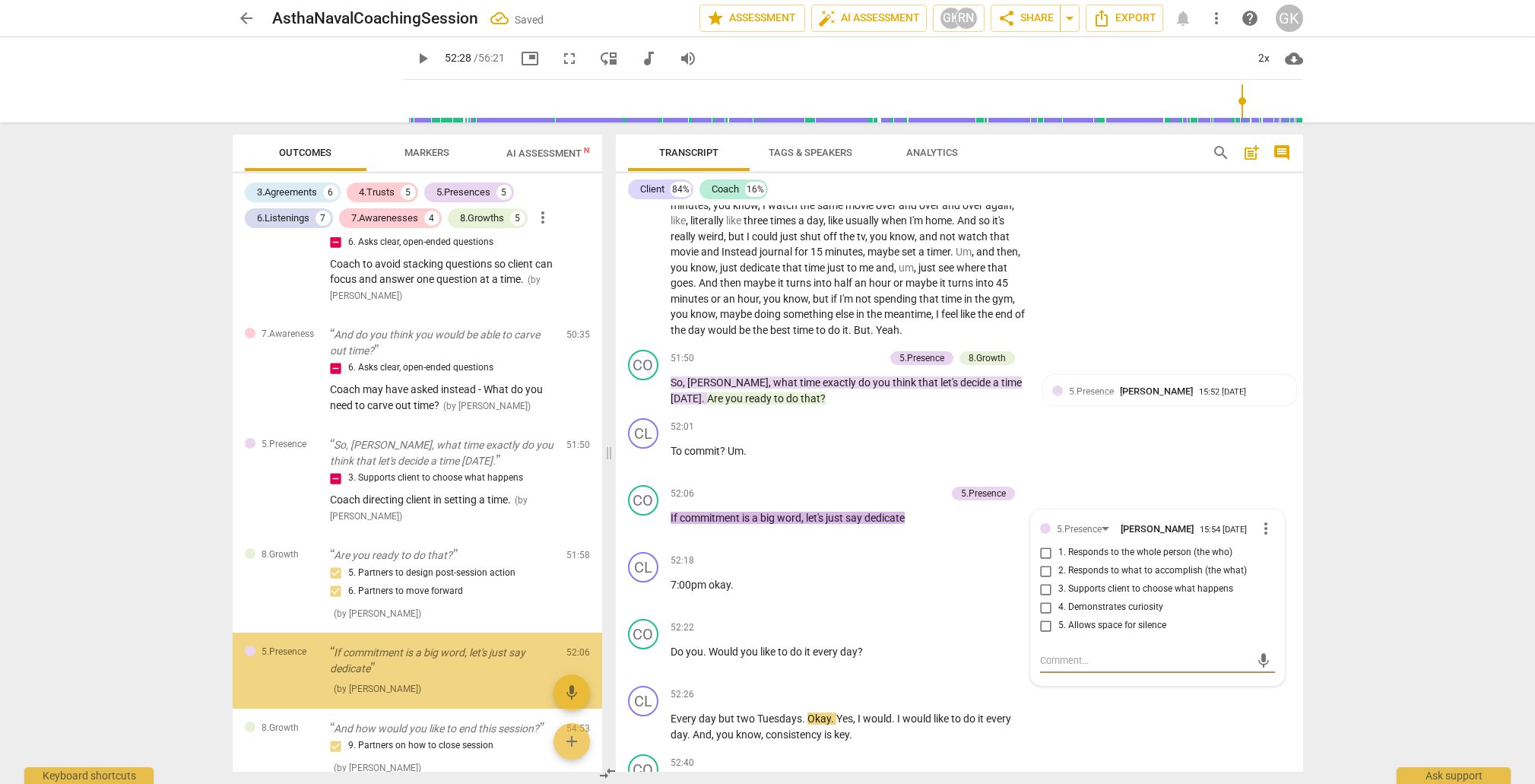
scroll to position [3078, 0]
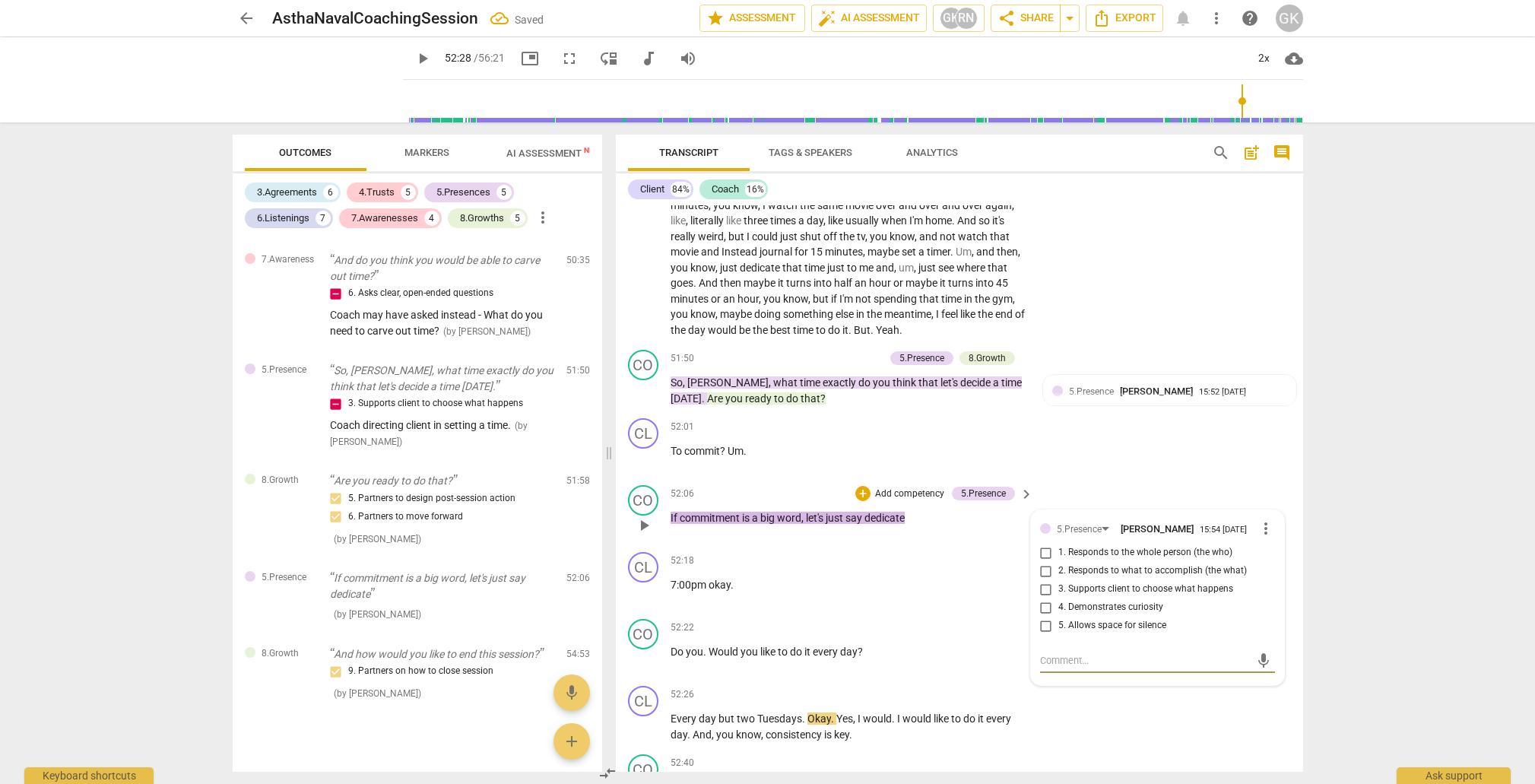
click at [1042, 580] on input "3. Supports client to choose what happens" at bounding box center [1046, 589] width 24 height 18
click at [1044, 580] on input "3. Supports client to choose what happens" at bounding box center [1046, 589] width 24 height 18
click at [1045, 580] on input "3. Supports client to choose what happens" at bounding box center [1046, 589] width 24 height 18
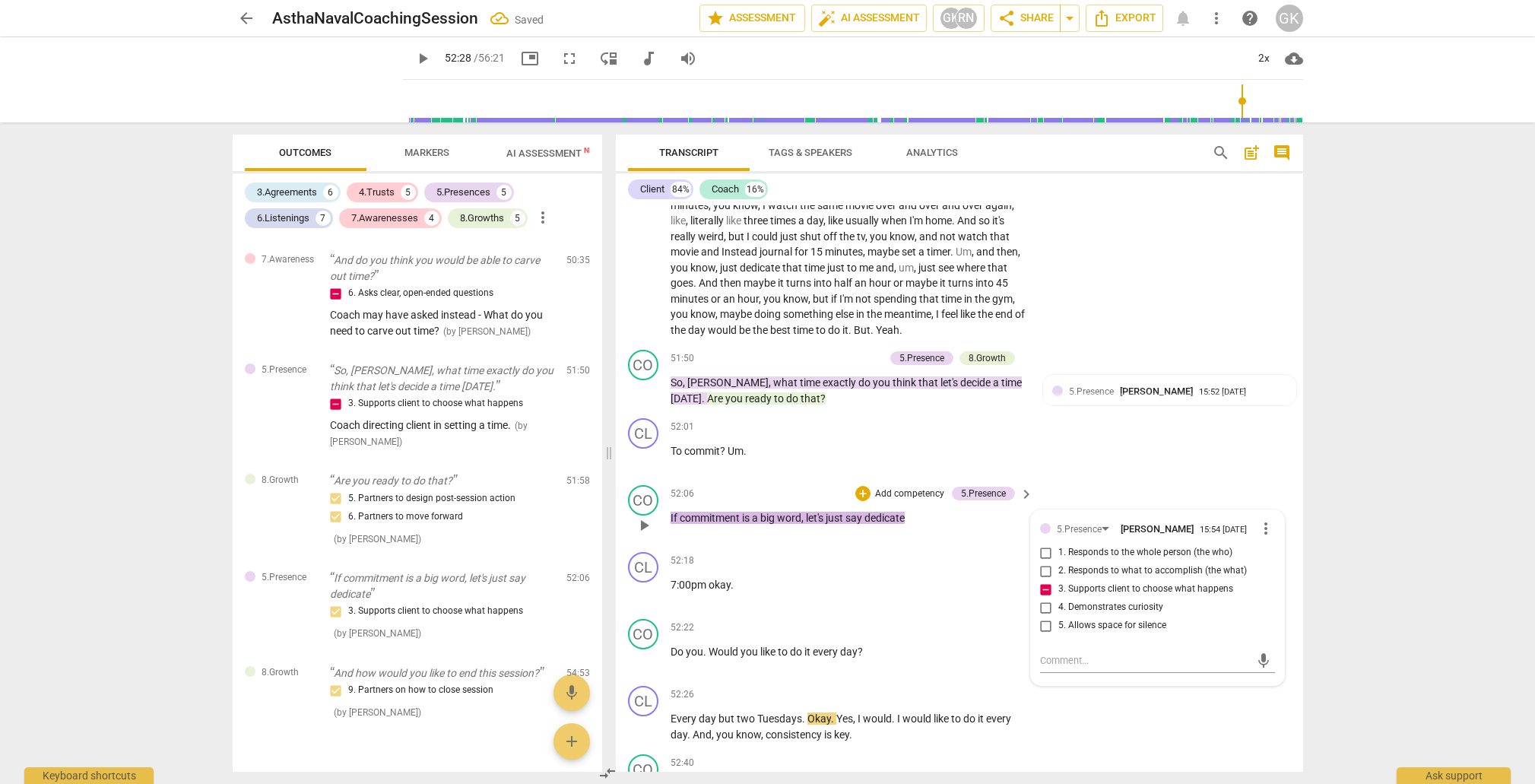
click at [1045, 598] on input "4. Demonstrates curiosity" at bounding box center [1046, 607] width 24 height 18
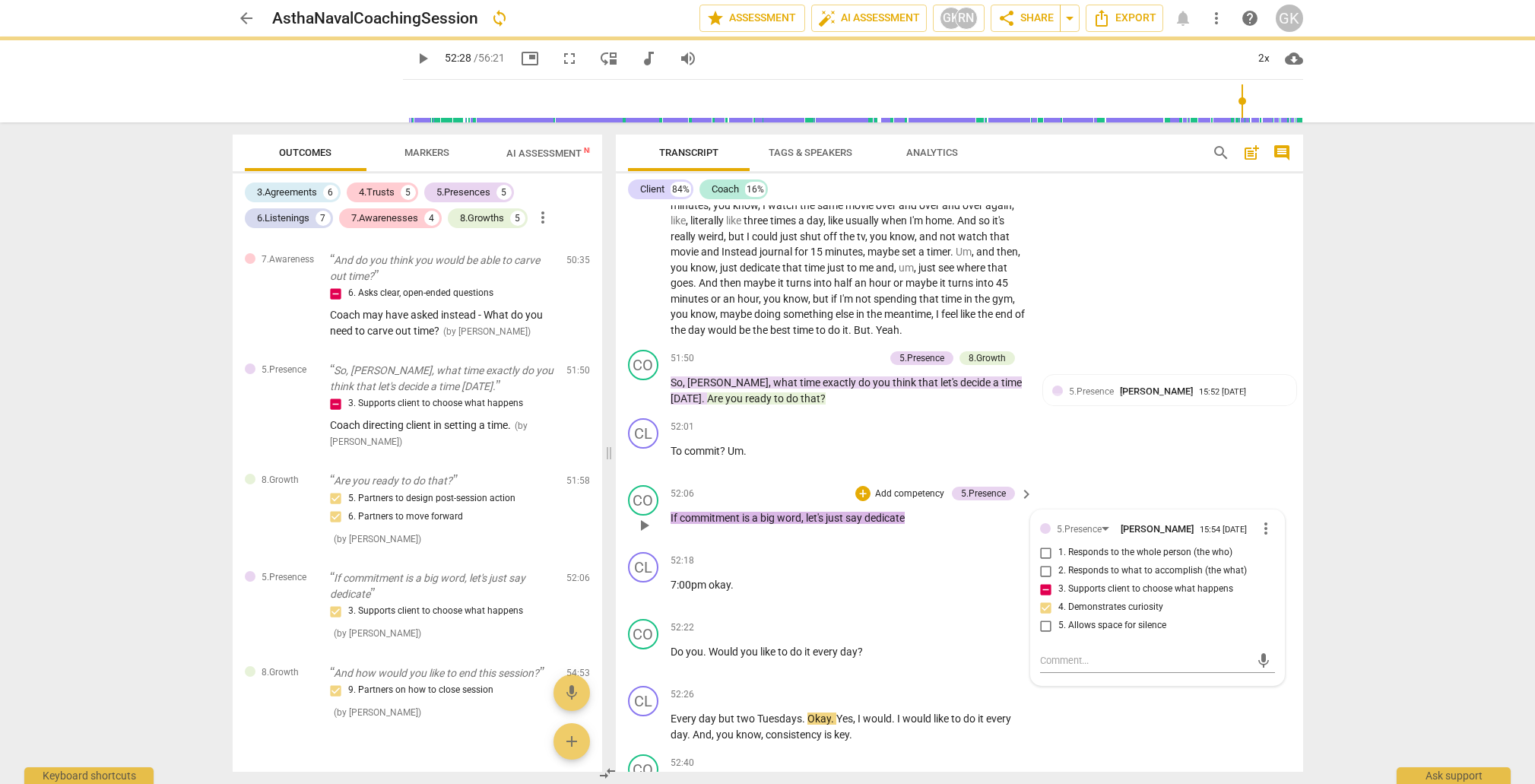
click at [1045, 598] on input "4. Demonstrates curiosity" at bounding box center [1046, 607] width 24 height 18
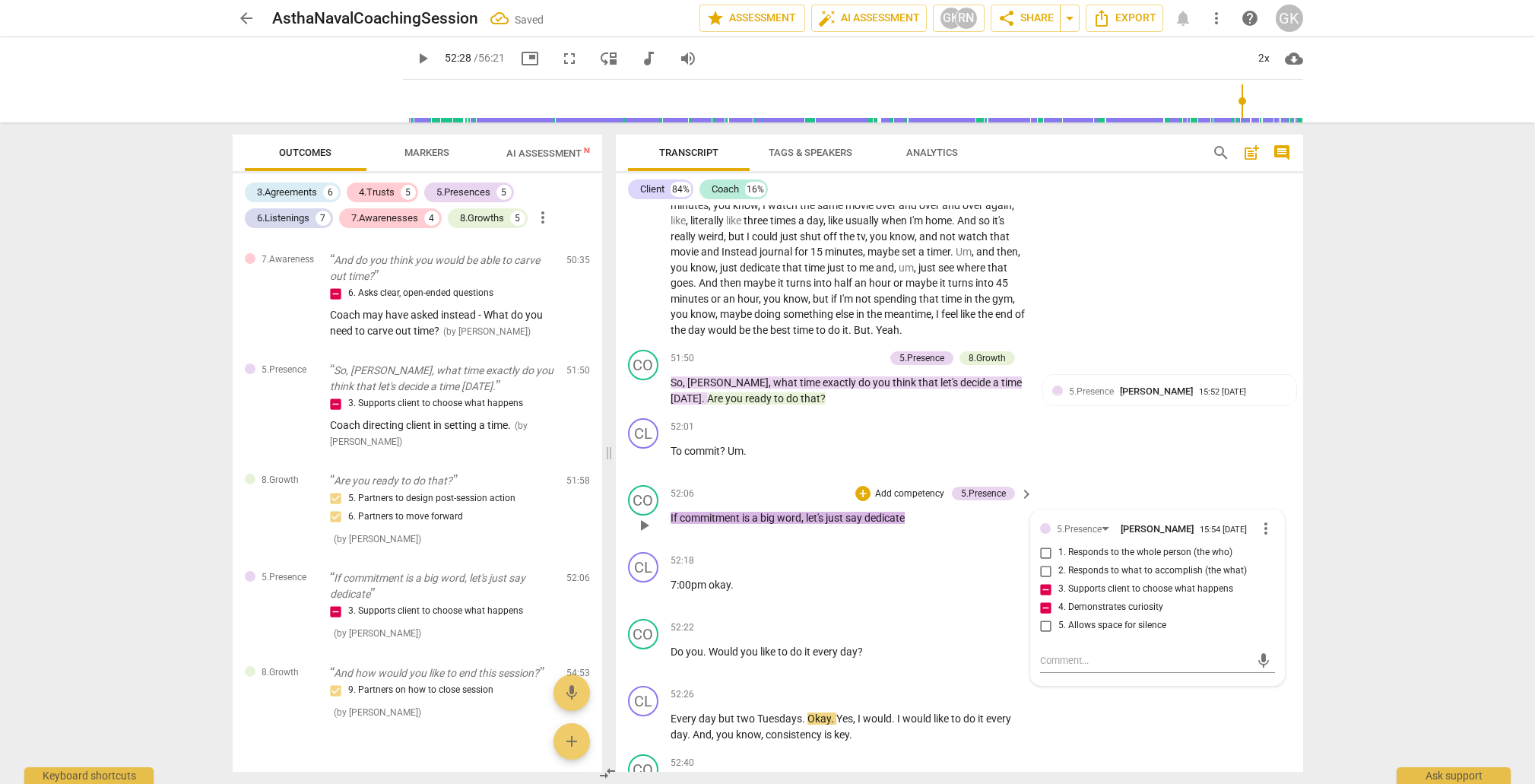
click at [1044, 598] on input "4. Demonstrates curiosity" at bounding box center [1046, 607] width 24 height 18
click at [1045, 598] on input "4. Demonstrates curiosity" at bounding box center [1046, 607] width 24 height 18
click at [1044, 598] on input "4. Demonstrates curiosity" at bounding box center [1046, 607] width 24 height 18
click at [1053, 653] on textarea at bounding box center [1146, 660] width 211 height 15
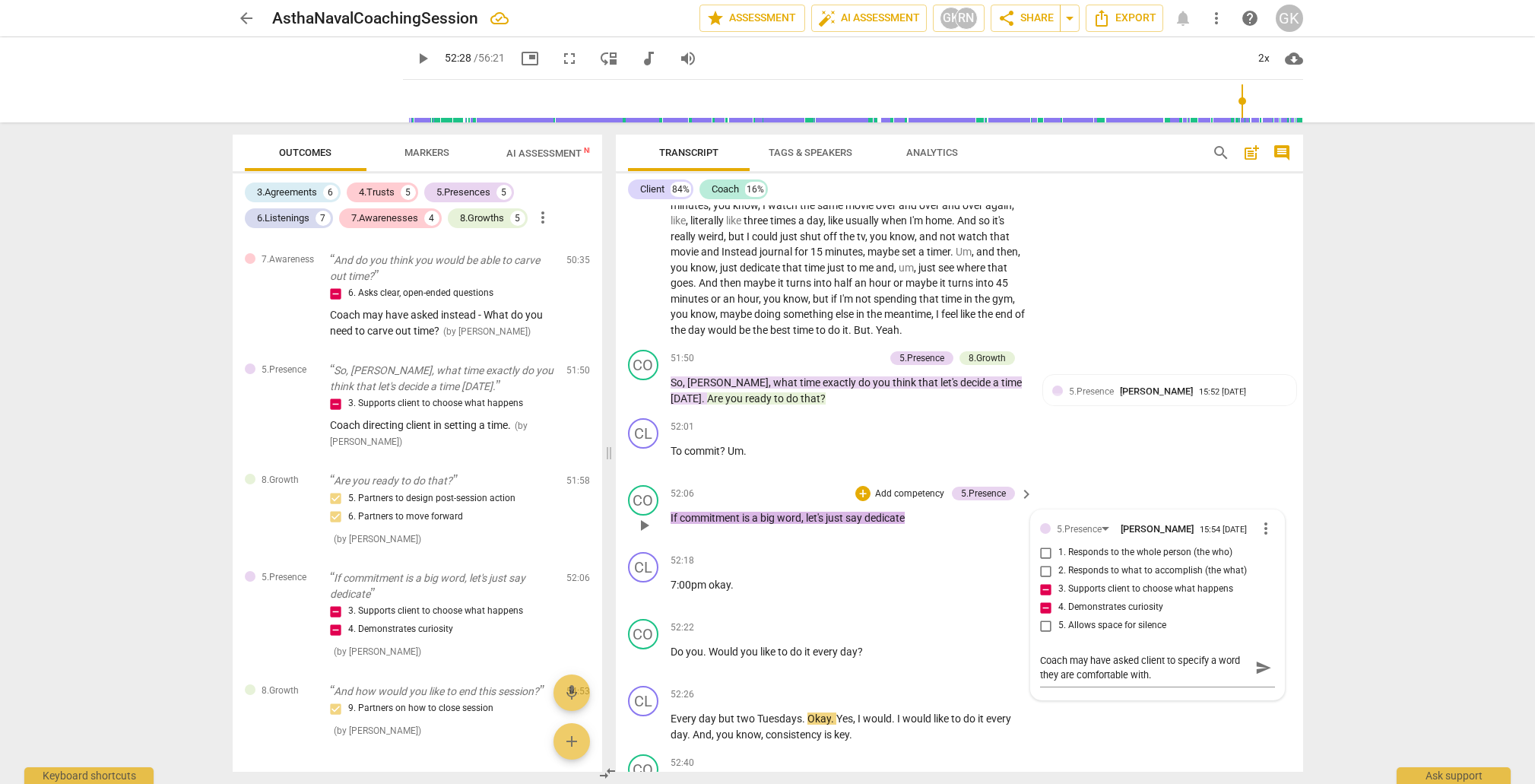
click at [721, 512] on span "commitment" at bounding box center [711, 518] width 63 height 12
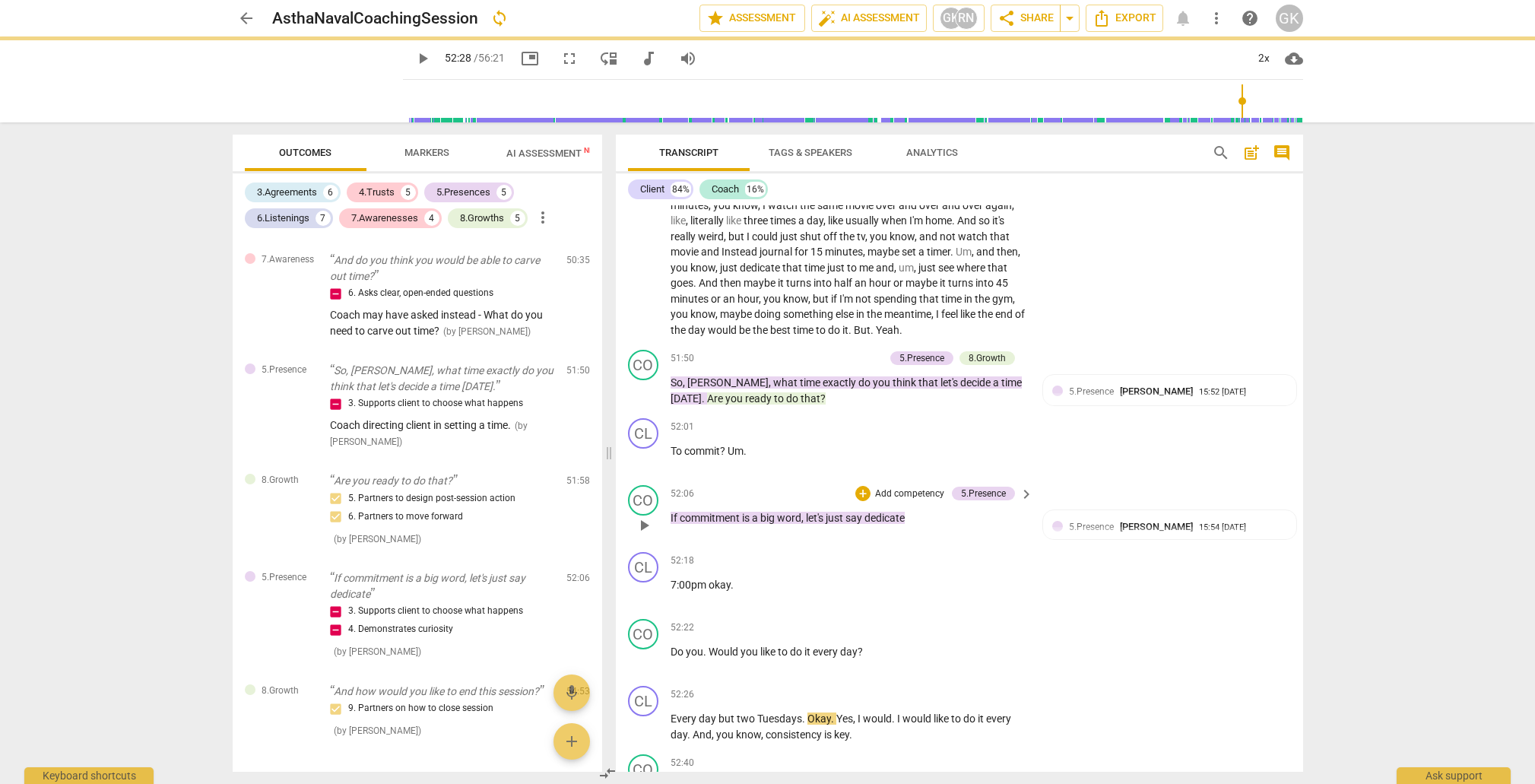
click at [721, 512] on span "commitment" at bounding box center [711, 518] width 63 height 12
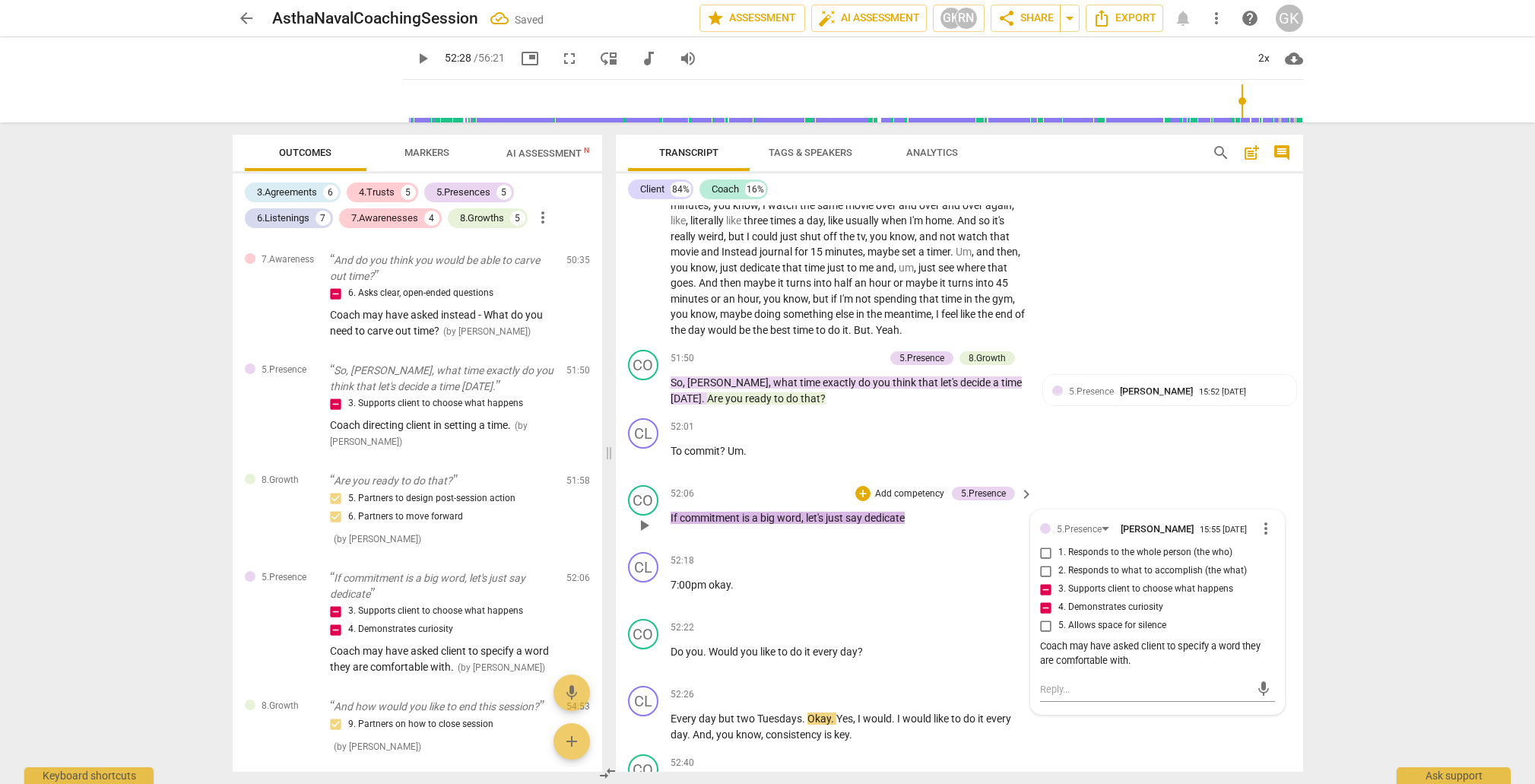
click at [721, 512] on span "commitment" at bounding box center [711, 518] width 63 height 12
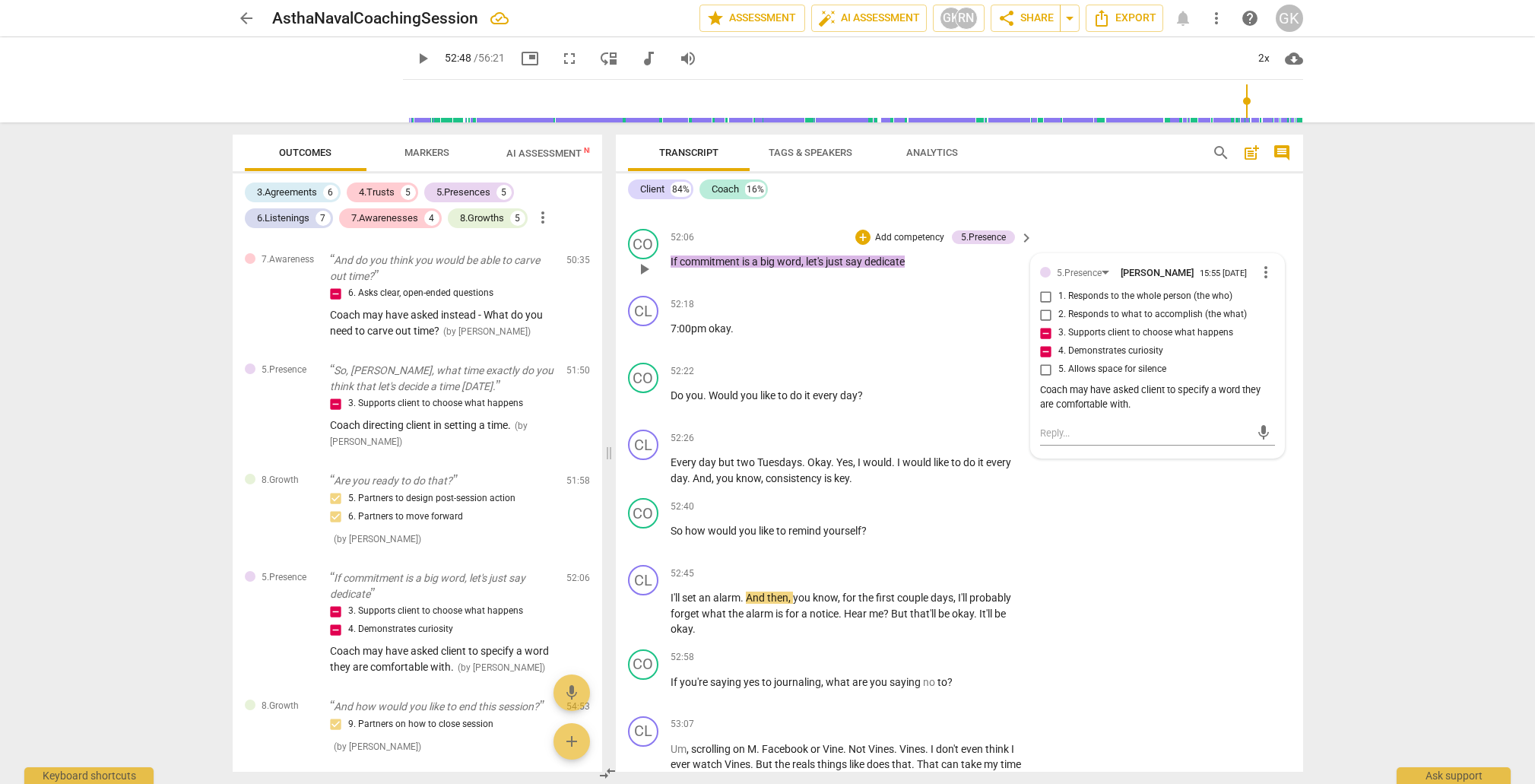
scroll to position [10005, 0]
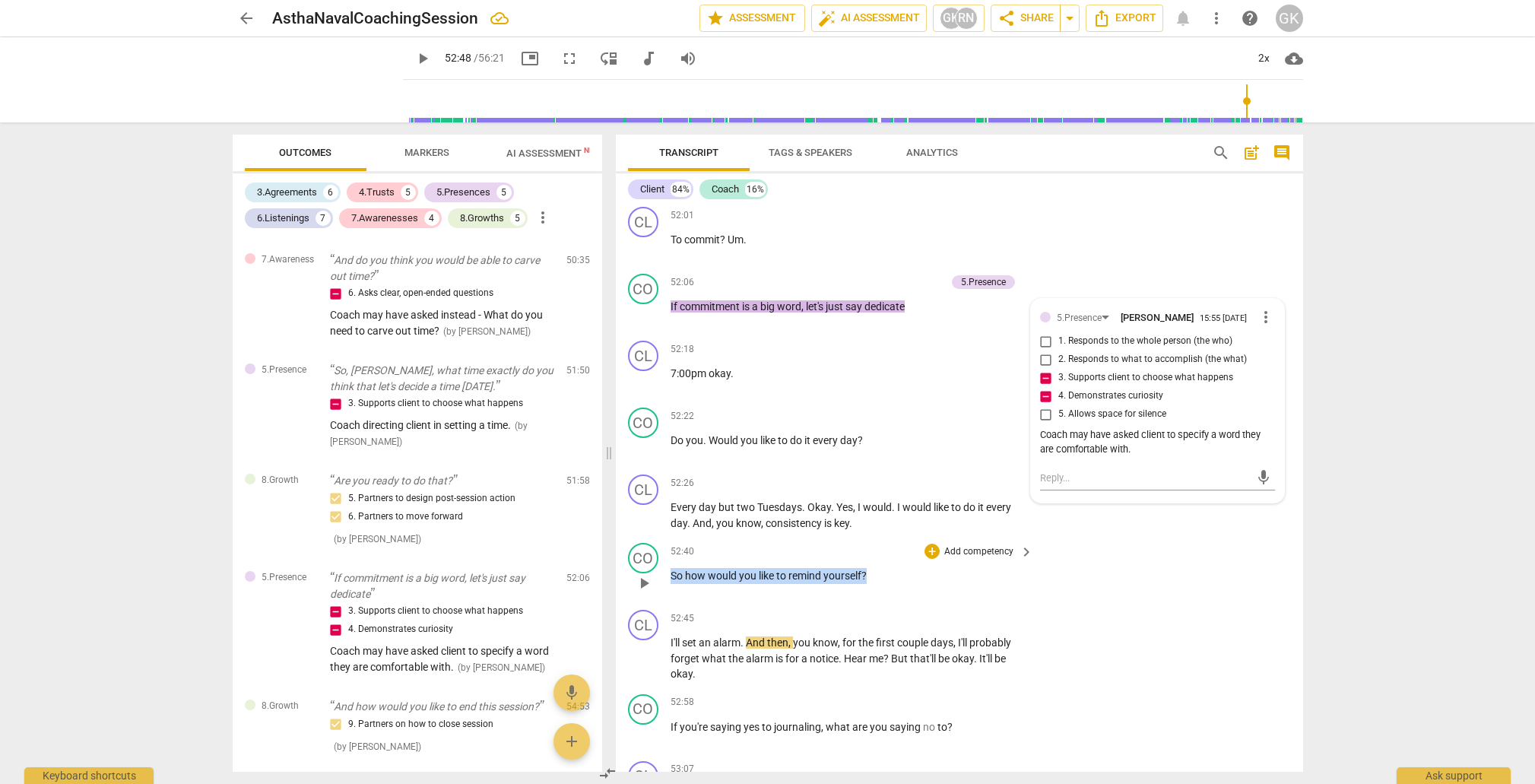
drag, startPoint x: 672, startPoint y: 486, endPoint x: 893, endPoint y: 487, distance: 221.0
click at [888, 568] on p "So how would you like to remind yourself ?" at bounding box center [848, 576] width 356 height 16
click at [880, 463] on div "+" at bounding box center [882, 467] width 15 height 15
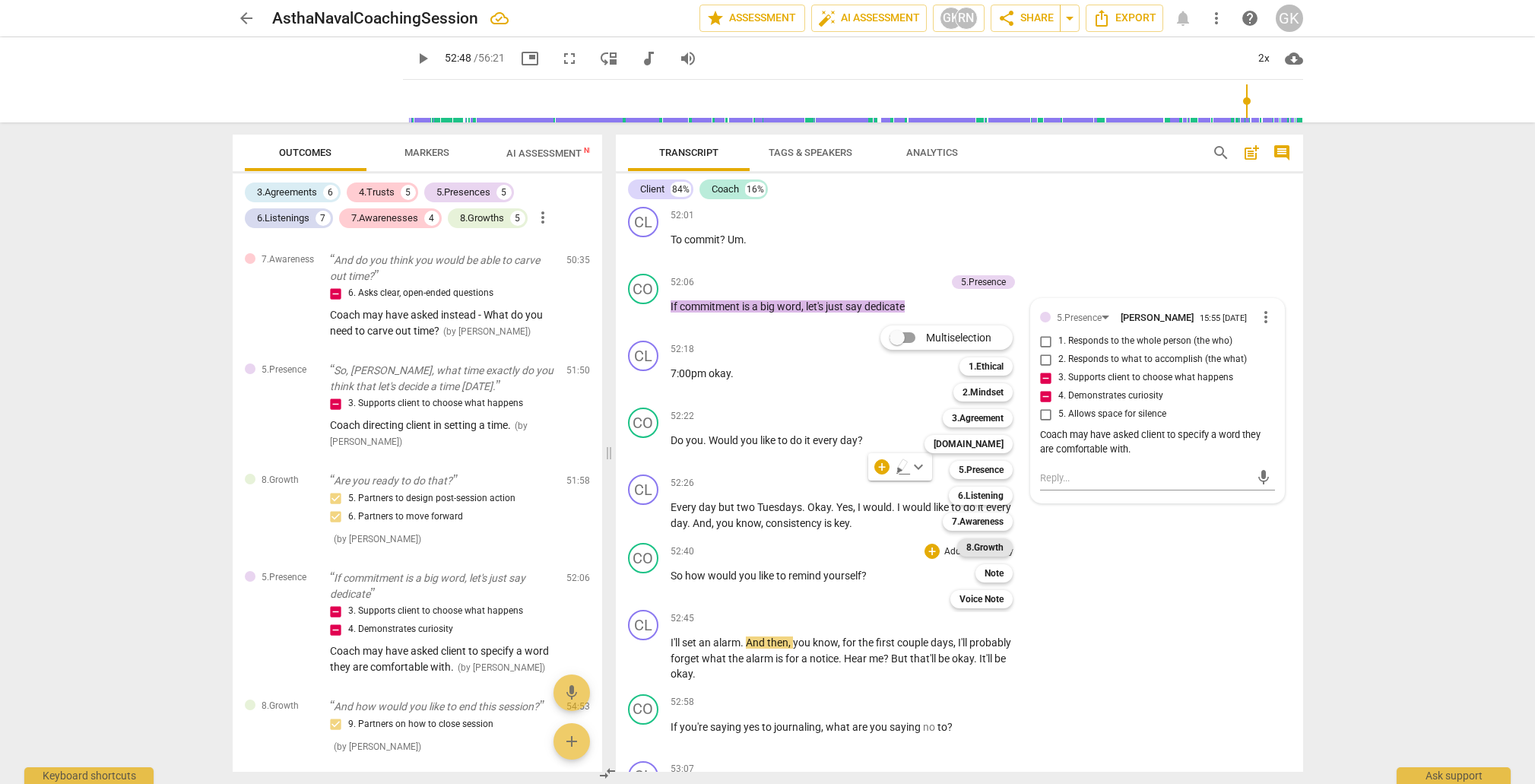
click at [988, 549] on b "8.Growth" at bounding box center [985, 547] width 37 height 18
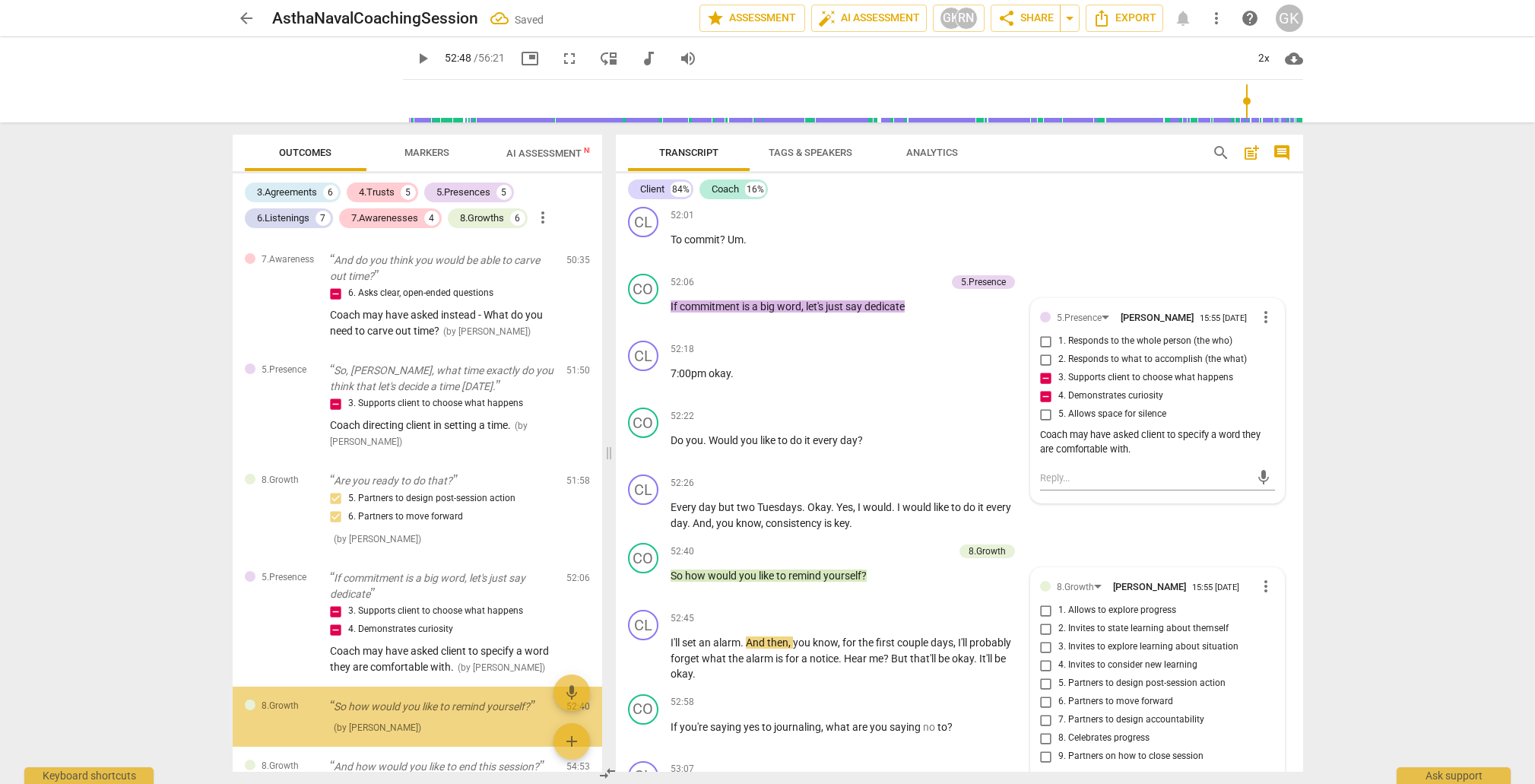
scroll to position [3205, 0]
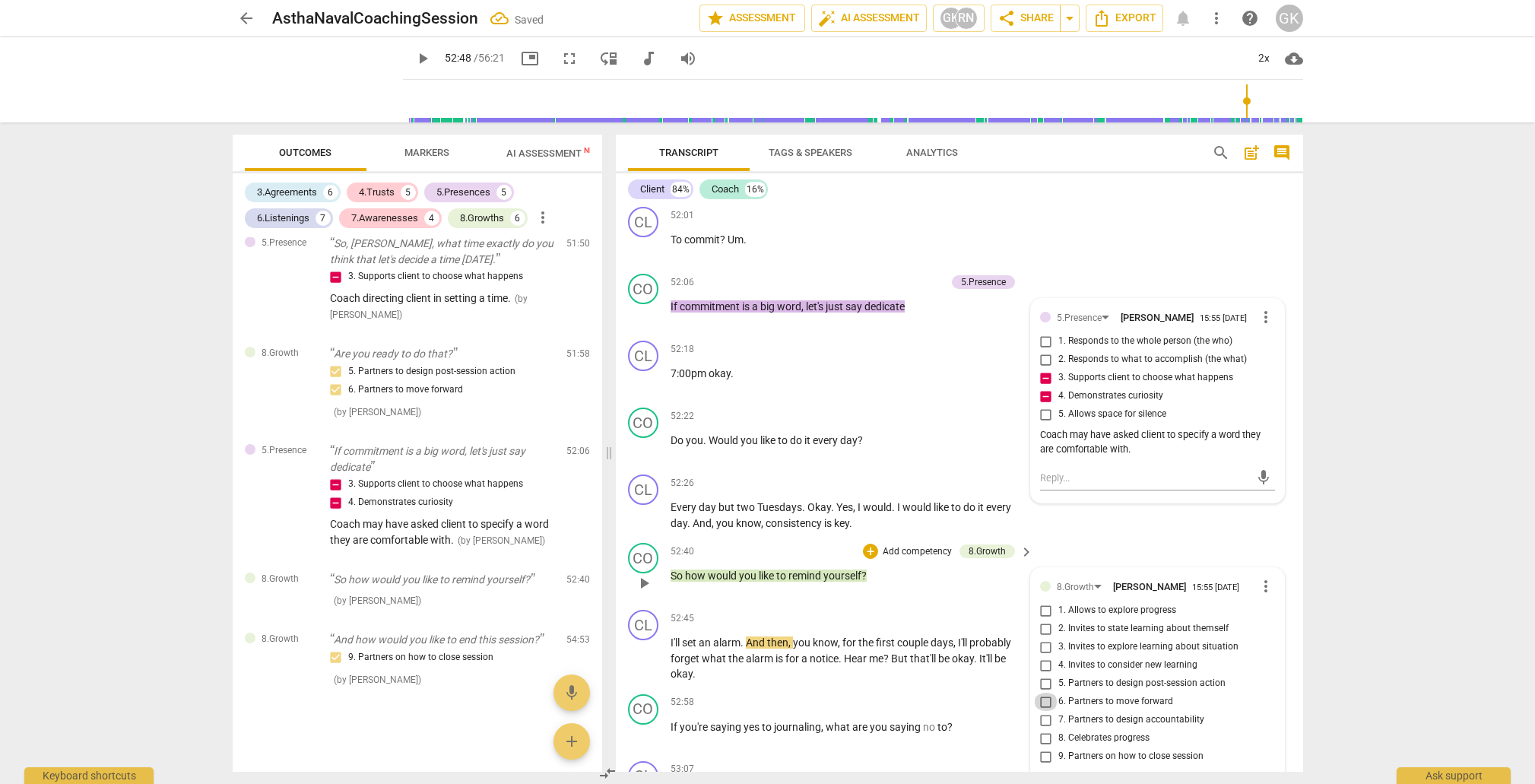
click at [1042, 692] on input "6. Partners to move forward" at bounding box center [1046, 701] width 24 height 18
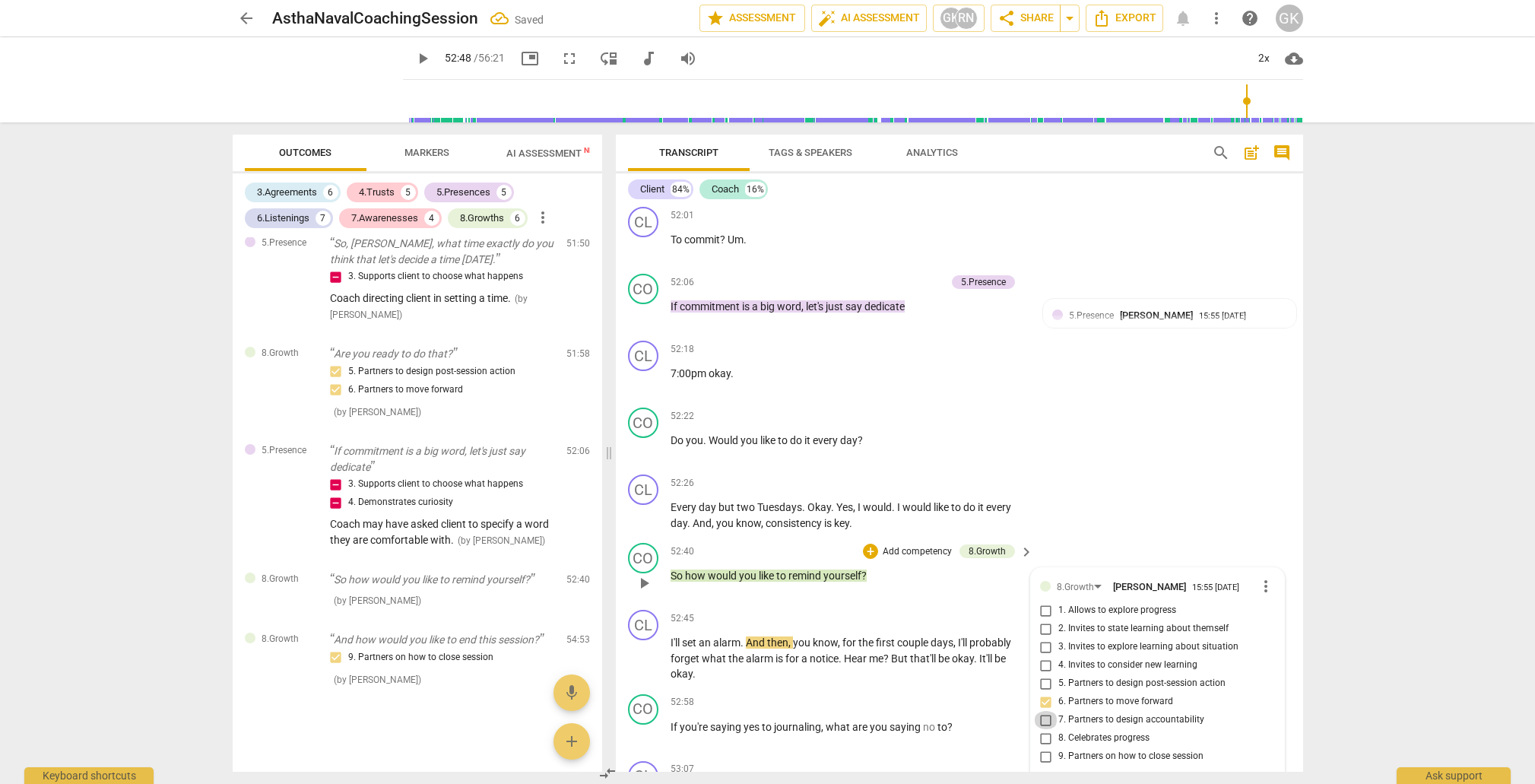
click at [1045, 711] on input "7. Partners to design accountability" at bounding box center [1046, 720] width 24 height 18
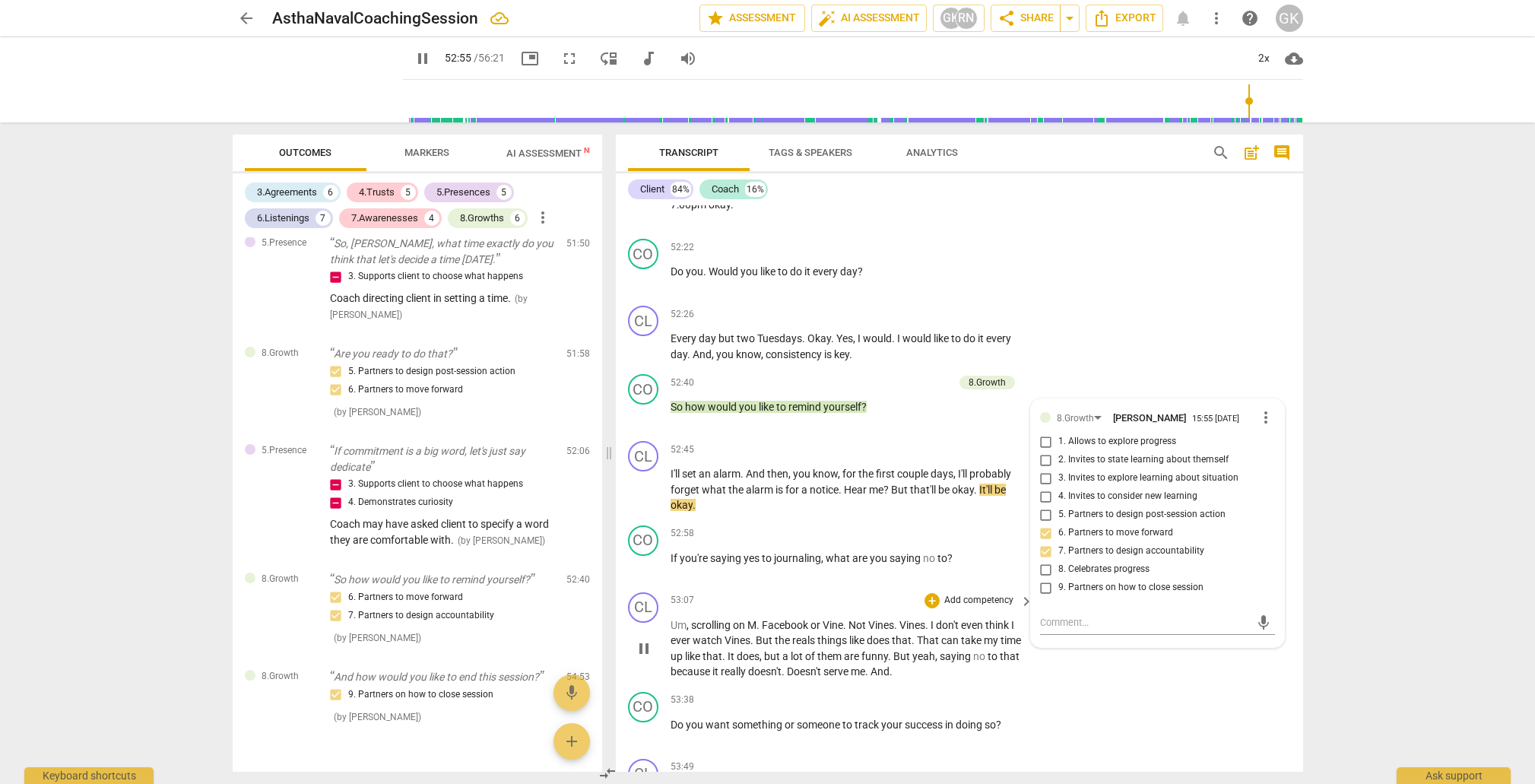
scroll to position [10176, 0]
click at [926, 524] on div "+" at bounding box center [932, 532] width 15 height 15
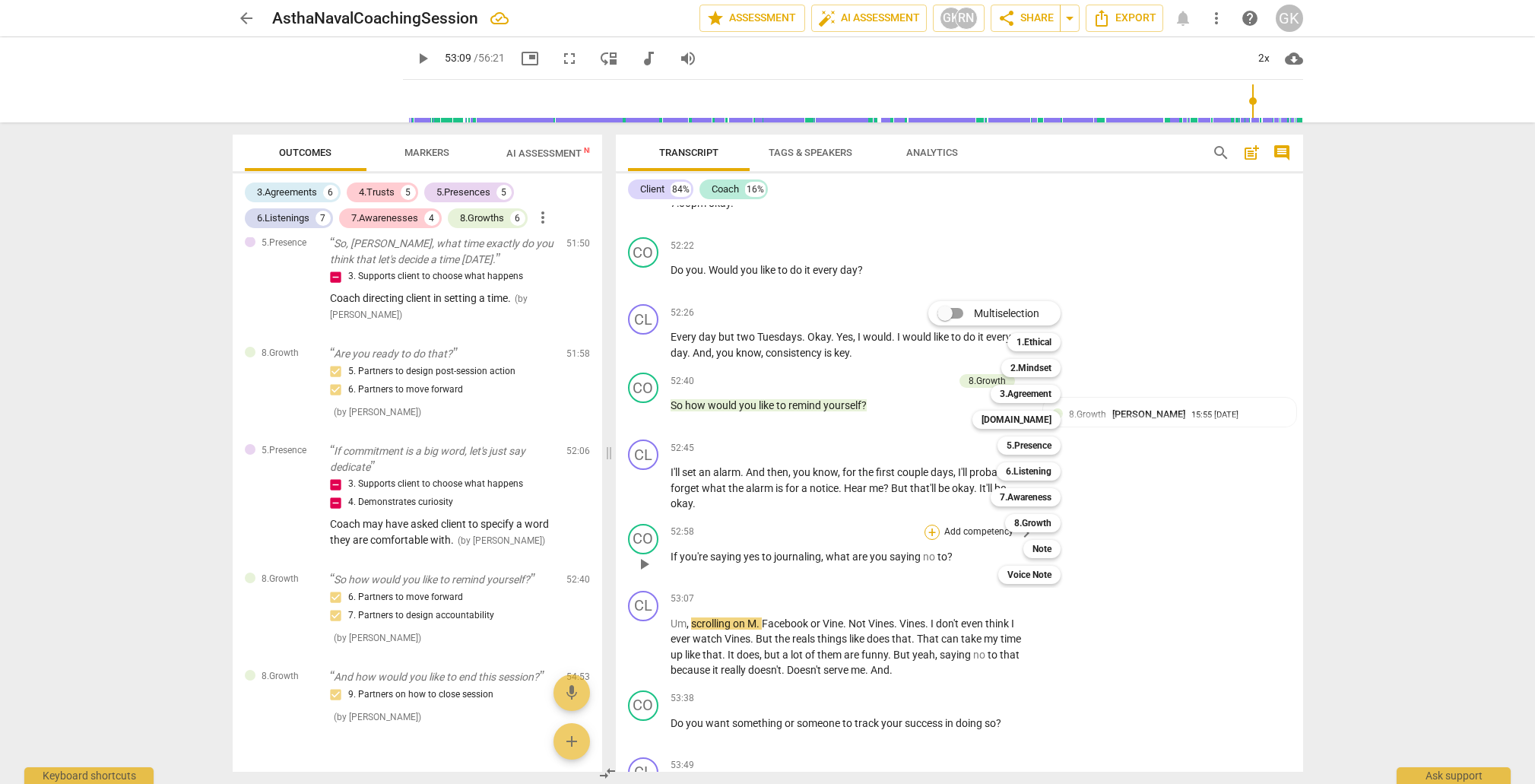
scroll to position [10175, 0]
click at [1040, 497] on b "7.Awareness" at bounding box center [1026, 497] width 51 height 18
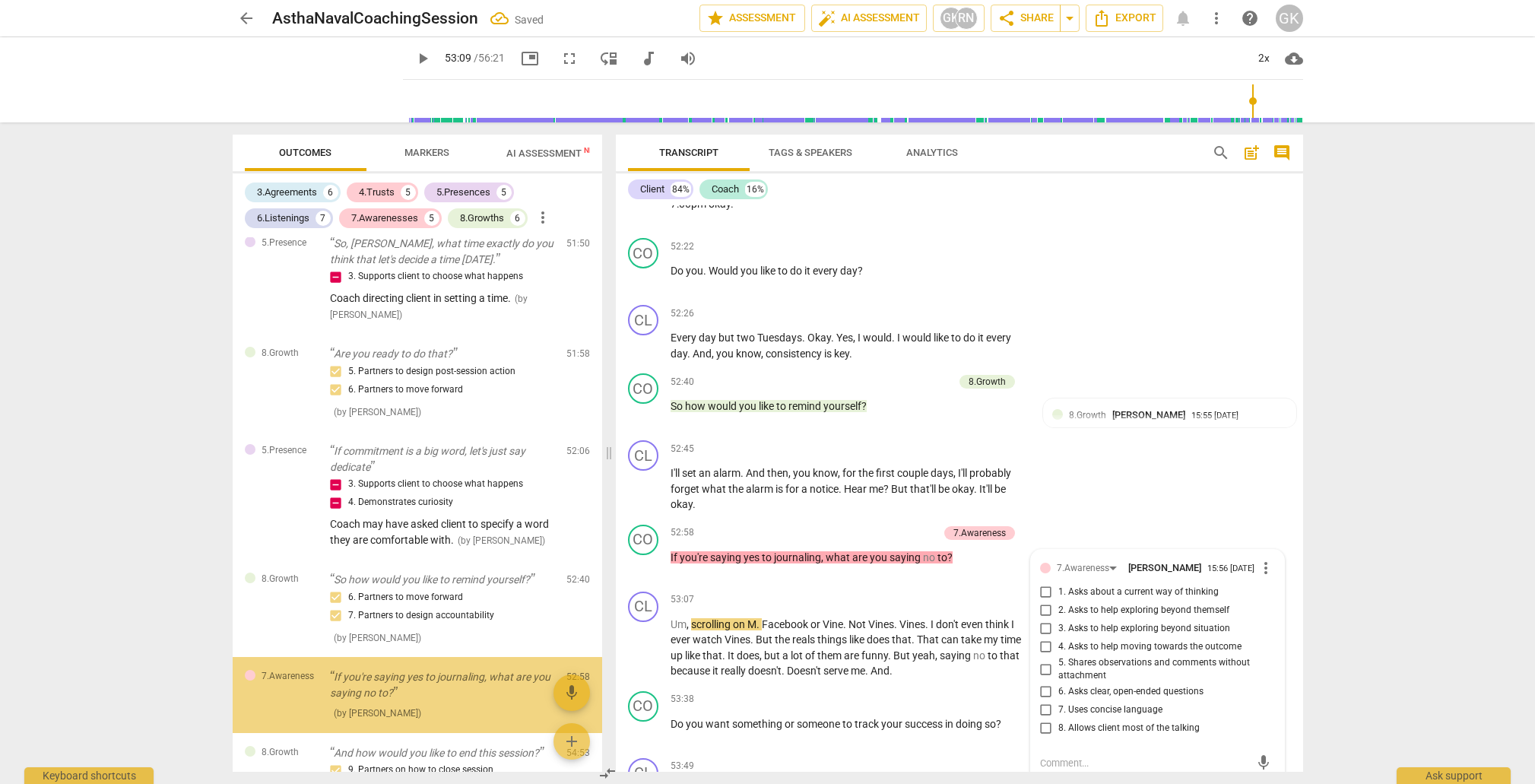
scroll to position [3316, 0]
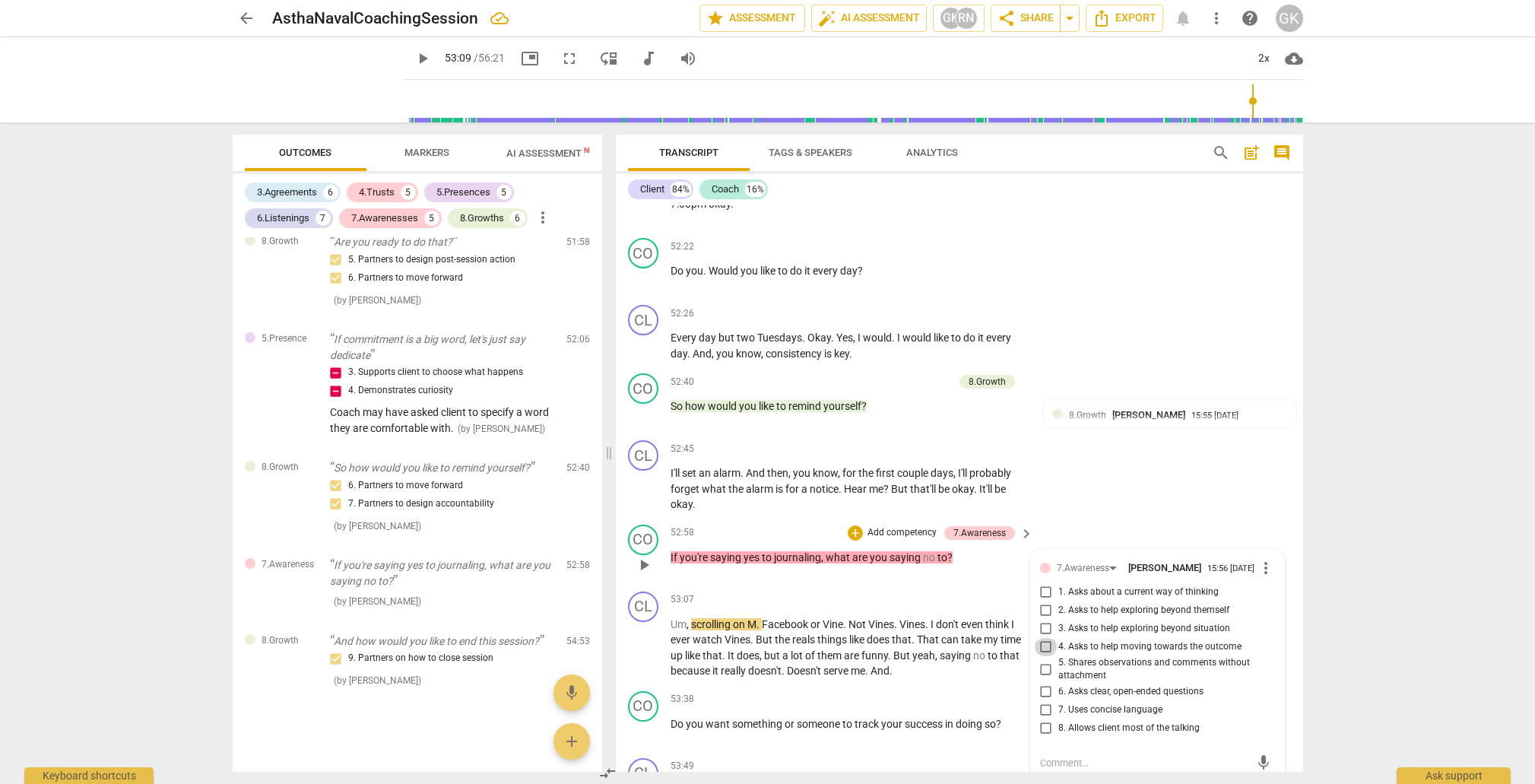
click at [1046, 637] on input "4. Asks to help moving towards the outcome" at bounding box center [1046, 646] width 24 height 18
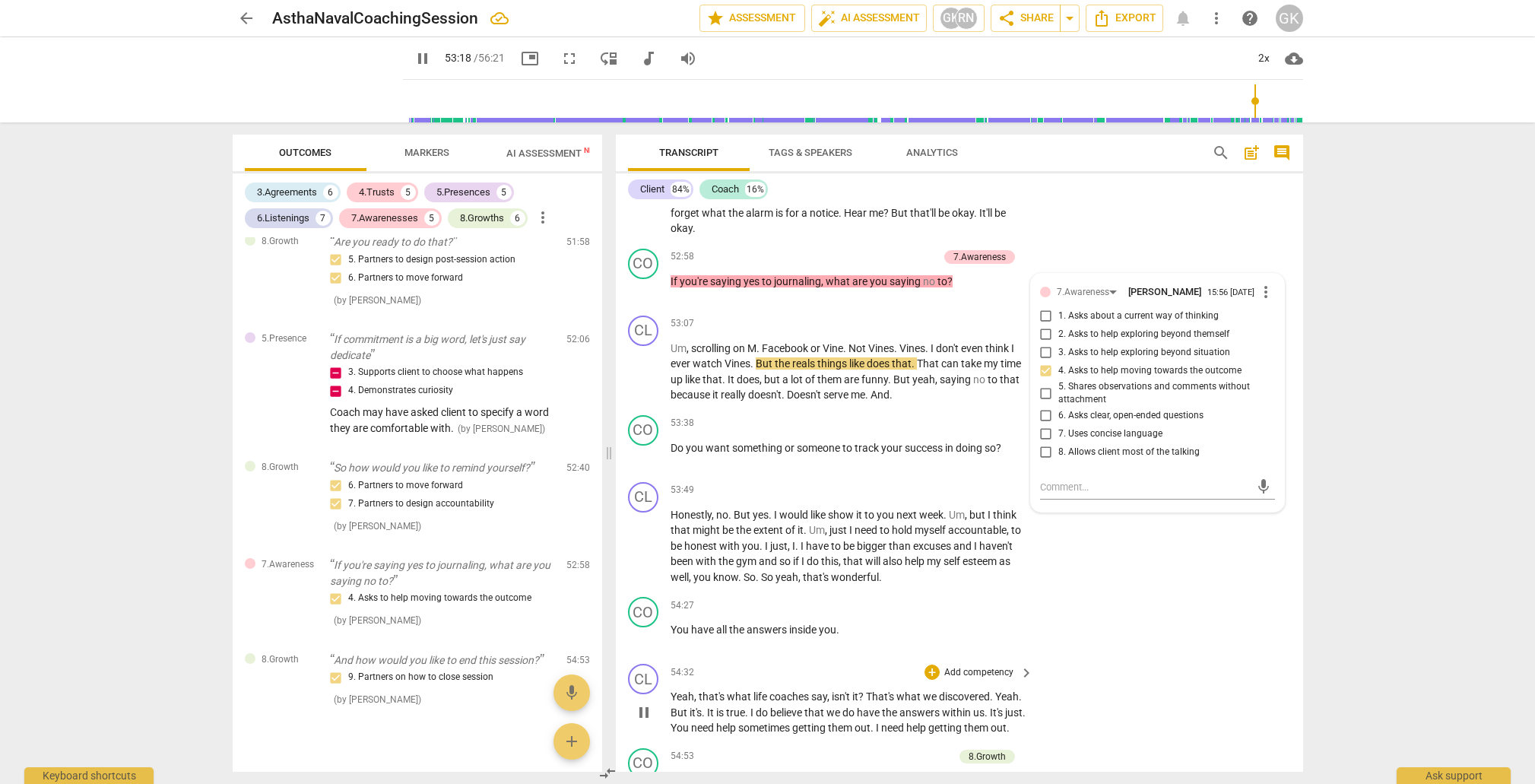
scroll to position [10467, 0]
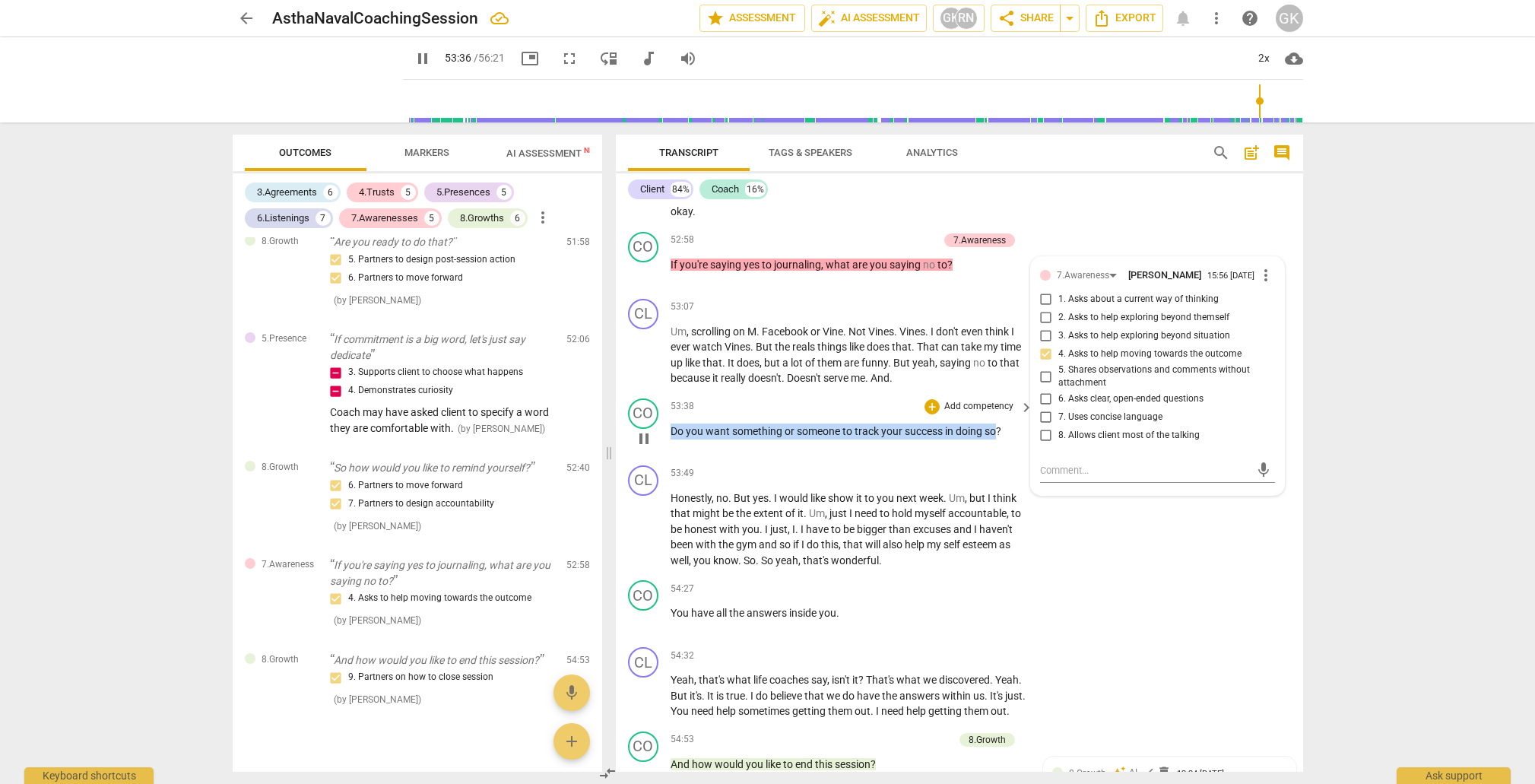
drag, startPoint x: 673, startPoint y: 339, endPoint x: 997, endPoint y: 341, distance: 324.0
click at [997, 423] on p "Do you want something or someone to track your success in doing so ?" at bounding box center [848, 431] width 356 height 16
click at [847, 425] on span "to" at bounding box center [848, 431] width 12 height 12
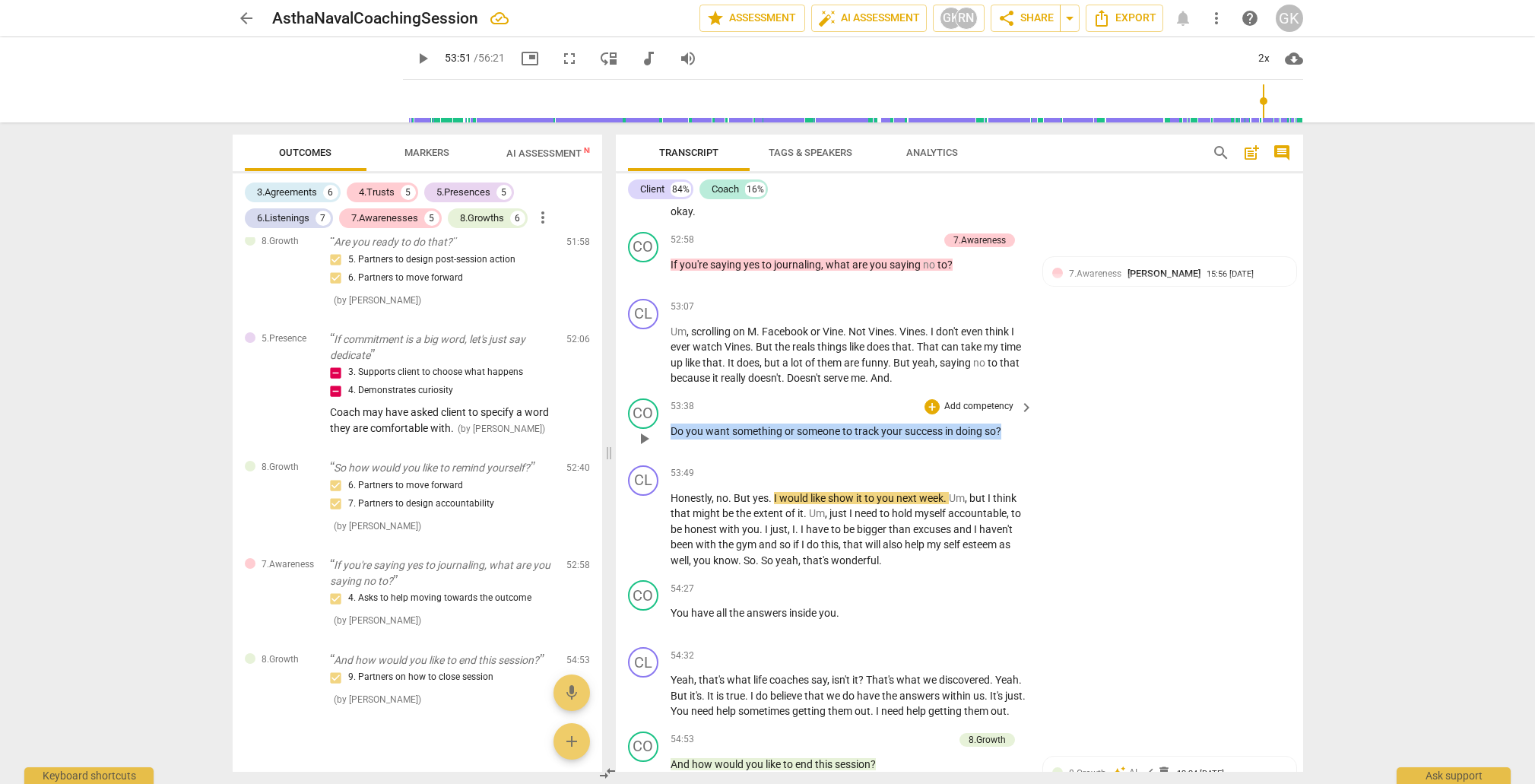
drag, startPoint x: 698, startPoint y: 340, endPoint x: 1034, endPoint y: 335, distance: 336.0
click at [1043, 392] on div "CO play_arrow pause 53:38 + Add competency keyboard_arrow_right Do you want som…" at bounding box center [960, 426] width 687 height 67
click at [1020, 320] on div "+" at bounding box center [1017, 320] width 15 height 15
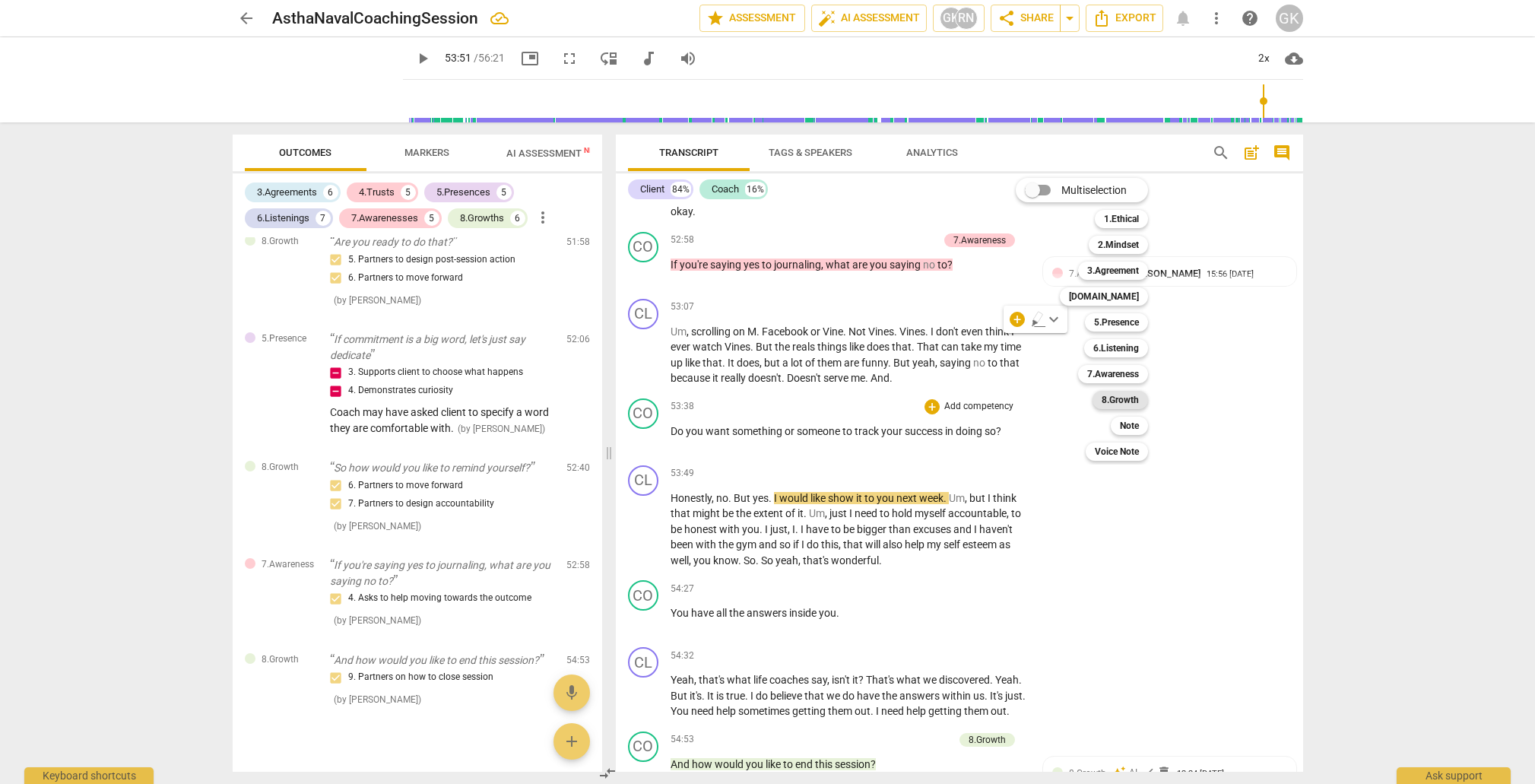
click at [1118, 394] on b "8.Growth" at bounding box center [1120, 399] width 37 height 18
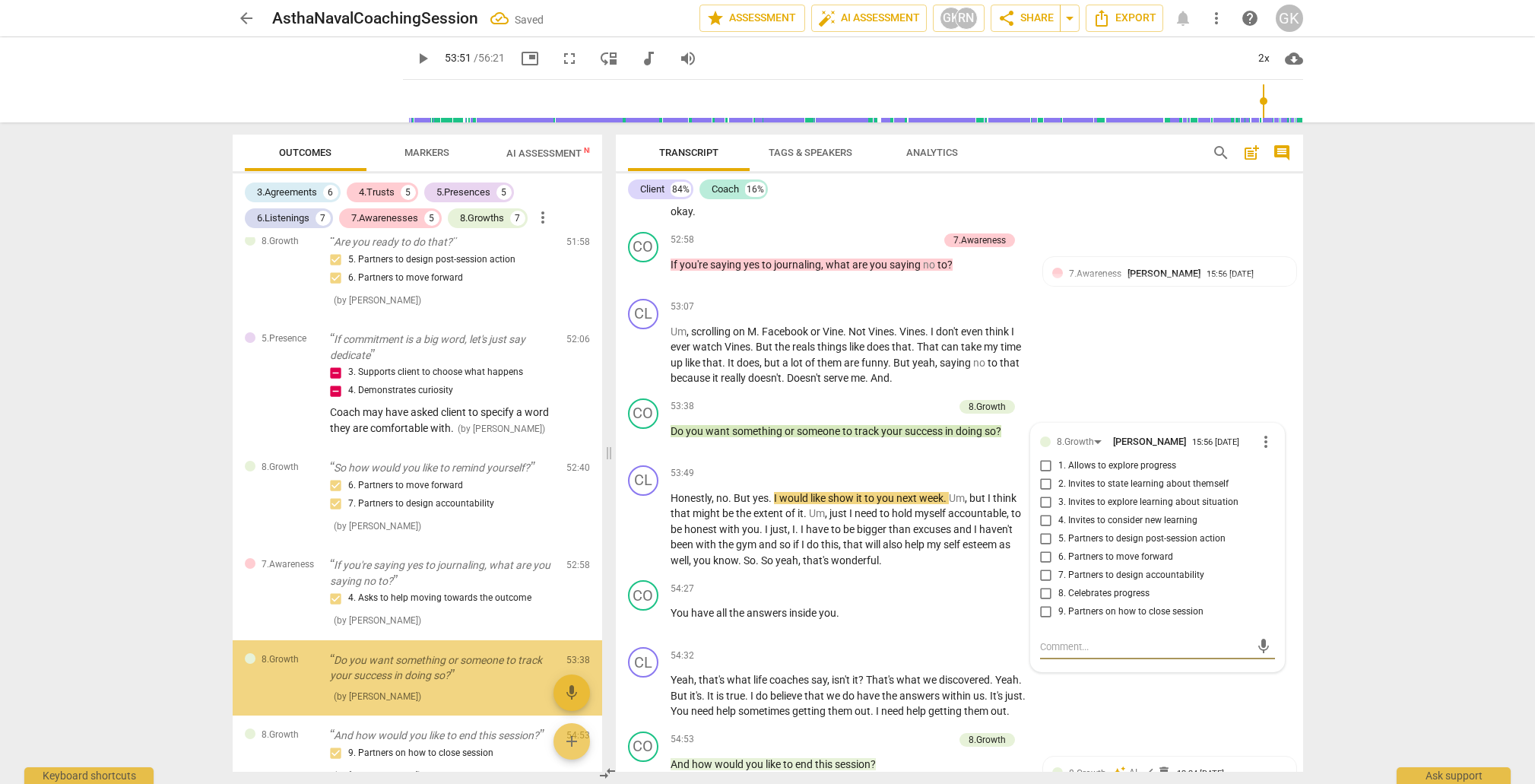
scroll to position [3409, 0]
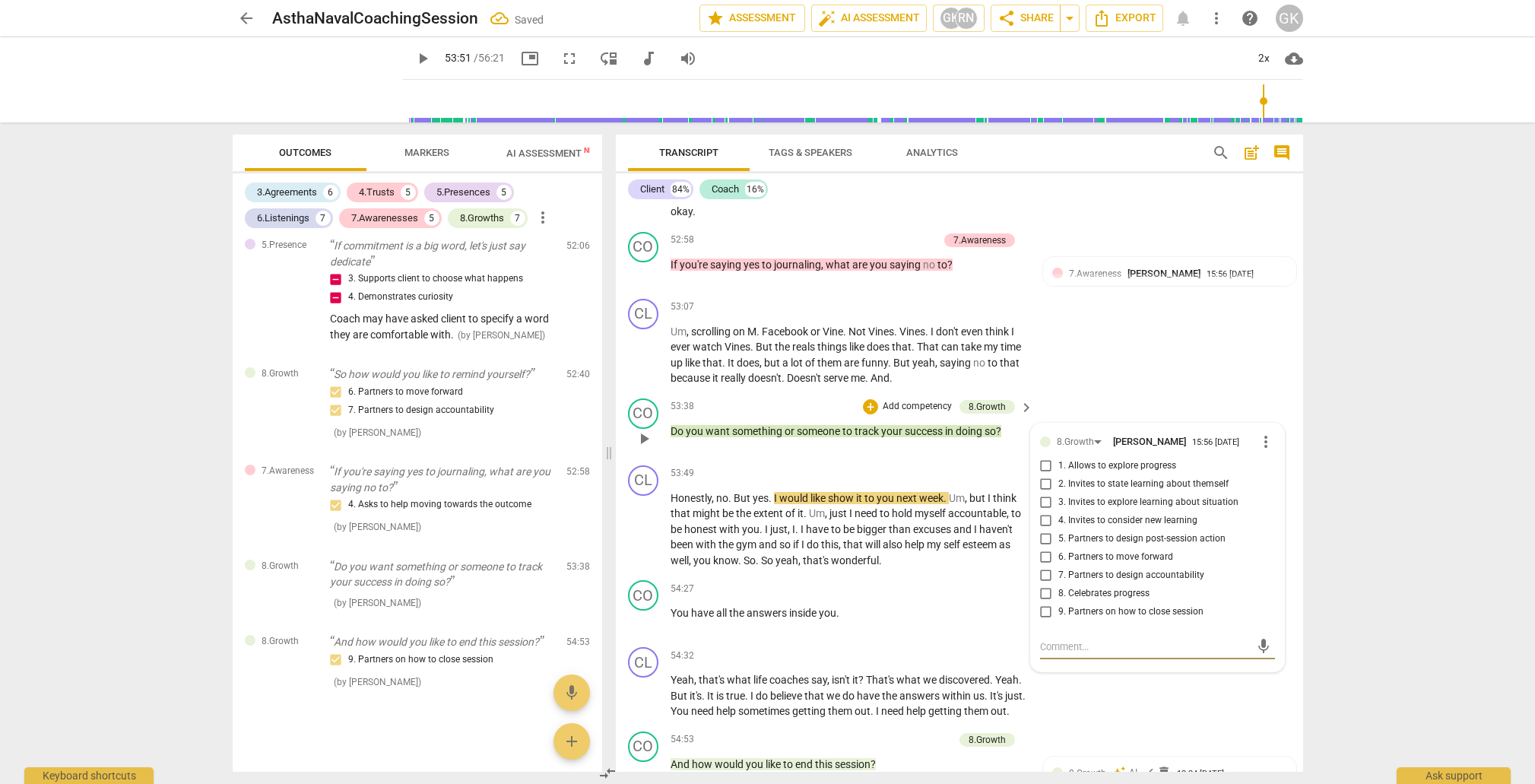
click at [1093, 569] on span "7. Partners to design accountability" at bounding box center [1131, 576] width 146 height 14
click at [1058, 566] on input "7. Partners to design accountability" at bounding box center [1046, 575] width 24 height 18
click at [1071, 639] on textarea at bounding box center [1146, 646] width 211 height 15
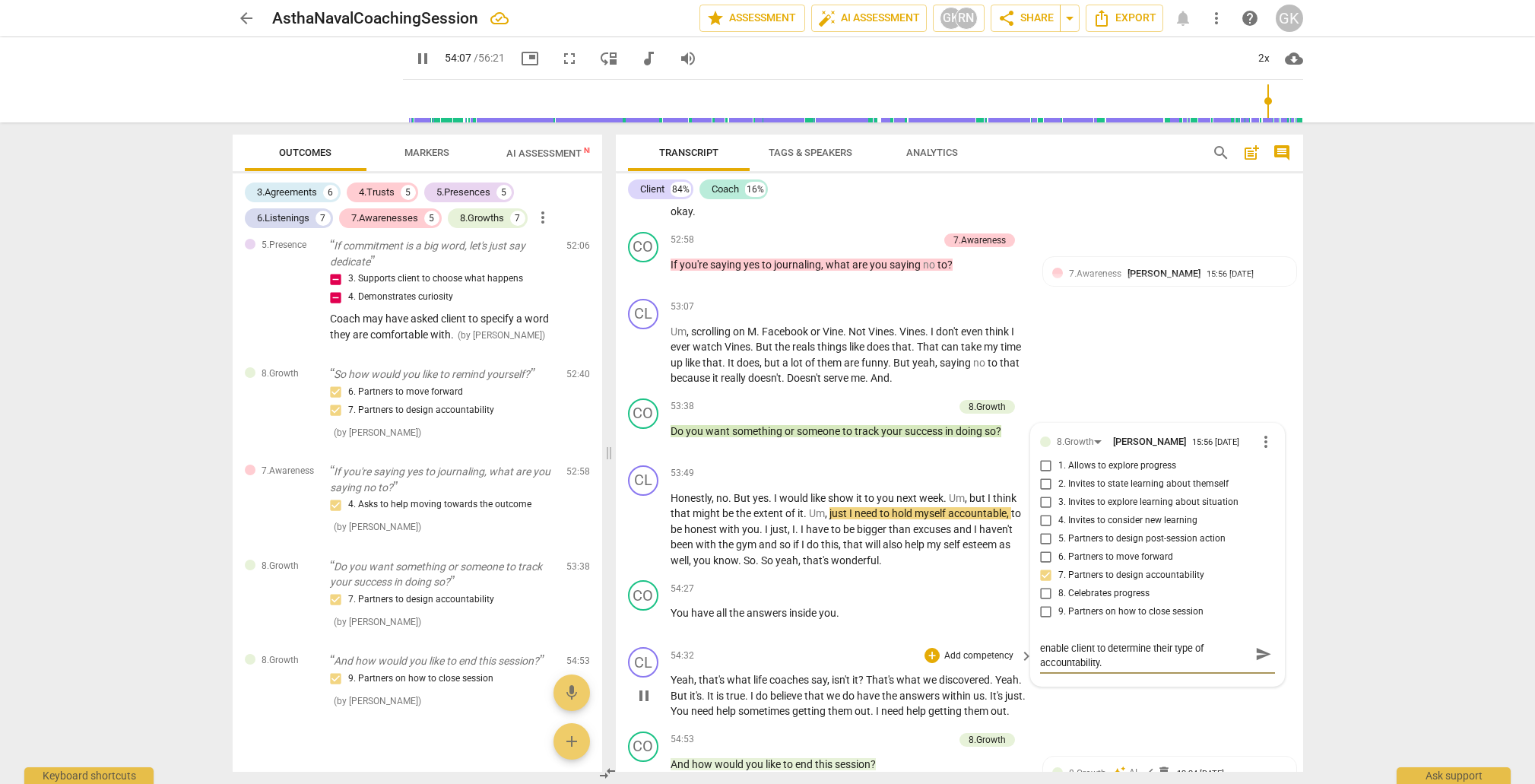
scroll to position [10569, 0]
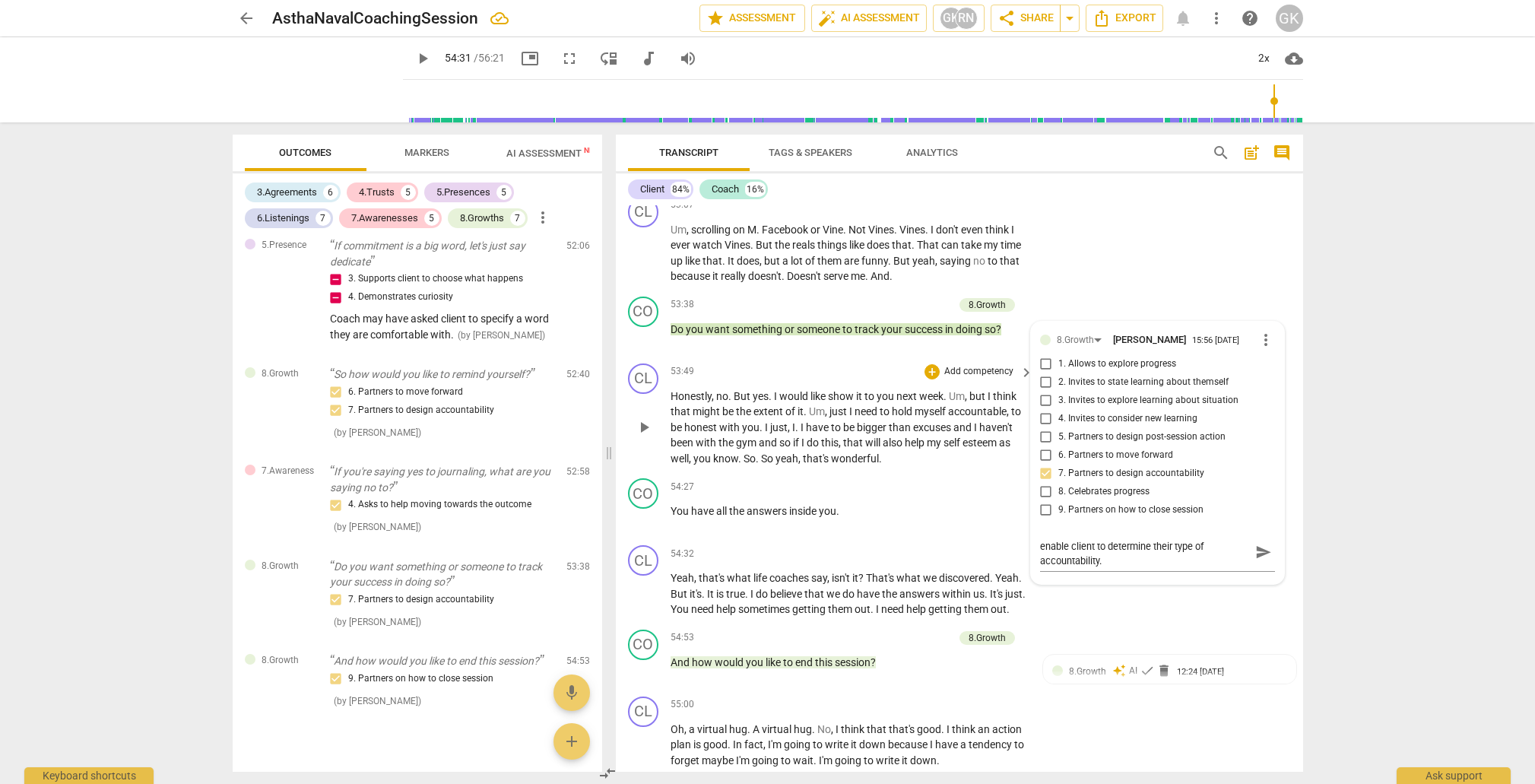
click at [776, 452] on span "So" at bounding box center [768, 458] width 15 height 12
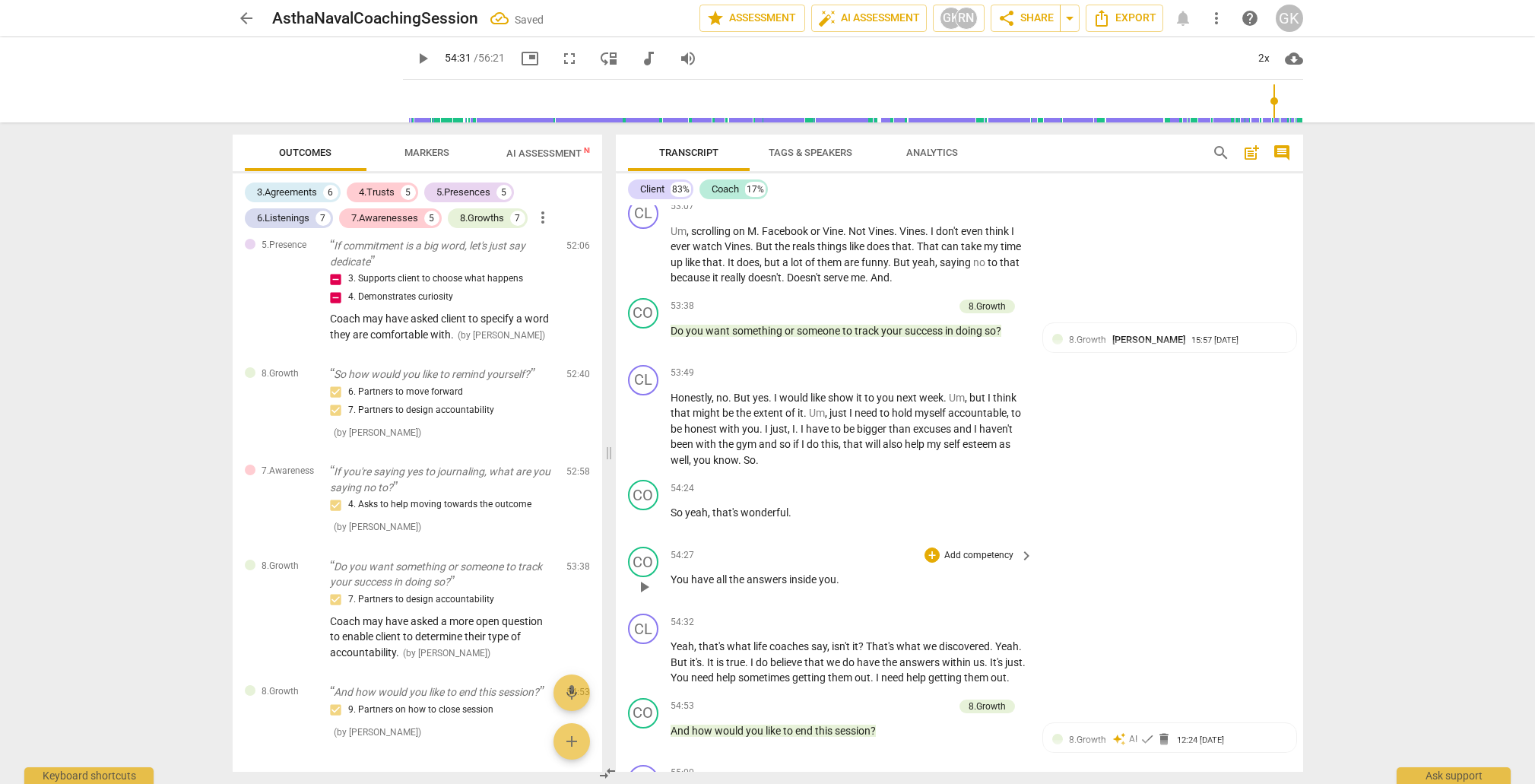
scroll to position [10566, 0]
click at [671, 576] on span "You" at bounding box center [681, 582] width 21 height 12
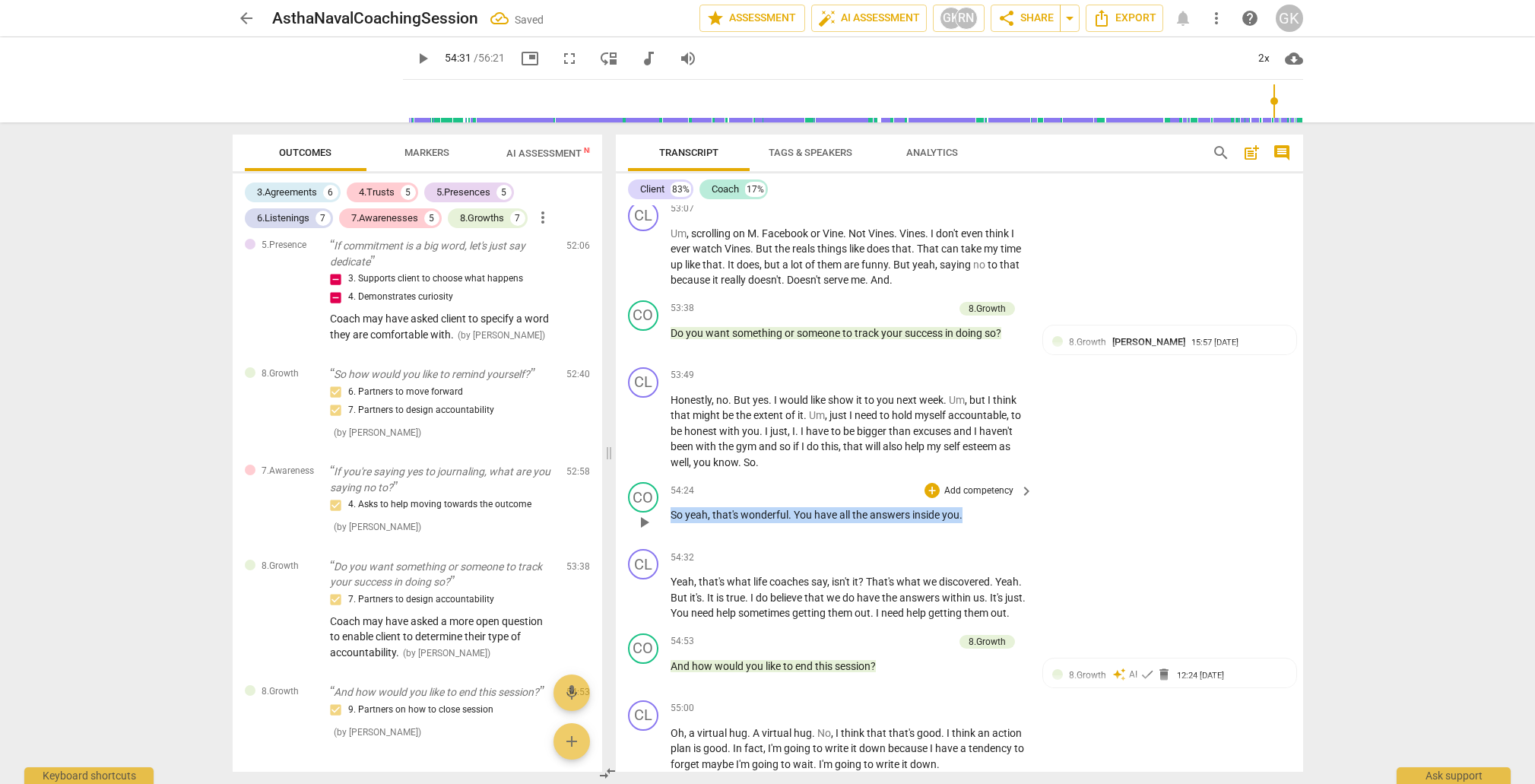
drag, startPoint x: 672, startPoint y: 422, endPoint x: 1006, endPoint y: 426, distance: 334.0
click at [1006, 507] on p "So yeah , that's wonderful . You have all the answers inside you ." at bounding box center [848, 515] width 356 height 16
click at [932, 482] on div "+" at bounding box center [932, 490] width 15 height 15
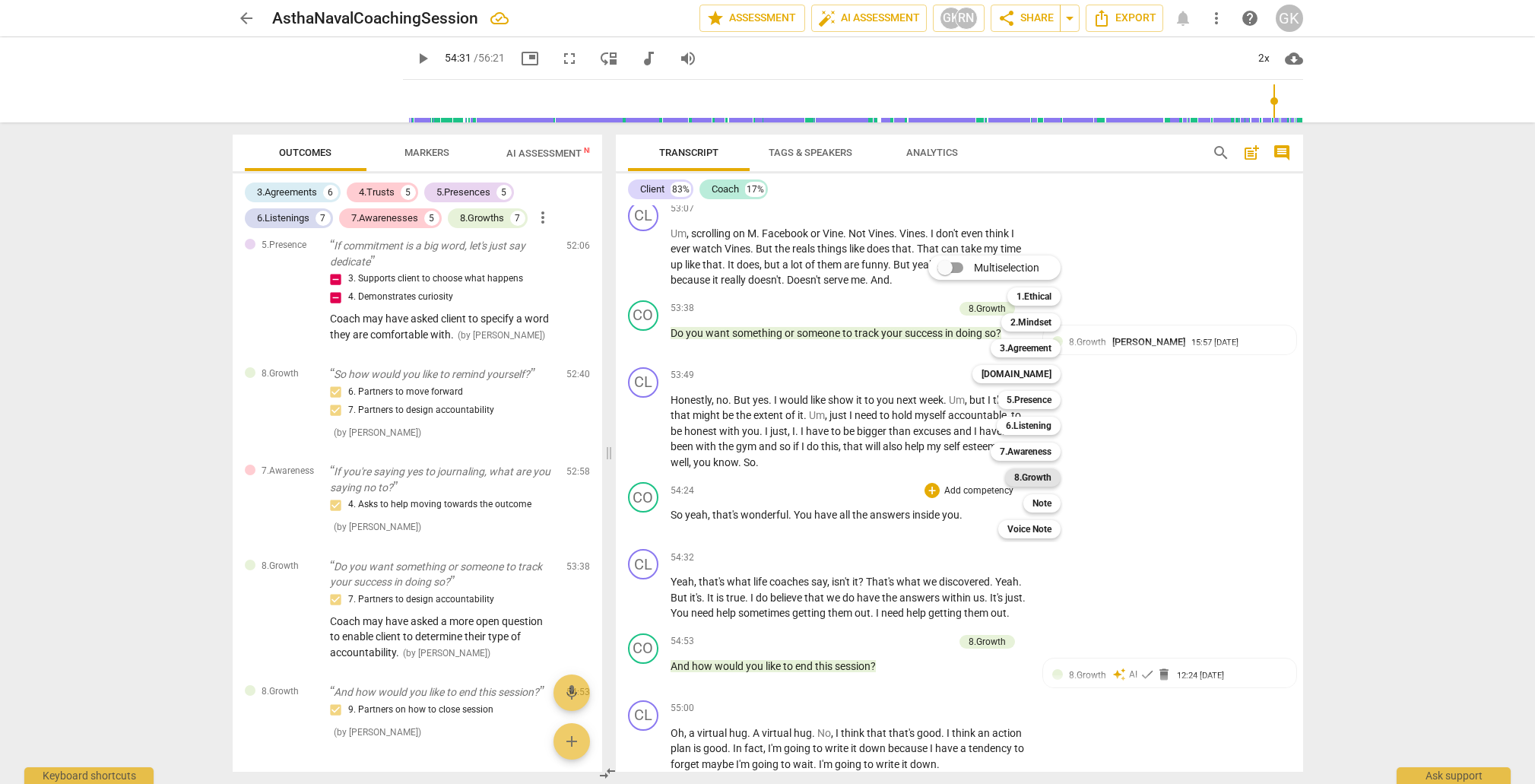
click at [1022, 476] on b "8.Growth" at bounding box center [1033, 477] width 37 height 18
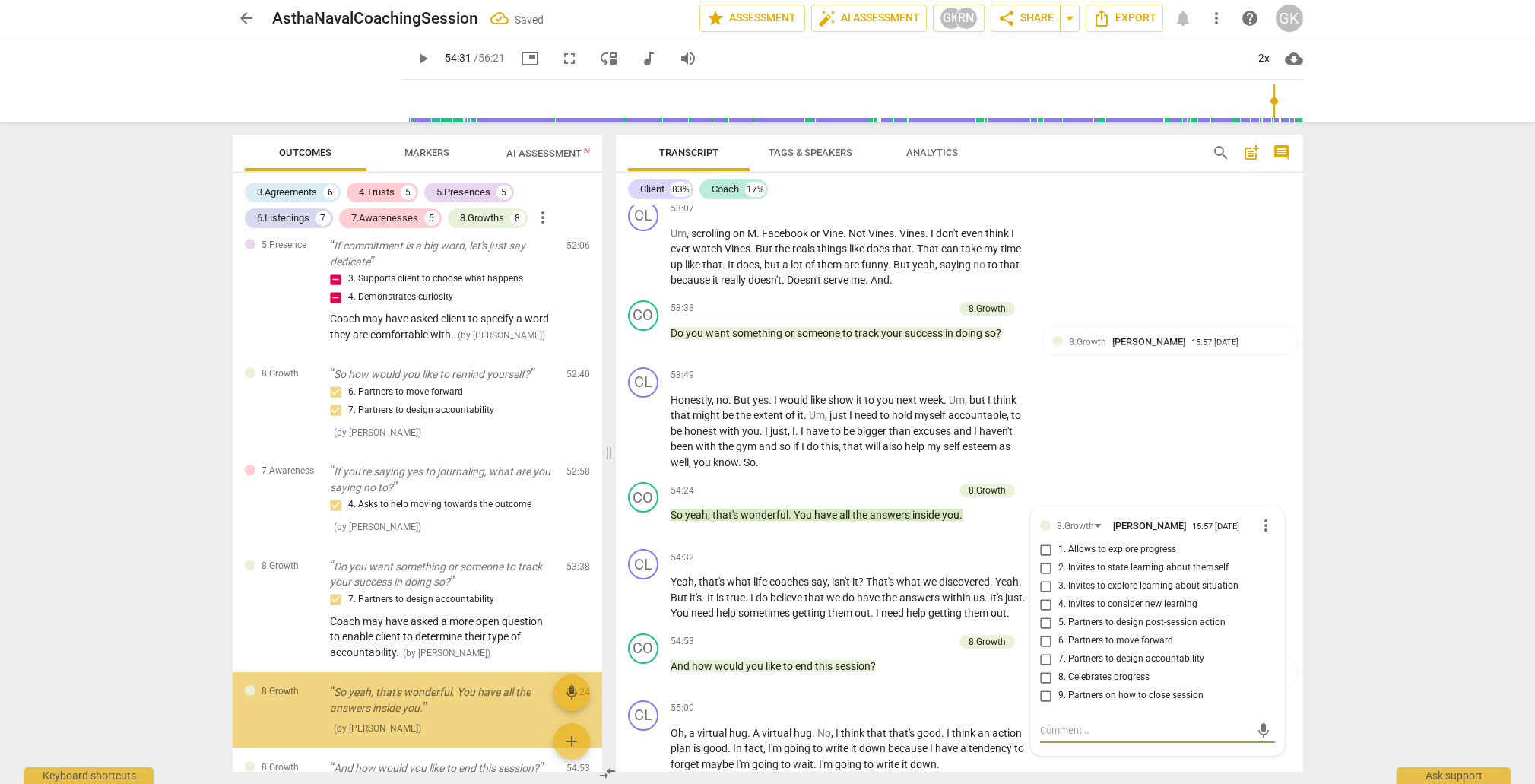
scroll to position [3534, 0]
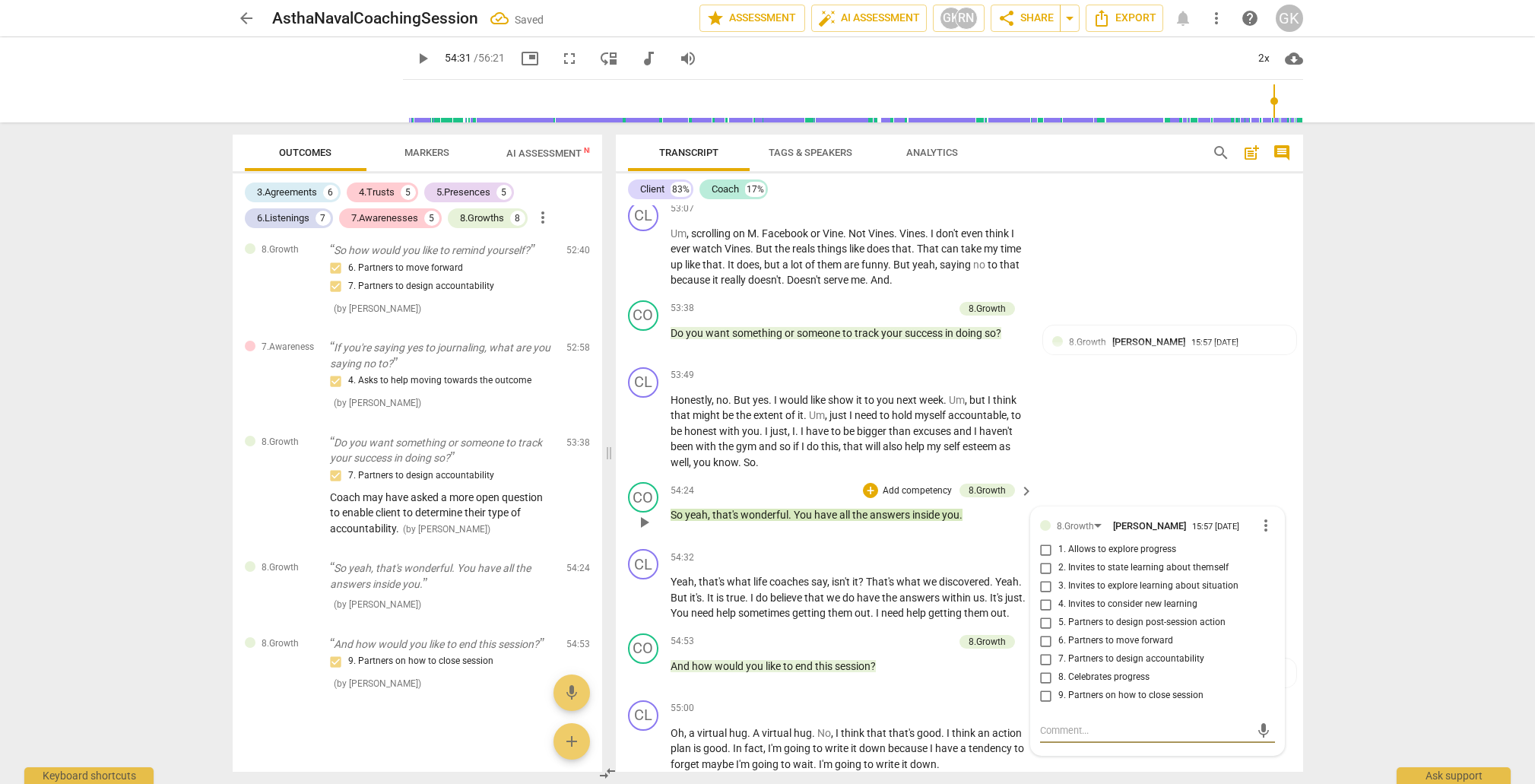
click at [1046, 668] on input "8. Celebrates progress" at bounding box center [1046, 677] width 24 height 18
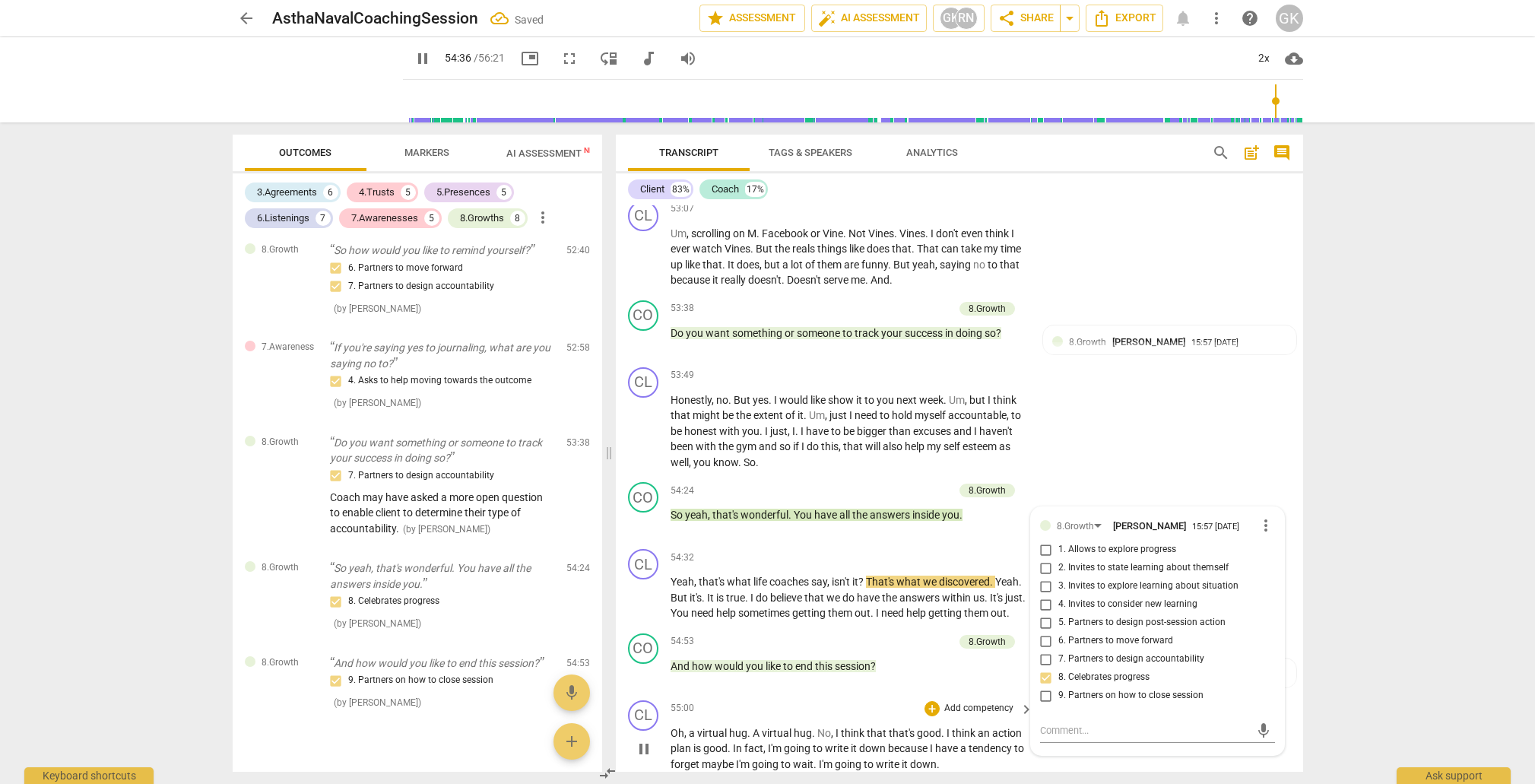
scroll to position [10785, 0]
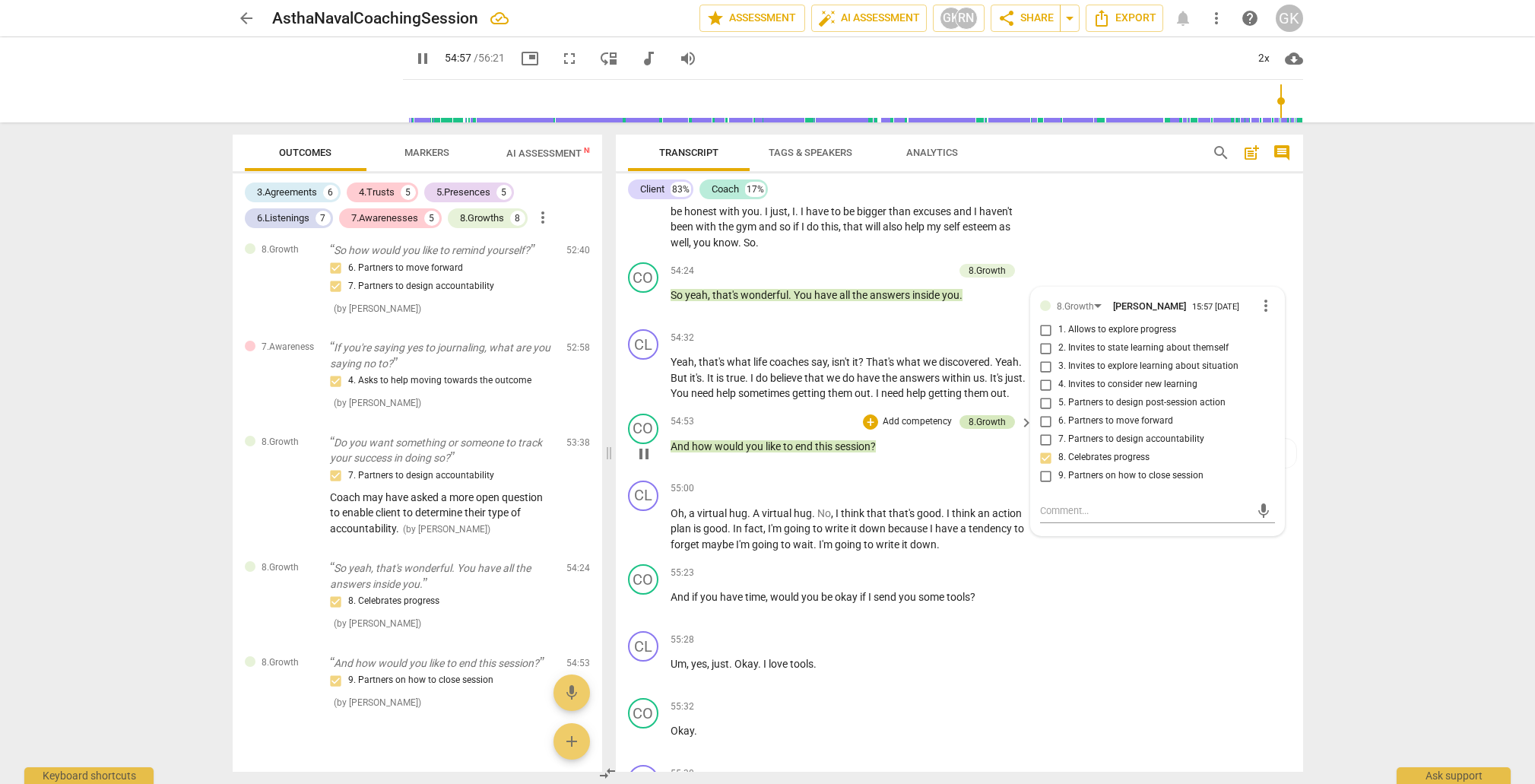
click at [983, 415] on div "8.Growth" at bounding box center [986, 422] width 37 height 14
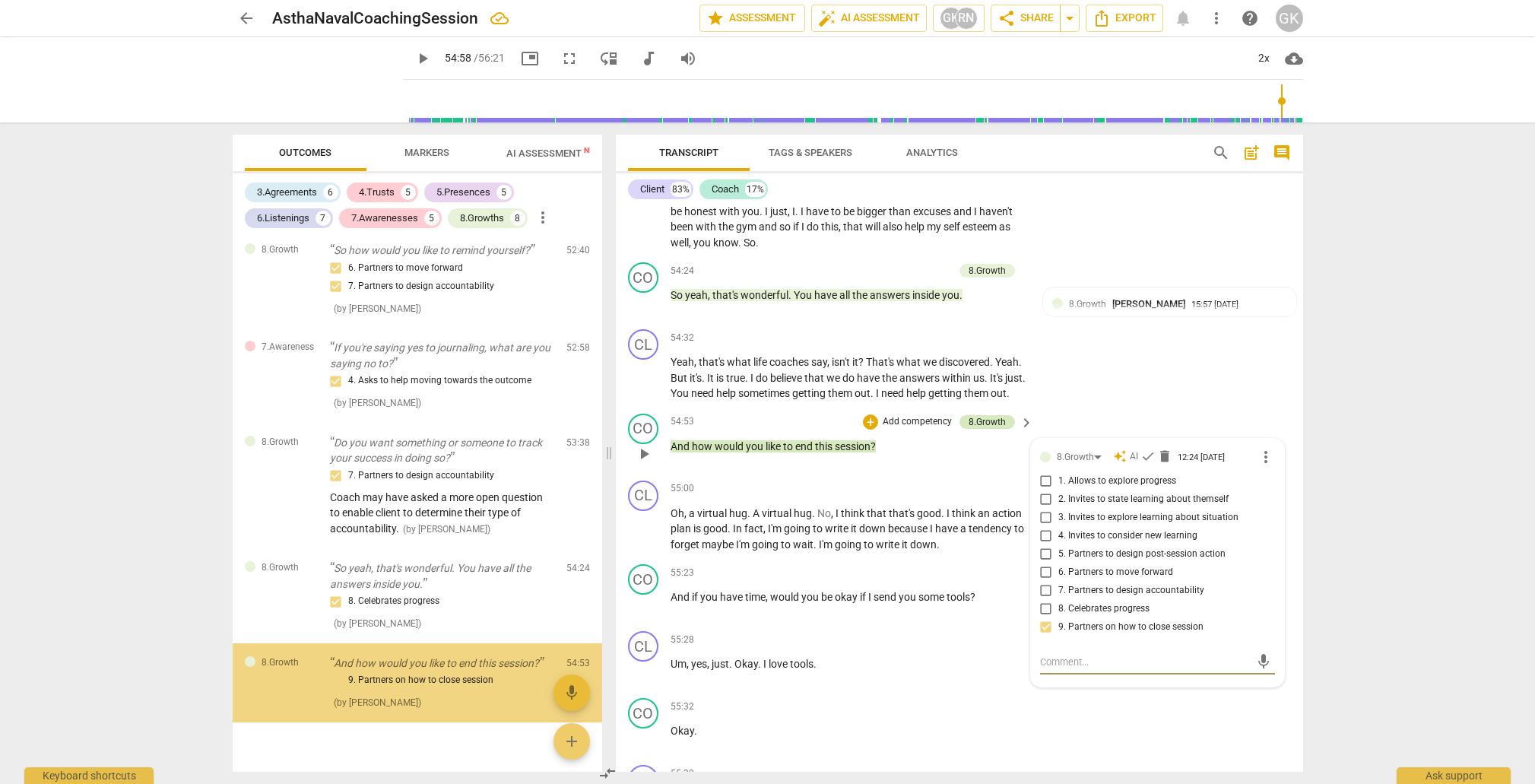
scroll to position [3552, 0]
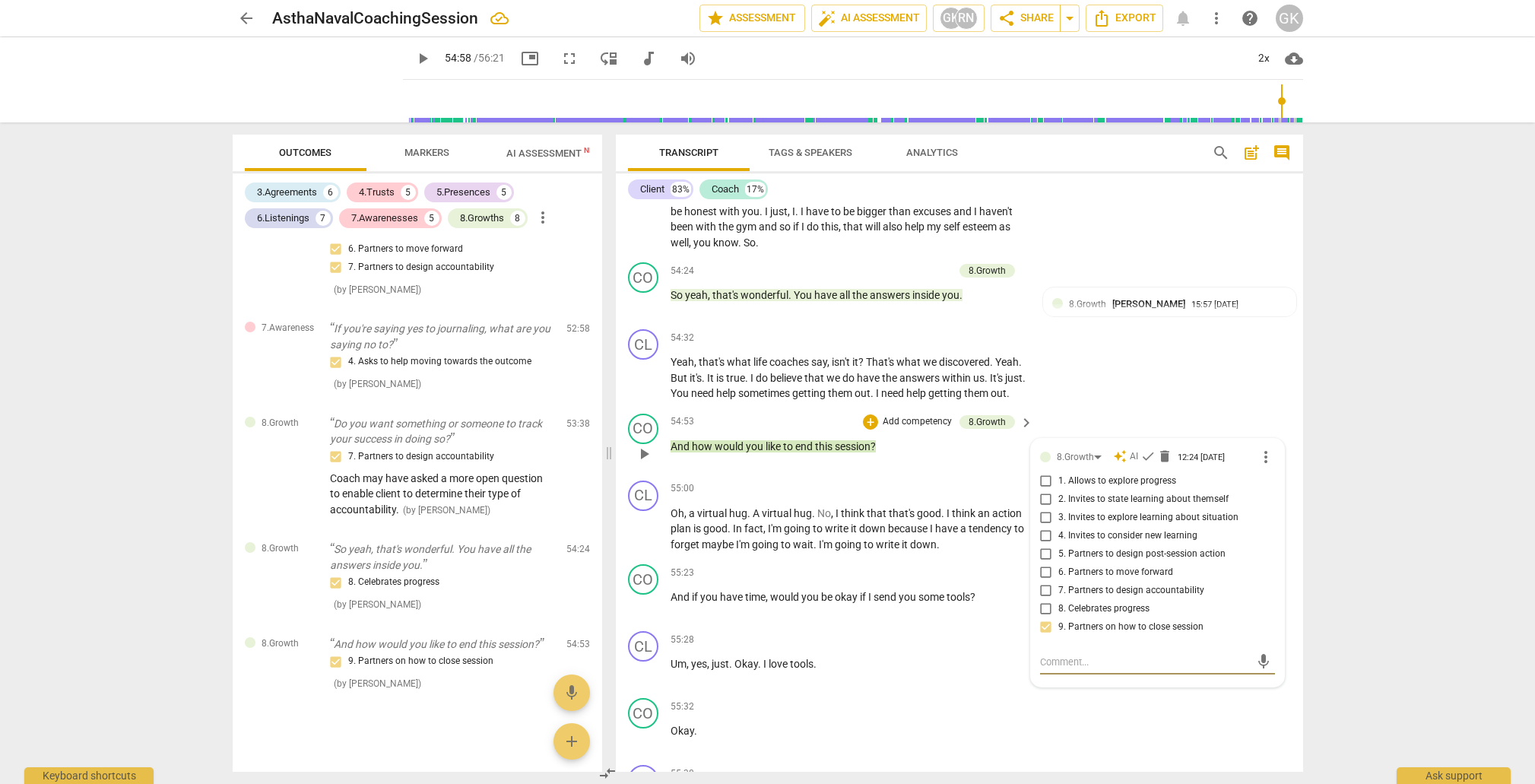
click at [1150, 448] on span "check" at bounding box center [1148, 456] width 15 height 15
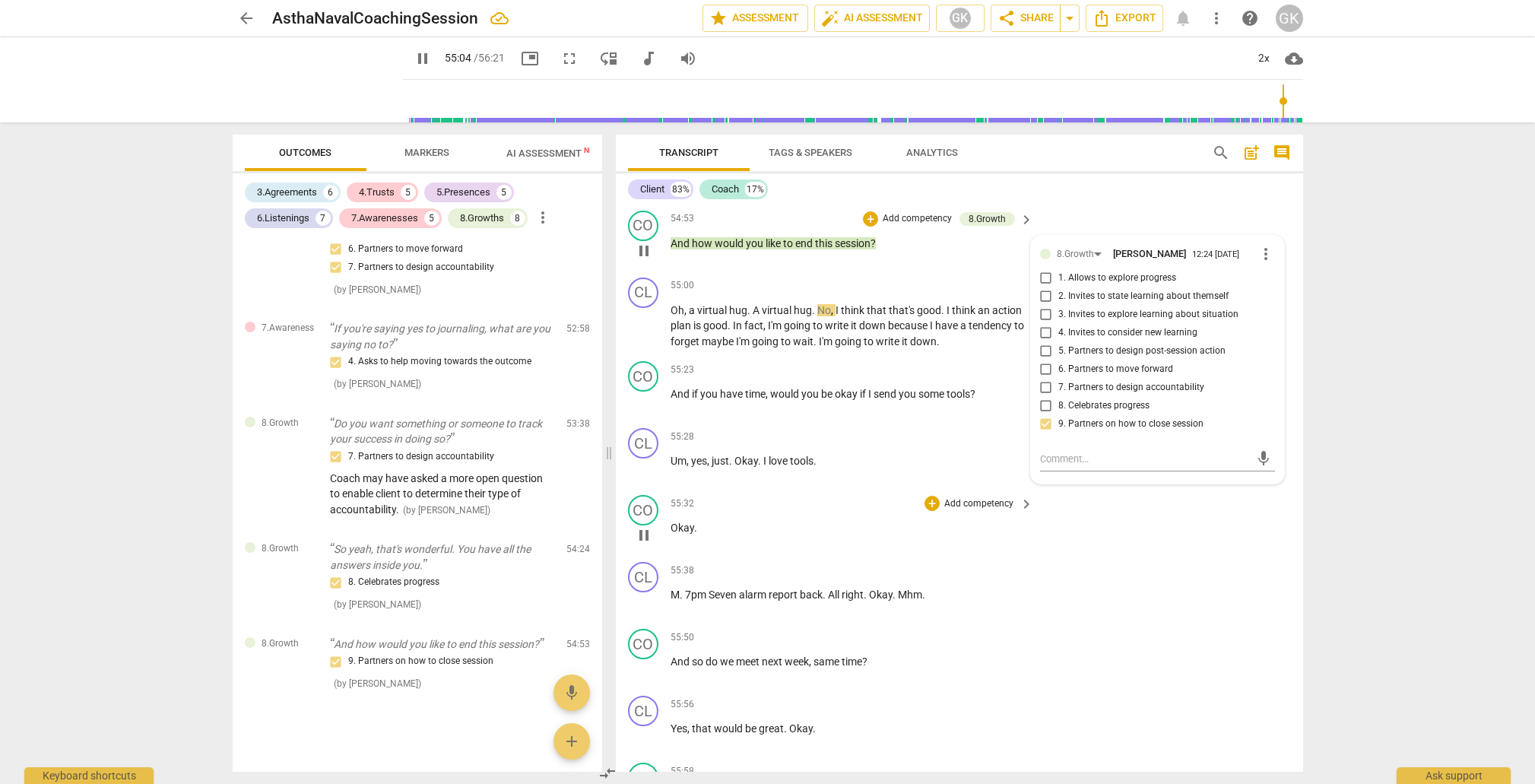
scroll to position [10988, 0]
drag, startPoint x: 671, startPoint y: 314, endPoint x: 962, endPoint y: 320, distance: 291.1
click at [962, 361] on div "55:23 + Add competency keyboard_arrow_right And if you have time , would you be…" at bounding box center [854, 388] width 365 height 55
click at [932, 362] on div "+" at bounding box center [932, 369] width 15 height 15
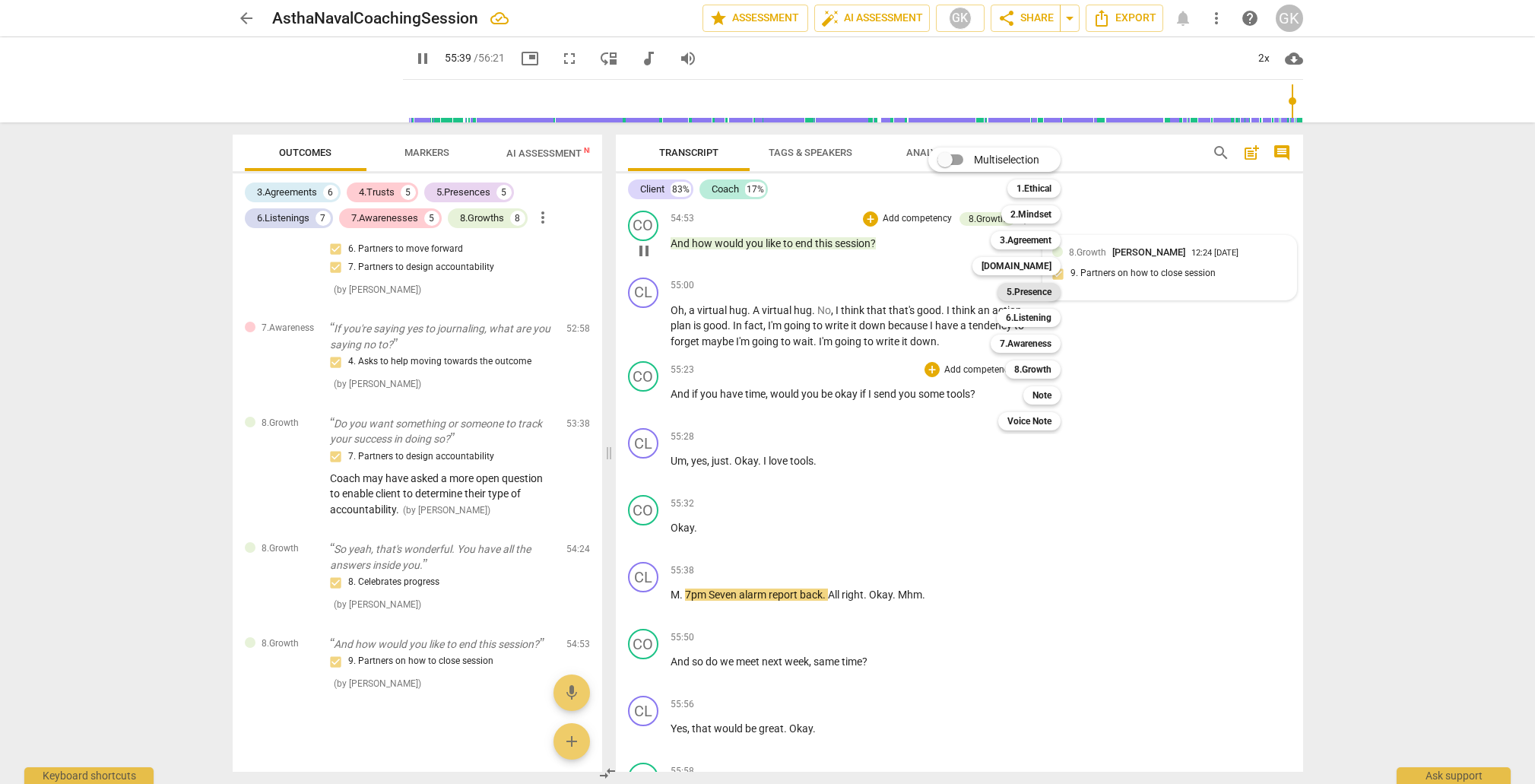
click at [1046, 294] on b "5.Presence" at bounding box center [1029, 291] width 45 height 18
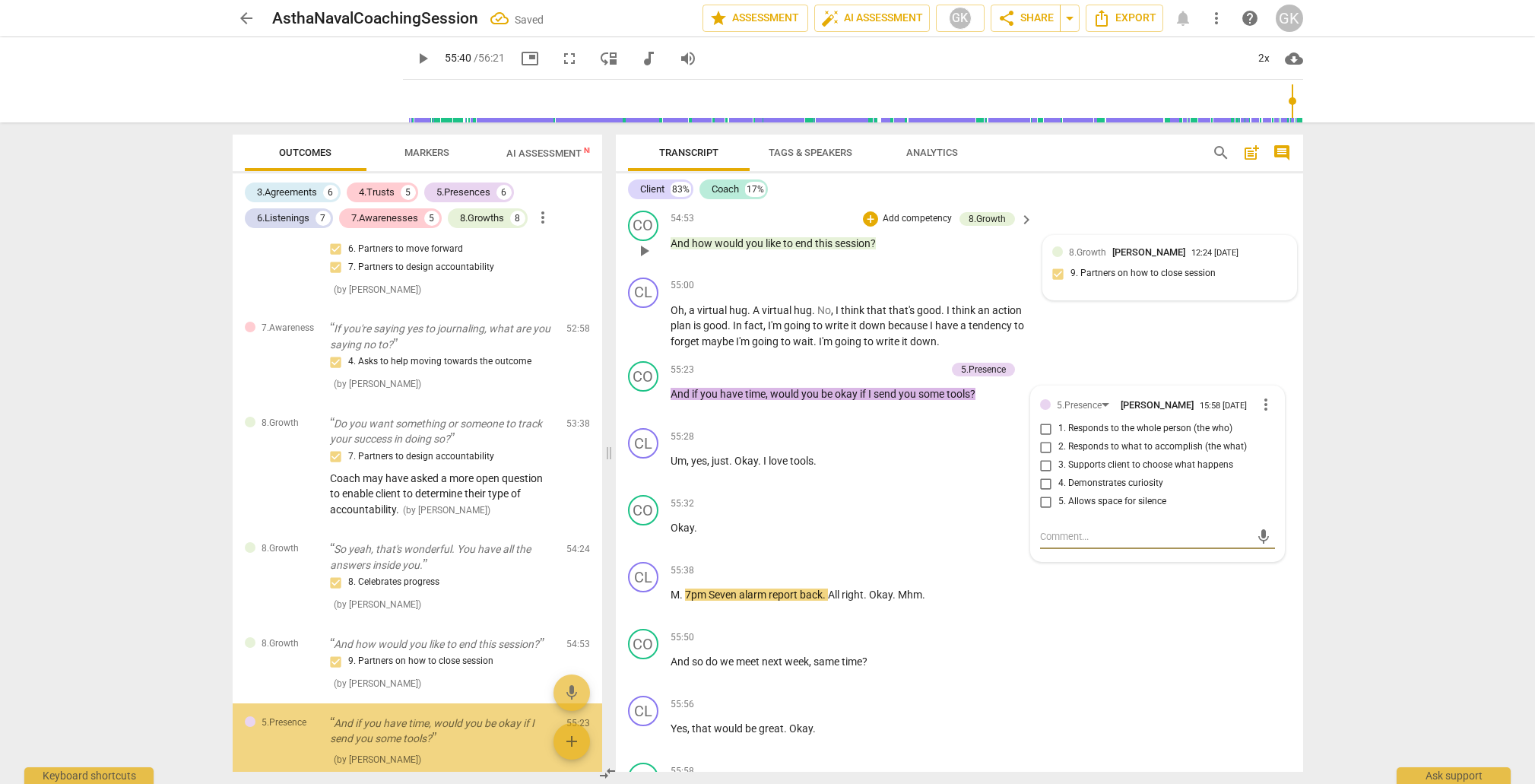
scroll to position [3627, 0]
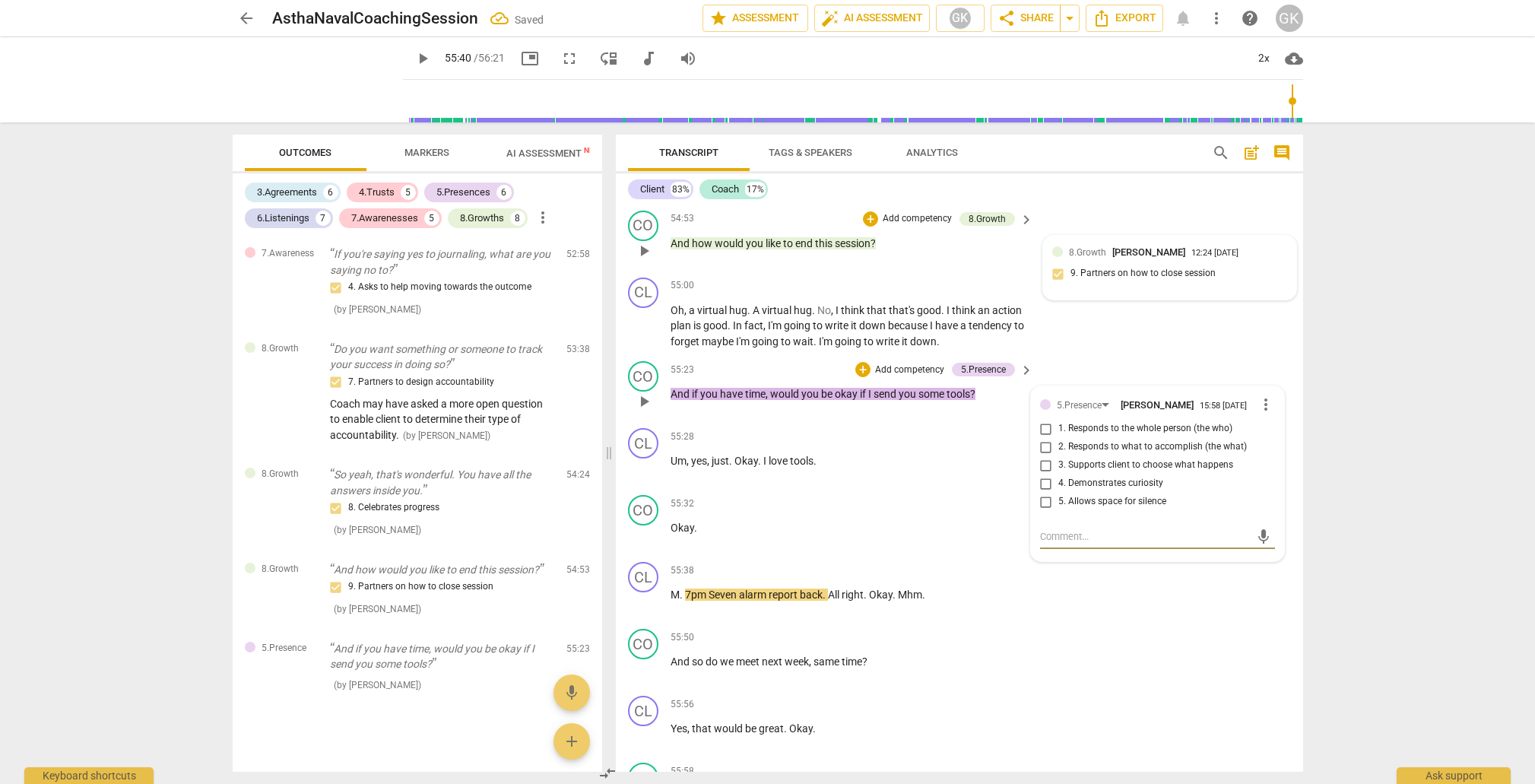
click at [1045, 456] on input "3. Supports client to choose what happens" at bounding box center [1046, 464] width 24 height 18
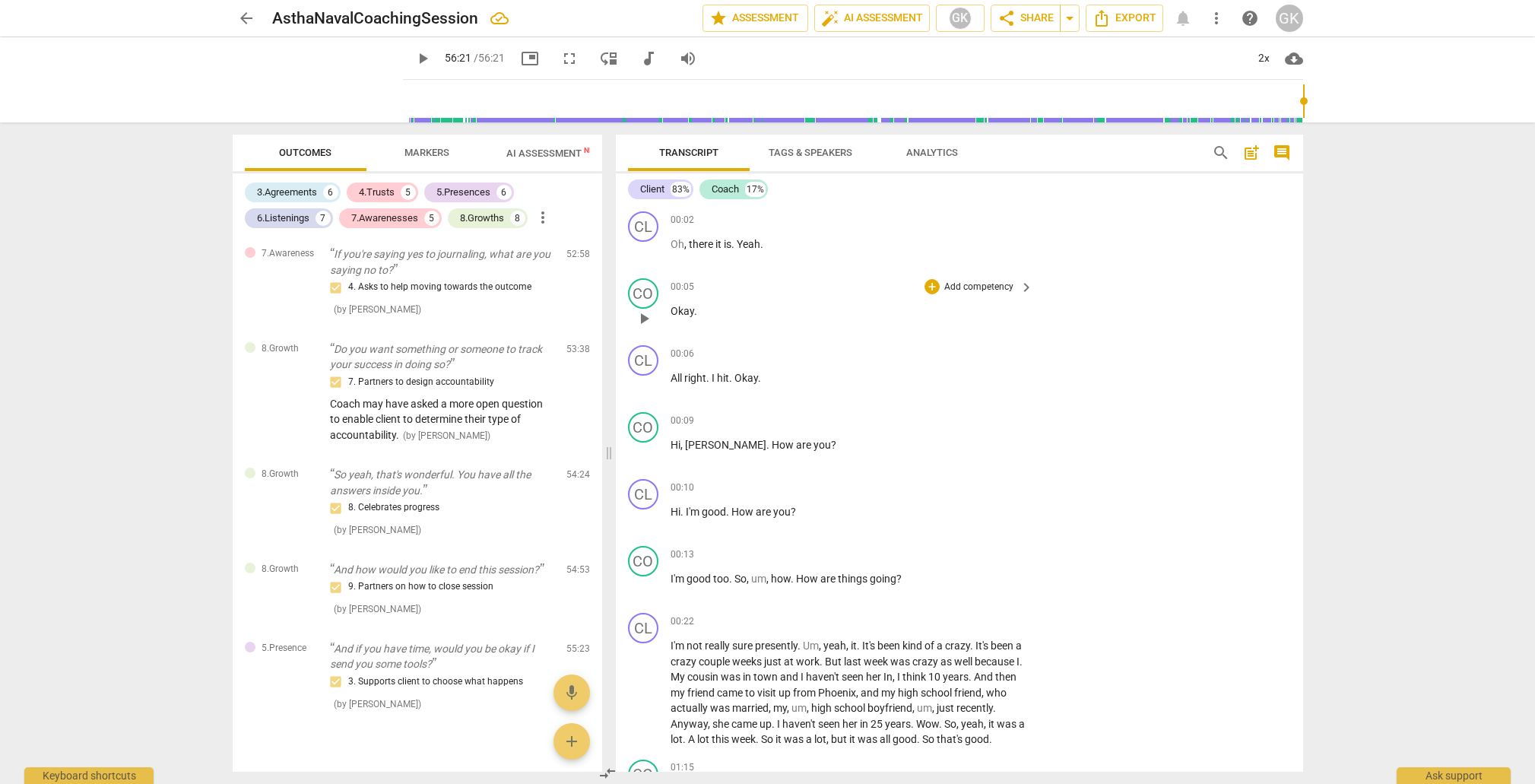
scroll to position [0, 0]
click at [1250, 156] on span "post_add" at bounding box center [1251, 153] width 18 height 18
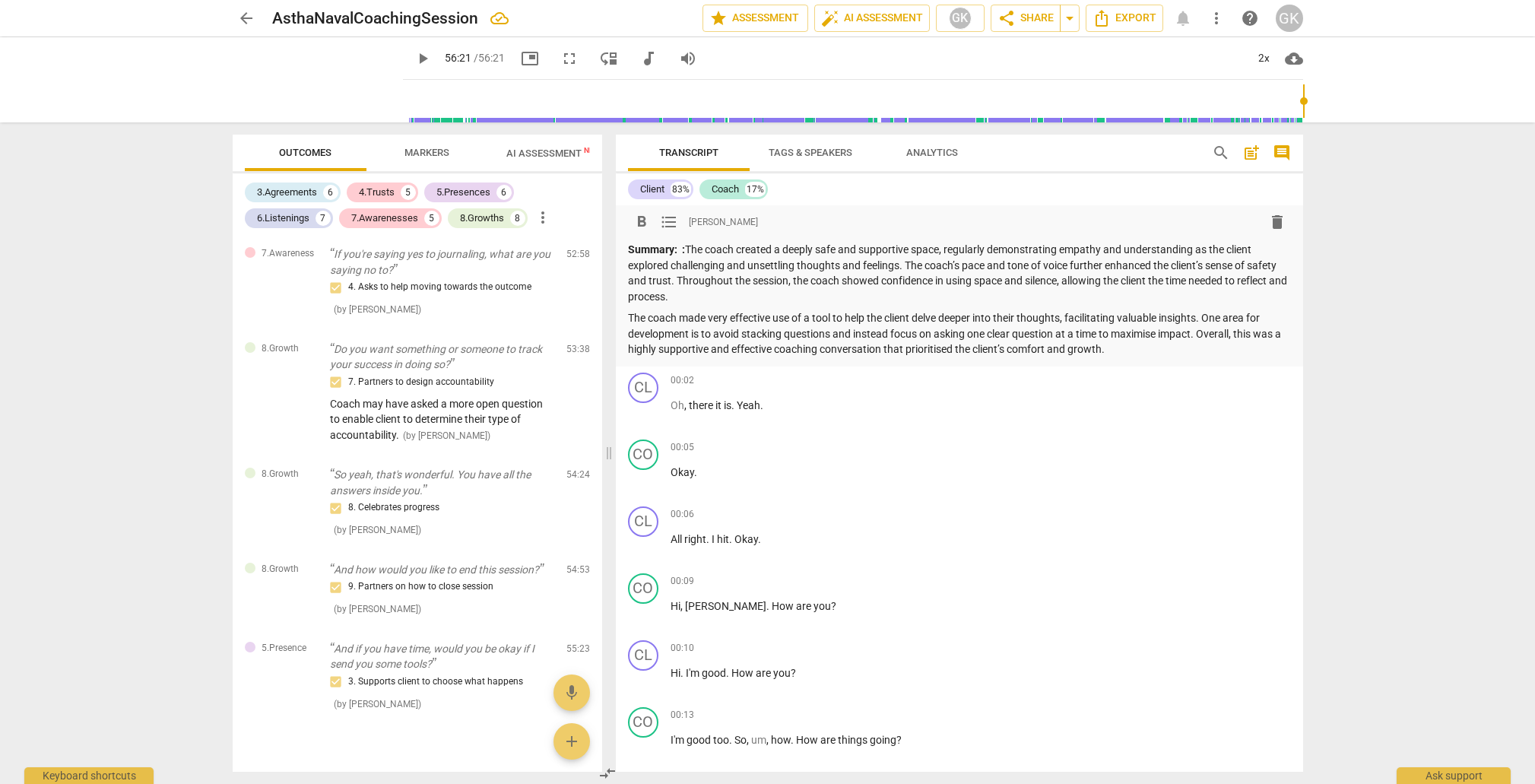
click at [854, 332] on p "The coach made very effective use of a tool to help the client delve deeper int…" at bounding box center [960, 333] width 663 height 47
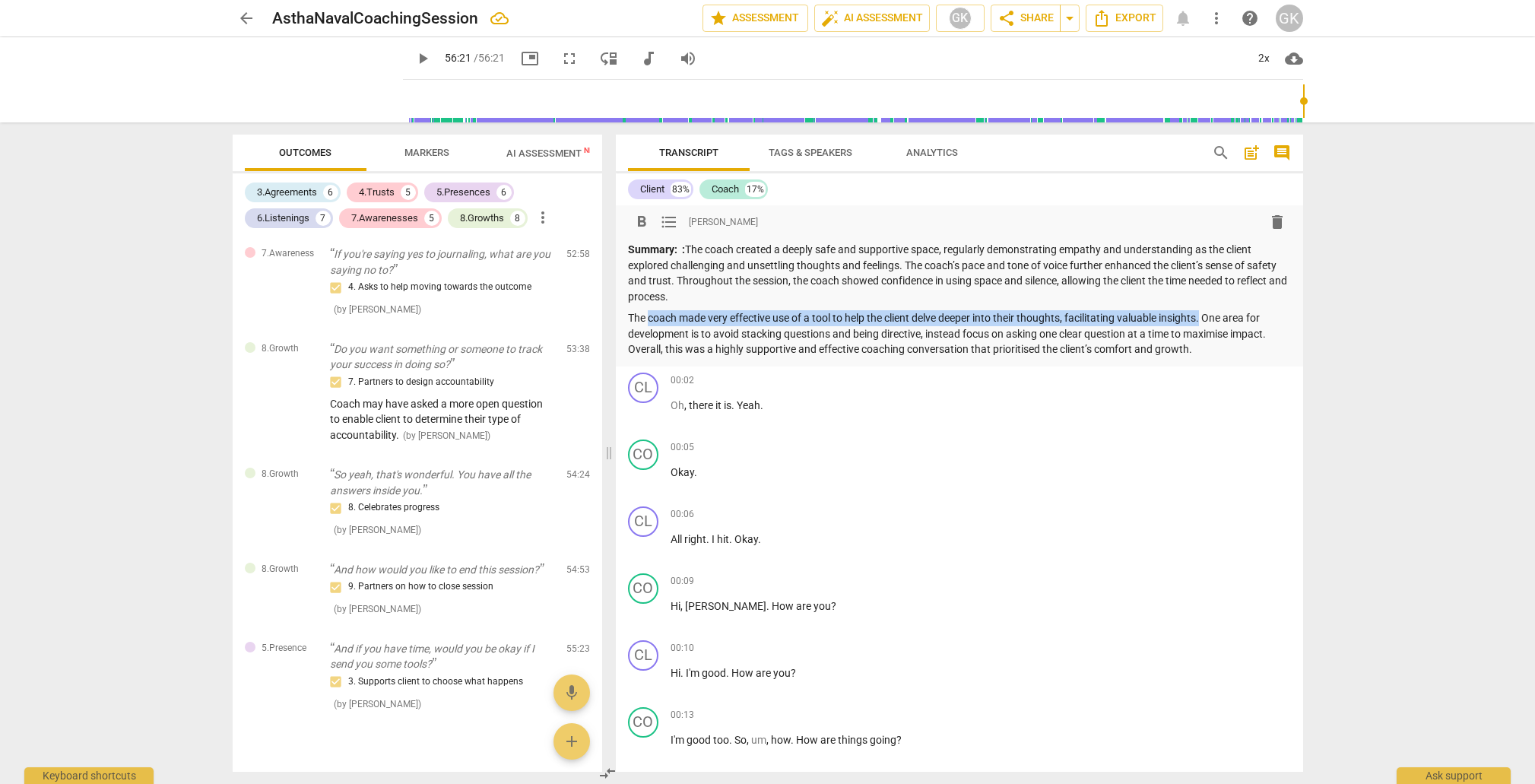
drag, startPoint x: 648, startPoint y: 314, endPoint x: 1204, endPoint y: 314, distance: 556.0
click at [1204, 314] on p "The coach made very effective use of a tool to help the client delve deeper int…" at bounding box center [960, 333] width 663 height 47
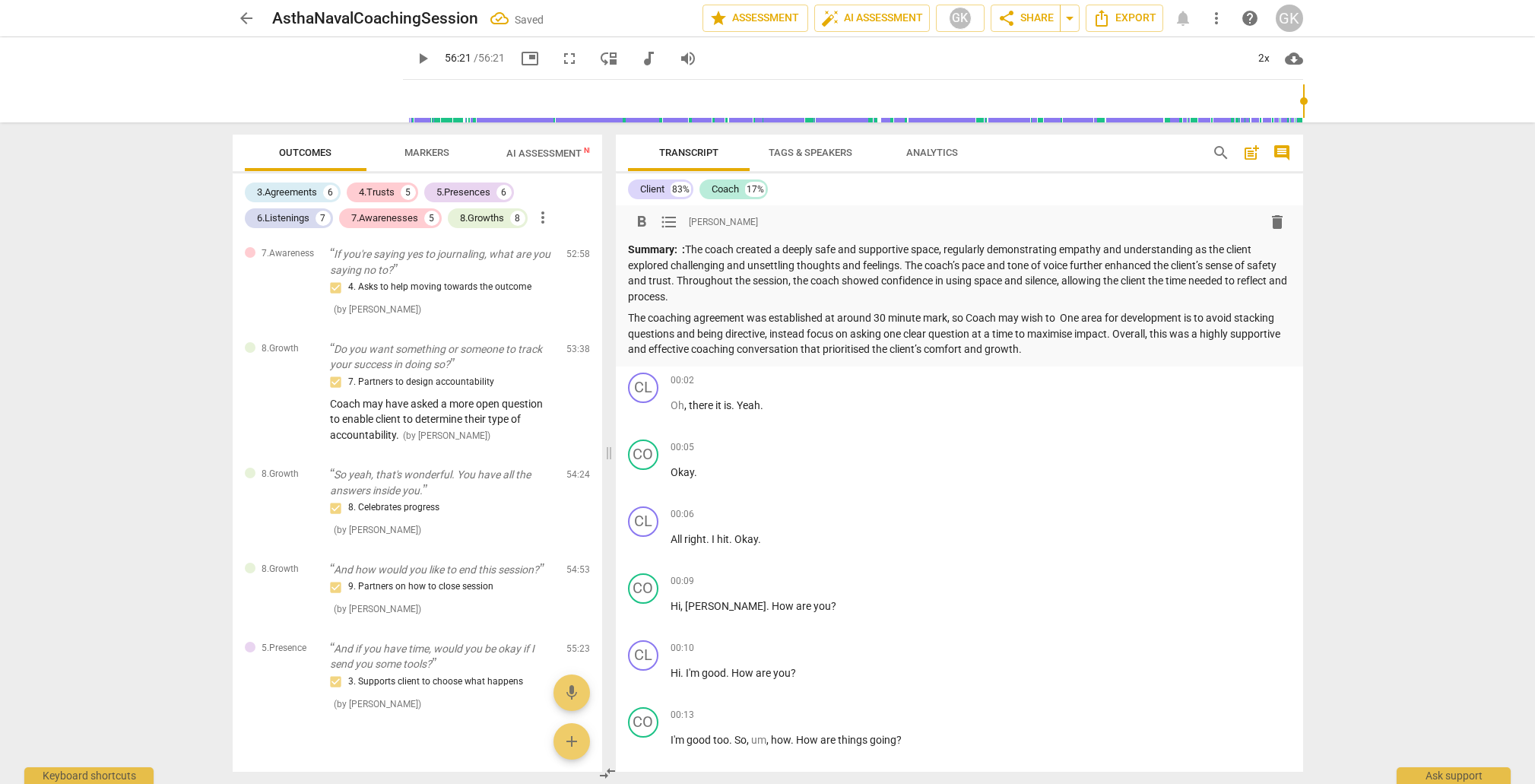
click at [1069, 316] on p "The coaching agreement was established at around 30 minute mark, so Coach may w…" at bounding box center [960, 333] width 663 height 47
drag, startPoint x: 1059, startPoint y: 318, endPoint x: 992, endPoint y: 329, distance: 67.9
click at [1059, 318] on p "The coaching agreement was established at around 30 minute mark, so Coach may w…" at bounding box center [960, 333] width 663 height 47
drag, startPoint x: 1025, startPoint y: 316, endPoint x: 1054, endPoint y: 314, distance: 29.1
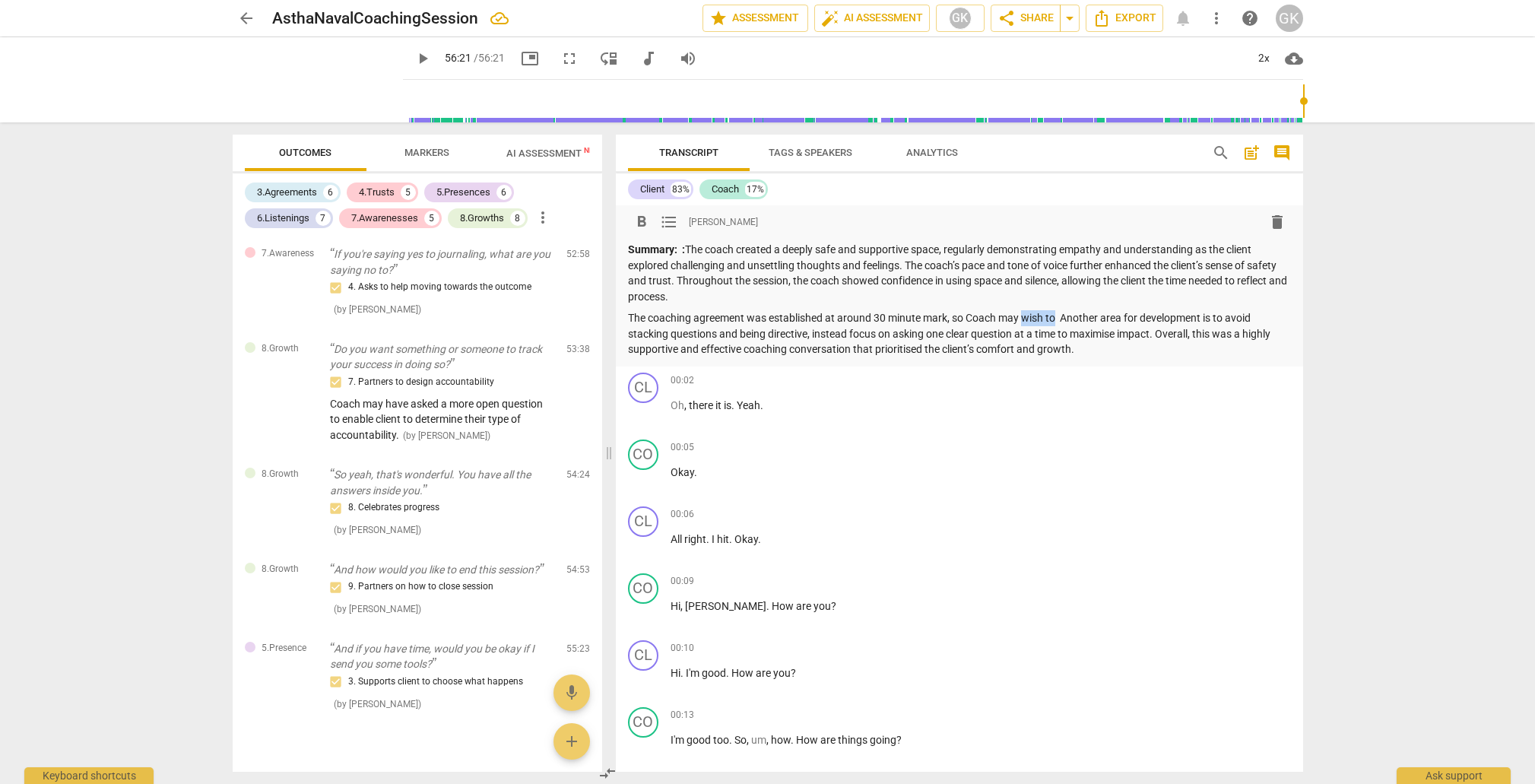
click at [1055, 314] on p "The coaching agreement was established at around 30 minute mark, so Coach may w…" at bounding box center [960, 333] width 663 height 47
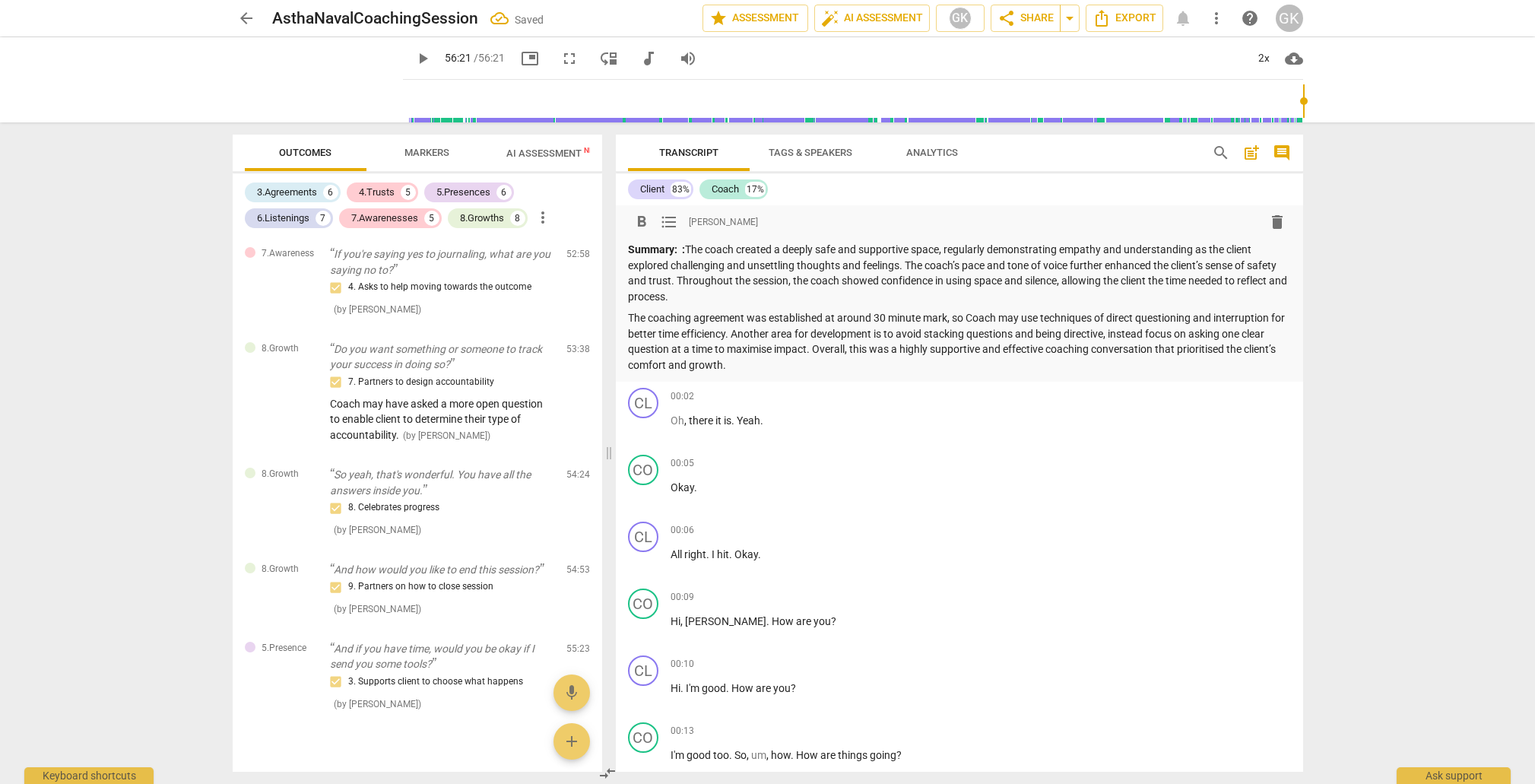
click at [693, 247] on p "Summary: : The coach created a deeply safe and supportive space, regularly demo…" at bounding box center [960, 272] width 663 height 63
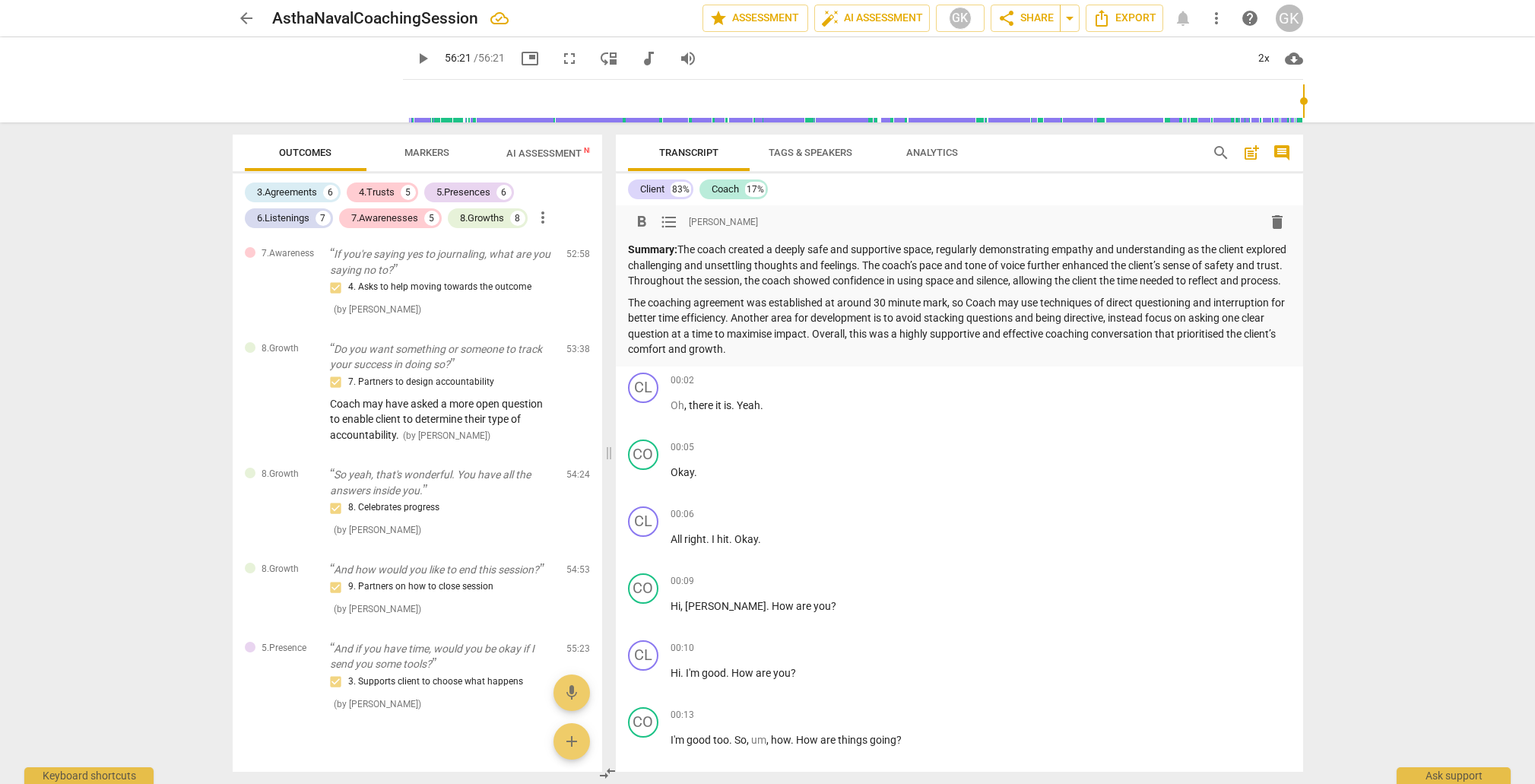
click at [1028, 318] on p "The coaching agreement was established at around 30 minute mark, so Coach may u…" at bounding box center [960, 326] width 663 height 63
drag, startPoint x: 1188, startPoint y: 332, endPoint x: 1212, endPoint y: 351, distance: 30.6
click at [1188, 332] on p "The coaching agreement was established at around 30 minute mark, so Coach may e…" at bounding box center [960, 326] width 663 height 63
click at [1114, 16] on span "Export" at bounding box center [1124, 18] width 64 height 18
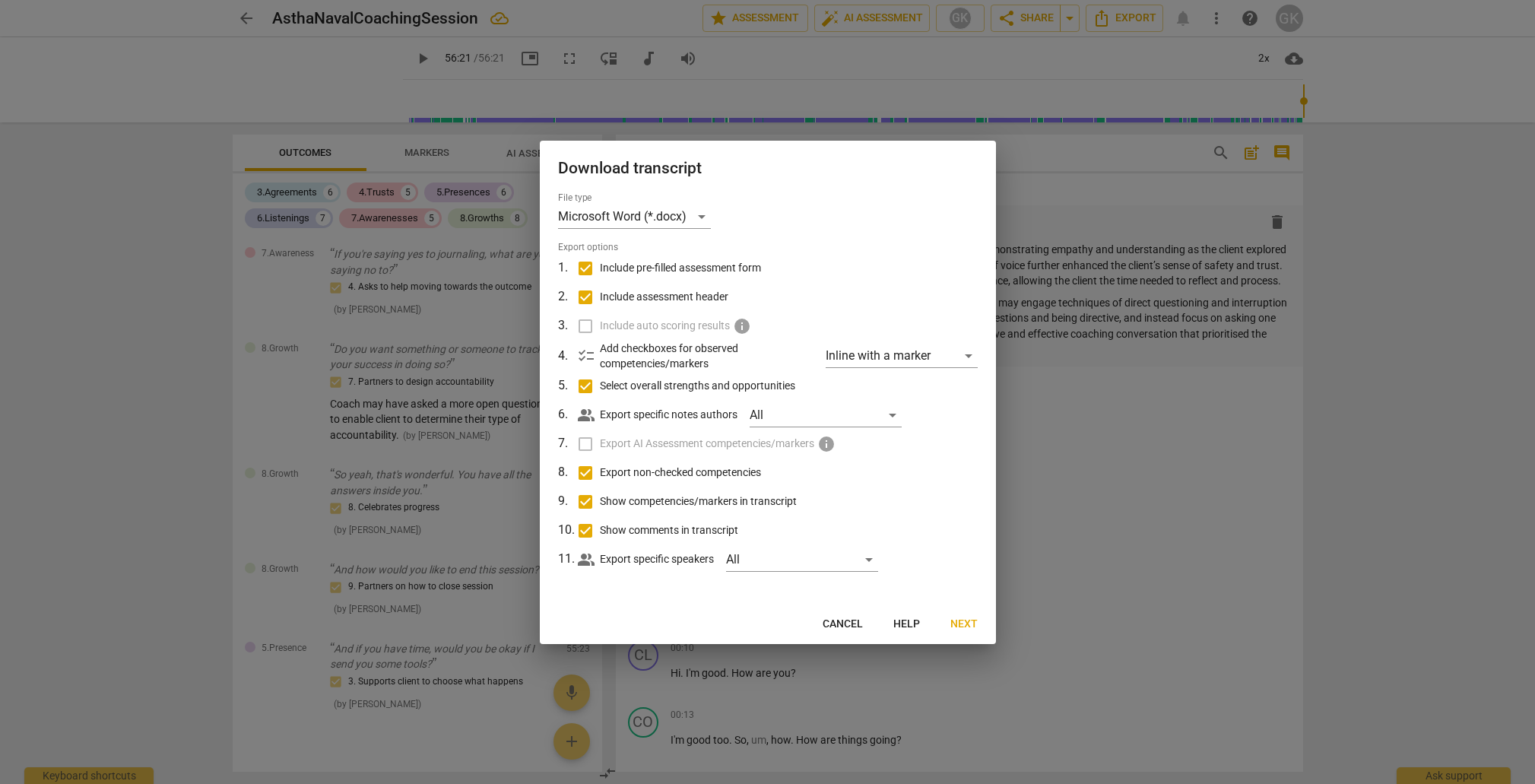
click at [968, 620] on span "Next" at bounding box center [964, 625] width 27 height 15
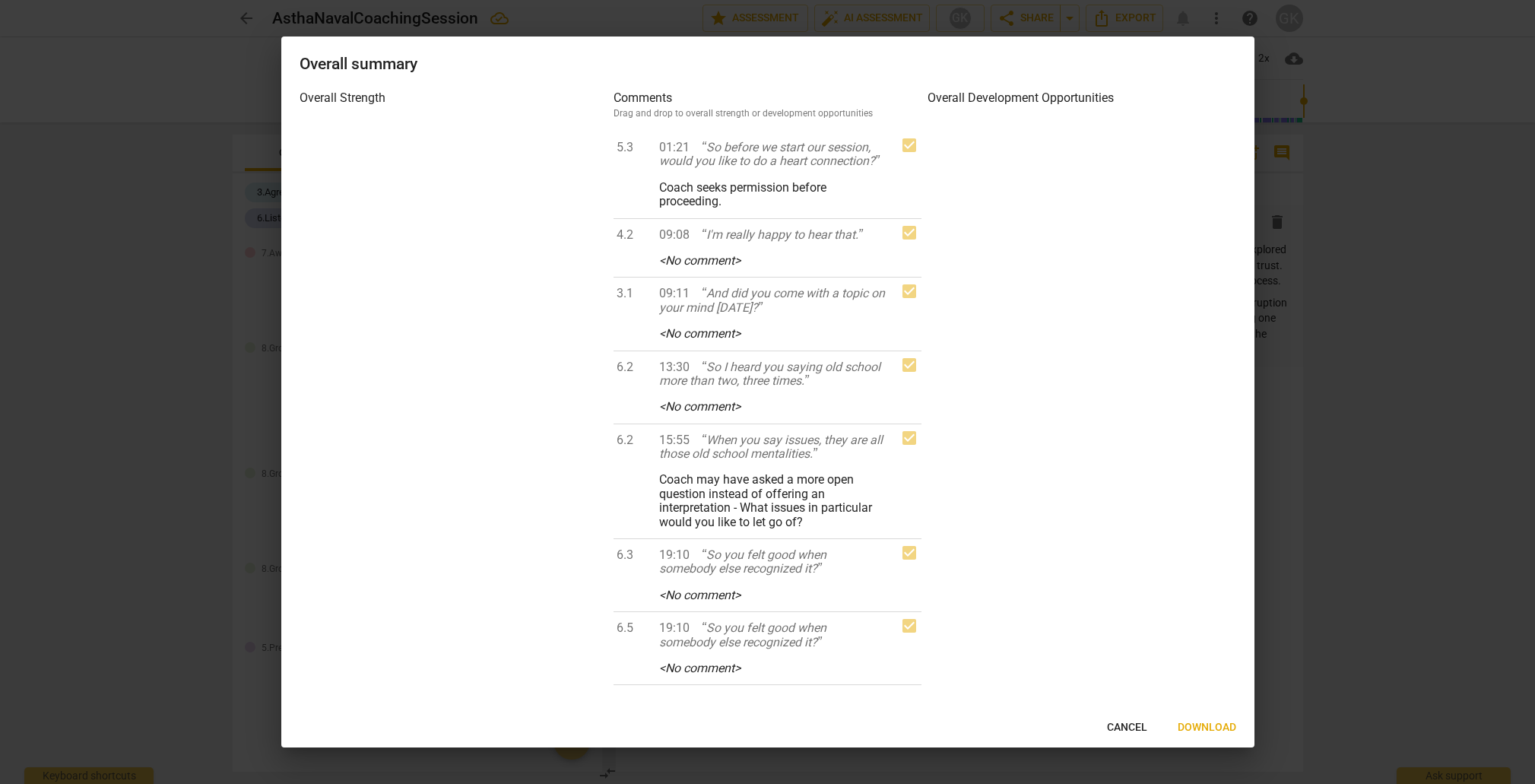
click at [1192, 727] on span "Download" at bounding box center [1207, 727] width 58 height 15
